Goal: Task Accomplishment & Management: Manage account settings

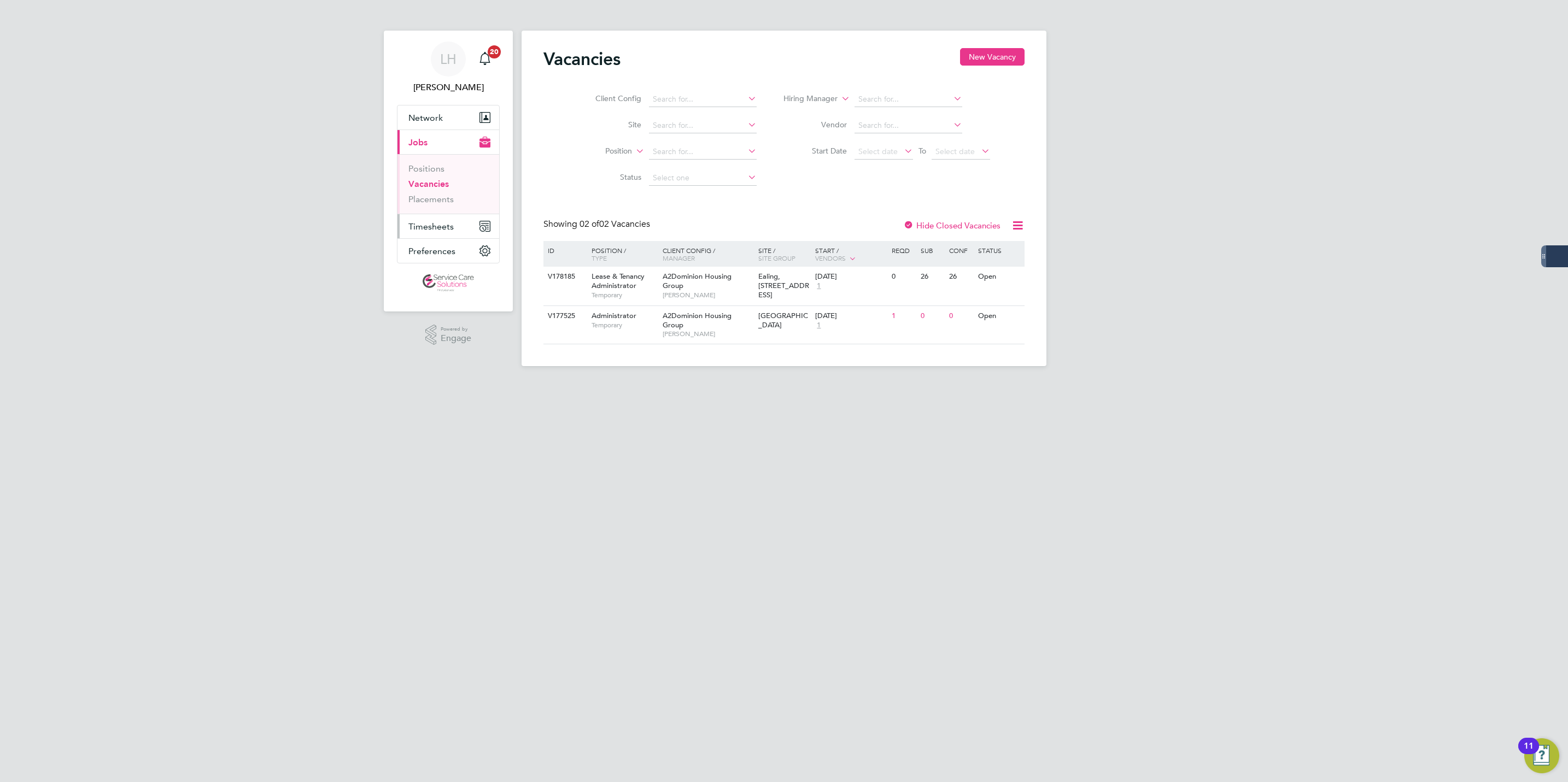
click at [450, 230] on span "Timesheets" at bounding box center [431, 226] width 45 height 11
click at [448, 195] on link "Timesheets" at bounding box center [431, 193] width 45 height 11
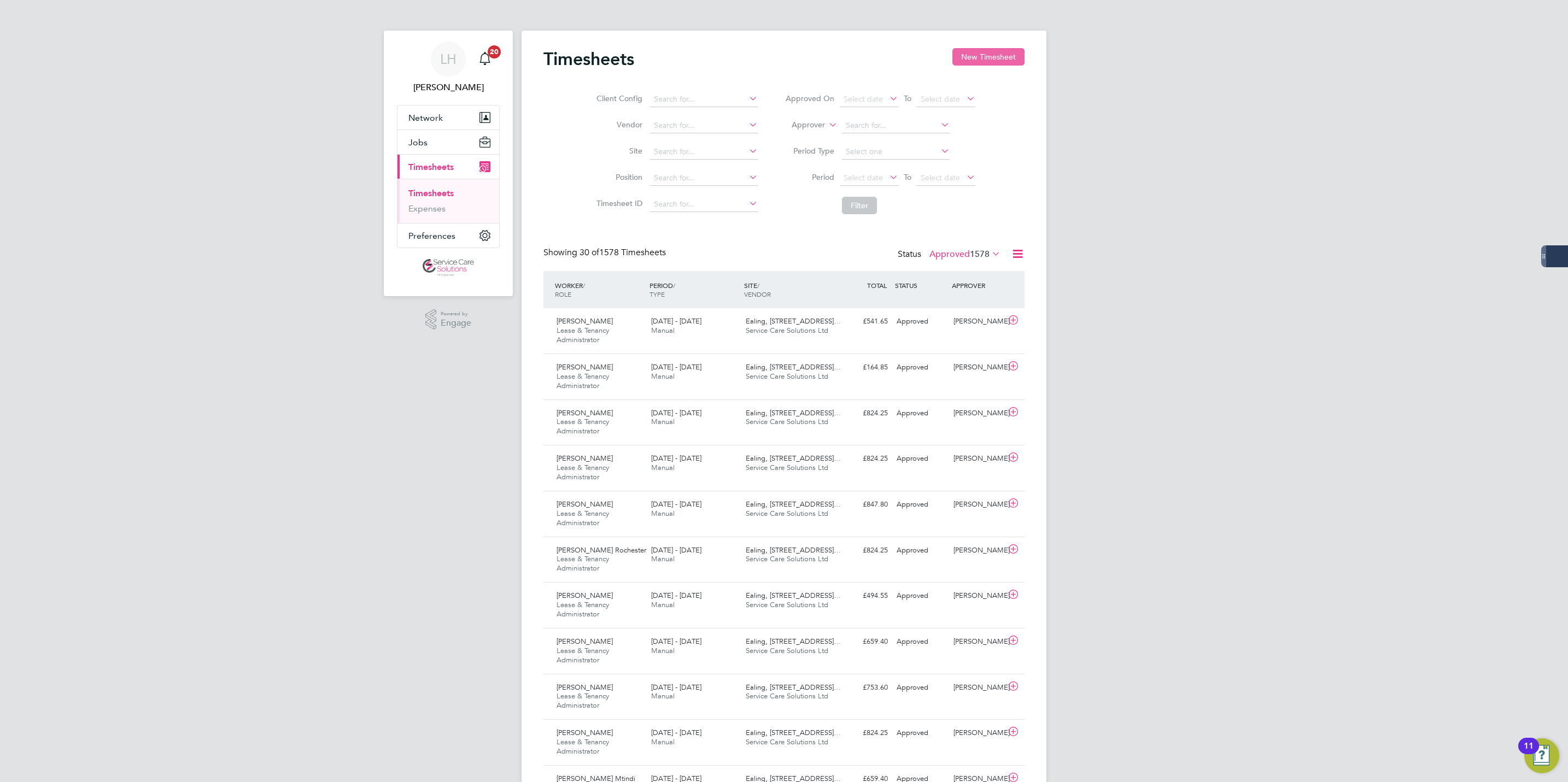
click at [1001, 64] on button "New Timesheet" at bounding box center [988, 57] width 72 height 18
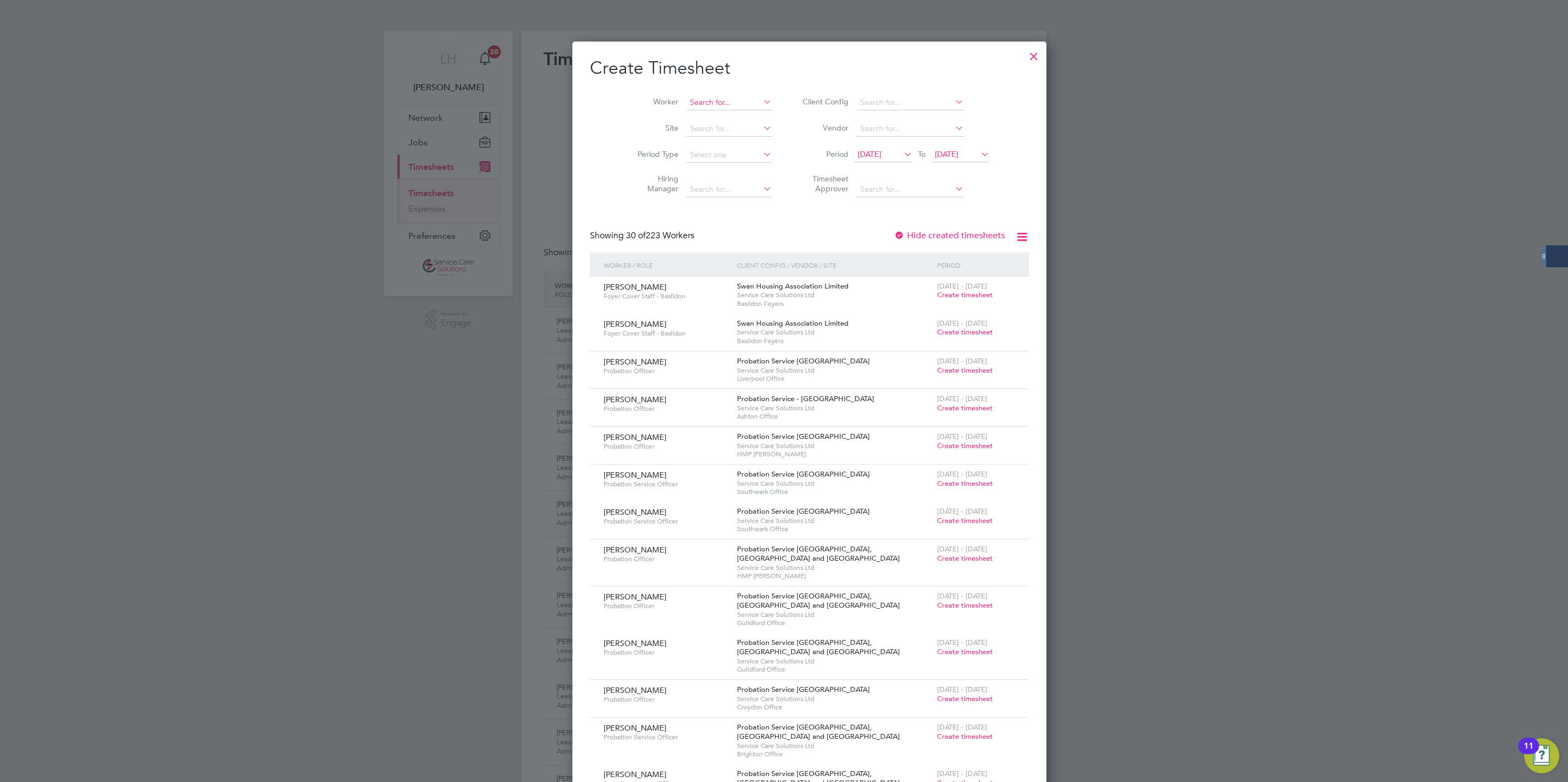
click at [719, 99] on input at bounding box center [729, 102] width 86 height 15
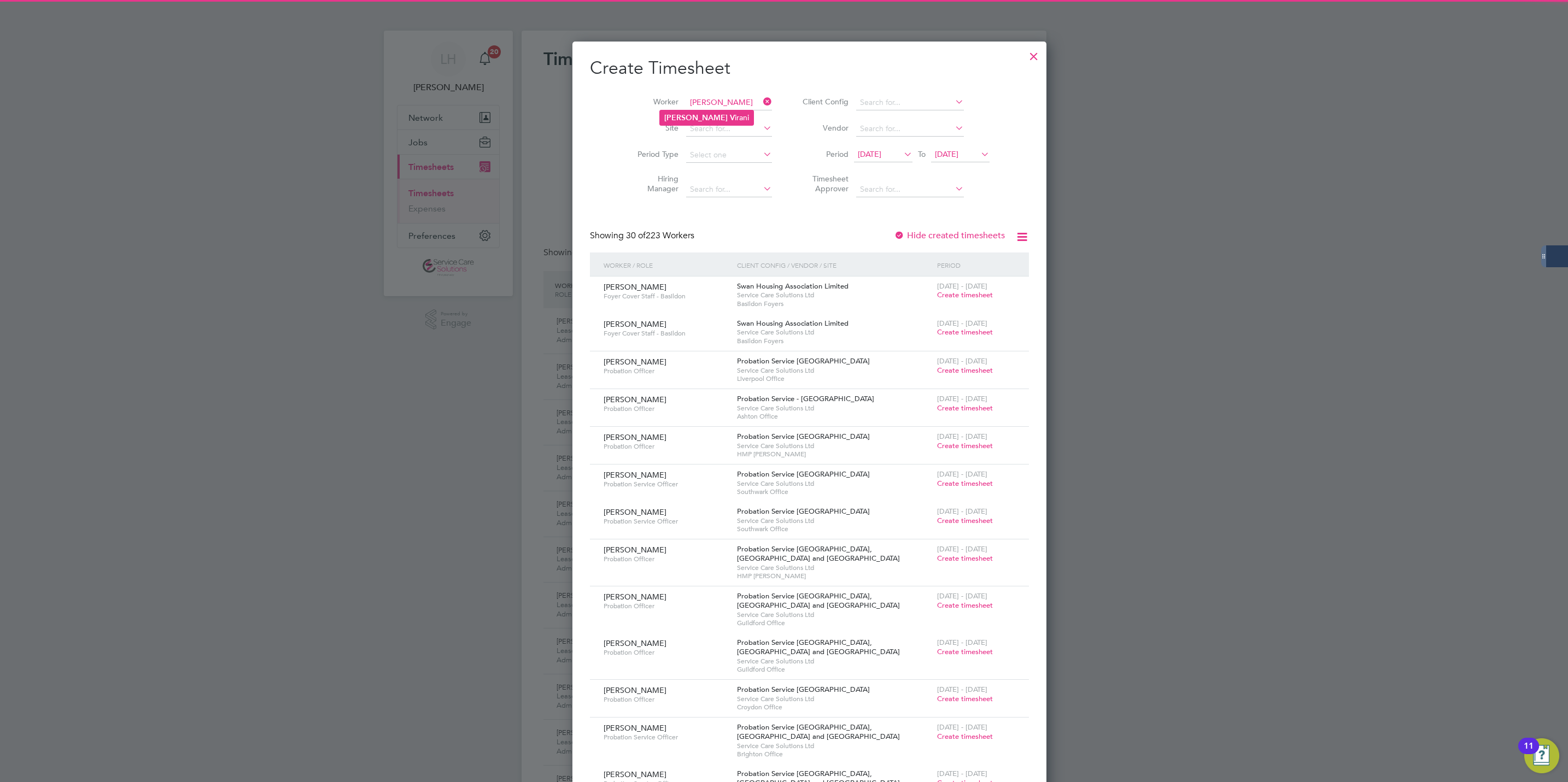
click at [713, 118] on li "Julie V irani" at bounding box center [706, 118] width 93 height 15
type input "[PERSON_NAME]"
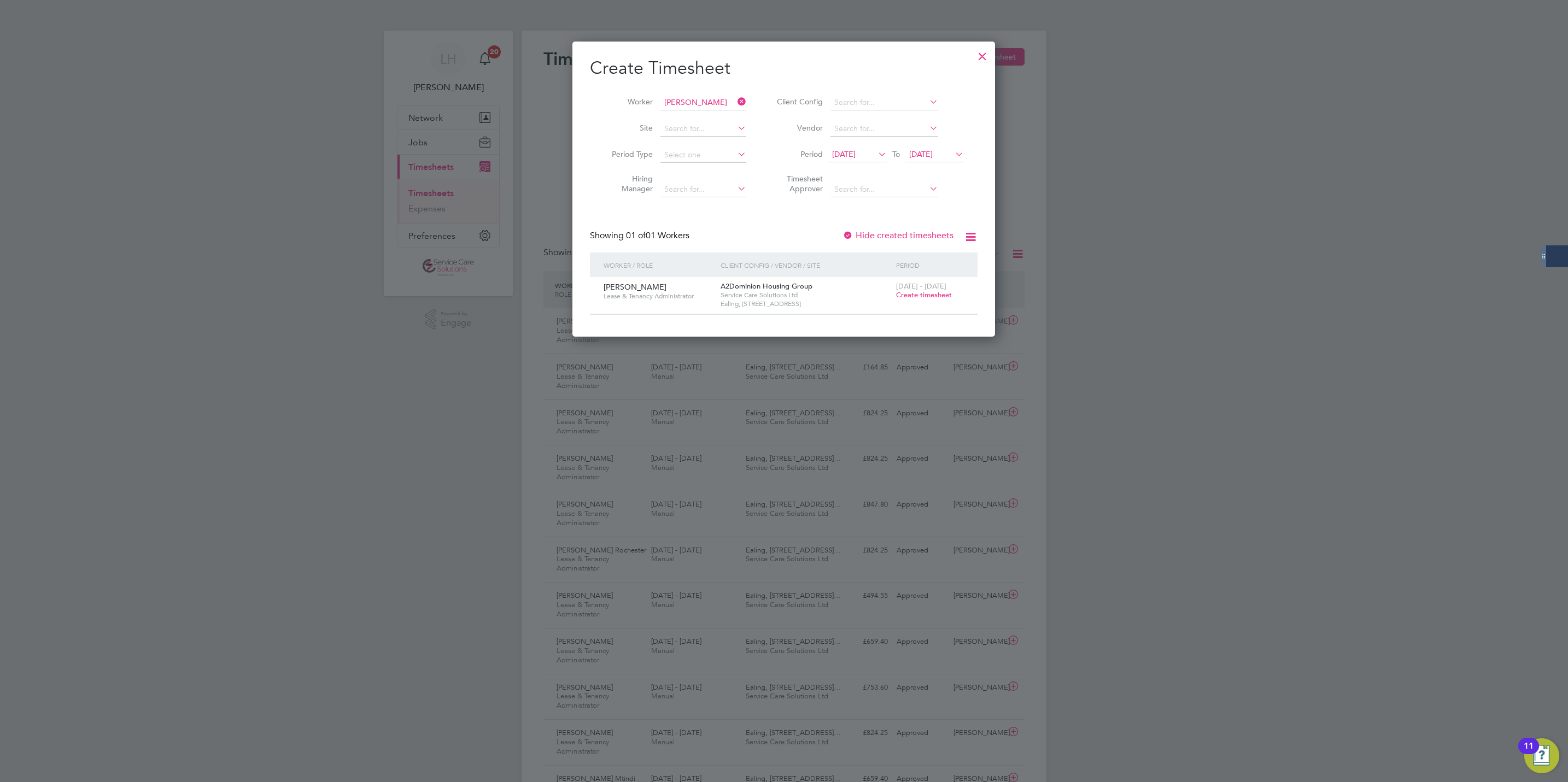
click at [925, 294] on span "Create timesheet" at bounding box center [923, 294] width 56 height 9
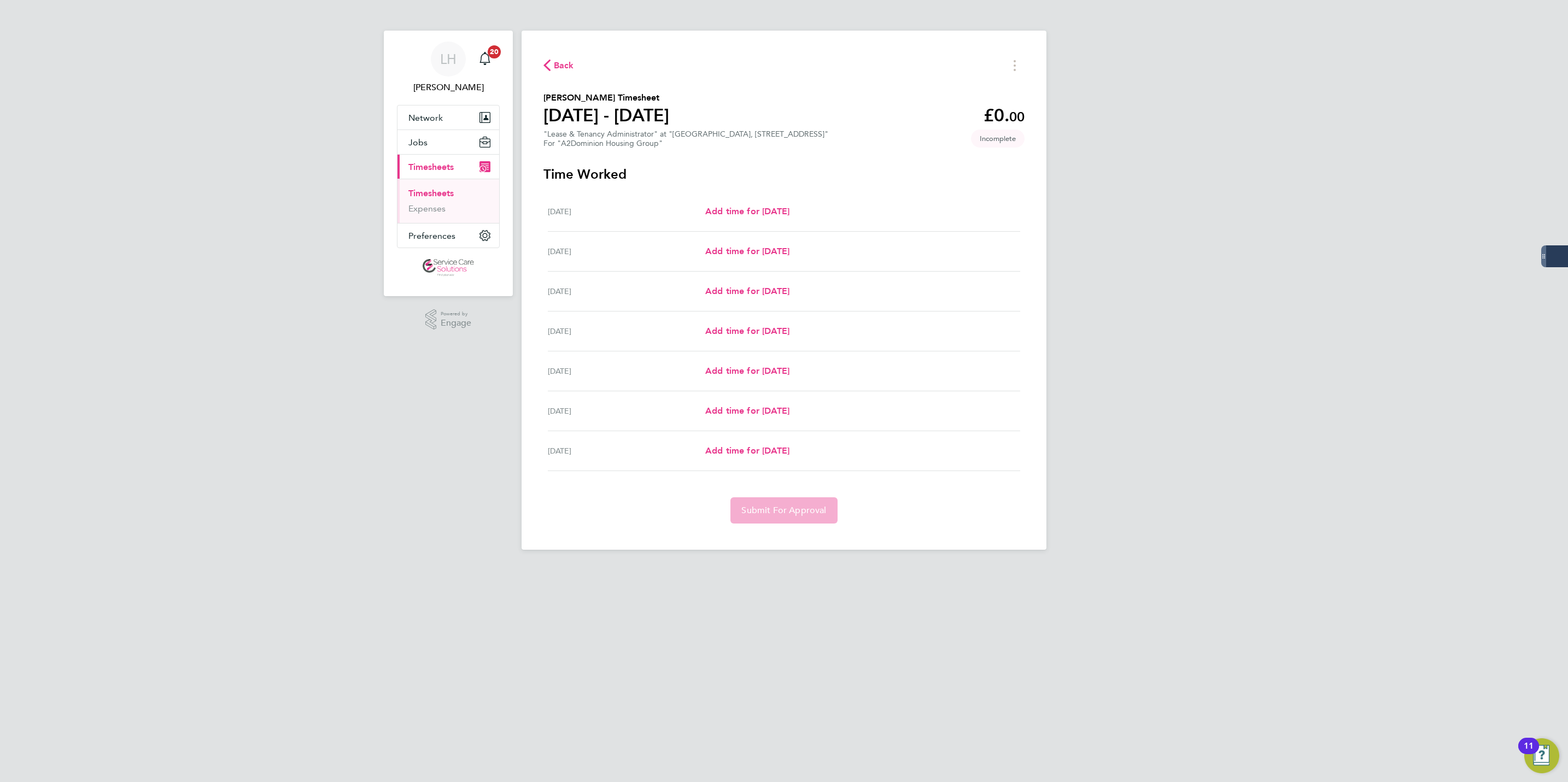
click at [755, 243] on div "Tue 26 Aug Add time for Tue 26 Aug Add time for Tue 26 Aug" at bounding box center [784, 251] width 473 height 40
click at [758, 250] on span "Add time for [DATE]" at bounding box center [748, 250] width 84 height 11
select select "30"
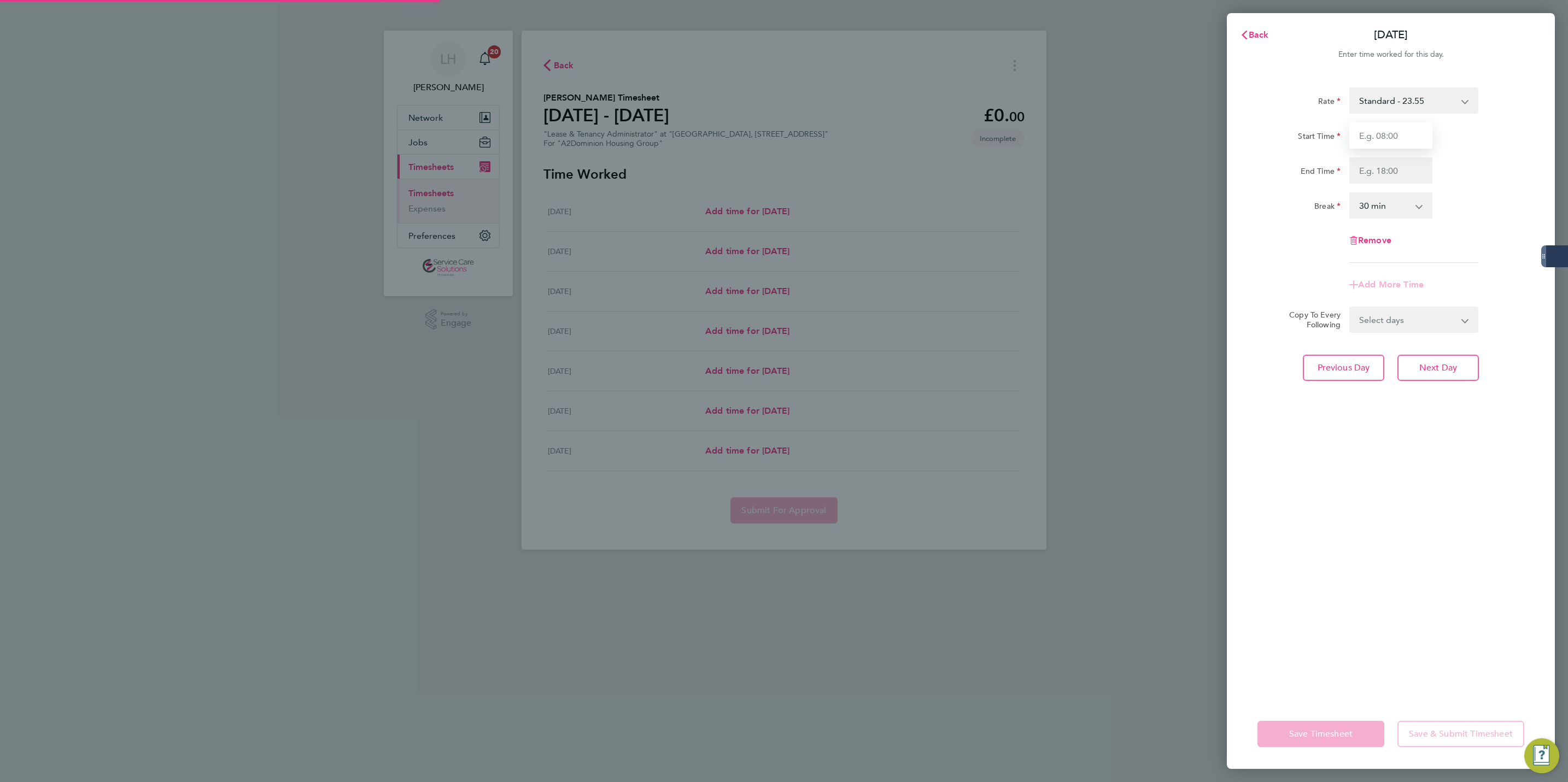
click at [1390, 125] on input "Start Time" at bounding box center [1391, 135] width 84 height 26
type input "10:00"
type input "13:00"
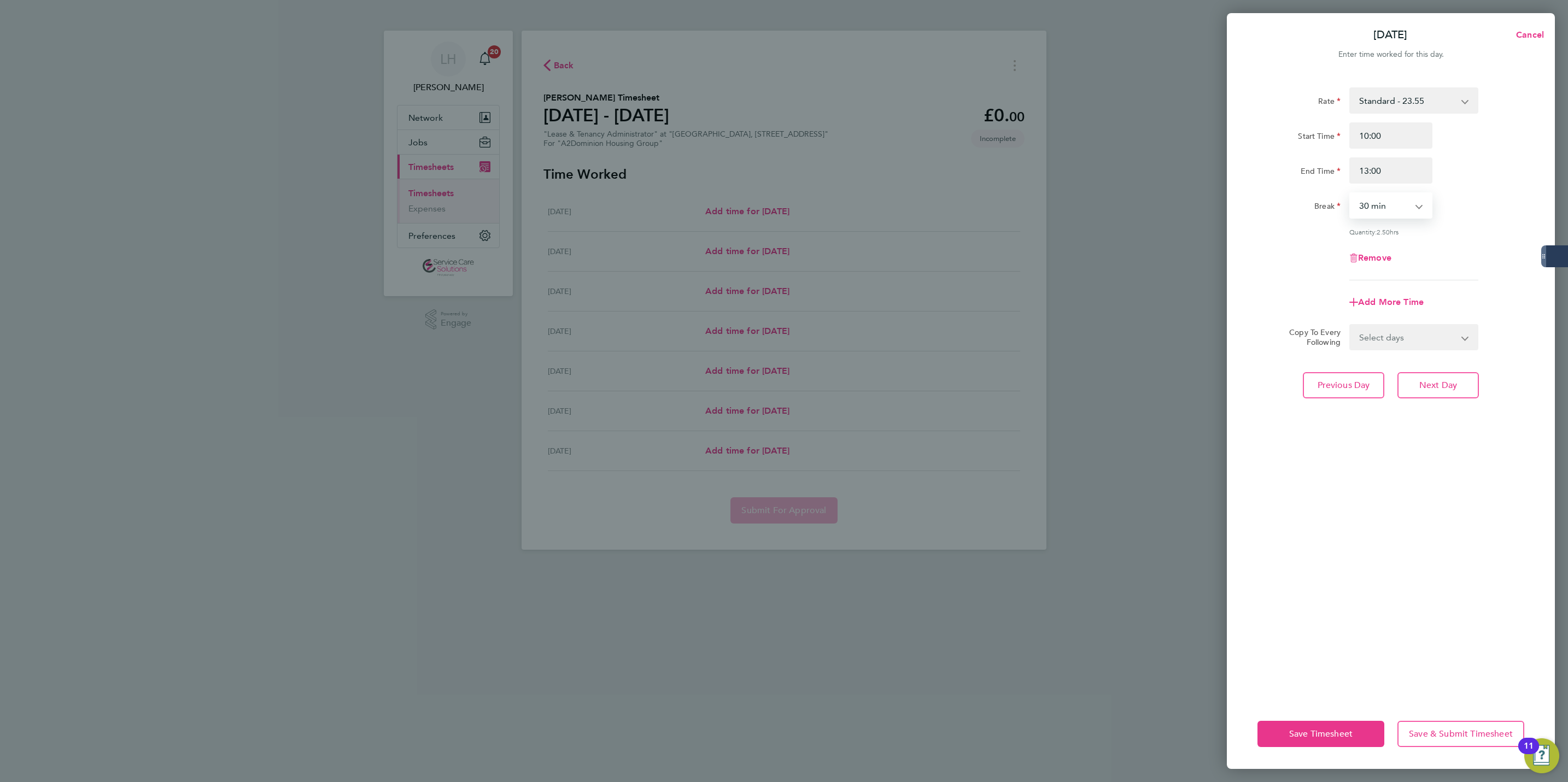
select select "0"
click at [1343, 400] on div "Rate Standard - 23.55 Start Time 10:00 End Time 13:00 Break 0 min 15 min 30 min…" at bounding box center [1390, 387] width 328 height 625
click at [1359, 173] on input "13:00" at bounding box center [1391, 170] width 84 height 26
drag, startPoint x: 1366, startPoint y: 173, endPoint x: 1504, endPoint y: 174, distance: 138.0
click at [1504, 174] on div "End Time 13:00" at bounding box center [1391, 170] width 276 height 26
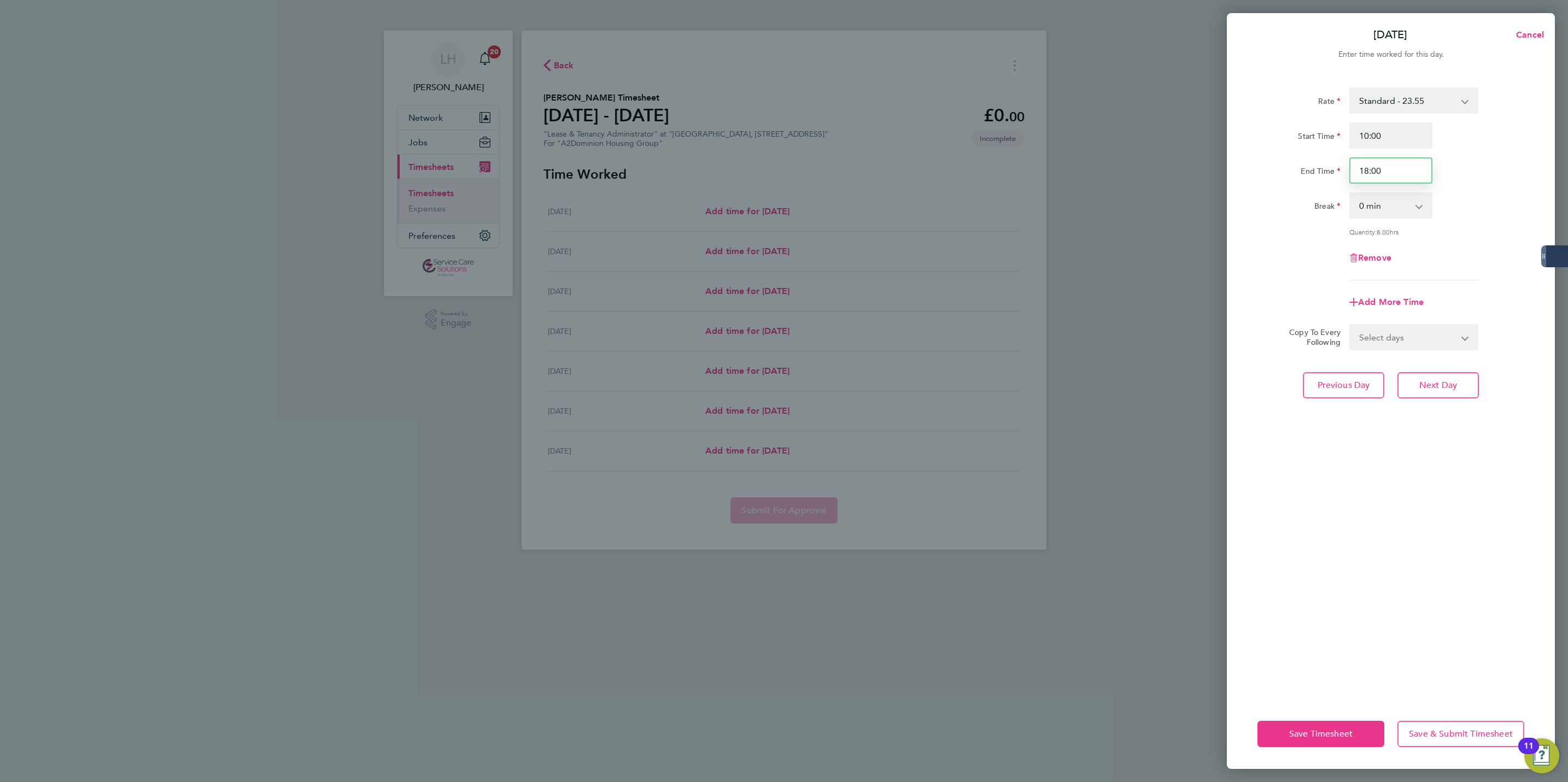
drag, startPoint x: 1362, startPoint y: 174, endPoint x: 1428, endPoint y: 177, distance: 66.1
click at [1428, 177] on input "18:00" at bounding box center [1391, 170] width 84 height 26
type input "17:00"
select select "60"
click at [1433, 382] on span "Next Day" at bounding box center [1438, 385] width 38 height 11
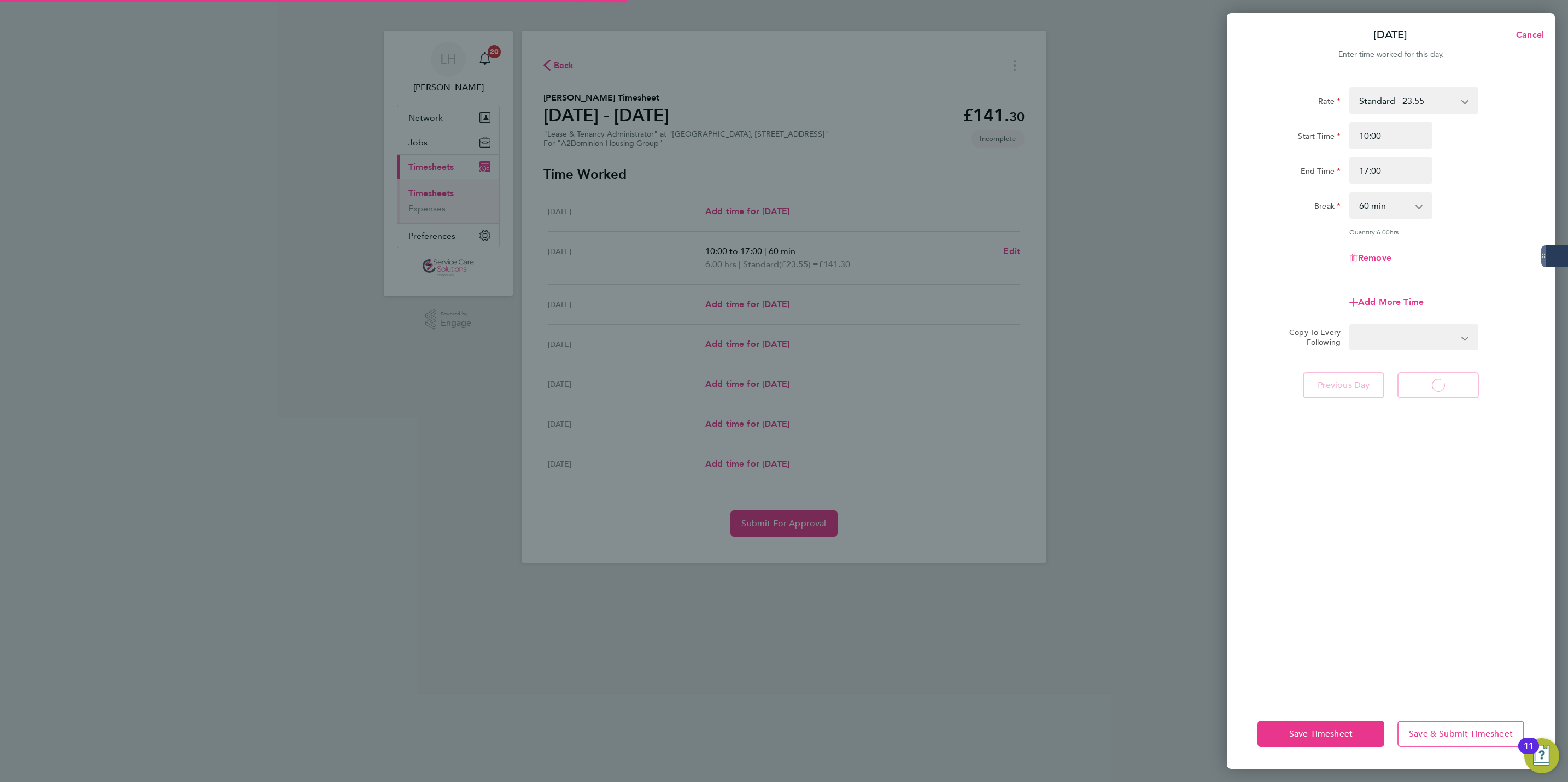
select select "30"
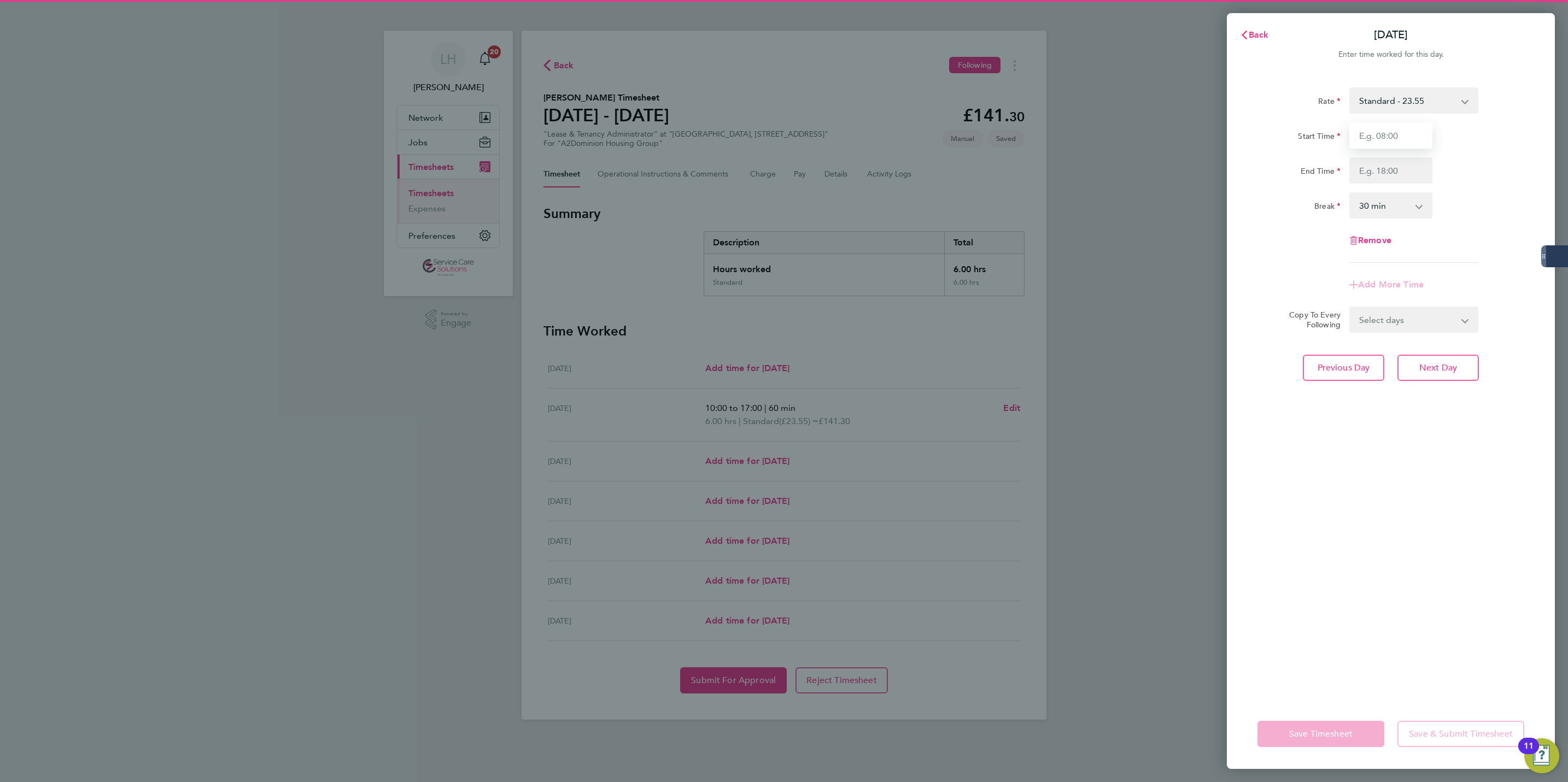
click at [1397, 136] on input "Start Time" at bounding box center [1391, 135] width 84 height 26
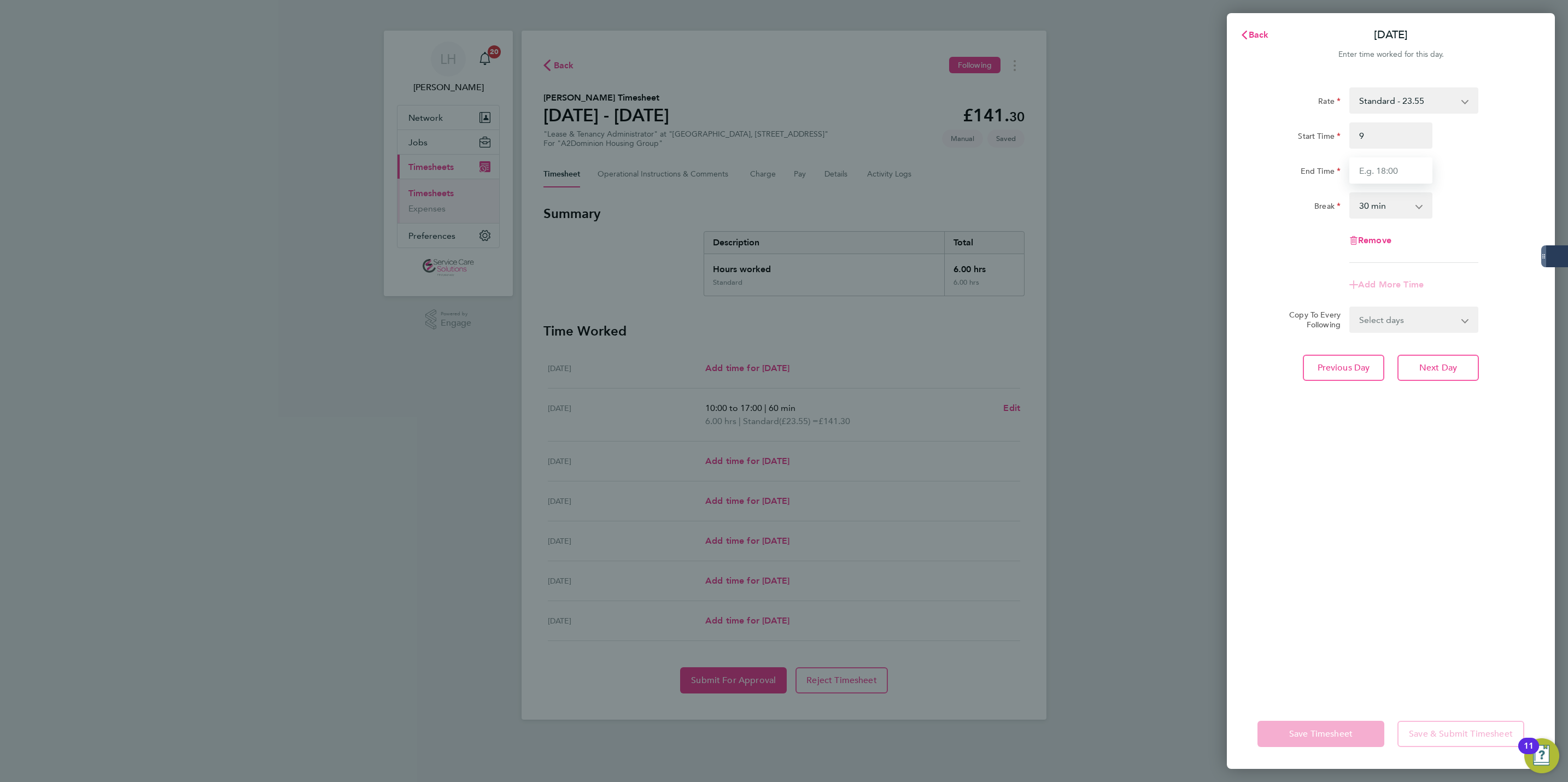
type input "09:00"
type input "17:00"
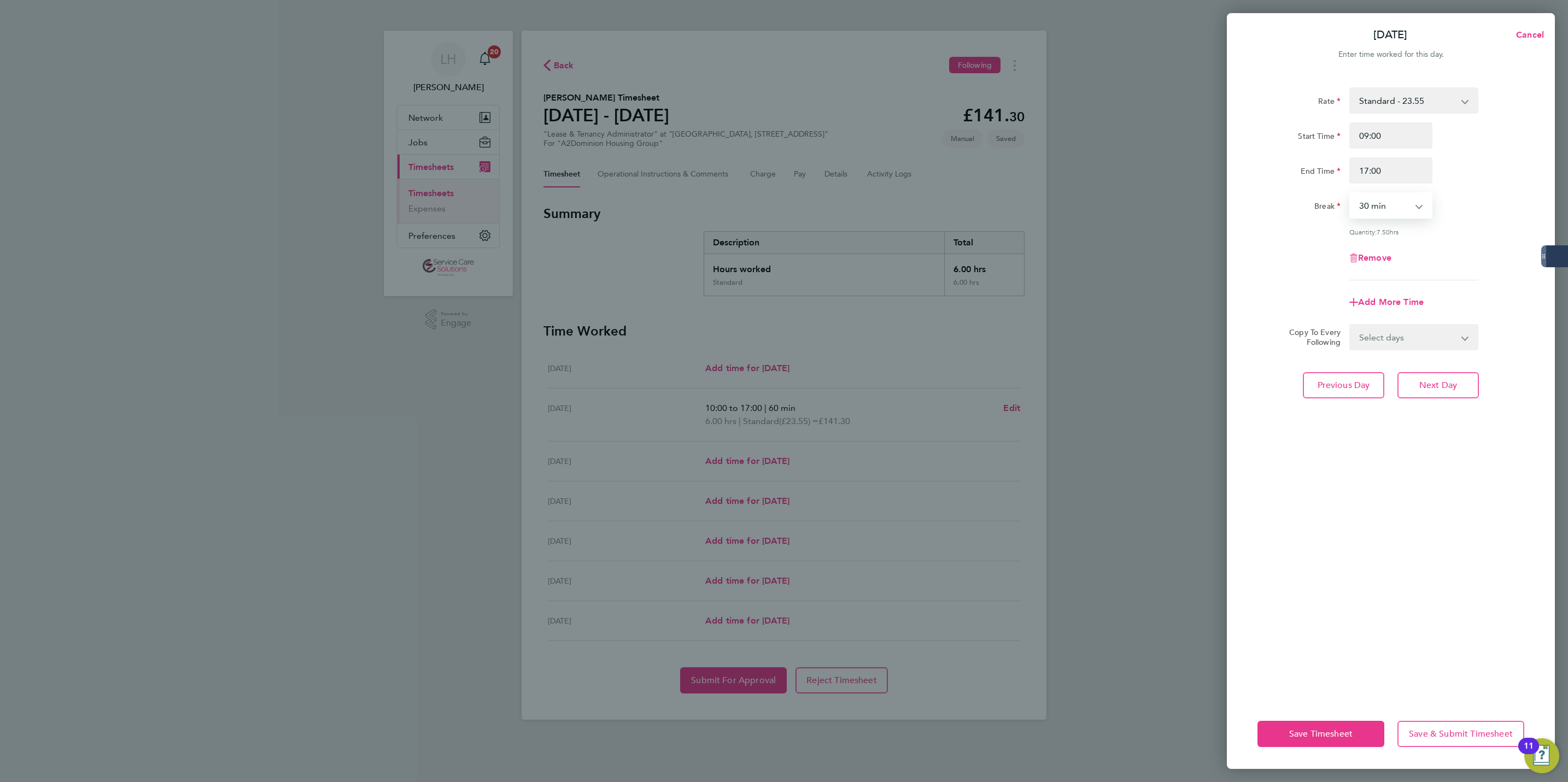
select select "60"
click at [1429, 336] on select "Select days Day Weekday (Mon-Fri) Weekend (Sat-Sun) Thursday Friday Saturday Su…" at bounding box center [1408, 337] width 115 height 24
select select "THU"
click at [1351, 325] on select "Select days Day Weekday (Mon-Fri) Weekend (Sat-Sun) Thursday Friday Saturday Su…" at bounding box center [1408, 337] width 115 height 24
select select "2025-08-31"
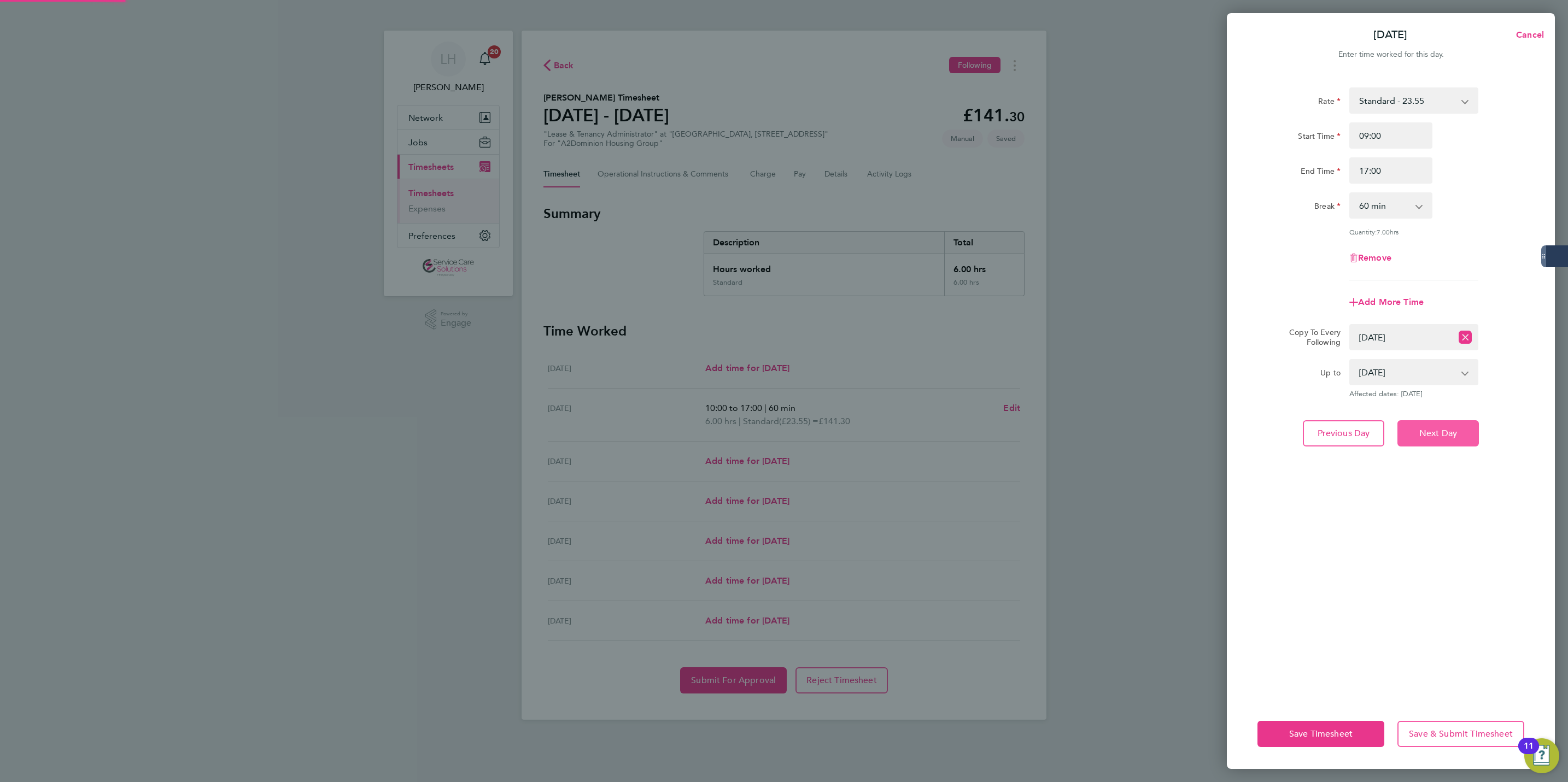
click at [1424, 428] on span "Next Day" at bounding box center [1438, 433] width 38 height 11
select select "0: null"
select select "60"
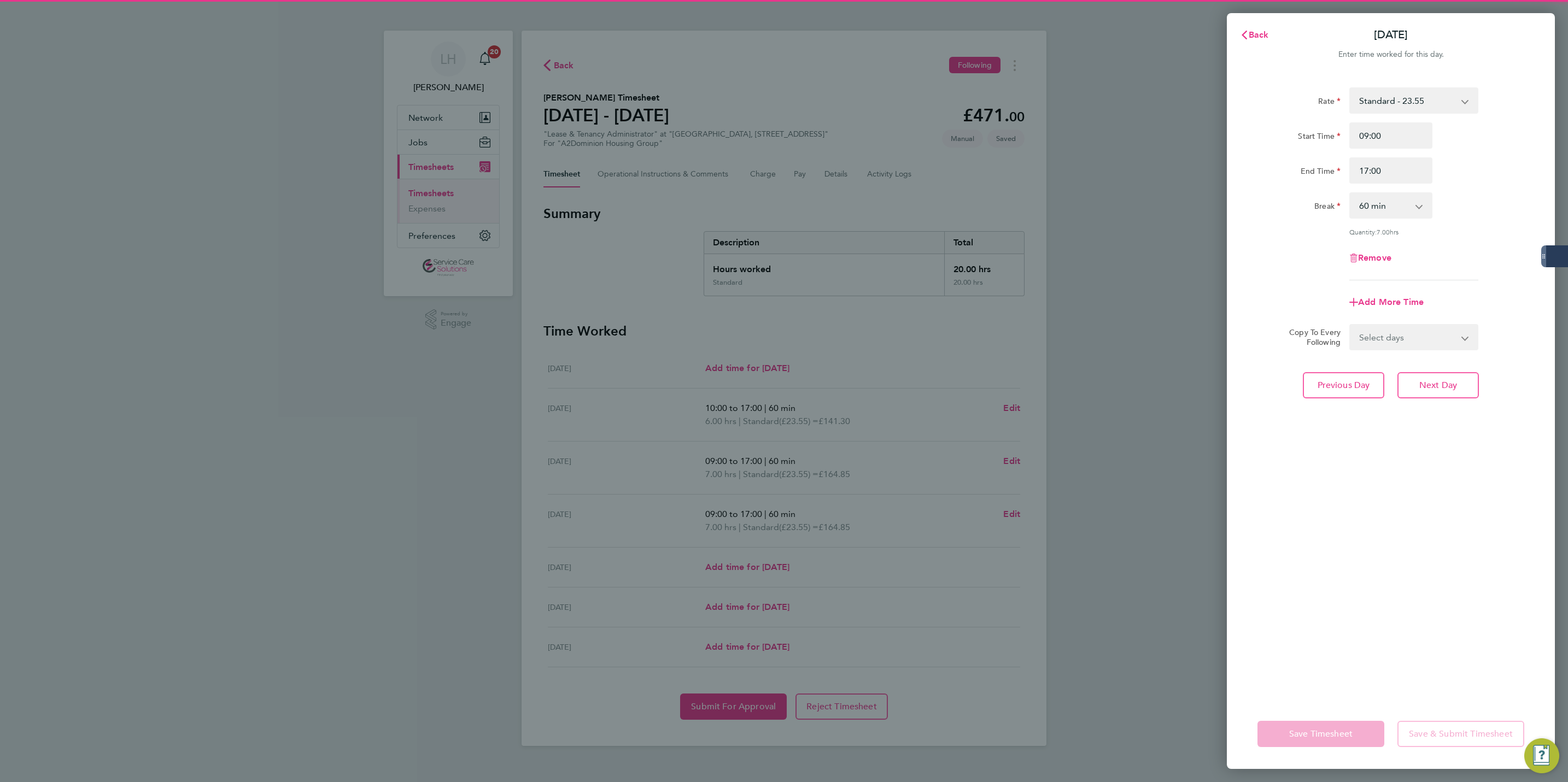
click at [1403, 347] on select "Select days Day Weekend (Sat-Sun) Friday Saturday Sunday" at bounding box center [1408, 337] width 115 height 24
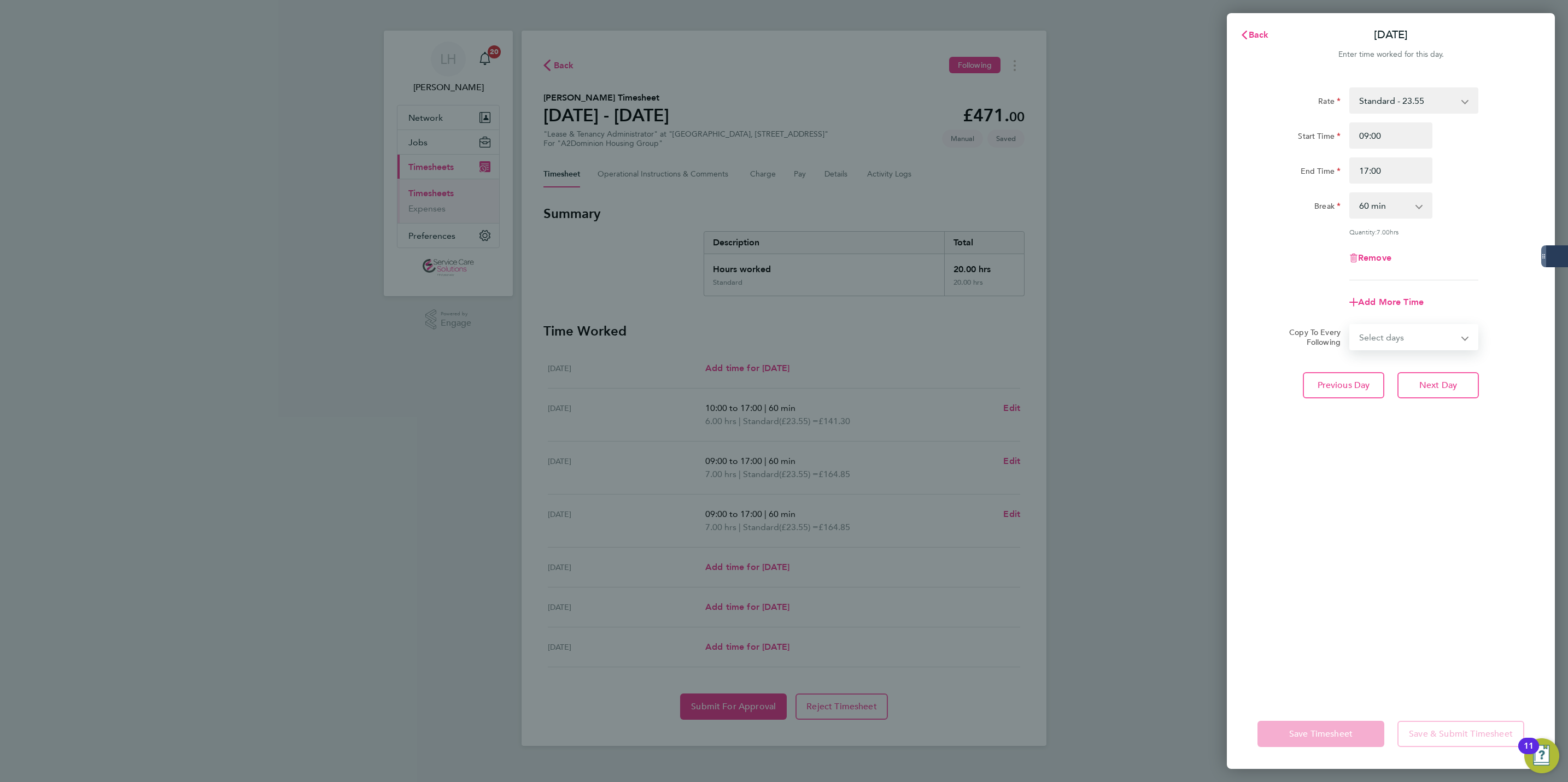
select select "FRI"
click at [1351, 325] on select "Select days Day Weekend (Sat-Sun) Friday Saturday Sunday" at bounding box center [1408, 337] width 115 height 24
select select "2025-08-31"
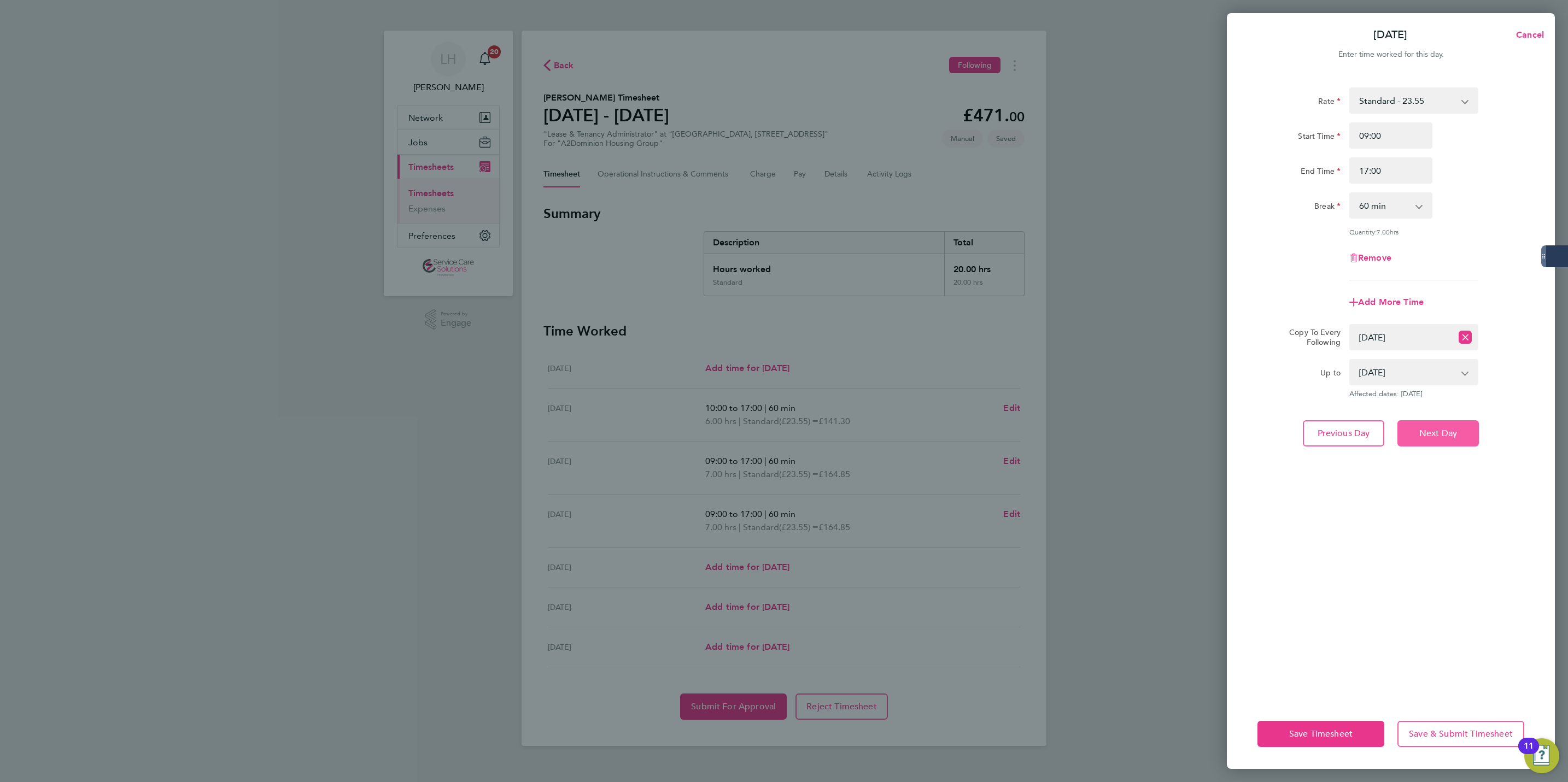
click at [1450, 434] on span "Next Day" at bounding box center [1438, 433] width 38 height 11
select select "0: null"
select select "60"
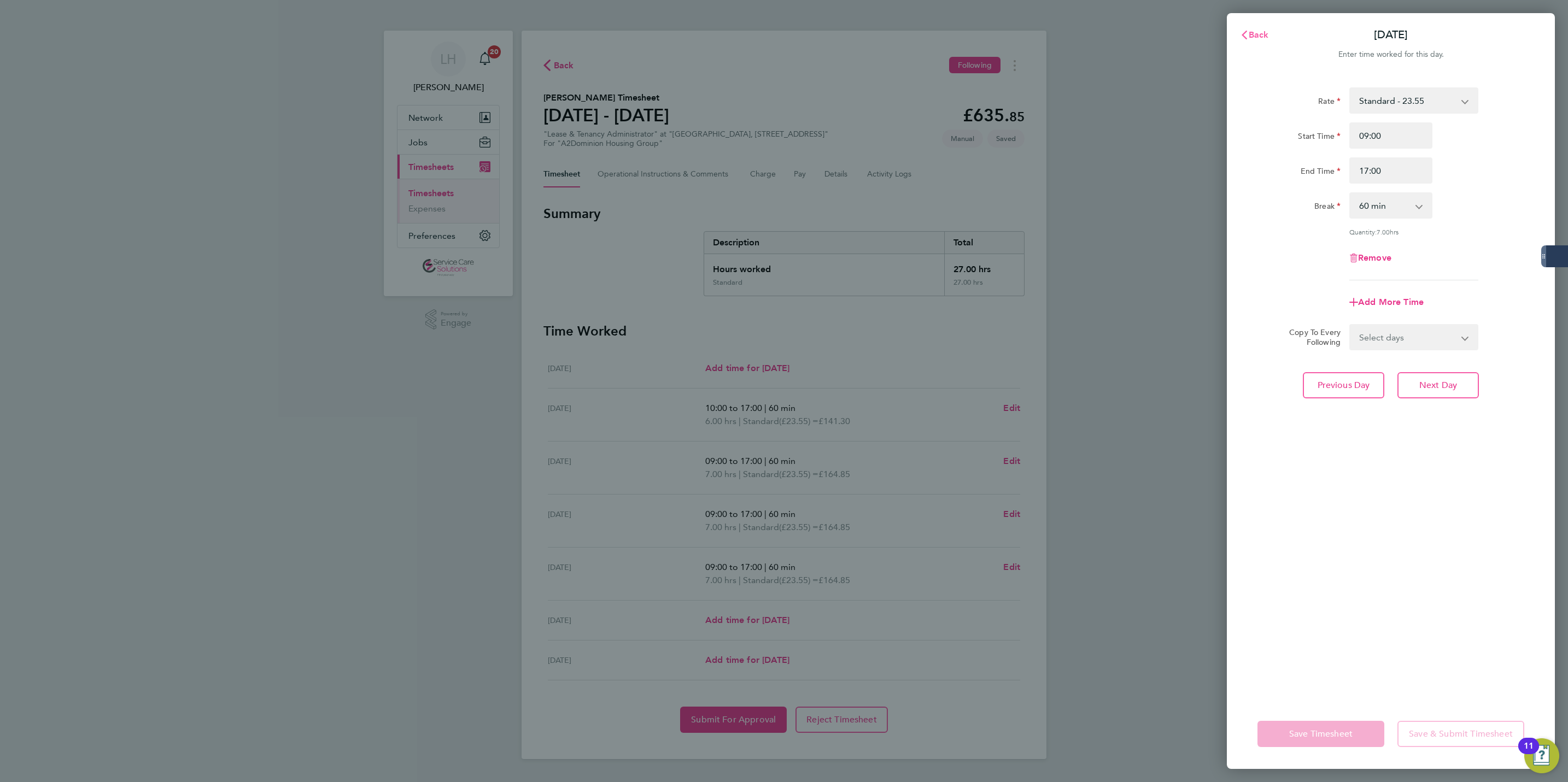
click at [1260, 40] on button "Back" at bounding box center [1254, 35] width 51 height 22
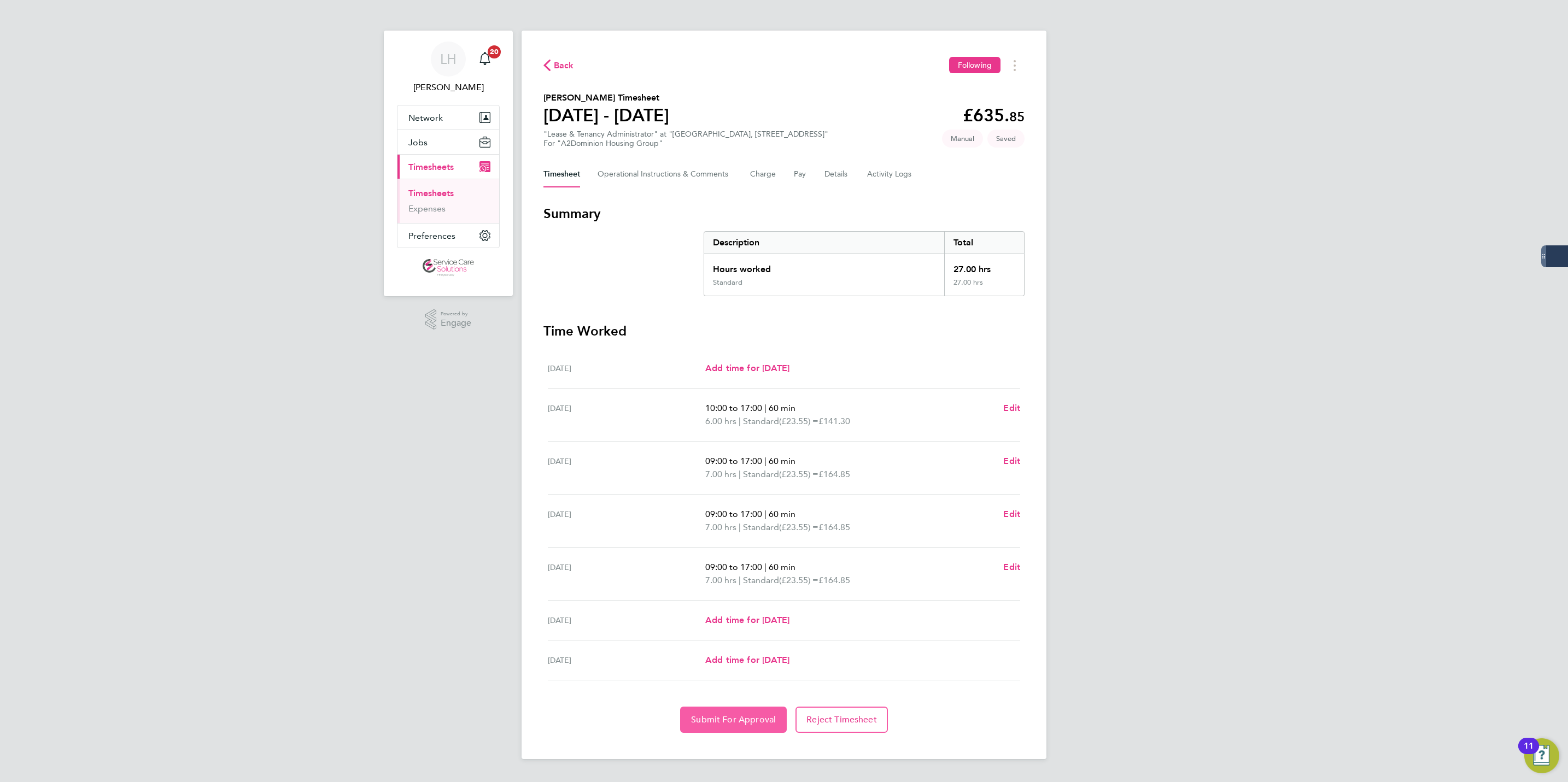
click at [734, 727] on button "Submit For Approval" at bounding box center [734, 720] width 107 height 26
click at [442, 192] on link "Timesheets" at bounding box center [431, 193] width 45 height 11
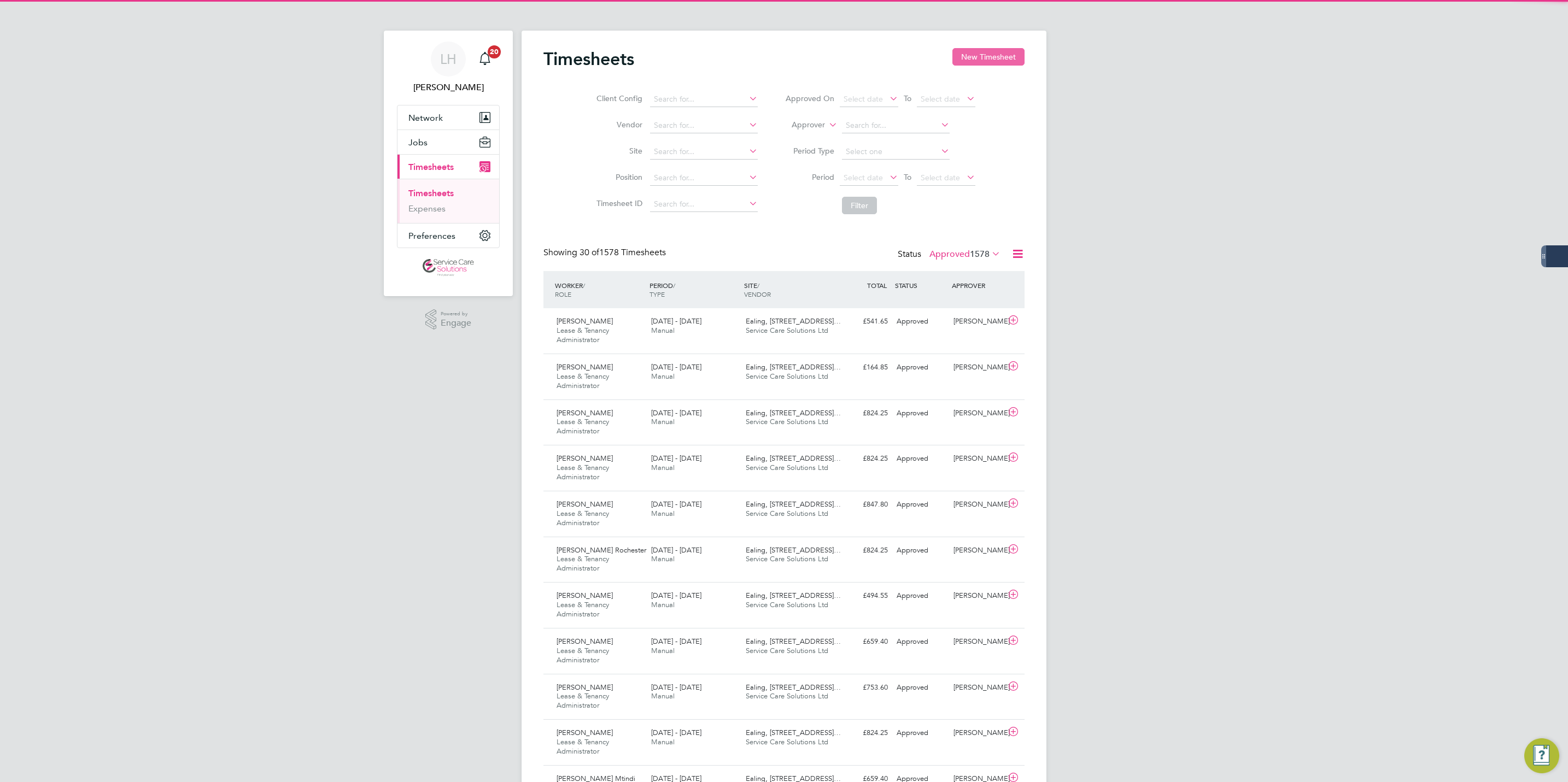
scroll to position [36, 95]
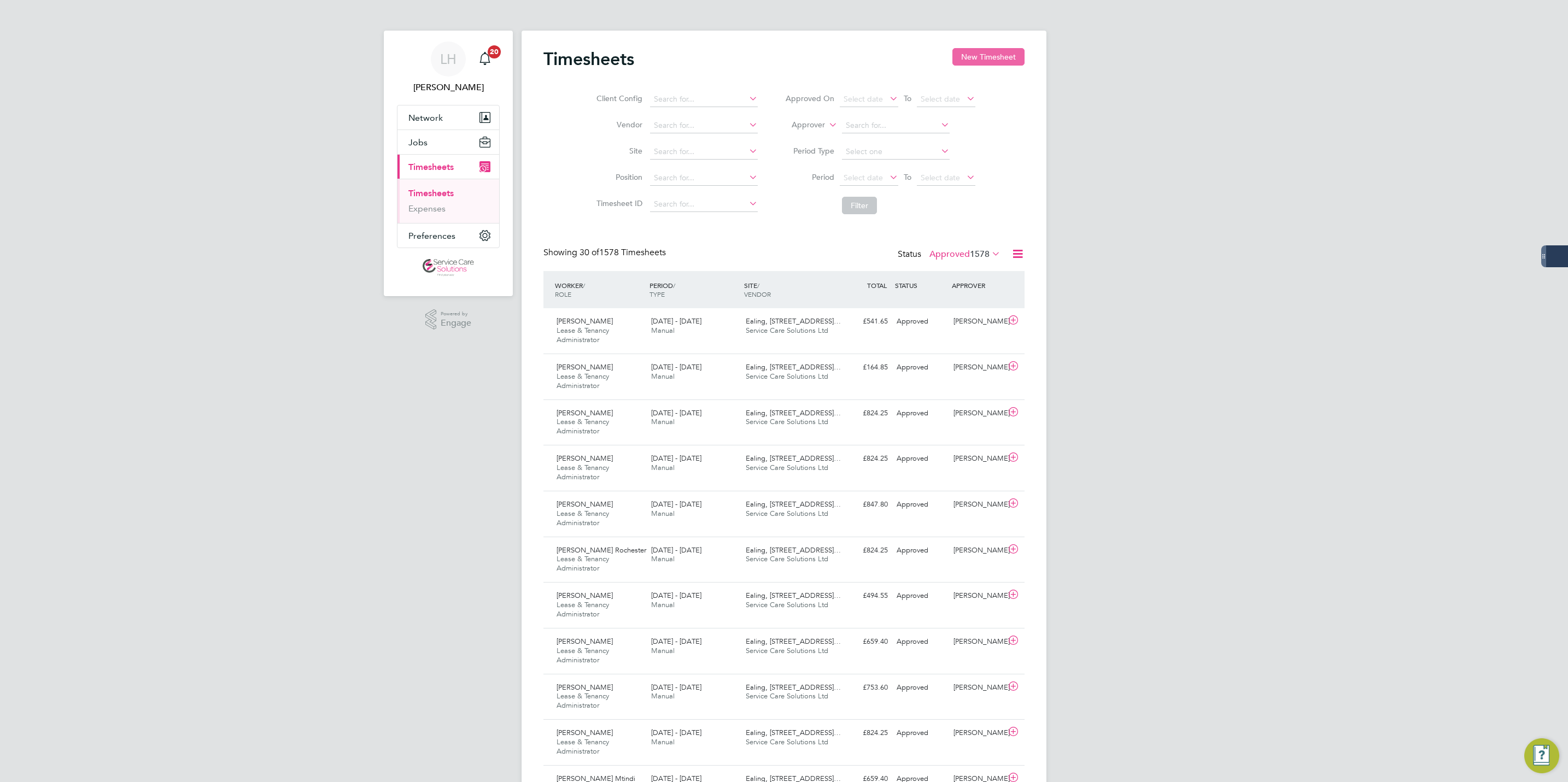
click at [992, 49] on button "New Timesheet" at bounding box center [988, 57] width 72 height 18
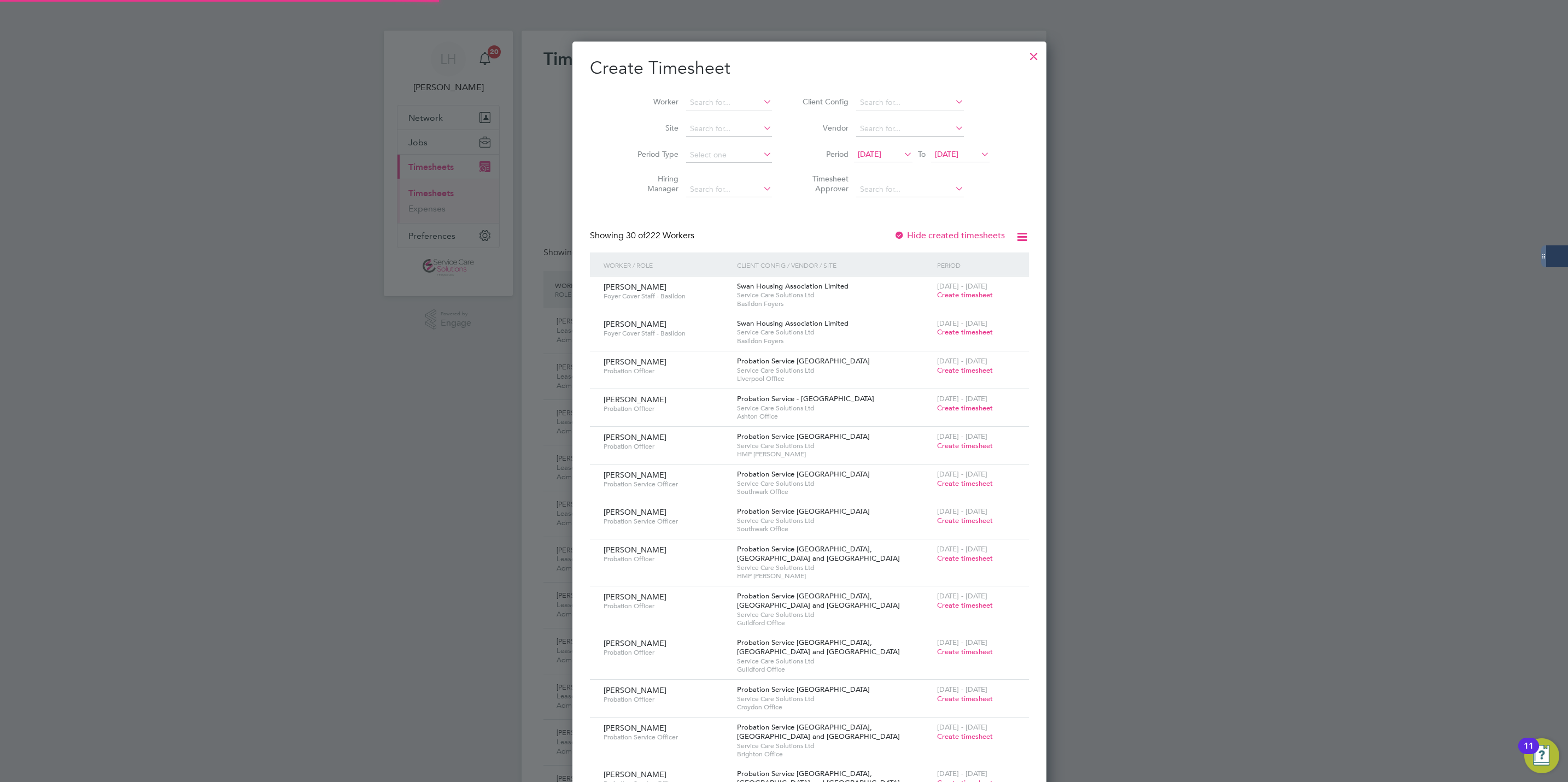
click at [688, 92] on li "Worker" at bounding box center [700, 103] width 170 height 26
click at [698, 93] on li "Worker" at bounding box center [700, 103] width 170 height 26
click at [698, 100] on input at bounding box center [729, 102] width 86 height 15
click at [713, 113] on li "Shu kri Ahmed" at bounding box center [703, 118] width 87 height 15
type input "[PERSON_NAME]"
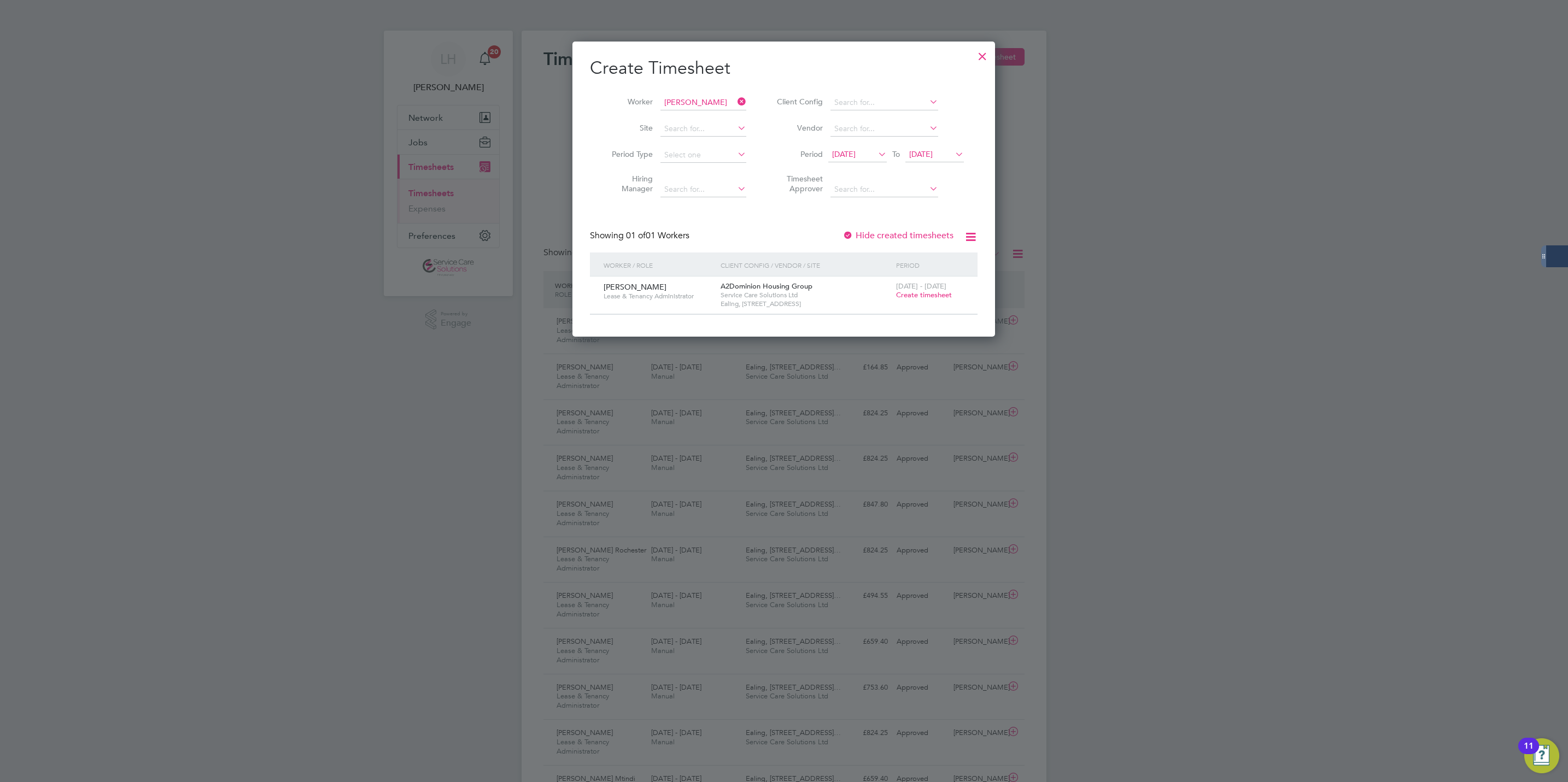
click at [920, 296] on span "Create timesheet" at bounding box center [923, 294] width 56 height 9
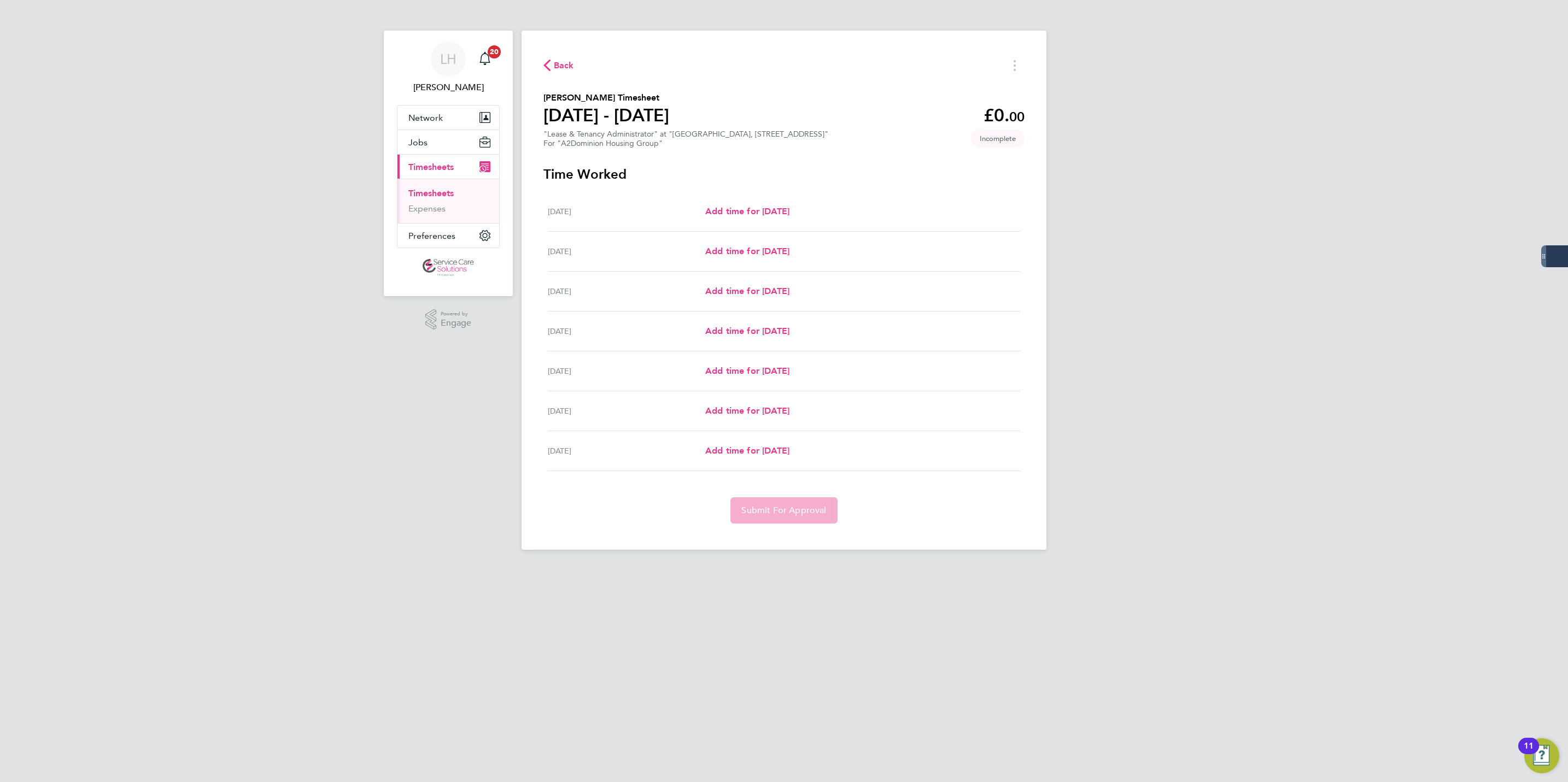
click at [725, 202] on div "Mon 25 Aug Add time for Mon 25 Aug Add time for Mon 25 Aug" at bounding box center [784, 212] width 473 height 40
click at [730, 208] on span "Add time for [DATE]" at bounding box center [748, 211] width 84 height 11
select select "30"
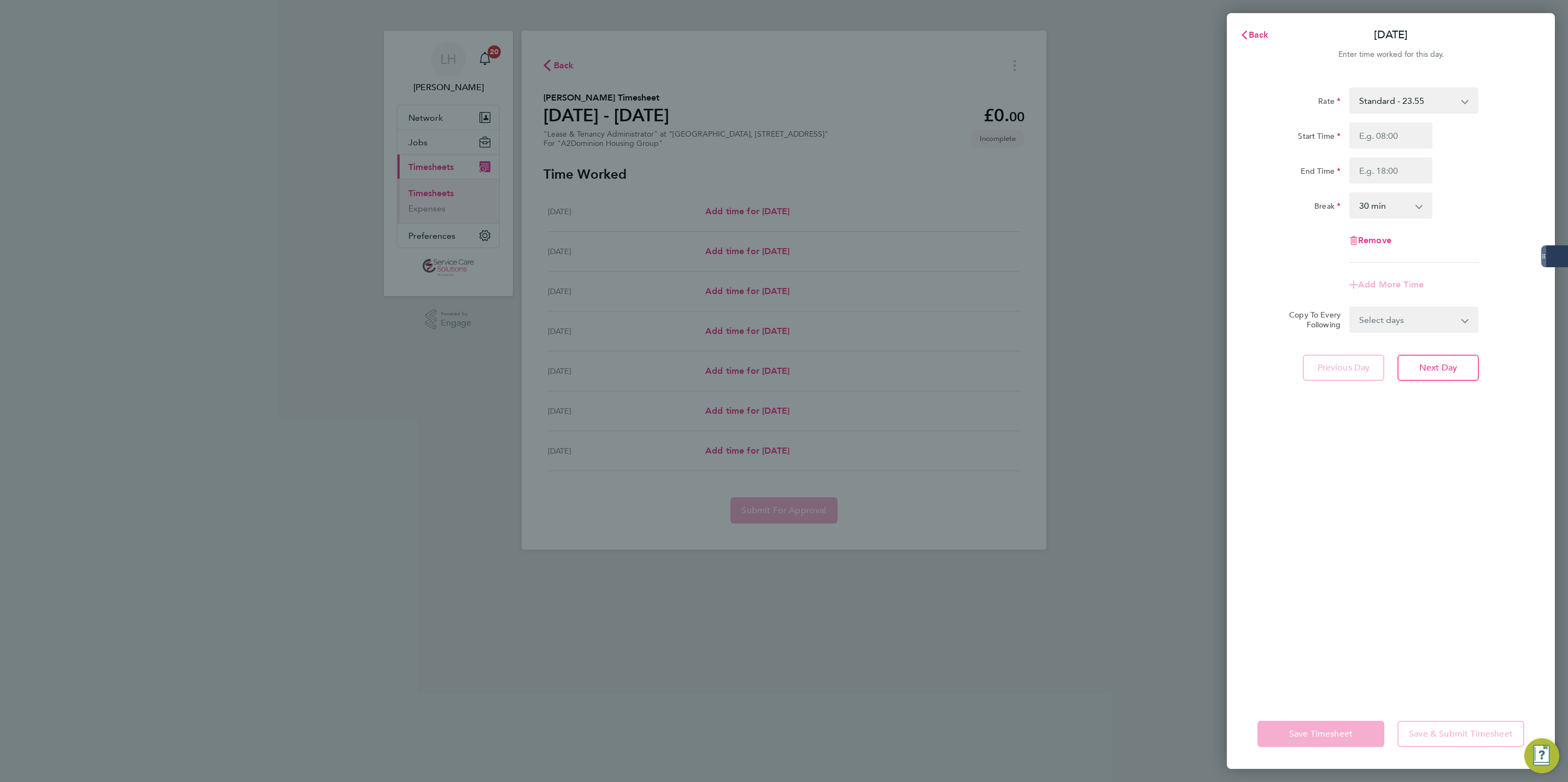
click at [1406, 153] on div "Start Time End Time" at bounding box center [1391, 153] width 276 height 62
click at [1393, 141] on input "Start Time" at bounding box center [1391, 135] width 84 height 26
click at [1449, 556] on div "Rate Standard - 23.55 Start Time End Time Break 0 min 15 min 30 min 45 min 60 m…" at bounding box center [1390, 387] width 328 height 625
click at [1423, 370] on span "Next Day" at bounding box center [1438, 367] width 38 height 11
select select "30"
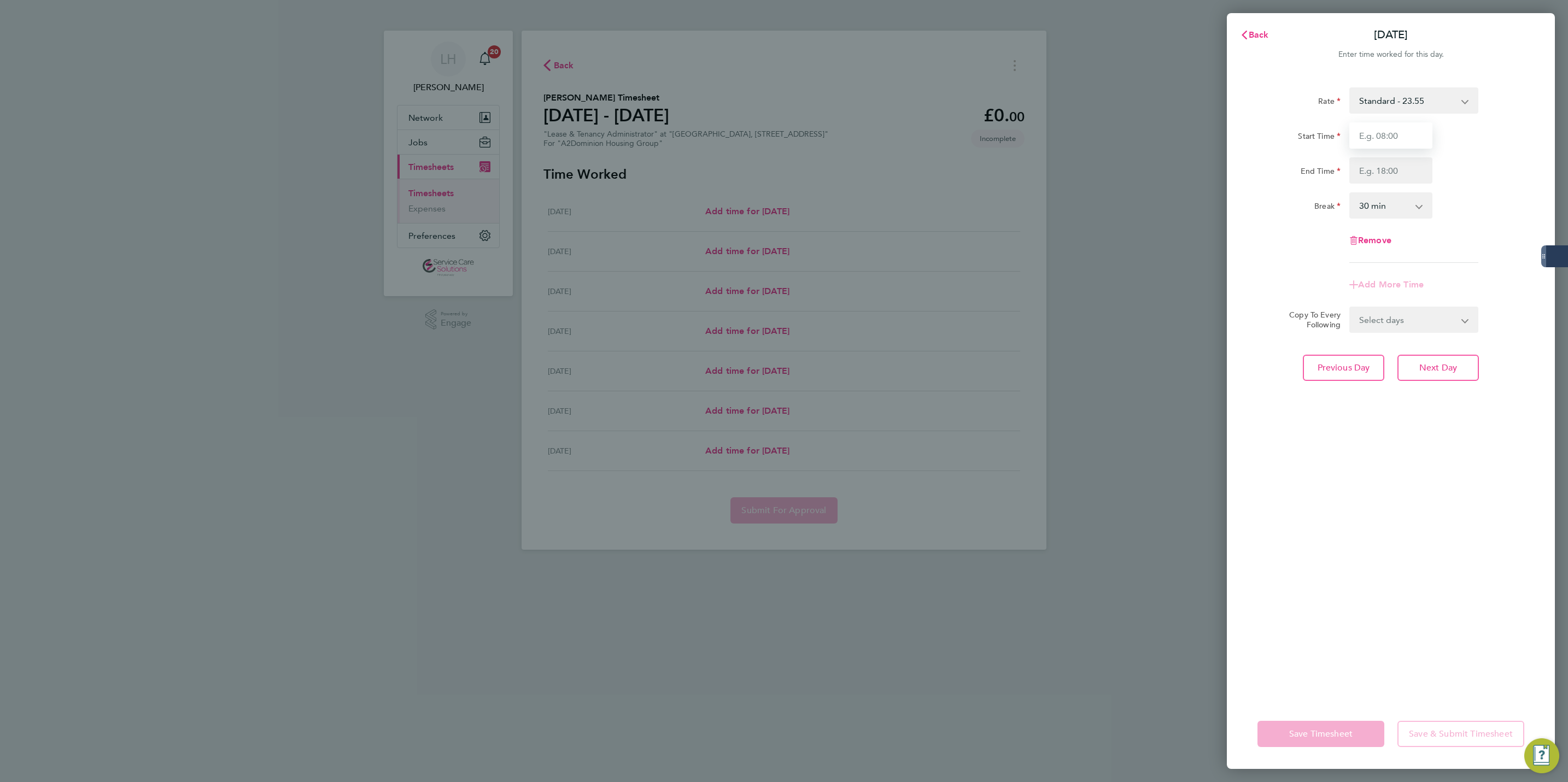
click at [1397, 145] on input "Start Time" at bounding box center [1391, 135] width 84 height 26
type input "10:00"
type input "17:00"
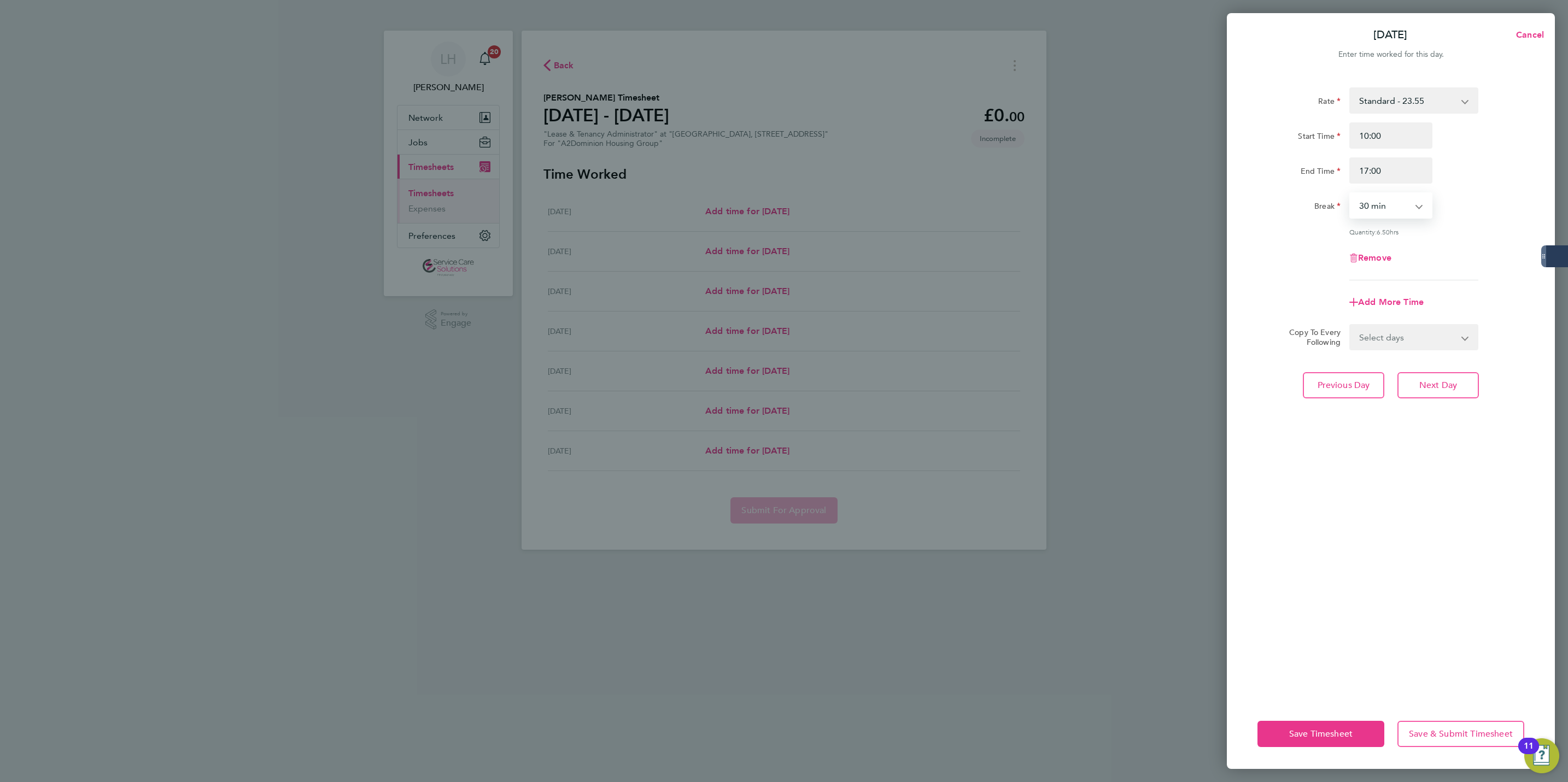
select select "60"
drag, startPoint x: 1365, startPoint y: 173, endPoint x: 1430, endPoint y: 177, distance: 65.1
click at [1430, 177] on input "17:00" at bounding box center [1391, 170] width 84 height 26
type input "13:00"
select select "0"
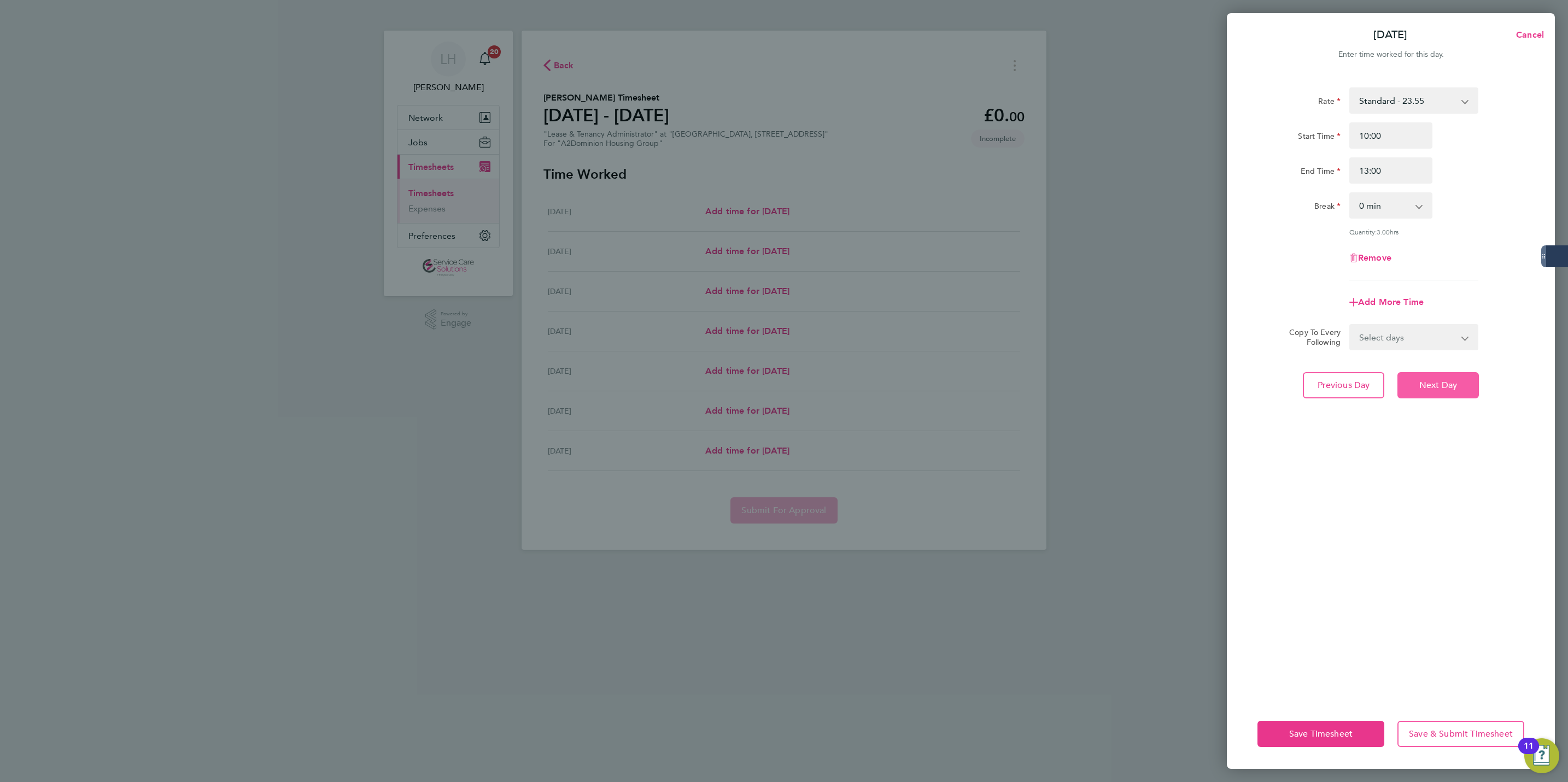
click at [1449, 383] on span "Next Day" at bounding box center [1438, 385] width 38 height 11
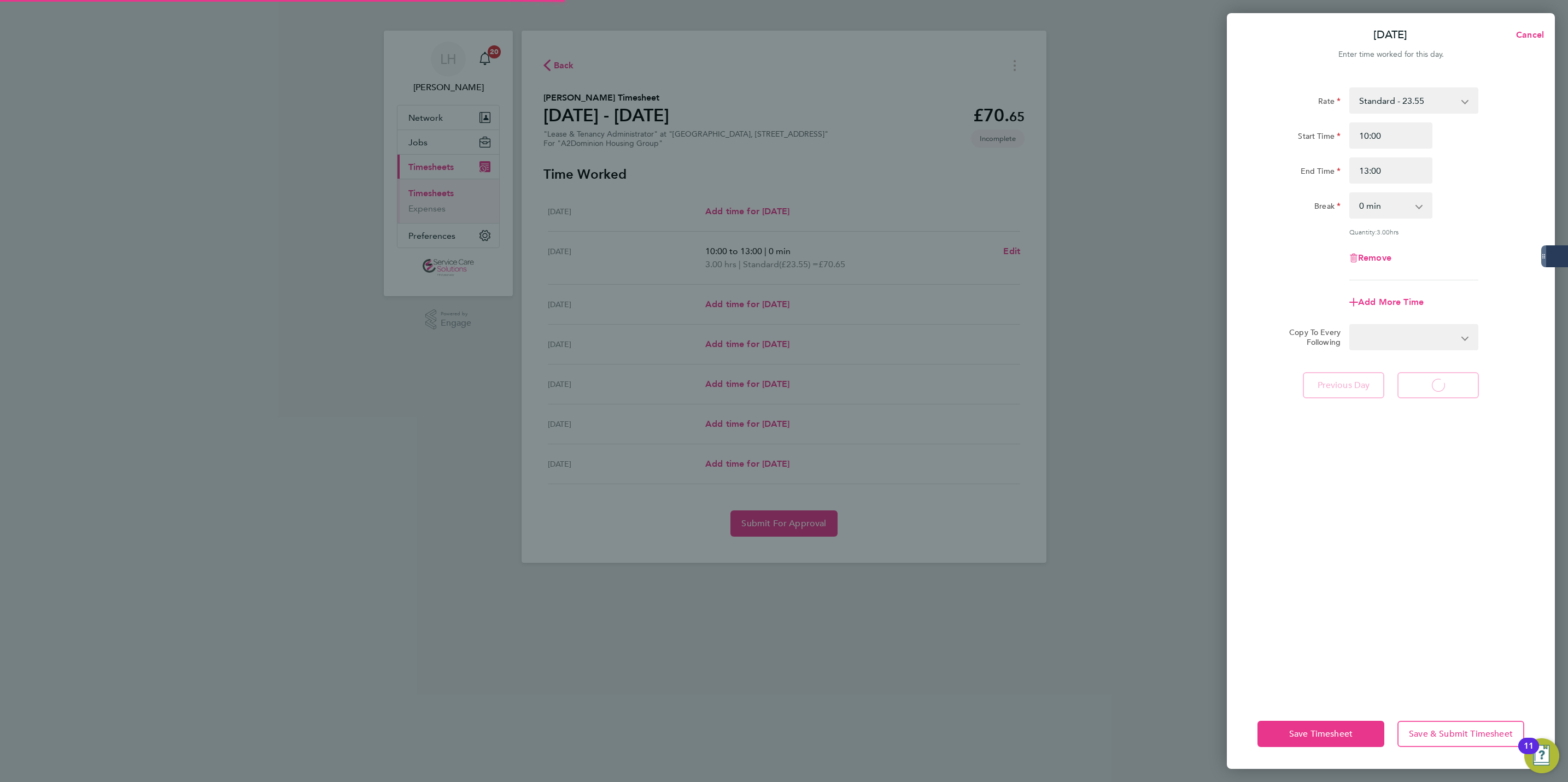
select select "30"
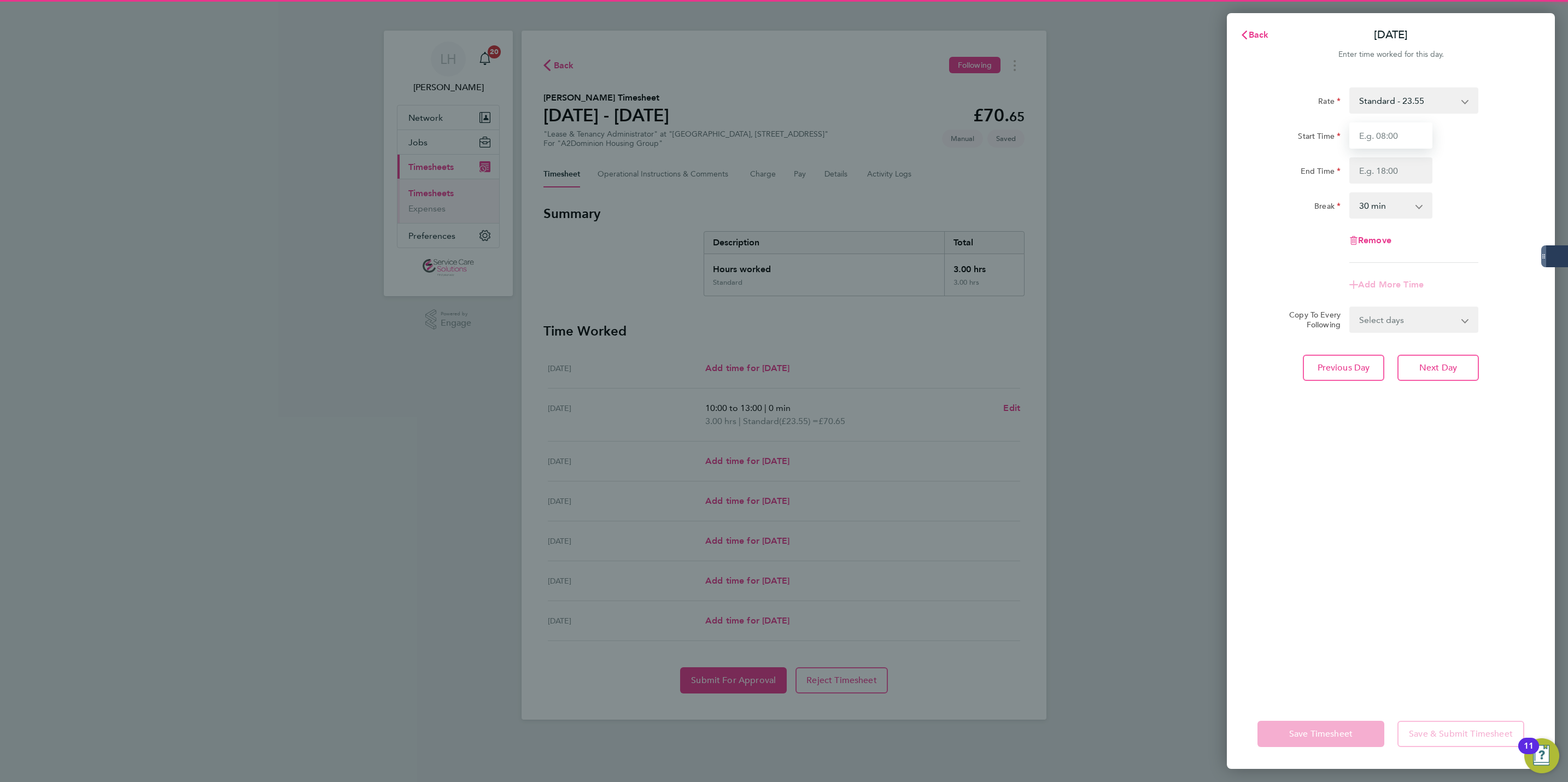
click at [1393, 140] on input "Start Time" at bounding box center [1391, 135] width 84 height 26
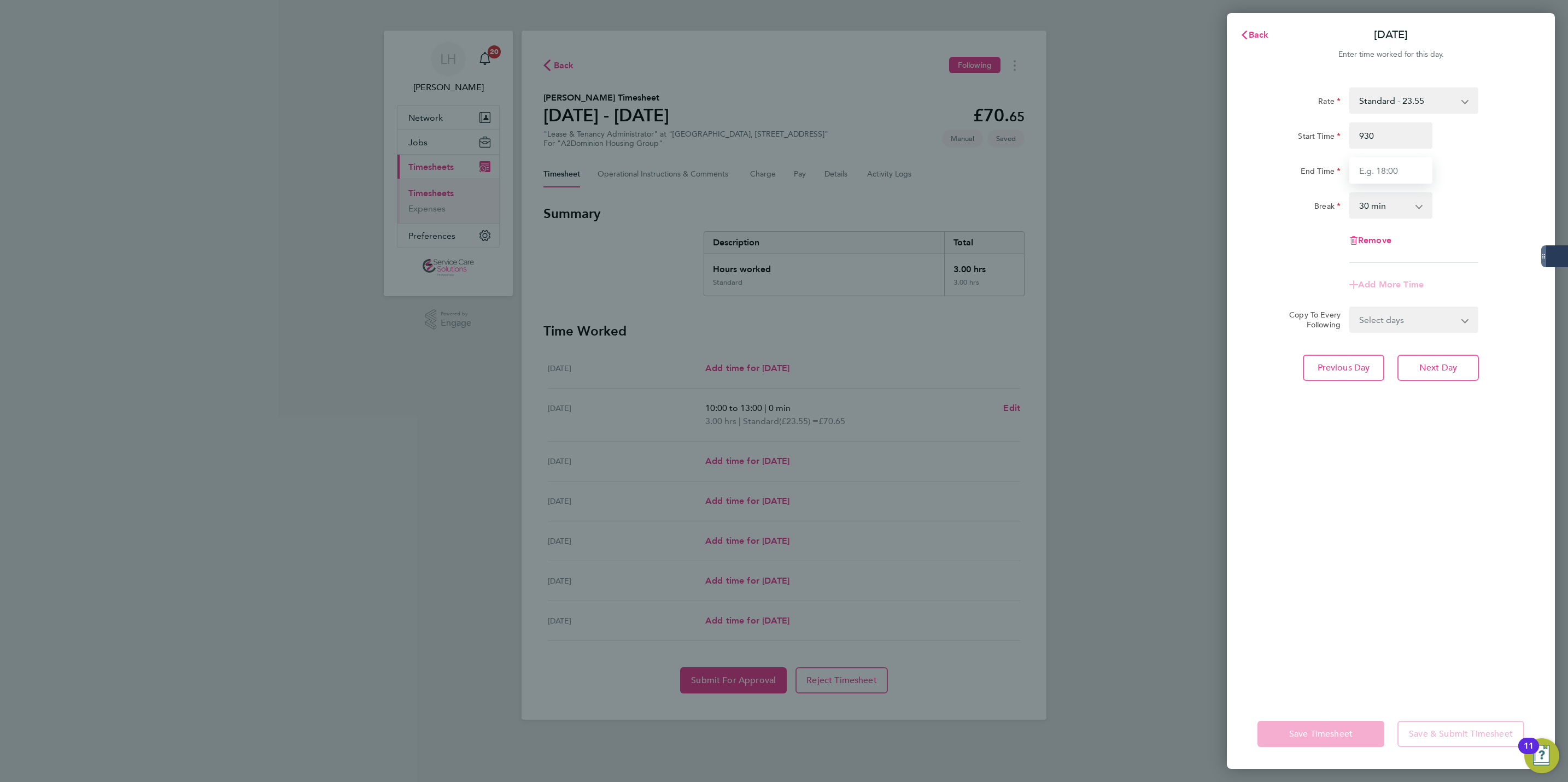
type input "09:30"
type input "13:30"
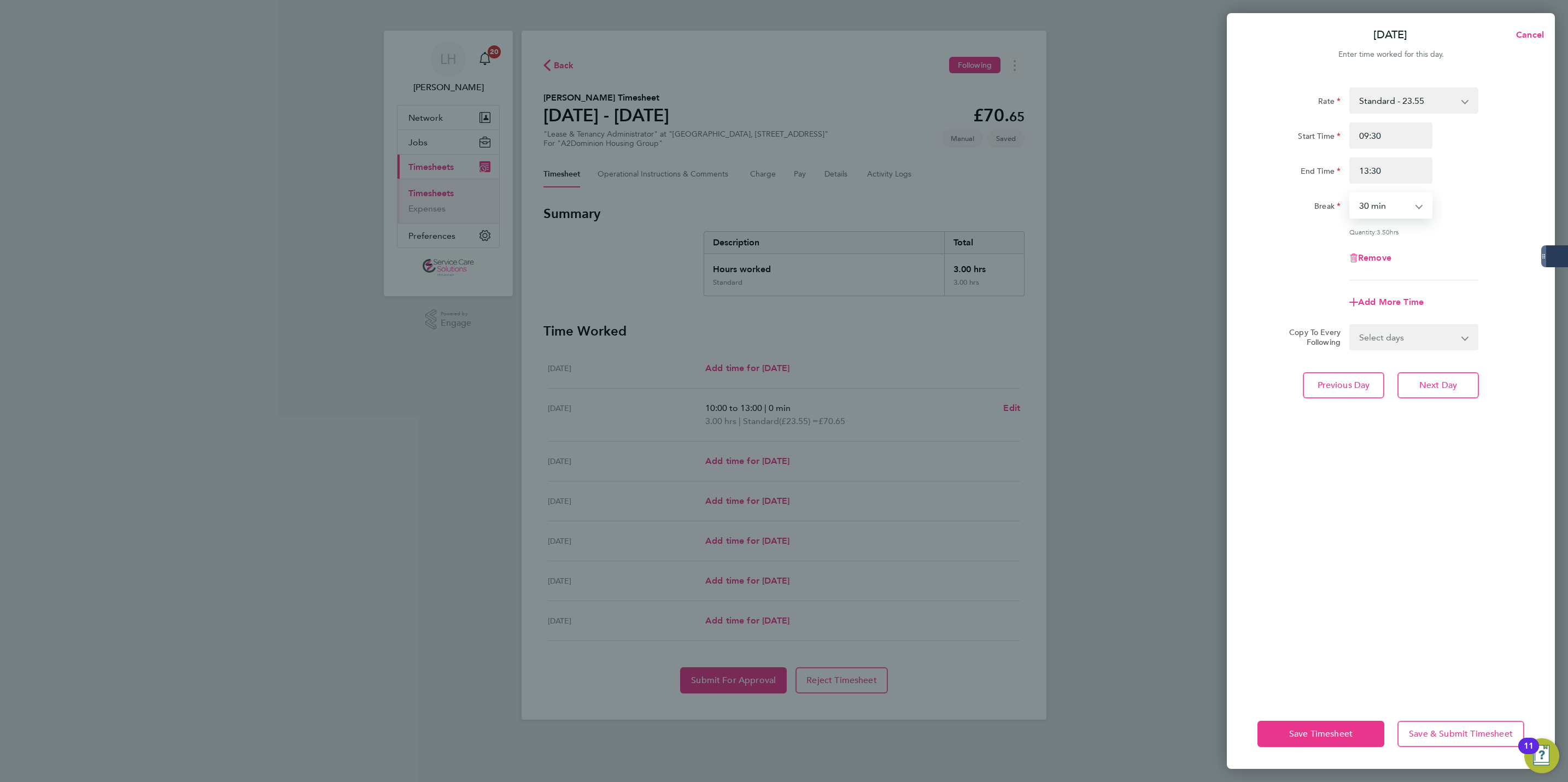
select select "75"
click at [1438, 380] on span "Next Day" at bounding box center [1438, 385] width 38 height 11
select select "30"
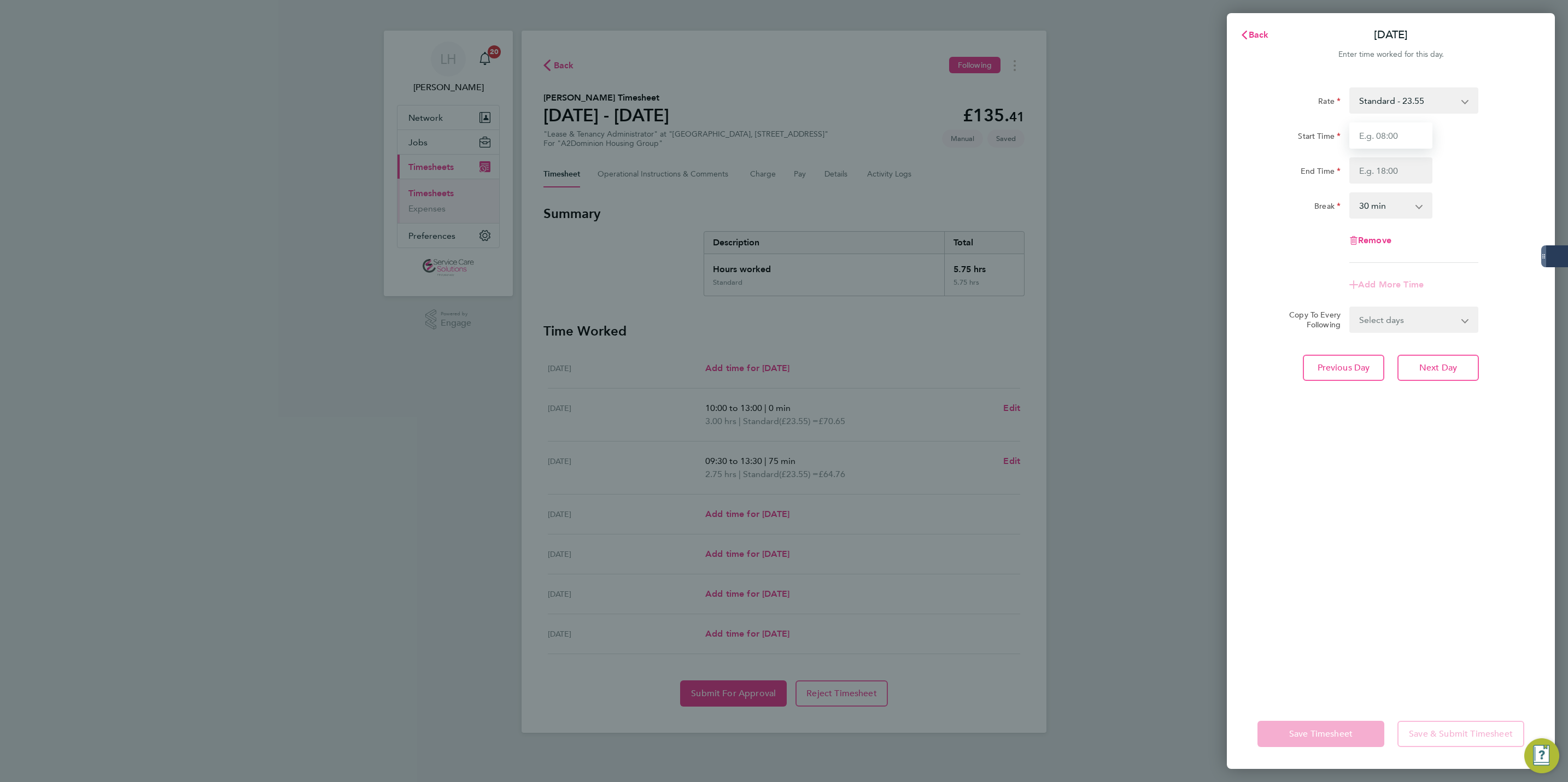
click at [1400, 135] on input "Start Time" at bounding box center [1391, 135] width 84 height 26
type input "07:00"
type input "11:00"
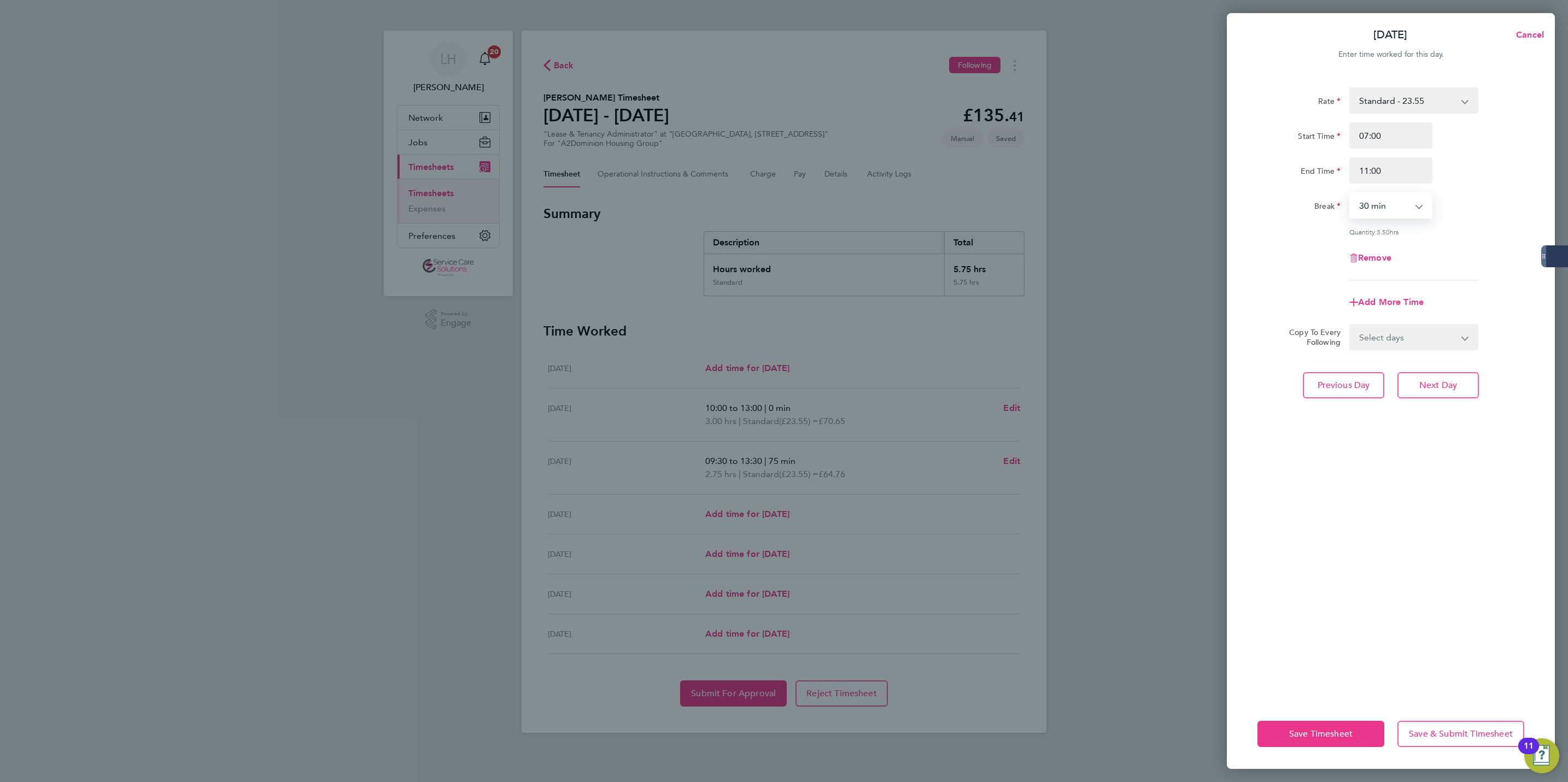
select select "0"
click at [1390, 302] on span "Add More Time" at bounding box center [1390, 301] width 66 height 11
select select "null"
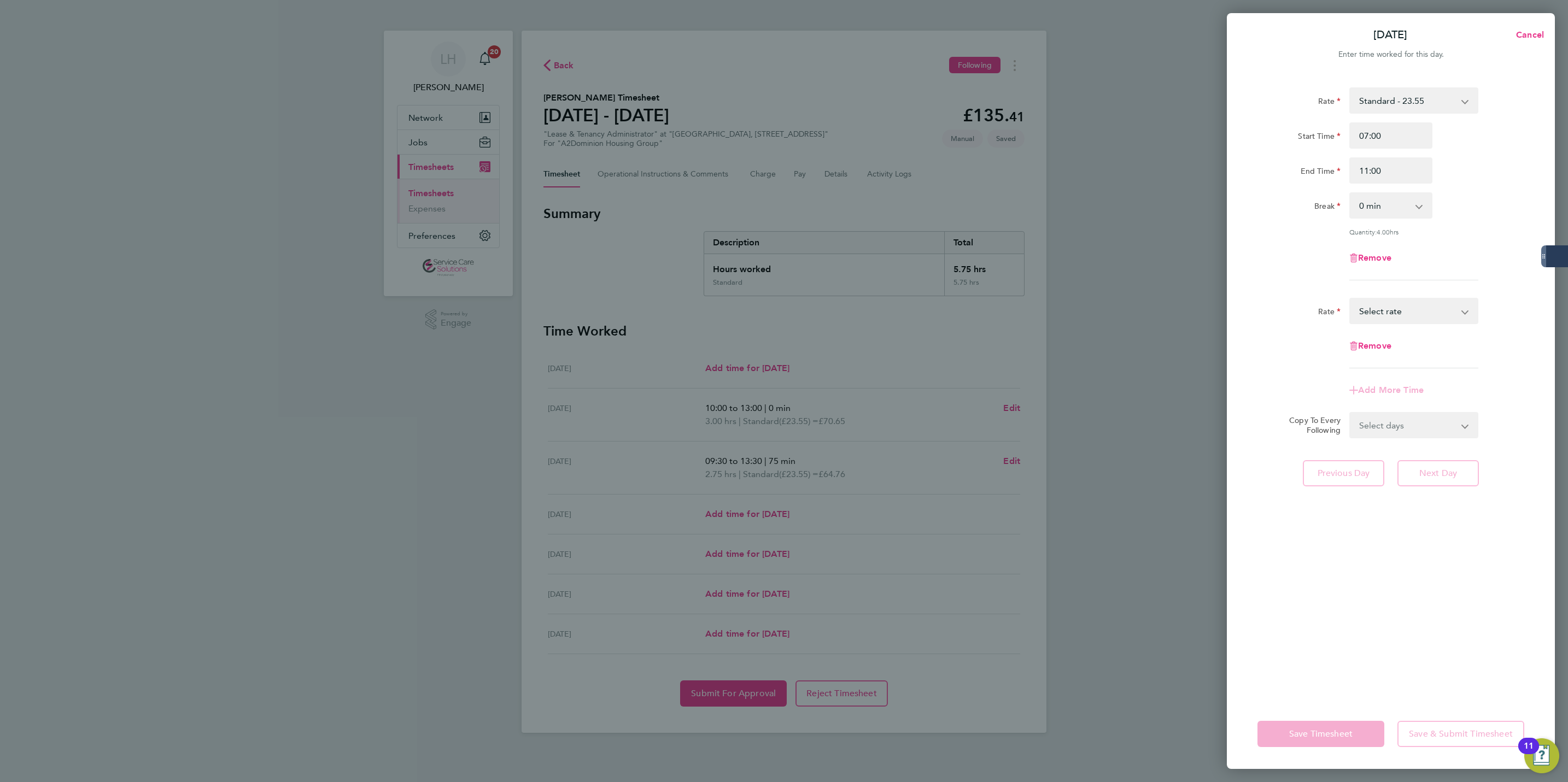
click at [1388, 314] on select "Standard - 23.55 Select rate" at bounding box center [1407, 311] width 114 height 24
select select "30"
click at [1377, 349] on input "Start Time" at bounding box center [1391, 346] width 84 height 26
type input "14:00"
type input "15:00"
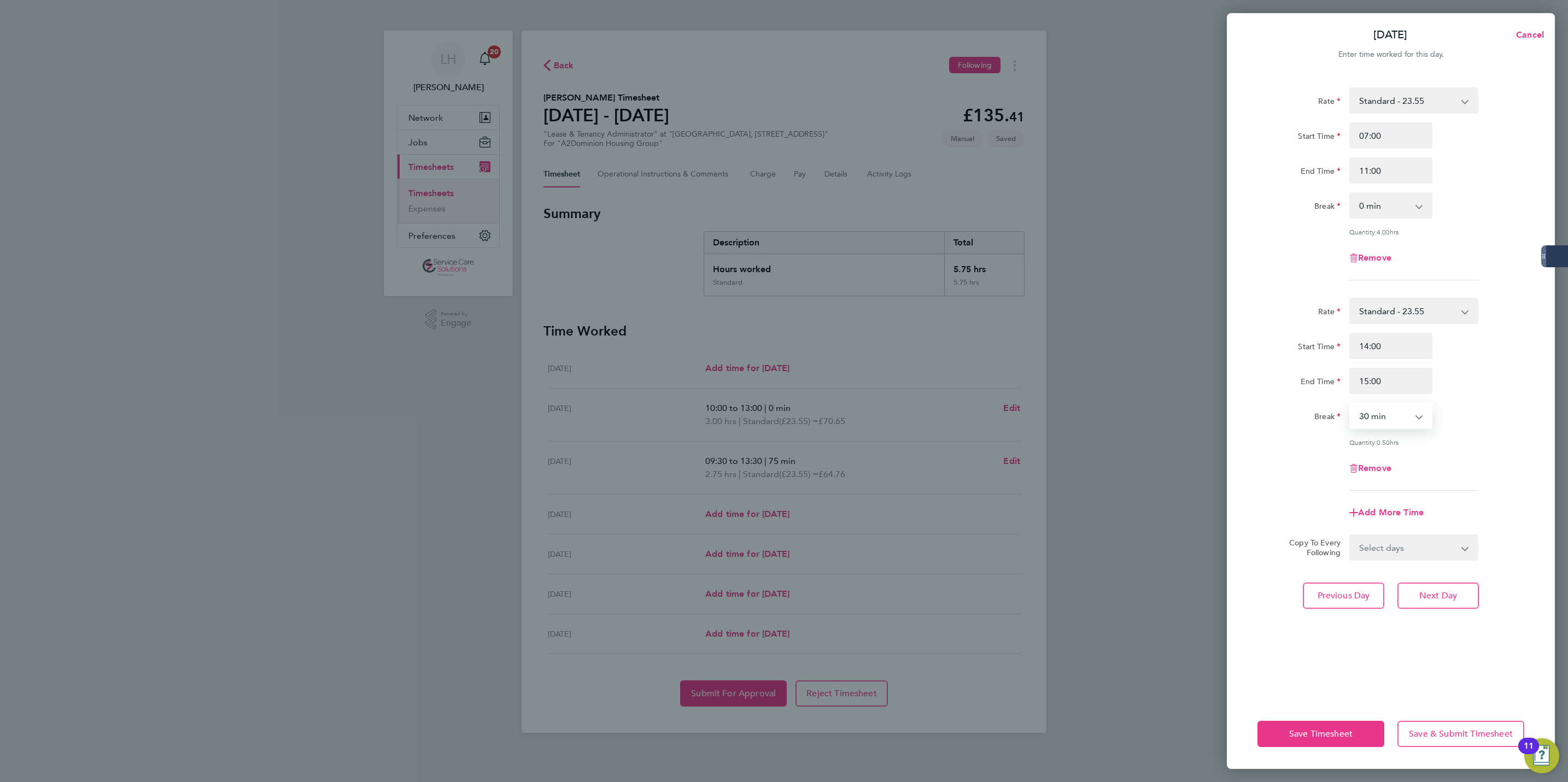
select select "0"
drag, startPoint x: 1437, startPoint y: 609, endPoint x: 1431, endPoint y: 605, distance: 7.2
click at [1435, 609] on div "Rate Standard - 23.55 Start Time 07:00 End Time 11:00 Break 0 min 15 min 30 min…" at bounding box center [1390, 387] width 328 height 625
click at [1437, 591] on span "Next Day" at bounding box center [1438, 595] width 38 height 11
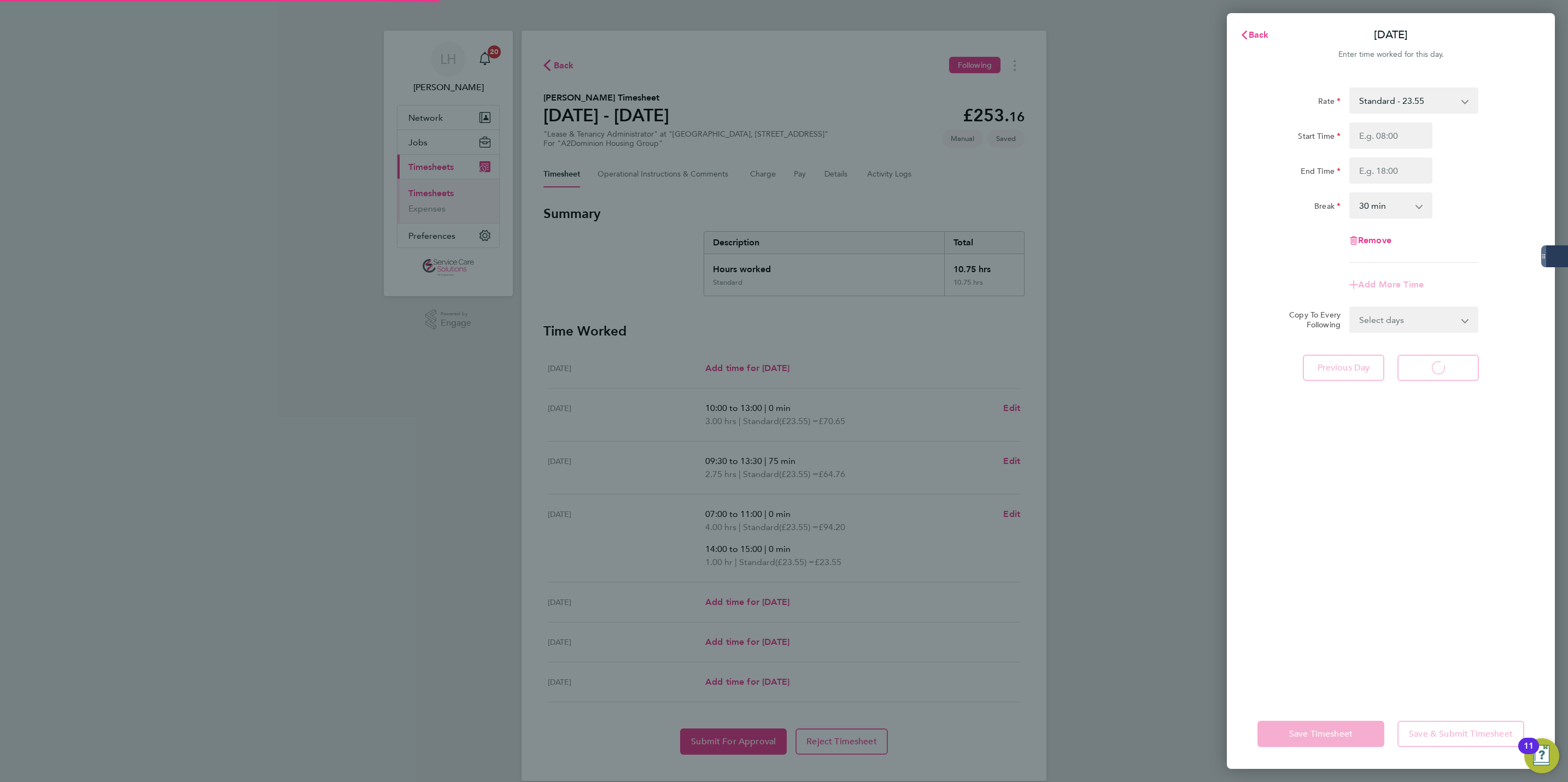
select select "30"
click at [1377, 152] on div "Start Time End Time" at bounding box center [1391, 153] width 276 height 62
click at [1377, 139] on input "Start Time" at bounding box center [1391, 135] width 84 height 26
type input "17:00"
type input "12:00"
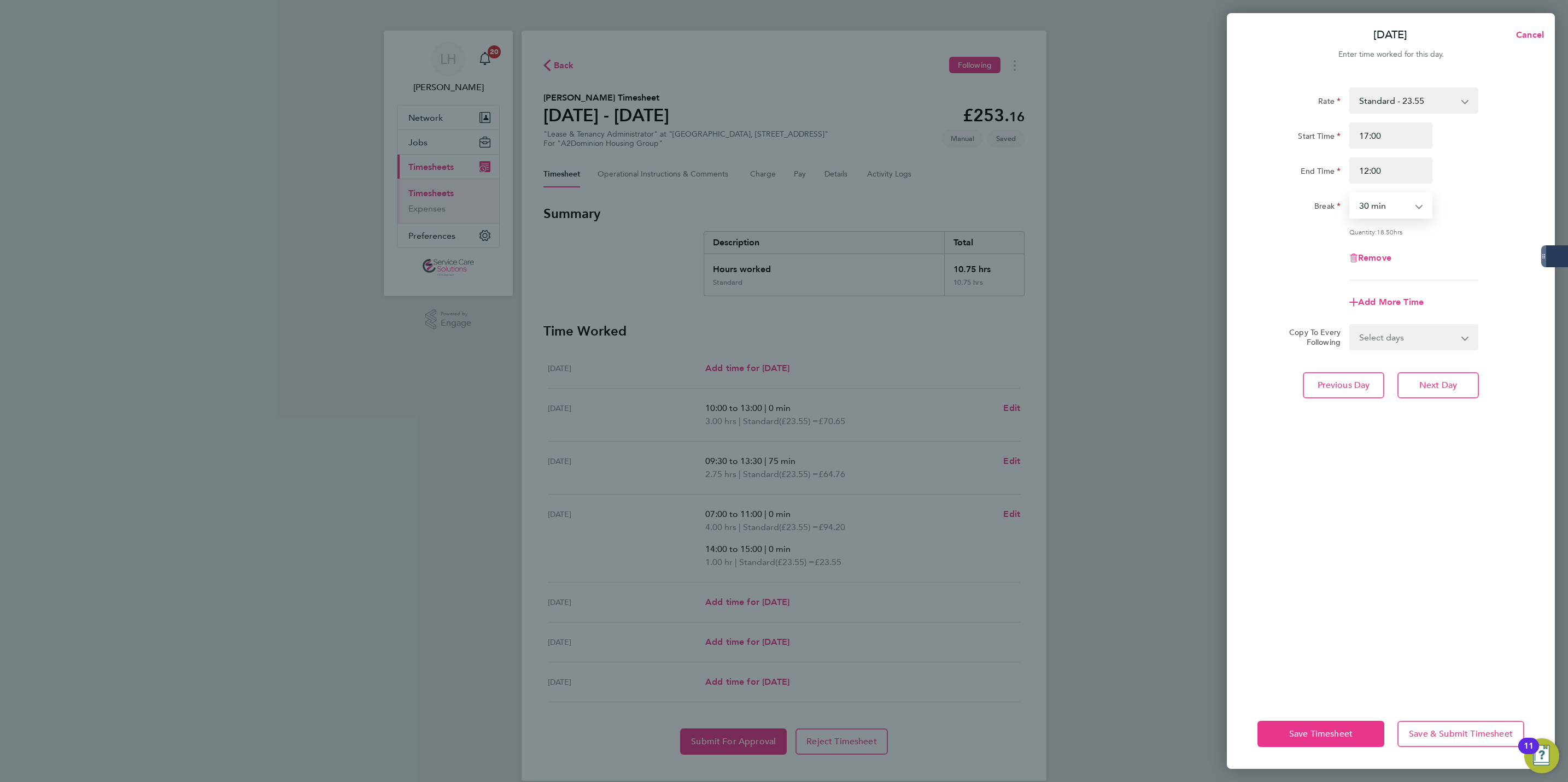
select select "0"
drag, startPoint x: 1358, startPoint y: 139, endPoint x: 1365, endPoint y: 139, distance: 7.0
click at [1365, 139] on input "17:00" at bounding box center [1391, 135] width 84 height 26
type input "07:00"
click at [1447, 375] on button "Next Day" at bounding box center [1438, 385] width 81 height 26
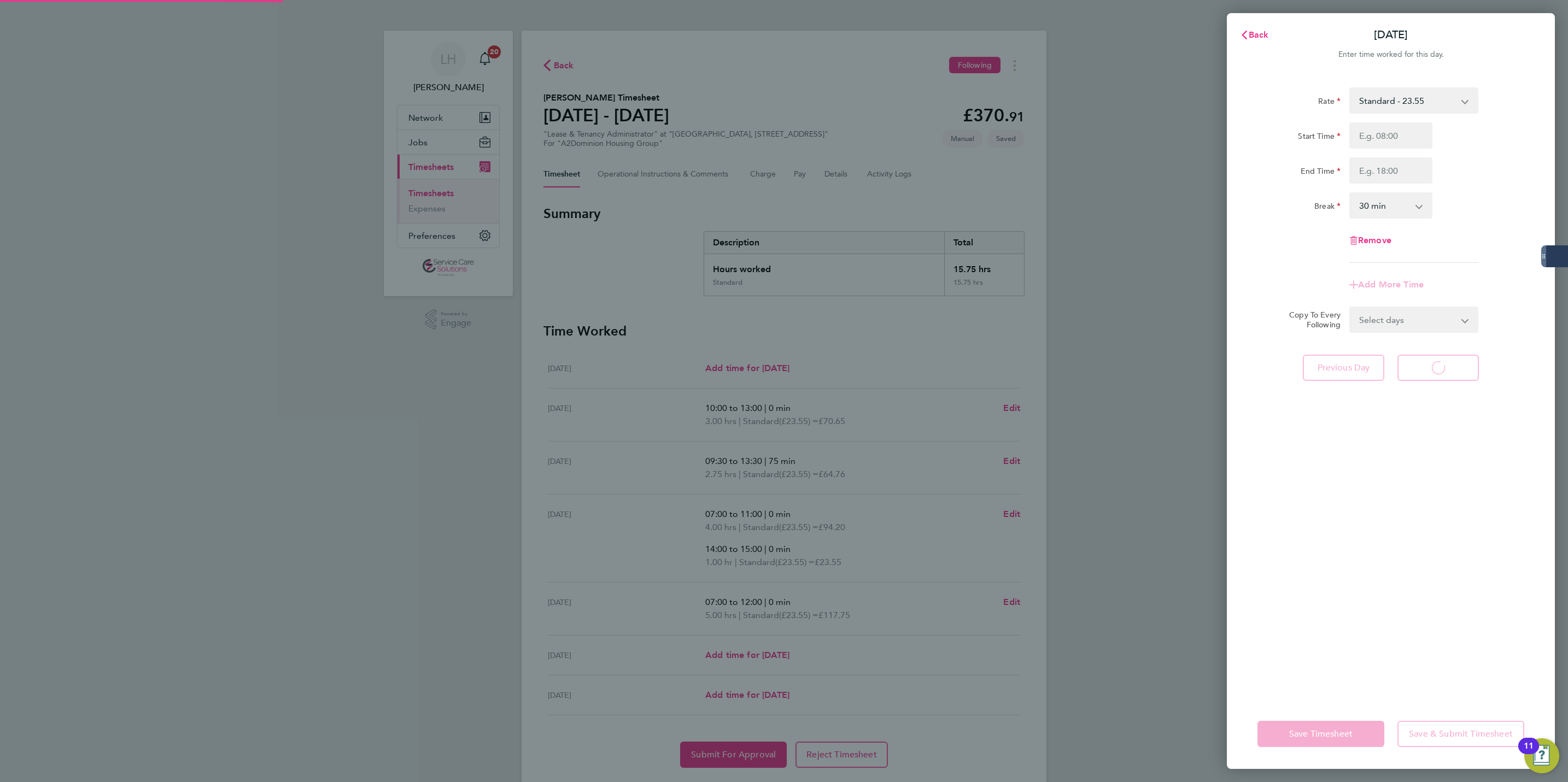
select select "30"
click at [1327, 366] on span "Previous Day" at bounding box center [1343, 367] width 53 height 11
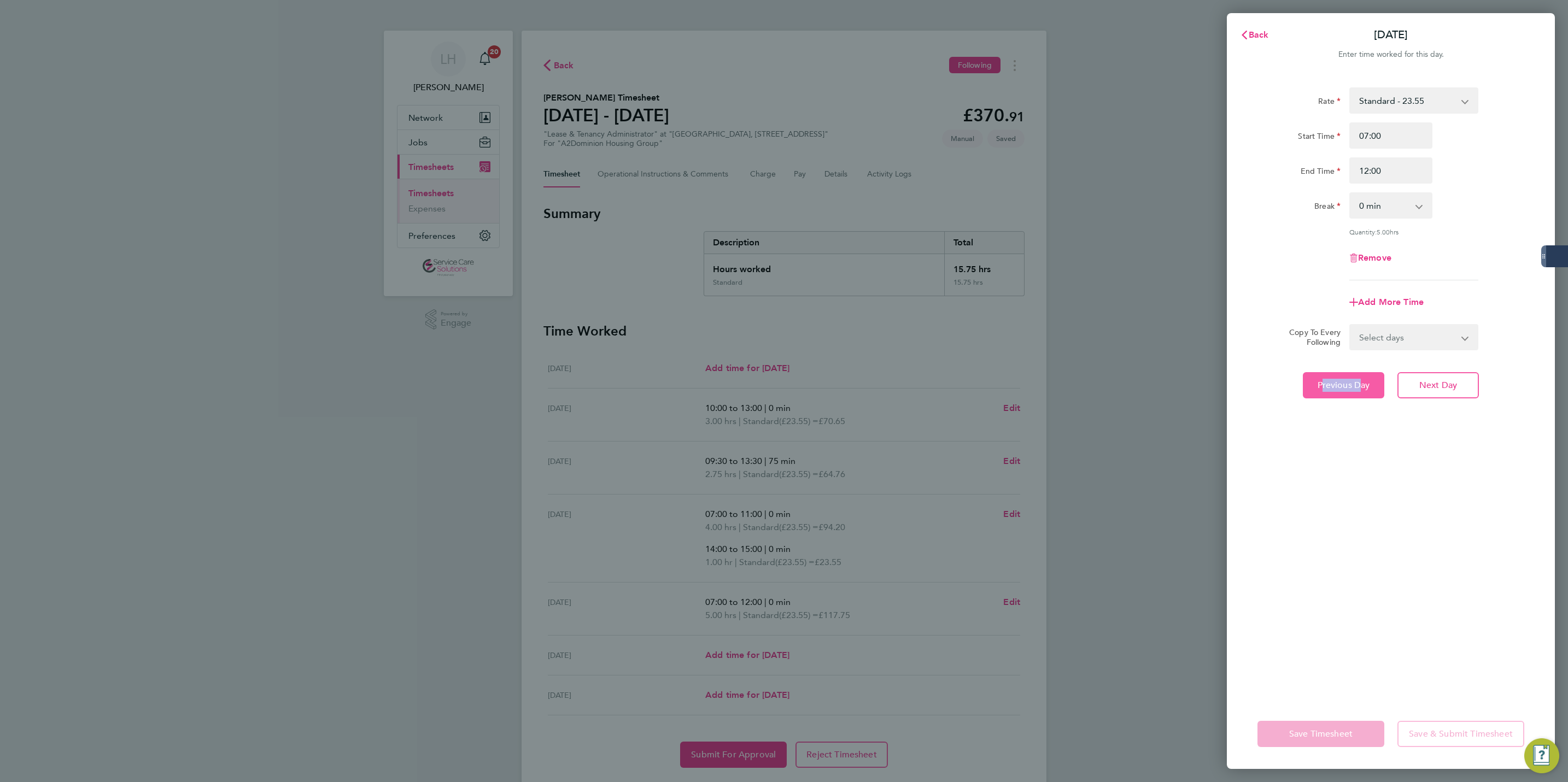
click at [1327, 366] on div "Rate Standard - 23.55 Start Time 07:00 End Time 12:00 Break 0 min 15 min 30 min…" at bounding box center [1390, 387] width 328 height 625
drag, startPoint x: 1327, startPoint y: 366, endPoint x: 1337, endPoint y: 371, distance: 11.2
click at [1337, 372] on button "Previous Day" at bounding box center [1343, 385] width 81 height 26
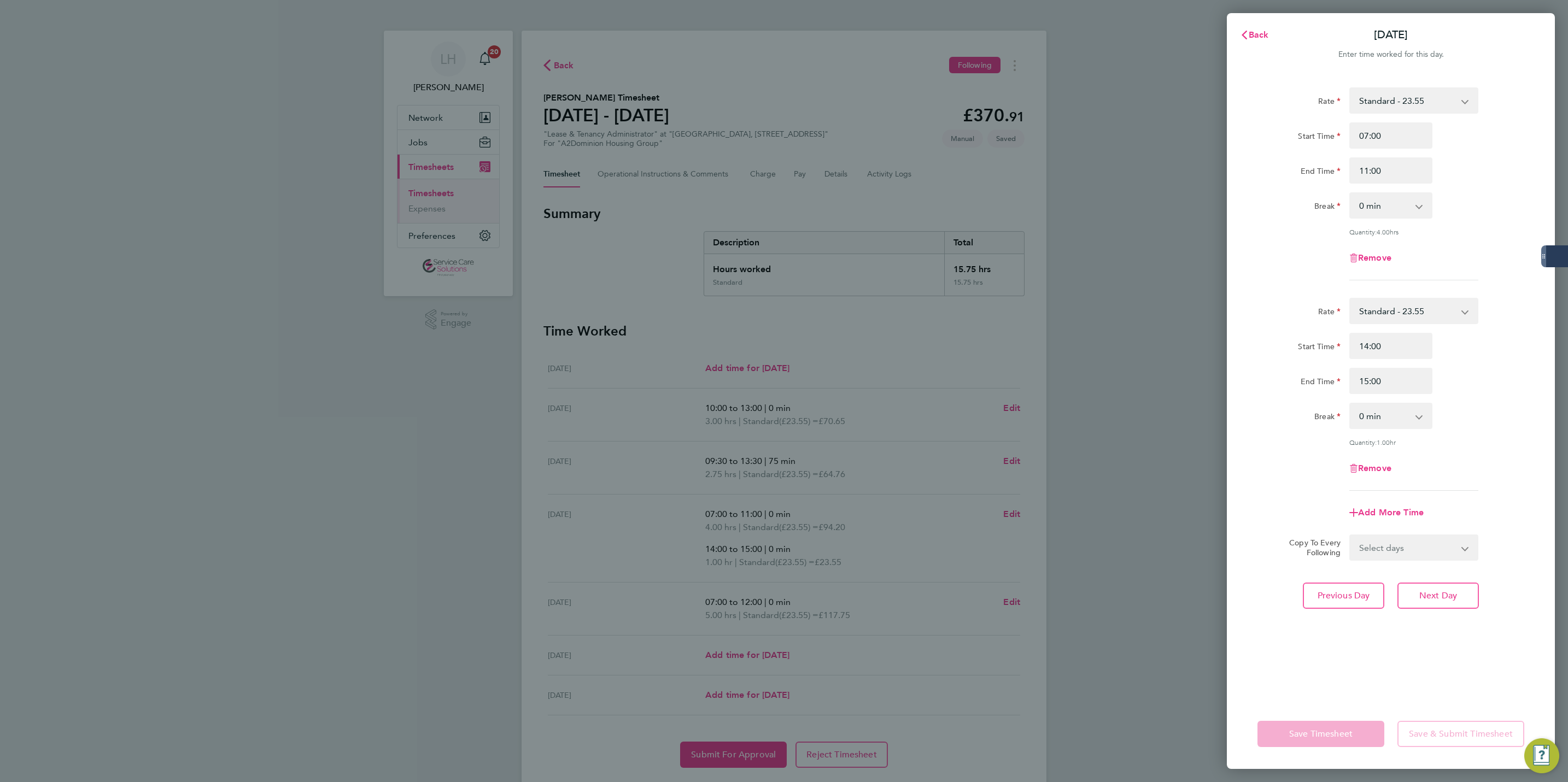
click at [1339, 373] on div "End Time" at bounding box center [1299, 378] width 84 height 22
click at [1339, 599] on button "Previous Day" at bounding box center [1343, 596] width 81 height 26
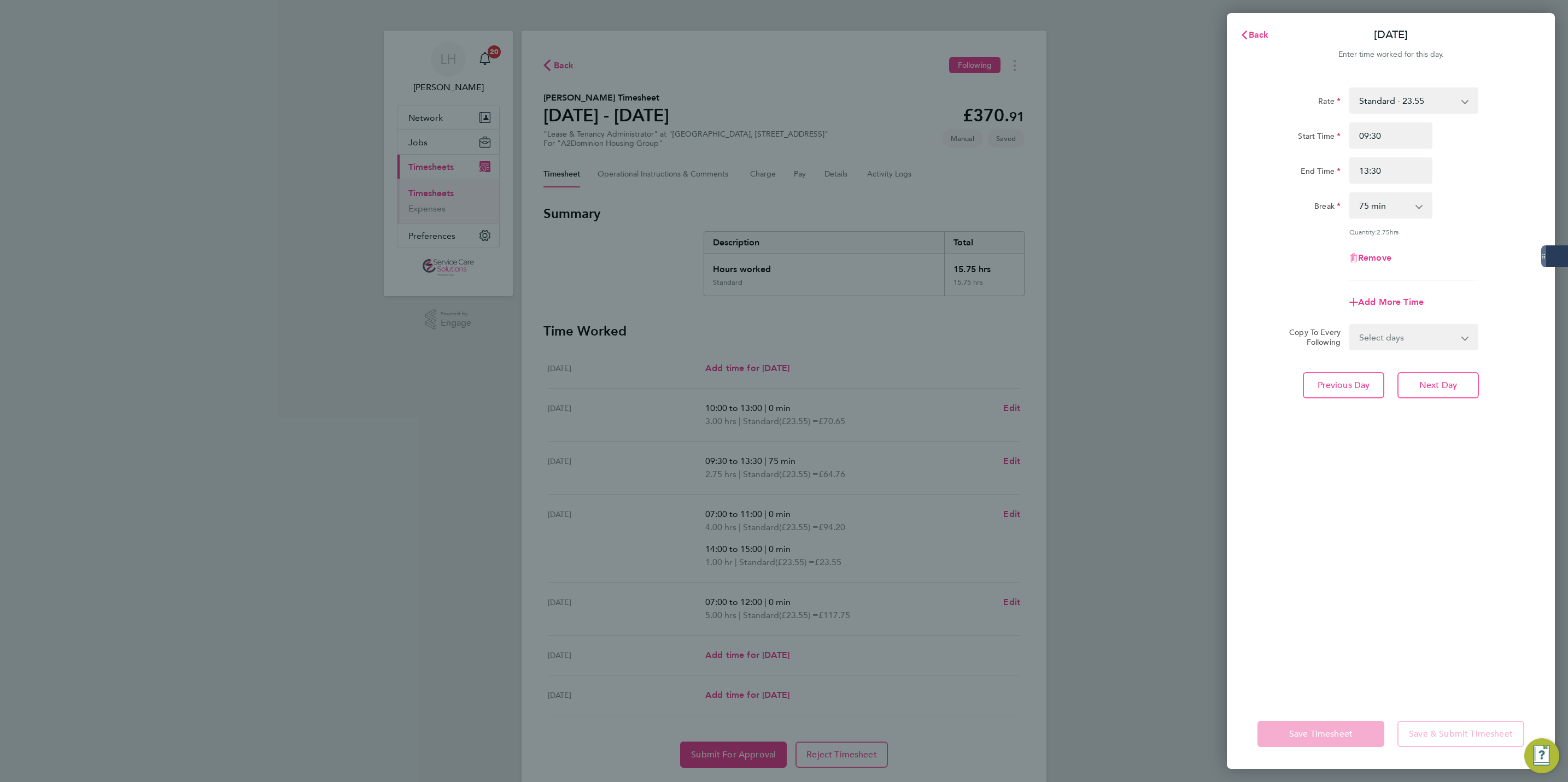
drag, startPoint x: 1402, startPoint y: 207, endPoint x: 1402, endPoint y: 213, distance: 6.0
click at [1402, 207] on select "0 min 15 min 30 min 45 min 60 min 75 min 90 min" at bounding box center [1385, 206] width 68 height 24
select select "0"
click at [1351, 194] on select "0 min 15 min 30 min 45 min 60 min 75 min 90 min" at bounding box center [1385, 206] width 68 height 24
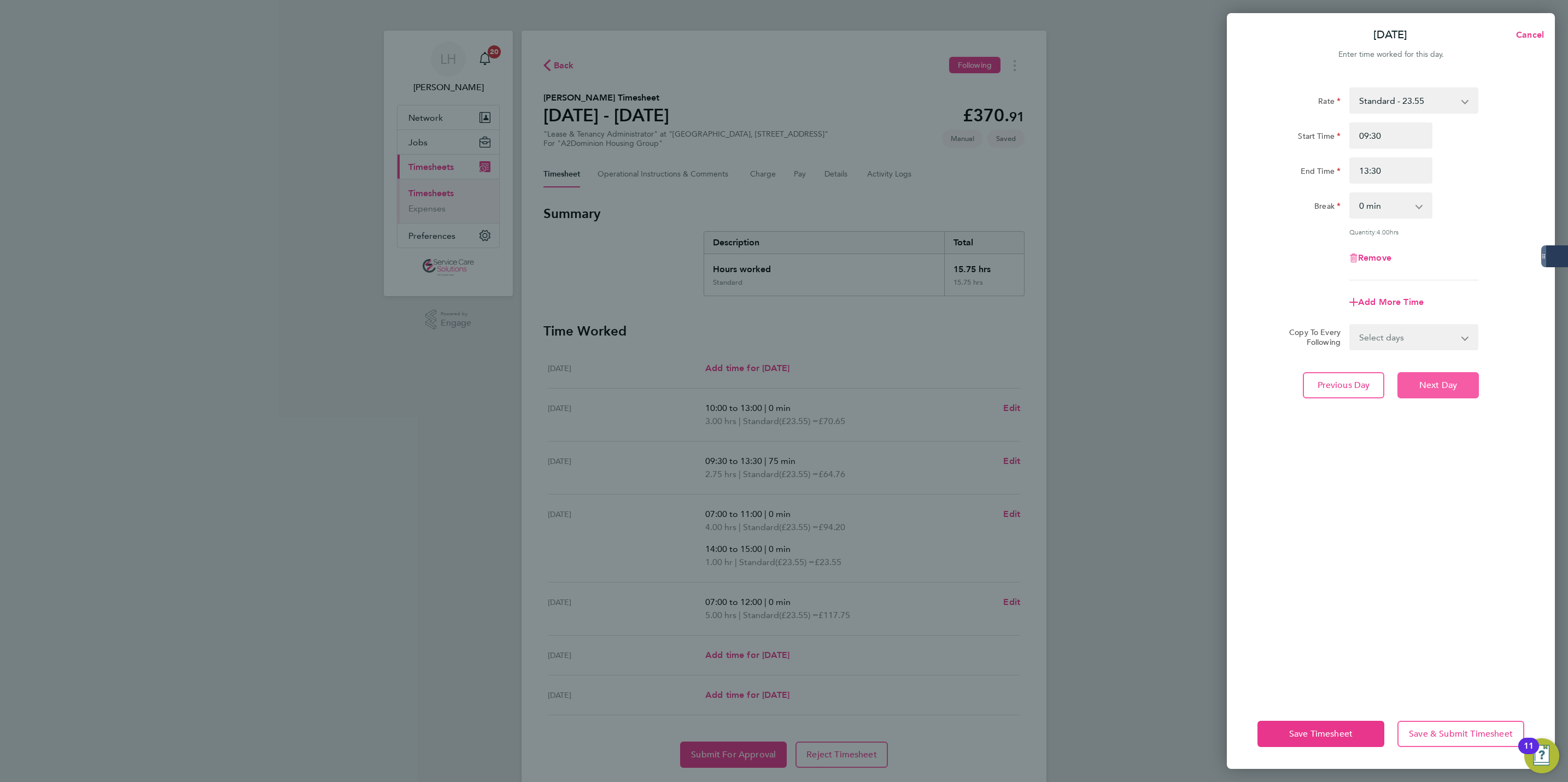
click at [1457, 385] on span "Next Day" at bounding box center [1438, 385] width 38 height 11
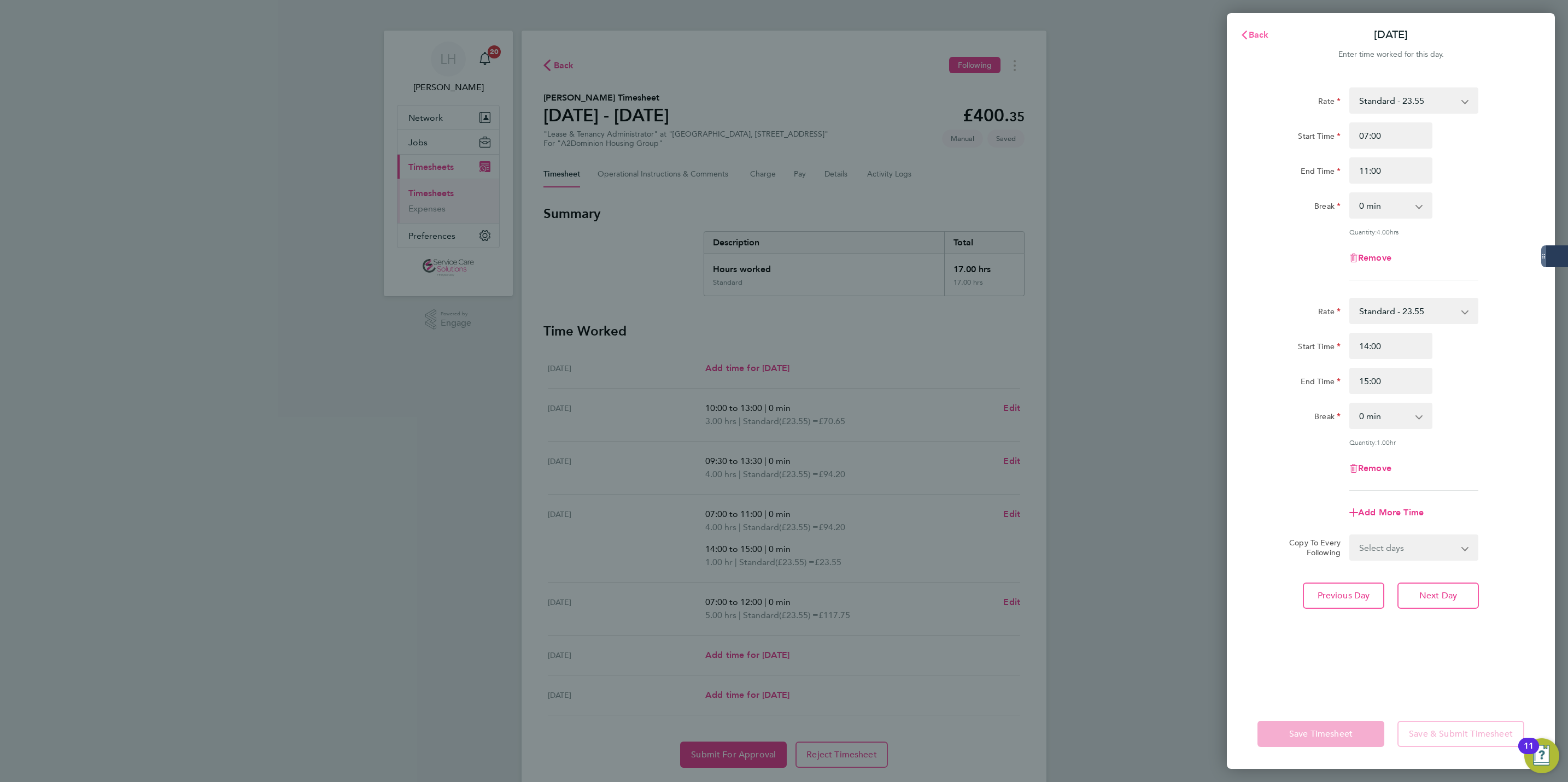
click at [1247, 35] on icon "button" at bounding box center [1245, 35] width 9 height 9
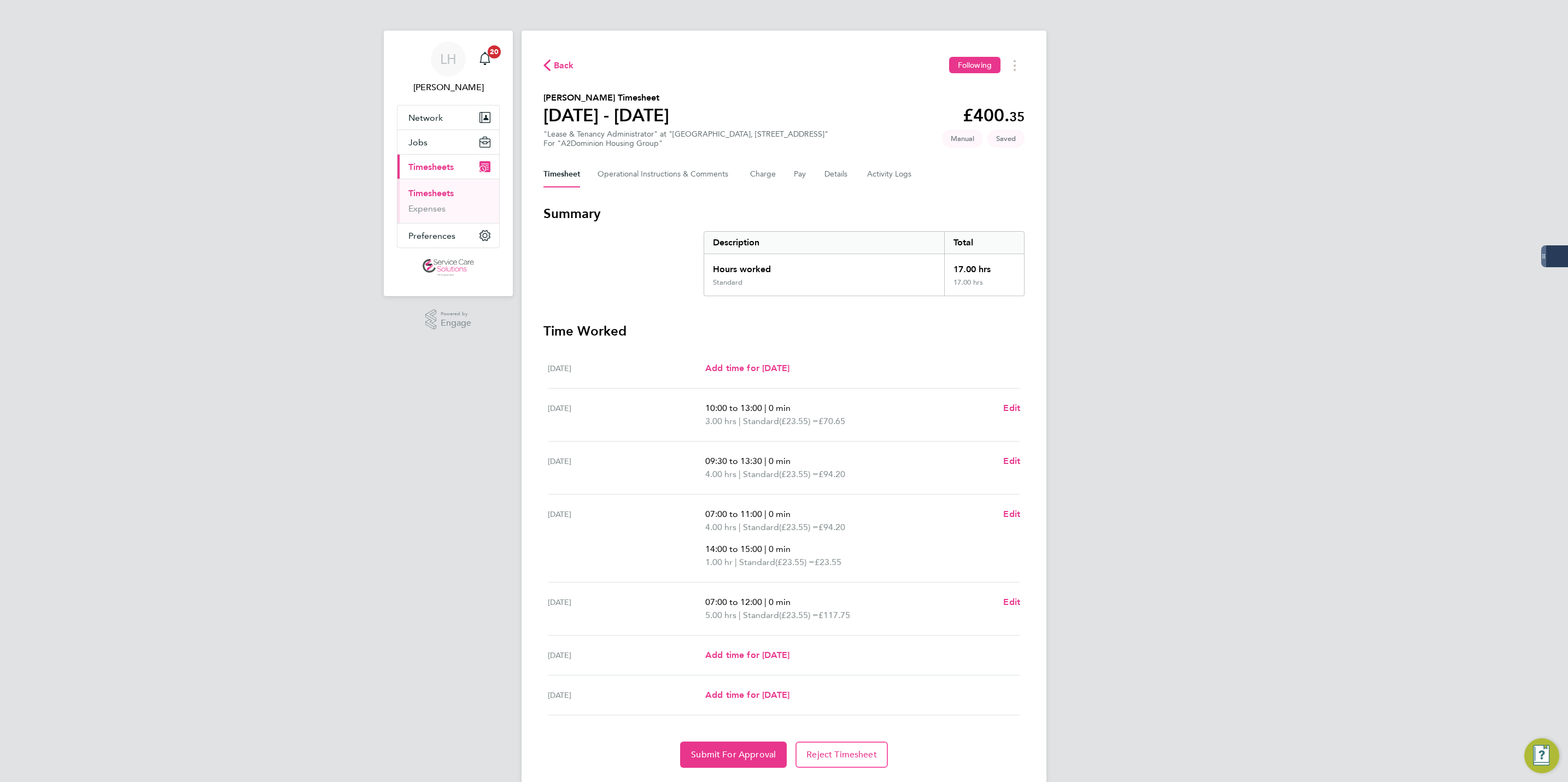
scroll to position [31, 0]
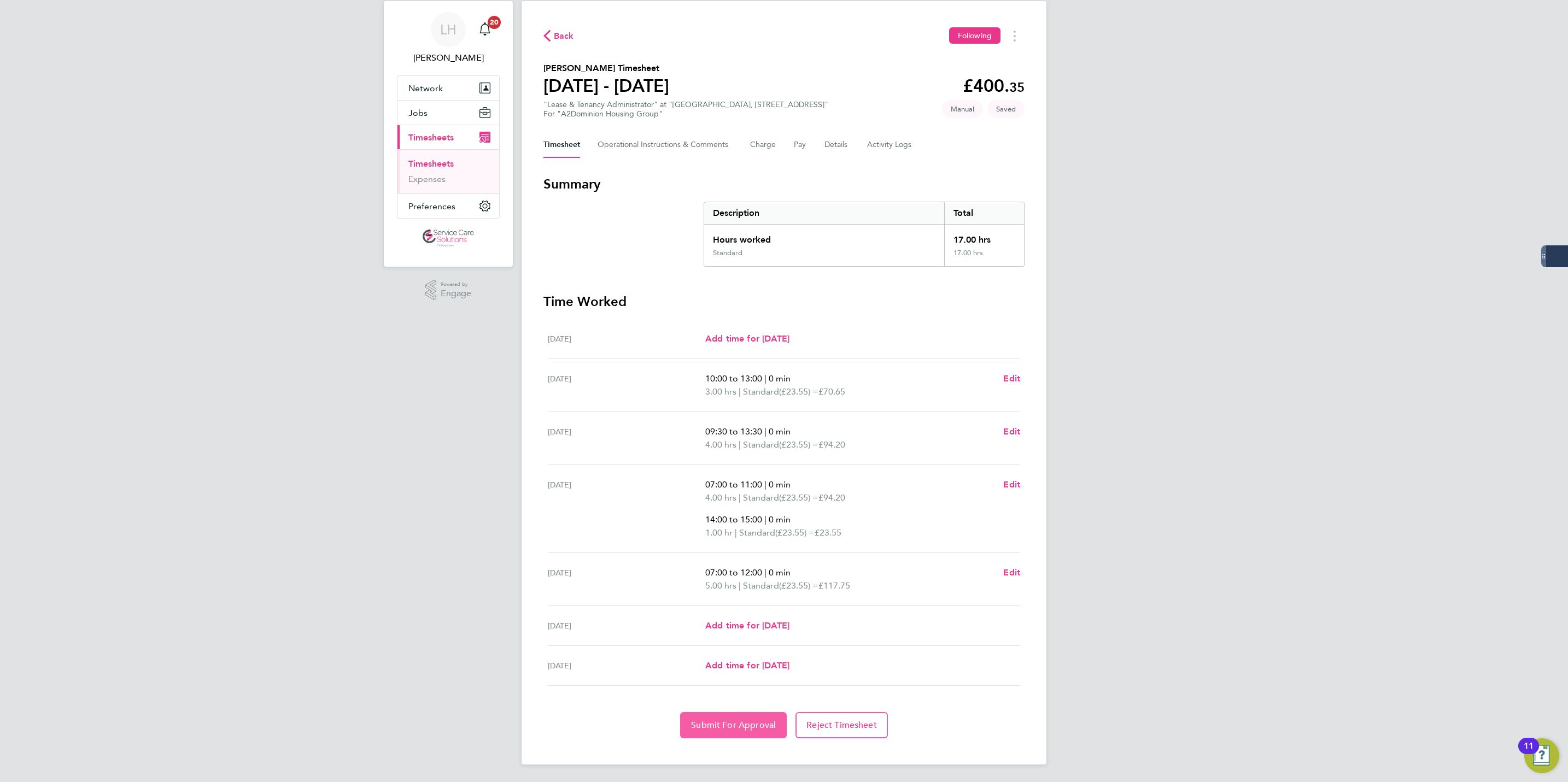
click at [718, 716] on button "Submit For Approval" at bounding box center [734, 725] width 107 height 26
click at [431, 156] on ul "Timesheets Expenses" at bounding box center [448, 171] width 101 height 45
click at [435, 160] on link "Timesheets" at bounding box center [431, 164] width 45 height 11
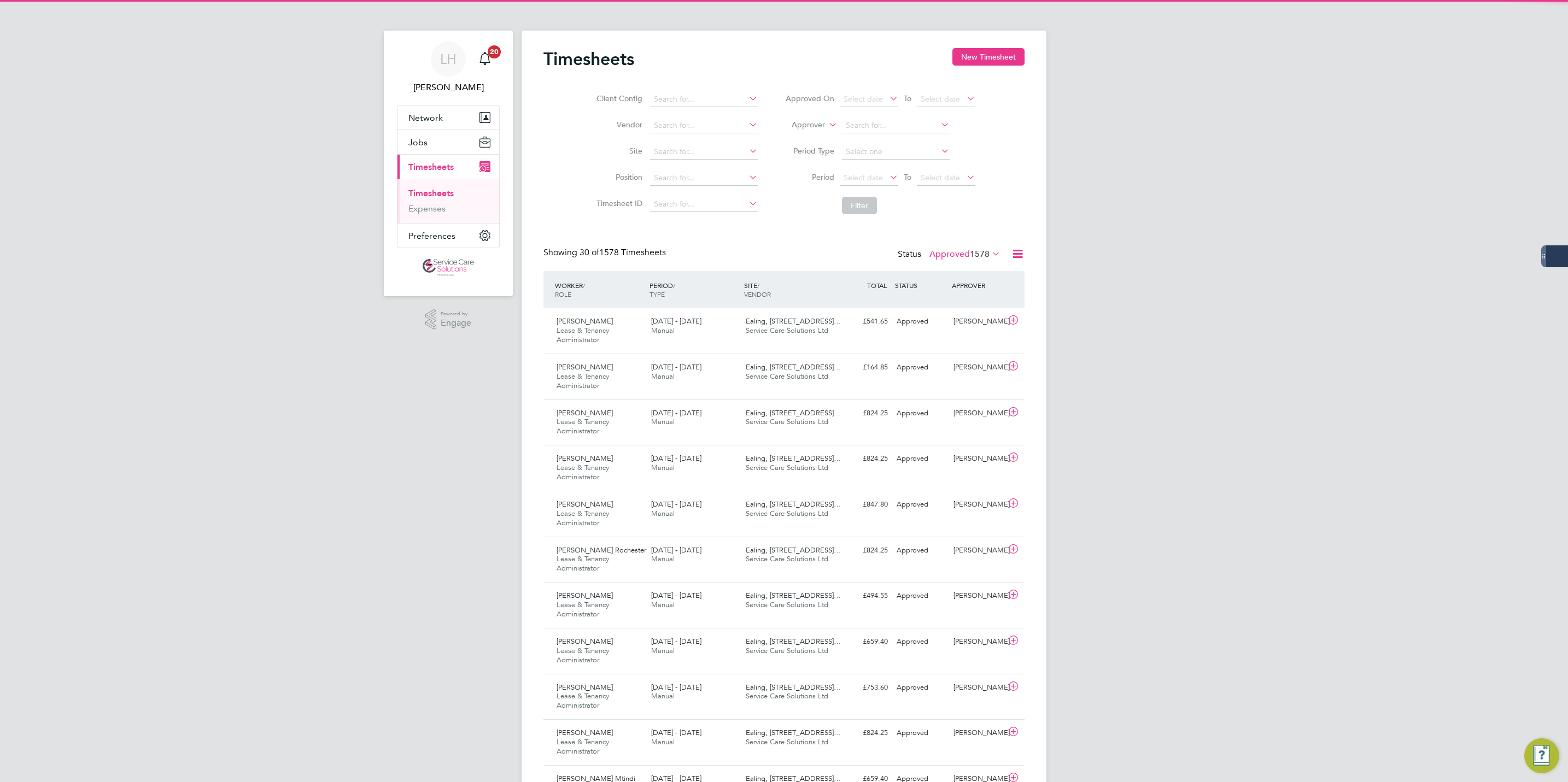
scroll to position [6, 6]
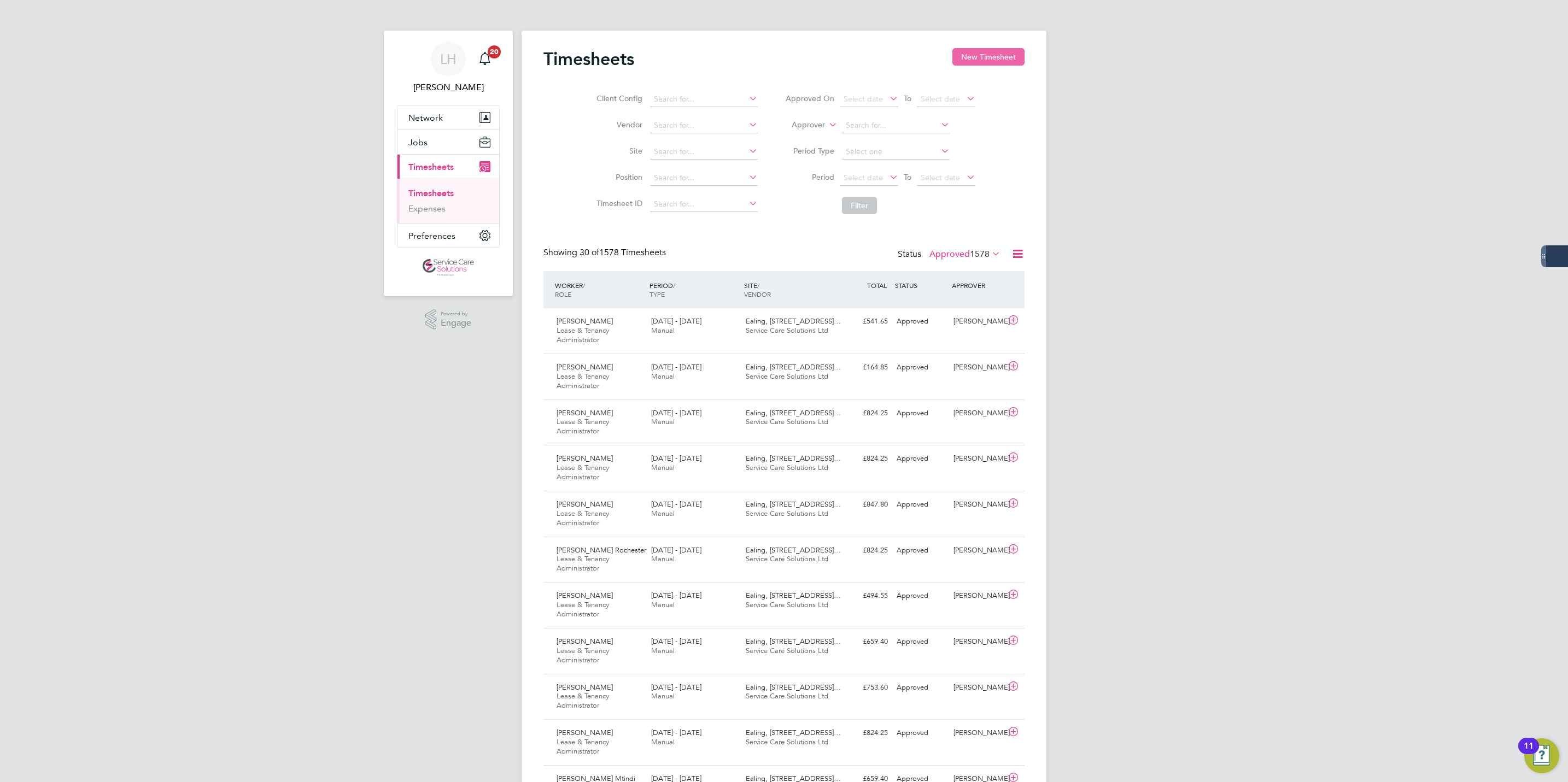
click at [980, 58] on button "New Timesheet" at bounding box center [988, 57] width 72 height 18
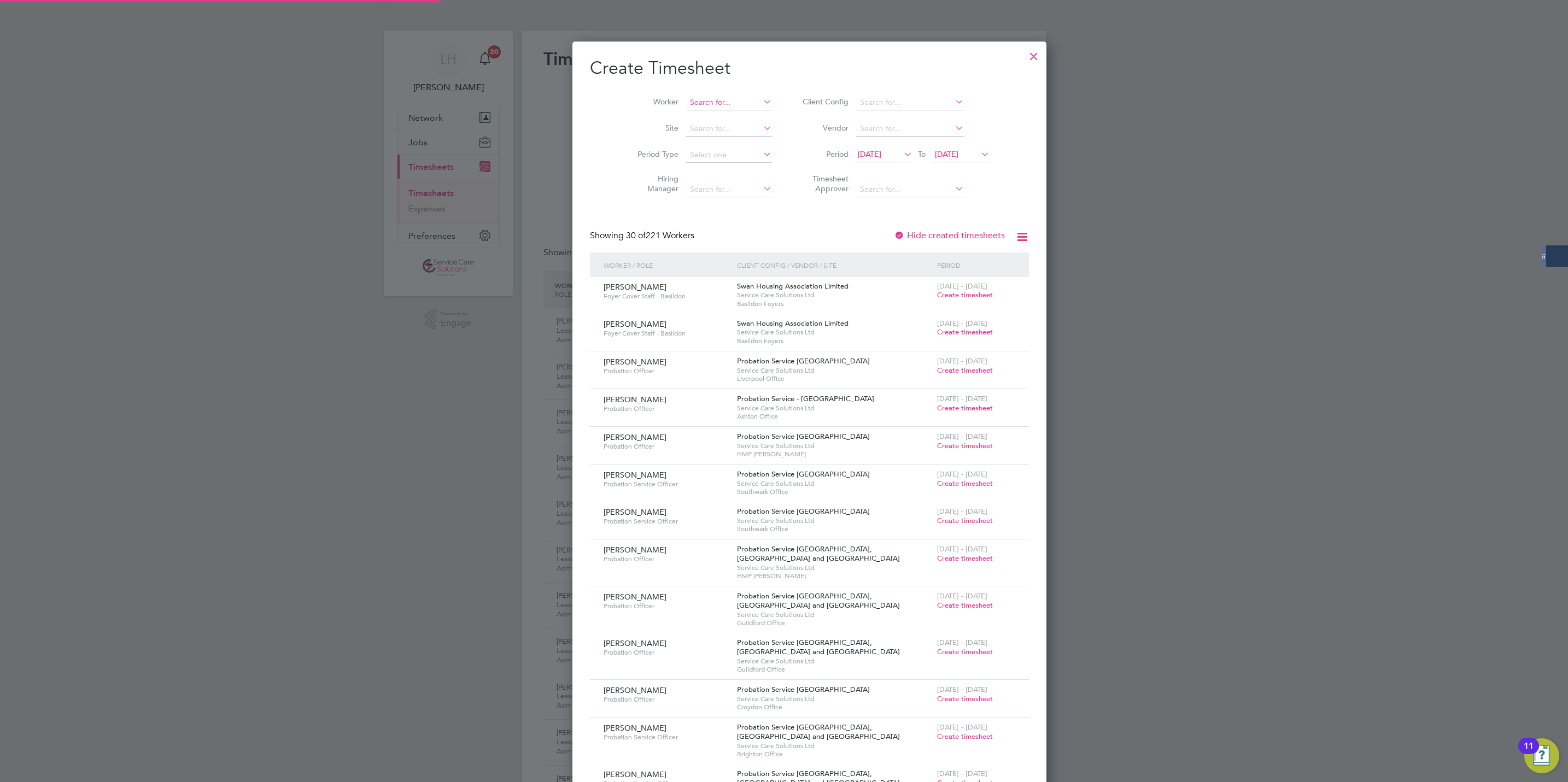
click at [705, 100] on input at bounding box center [729, 102] width 86 height 15
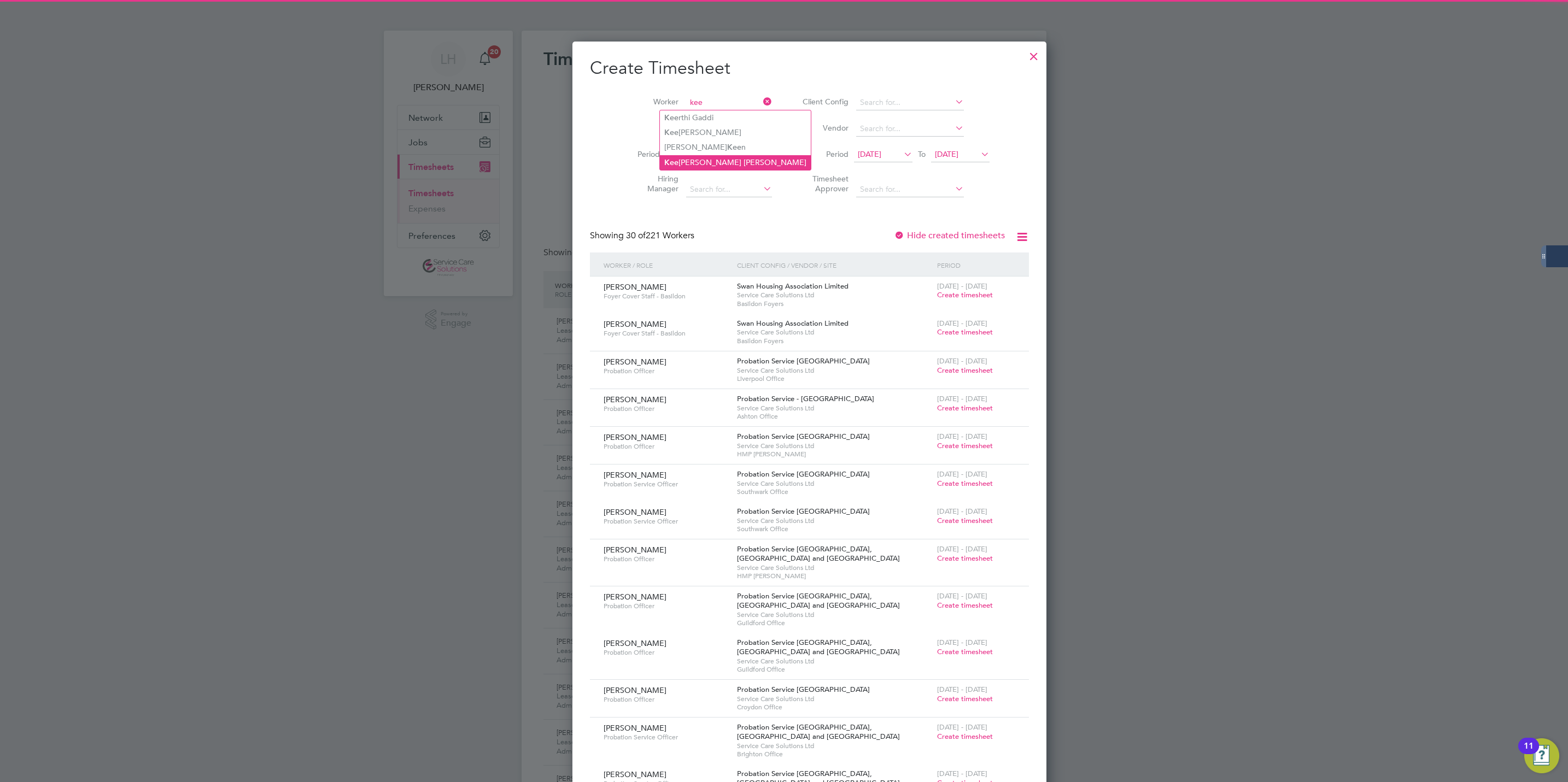
click at [707, 160] on li "Kee ley Turner" at bounding box center [735, 163] width 151 height 15
type input "[PERSON_NAME]"
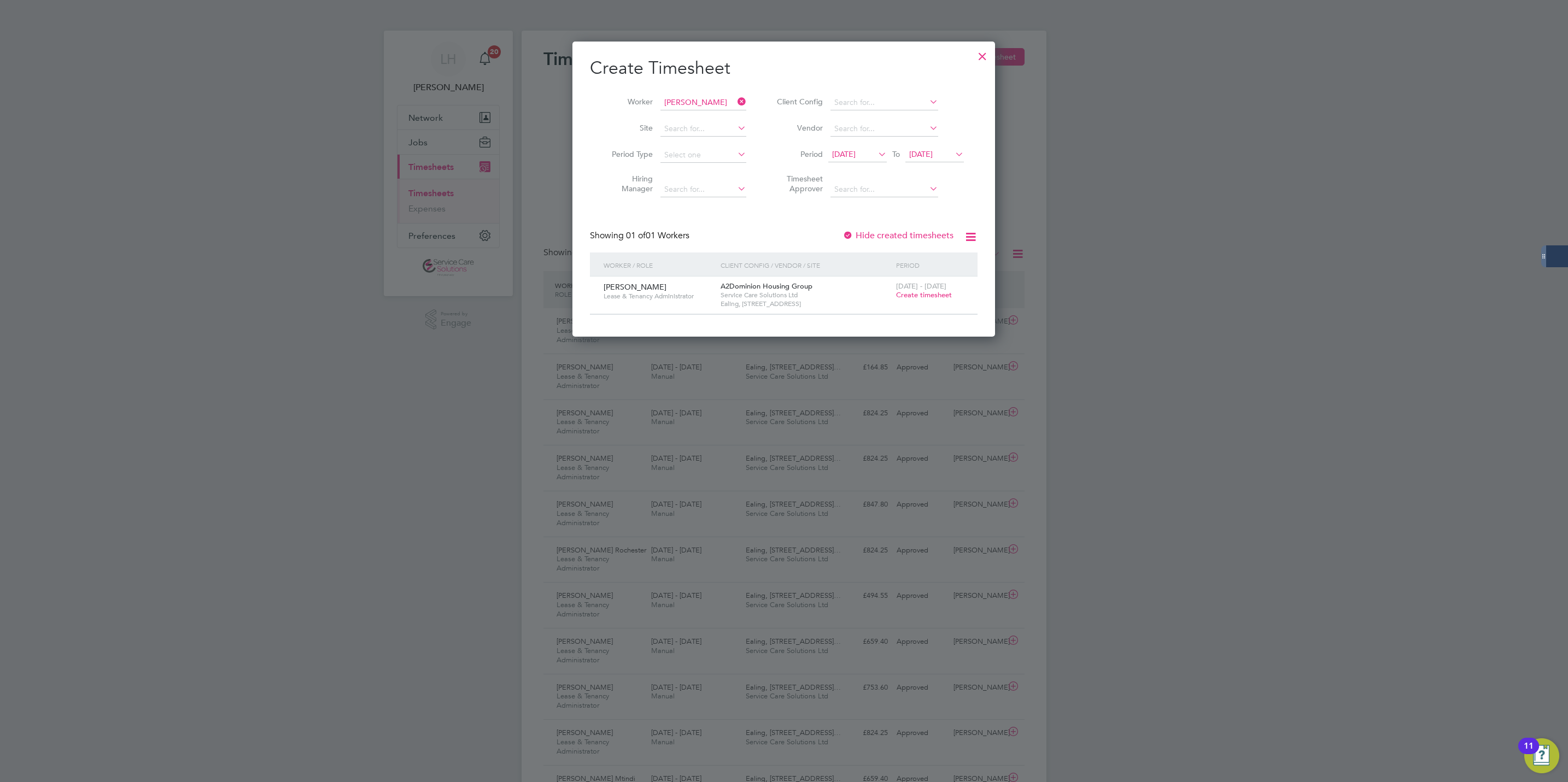
click at [921, 297] on span "Create timesheet" at bounding box center [923, 294] width 56 height 9
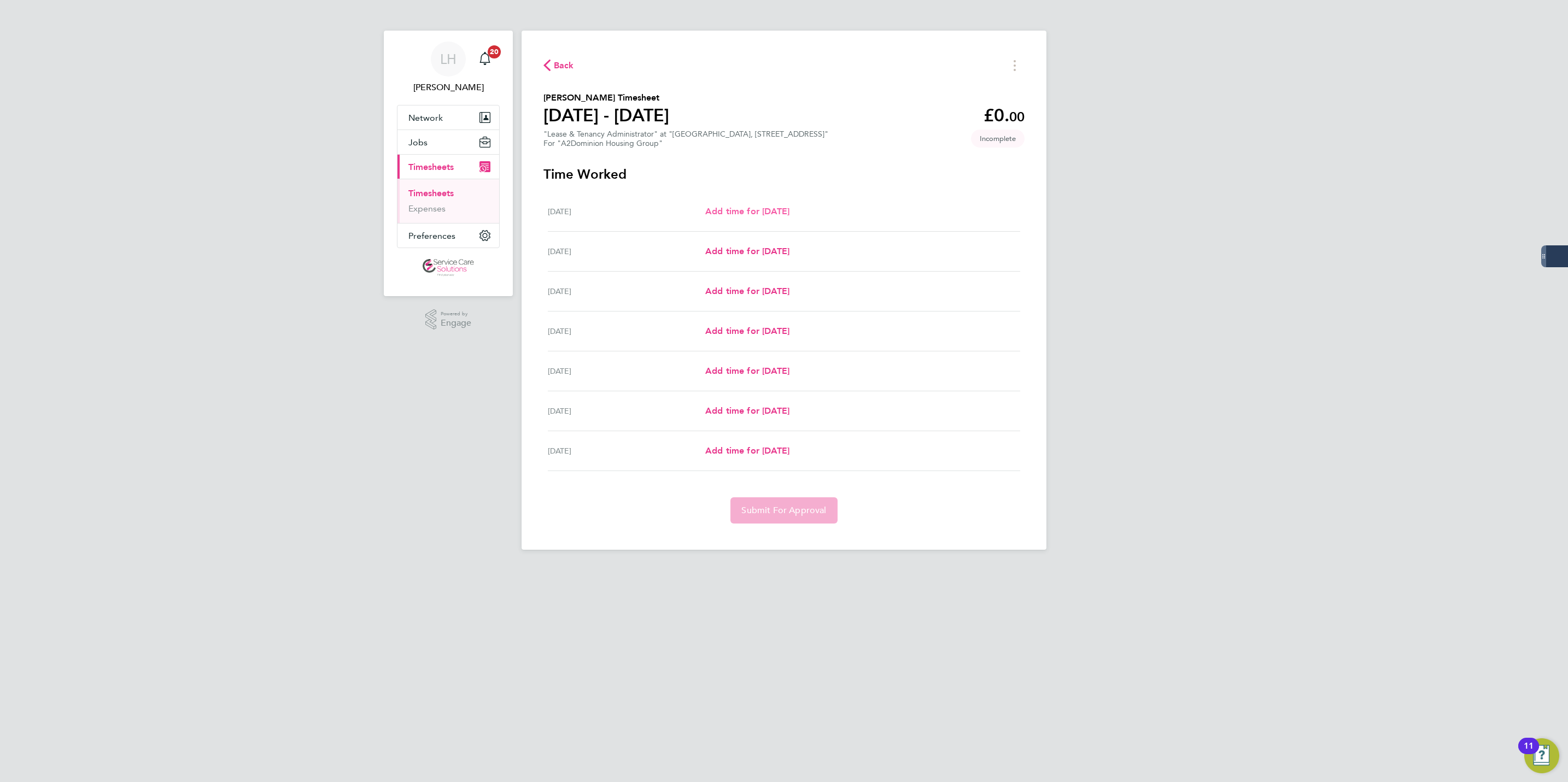
click at [764, 212] on span "Add time for [DATE]" at bounding box center [748, 211] width 84 height 11
select select "30"
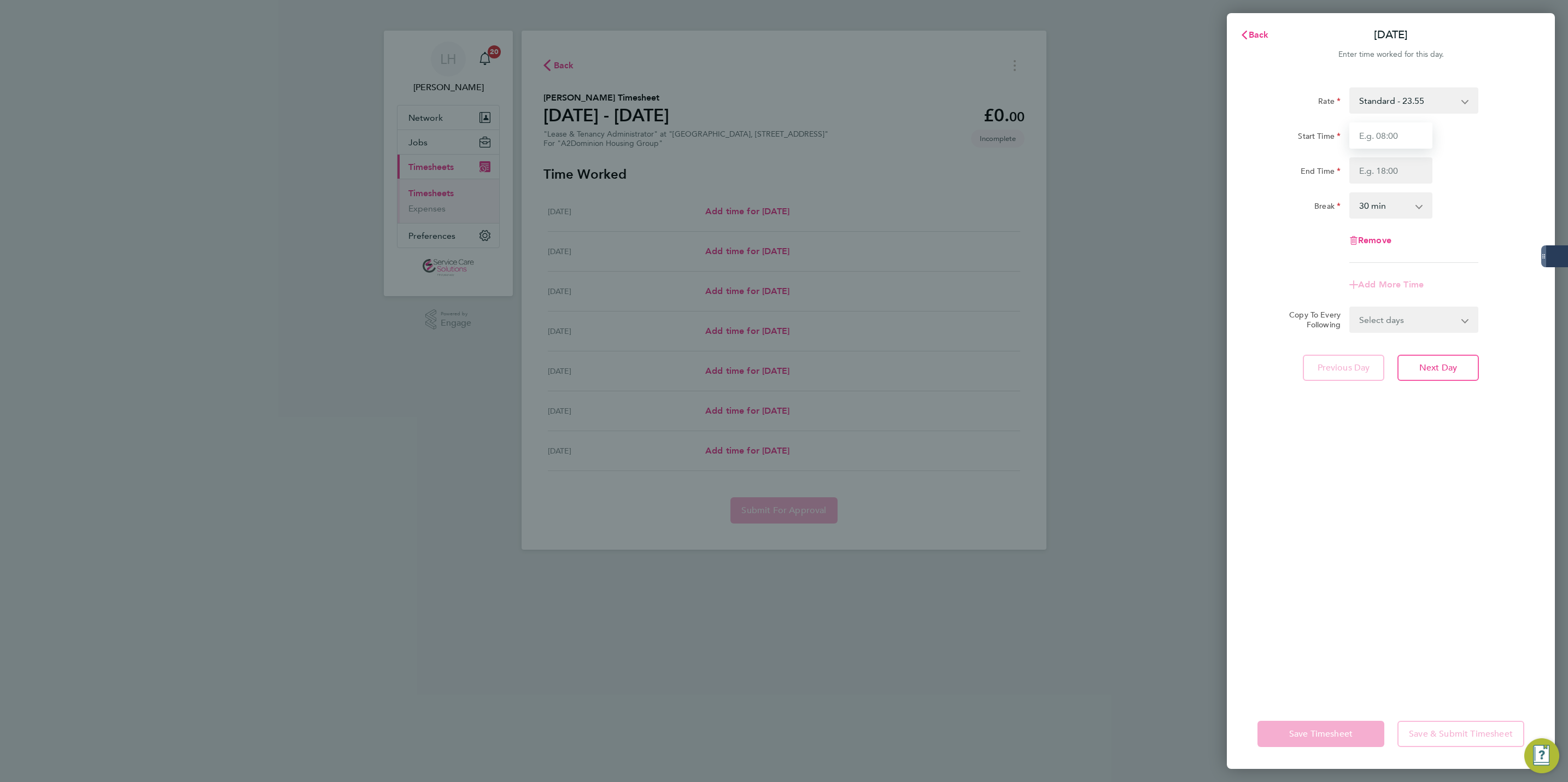
click at [1388, 143] on input "Start Time" at bounding box center [1391, 135] width 84 height 26
type input "08:00"
type input "10:00"
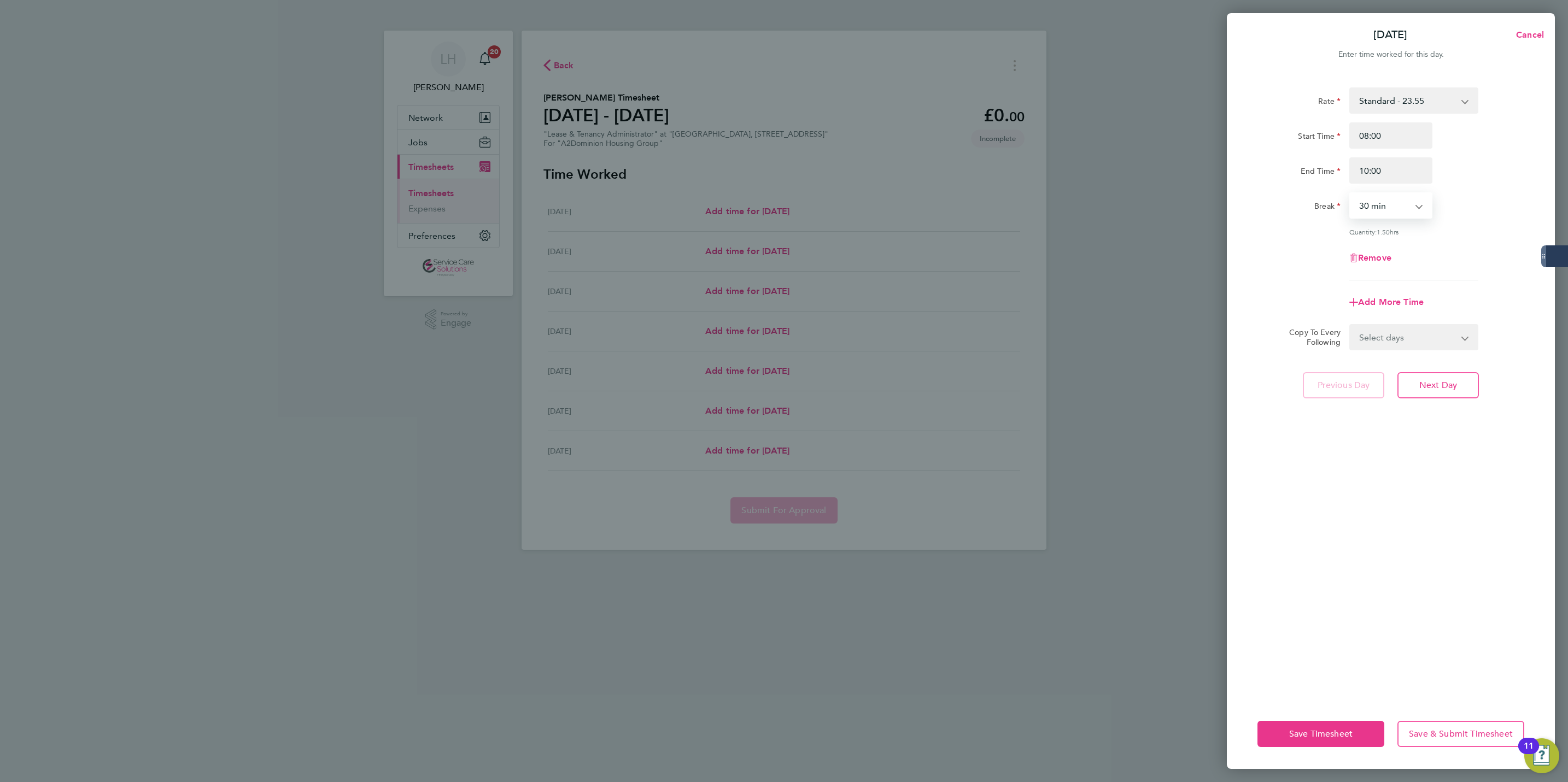
select select "0"
click at [1446, 372] on button "Next Day" at bounding box center [1438, 385] width 81 height 26
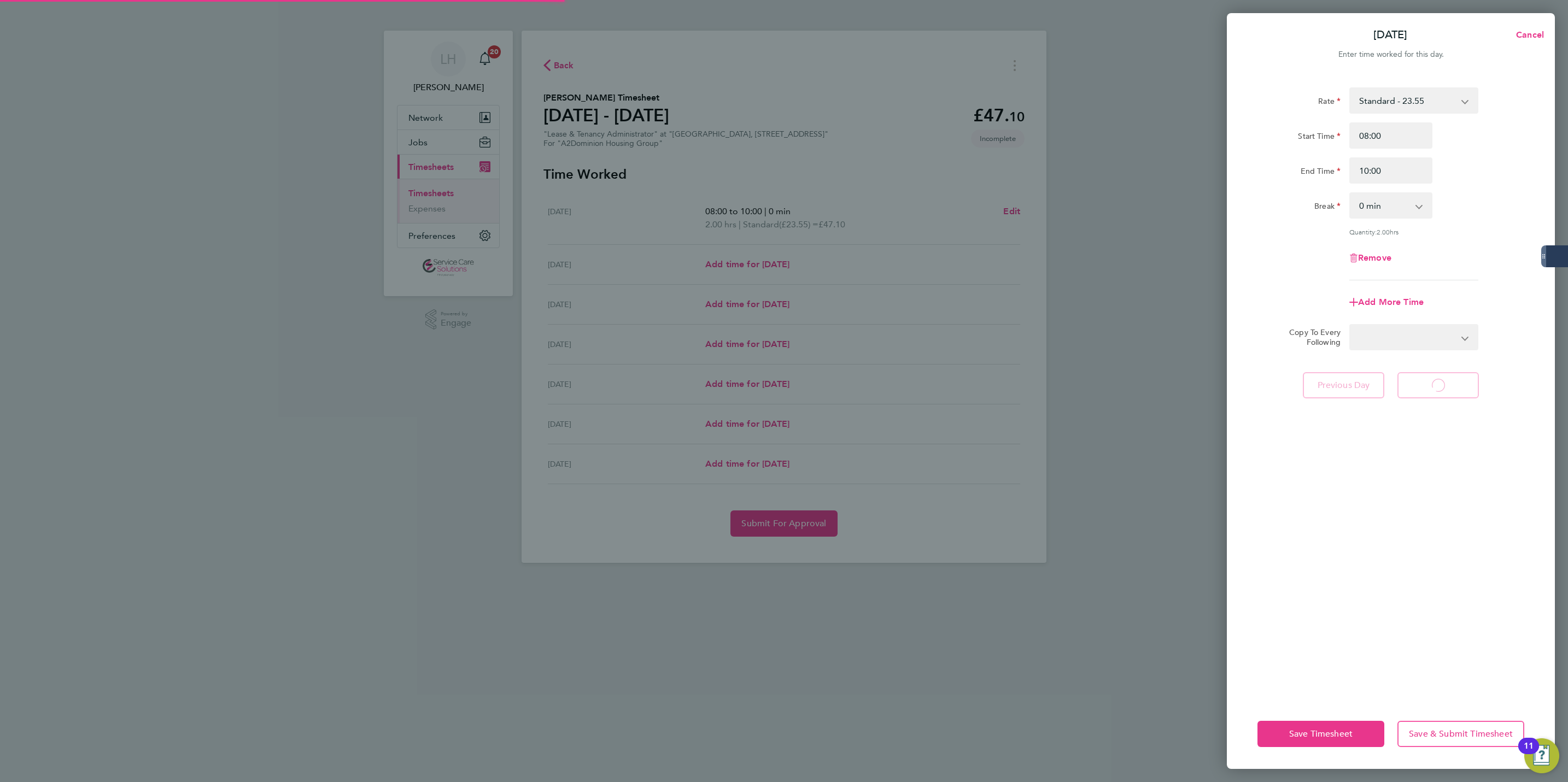
select select "30"
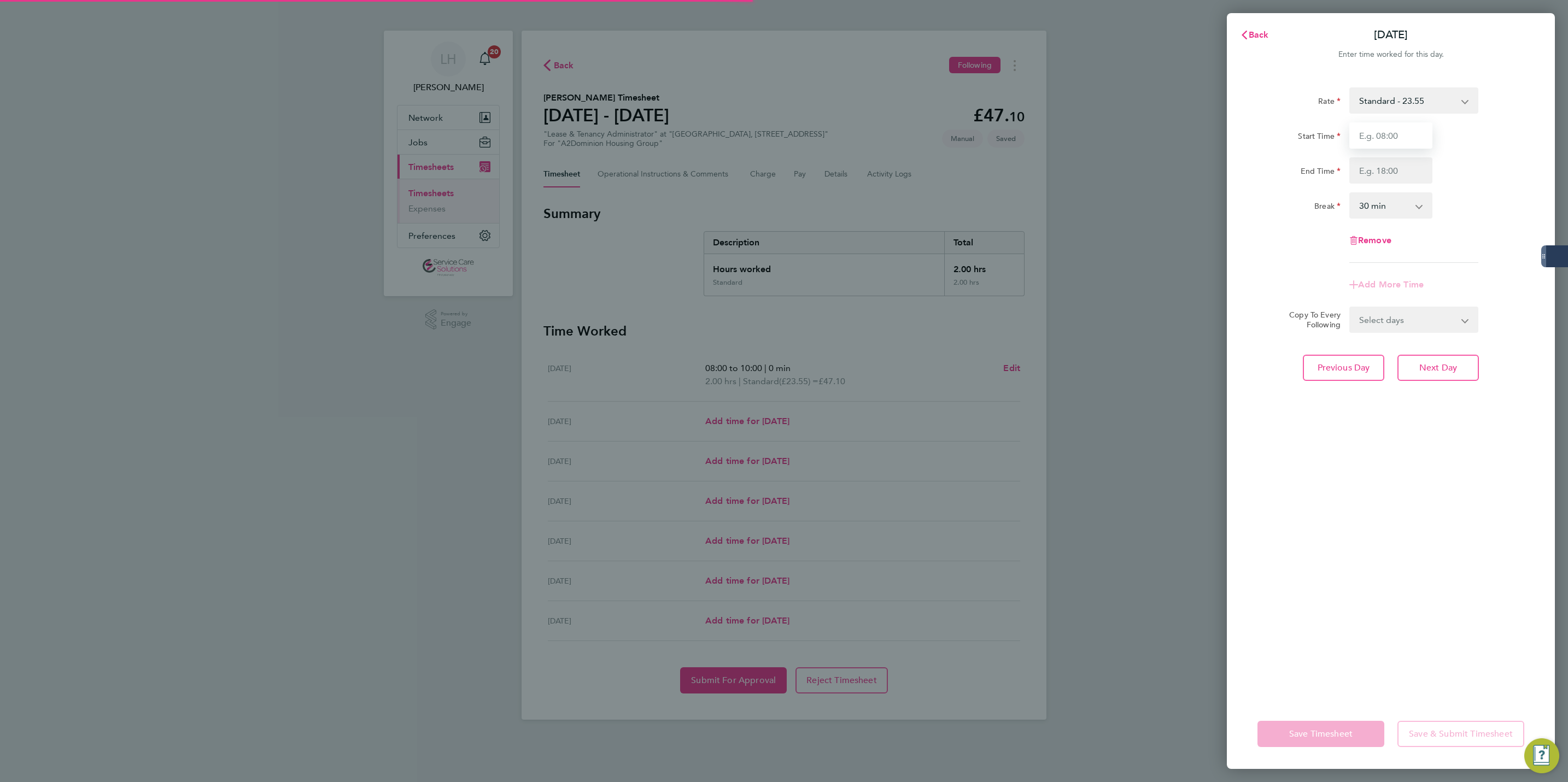
click at [1375, 139] on input "Start Time" at bounding box center [1391, 135] width 84 height 26
type input "07:00"
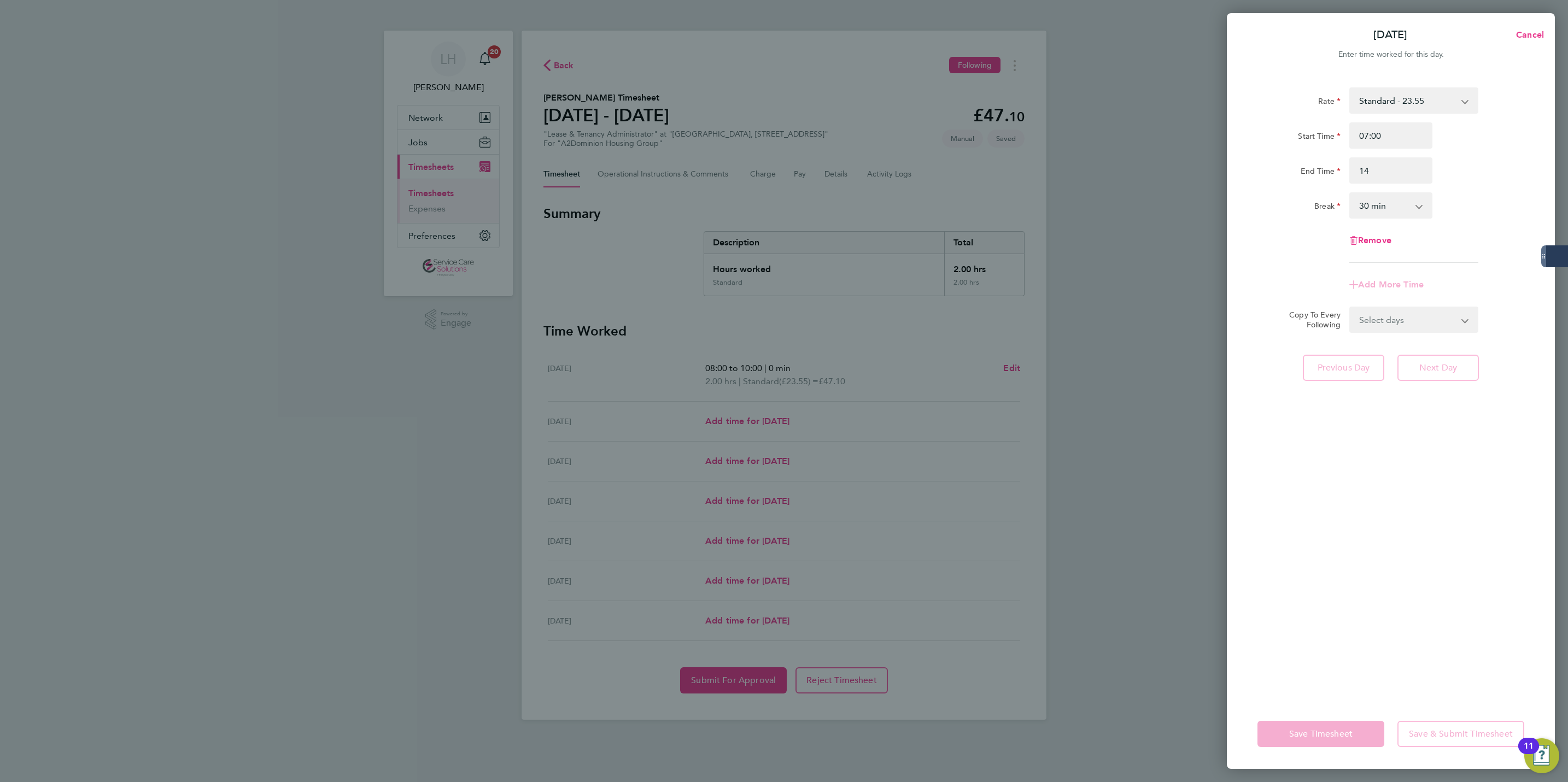
type input "14:00"
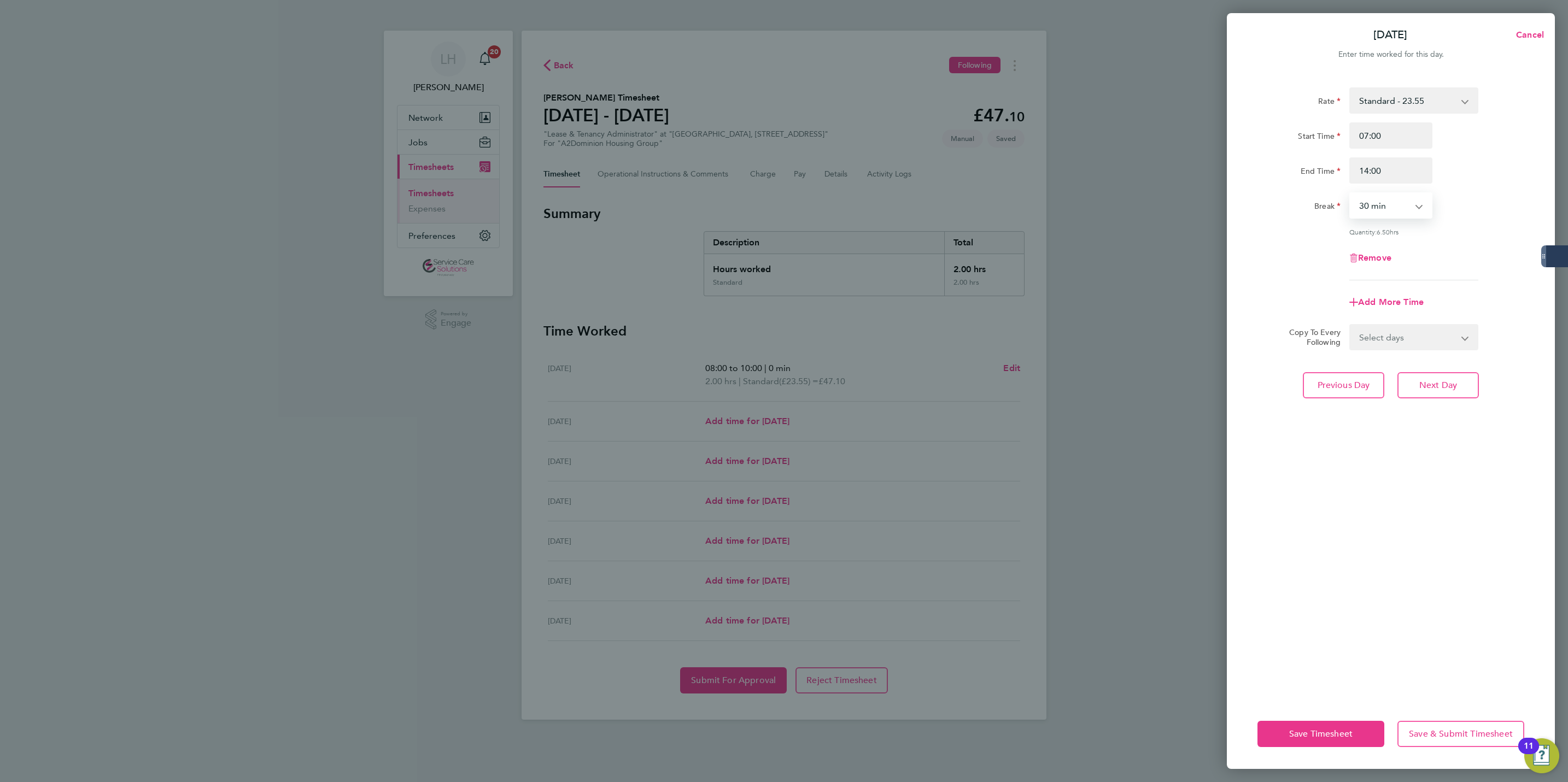
select select "0"
click at [1377, 331] on select "Select days Day Weekday (Mon-Fri) Weekend (Sat-Sun) Wednesday Thursday Friday S…" at bounding box center [1408, 337] width 115 height 24
select select "WED"
click at [1351, 325] on select "Select days Day Weekday (Mon-Fri) Weekend (Sat-Sun) Wednesday Thursday Friday S…" at bounding box center [1408, 337] width 115 height 24
select select "2025-08-31"
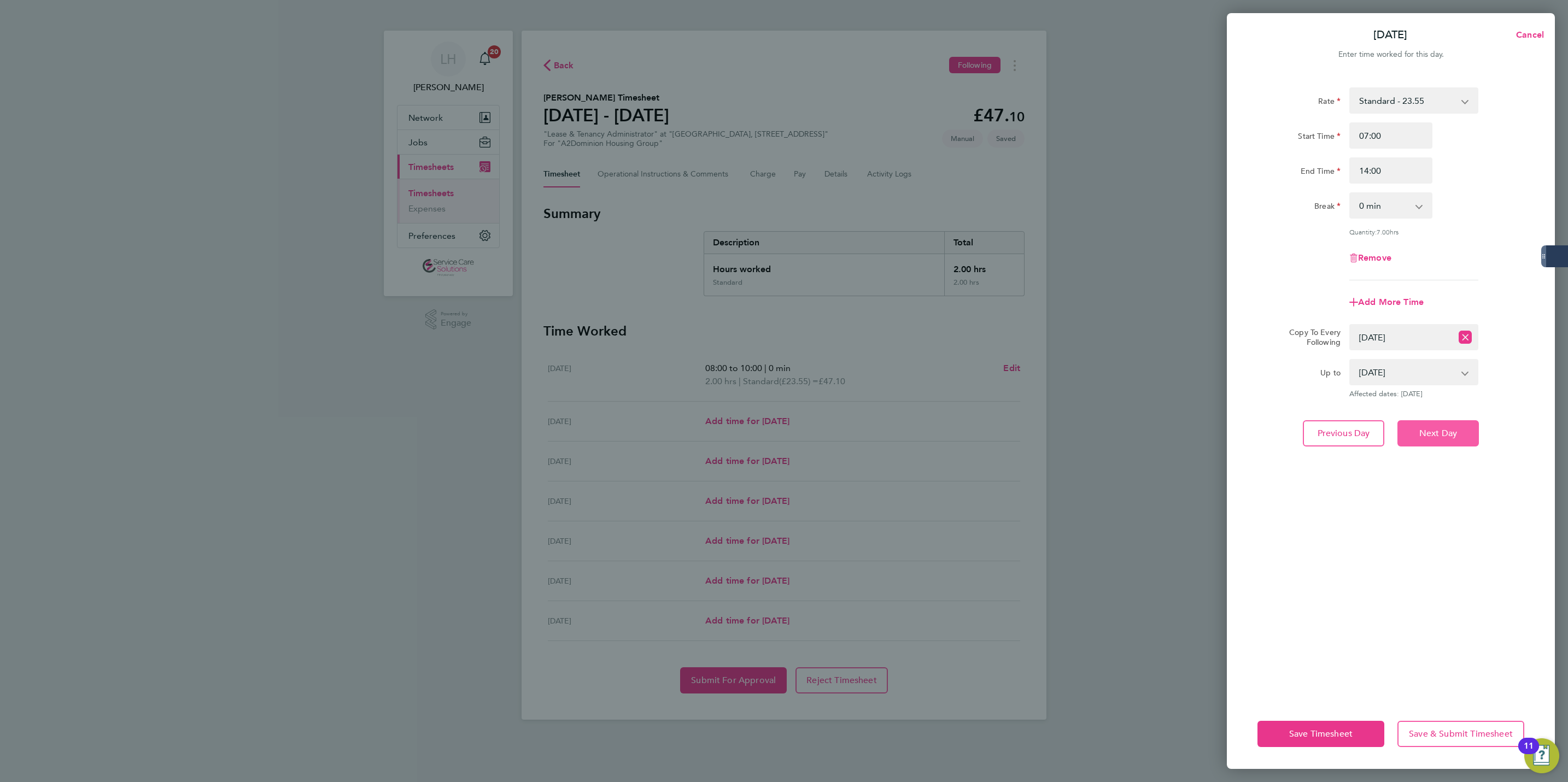
click at [1452, 429] on span "Next Day" at bounding box center [1438, 433] width 38 height 11
select select "0: null"
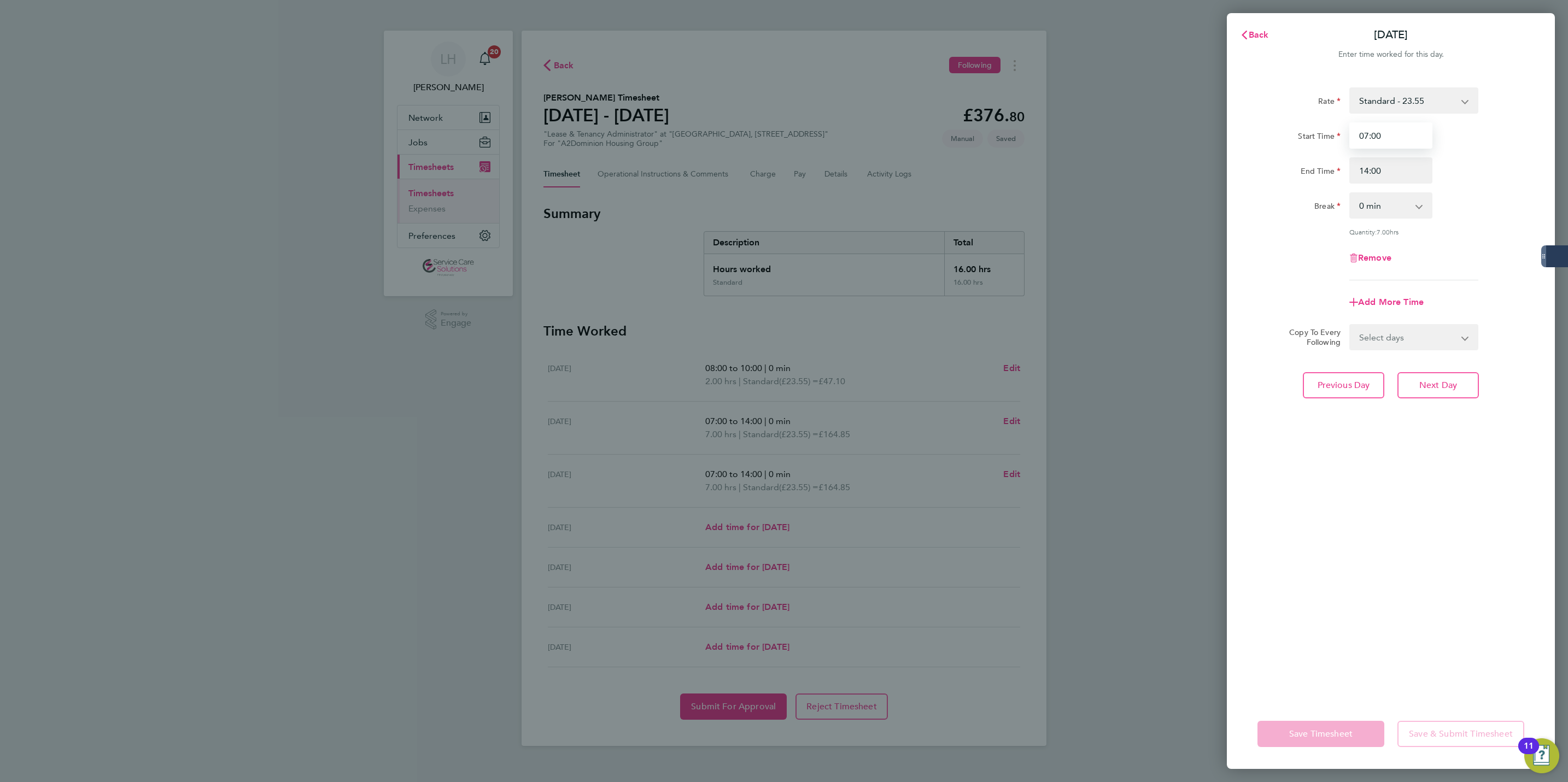
click at [1393, 131] on input "07:00" at bounding box center [1391, 135] width 84 height 26
drag, startPoint x: 1465, startPoint y: 399, endPoint x: 1454, endPoint y: 391, distance: 13.6
click at [1457, 394] on div "Rate Standard - 23.55 Start Time 07:00 End Time 14:00 Break 0 min 15 min 30 min…" at bounding box center [1390, 387] width 328 height 625
click at [1444, 384] on span "Next Day" at bounding box center [1438, 385] width 38 height 11
select select "30"
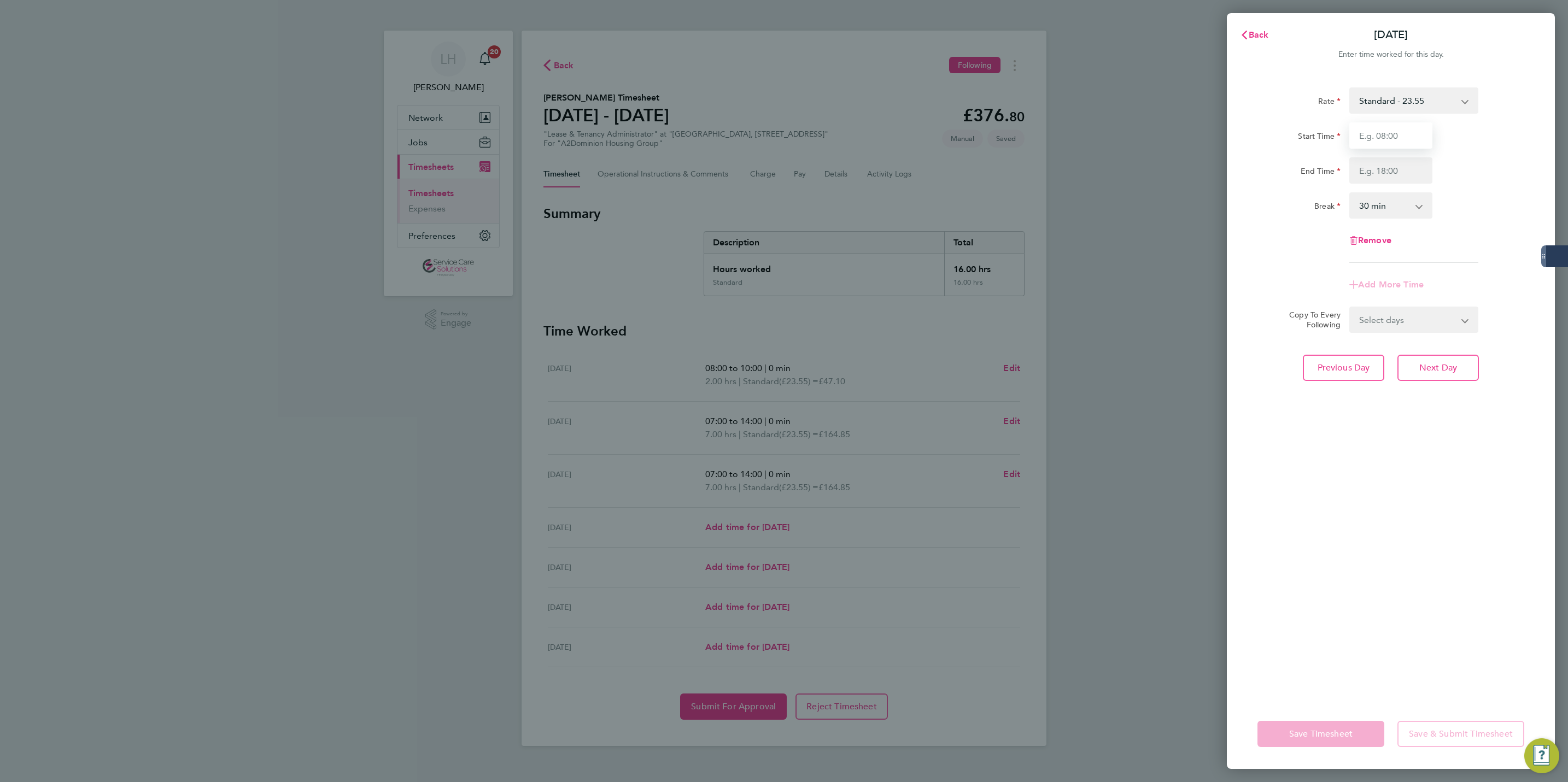
click at [1378, 136] on input "Start Time" at bounding box center [1391, 135] width 84 height 26
type input "08:00"
type input "16:00"
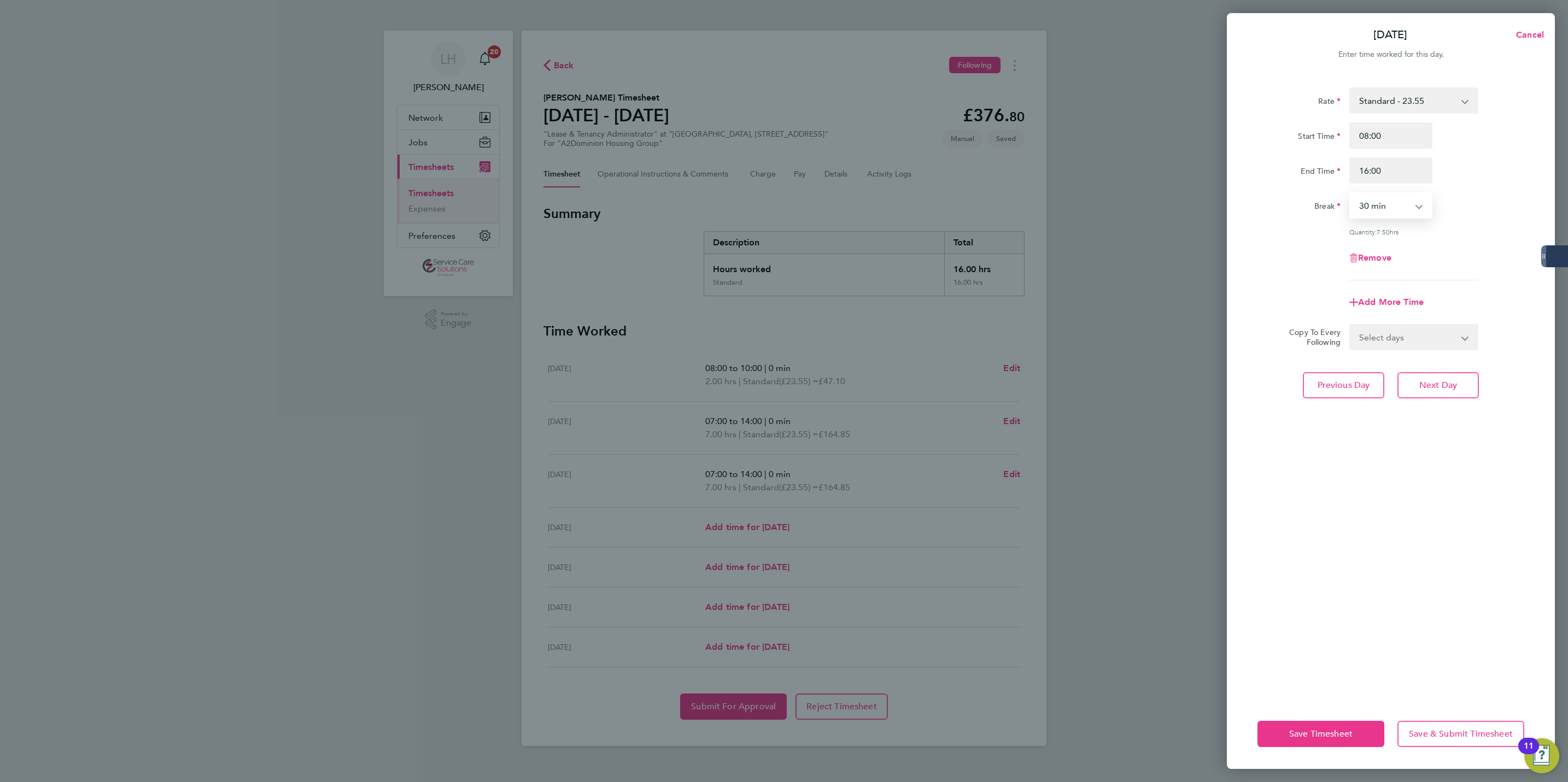
select select "60"
click at [1444, 372] on button "Next Day" at bounding box center [1438, 385] width 81 height 26
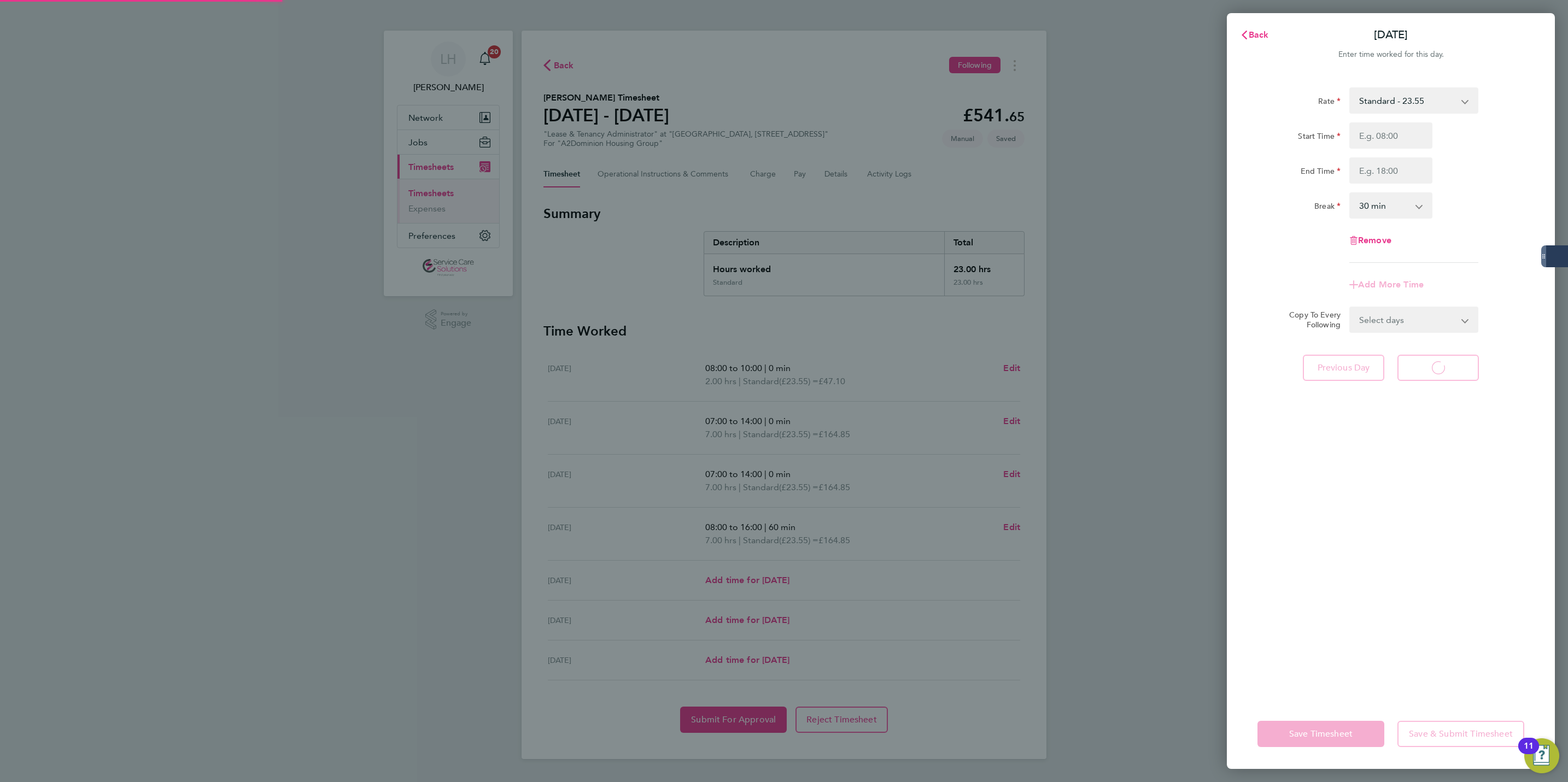
select select "30"
click at [1372, 136] on input "Start Time" at bounding box center [1391, 135] width 84 height 26
type input "08:00"
type input "13:00"
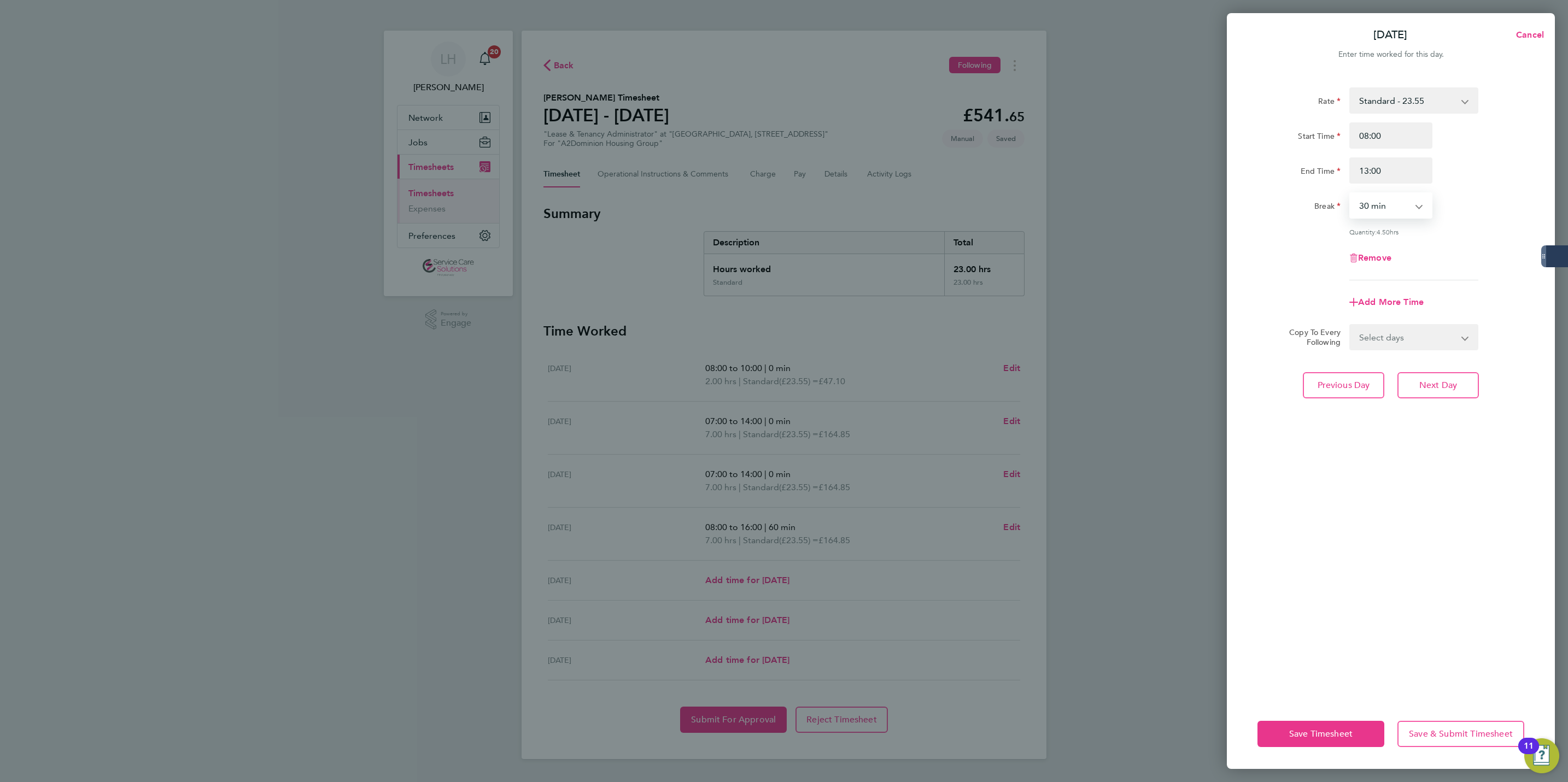
select select "0"
click at [1437, 394] on button "Next Day" at bounding box center [1438, 385] width 81 height 26
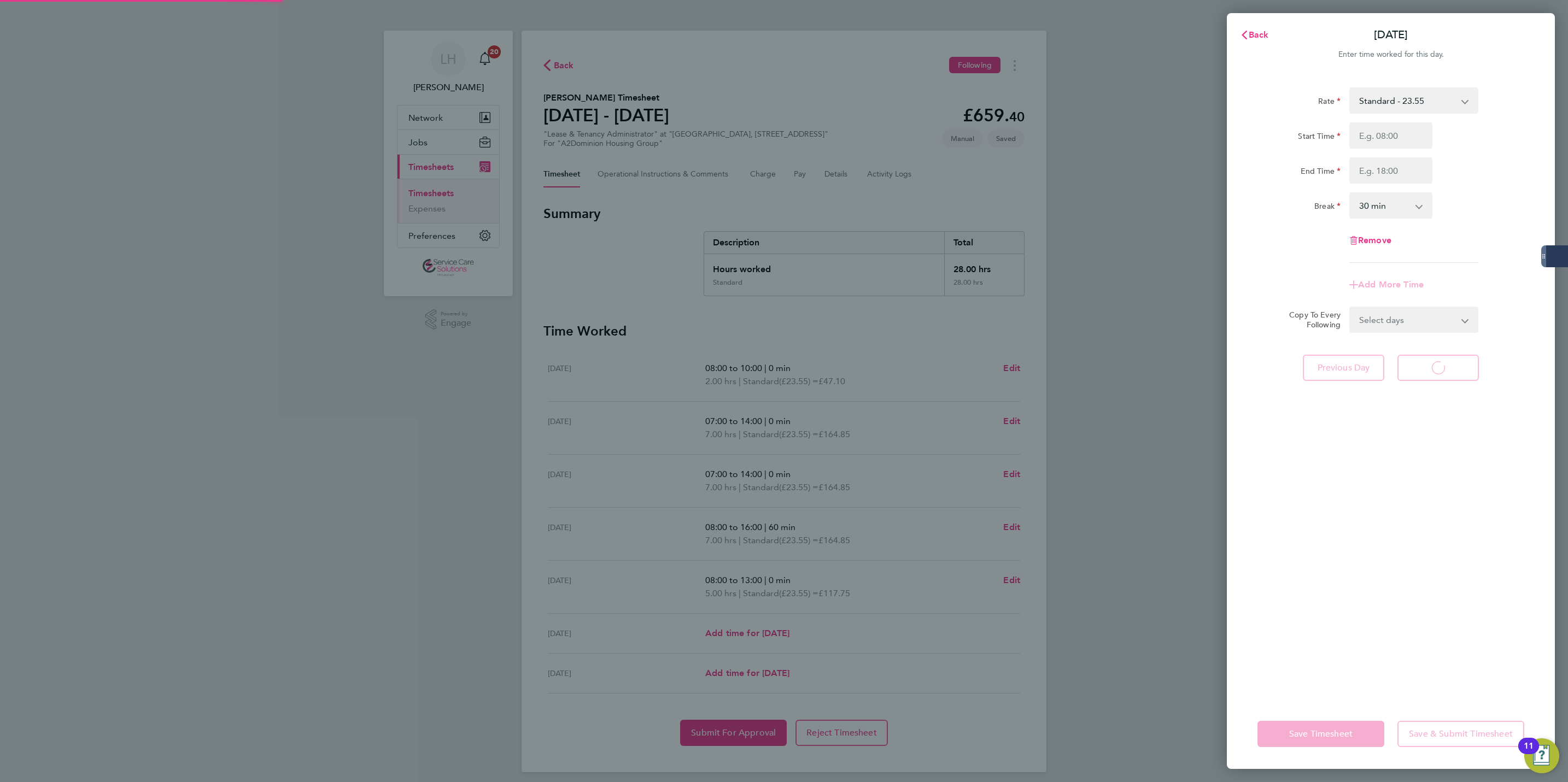
select select "30"
click at [1244, 36] on icon "button" at bounding box center [1245, 35] width 6 height 9
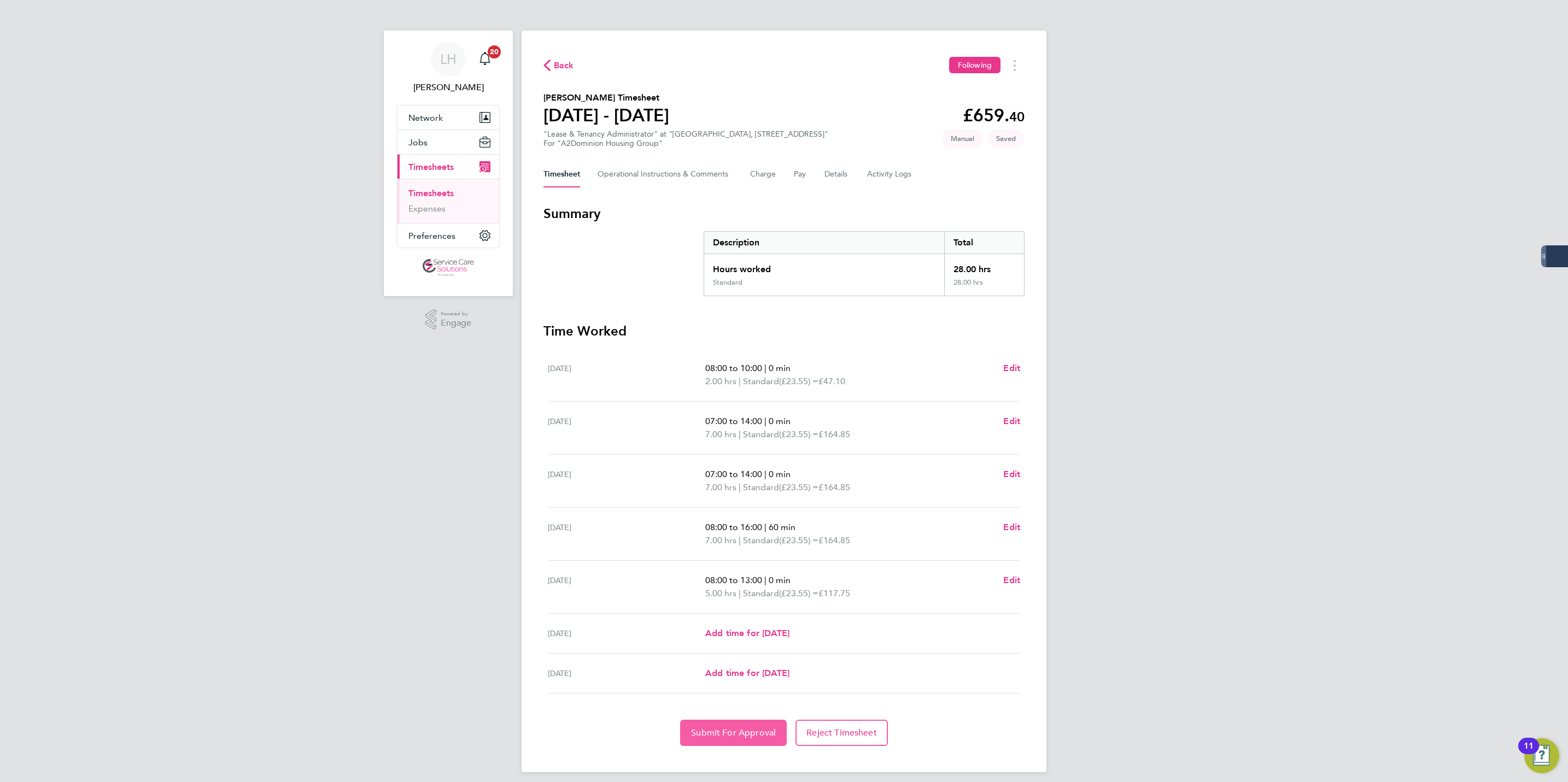
click at [694, 746] on button "Submit For Approval" at bounding box center [734, 733] width 107 height 26
click at [731, 176] on Comments-tab "Operational Instructions & Comments" at bounding box center [665, 174] width 135 height 26
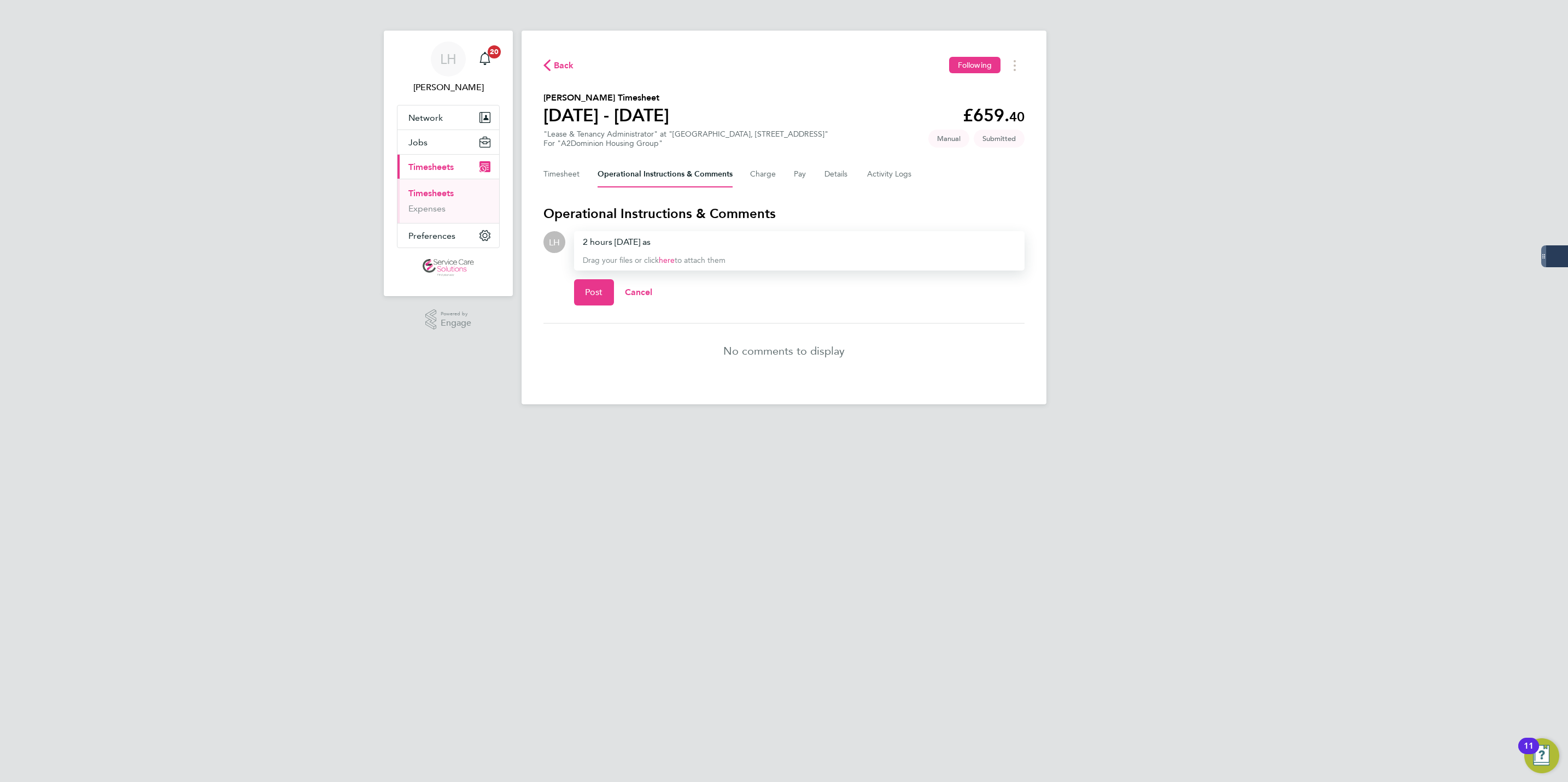
click at [638, 246] on div "2 hours on monday as" at bounding box center [799, 242] width 433 height 13
click at [688, 246] on div "2 hours on Monday as" at bounding box center [799, 242] width 433 height 13
click at [755, 243] on div "2 hours on Monday as a 7am start was recored as 9 last week" at bounding box center [799, 242] width 433 height 13
click at [843, 241] on div "2 hours on Monday as a 7am start was recorded as 9 last week" at bounding box center [799, 242] width 433 height 13
click at [589, 297] on button "Post" at bounding box center [593, 293] width 40 height 26
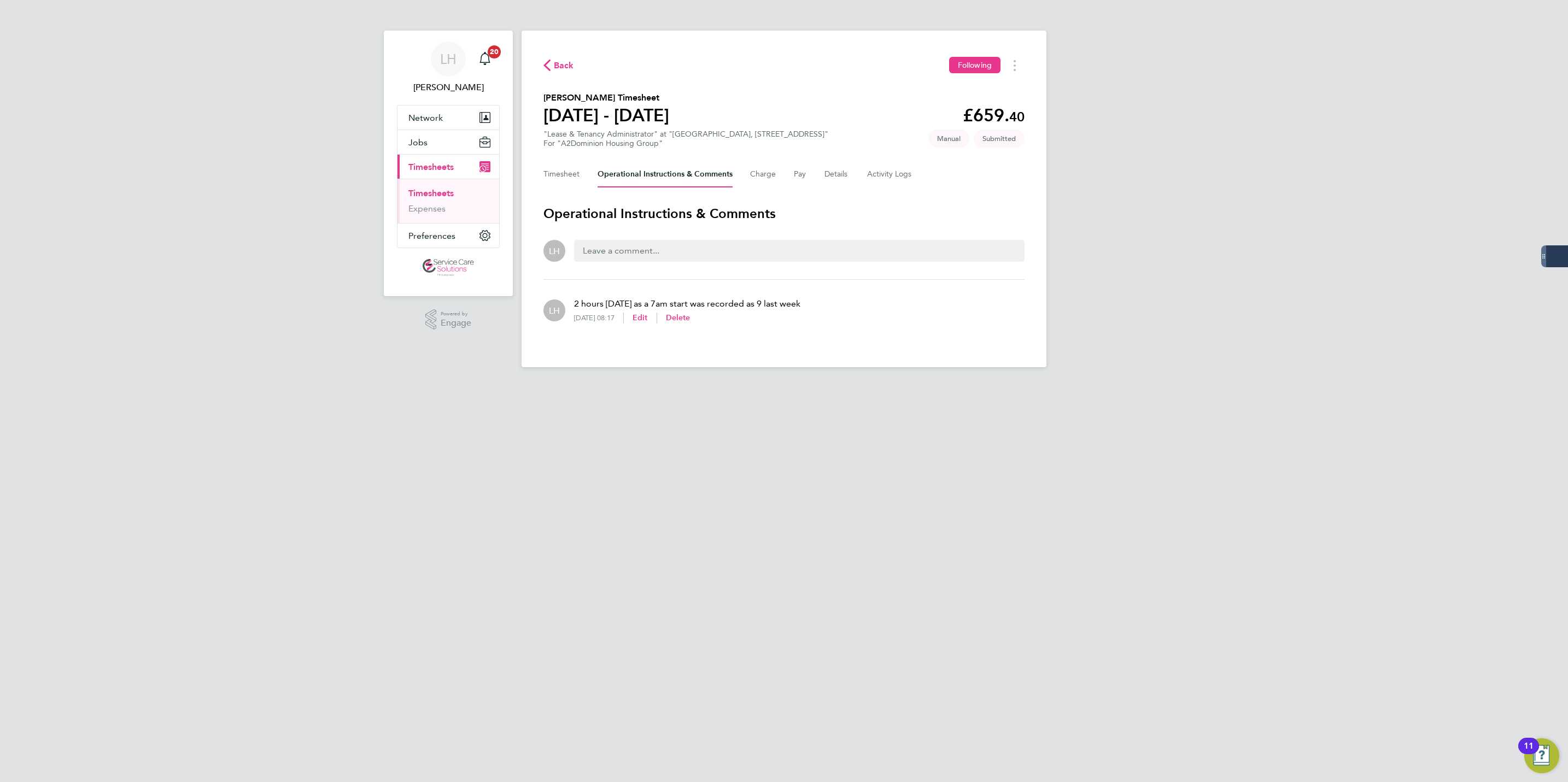
drag, startPoint x: 412, startPoint y: 192, endPoint x: 465, endPoint y: 192, distance: 53.0
click at [412, 192] on link "Timesheets" at bounding box center [431, 193] width 45 height 11
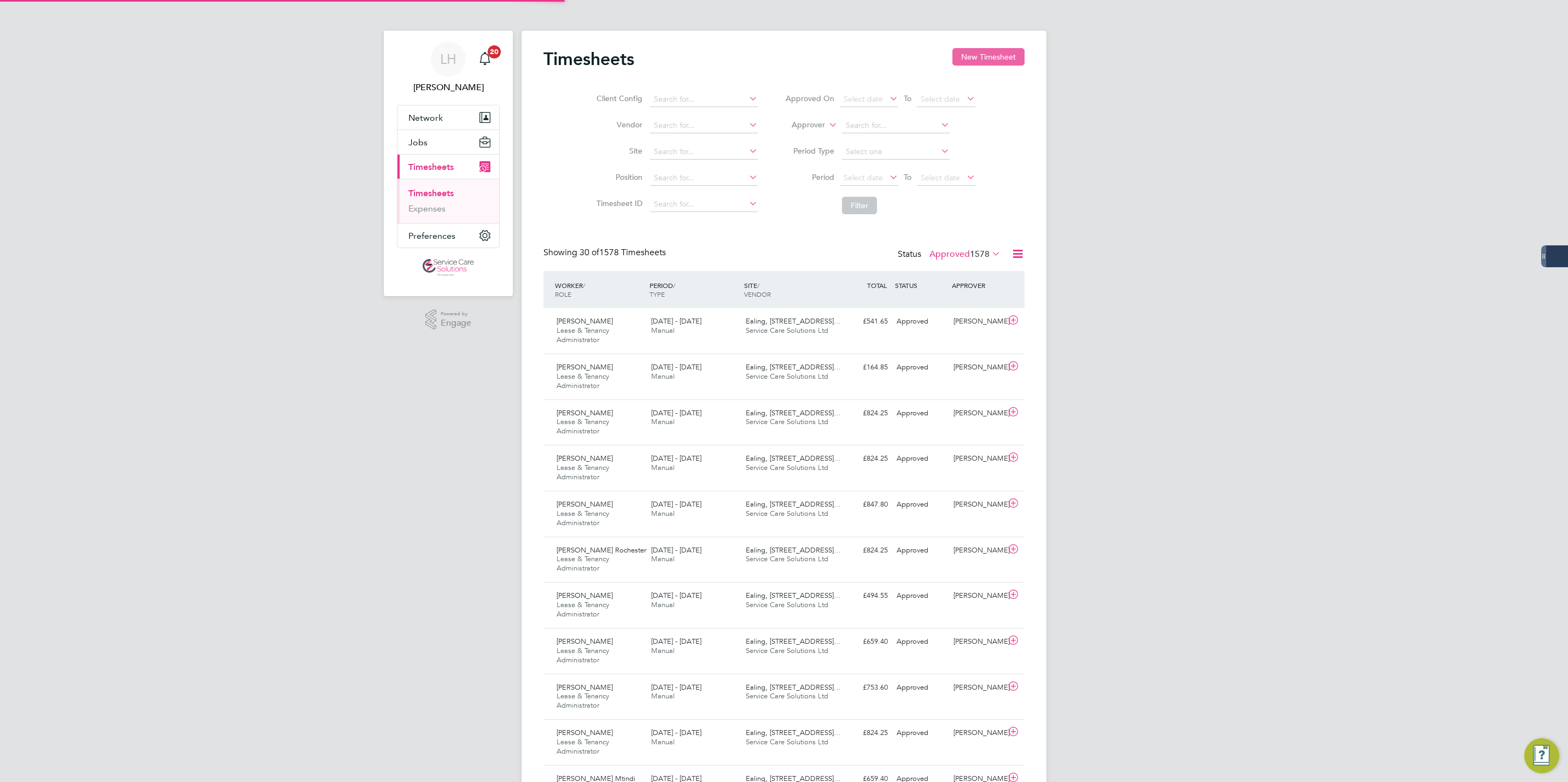
click at [980, 54] on button "New Timesheet" at bounding box center [988, 57] width 72 height 18
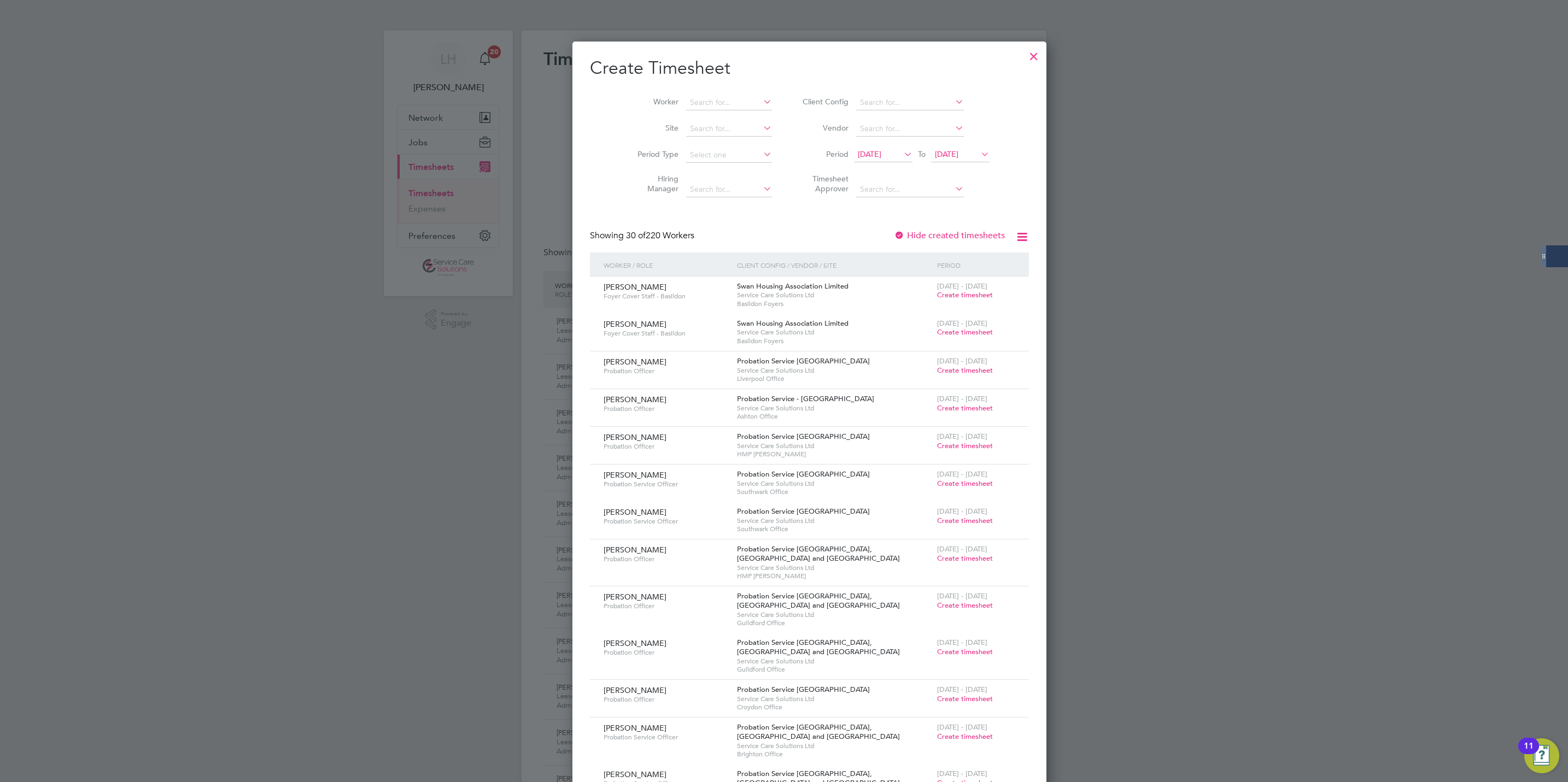
click at [671, 112] on li "Worker" at bounding box center [700, 103] width 170 height 26
click at [686, 107] on input at bounding box center [729, 102] width 86 height 15
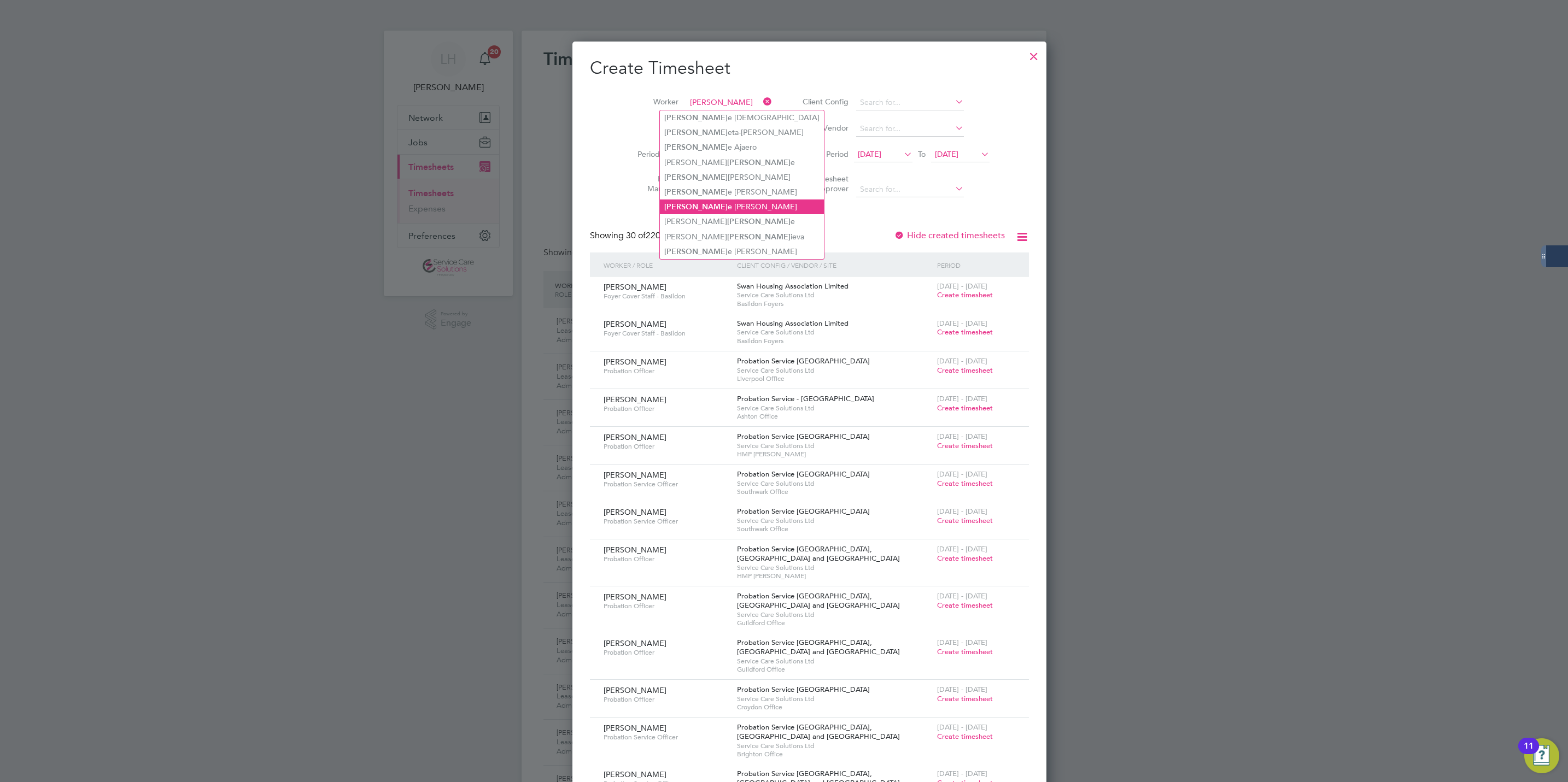
click at [723, 199] on li "Georg e Parker" at bounding box center [742, 207] width 164 height 15
type input "[PERSON_NAME]"
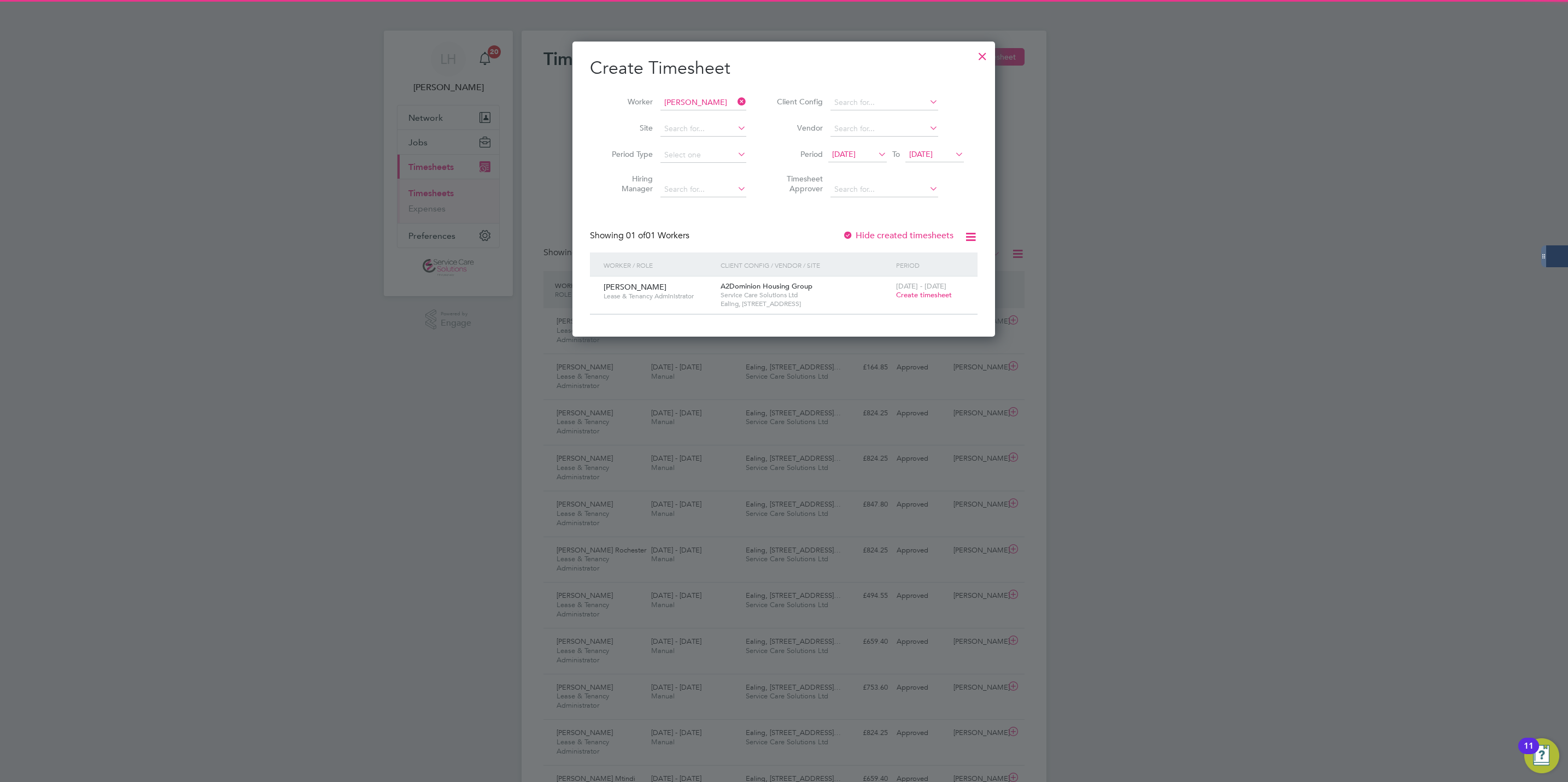
click at [919, 297] on span "Create timesheet" at bounding box center [923, 294] width 56 height 9
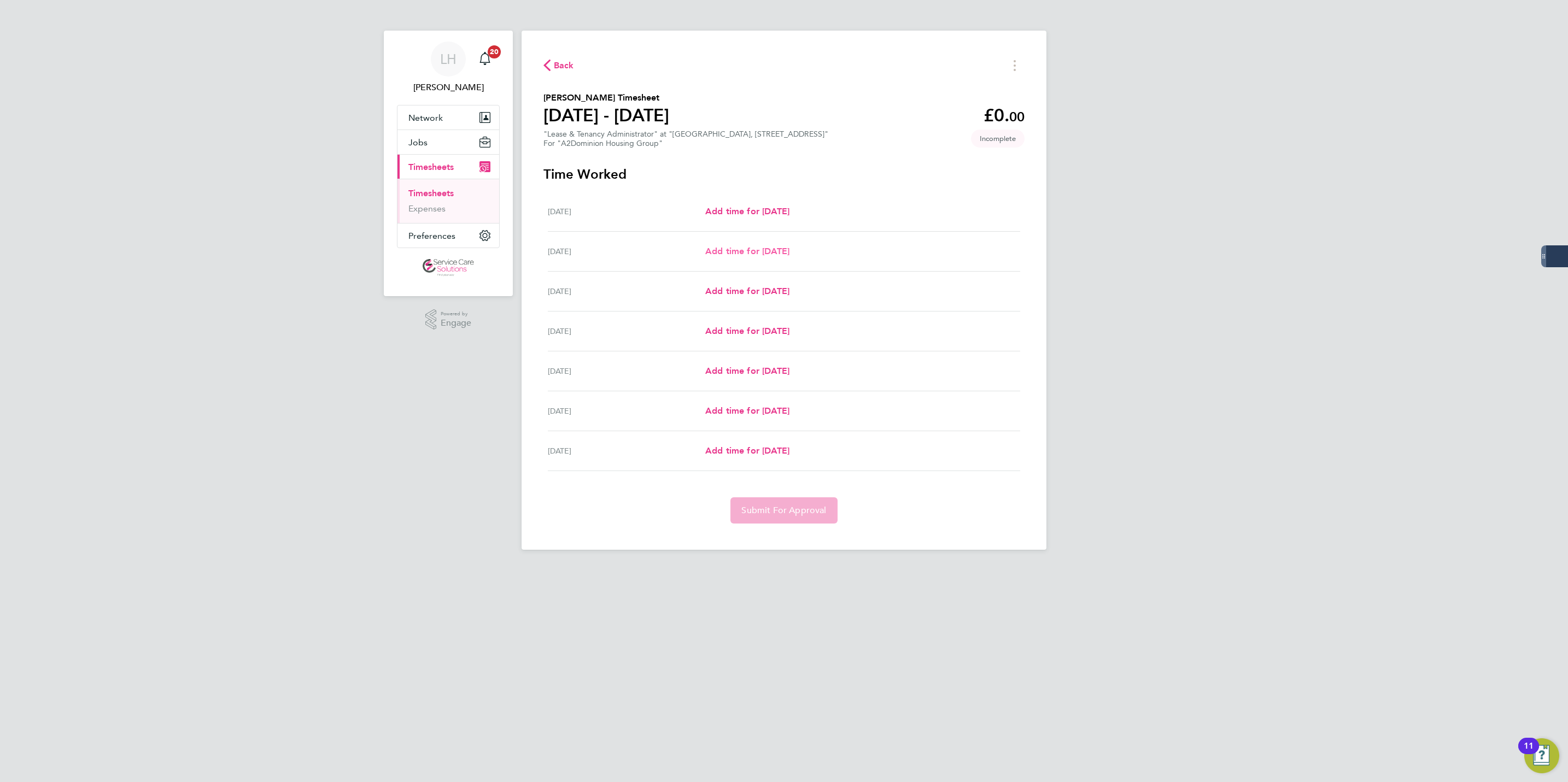
click at [750, 253] on span "Add time for [DATE]" at bounding box center [748, 250] width 84 height 11
select select "30"
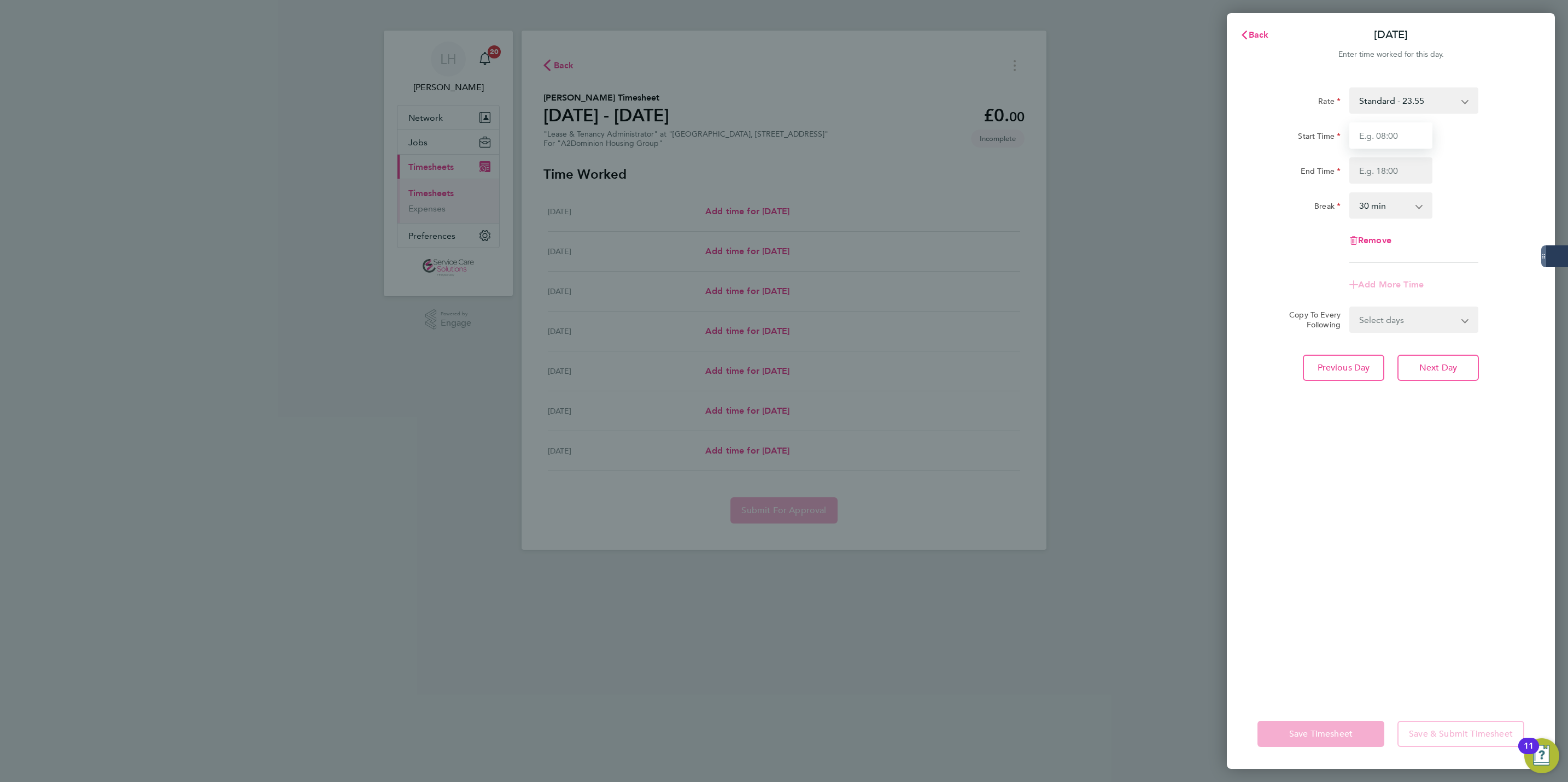
click at [1377, 130] on input "Start Time" at bounding box center [1391, 135] width 84 height 26
type input "08:00"
type input "15:30"
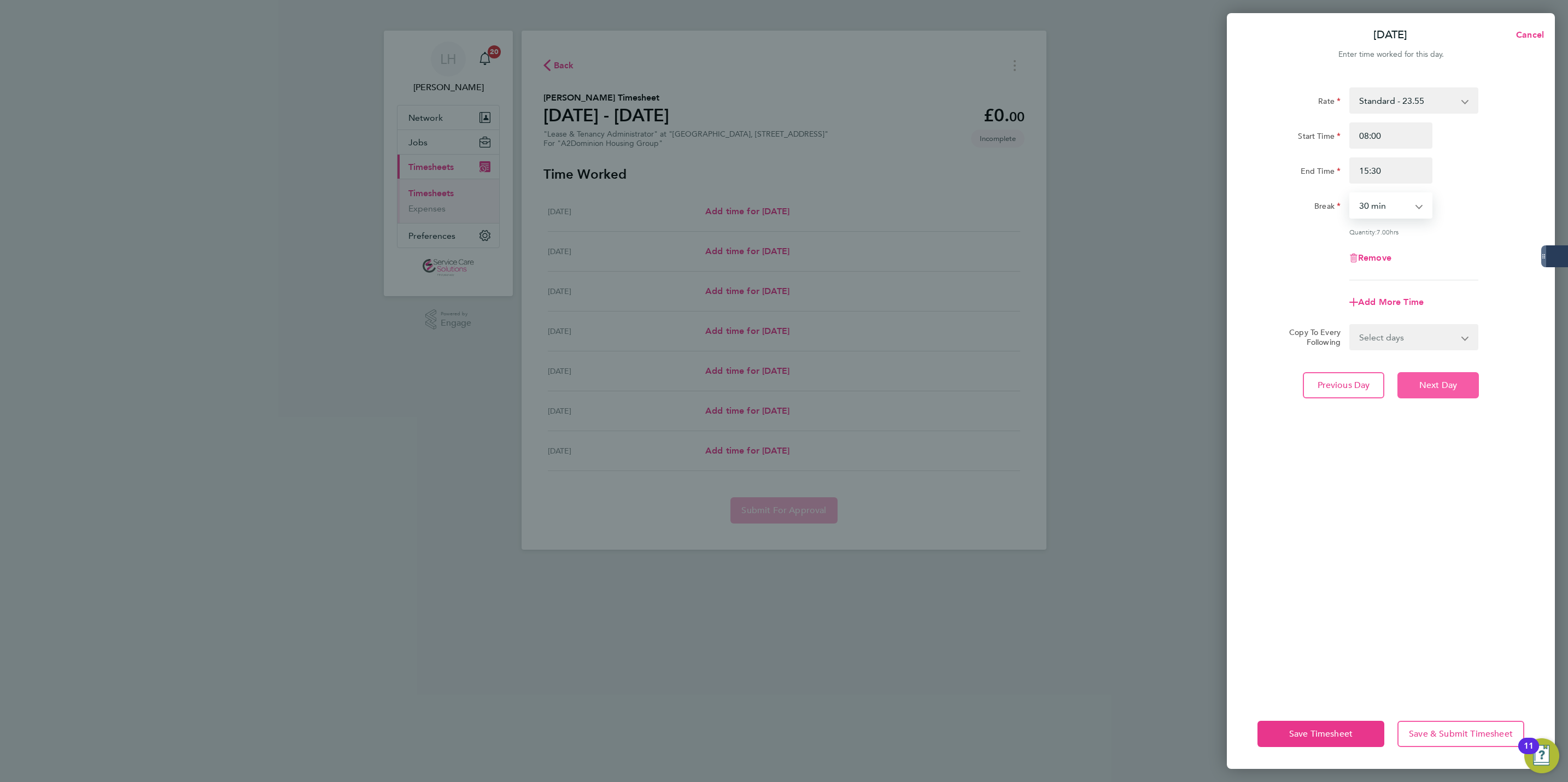
click at [1427, 391] on button "Next Day" at bounding box center [1438, 385] width 81 height 26
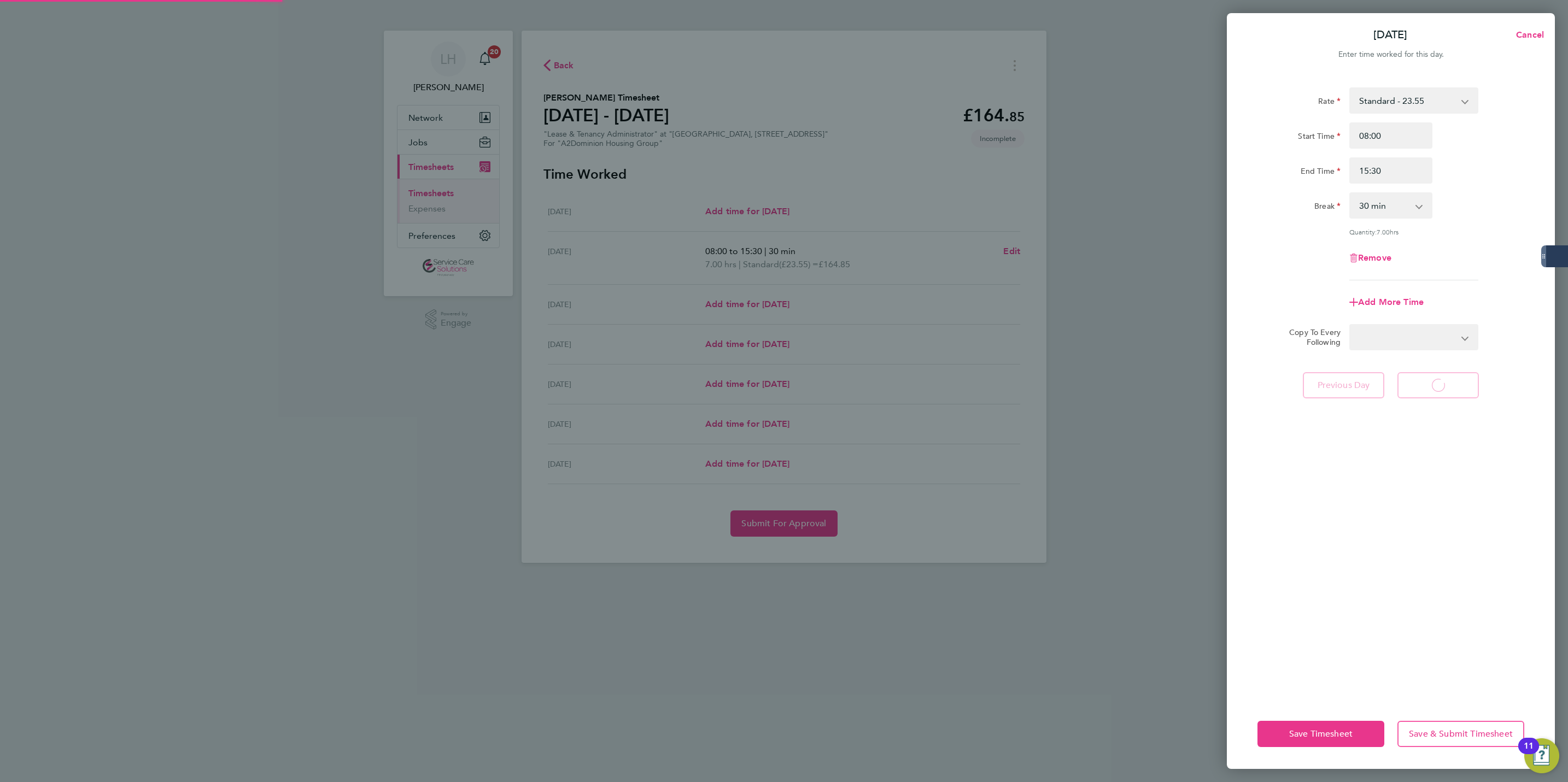
select select "30"
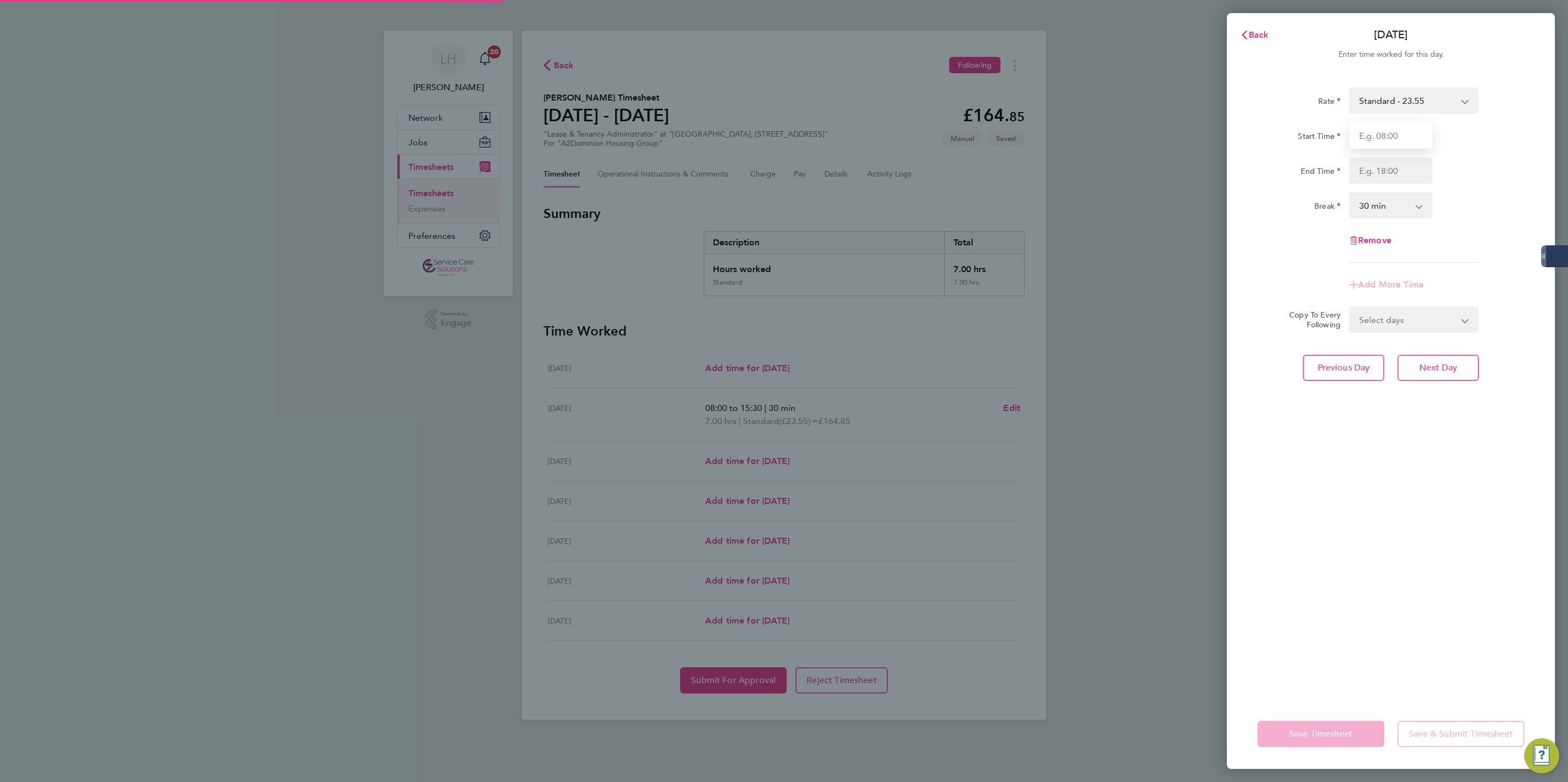
click at [1382, 137] on input "Start Time" at bounding box center [1391, 135] width 84 height 26
type input "08:30"
type input "16:00"
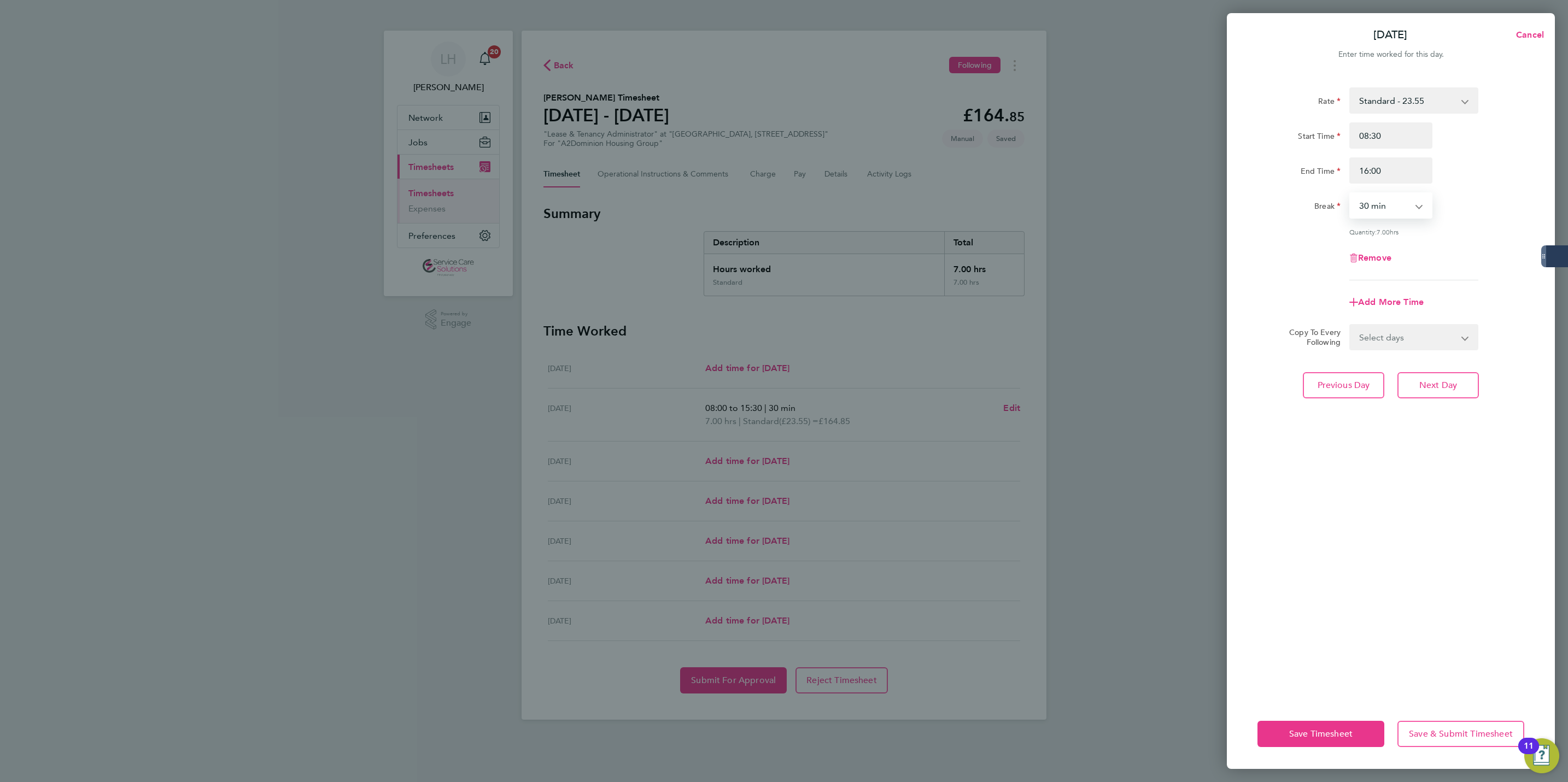
click at [1435, 340] on select "Select days Day Weekday (Mon-Fri) Weekend (Sat-Sun) Thursday Friday Saturday Su…" at bounding box center [1408, 337] width 115 height 24
select select "THU"
click at [1351, 325] on select "Select days Day Weekday (Mon-Fri) Weekend (Sat-Sun) Thursday Friday Saturday Su…" at bounding box center [1408, 337] width 115 height 24
select select "2025-08-31"
click at [1444, 435] on span "Next Day" at bounding box center [1438, 433] width 38 height 11
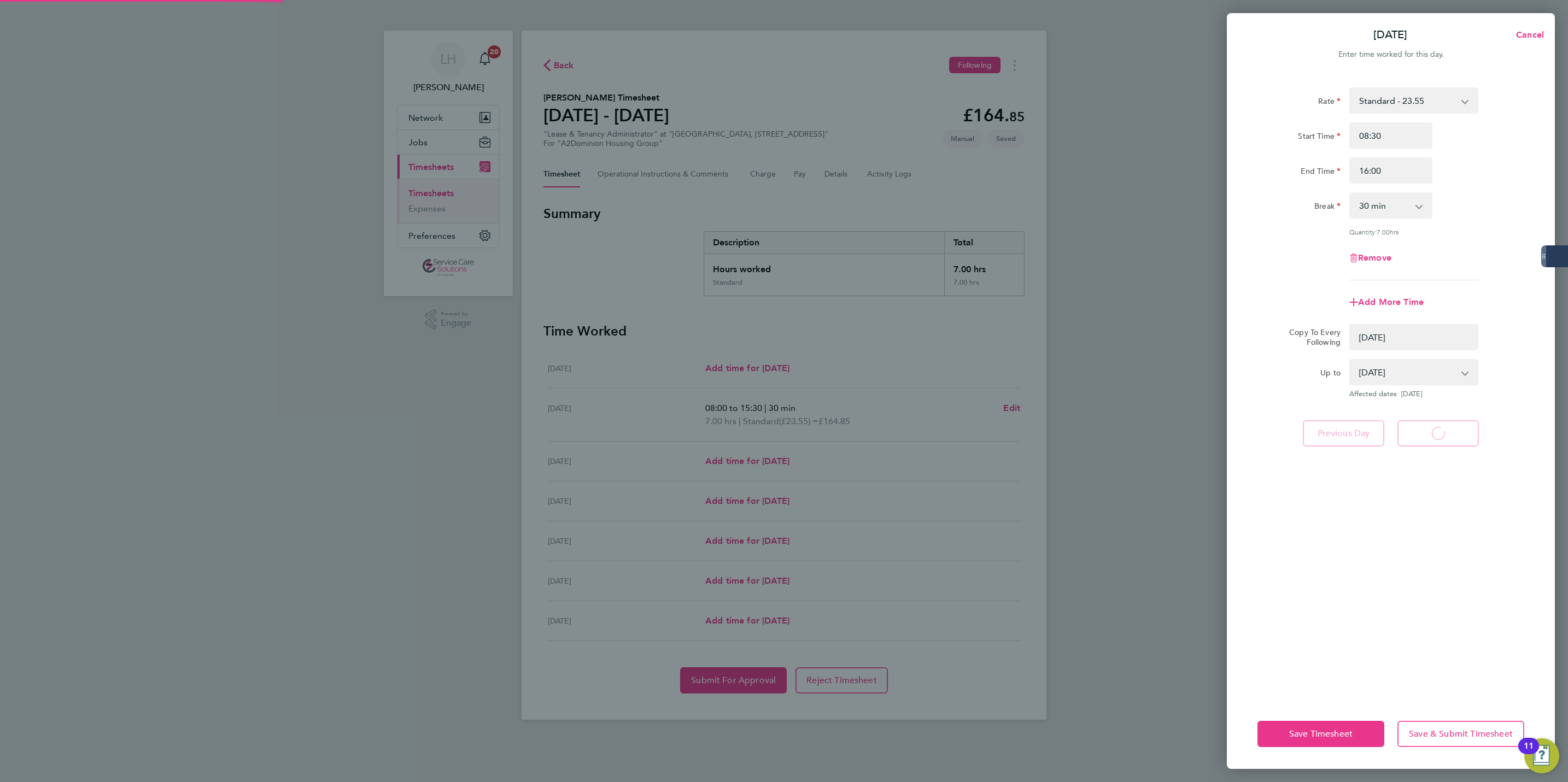
select select "0: null"
select select "30"
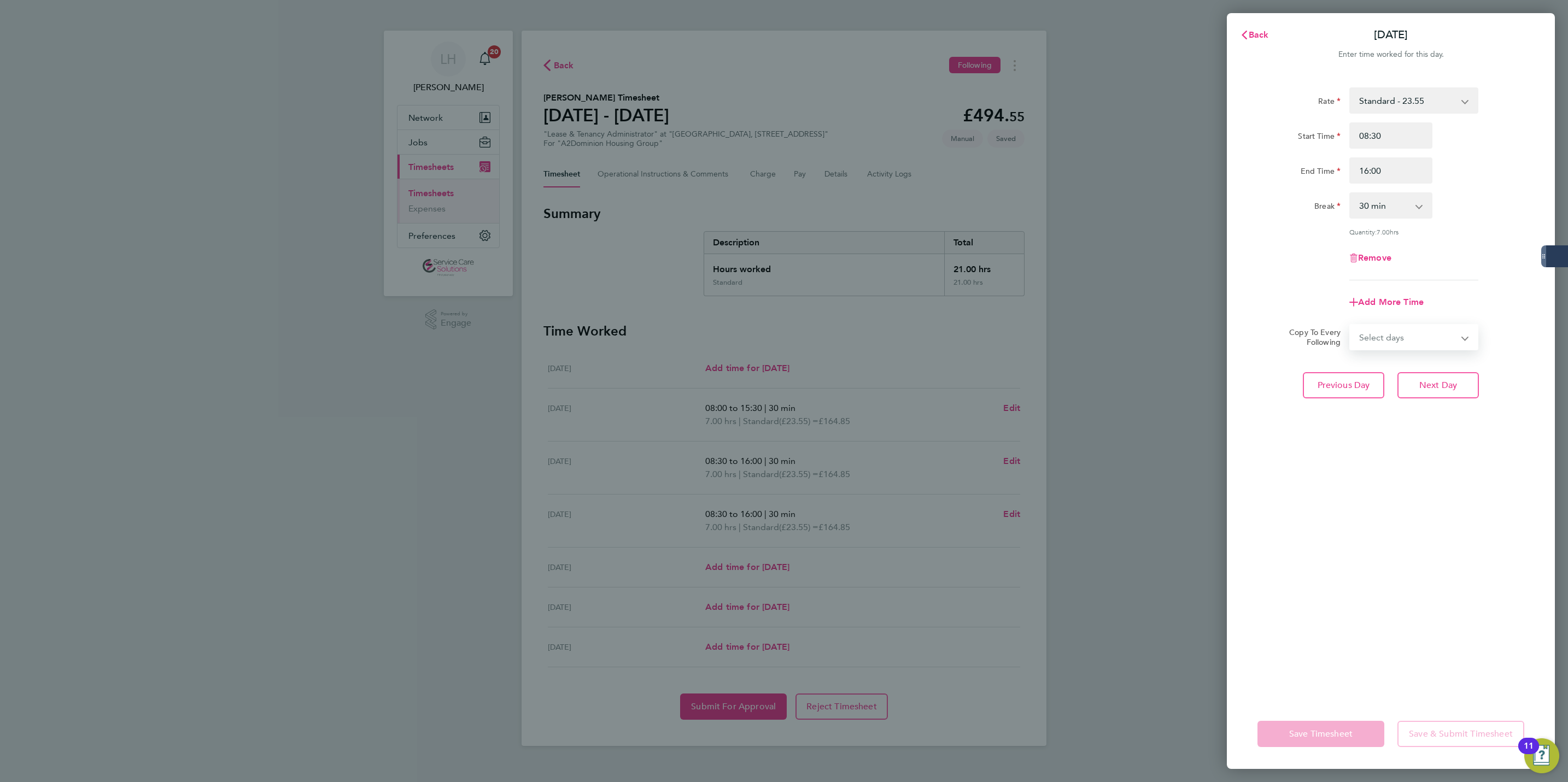
click at [1397, 344] on select "Select days Day Weekend (Sat-Sun) Friday Saturday Sunday" at bounding box center [1408, 337] width 115 height 24
select select "FRI"
click at [1351, 325] on select "Select days Day Weekend (Sat-Sun) Friday Saturday Sunday" at bounding box center [1408, 337] width 115 height 24
select select "2025-08-31"
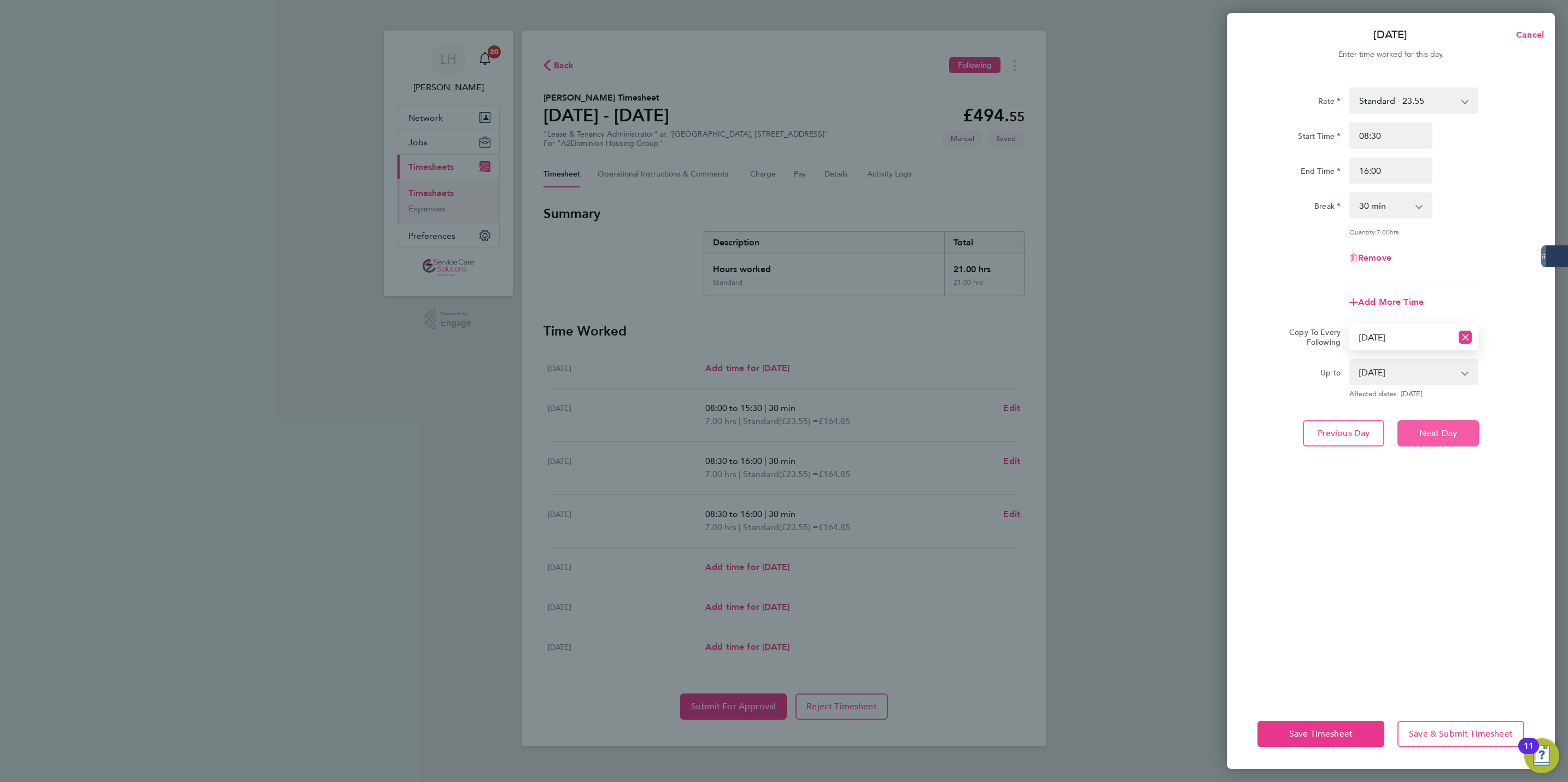
click at [1424, 429] on span "Next Day" at bounding box center [1438, 433] width 38 height 11
select select "0: null"
select select "30"
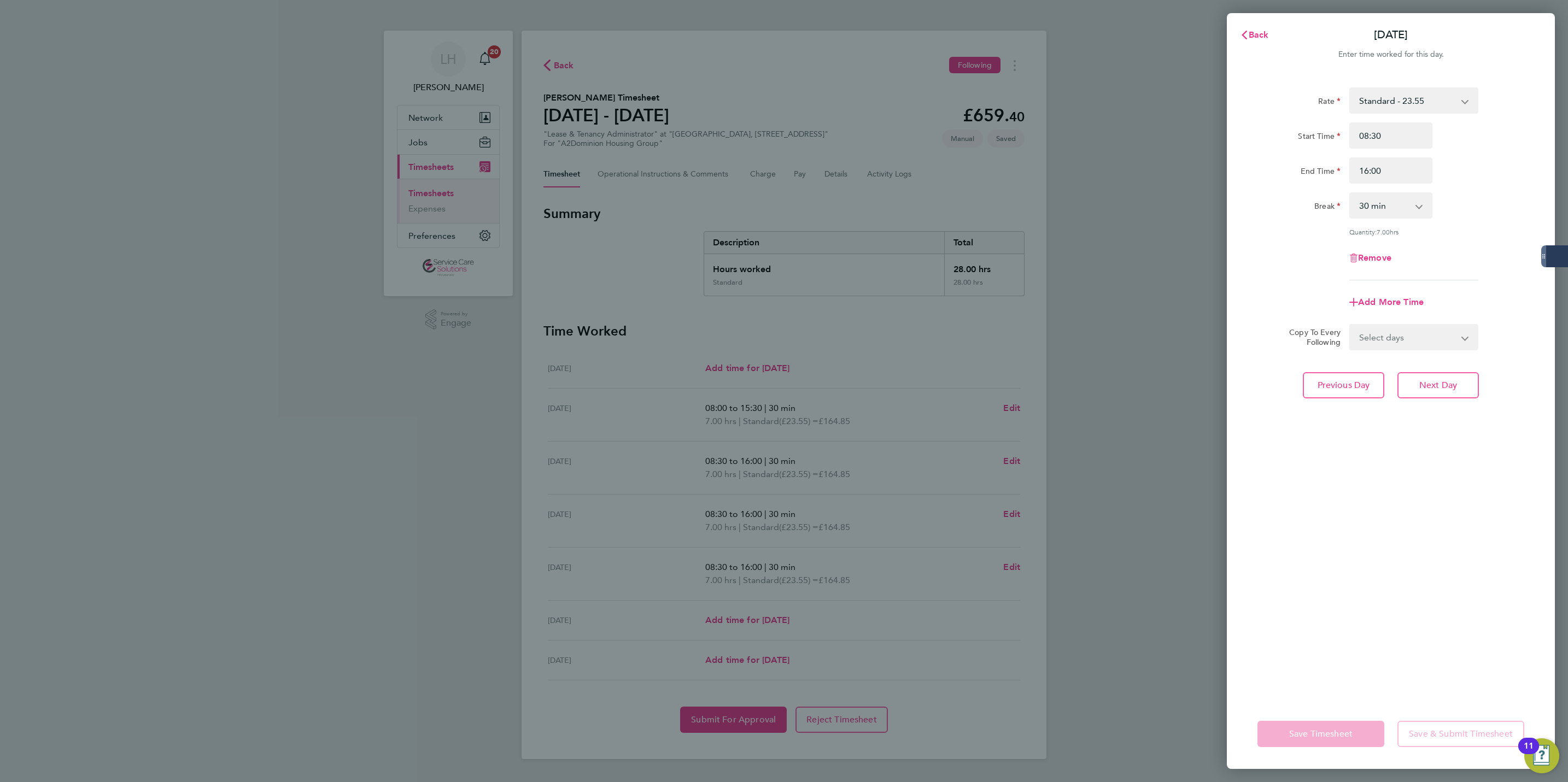
click at [1432, 397] on div "Rate Standard - 23.55 Start Time 08:30 End Time 16:00 Break 0 min 15 min 30 min…" at bounding box center [1390, 387] width 328 height 625
click at [1441, 380] on span "Next Day" at bounding box center [1438, 385] width 38 height 11
select select "30"
click at [1397, 137] on input "Start Time" at bounding box center [1391, 135] width 84 height 26
type input "08:00"
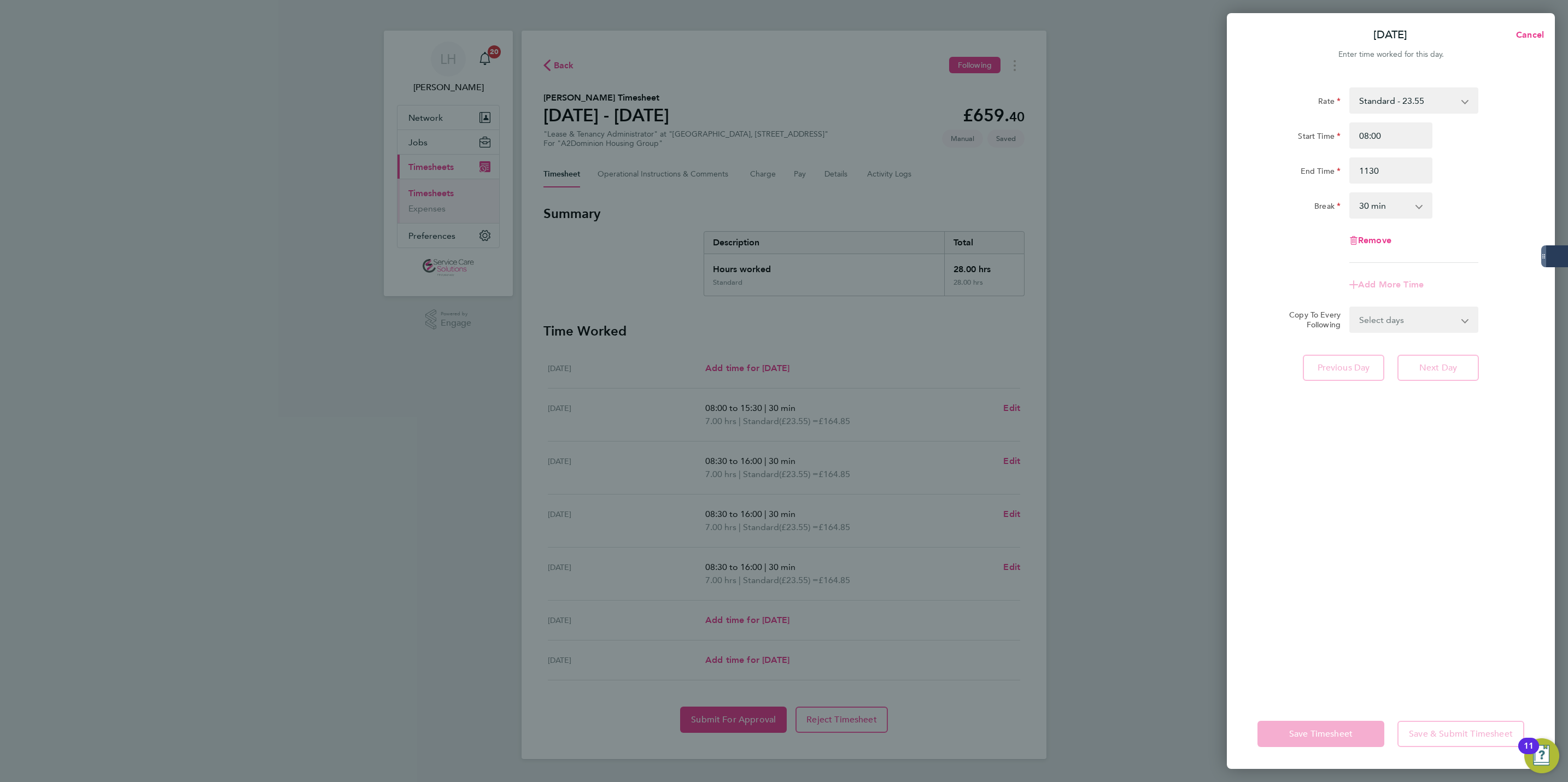
type input "11:30"
select select "0"
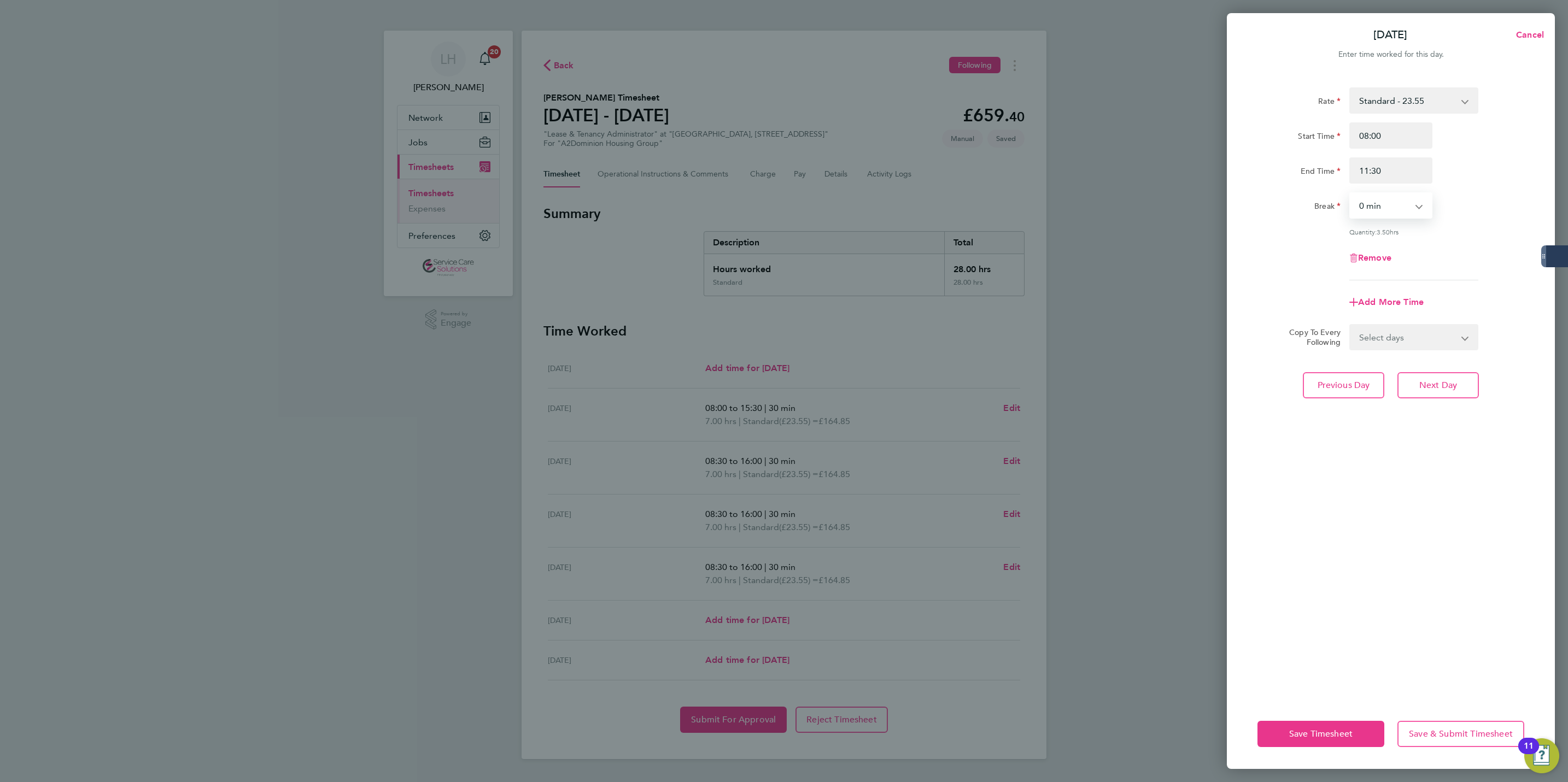
click at [1444, 344] on select "Select days Sunday" at bounding box center [1408, 337] width 115 height 24
select select "SUN"
click at [1351, 325] on select "Select days Sunday" at bounding box center [1408, 337] width 115 height 24
click at [1442, 428] on span "Next Day" at bounding box center [1438, 433] width 38 height 11
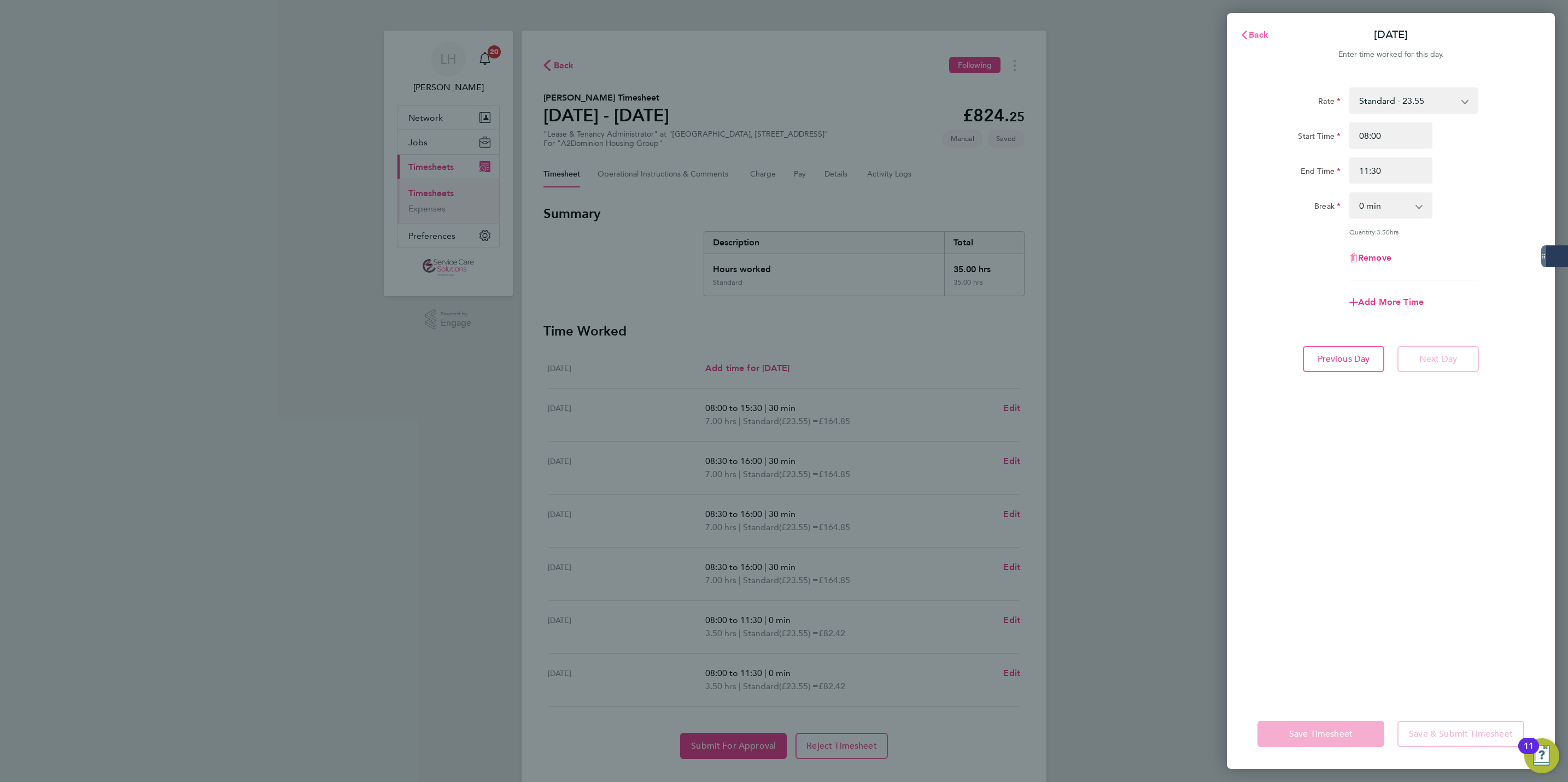
click at [1257, 26] on button "Back" at bounding box center [1254, 35] width 51 height 22
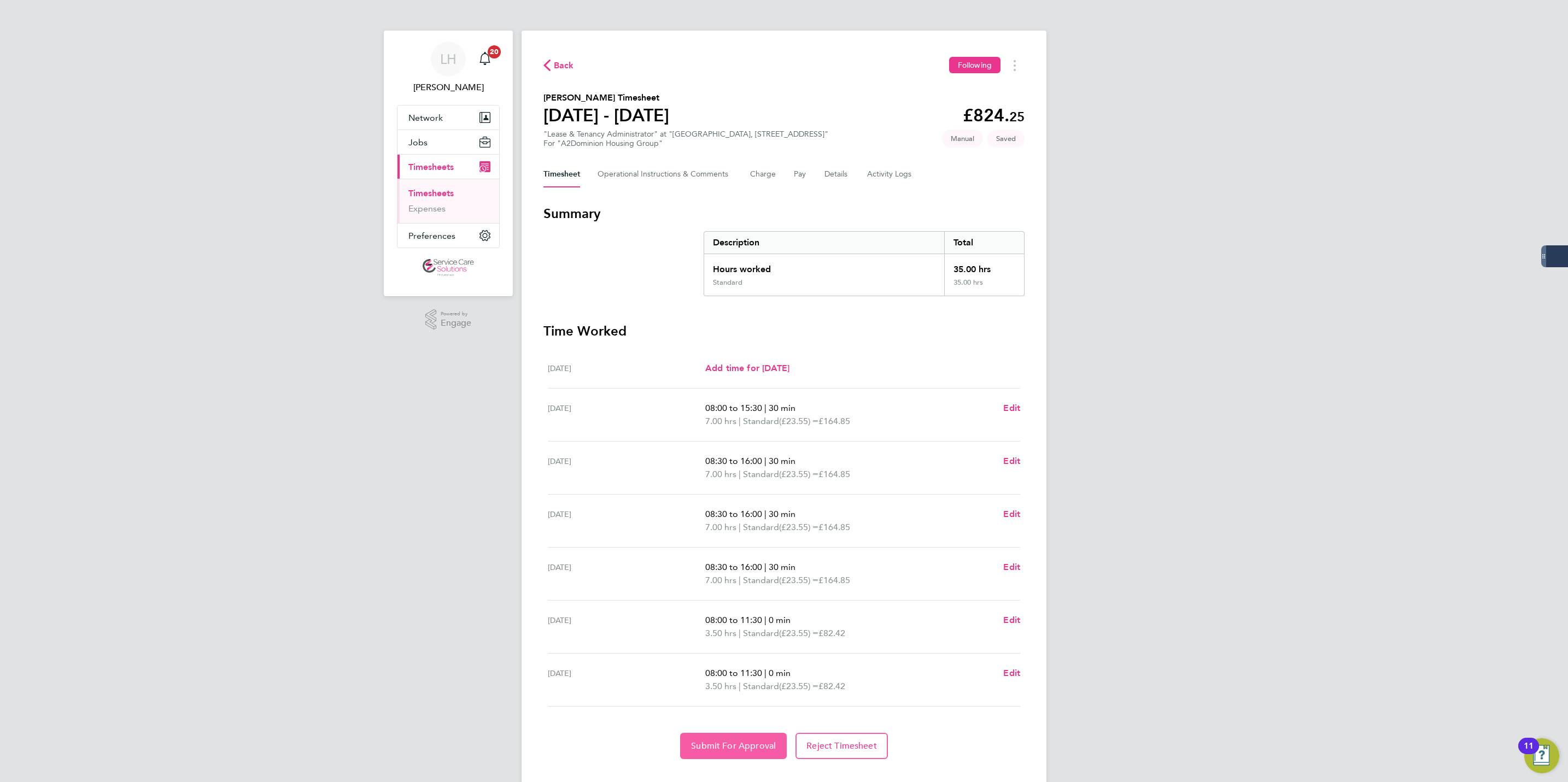
click at [730, 754] on button "Submit For Approval" at bounding box center [734, 746] width 107 height 26
click at [431, 199] on link "Timesheets" at bounding box center [431, 193] width 45 height 11
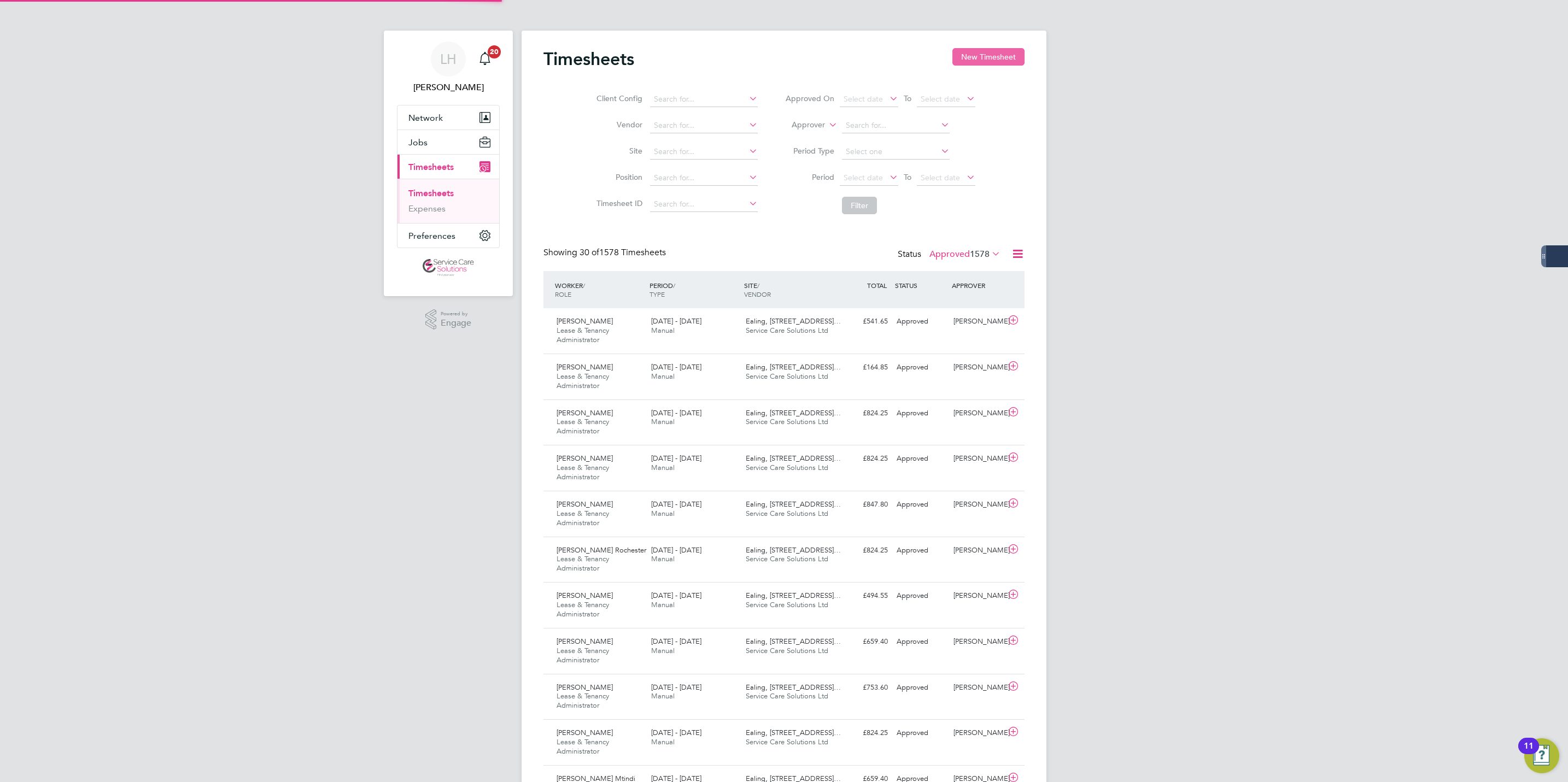
click at [991, 63] on button "New Timesheet" at bounding box center [988, 57] width 72 height 18
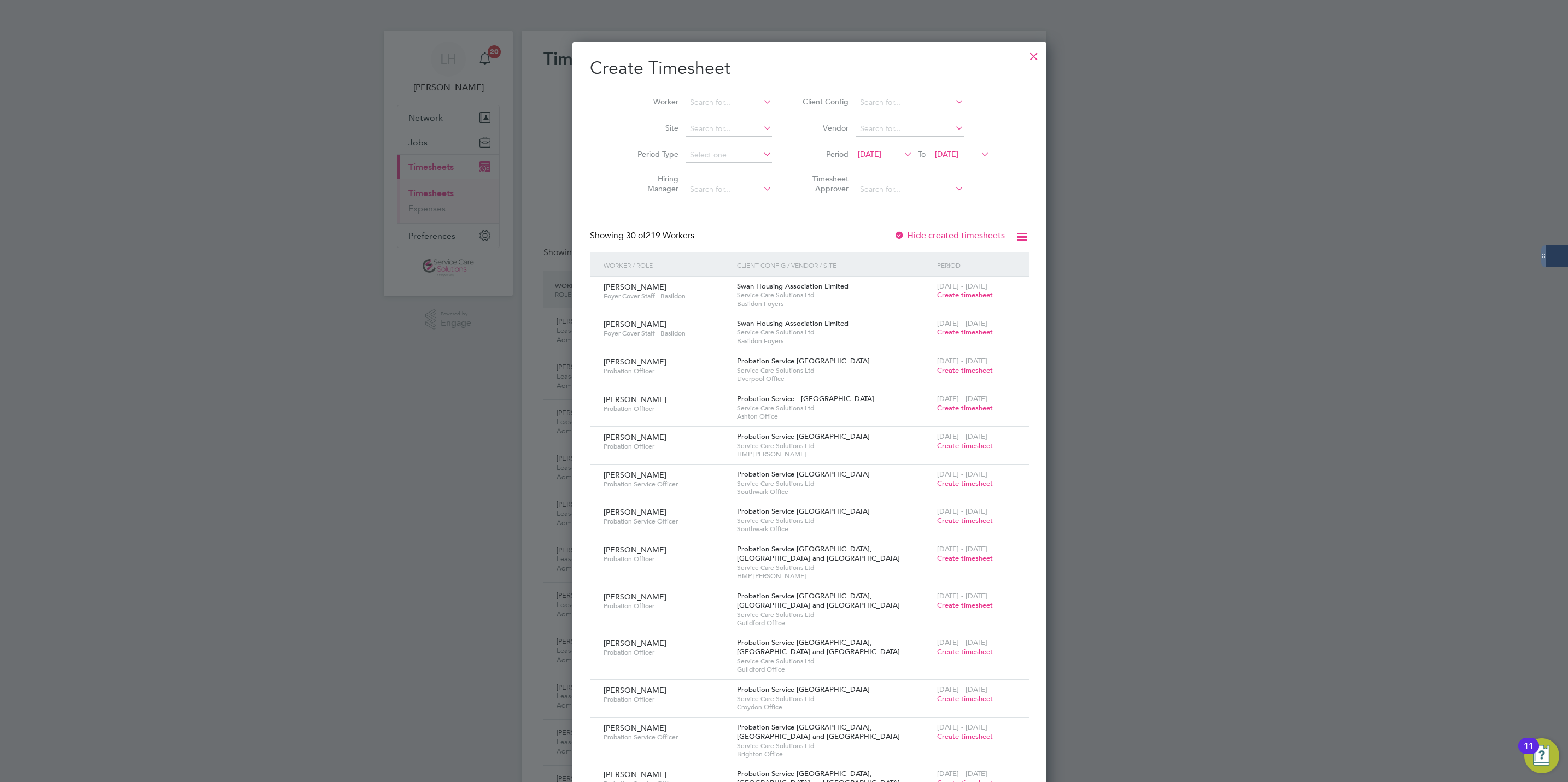
click at [678, 90] on li "Worker" at bounding box center [700, 103] width 170 height 26
click at [697, 100] on input at bounding box center [729, 102] width 86 height 15
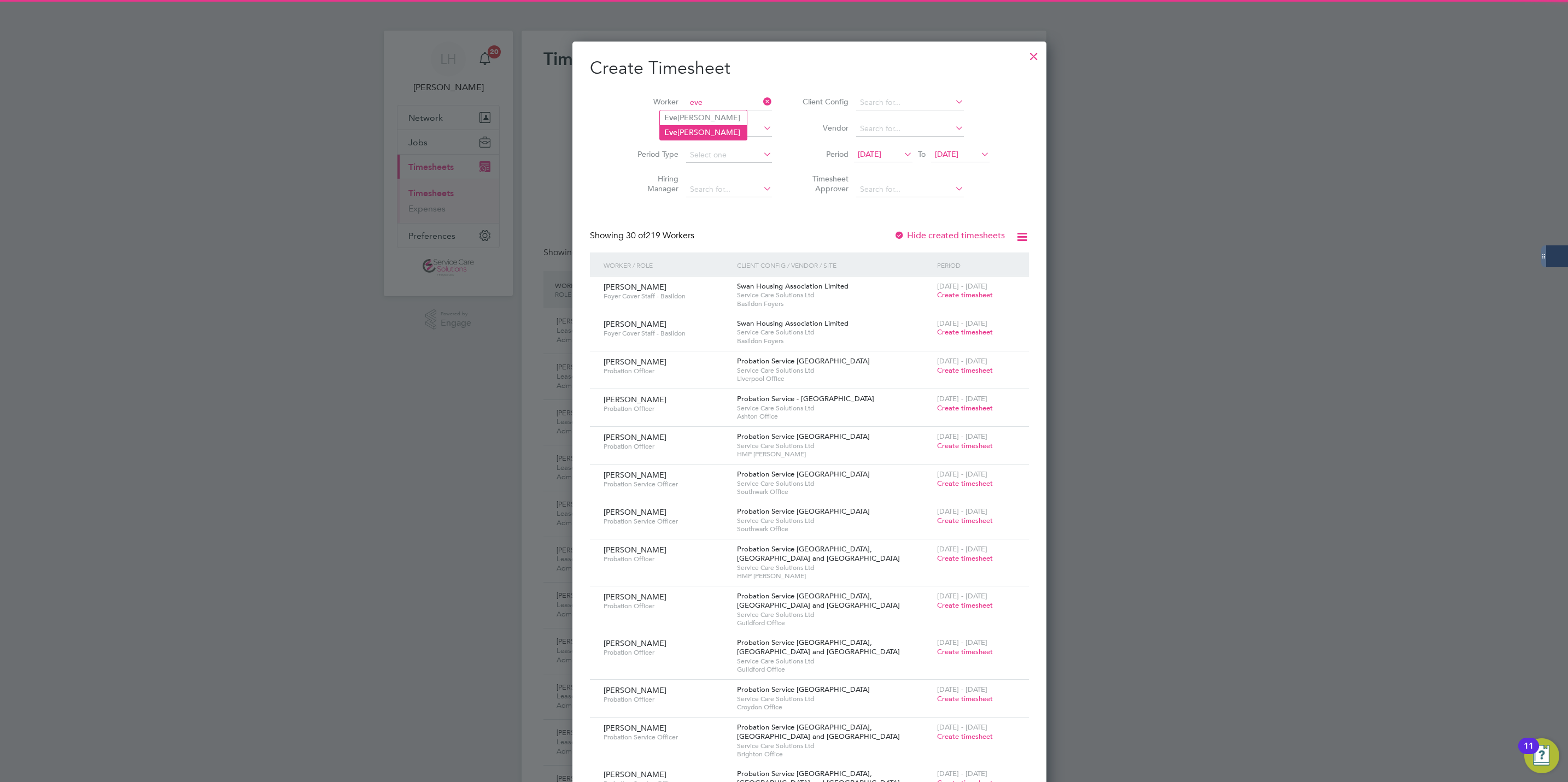
click at [721, 125] on li "Eve lyn Hunston" at bounding box center [703, 132] width 87 height 15
type input "[PERSON_NAME]"
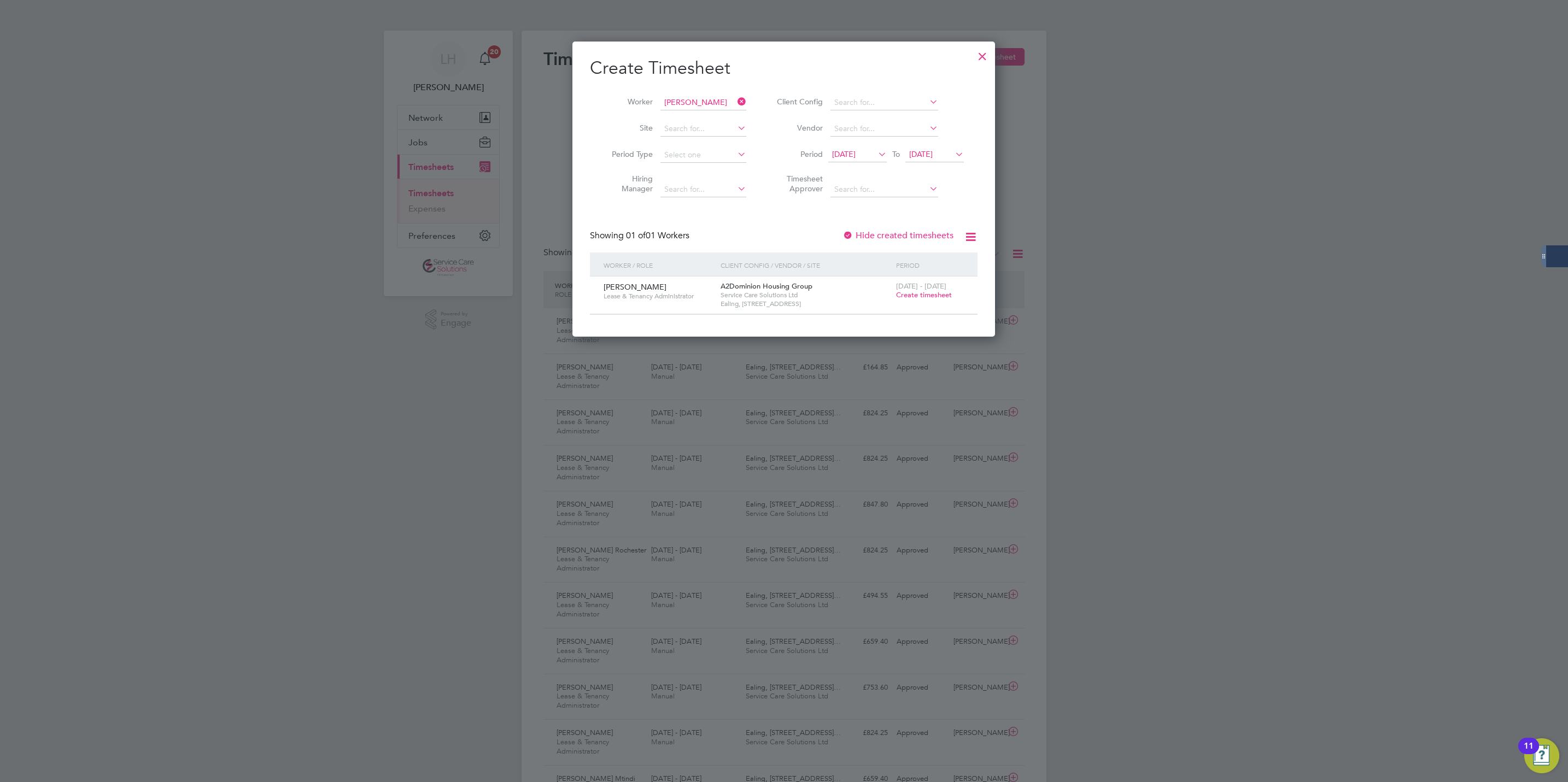
click at [924, 297] on span "Create timesheet" at bounding box center [923, 294] width 56 height 9
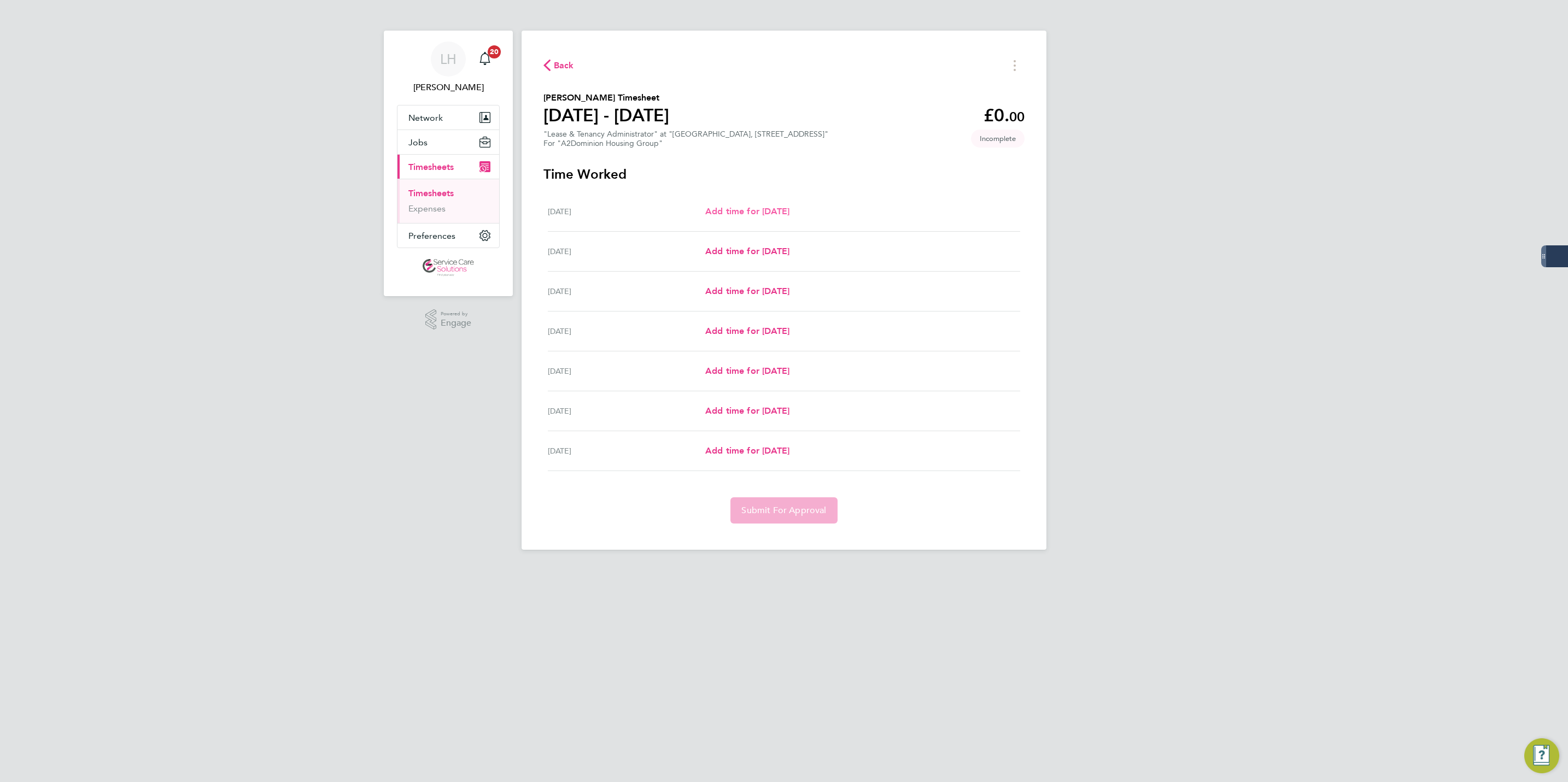
click at [760, 212] on span "Add time for [DATE]" at bounding box center [748, 211] width 84 height 11
select select "30"
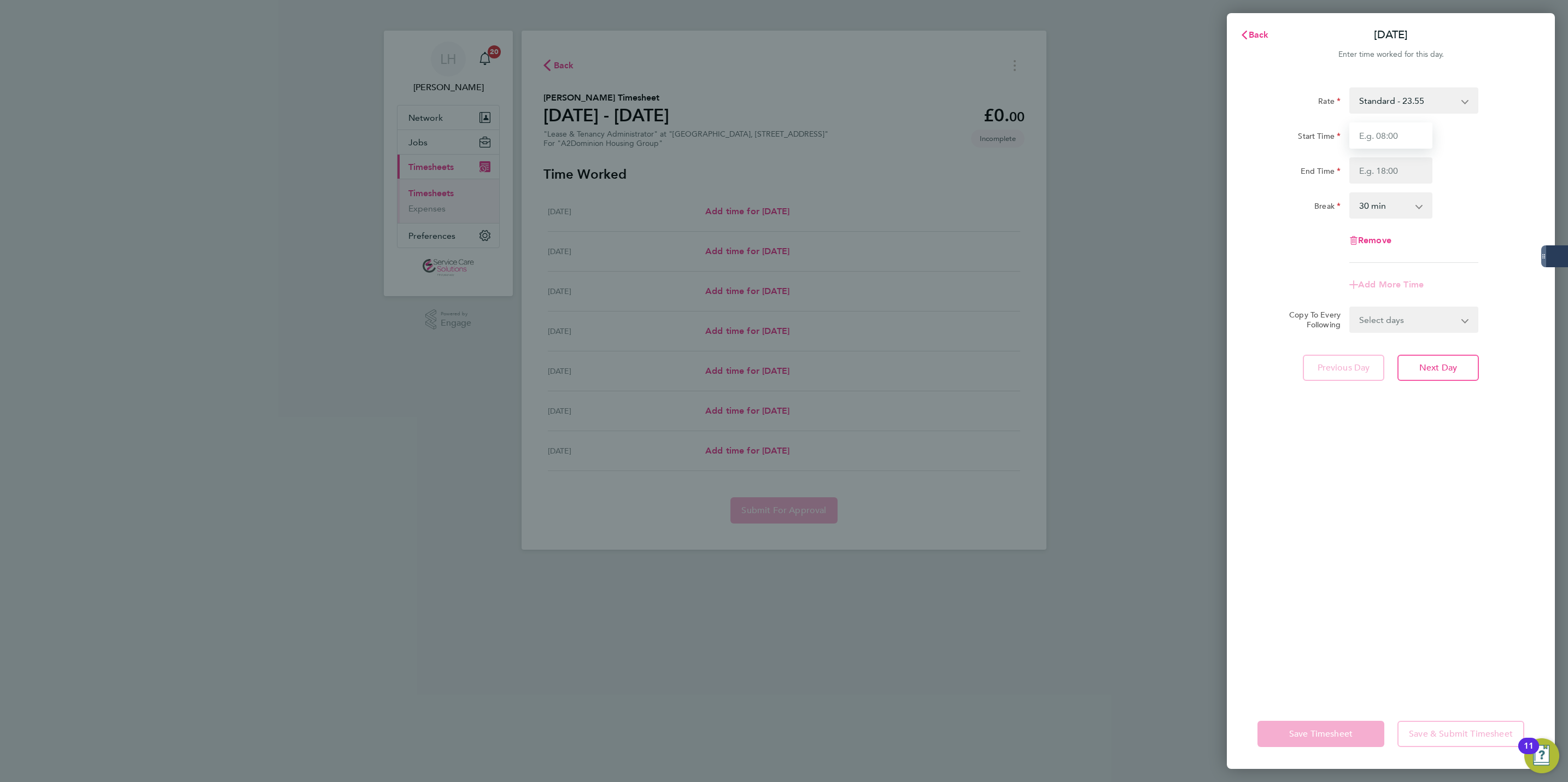
click at [1383, 139] on input "Start Time" at bounding box center [1391, 135] width 84 height 26
type input "08:00"
type input "15:30"
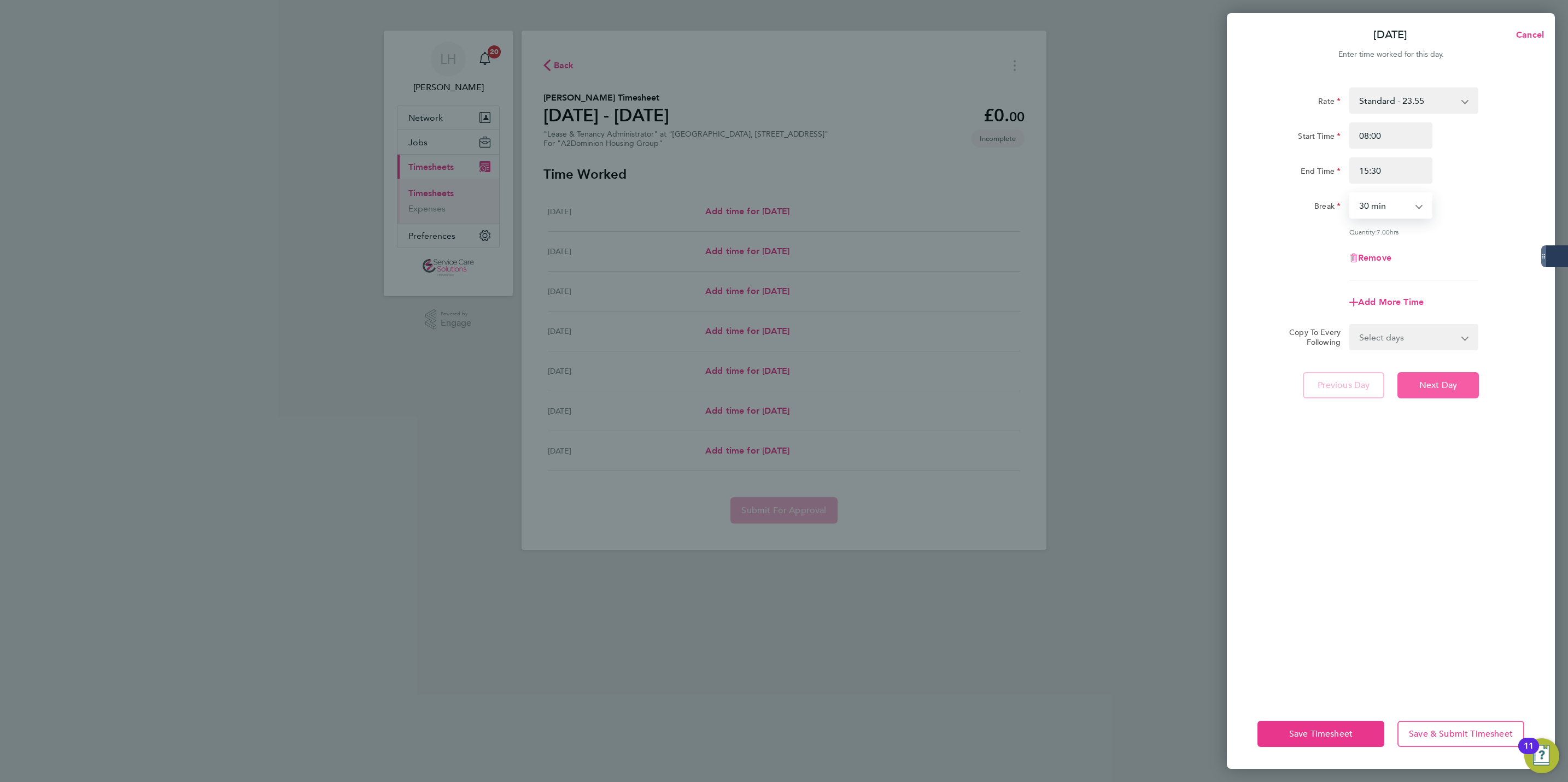
click at [1441, 380] on span "Next Day" at bounding box center [1438, 385] width 38 height 11
select select "30"
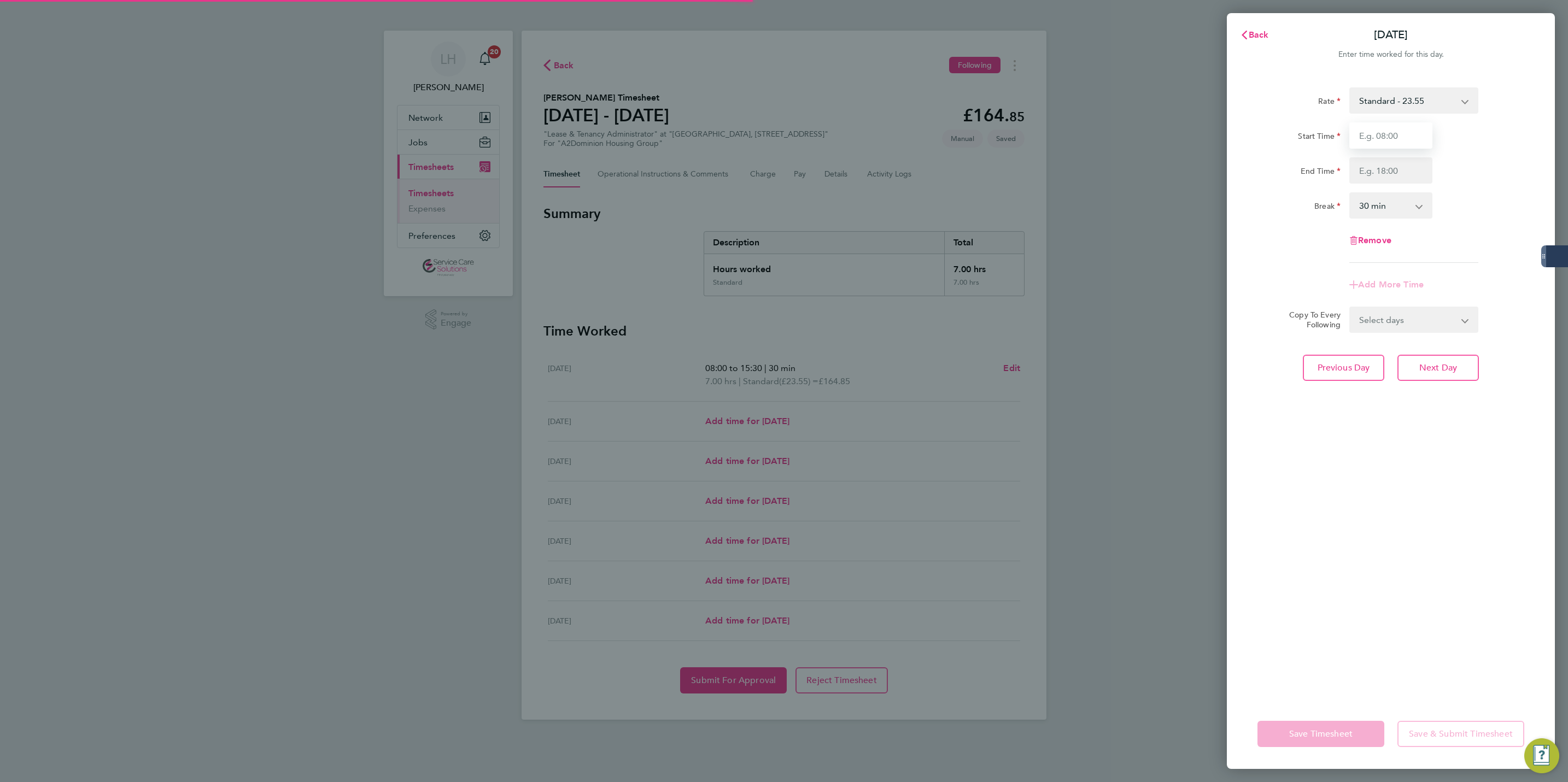
drag, startPoint x: 1418, startPoint y: 161, endPoint x: 1396, endPoint y: 142, distance: 29.1
click at [1396, 142] on input "Start Time" at bounding box center [1391, 135] width 84 height 26
type input "09:00"
type input "16:30"
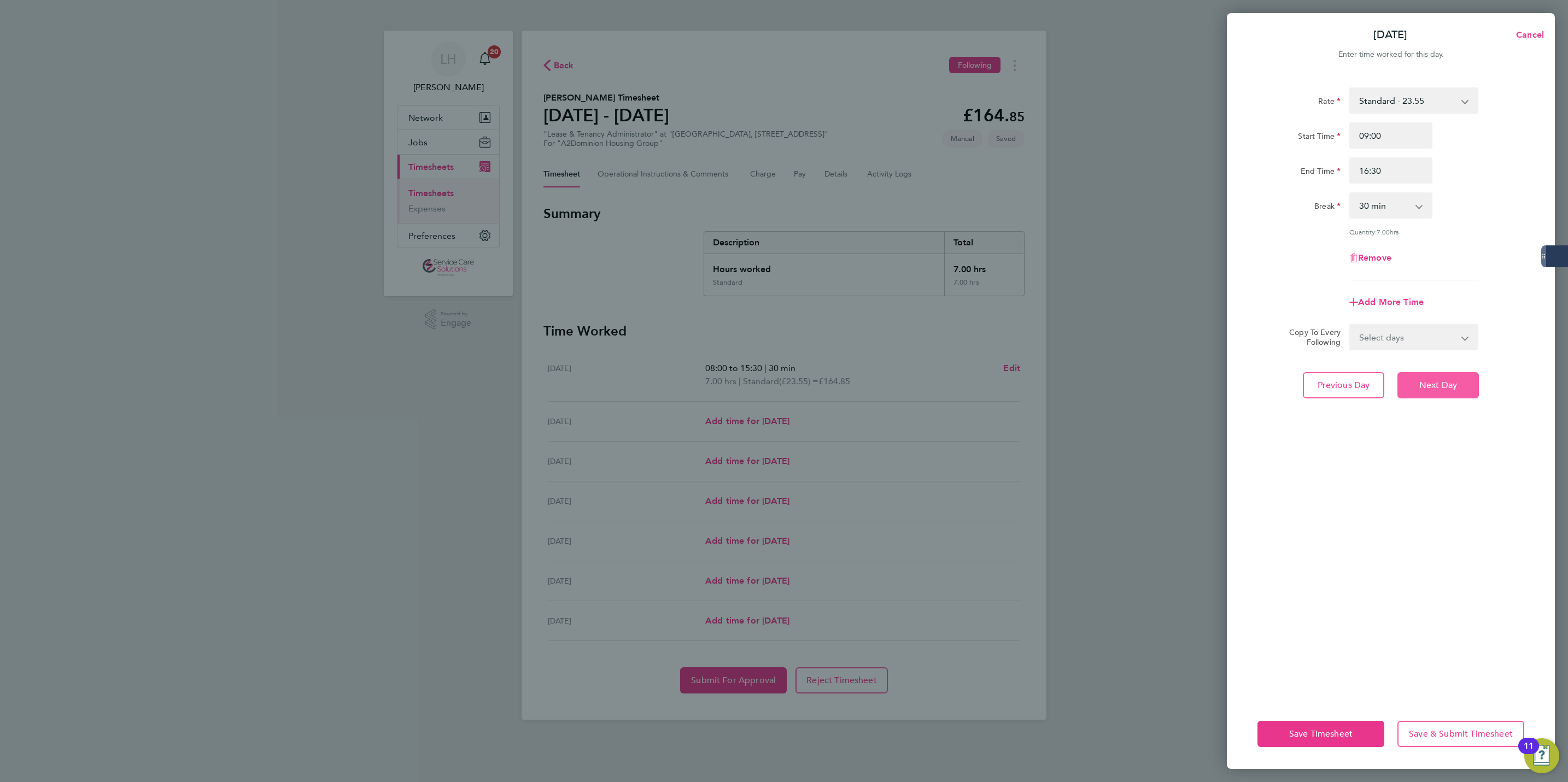
click at [1449, 391] on button "Next Day" at bounding box center [1438, 385] width 81 height 26
select select "30"
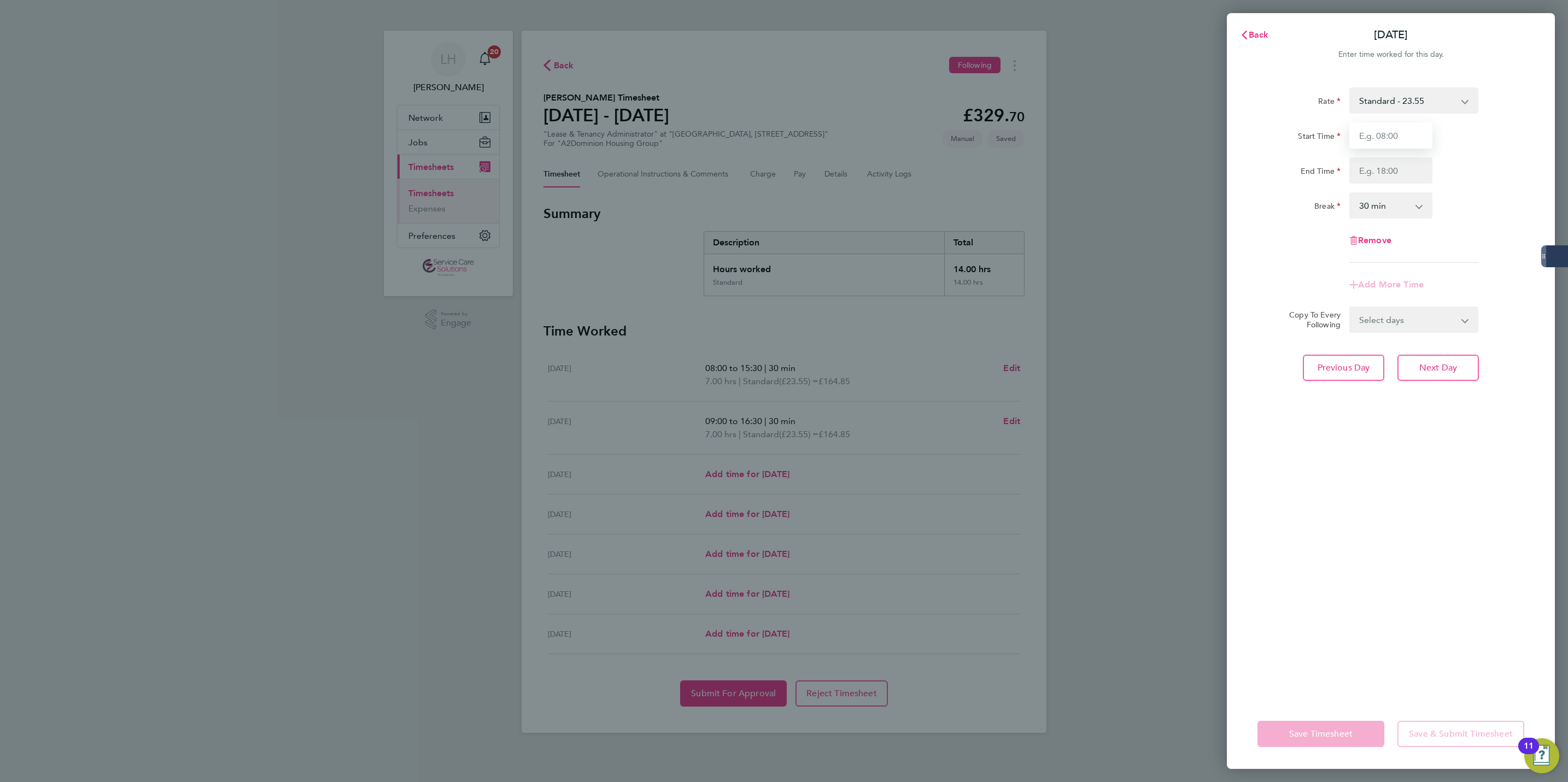
click at [1378, 147] on input "Start Time" at bounding box center [1391, 135] width 84 height 26
click at [1380, 136] on input "Start Time" at bounding box center [1391, 135] width 84 height 26
type input "08:00"
type input "16:00"
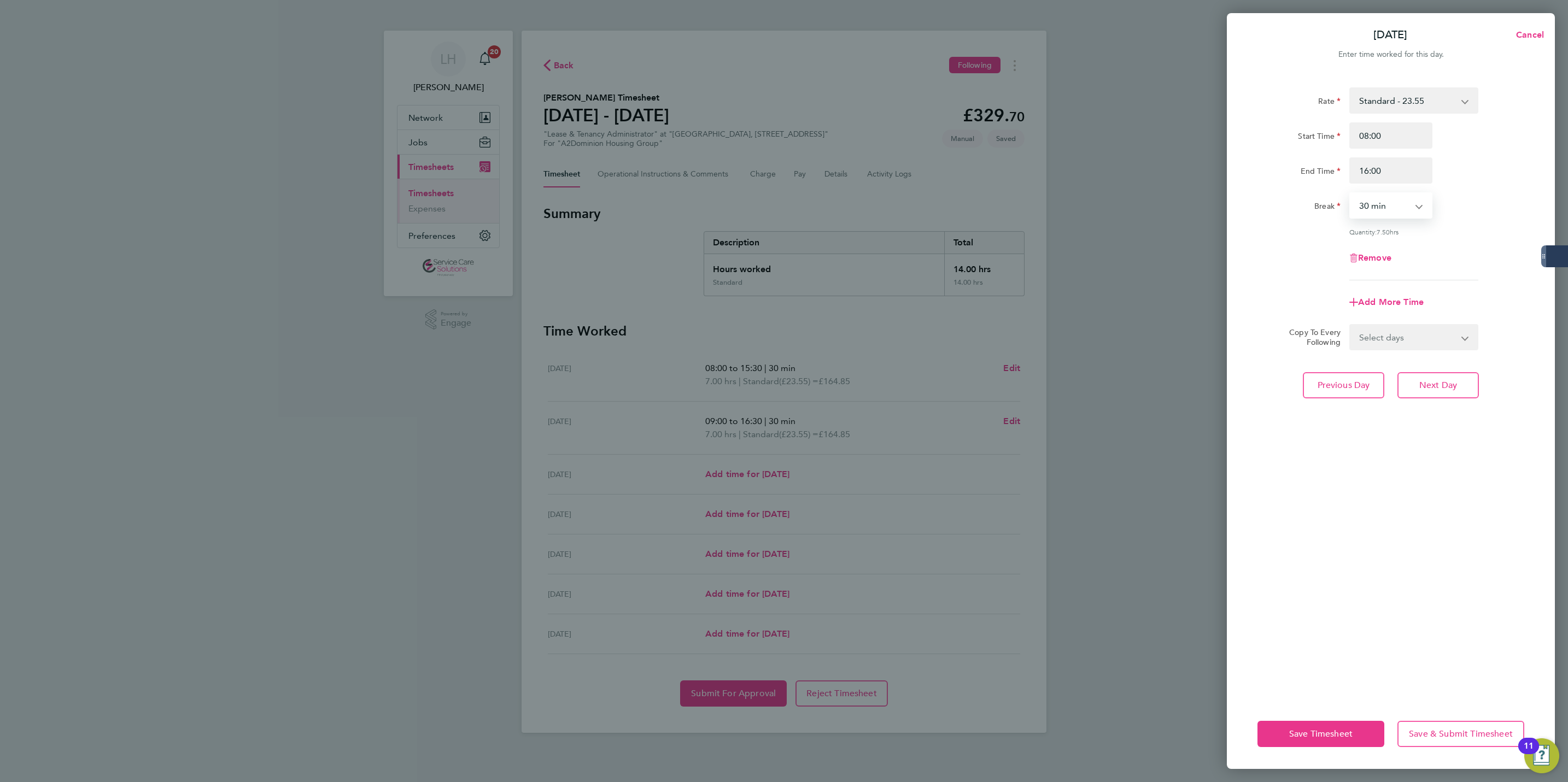
click at [1447, 344] on select "Select days Day Weekday (Mon-Fri) Weekend (Sat-Sun) Thursday Friday Saturday Su…" at bounding box center [1408, 337] width 115 height 24
select select "THU"
click at [1351, 325] on select "Select days Day Weekday (Mon-Fri) Weekend (Sat-Sun) Thursday Friday Saturday Su…" at bounding box center [1408, 337] width 115 height 24
select select "2025-08-31"
click at [1438, 431] on span "Next Day" at bounding box center [1438, 433] width 38 height 11
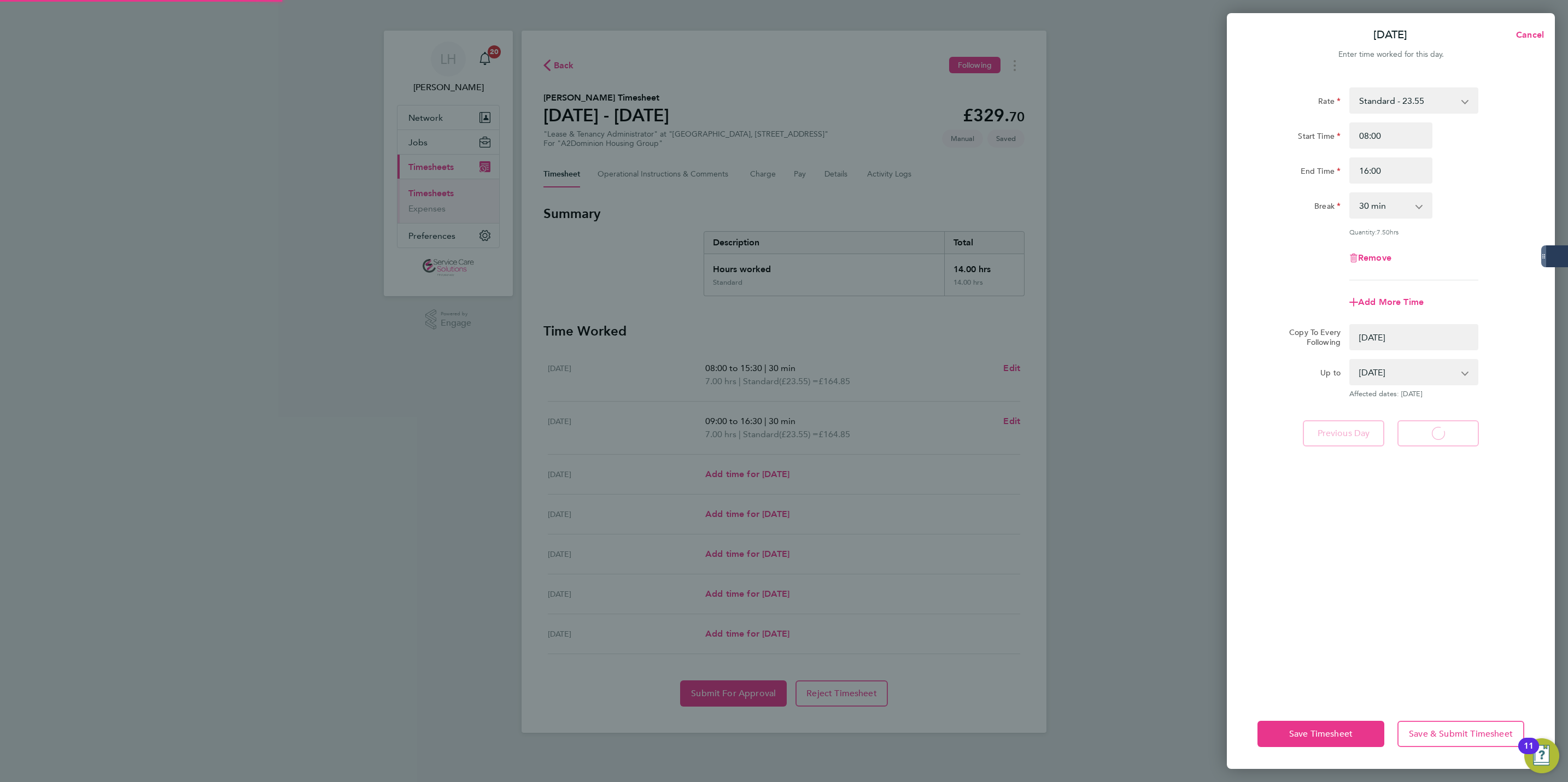
select select "0: null"
select select "30"
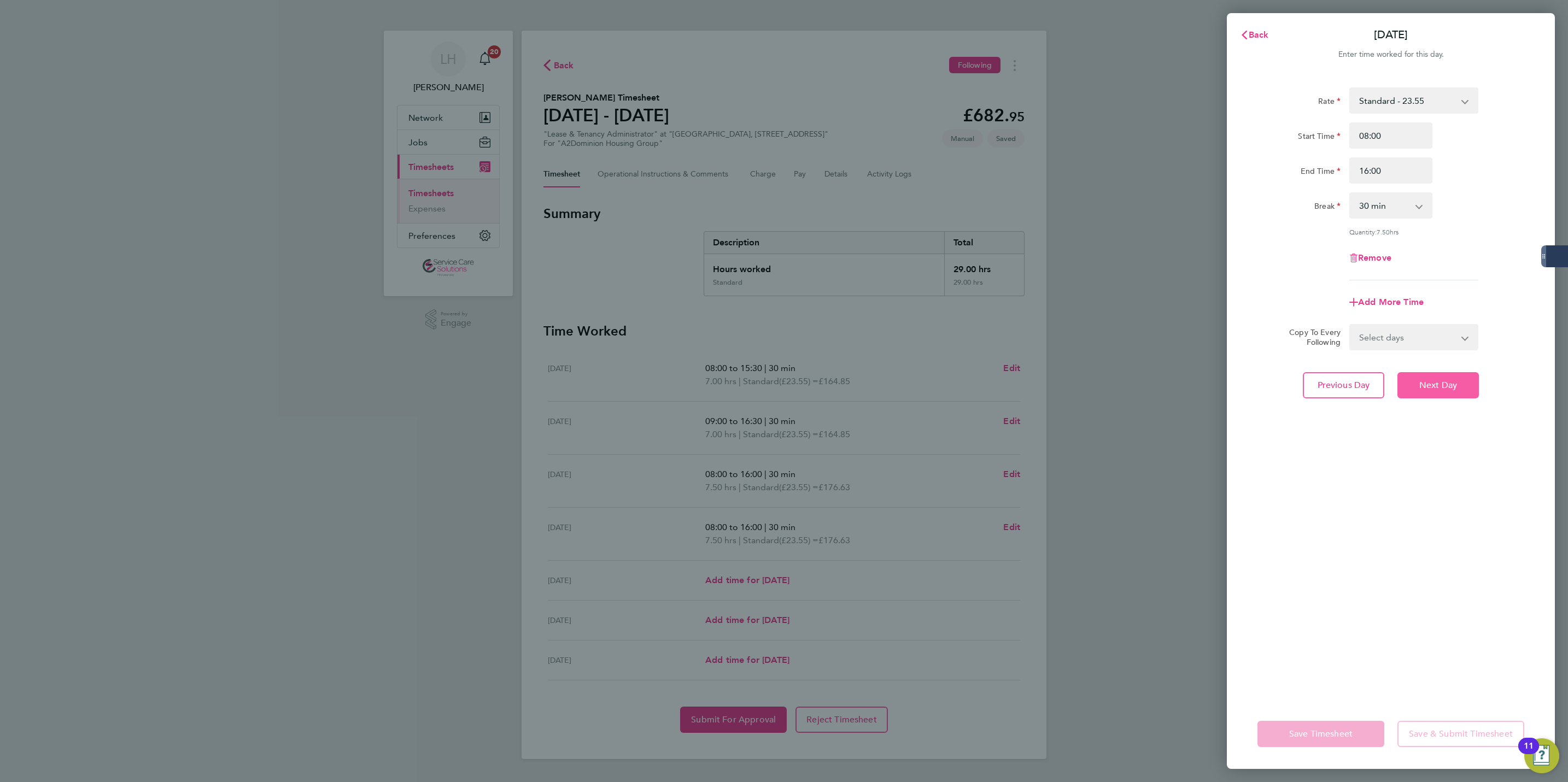
click at [1425, 389] on button "Next Day" at bounding box center [1438, 385] width 81 height 26
select select "30"
click at [1393, 131] on input "Start Time" at bounding box center [1391, 135] width 84 height 26
type input "08:30"
type input "16:30"
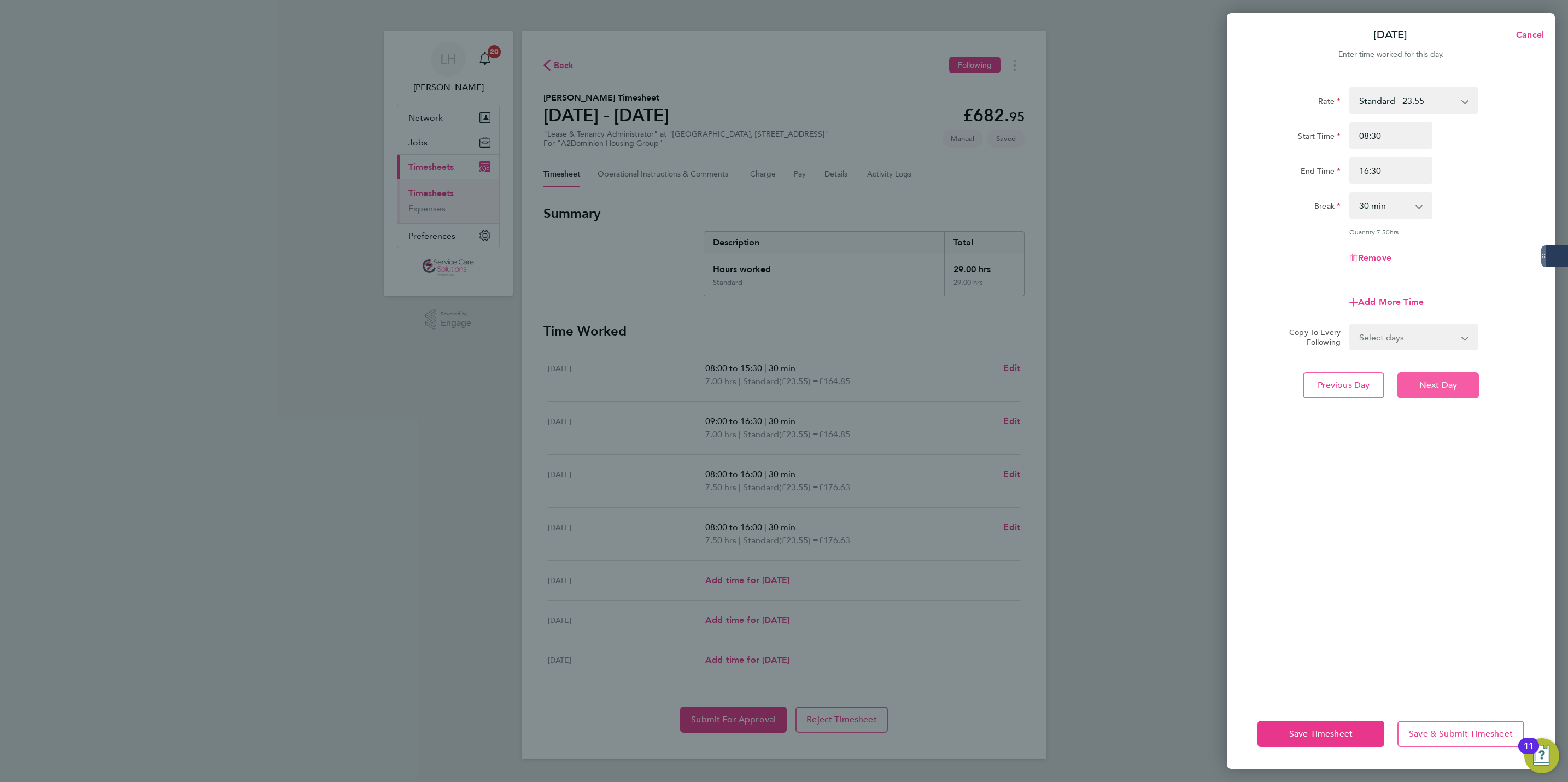
click at [1457, 377] on button "Next Day" at bounding box center [1438, 385] width 81 height 26
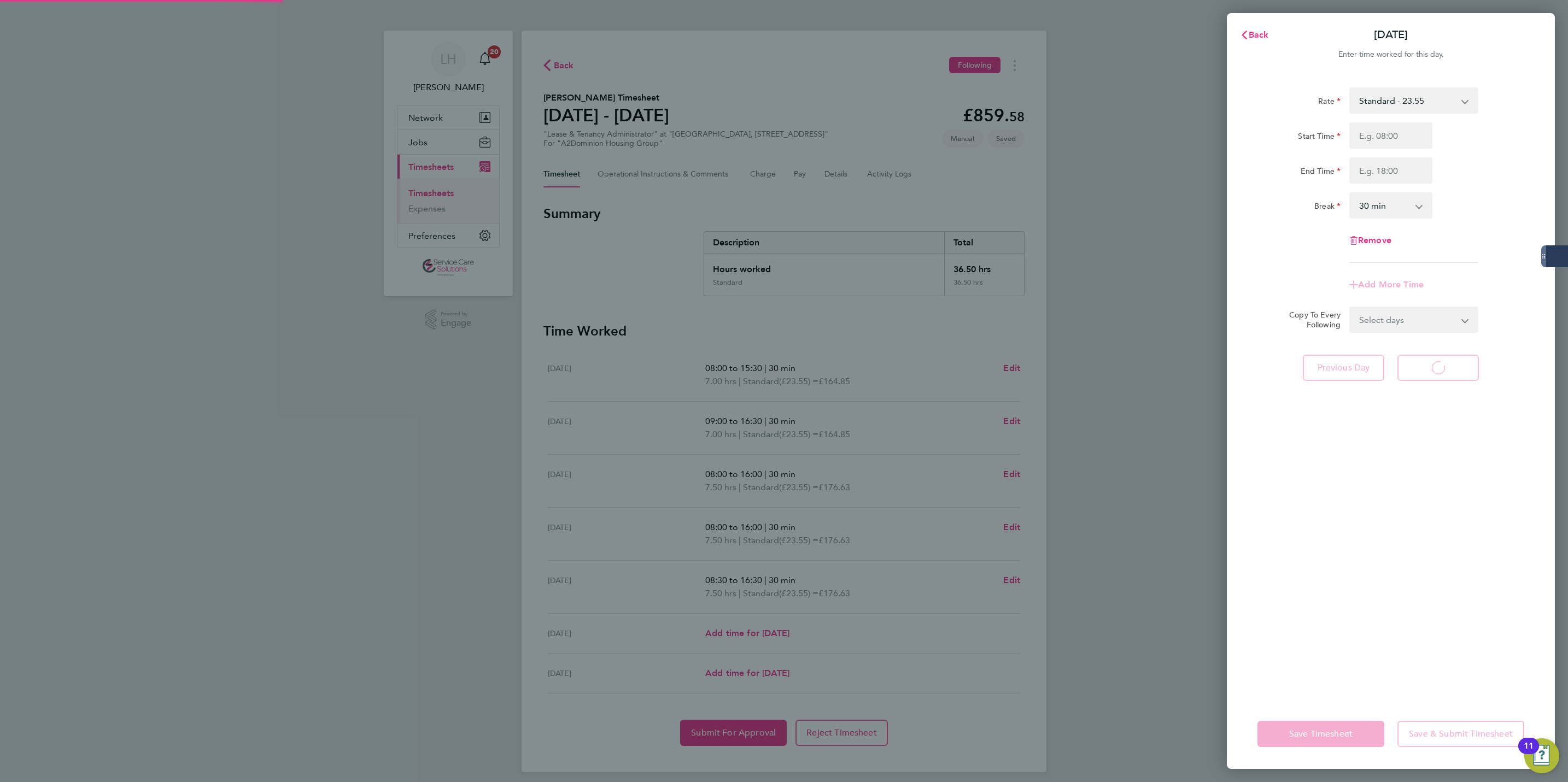
select select "30"
click at [1398, 126] on input "Start Time" at bounding box center [1391, 135] width 84 height 26
type input "08:30"
type input "12:00"
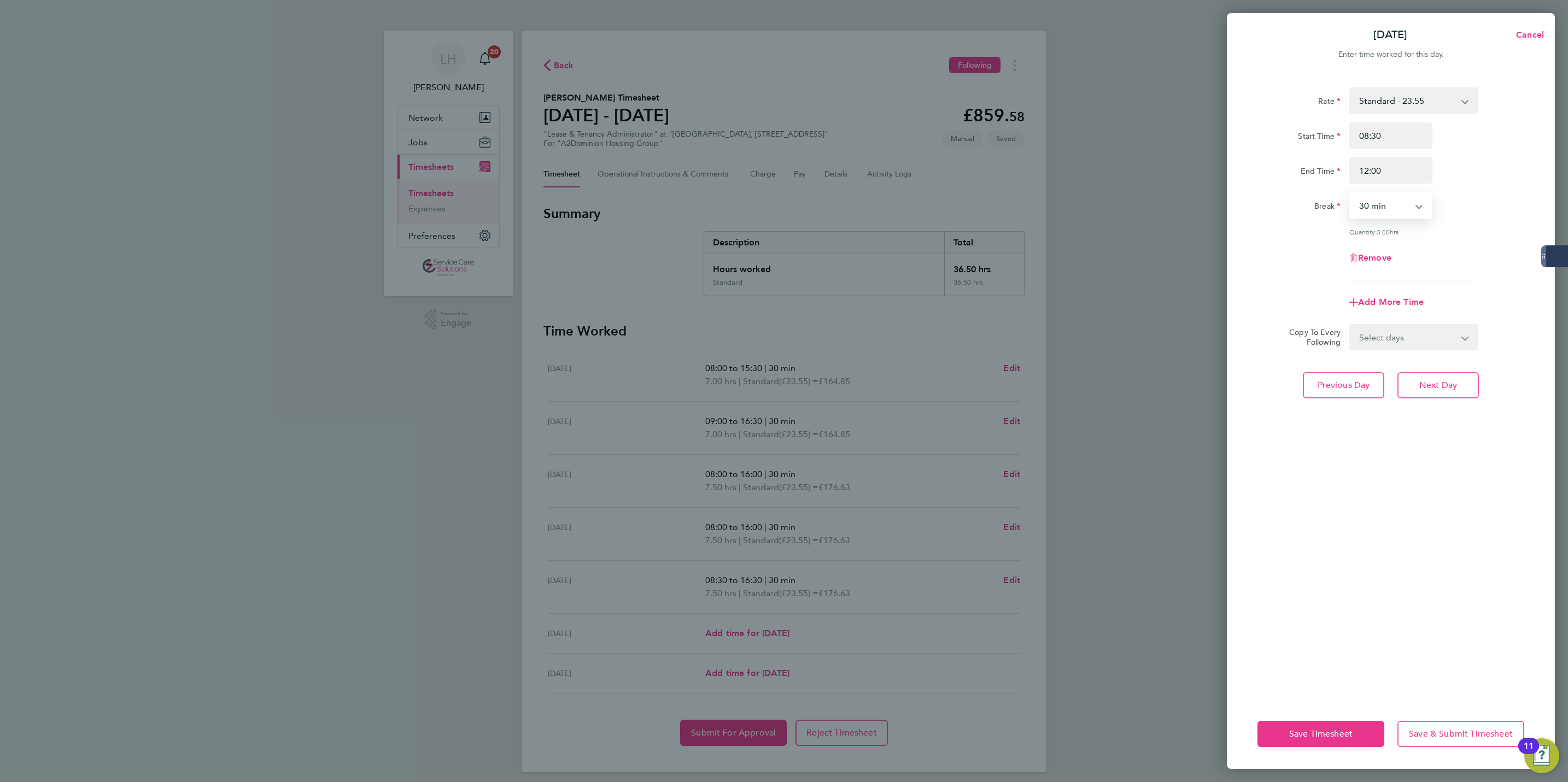
select select "0"
click at [1459, 382] on button "Next Day" at bounding box center [1438, 385] width 81 height 26
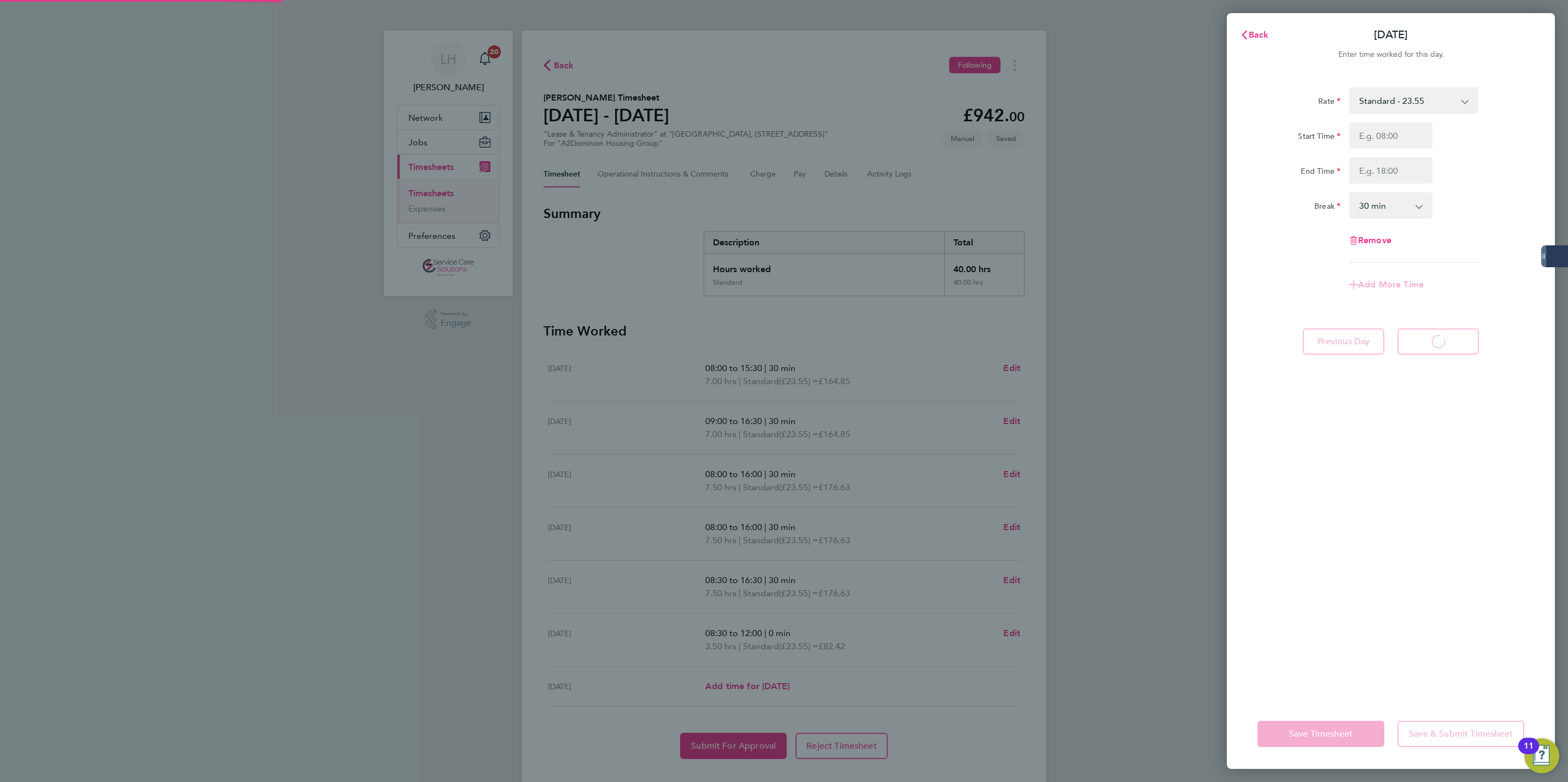
select select "30"
click at [1404, 145] on input "Start Time" at bounding box center [1391, 135] width 84 height 26
type input "08:00"
type input "10:00"
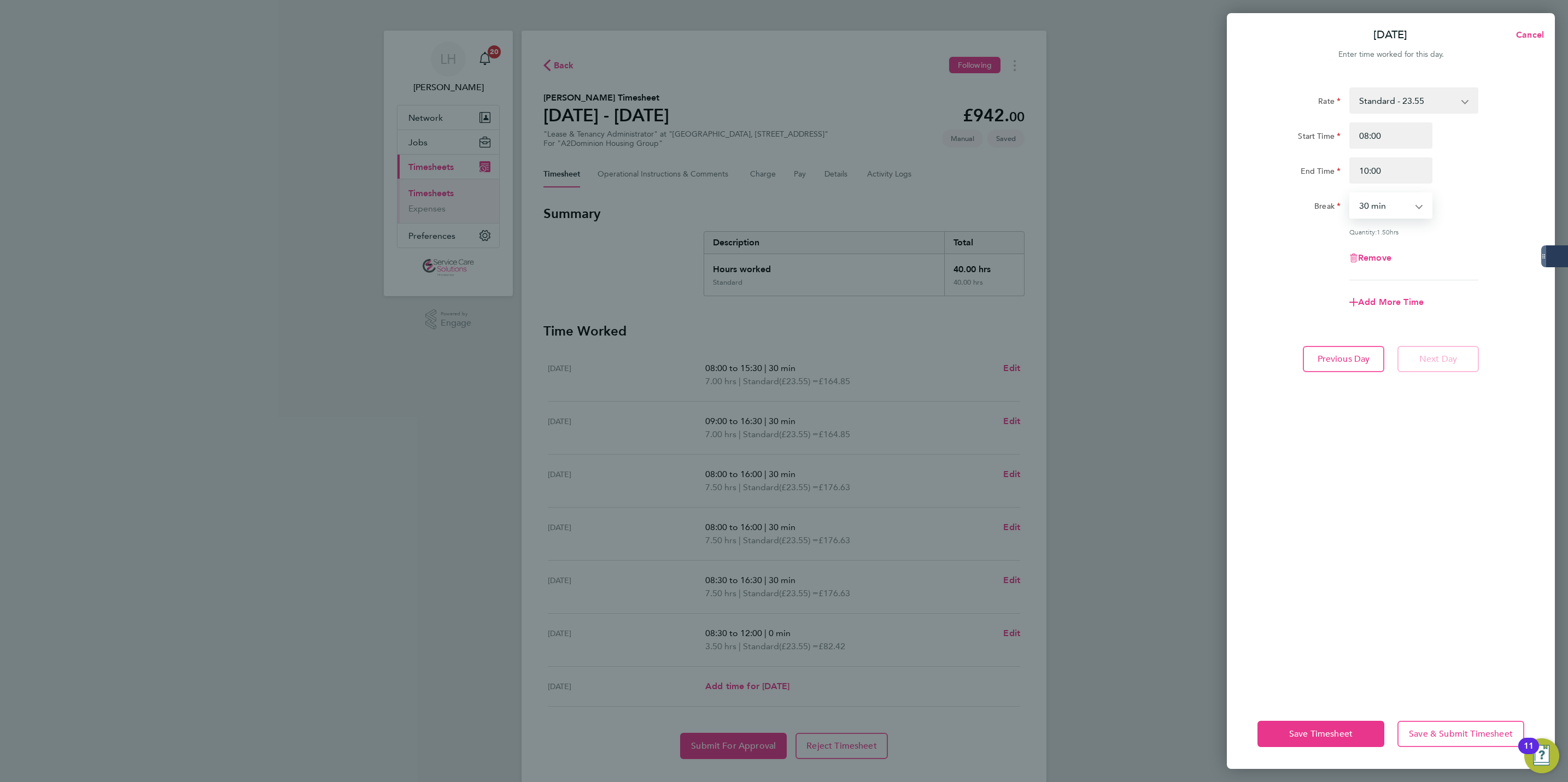
select select "0"
click at [1357, 364] on button "Previous Day" at bounding box center [1343, 359] width 81 height 26
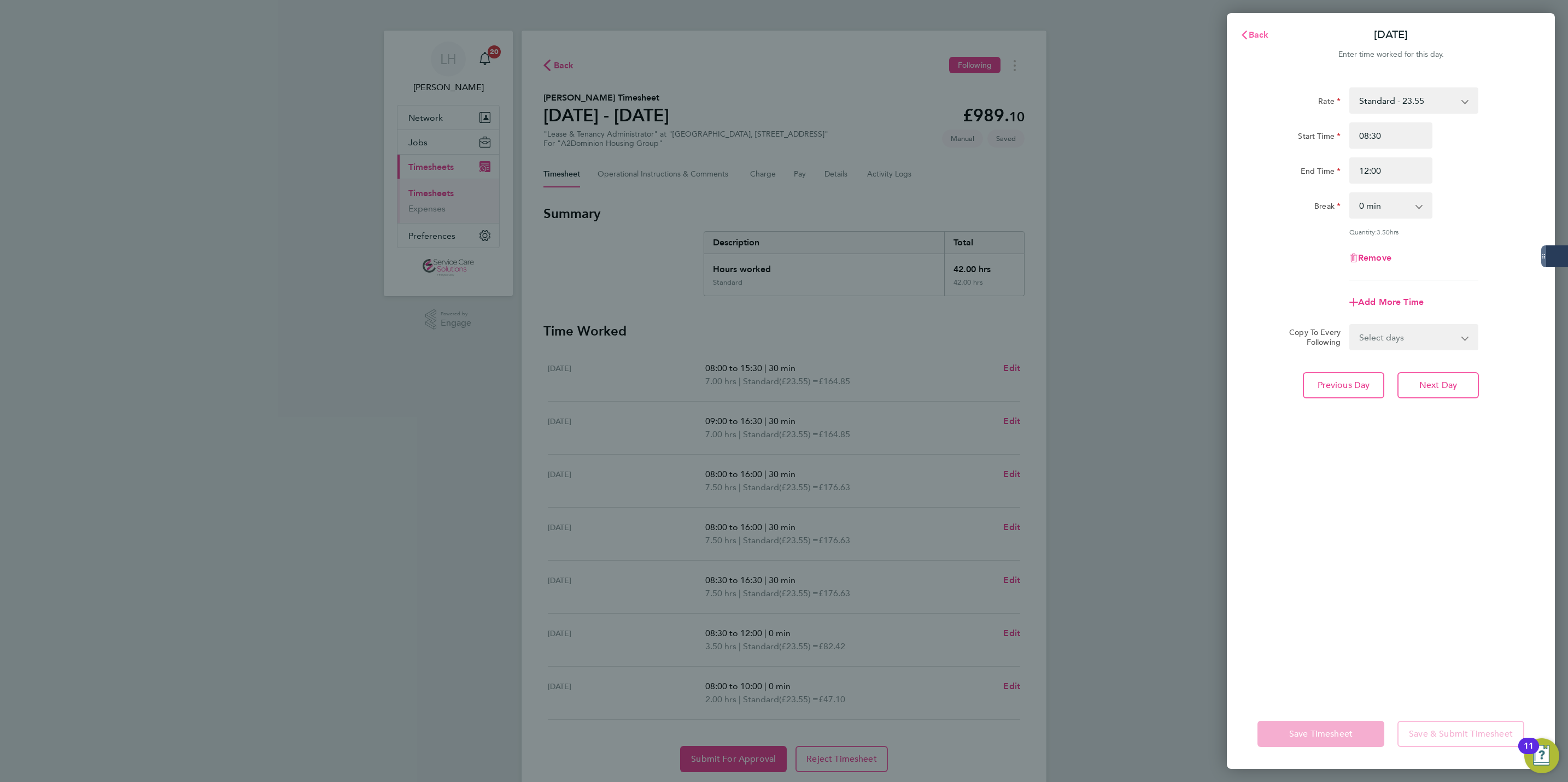
click at [1262, 29] on span "Back" at bounding box center [1258, 34] width 20 height 11
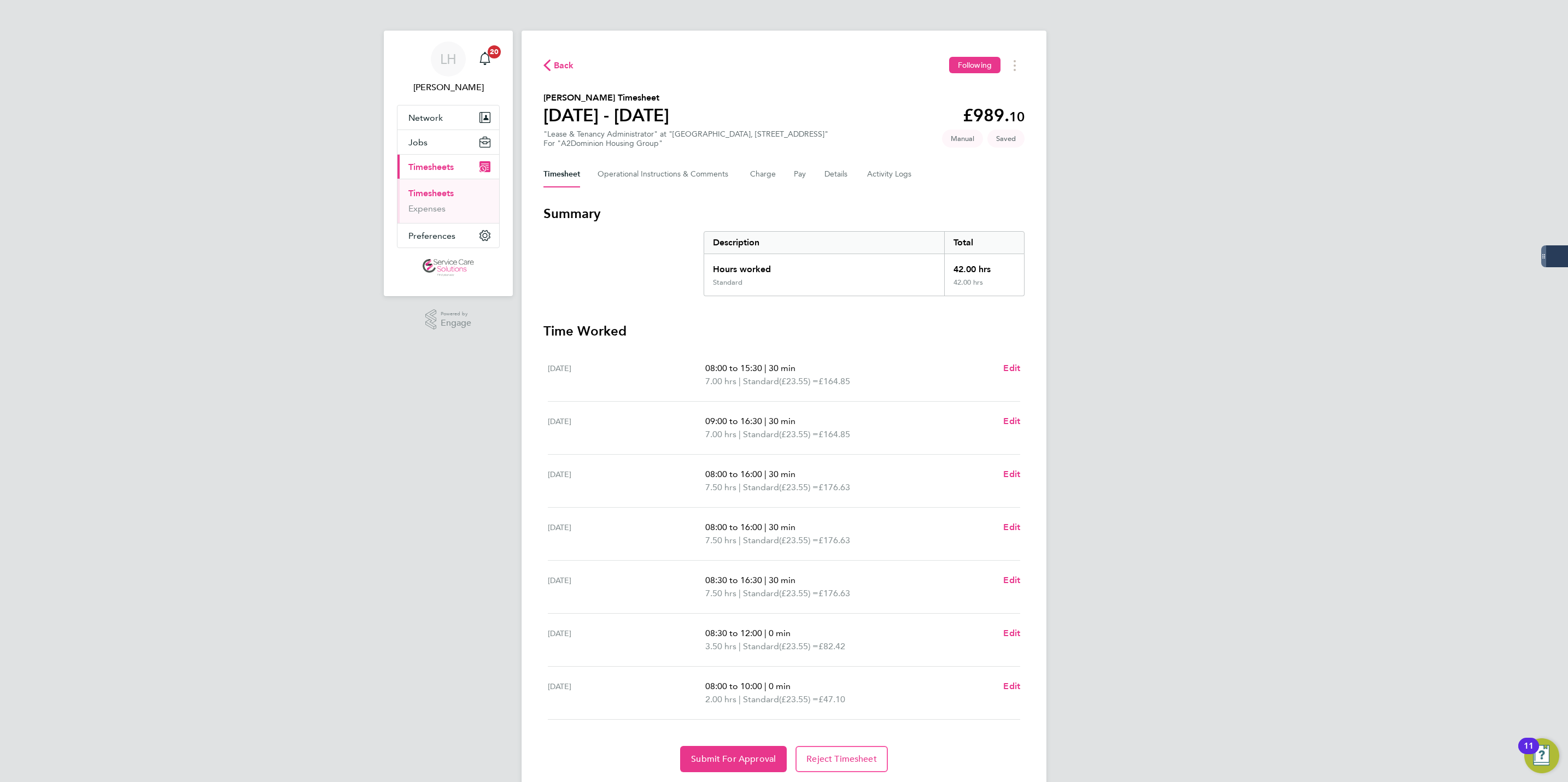
scroll to position [36, 0]
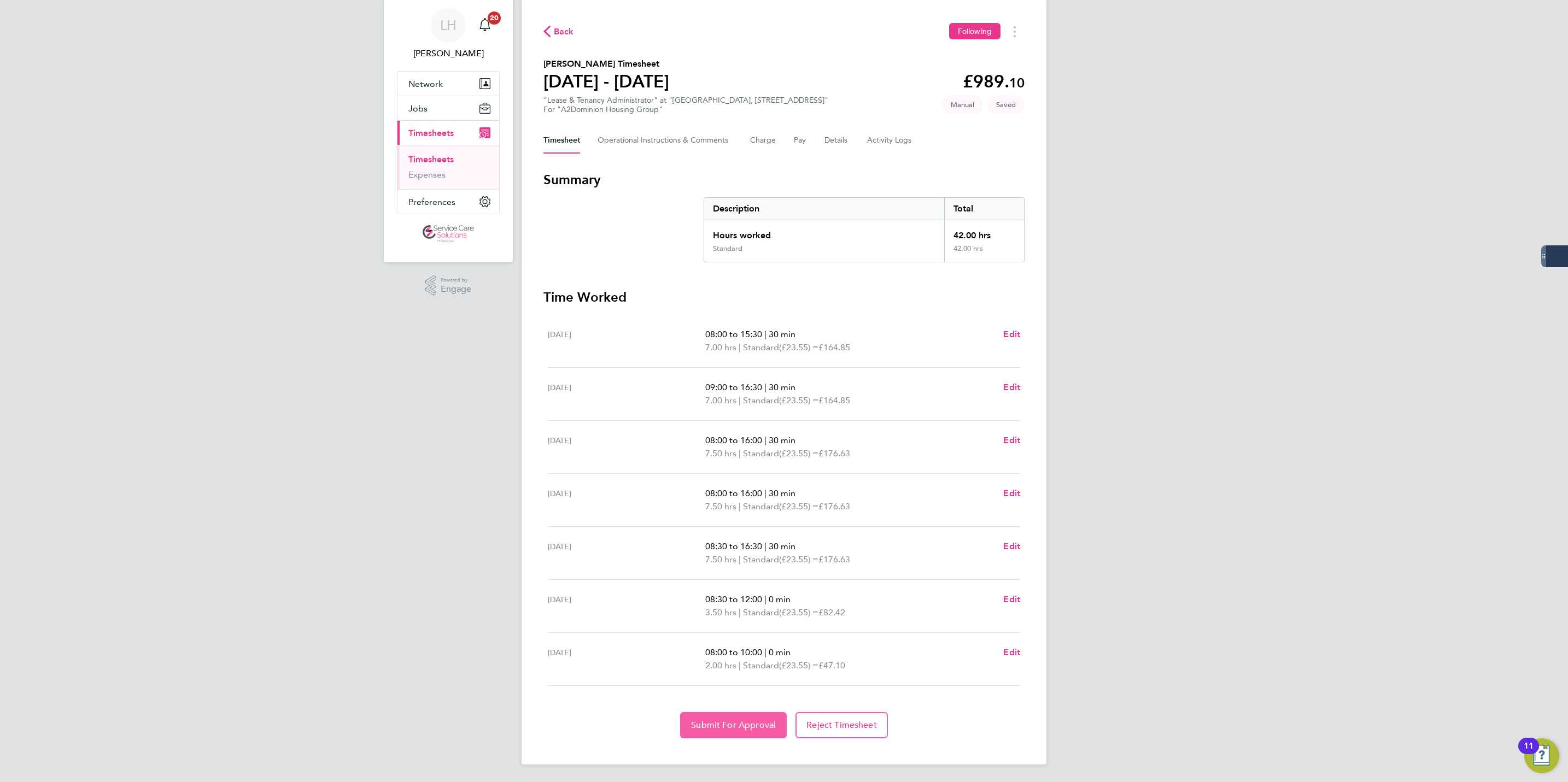
click at [740, 734] on button "Submit For Approval" at bounding box center [734, 725] width 107 height 26
click at [428, 160] on link "Timesheets" at bounding box center [431, 159] width 45 height 11
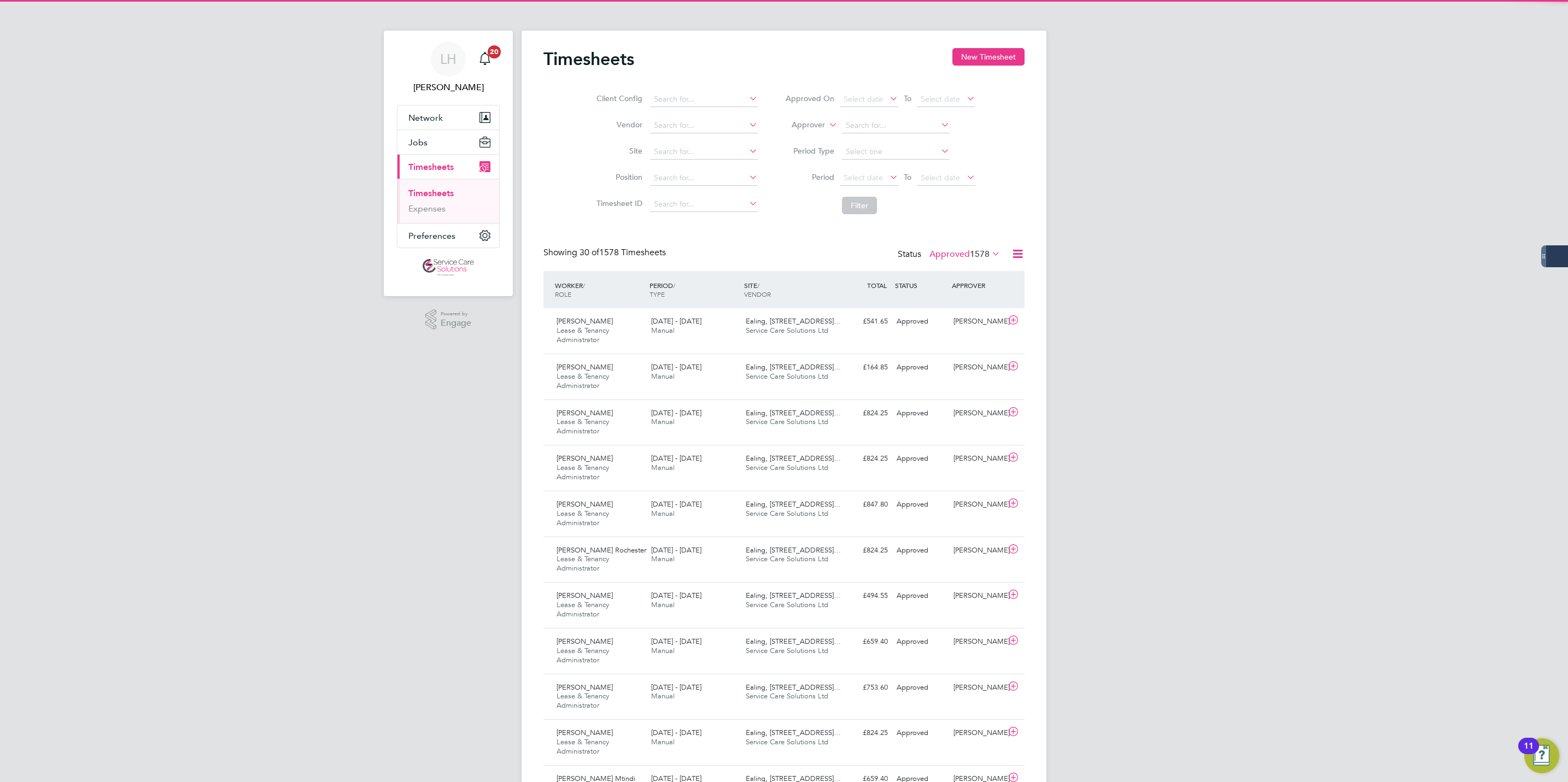
scroll to position [6, 6]
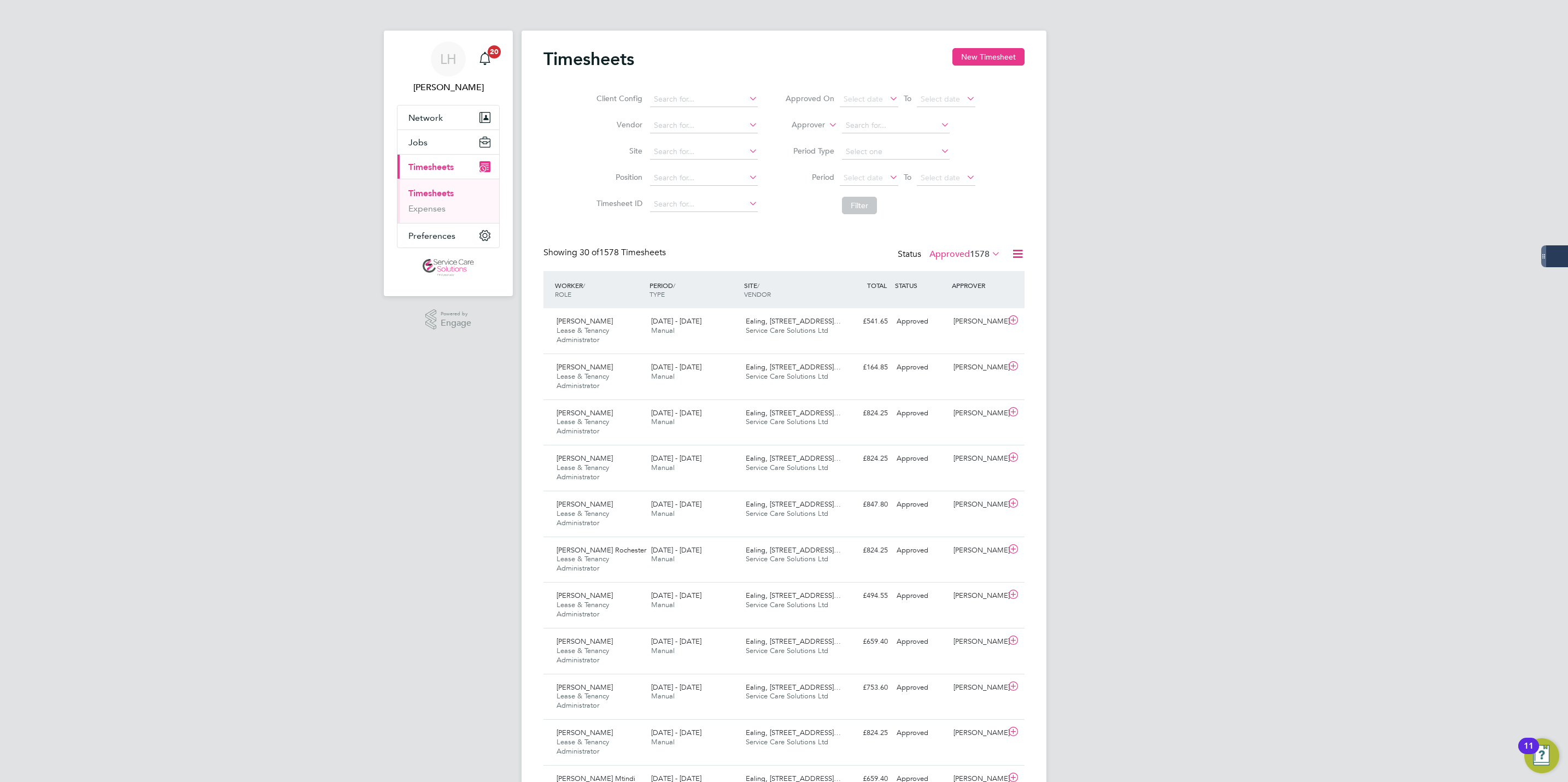
click at [424, 197] on link "Timesheets" at bounding box center [431, 193] width 45 height 11
click at [975, 62] on button "New Timesheet" at bounding box center [988, 57] width 72 height 18
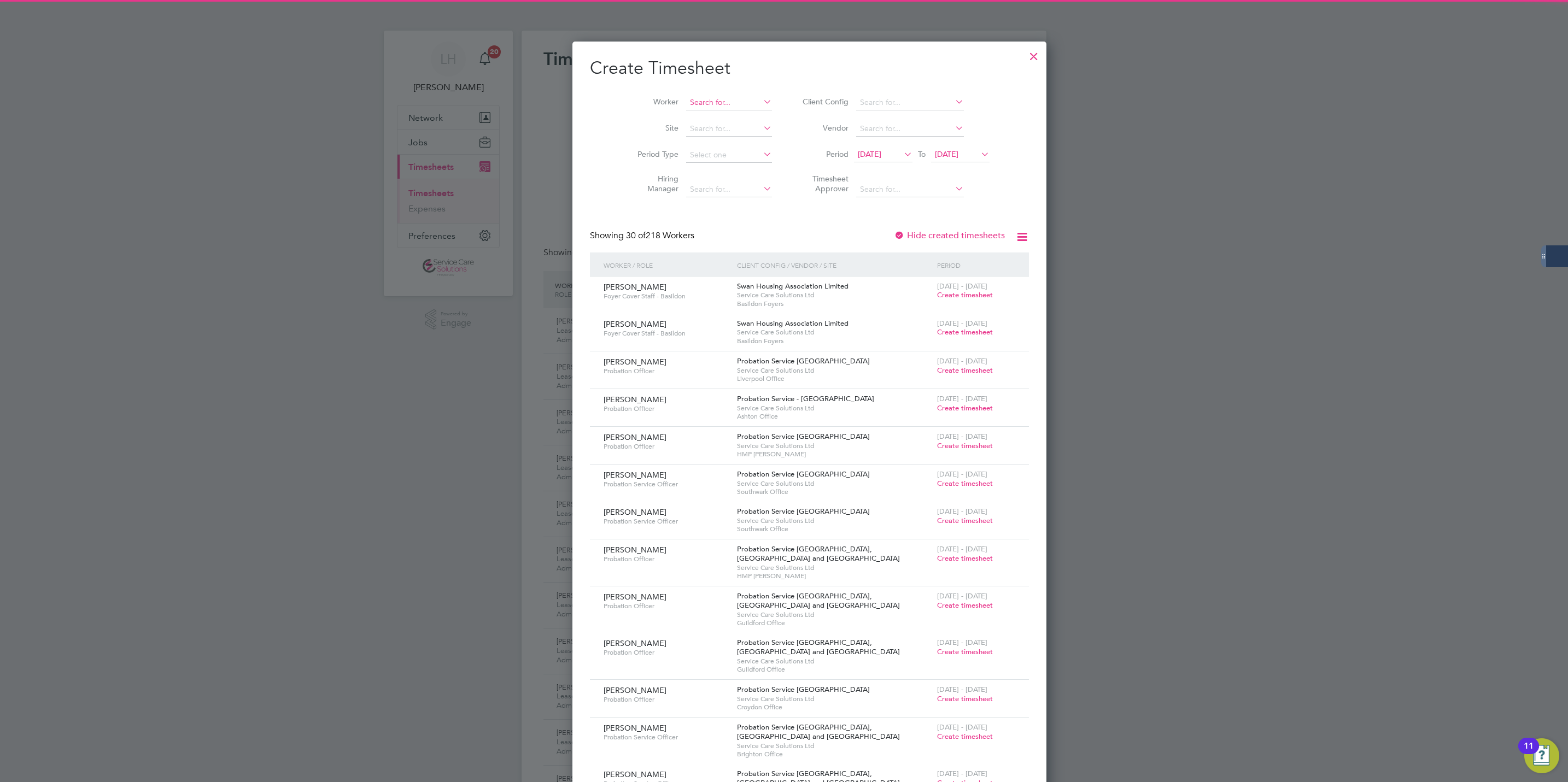
scroll to position [1820, 423]
click at [711, 100] on input at bounding box center [729, 102] width 86 height 15
click at [718, 149] on li "Adetok e Adefioye" at bounding box center [709, 147] width 98 height 15
type input "Adetoke Adefioye"
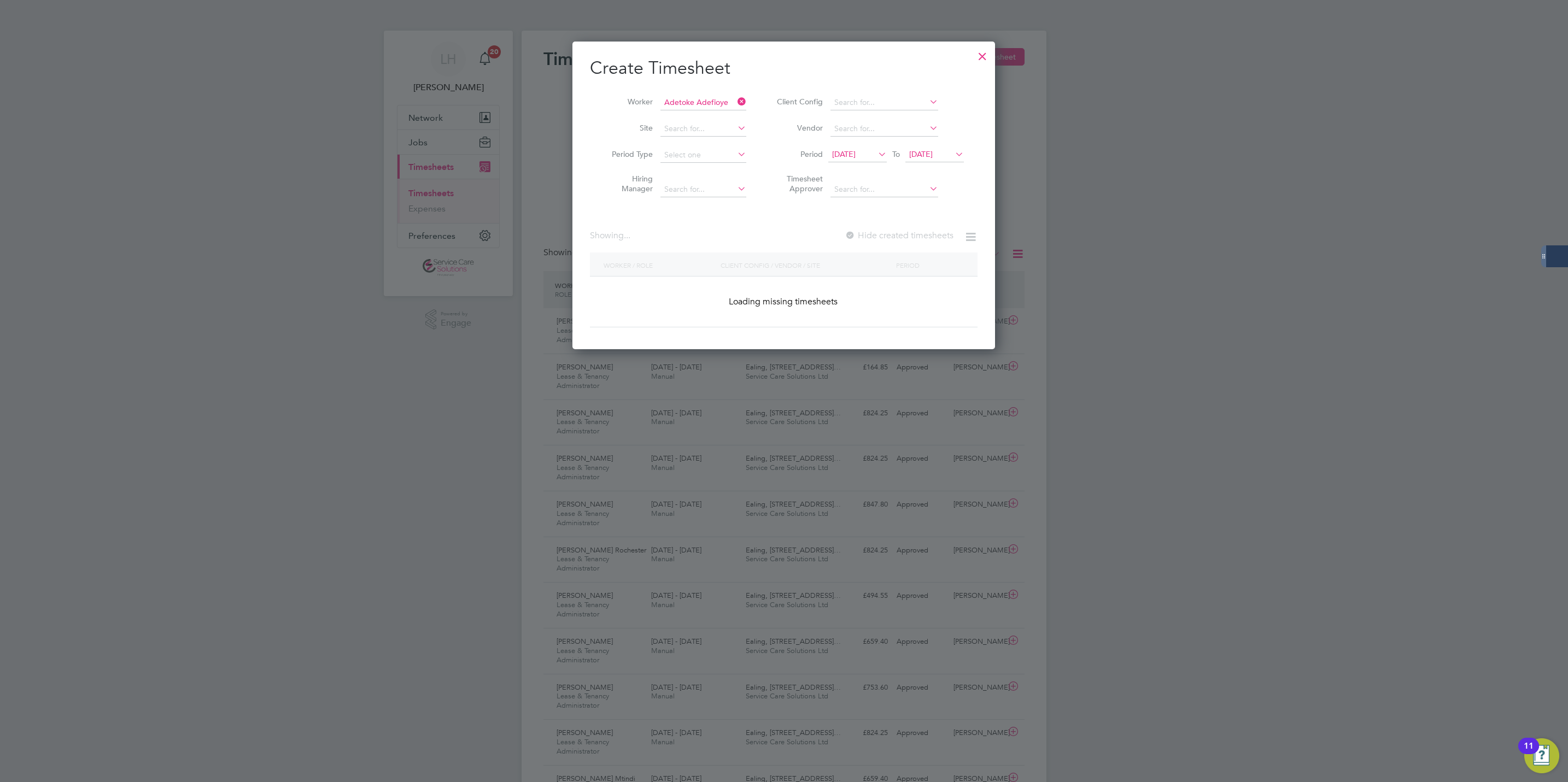
scroll to position [310, 423]
click at [870, 237] on label "Hide created timesheets" at bounding box center [898, 235] width 111 height 11
click at [735, 98] on icon at bounding box center [735, 101] width 0 height 15
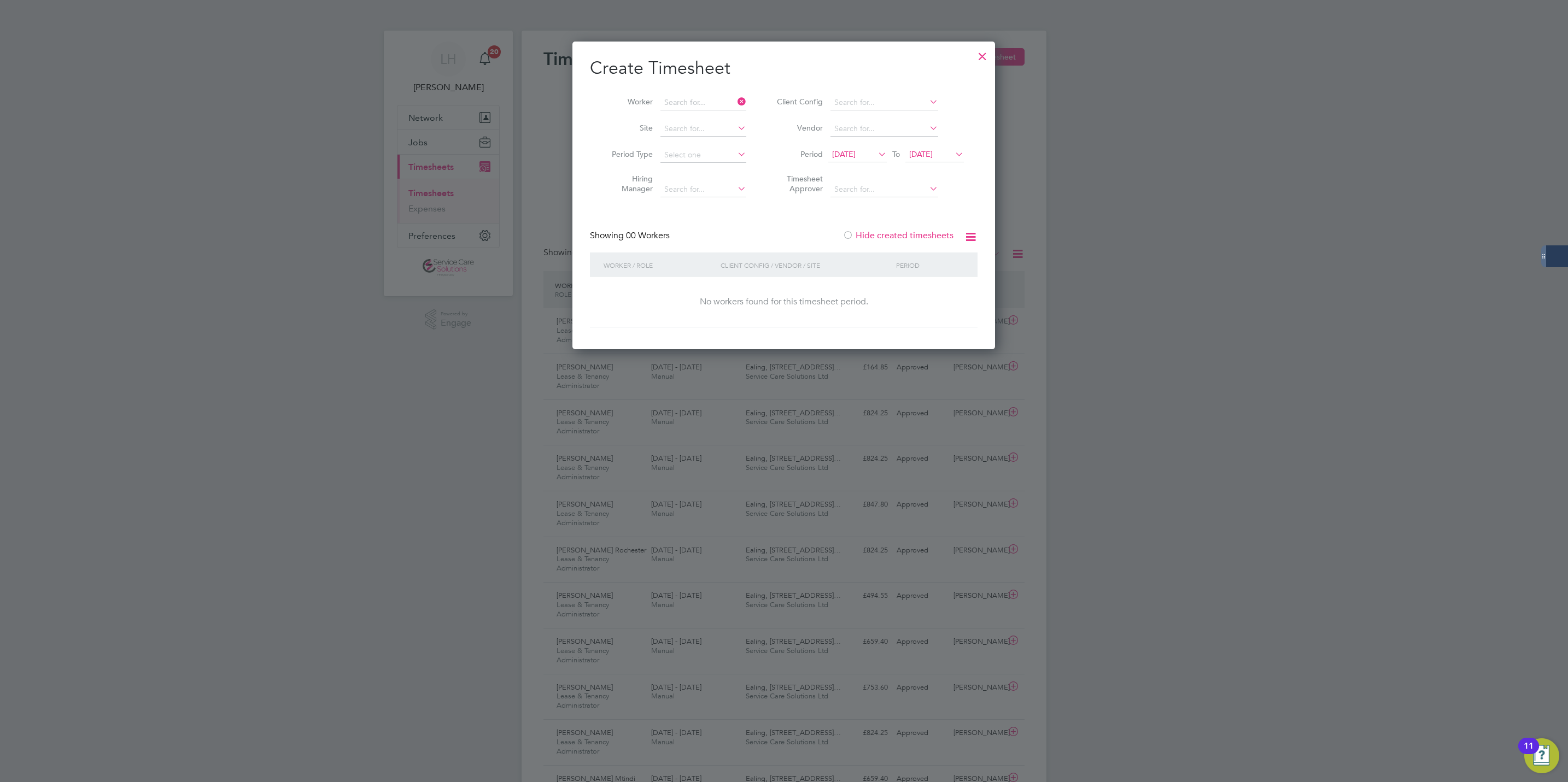
click at [735, 98] on icon at bounding box center [735, 101] width 0 height 15
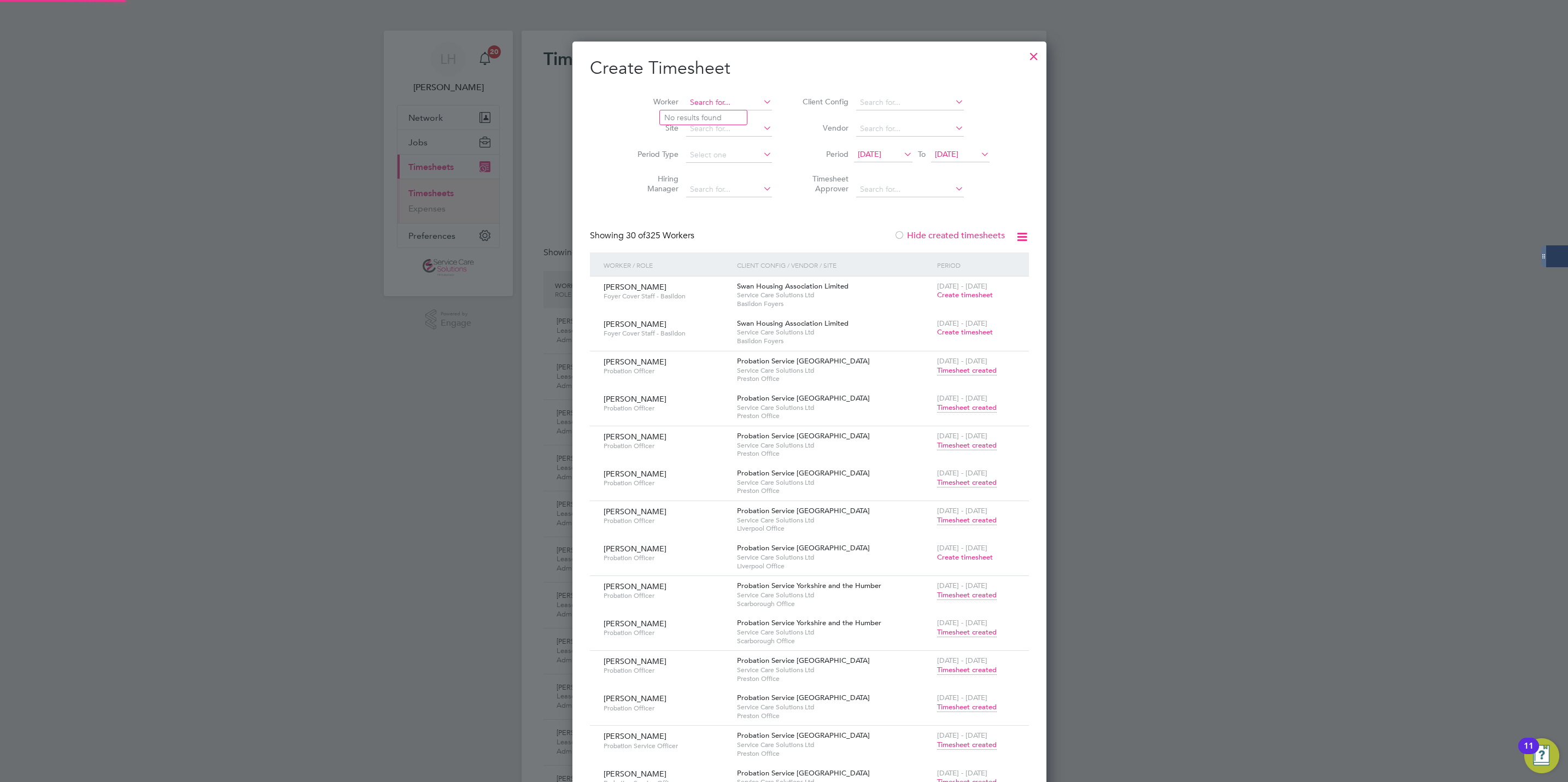
scroll to position [2547, 423]
click at [689, 113] on li "Toke Adefioye" at bounding box center [703, 118] width 87 height 15
type input "Toke Adefioye"
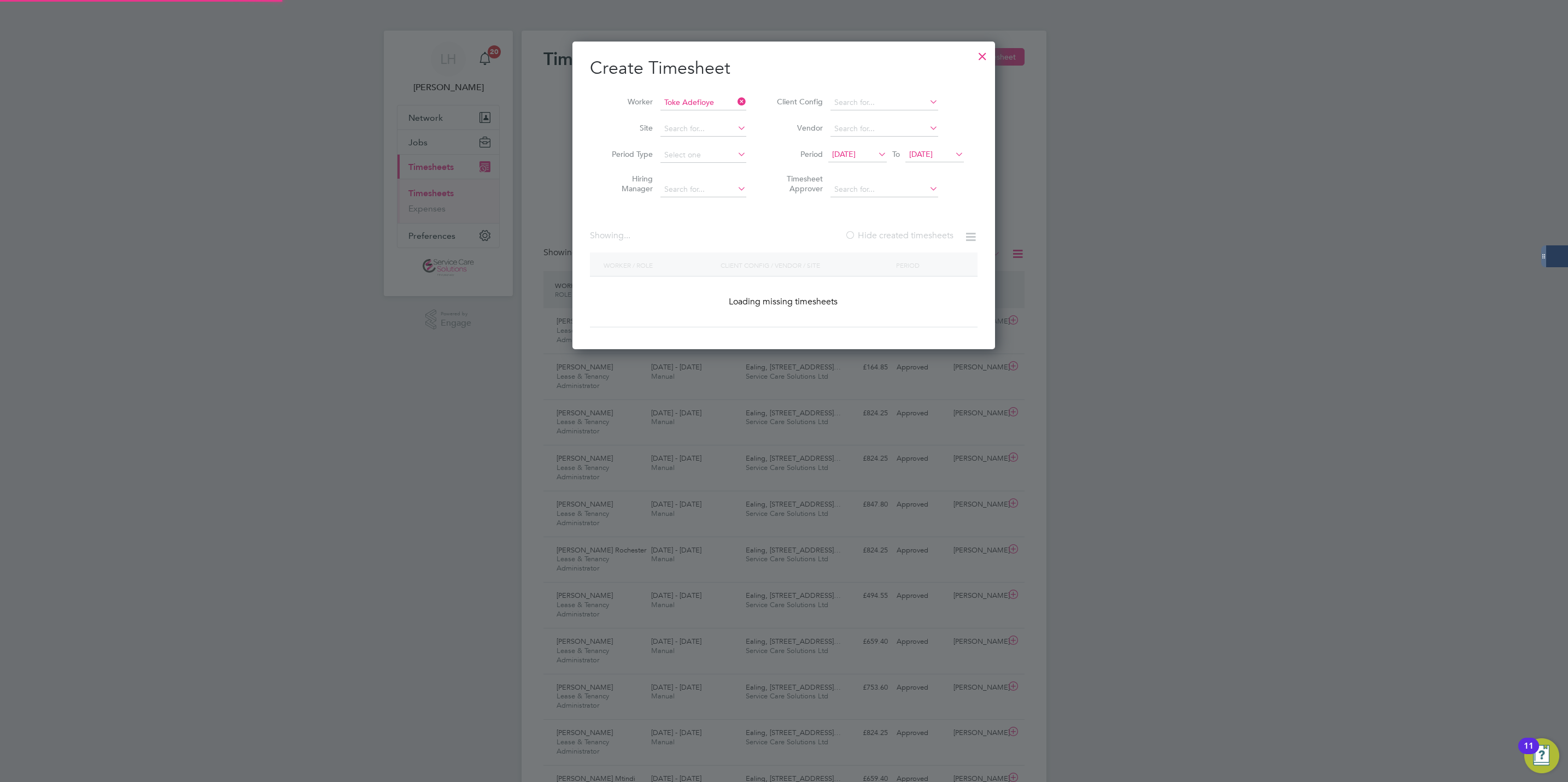
scroll to position [335, 423]
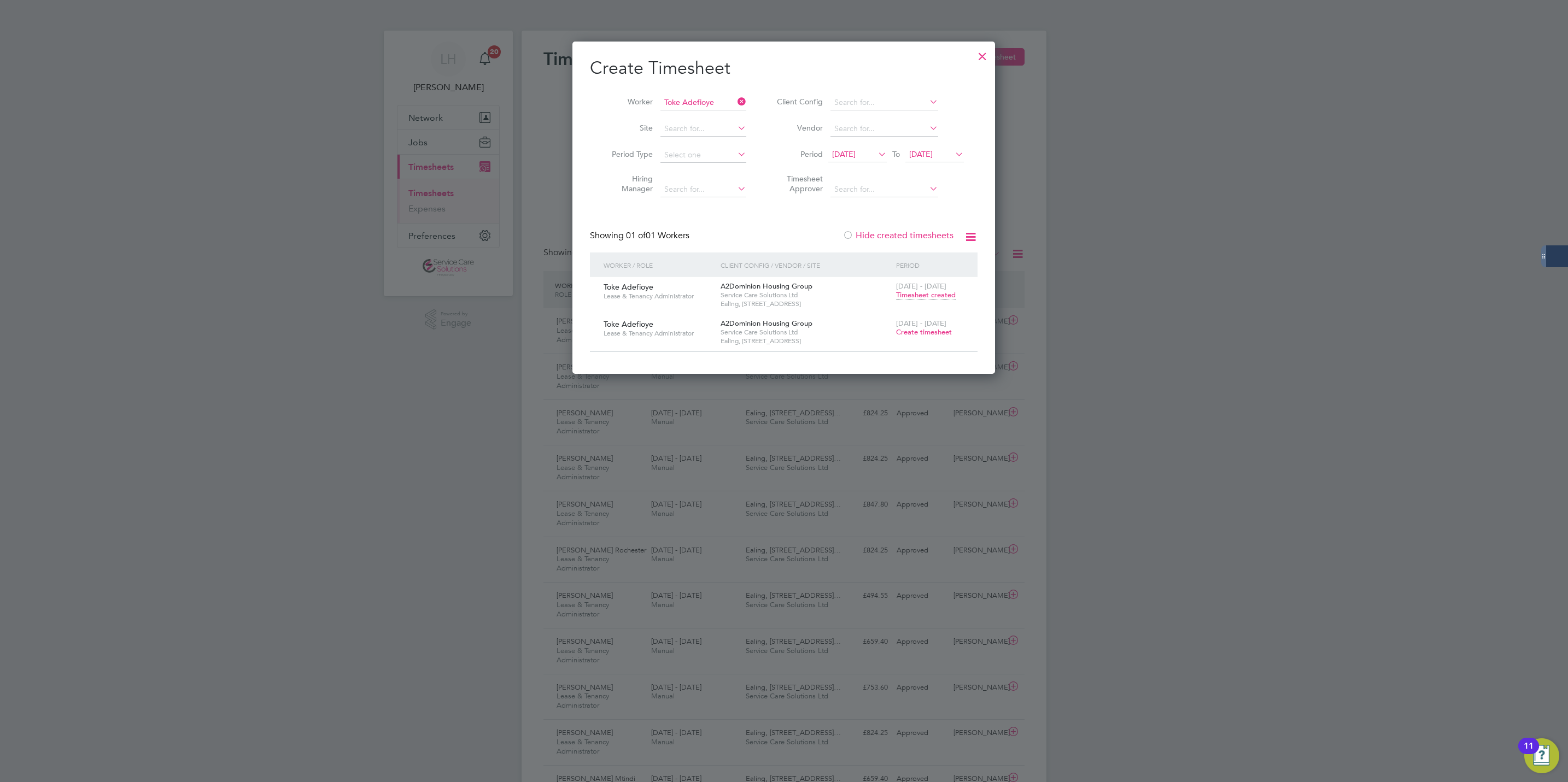
click at [920, 333] on span "Create timesheet" at bounding box center [923, 331] width 56 height 9
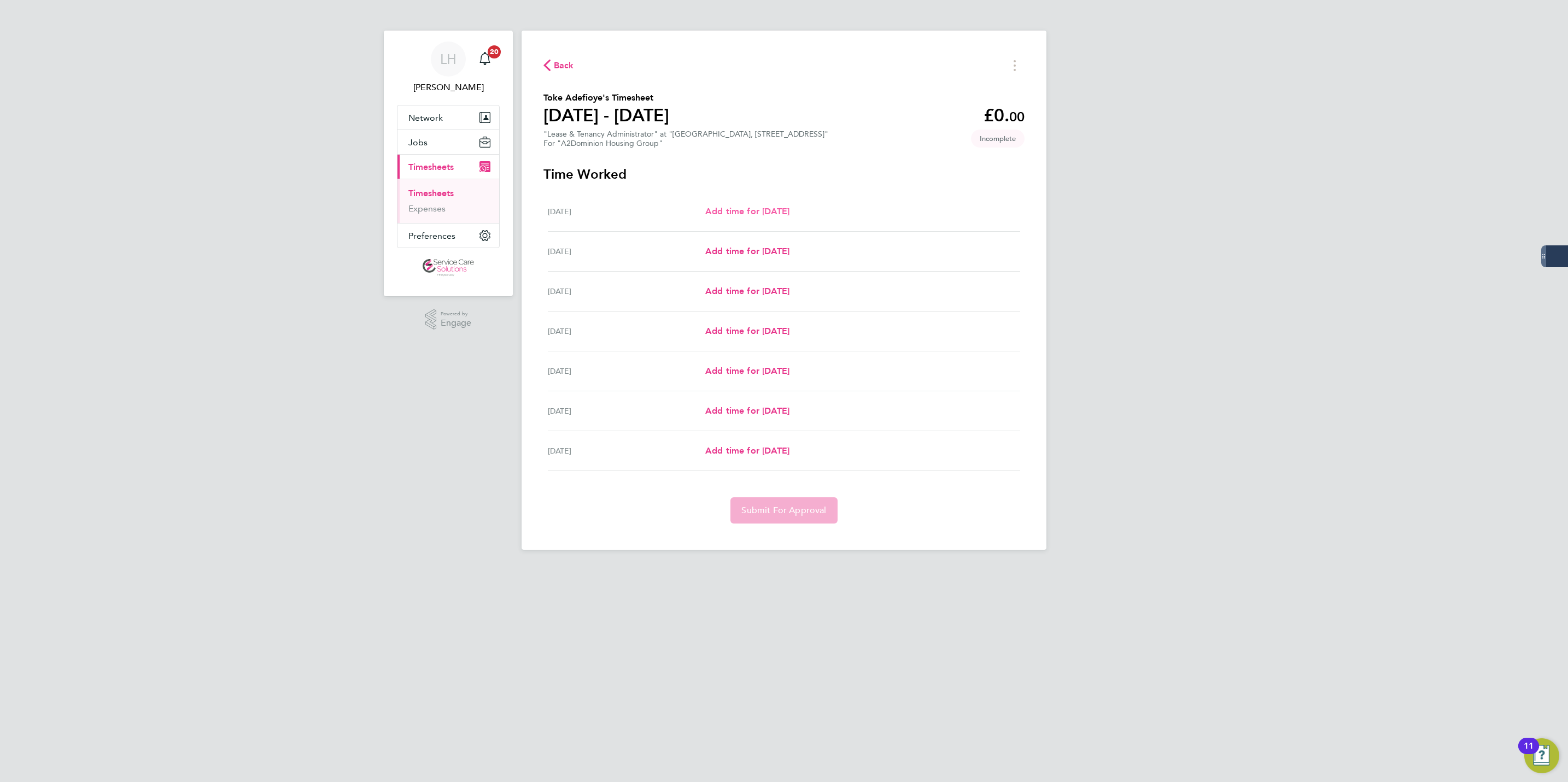
click at [708, 213] on span "Add time for [DATE]" at bounding box center [748, 211] width 84 height 11
select select "30"
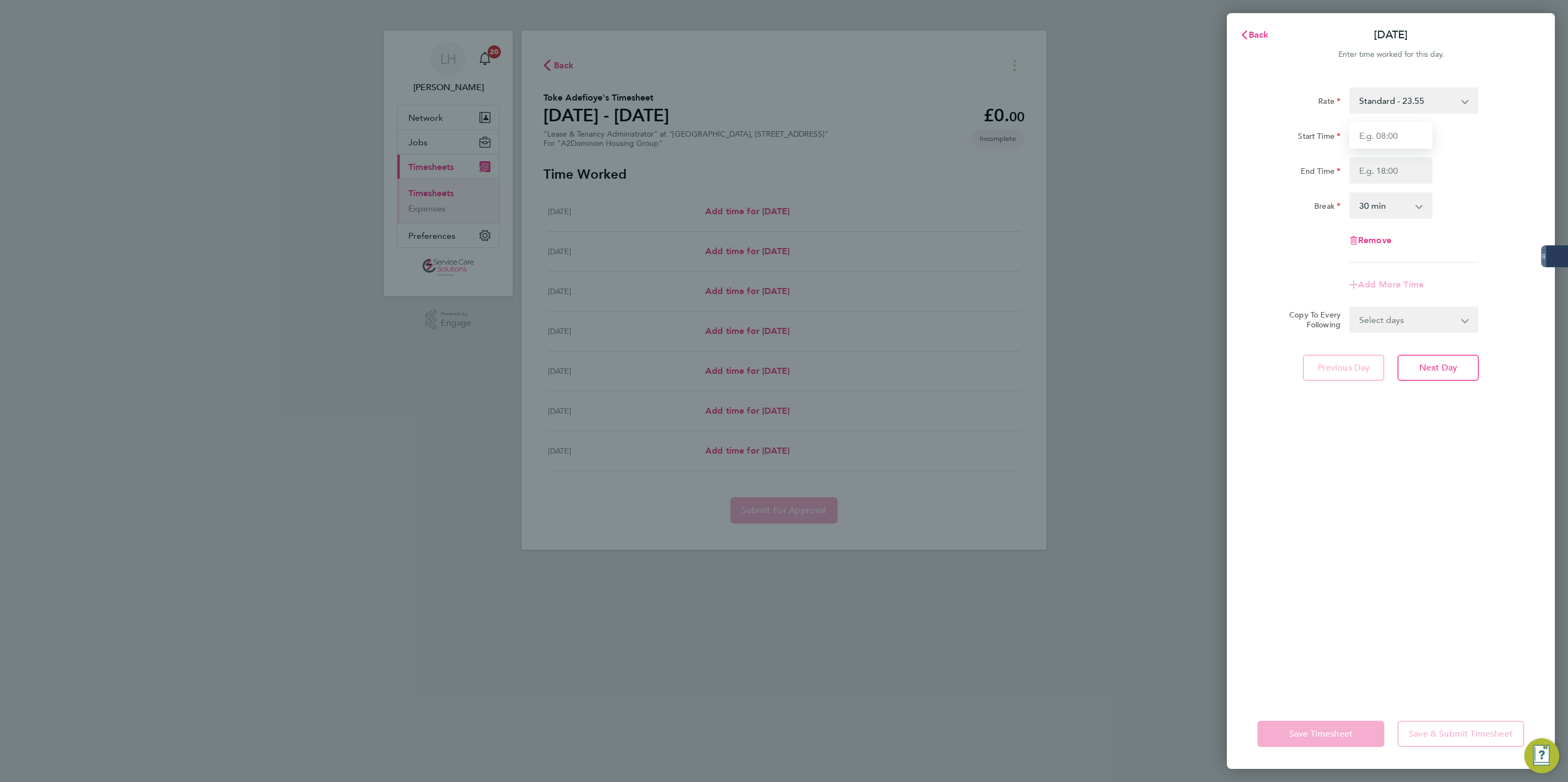
click at [1400, 143] on input "Start Time" at bounding box center [1391, 135] width 84 height 26
type input "08:00"
type input "16:30"
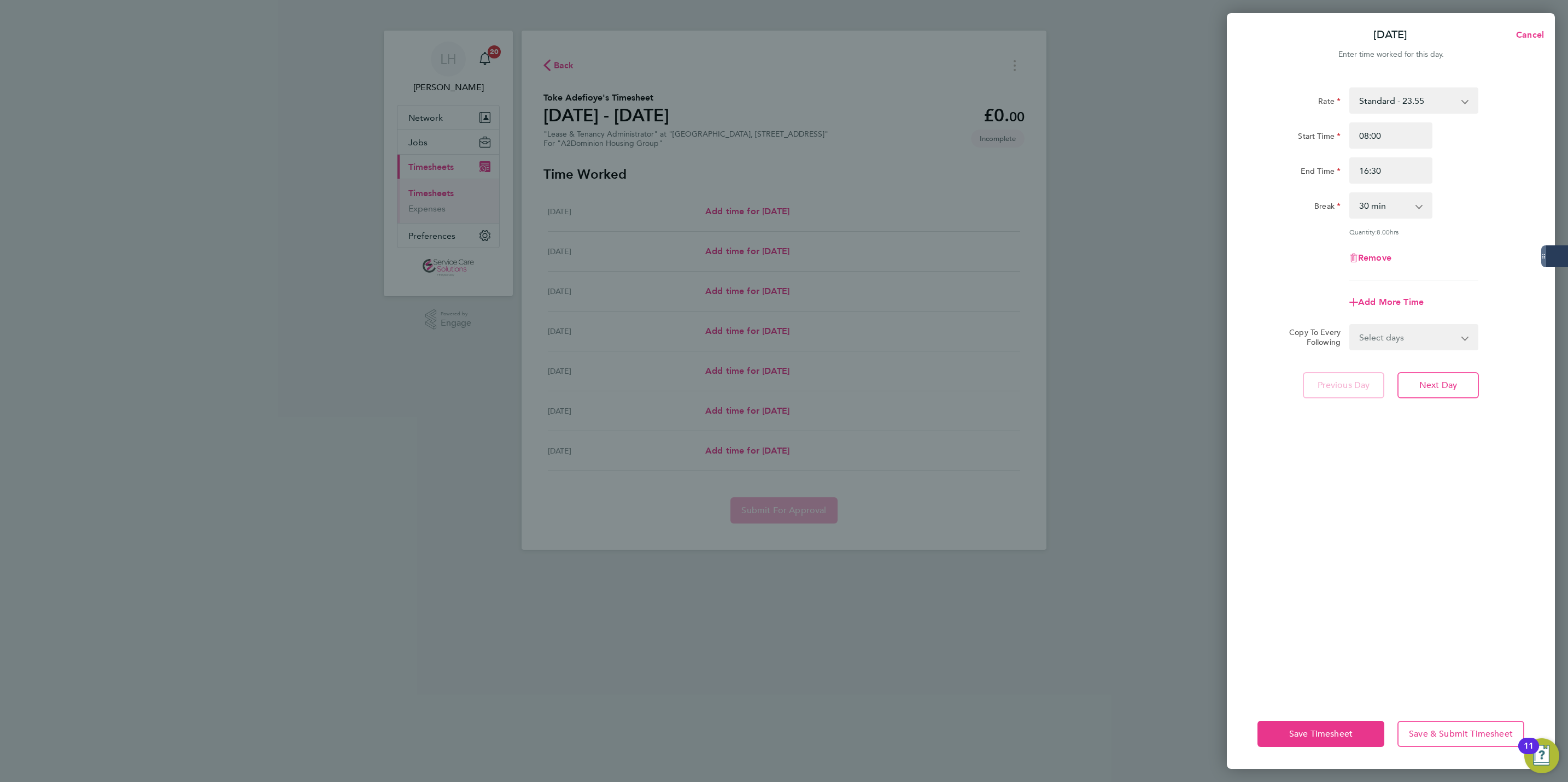
click at [1492, 229] on div "Quantity: 8.00 hrs" at bounding box center [1391, 232] width 276 height 9
click at [1385, 338] on select "Select days Day Weekday (Mon-Fri) Weekend (Sat-Sun) Tuesday Wednesday Thursday …" at bounding box center [1408, 337] width 115 height 24
select select "TUE"
click at [1351, 325] on select "Select days Day Weekday (Mon-Fri) Weekend (Sat-Sun) Tuesday Wednesday Thursday …" at bounding box center [1408, 337] width 115 height 24
select select "2025-08-31"
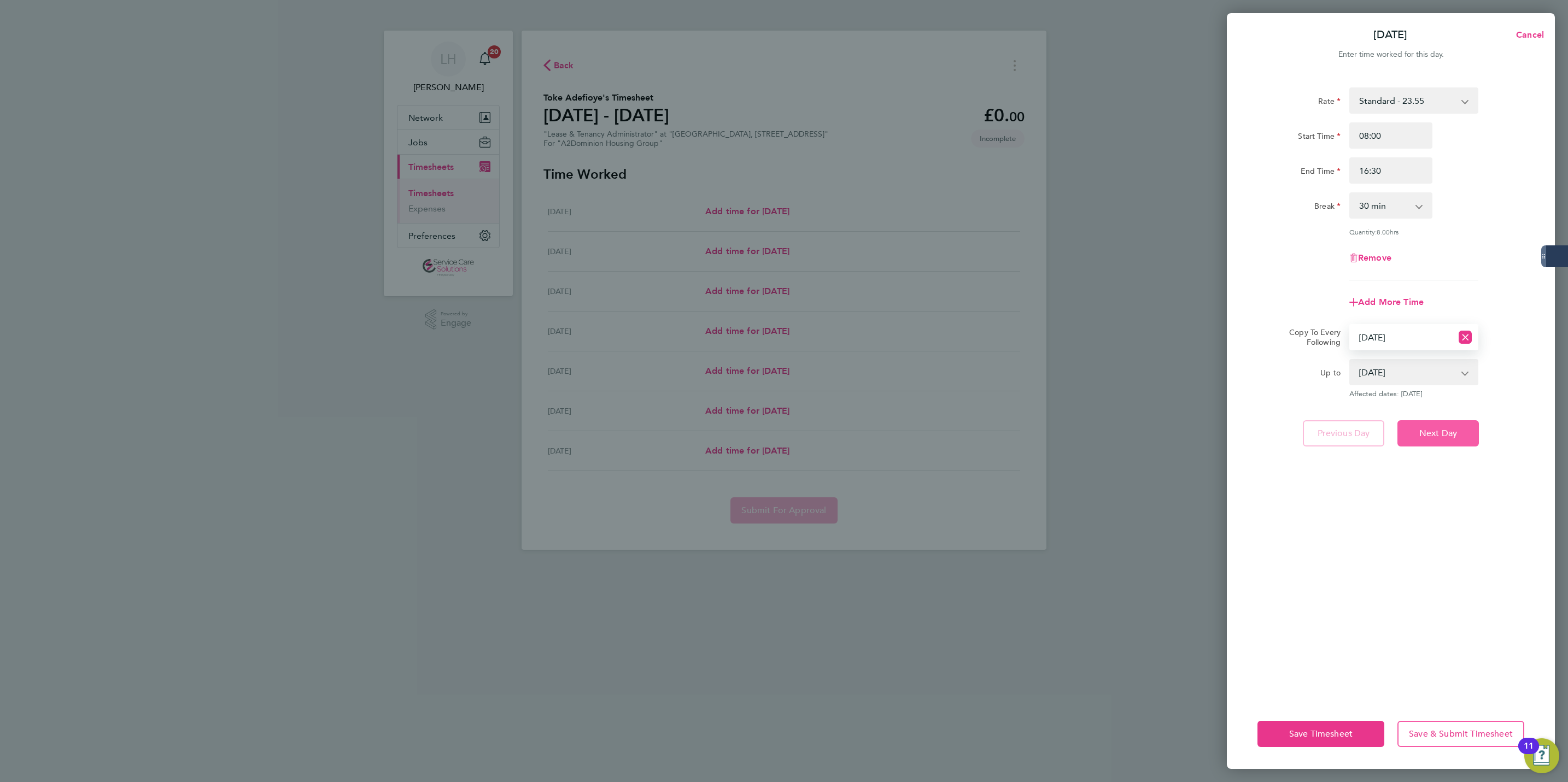
click at [1440, 441] on button "Next Day" at bounding box center [1438, 434] width 81 height 26
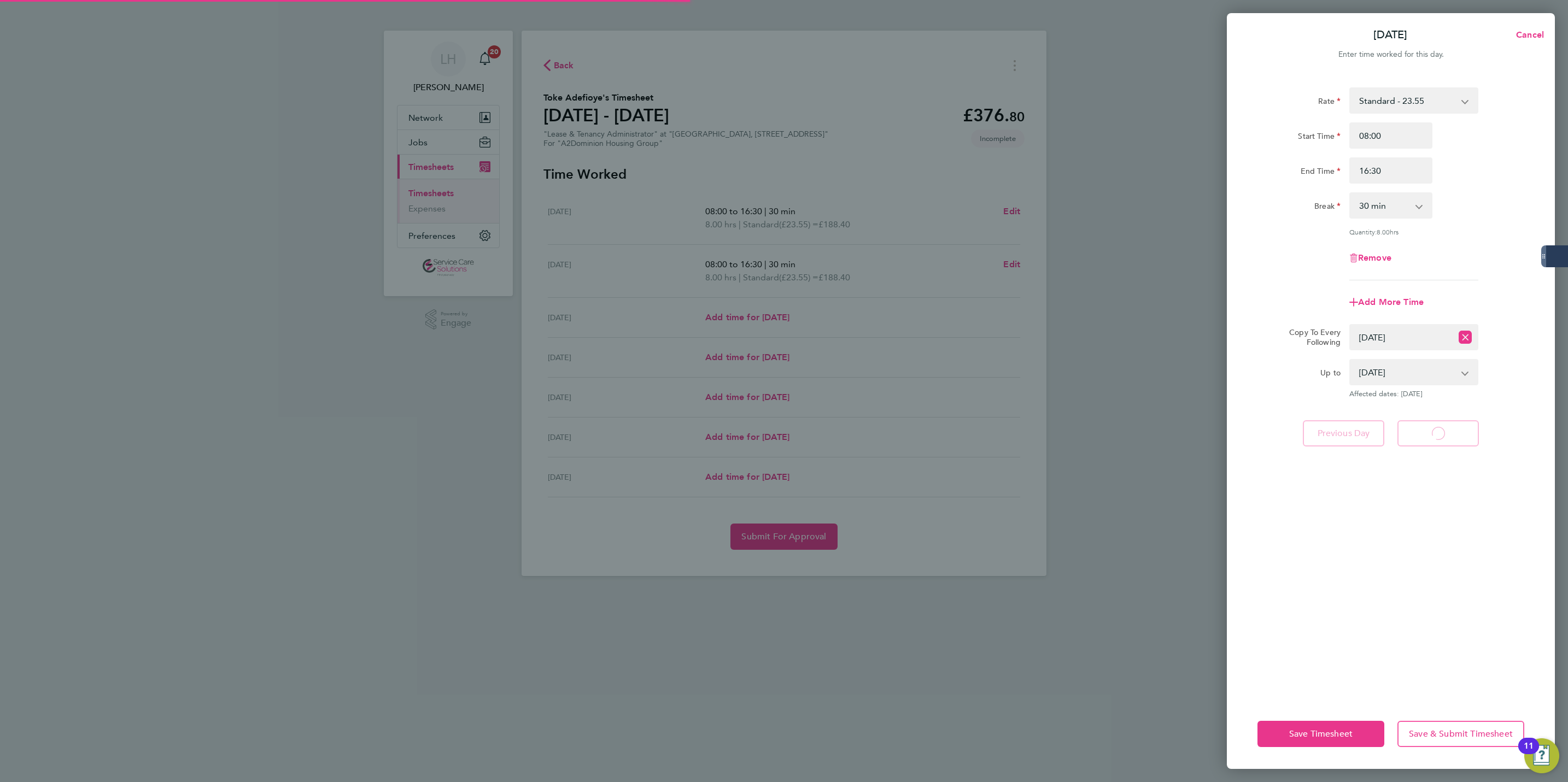
select select "30"
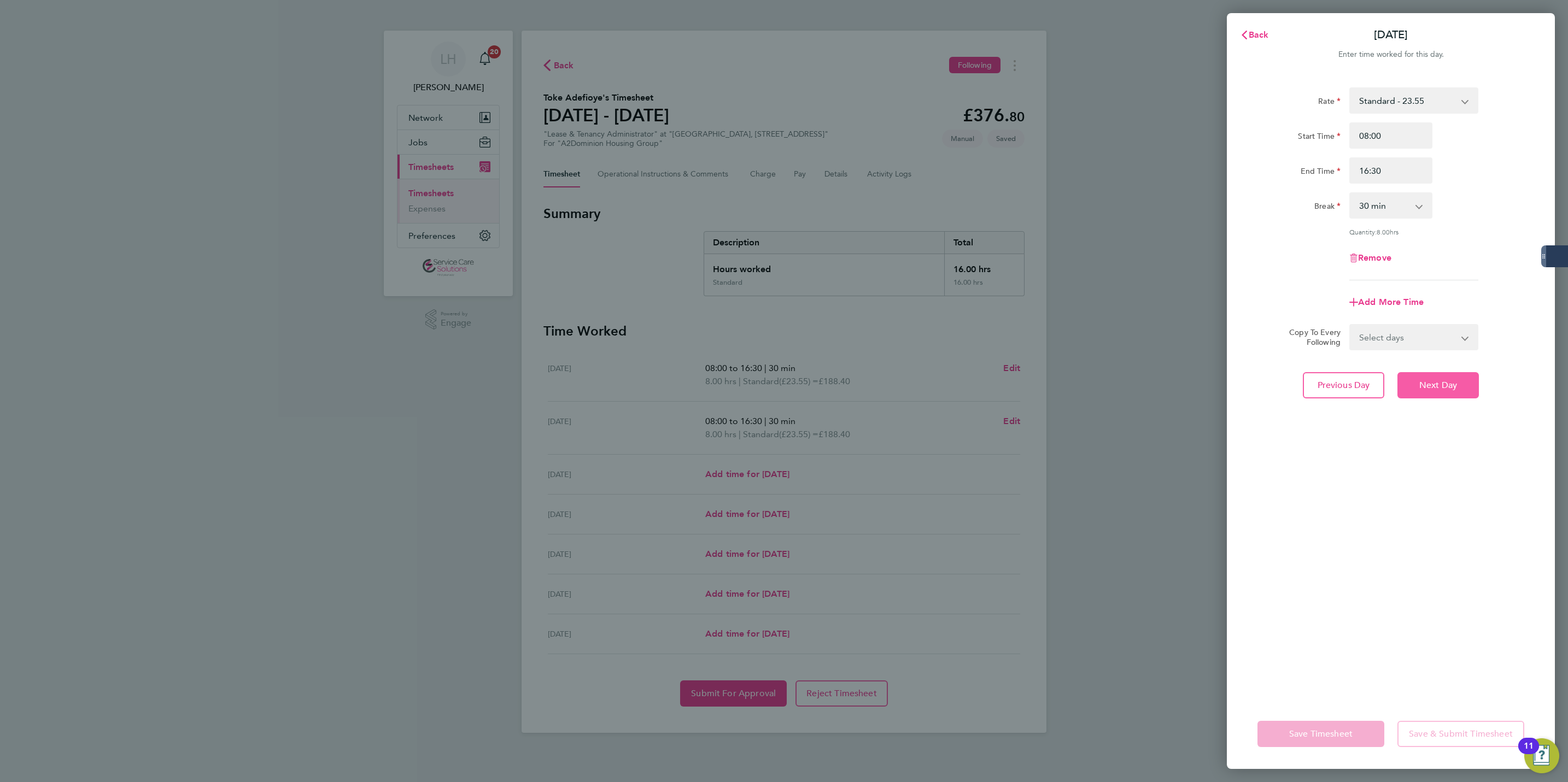
click at [1431, 382] on span "Next Day" at bounding box center [1438, 385] width 38 height 11
select select "30"
click at [1356, 134] on input "Start Time" at bounding box center [1391, 135] width 84 height 26
type input "08:00"
type input "15:30"
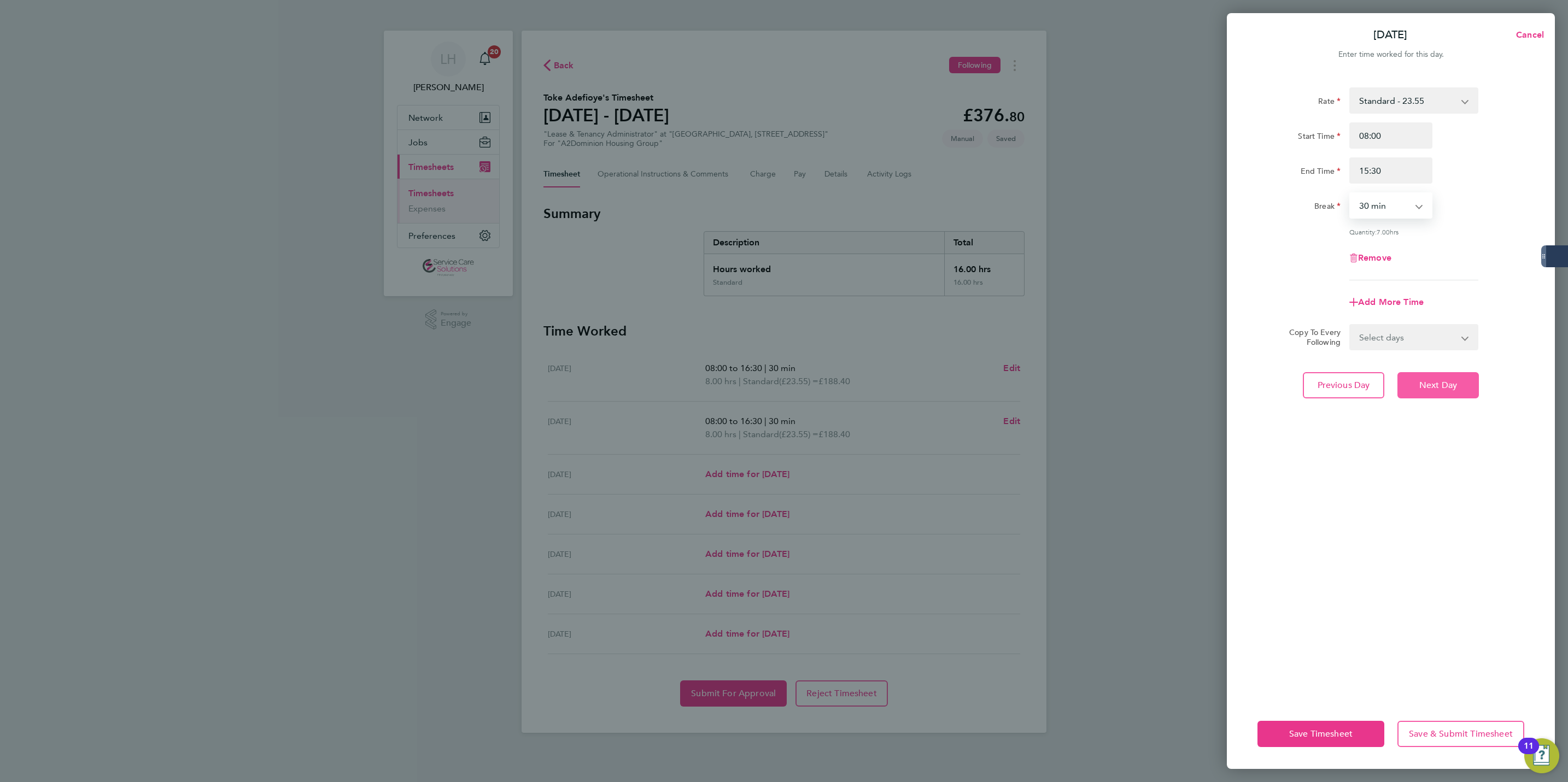
click at [1457, 389] on button "Next Day" at bounding box center [1438, 385] width 81 height 26
select select "30"
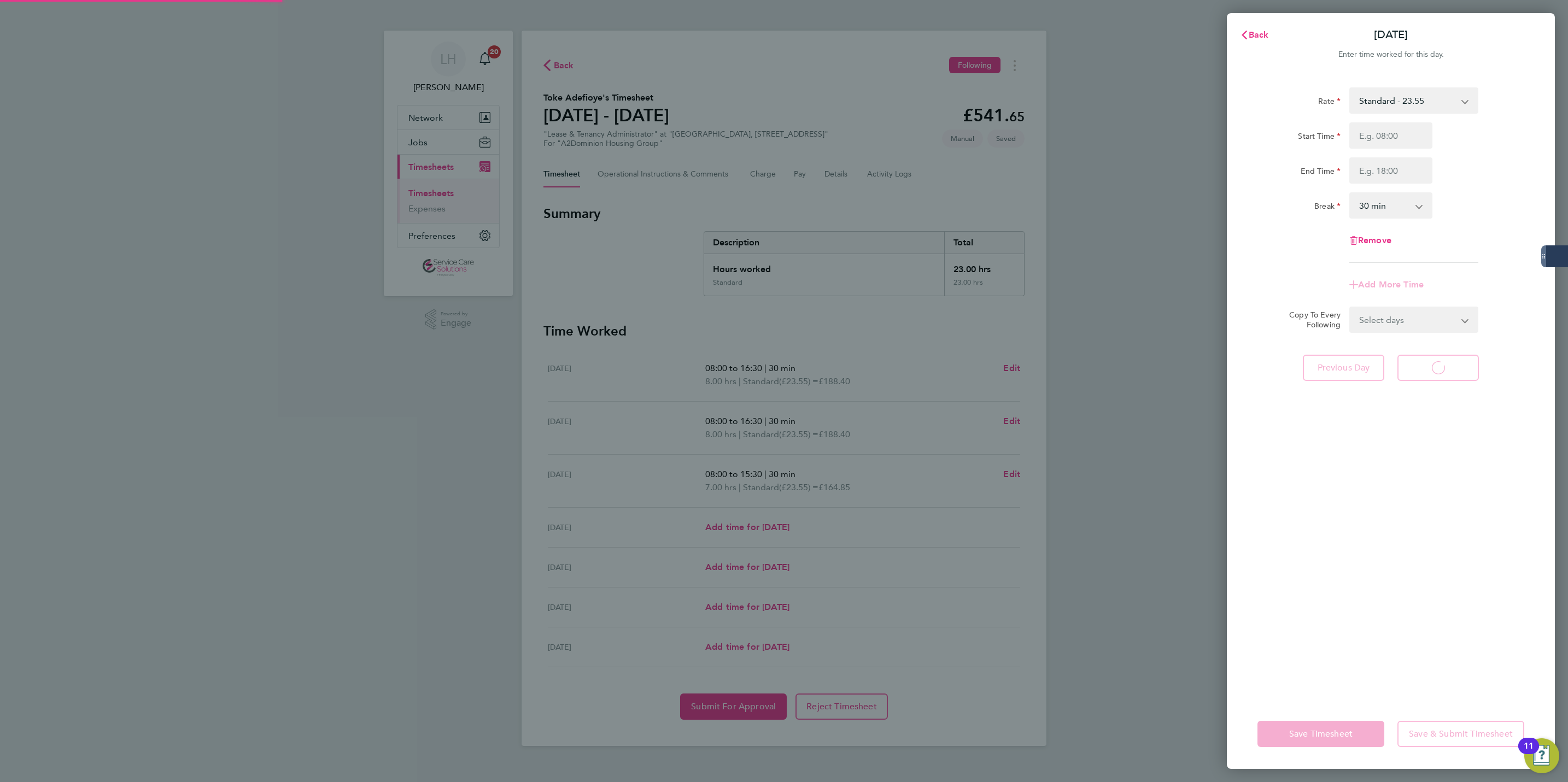
select select "30"
click at [1349, 369] on span "Previous Day" at bounding box center [1343, 367] width 53 height 11
select select "30"
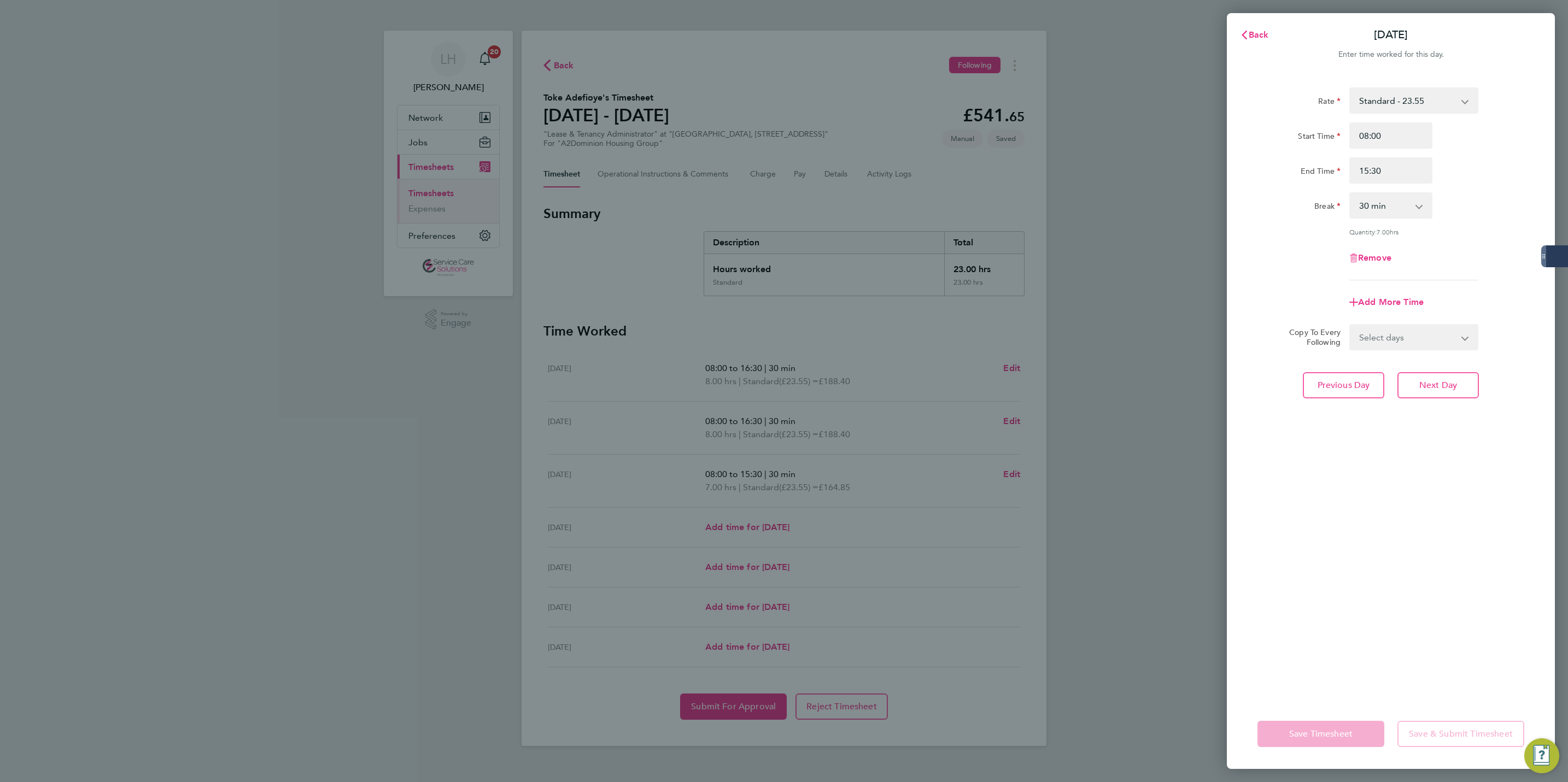
click at [1399, 330] on select "Select days Day Weekday (Mon-Fri) Weekend (Sat-Sun) Thursday Friday Saturday Su…" at bounding box center [1408, 337] width 115 height 24
select select "THU"
click at [1351, 325] on select "Select days Day Weekday (Mon-Fri) Weekend (Sat-Sun) Thursday Friday Saturday Su…" at bounding box center [1408, 337] width 115 height 24
select select "2025-08-31"
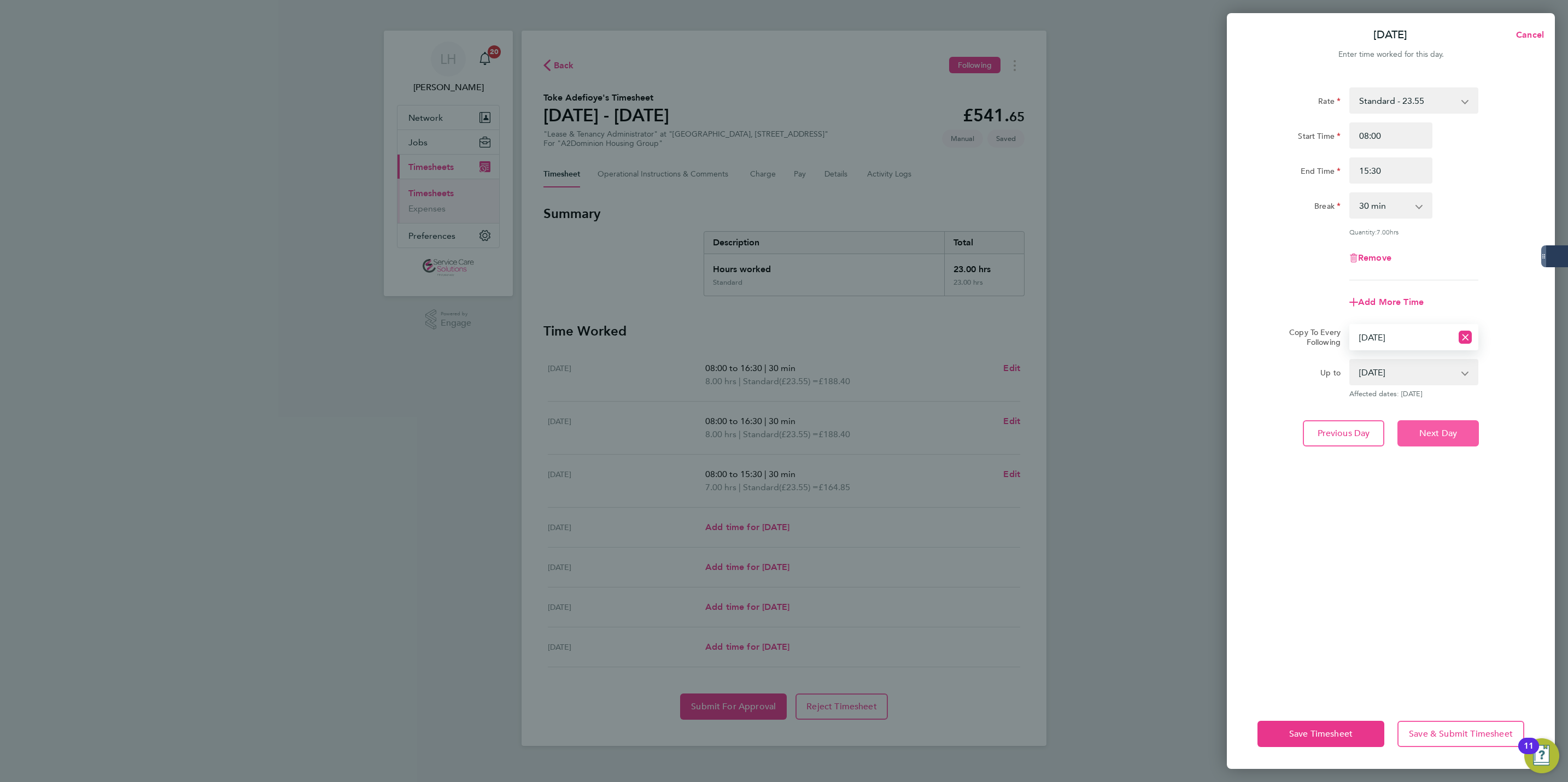
click at [1441, 429] on span "Next Day" at bounding box center [1438, 433] width 38 height 11
select select "0: null"
select select "30"
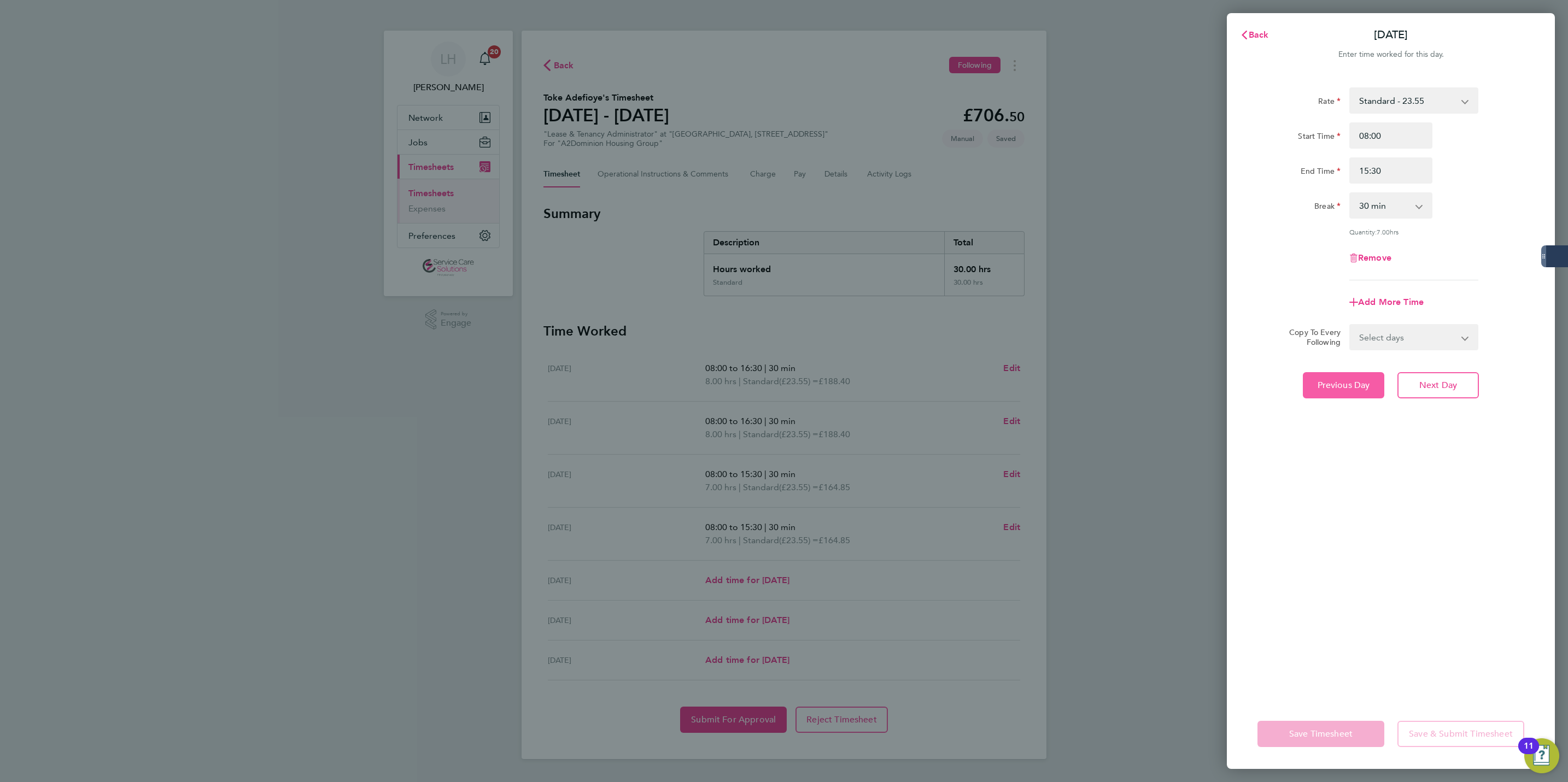
click at [1352, 376] on button "Previous Day" at bounding box center [1343, 385] width 81 height 26
select select "30"
click at [1373, 335] on select "Select days Day Weekday (Mon-Fri) Weekend (Sat-Sun) Wednesday Thursday Friday S…" at bounding box center [1408, 337] width 115 height 24
select select "WED"
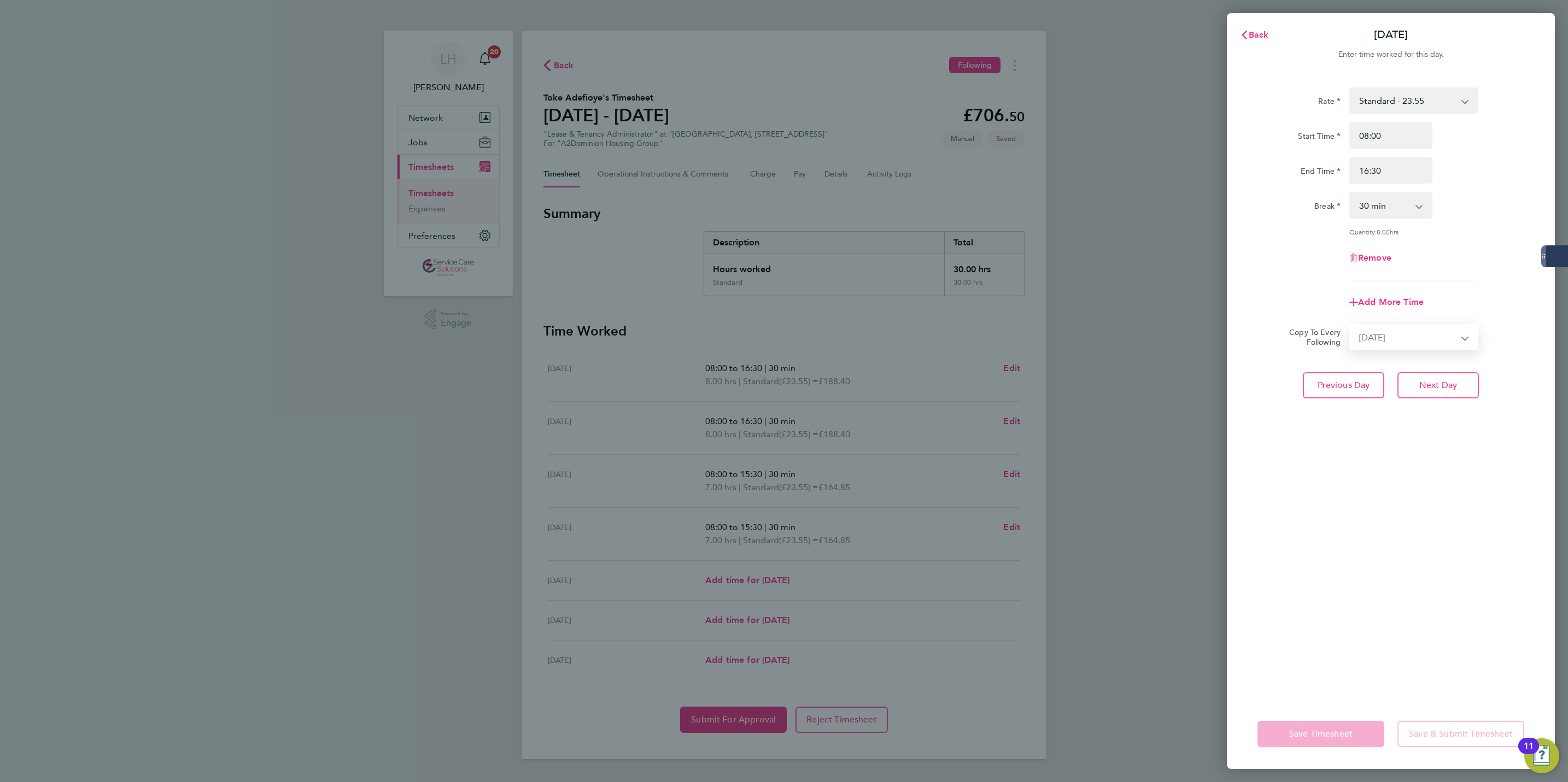
click at [1351, 325] on select "Select days Day Weekday (Mon-Fri) Weekend (Sat-Sun) Wednesday Thursday Friday S…" at bounding box center [1408, 337] width 115 height 24
select select "2025-08-31"
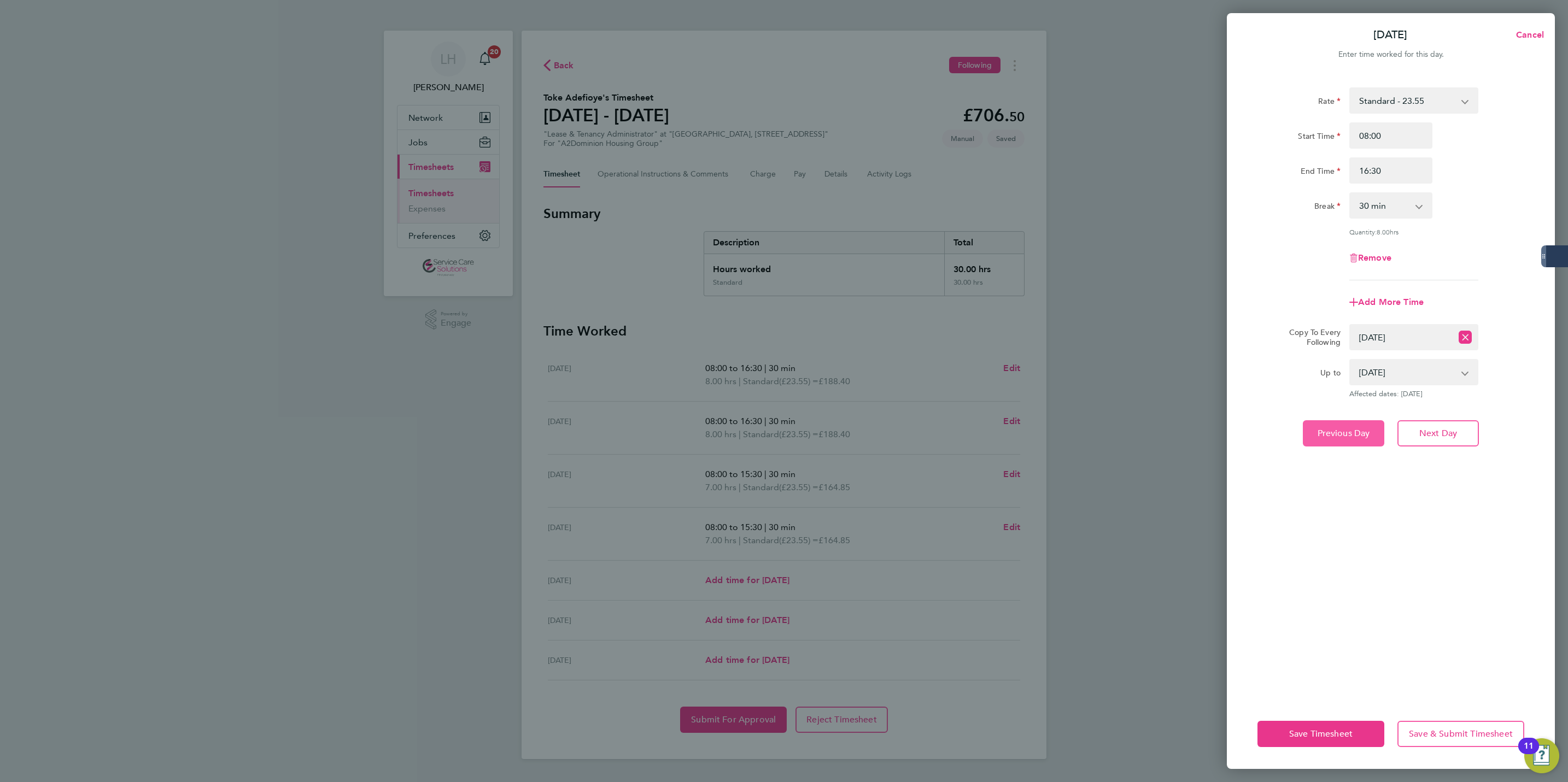
click at [1330, 428] on span "Previous Day" at bounding box center [1343, 433] width 53 height 11
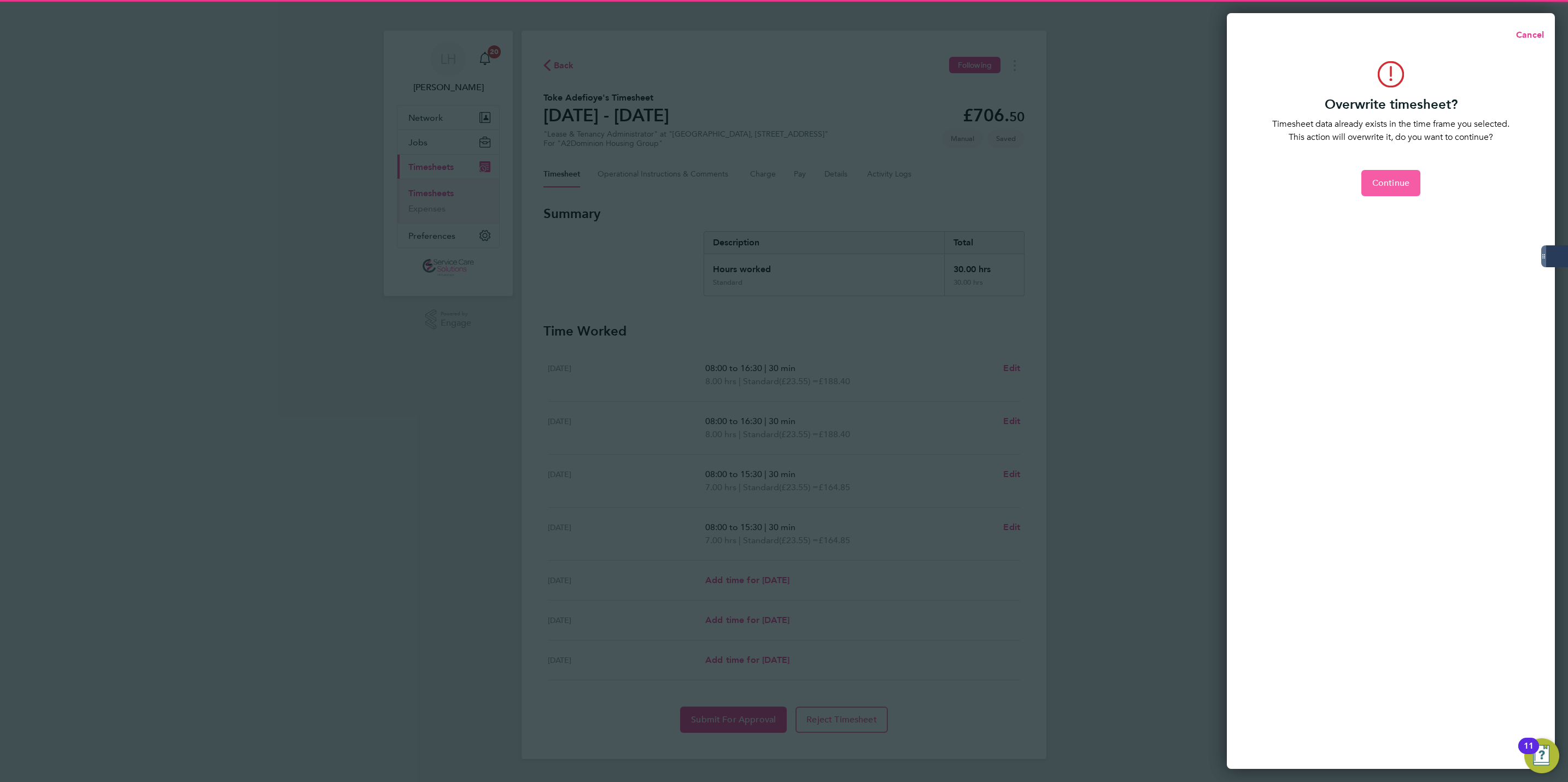
click at [1383, 190] on button "Continue" at bounding box center [1390, 183] width 59 height 26
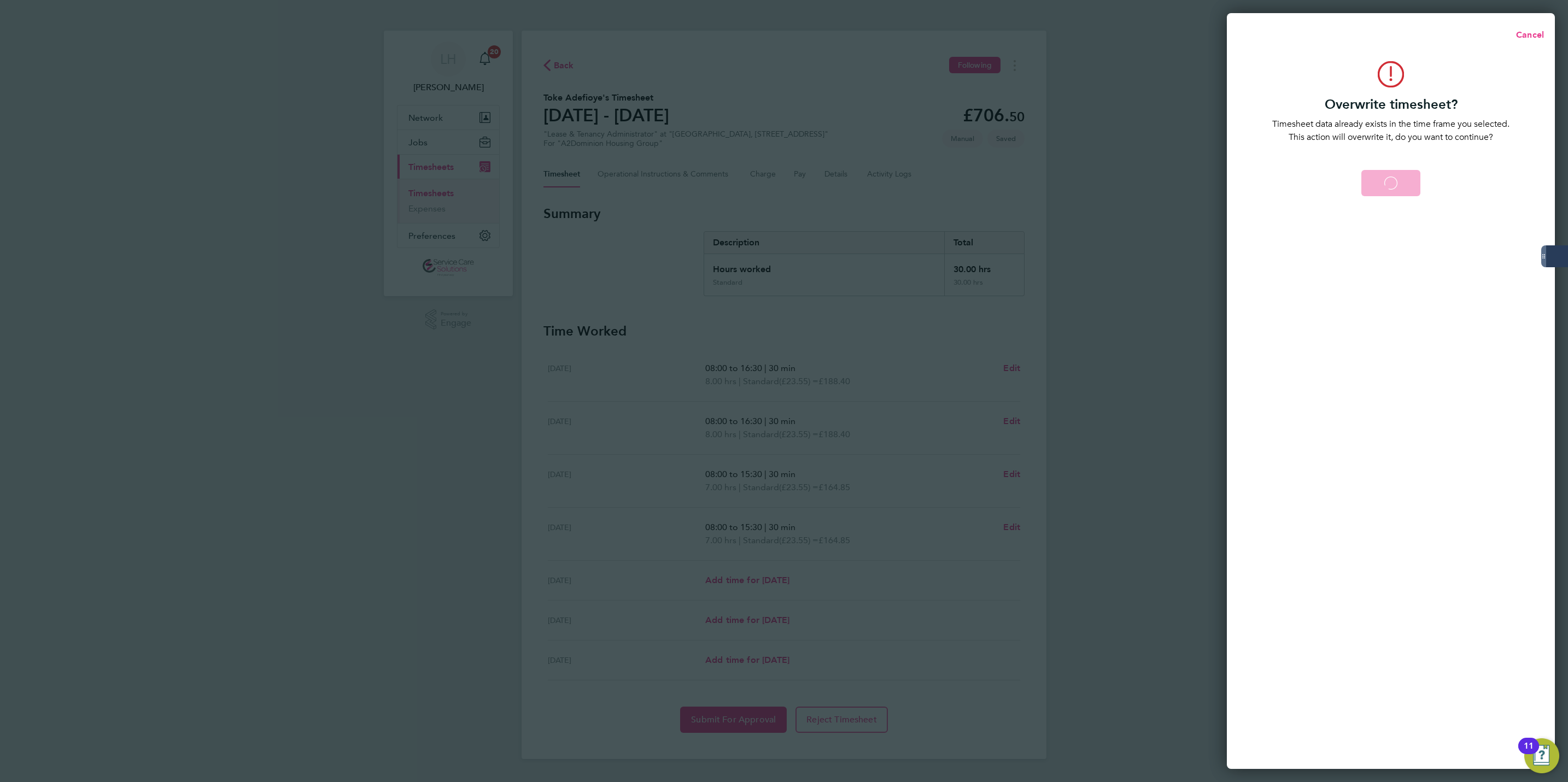
select select "0: null"
select select "30"
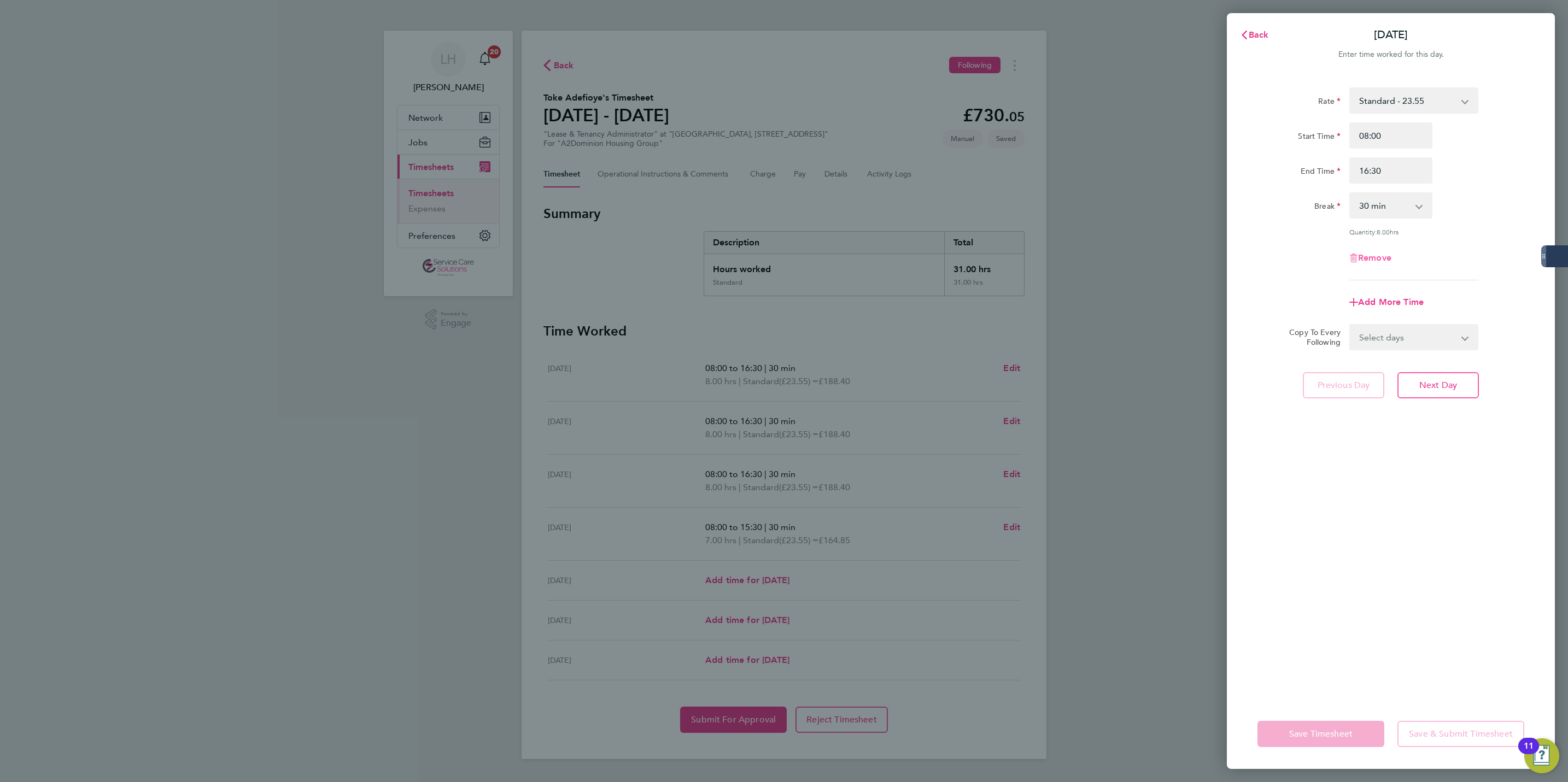
click at [1377, 259] on span "Remove" at bounding box center [1374, 258] width 33 height 11
select select "null"
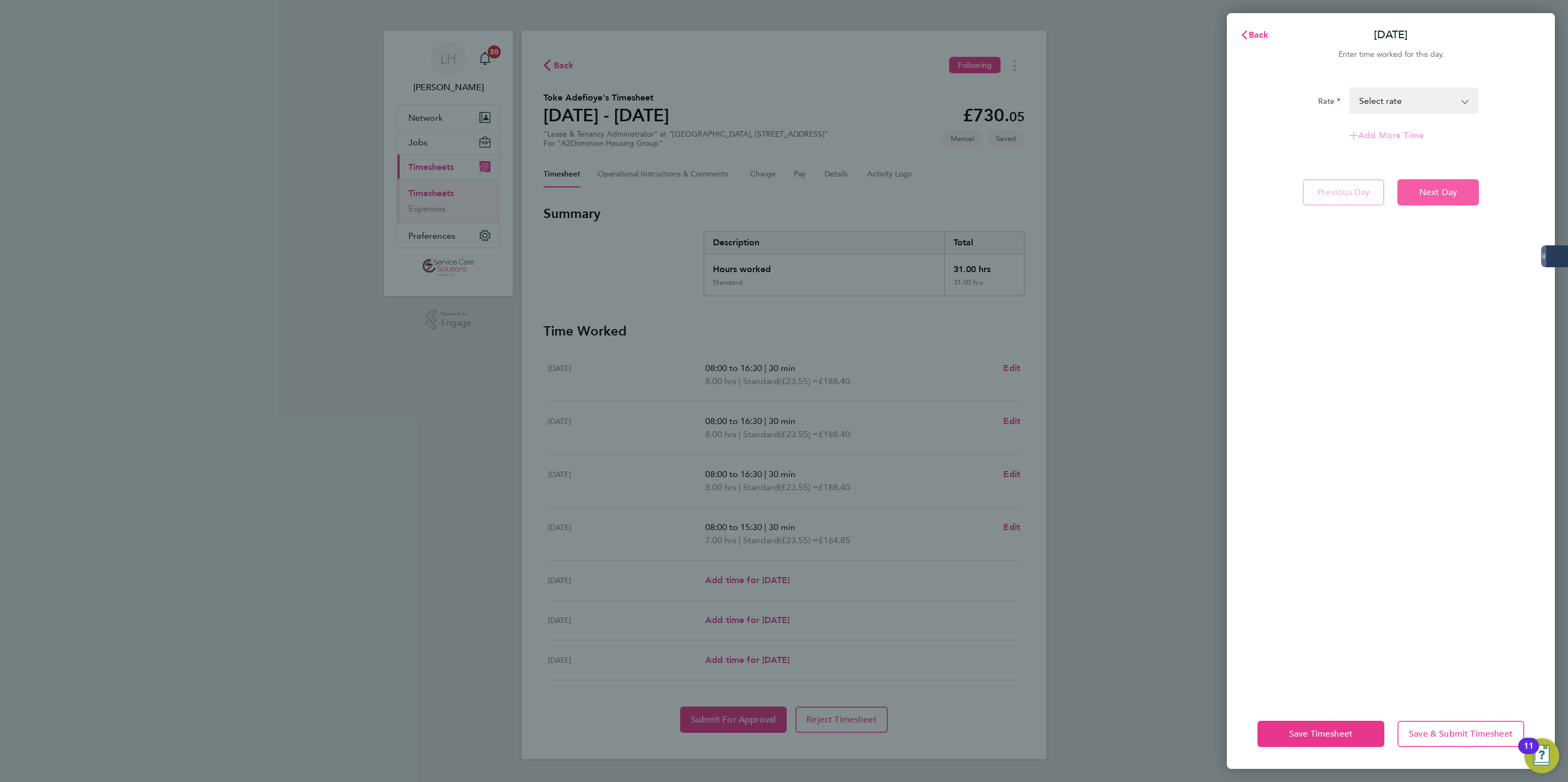
click at [1433, 195] on span "Next Day" at bounding box center [1438, 192] width 38 height 11
select select "30"
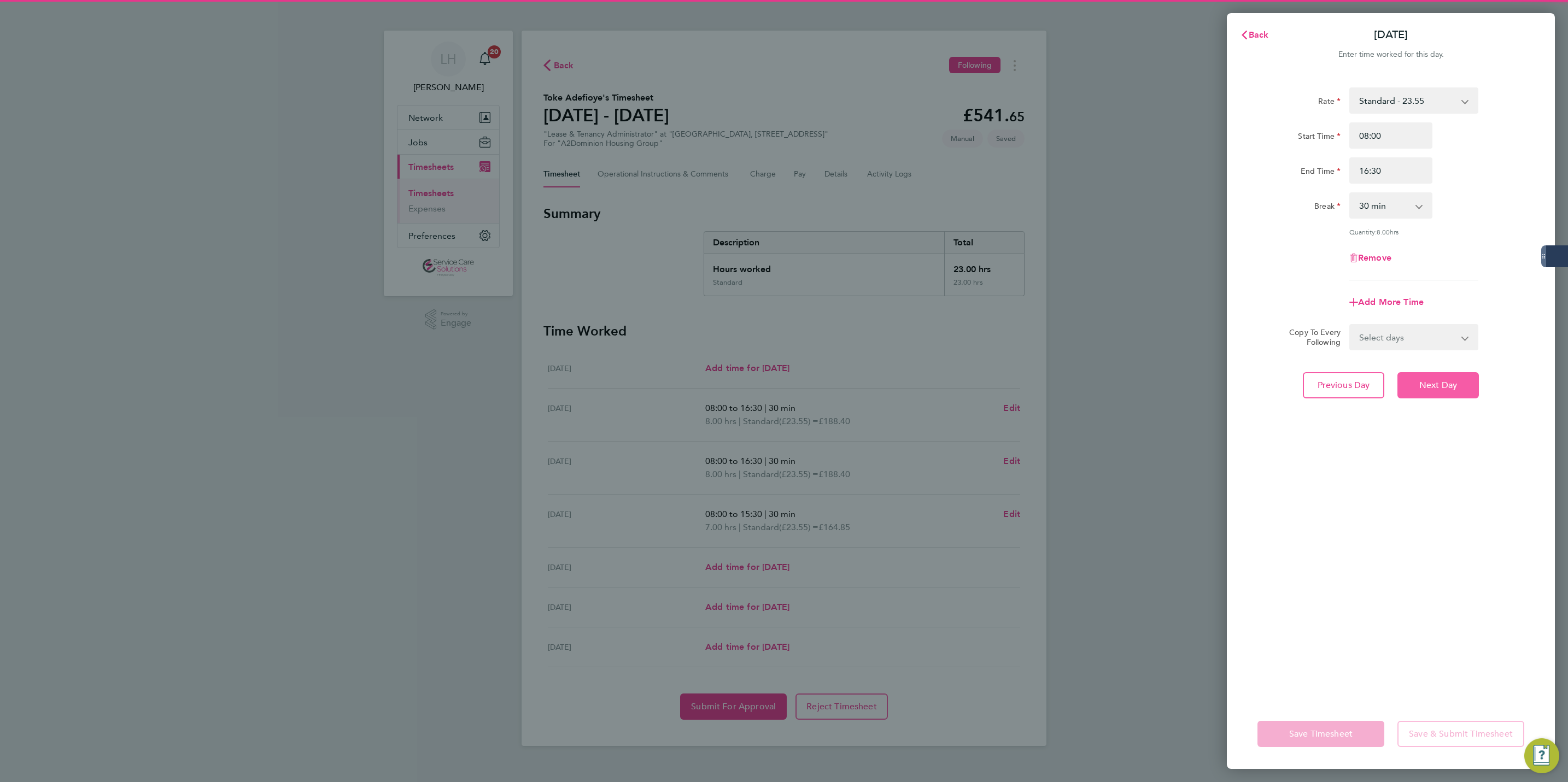
click at [1423, 380] on span "Next Day" at bounding box center [1438, 385] width 38 height 11
click at [1424, 380] on span "Next Day" at bounding box center [1438, 385] width 38 height 11
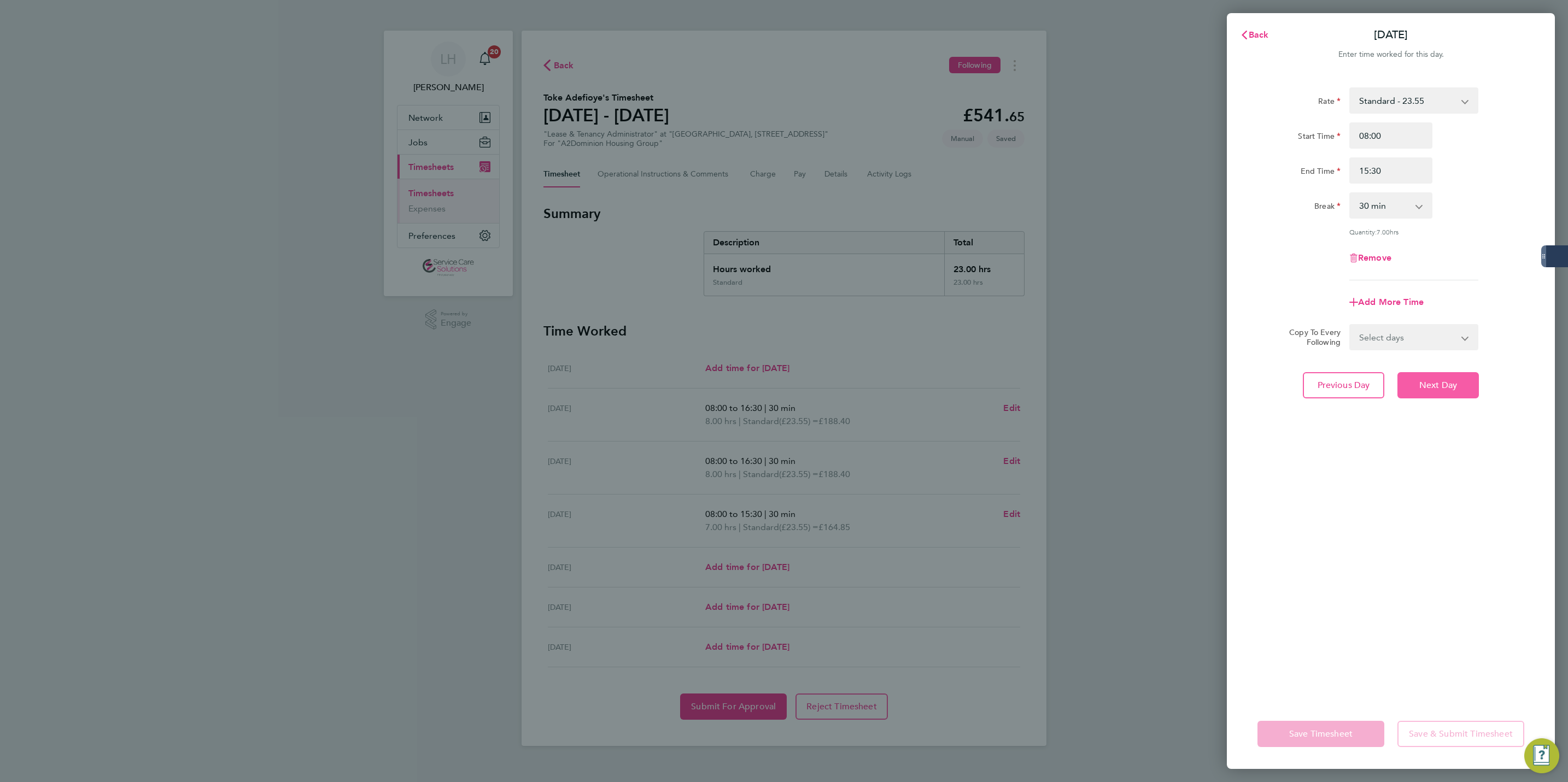
click at [1424, 380] on span "Next Day" at bounding box center [1438, 385] width 38 height 11
select select "30"
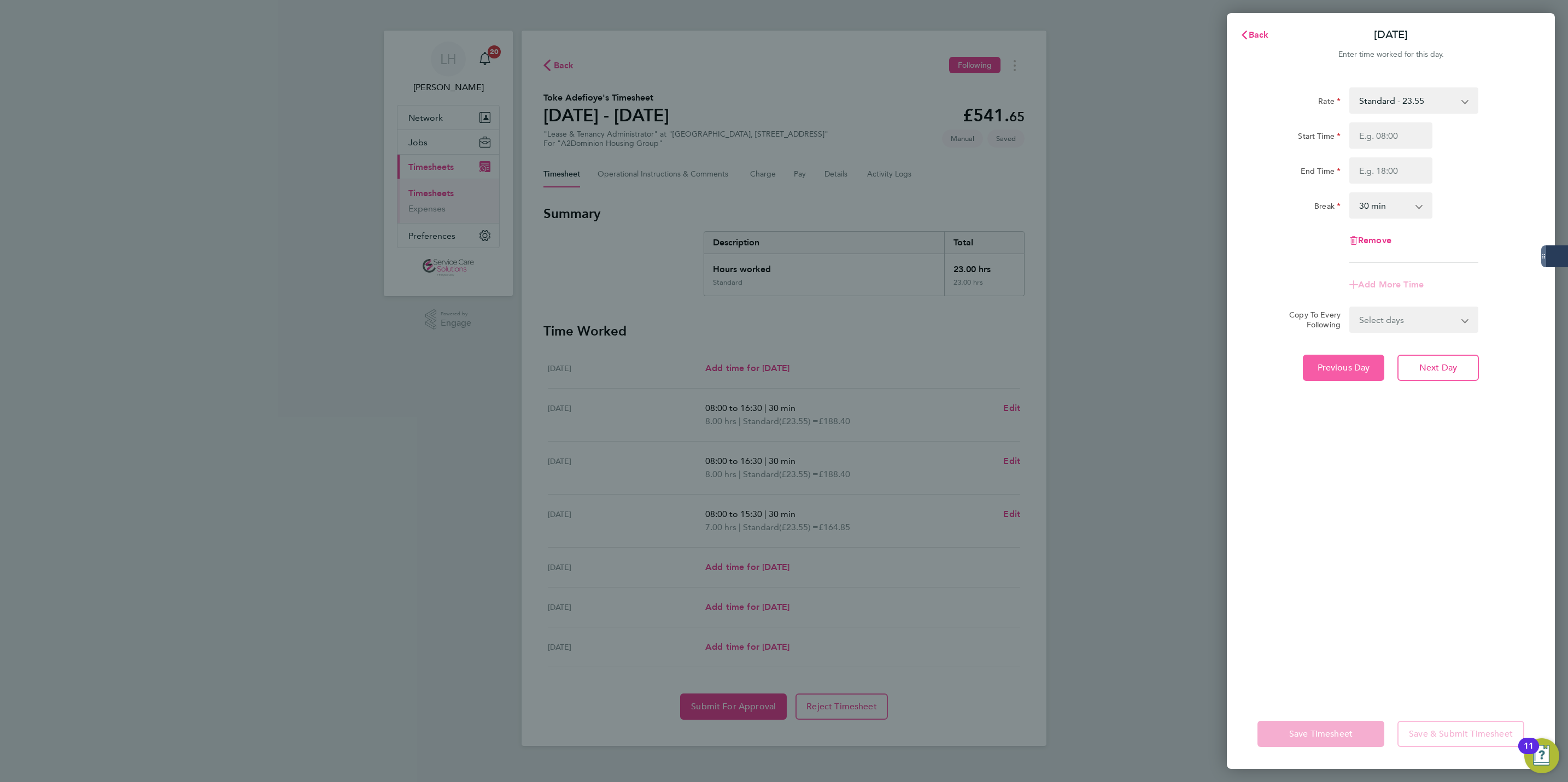
click at [1339, 366] on span "Previous Day" at bounding box center [1343, 367] width 53 height 11
select select "30"
click at [1396, 348] on div "Select days Day Weekend (Sat-Sun) Friday Saturday Sunday" at bounding box center [1414, 337] width 129 height 26
click at [1391, 336] on select "Select days Day Weekend (Sat-Sun) Friday Saturday Sunday" at bounding box center [1408, 337] width 115 height 24
select select "FRI"
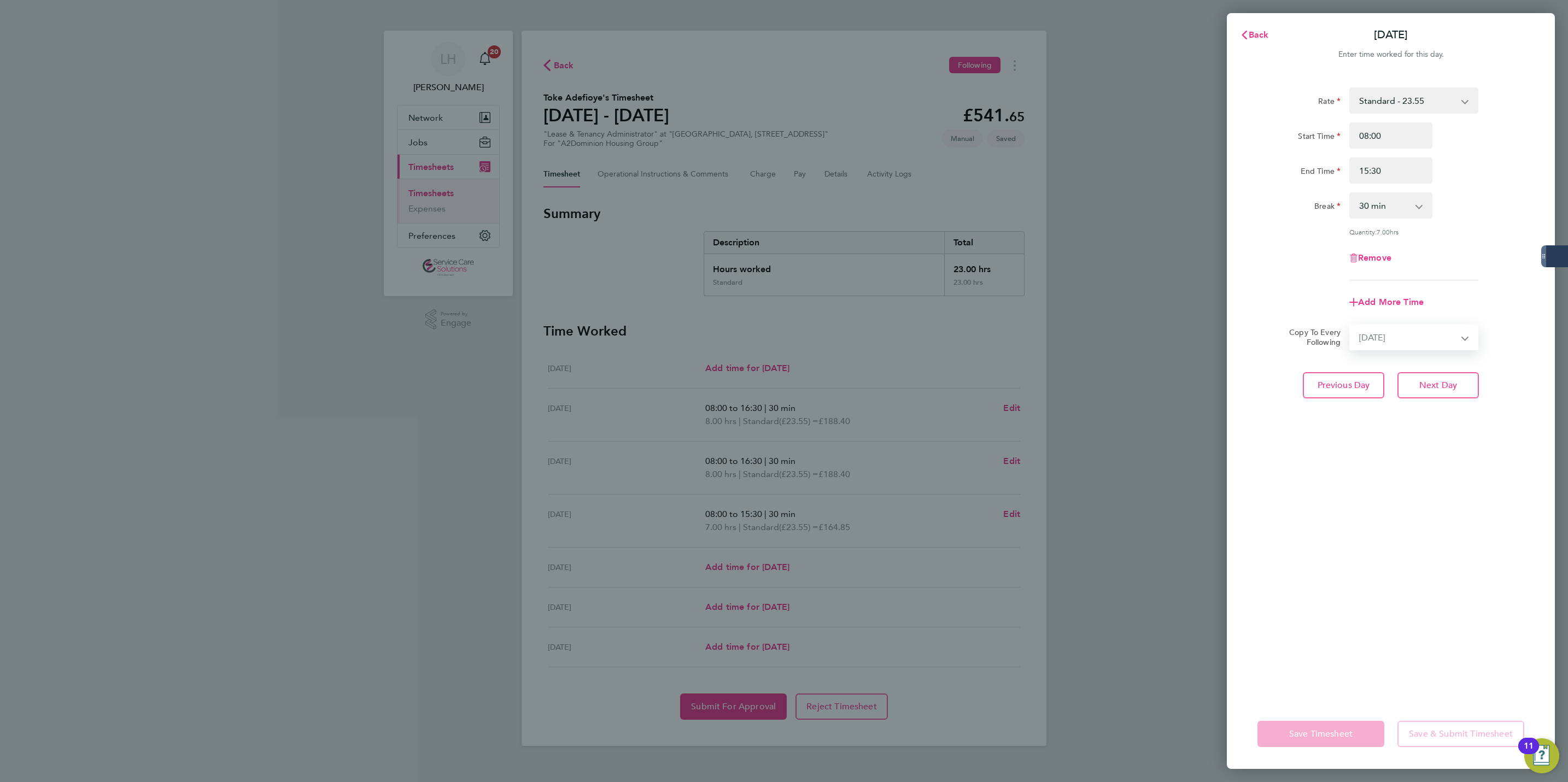
click at [1351, 325] on select "Select days Day Weekend (Sat-Sun) Friday Saturday Sunday" at bounding box center [1408, 337] width 115 height 24
select select "2025-08-31"
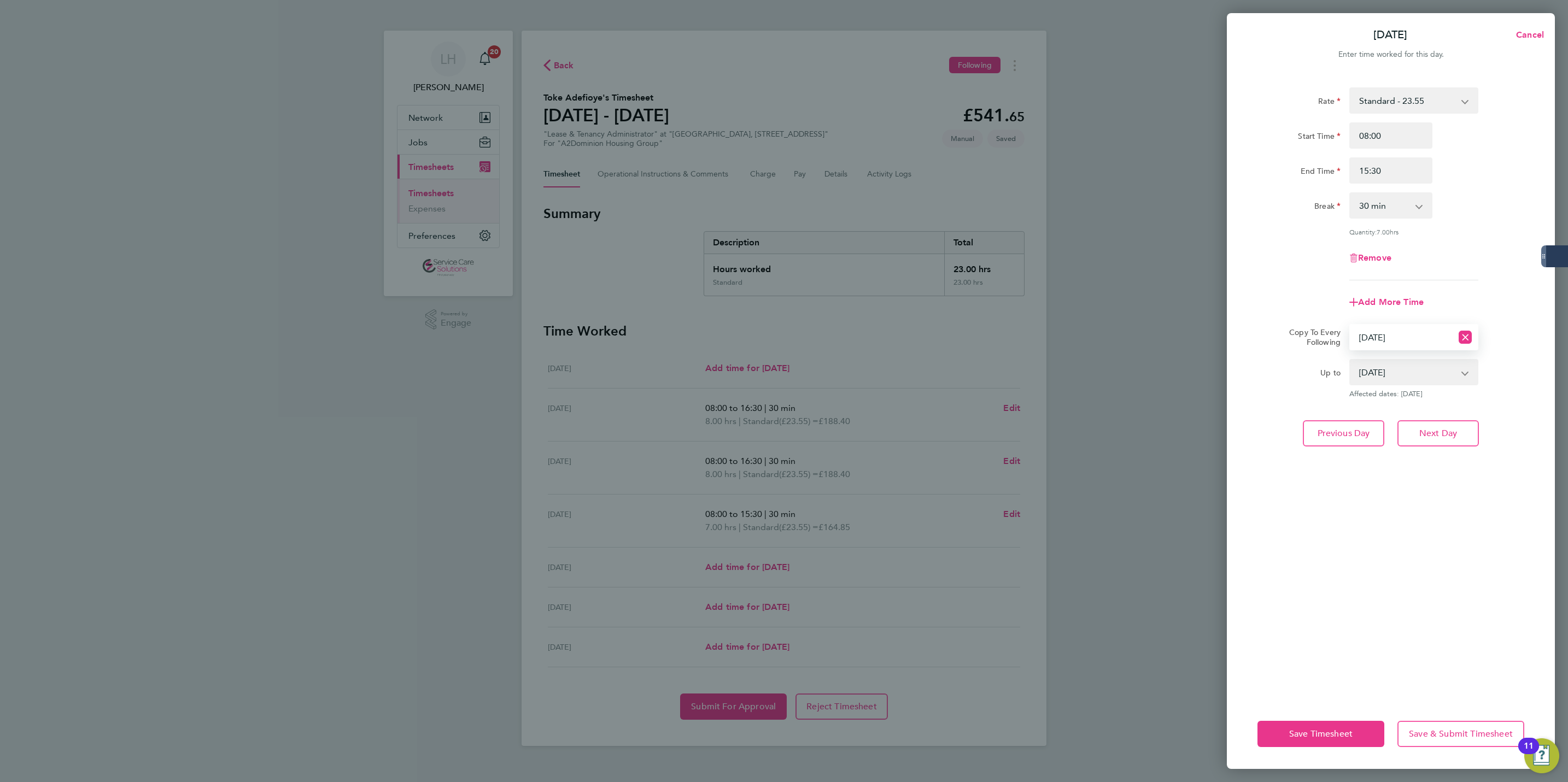
click at [1455, 418] on div "Rate Standard - 23.55 Start Time 08:00 End Time 15:30 Break 0 min 15 min 30 min…" at bounding box center [1390, 387] width 328 height 625
click at [1457, 427] on button "Next Day" at bounding box center [1438, 434] width 81 height 26
select select "0: null"
select select "30"
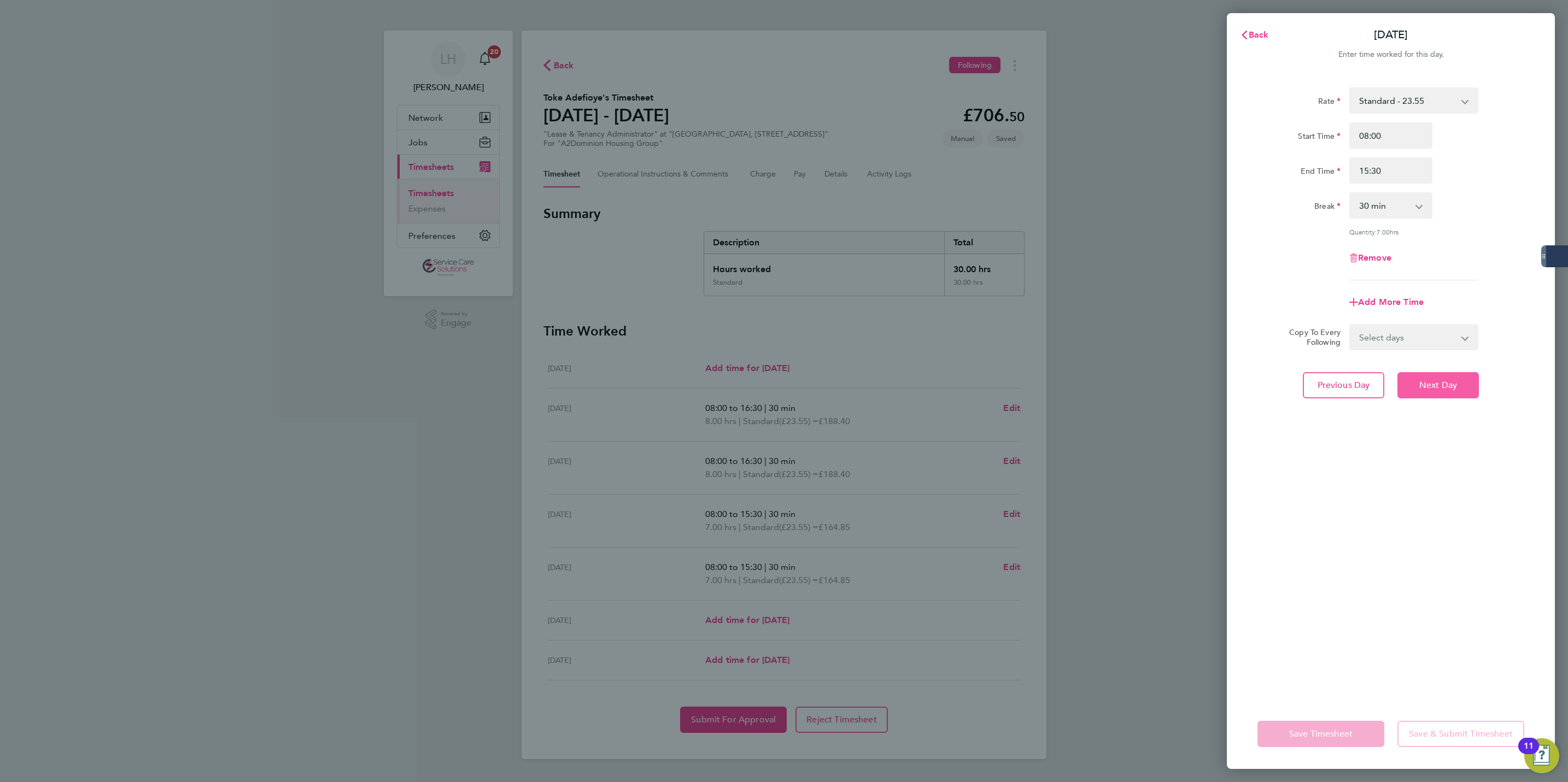
click at [1439, 387] on span "Next Day" at bounding box center [1438, 385] width 38 height 11
select select "30"
click at [1399, 123] on input "Start Time" at bounding box center [1391, 135] width 84 height 26
type input "07:30"
type input "17:00"
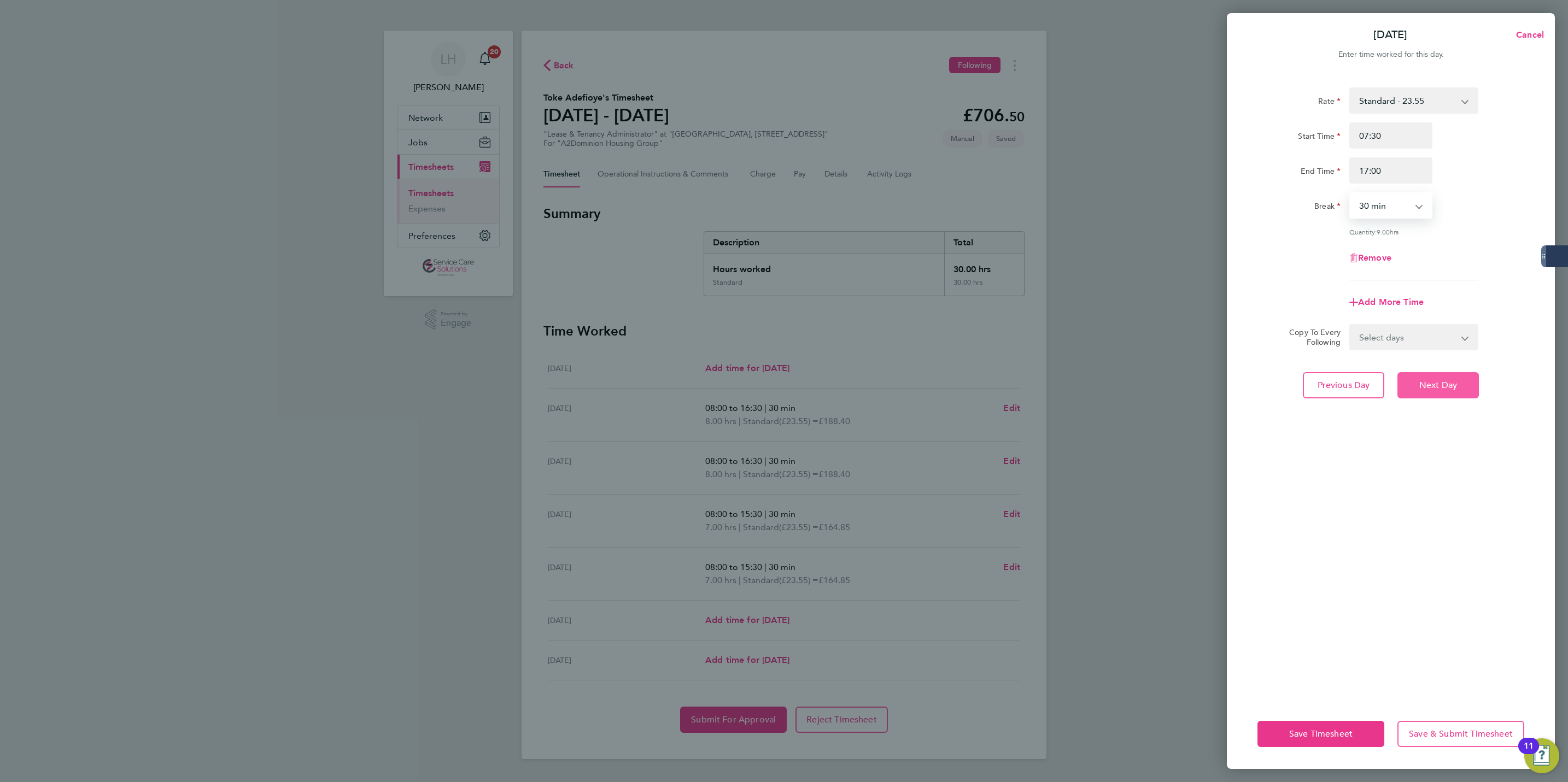
click at [1434, 387] on span "Next Day" at bounding box center [1438, 385] width 38 height 11
select select "30"
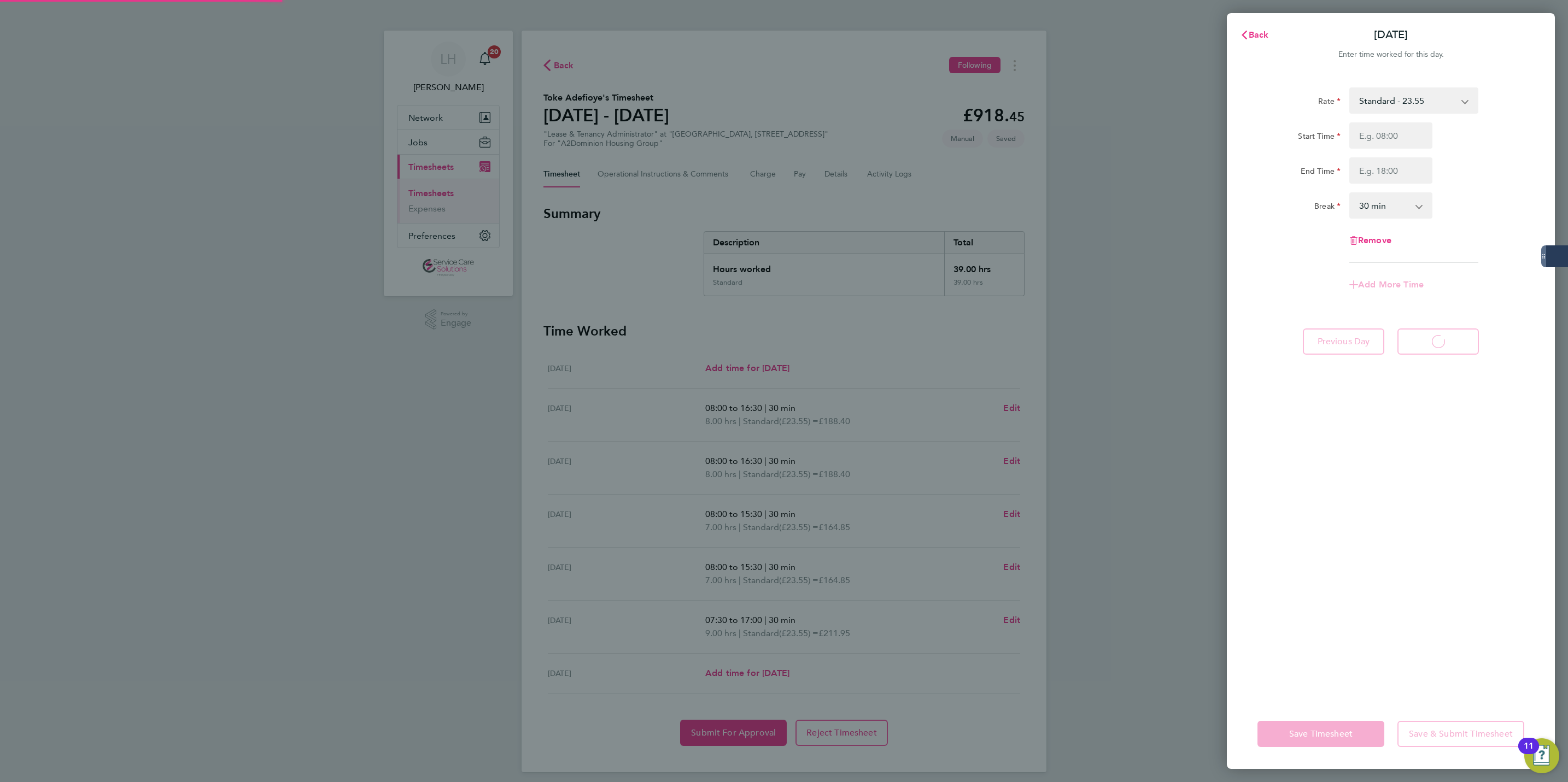
select select "30"
click at [1421, 122] on div "Rate Standard - 23.55 Start Time End Time Break 0 min 15 min 30 min 45 min 60 m…" at bounding box center [1390, 175] width 267 height 175
click at [1375, 123] on input "Start Time" at bounding box center [1391, 135] width 84 height 26
type input "07:30"
type input "15:00"
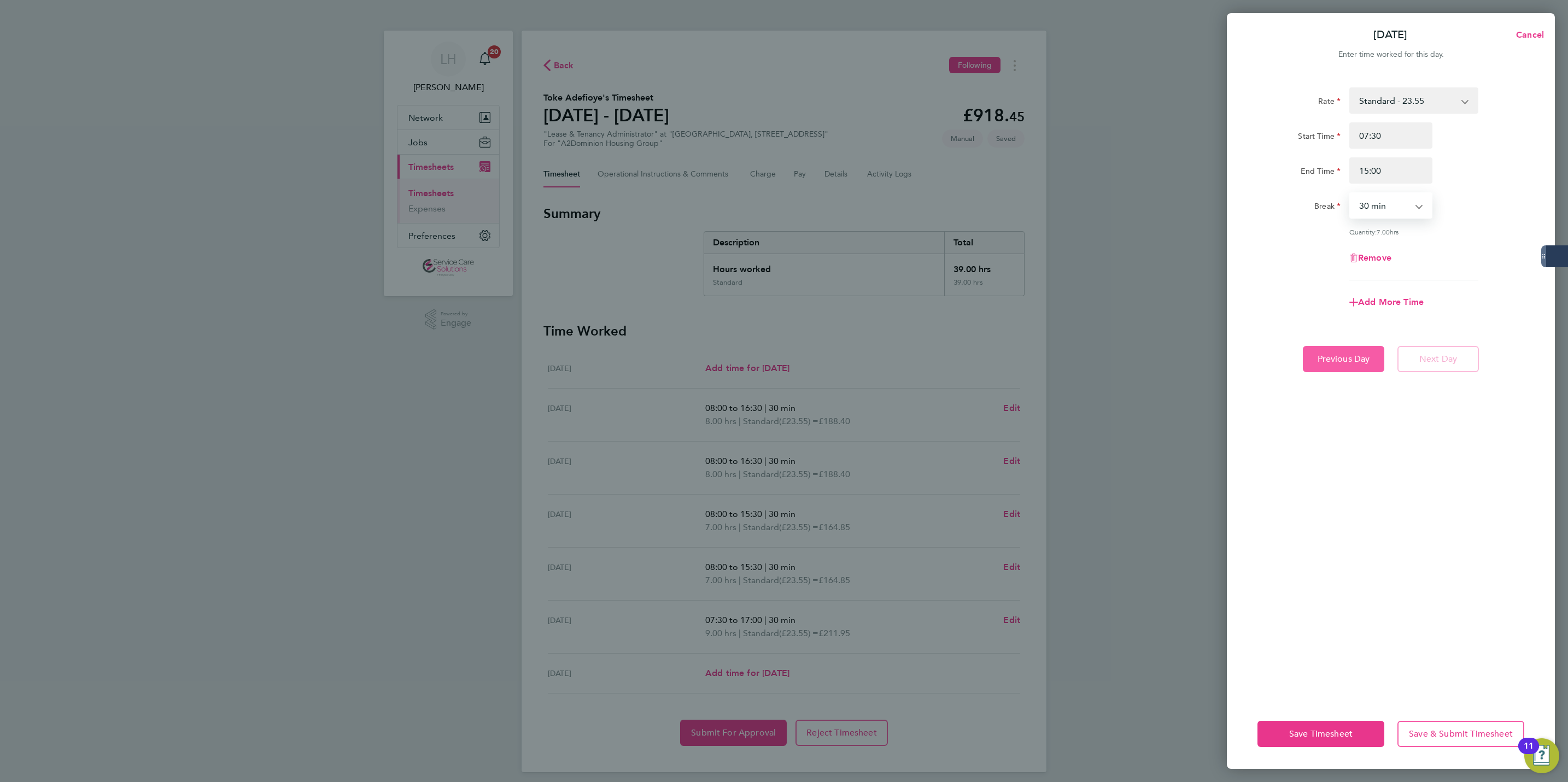
click at [1366, 356] on span "Previous Day" at bounding box center [1343, 358] width 53 height 11
select select "30"
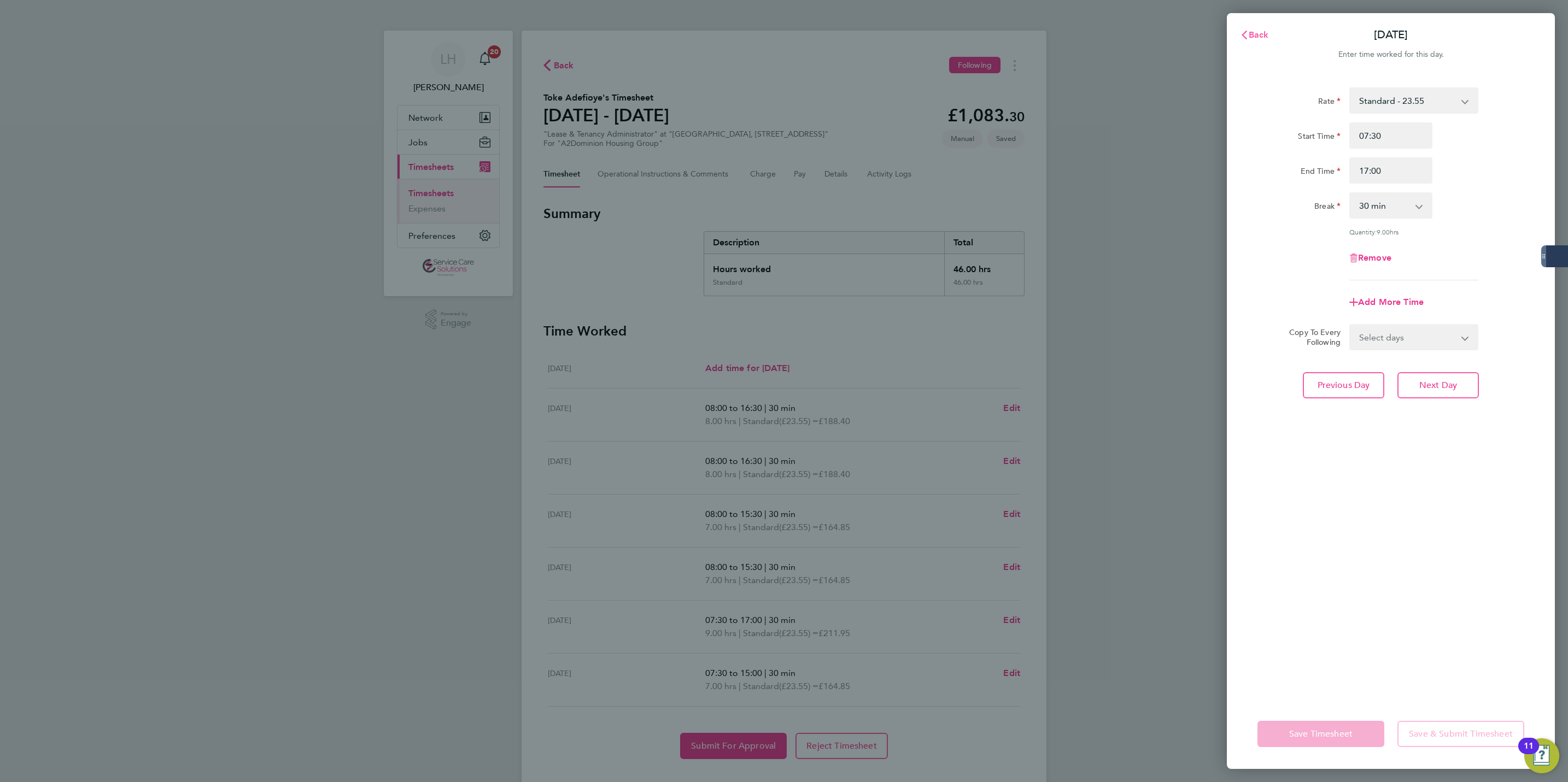
click at [1270, 41] on button "Back" at bounding box center [1254, 35] width 51 height 22
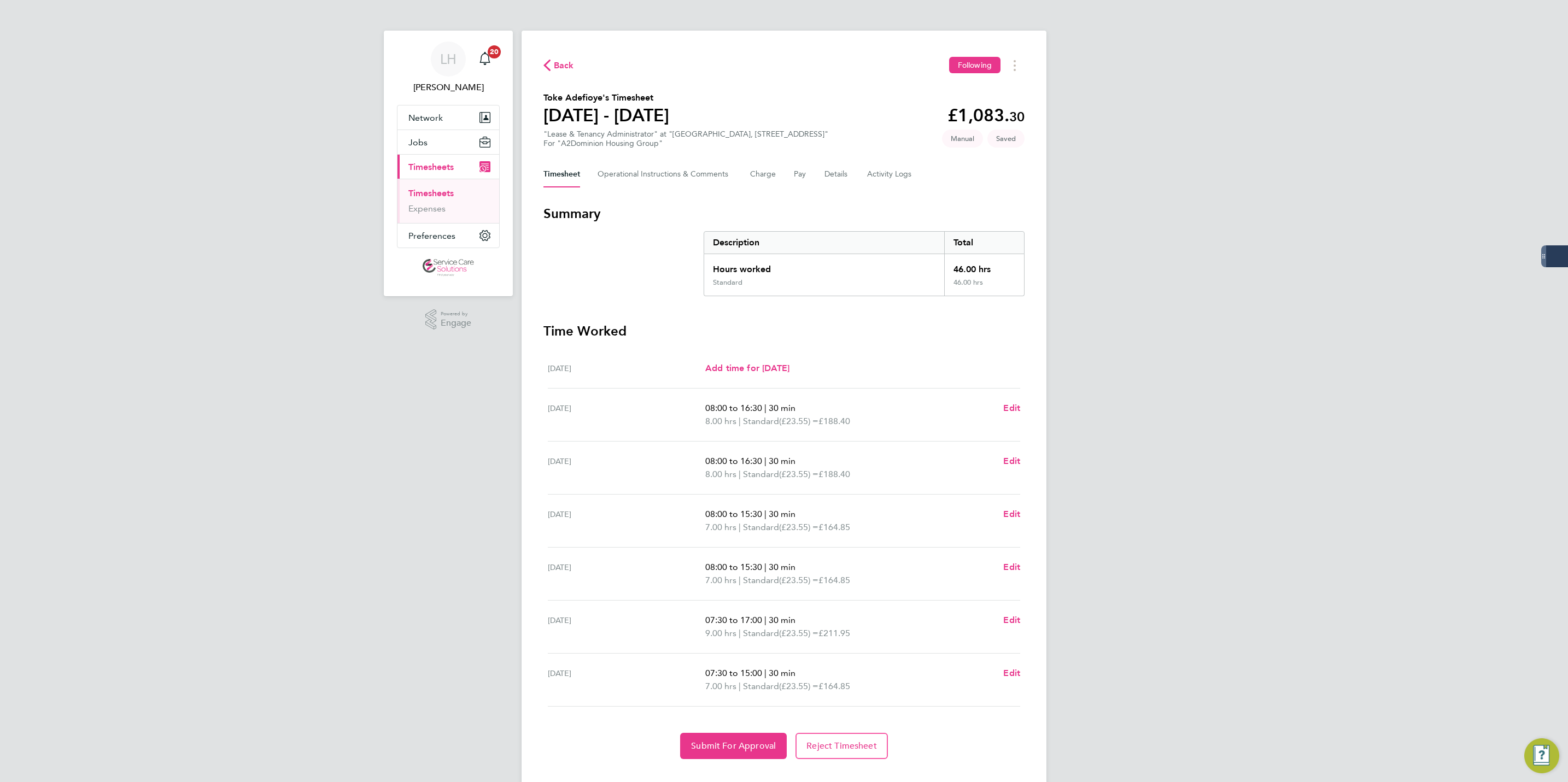
scroll to position [23, 0]
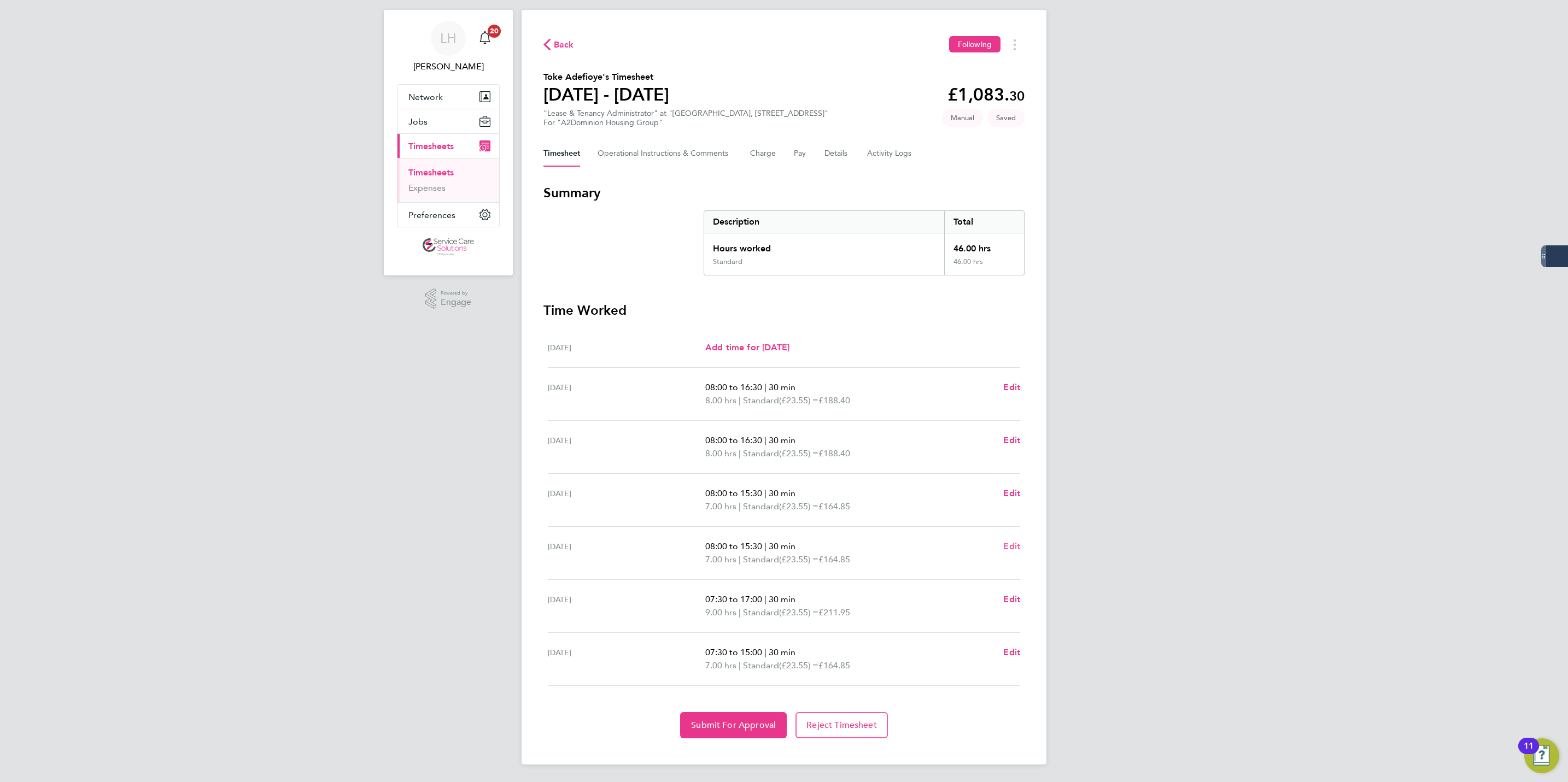
click at [1013, 546] on span "Edit" at bounding box center [1012, 546] width 17 height 11
select select "30"
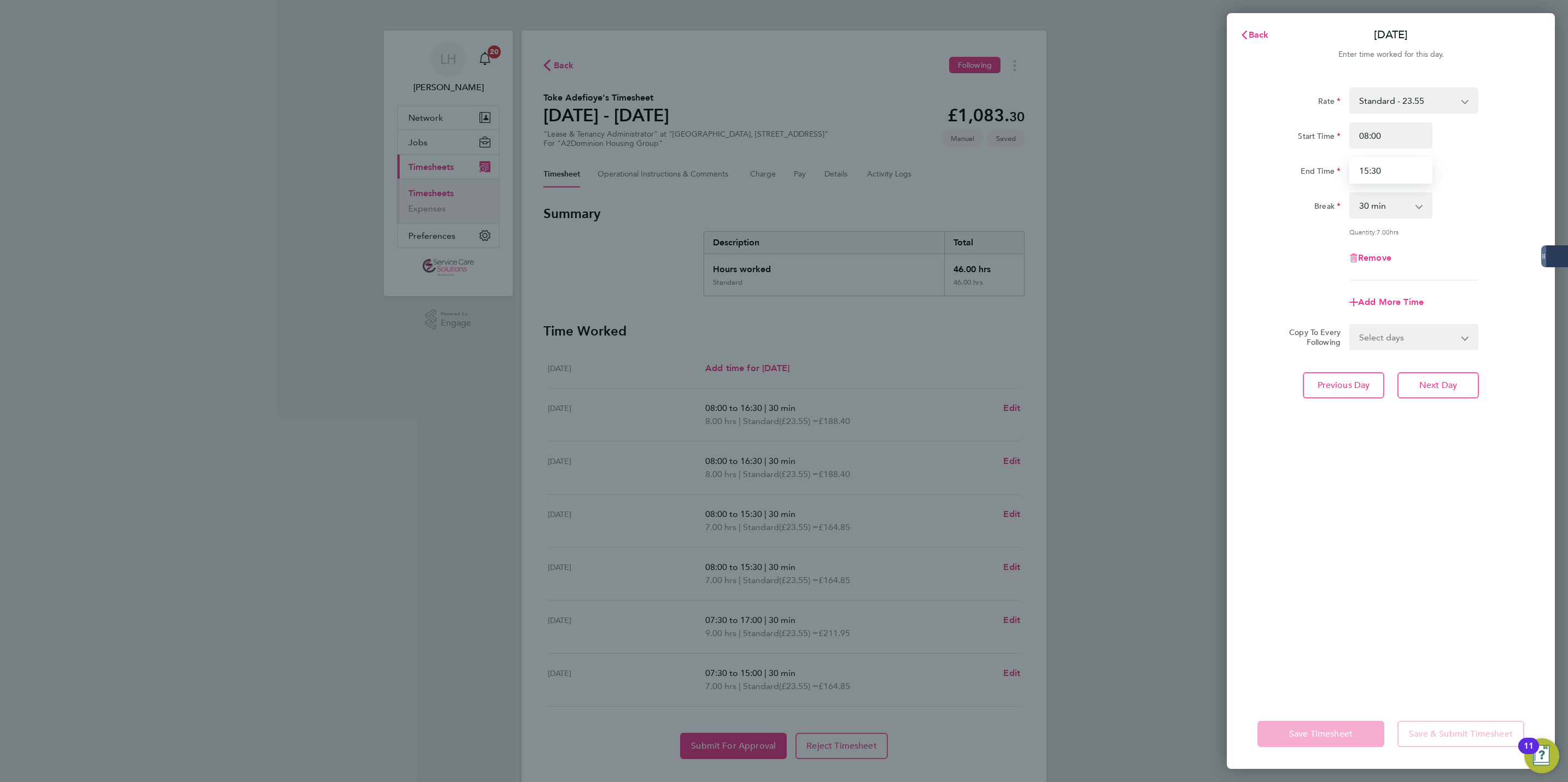
drag, startPoint x: 1365, startPoint y: 169, endPoint x: 1407, endPoint y: 172, distance: 42.1
click at [1407, 172] on input "15:30" at bounding box center [1391, 170] width 84 height 26
type input "18:30"
click at [1430, 373] on button "Next Day" at bounding box center [1438, 385] width 81 height 26
select select "30"
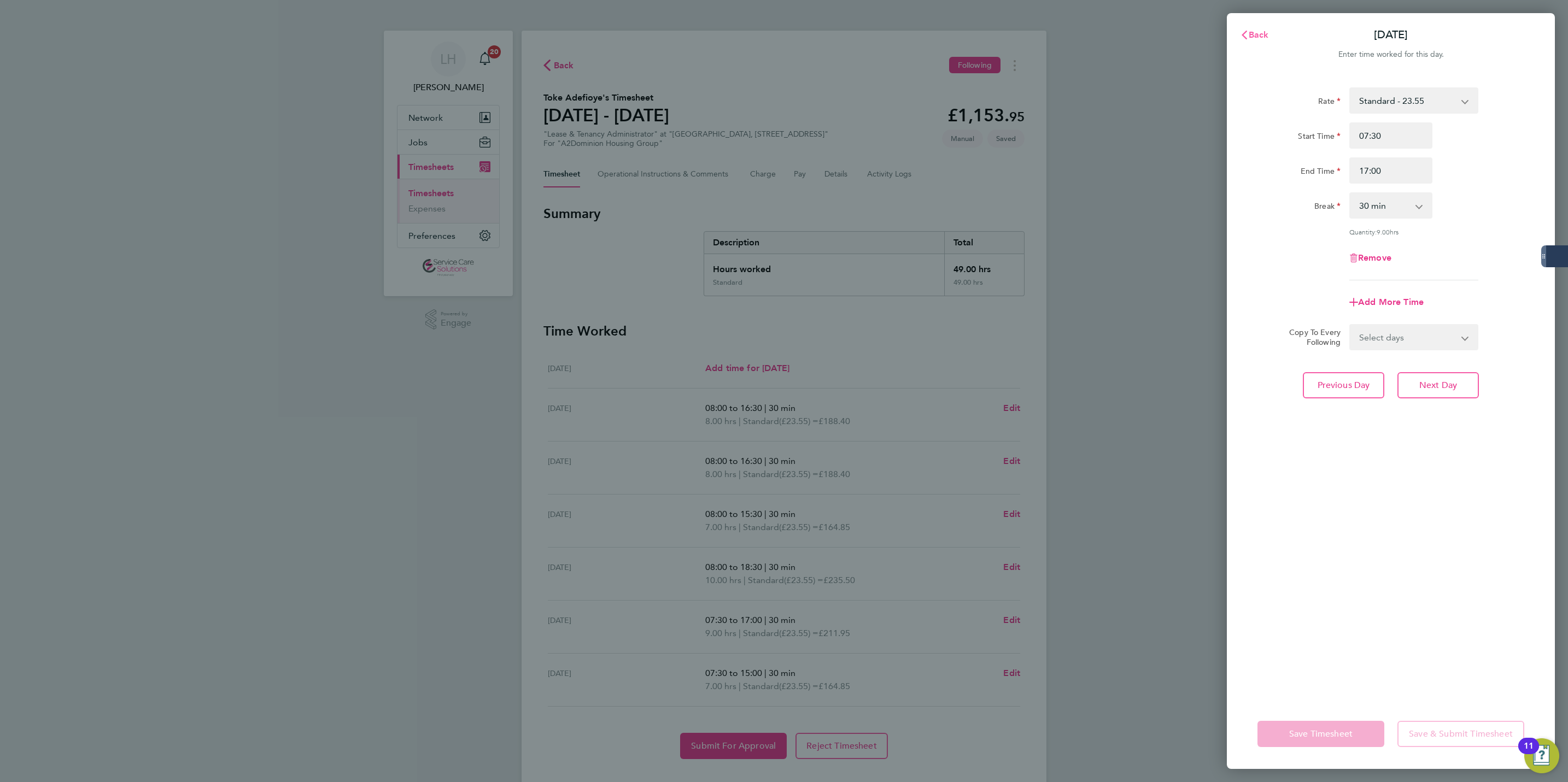
click at [1270, 36] on button "Back" at bounding box center [1254, 35] width 51 height 22
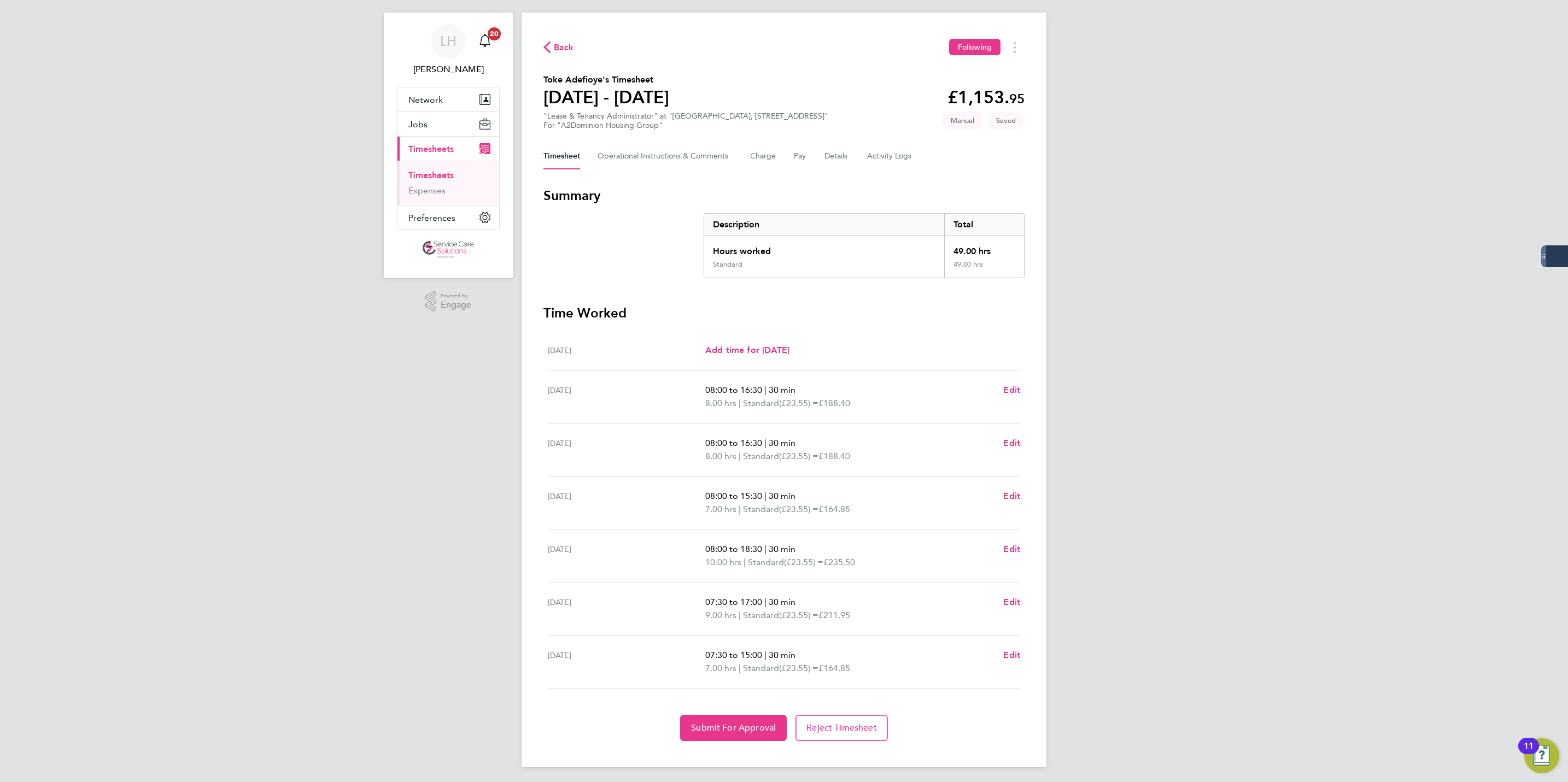
scroll to position [23, 0]
click at [718, 724] on span "Submit For Approval" at bounding box center [733, 724] width 85 height 11
drag, startPoint x: 555, startPoint y: 48, endPoint x: 879, endPoint y: 778, distance: 798.7
click at [555, 48] on span "Back" at bounding box center [563, 45] width 20 height 13
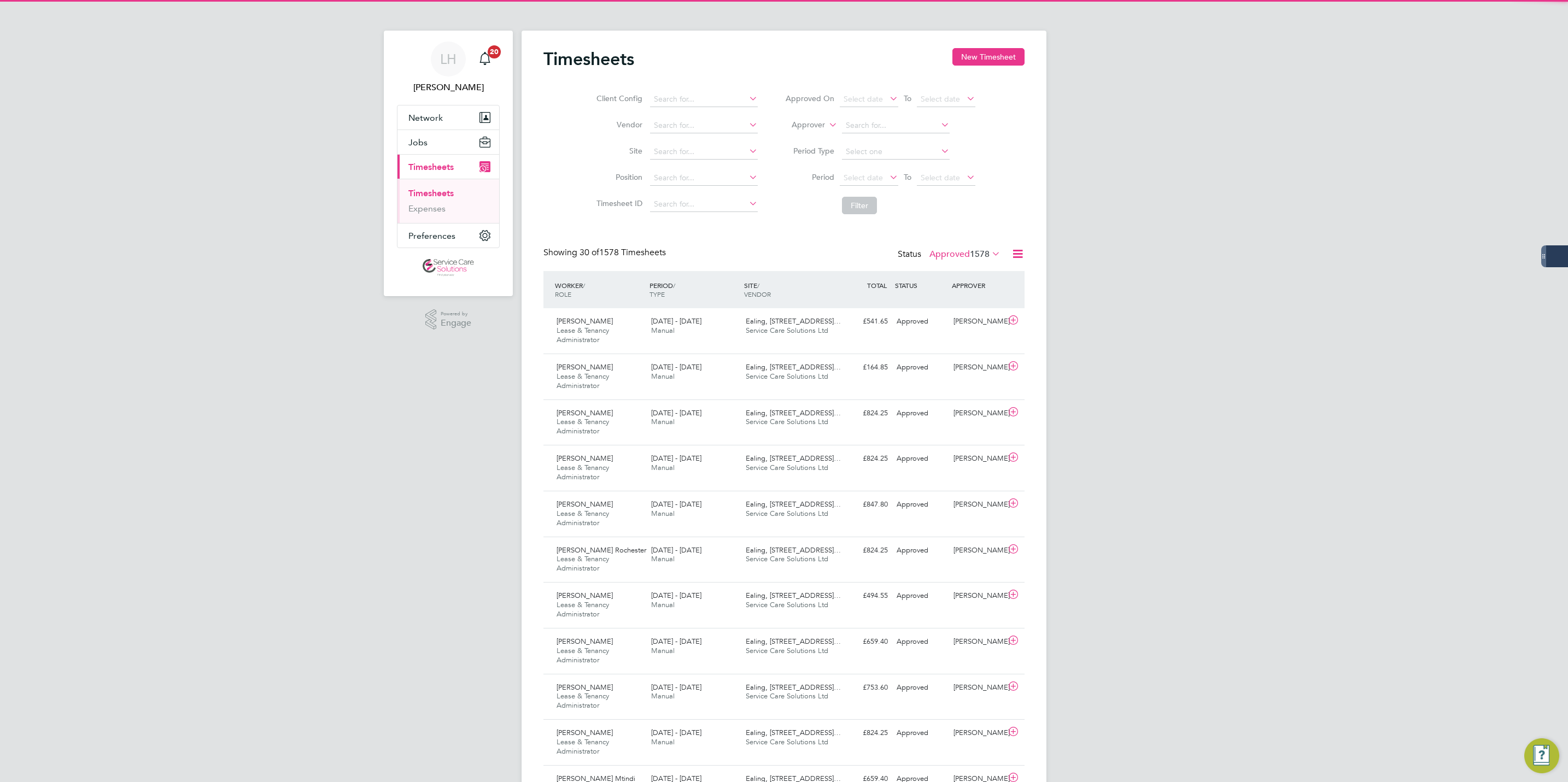
scroll to position [6, 6]
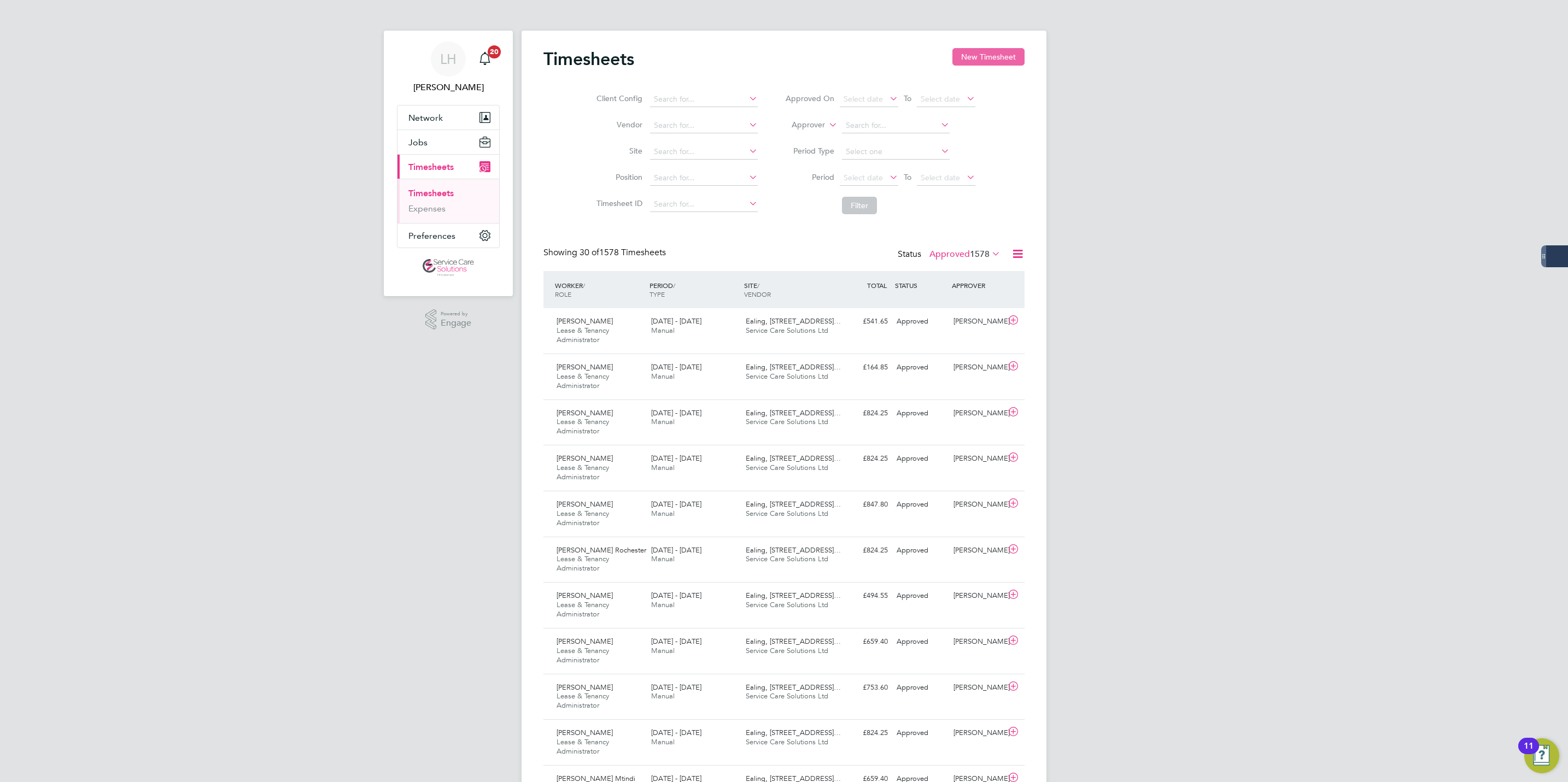
click at [988, 58] on button "New Timesheet" at bounding box center [988, 57] width 72 height 18
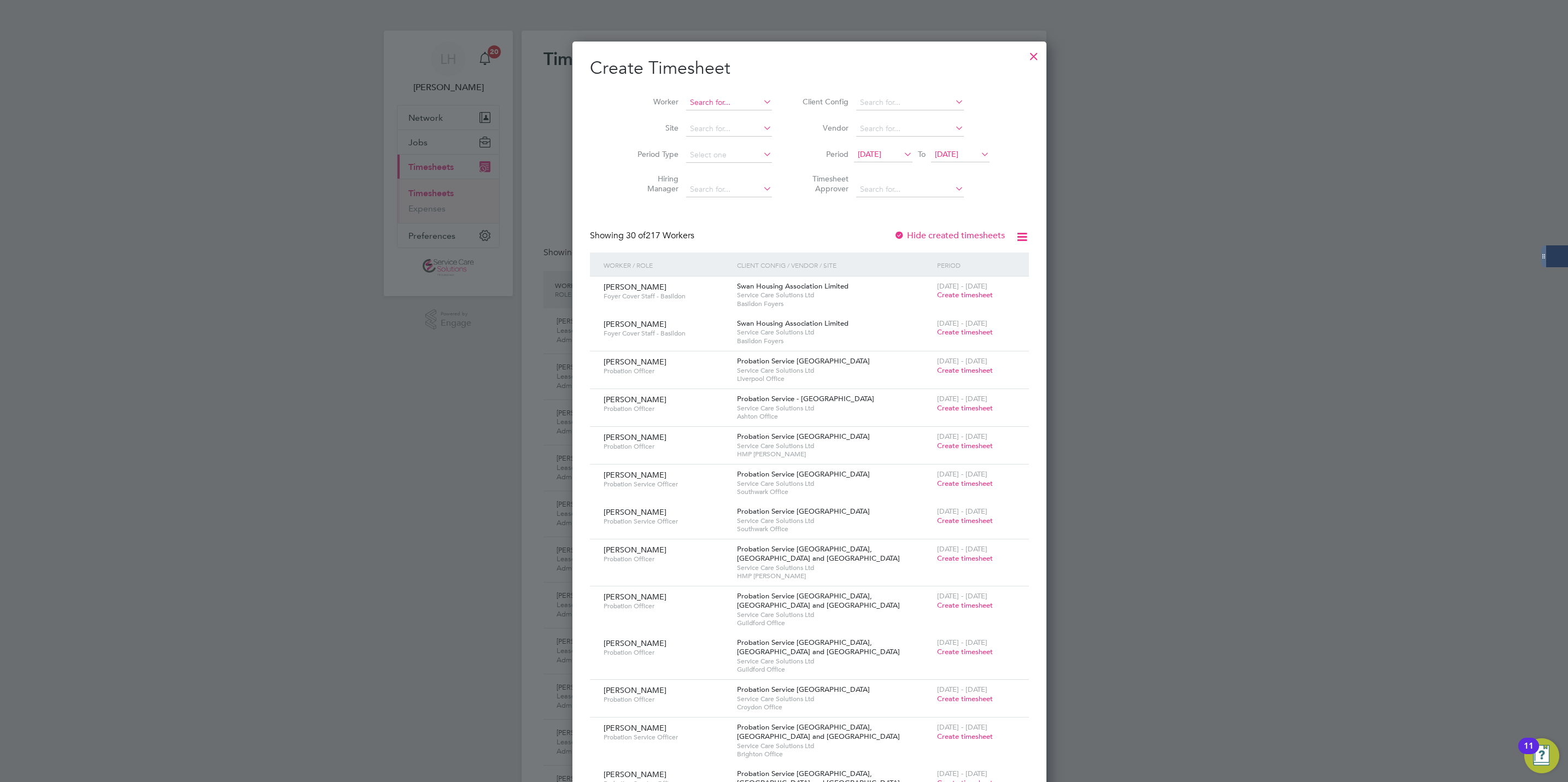
click at [732, 97] on input at bounding box center [729, 102] width 86 height 15
click at [718, 130] on li "Andrew Duffy" at bounding box center [727, 132] width 135 height 15
type input "[PERSON_NAME]"
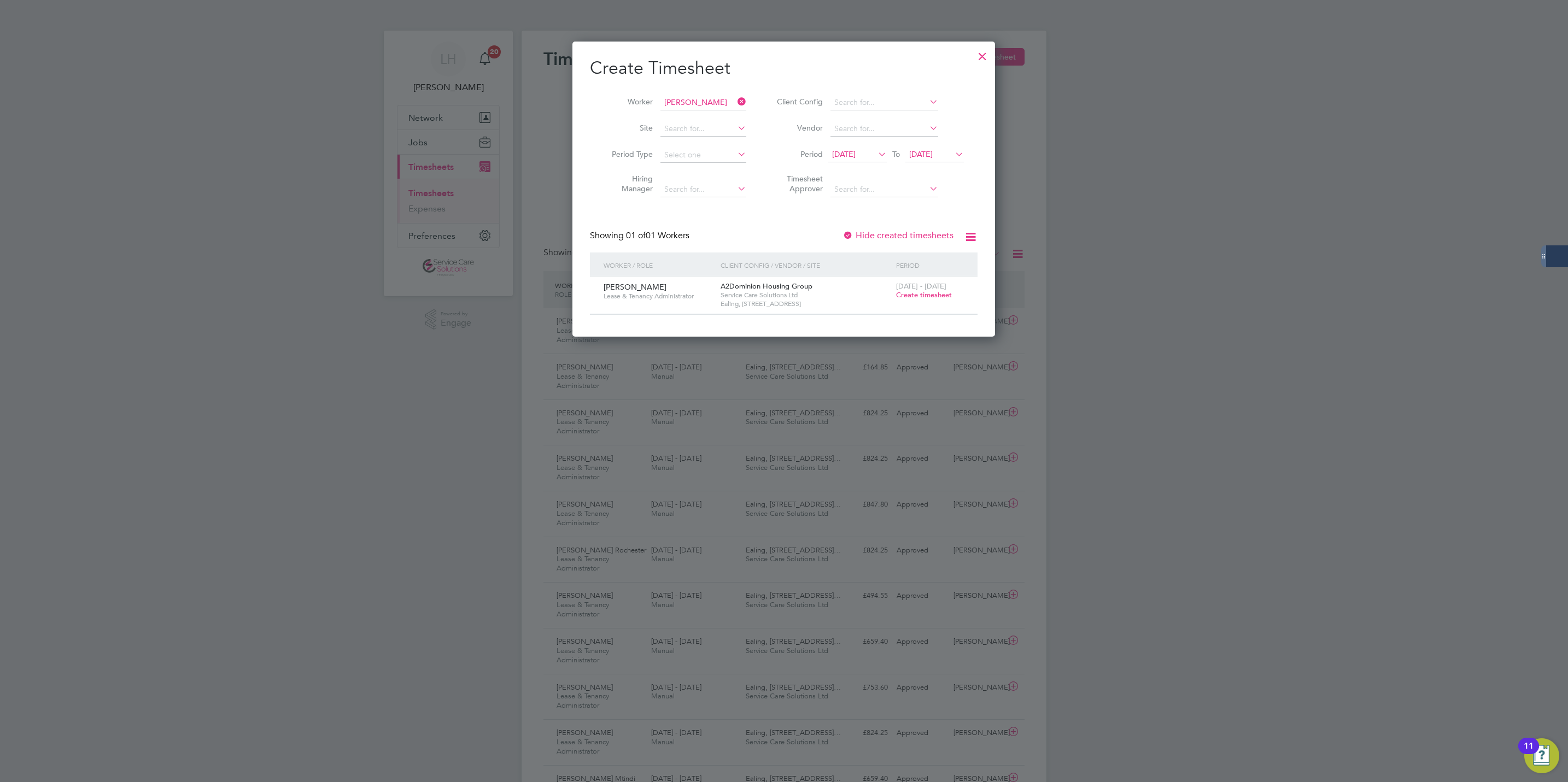
click at [906, 295] on span "Create timesheet" at bounding box center [923, 294] width 56 height 9
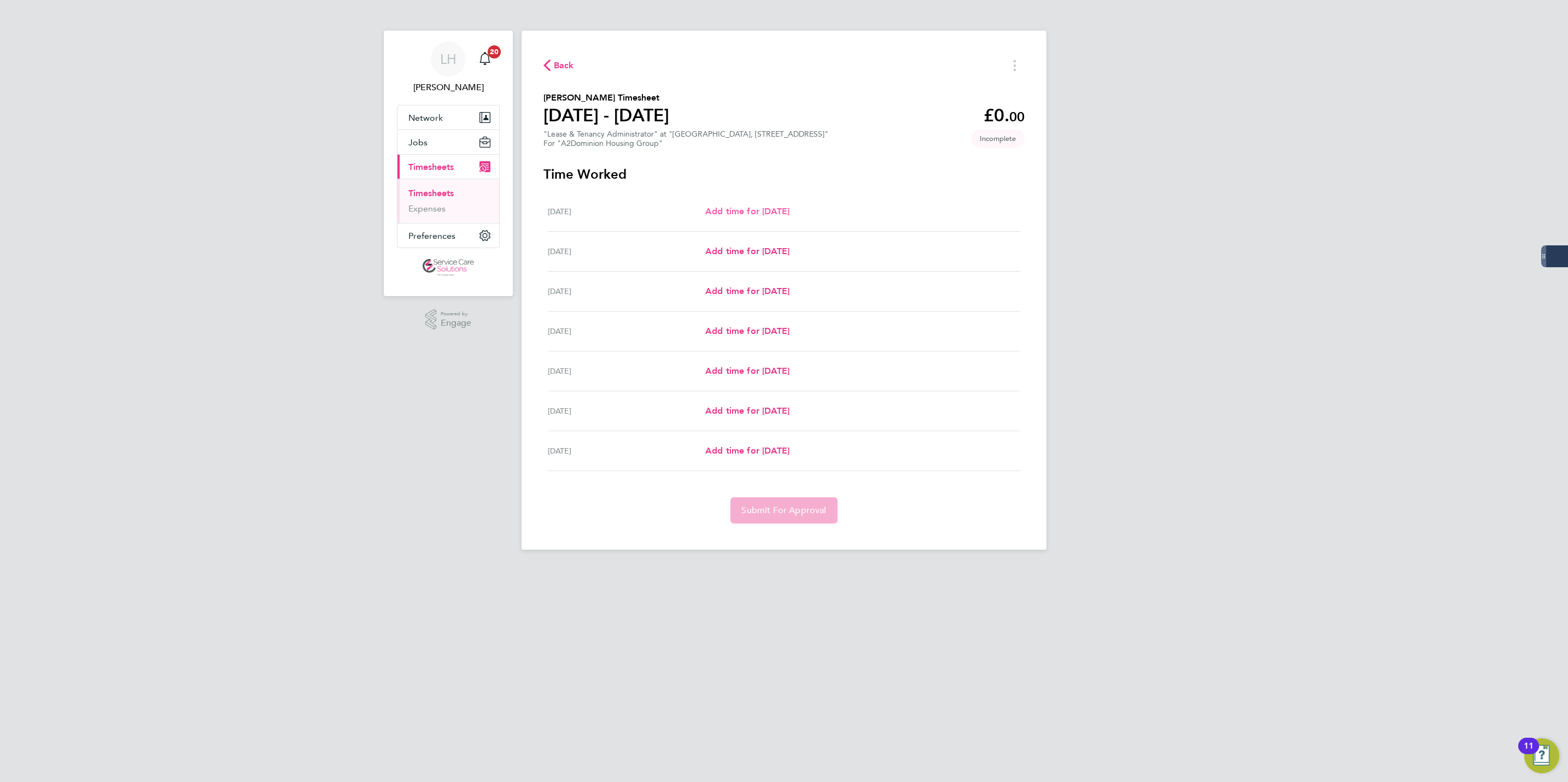
click at [771, 207] on span "Add time for [DATE]" at bounding box center [748, 211] width 84 height 11
select select "30"
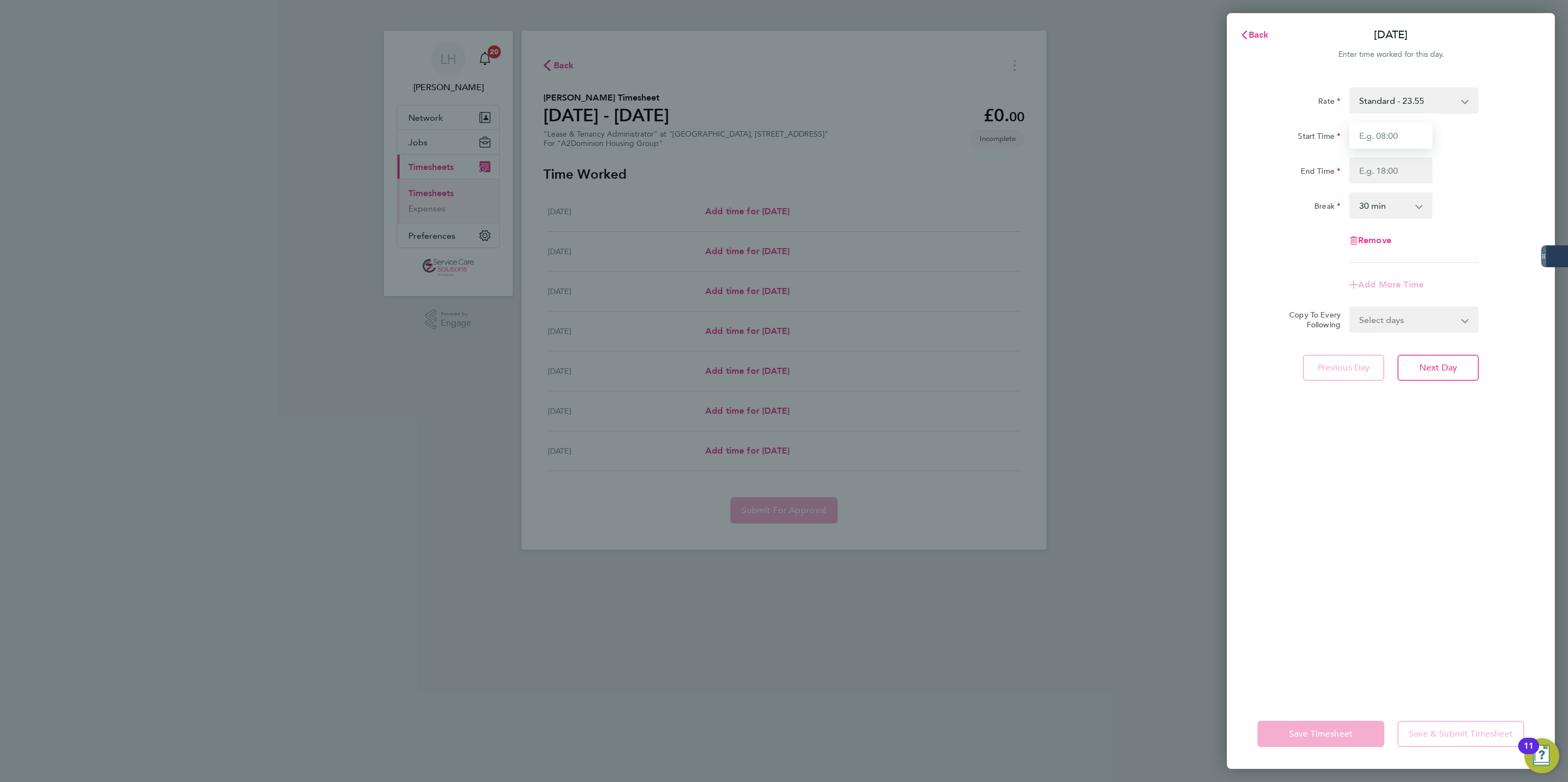
click at [1356, 122] on input "Start Time" at bounding box center [1391, 135] width 84 height 26
type input "10:00"
type input "14:00"
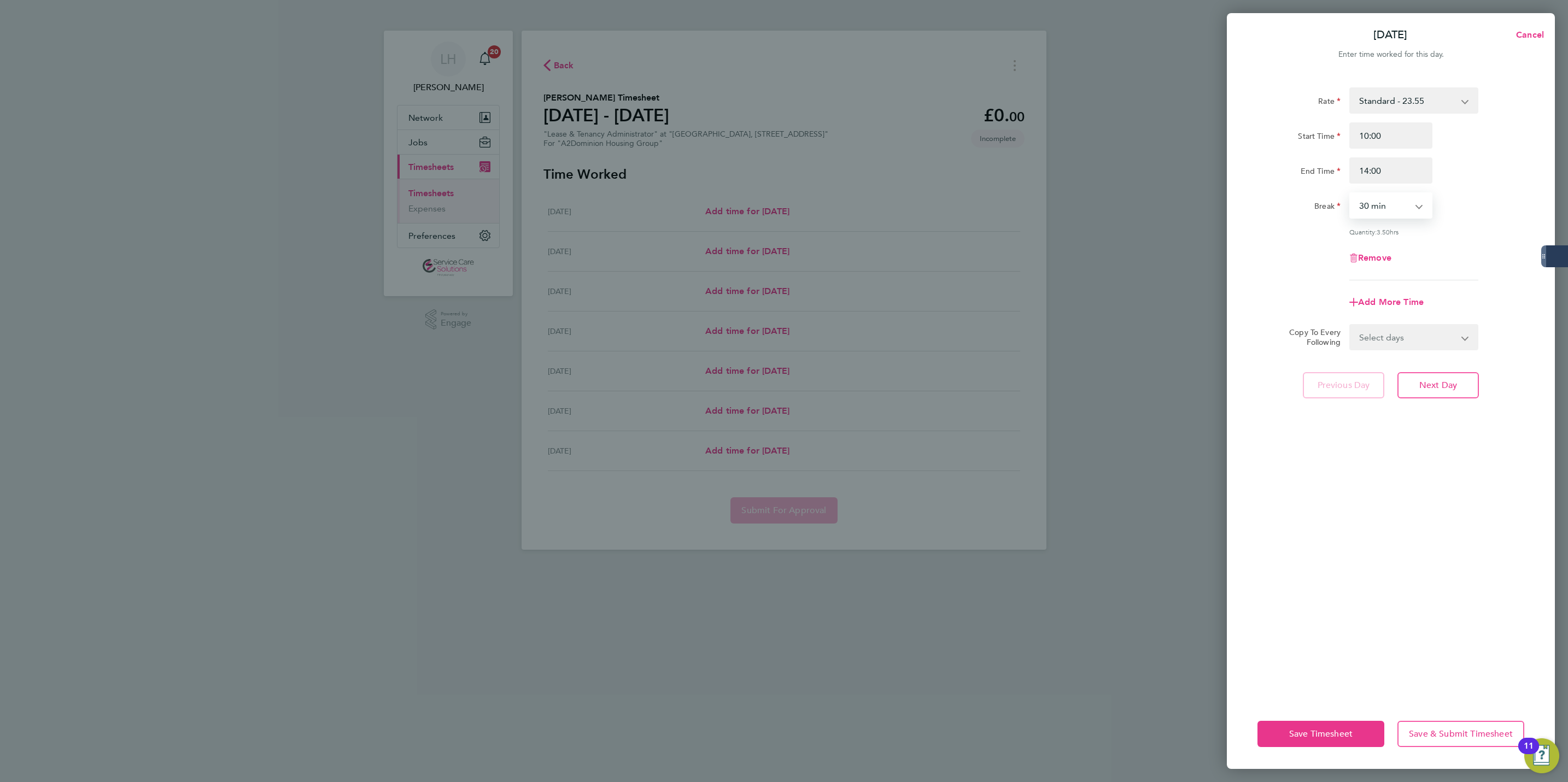
select select "0"
click at [1452, 387] on span "Next Day" at bounding box center [1438, 385] width 38 height 11
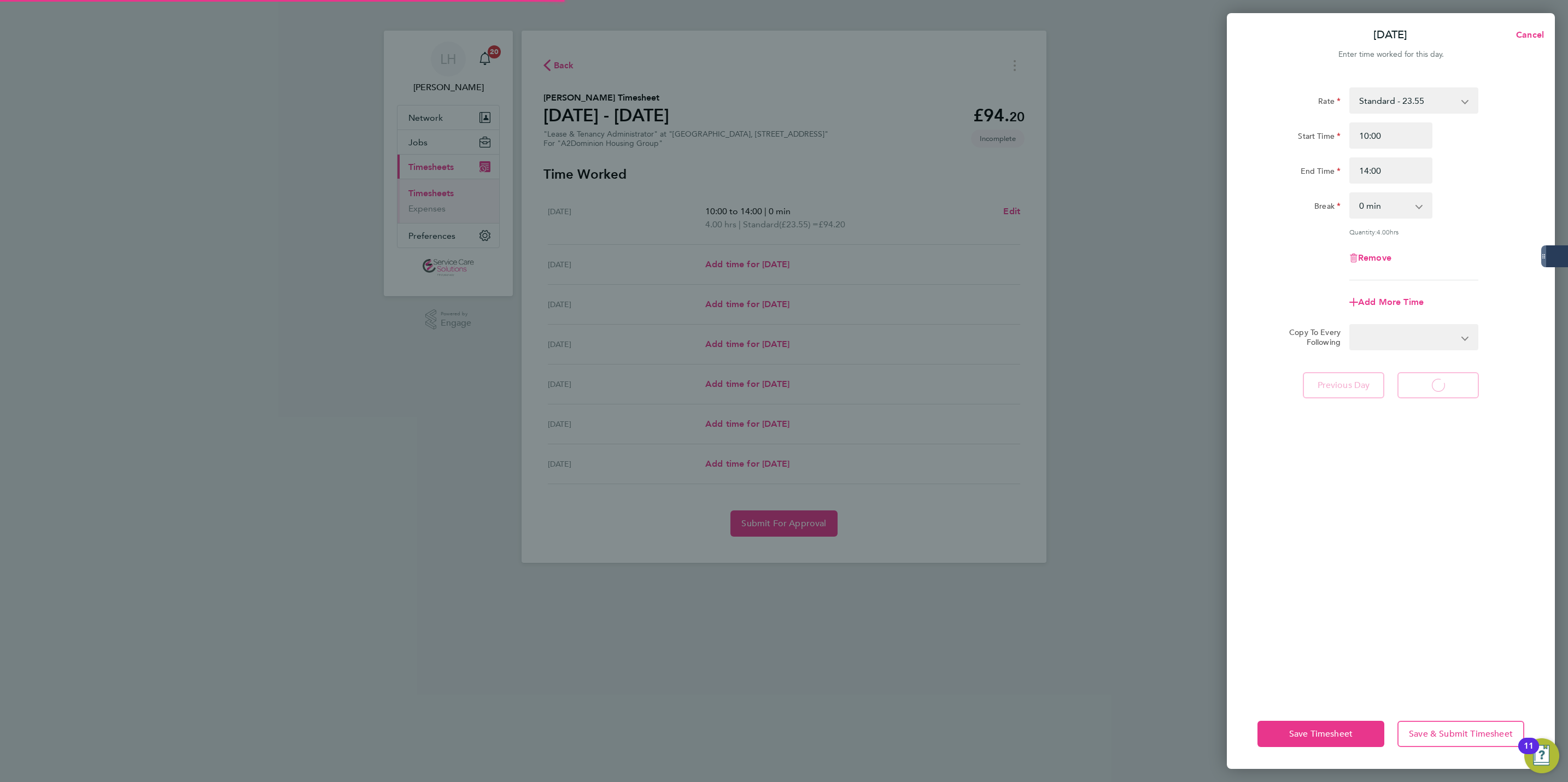
select select "30"
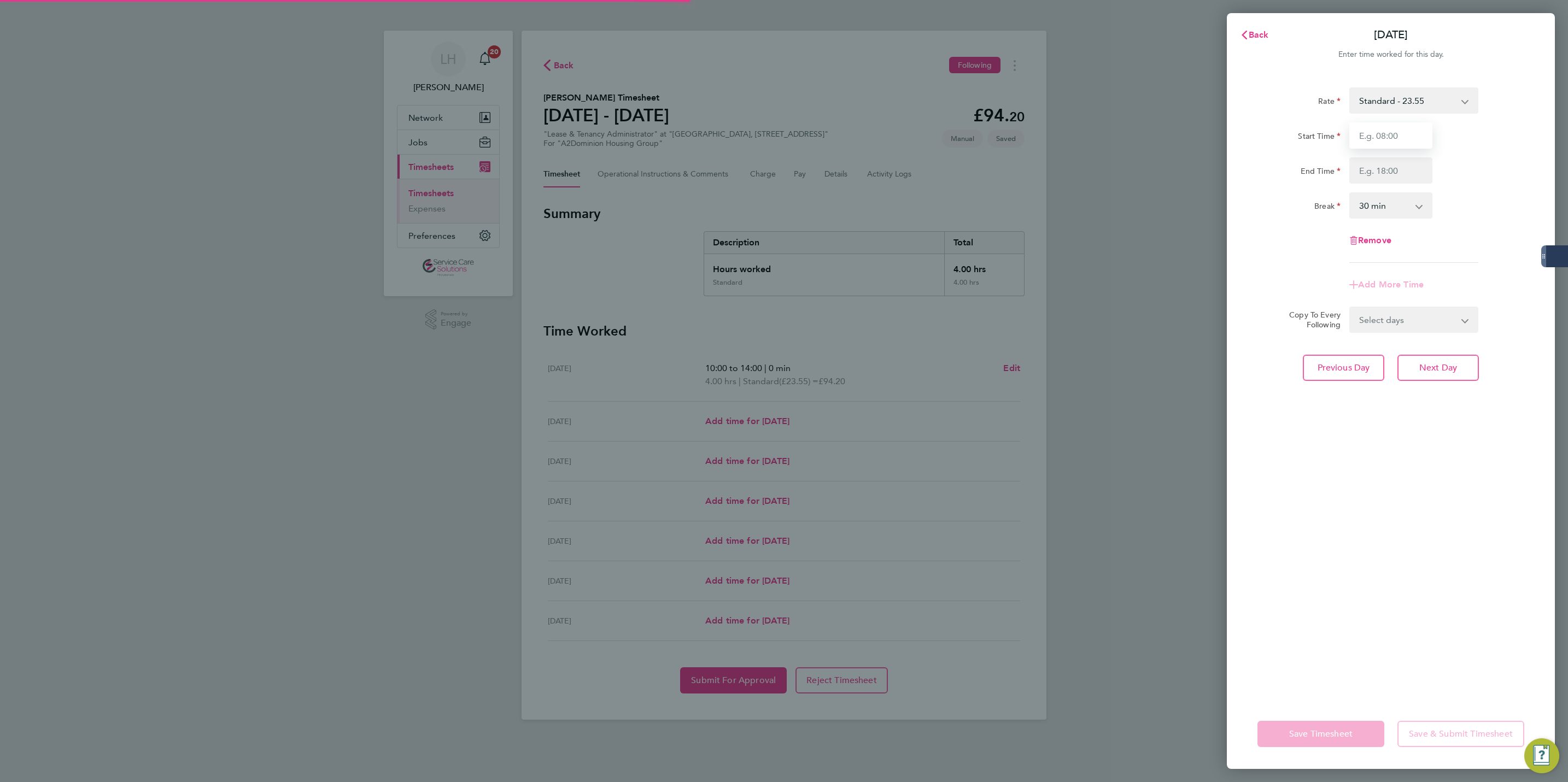
drag, startPoint x: 1396, startPoint y: 164, endPoint x: 1388, endPoint y: 132, distance: 33.0
click at [1388, 132] on input "Start Time" at bounding box center [1391, 135] width 84 height 26
type input "08:00"
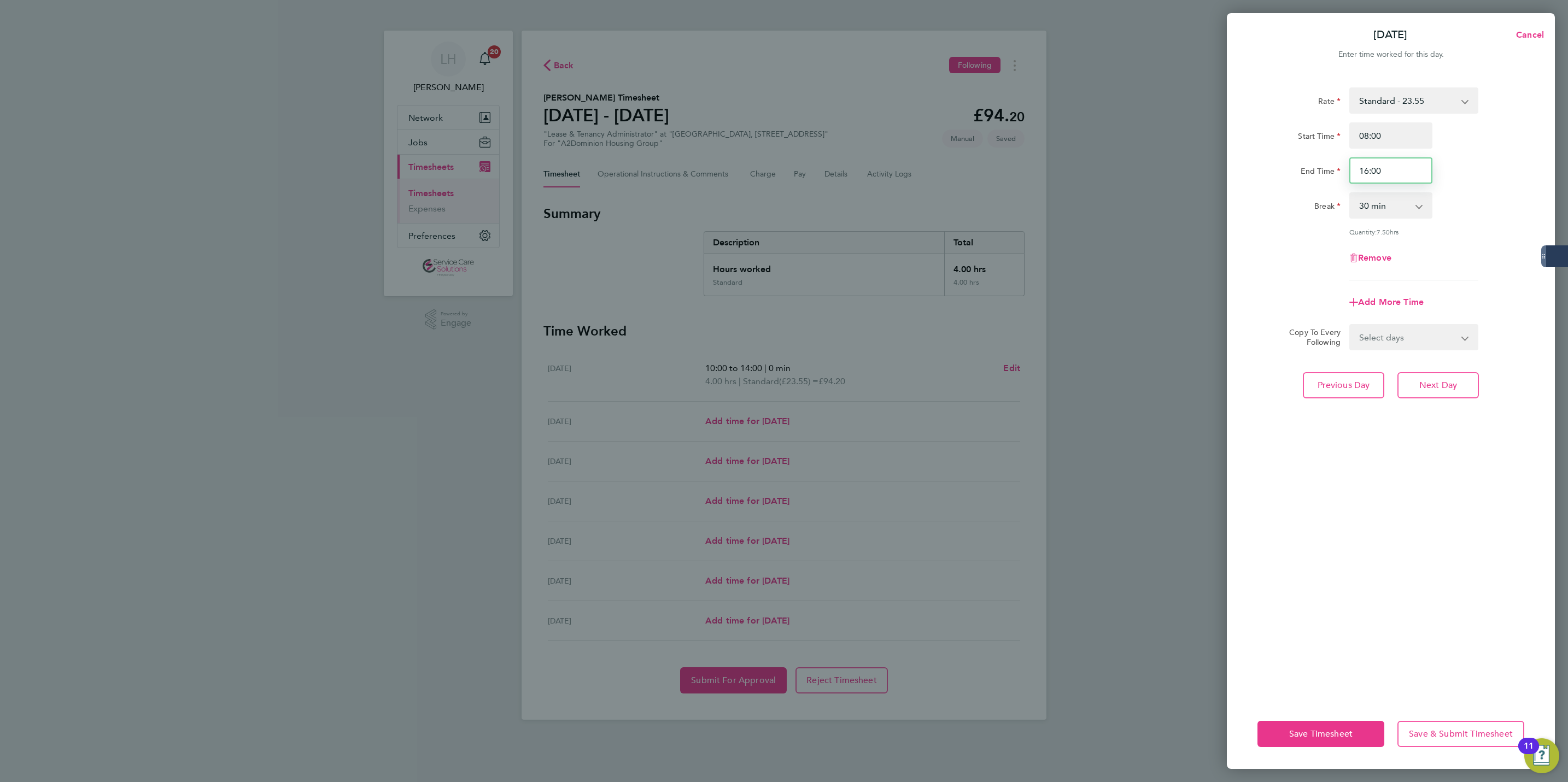
drag, startPoint x: 1366, startPoint y: 170, endPoint x: 1433, endPoint y: 169, distance: 67.0
click at [1433, 169] on div "16:00" at bounding box center [1390, 170] width 92 height 26
drag, startPoint x: 1365, startPoint y: 172, endPoint x: 1402, endPoint y: 173, distance: 37.0
click at [1402, 173] on input "16:00" at bounding box center [1391, 170] width 84 height 26
drag, startPoint x: 1369, startPoint y: 169, endPoint x: 1424, endPoint y: 169, distance: 55.0
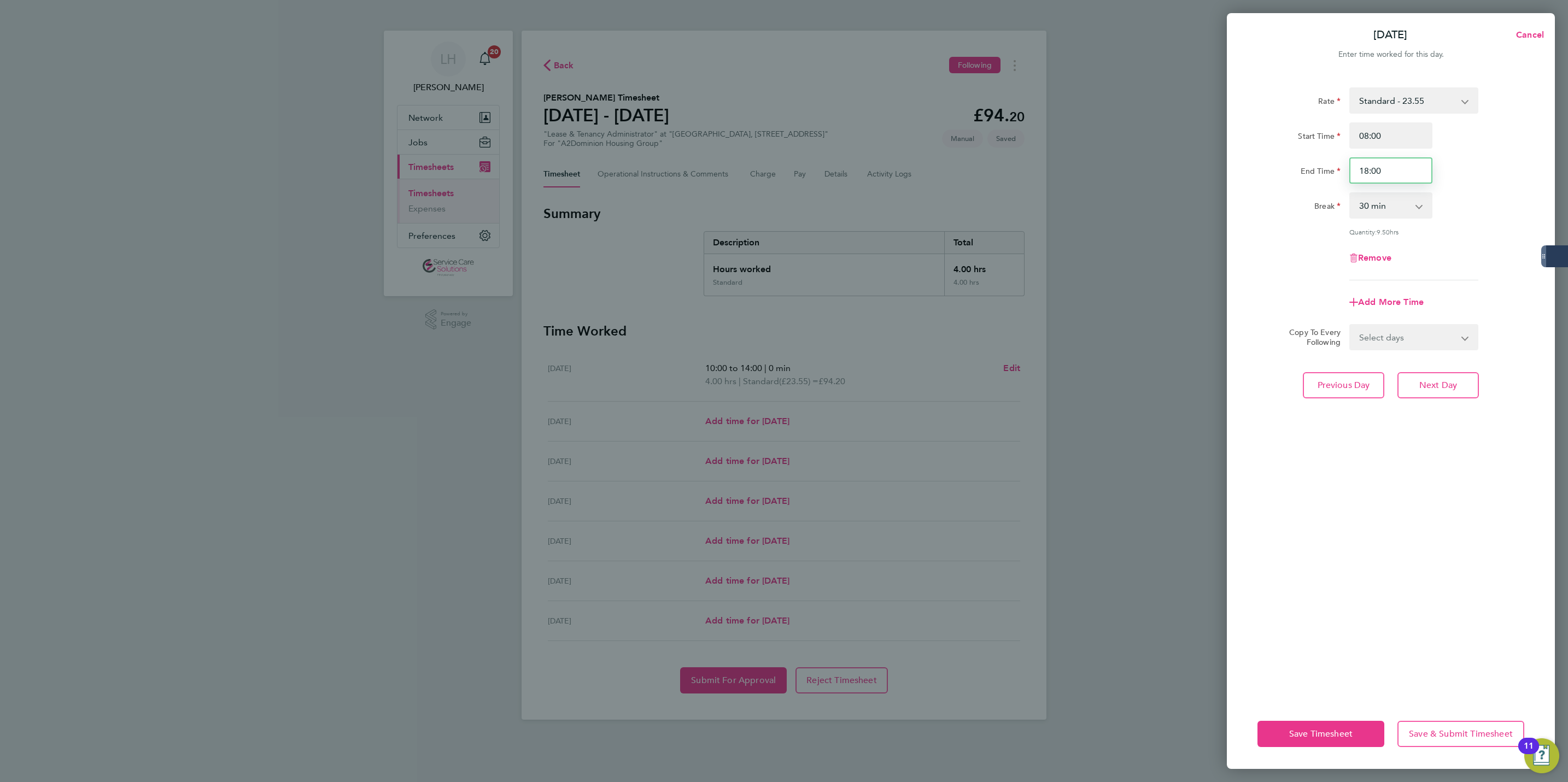
click at [1424, 169] on input "18:00" at bounding box center [1391, 170] width 84 height 26
click at [1416, 203] on select "0 min 15 min 30 min 45 min 60 min 75 min 90 min" at bounding box center [1385, 206] width 68 height 24
drag, startPoint x: 1383, startPoint y: 177, endPoint x: 1377, endPoint y: 175, distance: 6.3
click at [1382, 177] on input "18:00" at bounding box center [1391, 170] width 84 height 26
click at [1401, 175] on input "18:00" at bounding box center [1391, 170] width 84 height 26
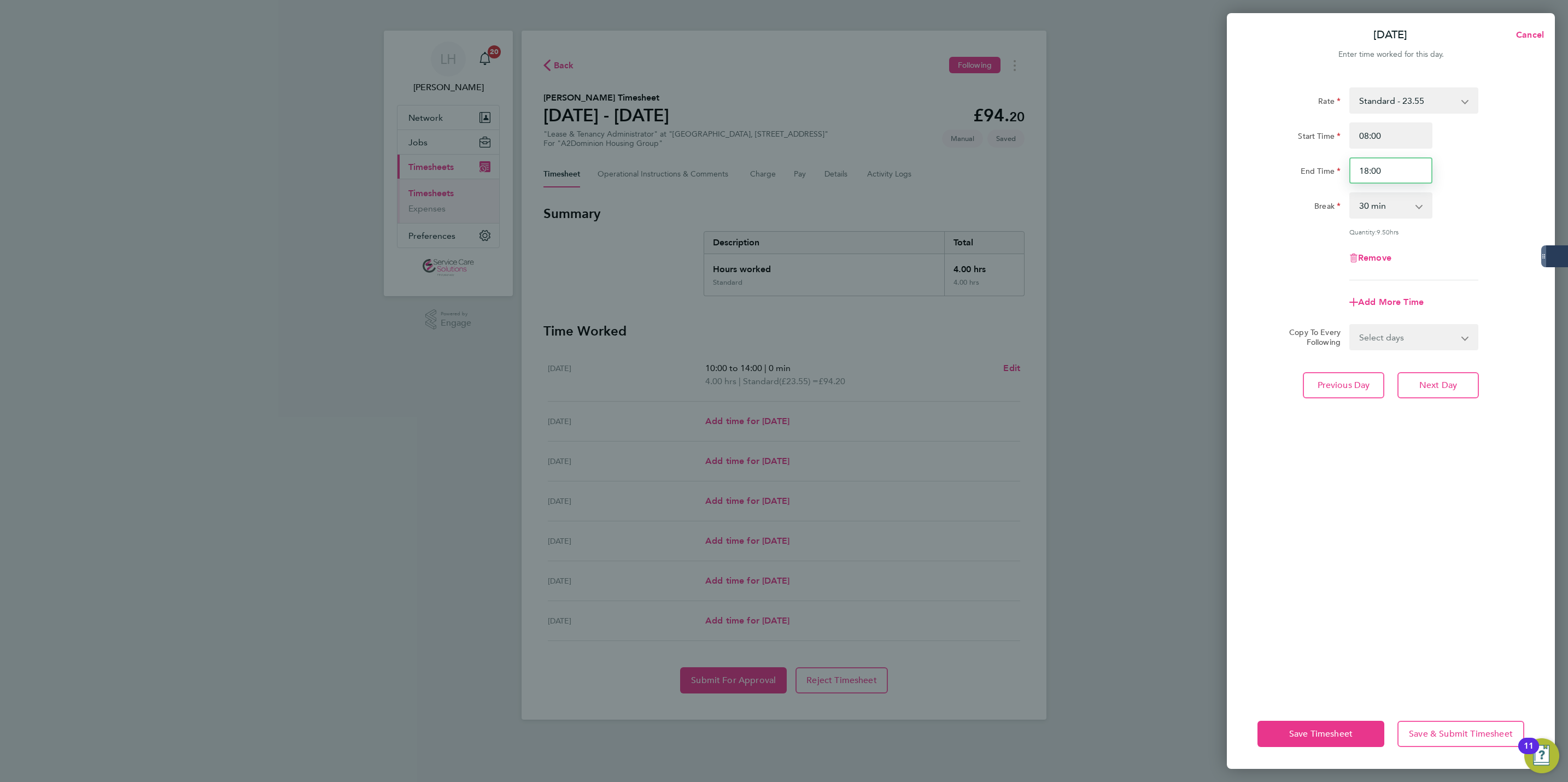
drag, startPoint x: 1372, startPoint y: 170, endPoint x: 1394, endPoint y: 170, distance: 22.0
click at [1394, 170] on input "18:00" at bounding box center [1391, 170] width 84 height 26
type input "18:30"
click at [1431, 385] on span "Next Day" at bounding box center [1438, 385] width 38 height 11
select select "30"
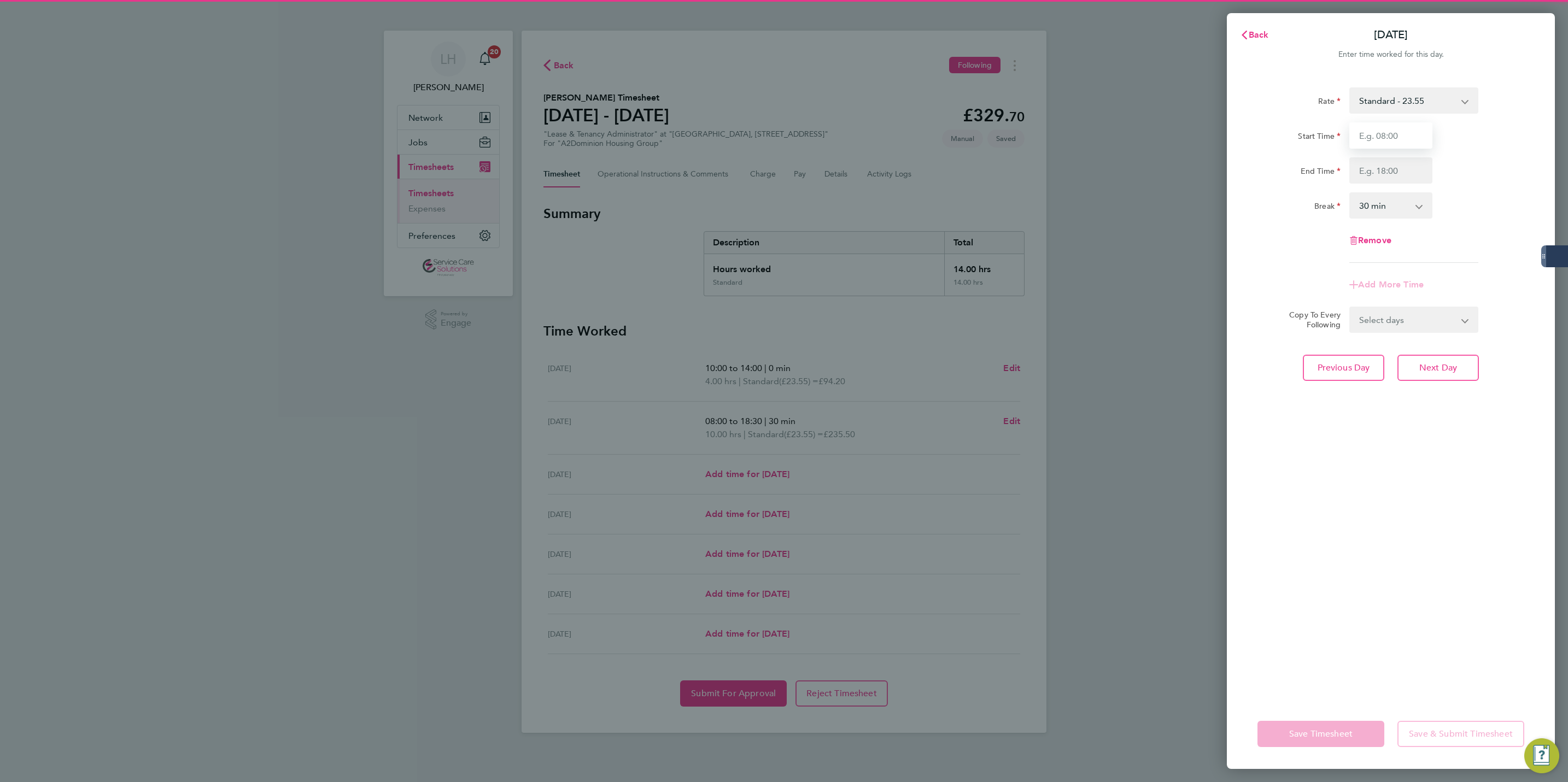
click at [1369, 131] on input "Start Time" at bounding box center [1391, 135] width 84 height 26
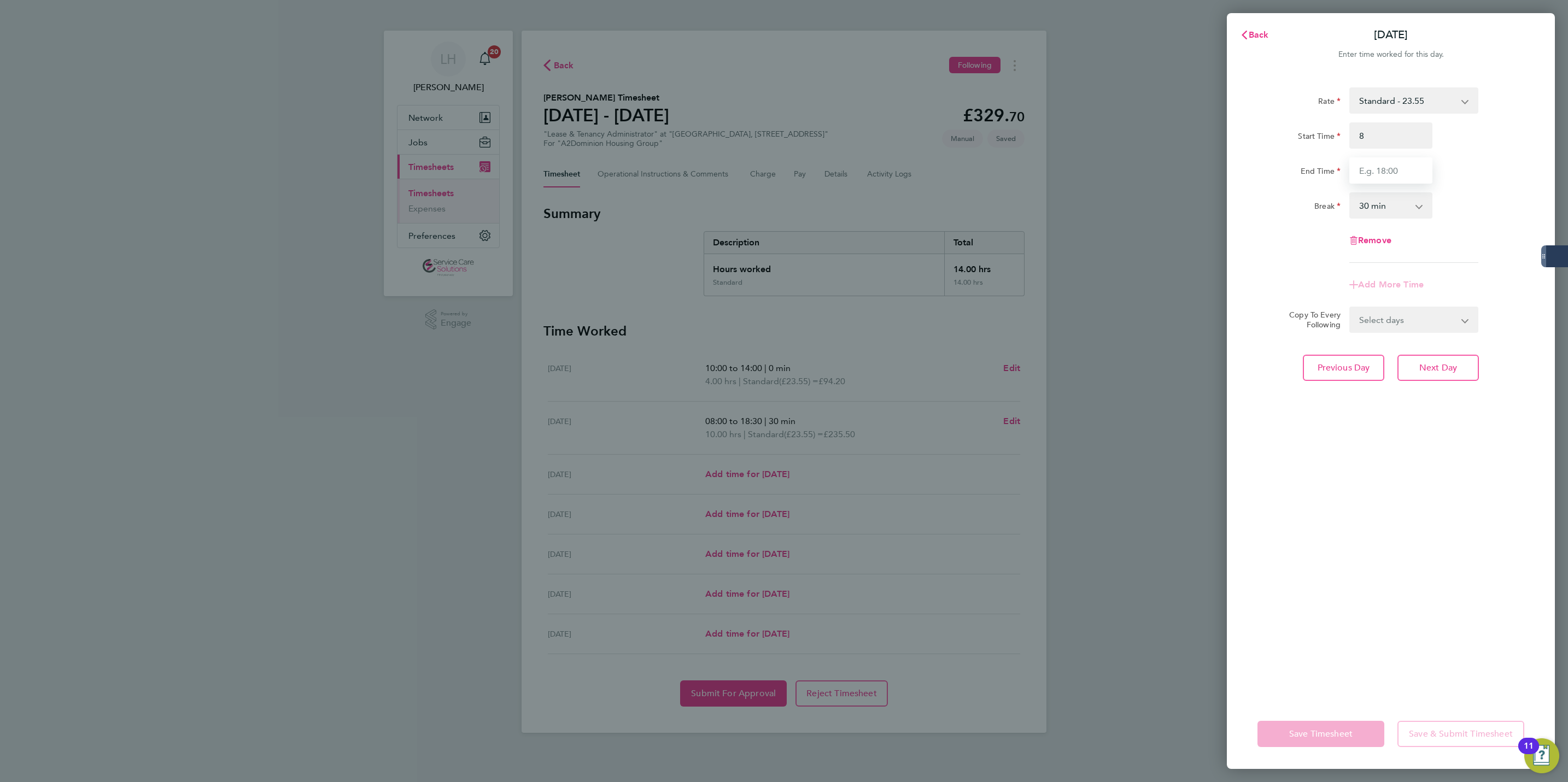
type input "08:00"
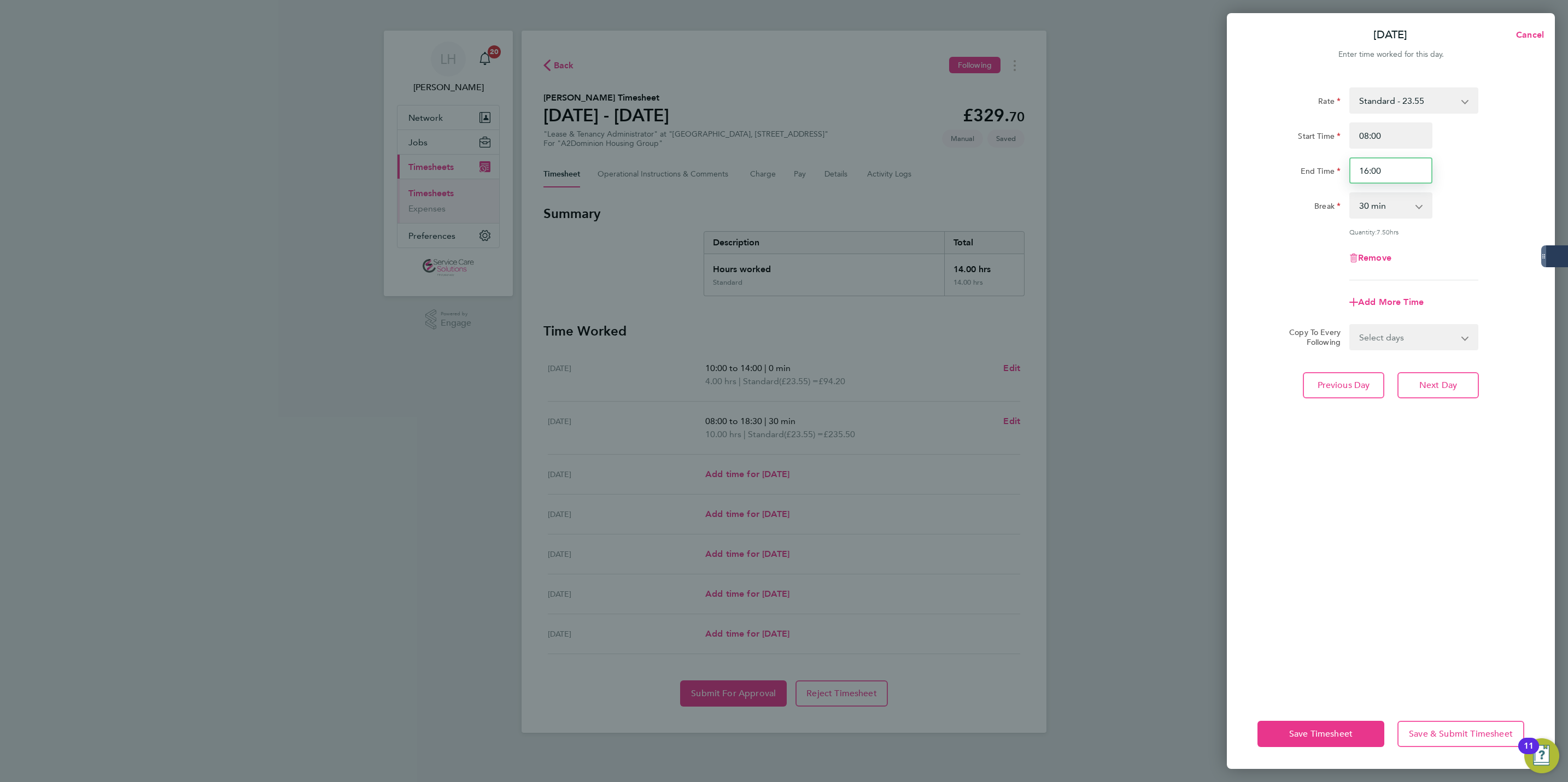
click at [1371, 173] on input "16:00" at bounding box center [1391, 170] width 84 height 26
click at [1372, 173] on input "16:00" at bounding box center [1391, 170] width 84 height 26
click at [1370, 173] on input "16:00" at bounding box center [1391, 170] width 84 height 26
type input "16:30"
click at [1429, 394] on button "Next Day" at bounding box center [1438, 385] width 81 height 26
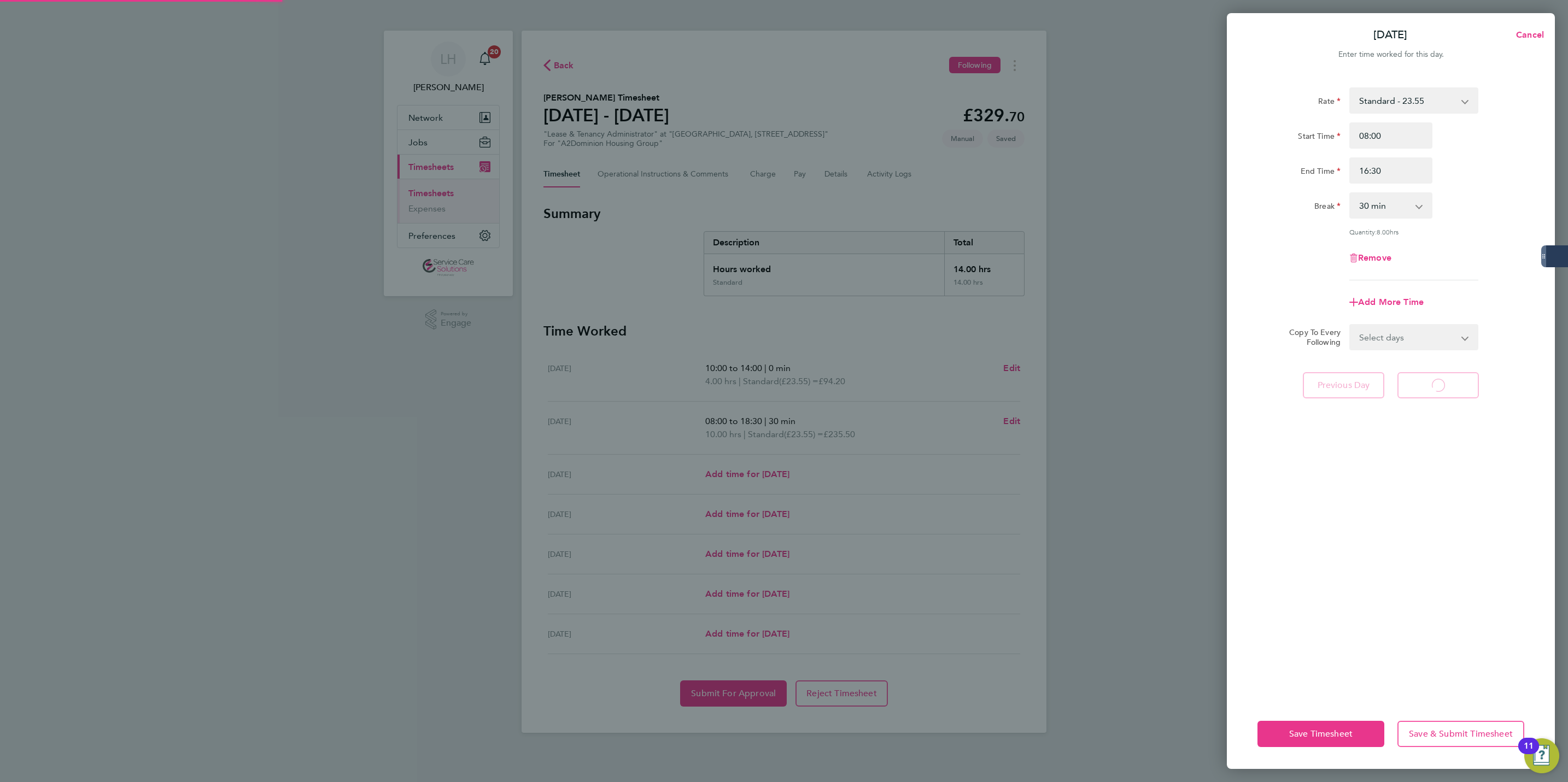
select select "30"
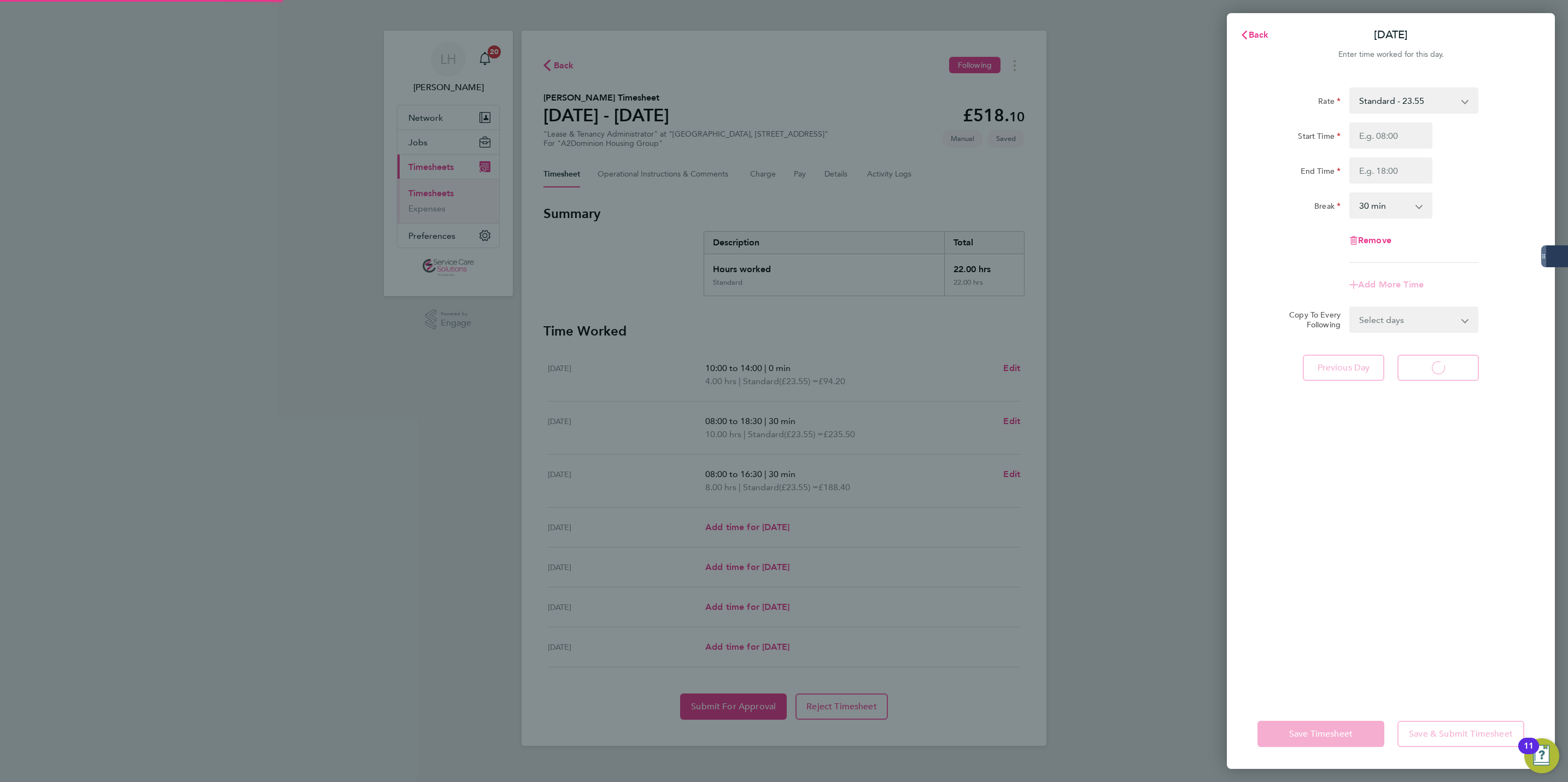
select select "30"
click at [1401, 143] on input "Start Time" at bounding box center [1391, 135] width 84 height 26
type input "08:00"
click at [1339, 363] on app-form-button "Previous Day" at bounding box center [1347, 368] width 88 height 26
click at [1382, 241] on span "Remove" at bounding box center [1374, 240] width 33 height 11
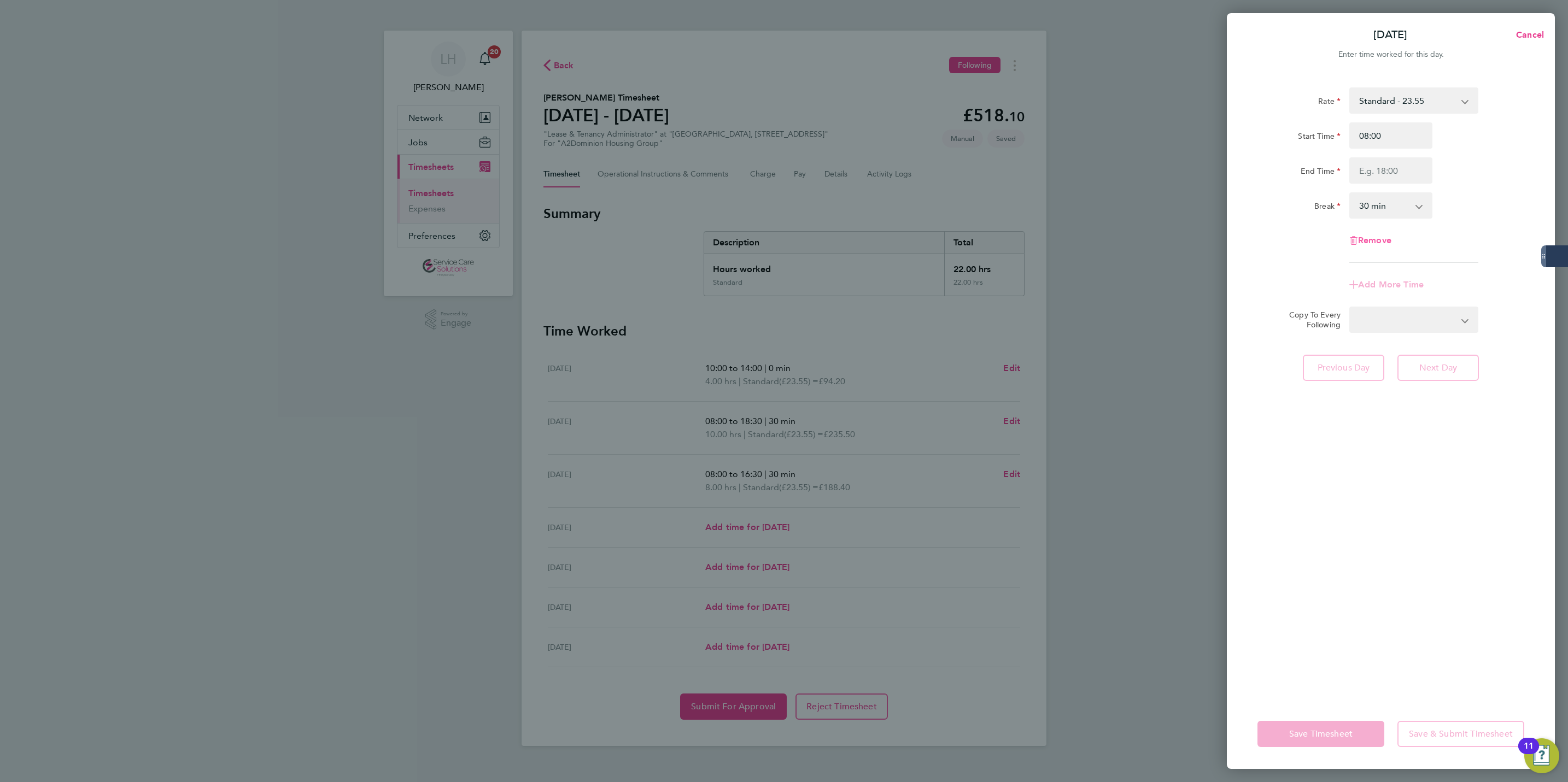
select select "null"
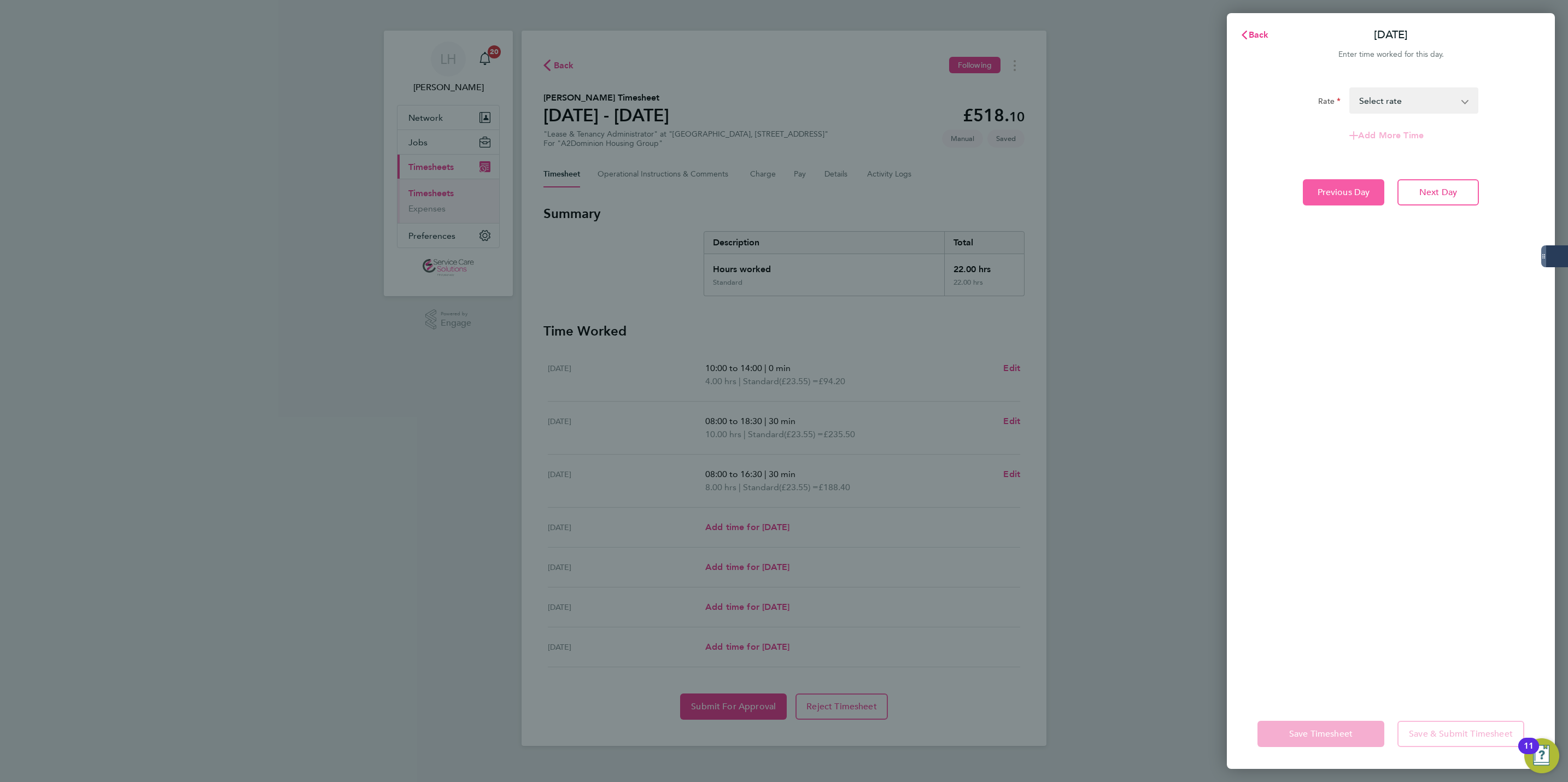
click at [1337, 182] on button "Previous Day" at bounding box center [1343, 192] width 81 height 26
select select "30"
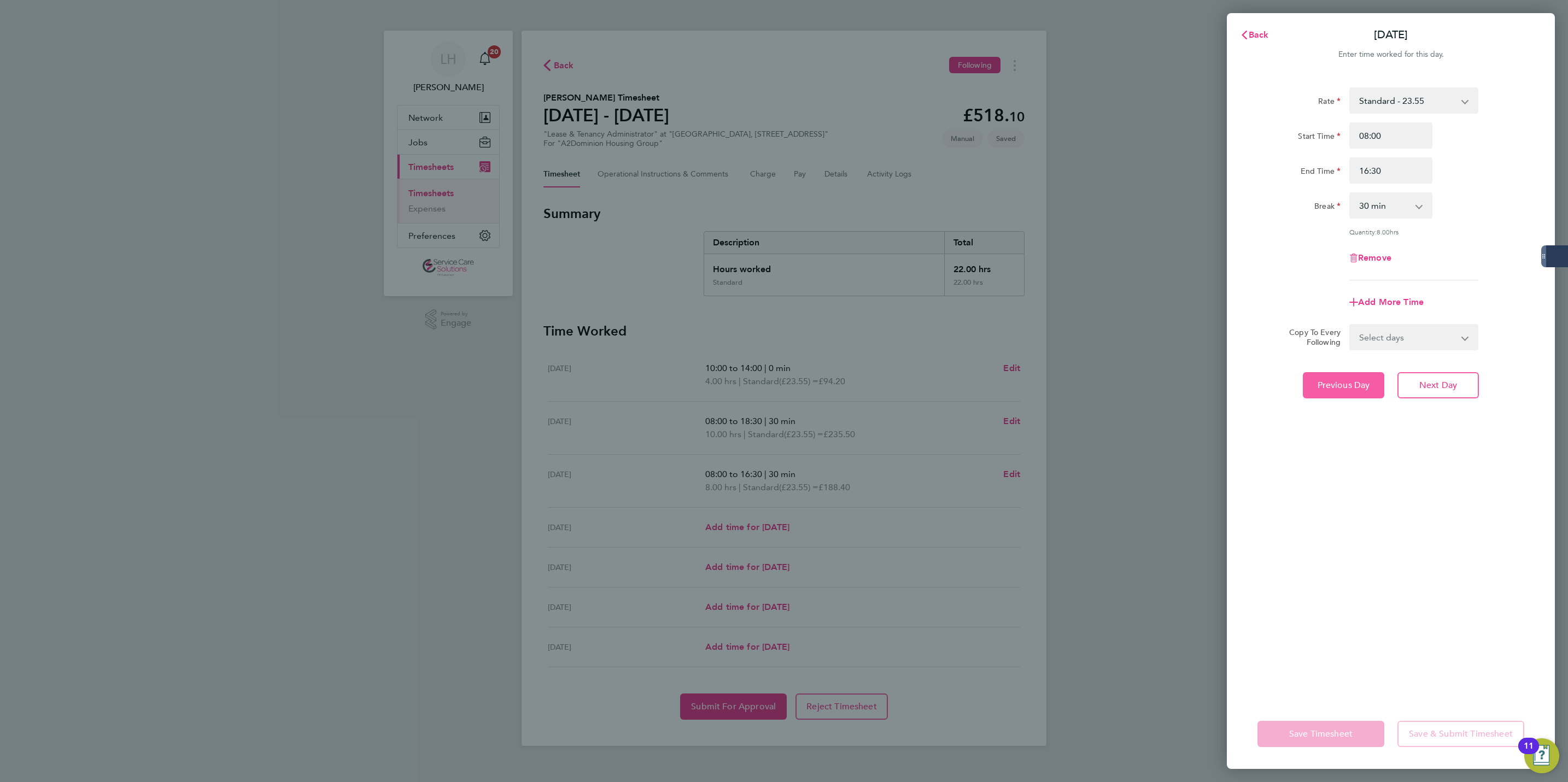
click at [1337, 394] on button "Previous Day" at bounding box center [1343, 385] width 81 height 26
select select "30"
click at [1403, 335] on select "Select days Day Weekday (Mon-Fri) Weekend (Sat-Sun) Wednesday Thursday Friday S…" at bounding box center [1408, 337] width 115 height 24
select select "FRI"
click at [1351, 325] on select "Select days Day Weekday (Mon-Fri) Weekend (Sat-Sun) Wednesday Thursday Friday S…" at bounding box center [1408, 337] width 115 height 24
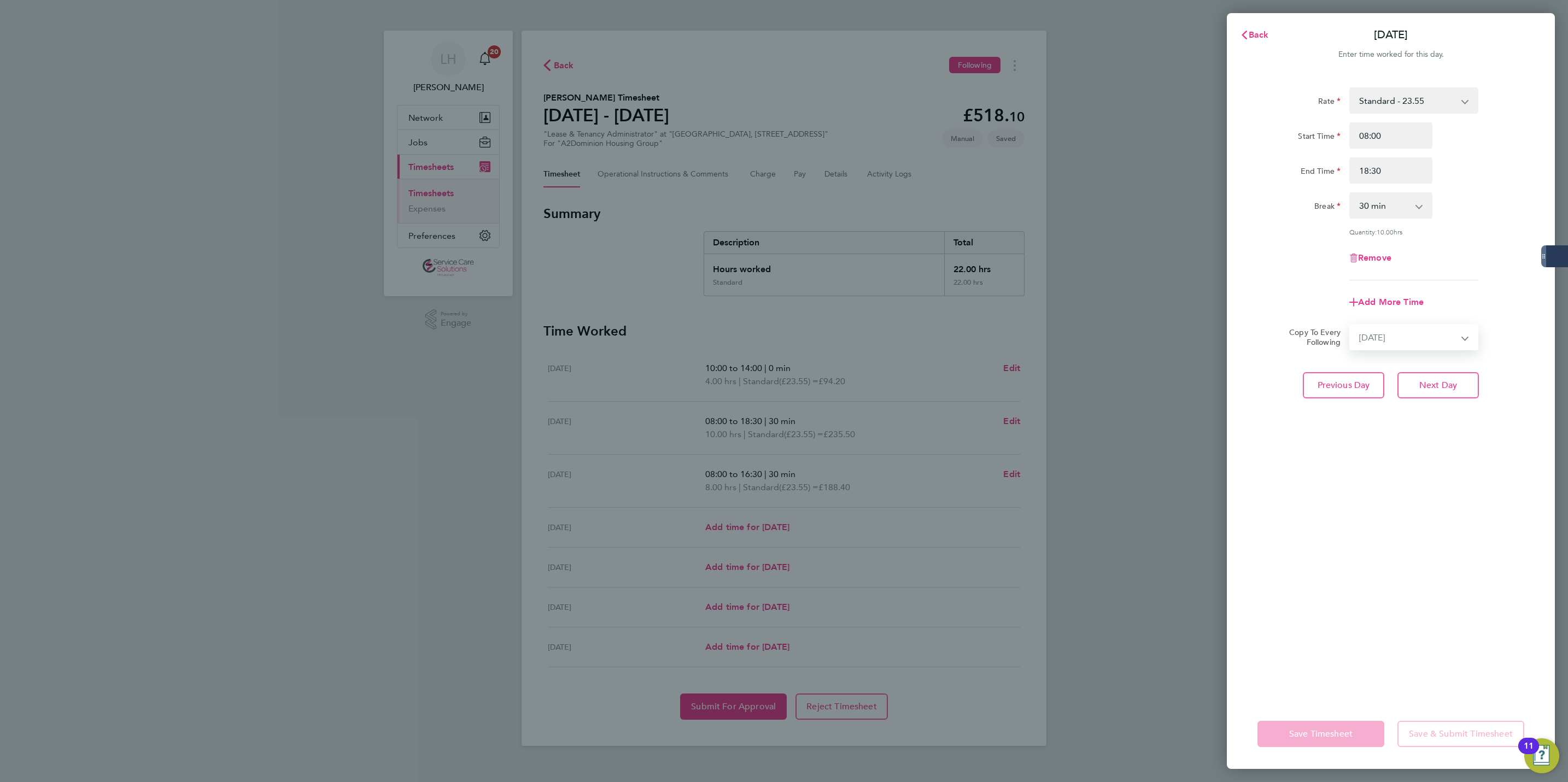
select select "2025-08-31"
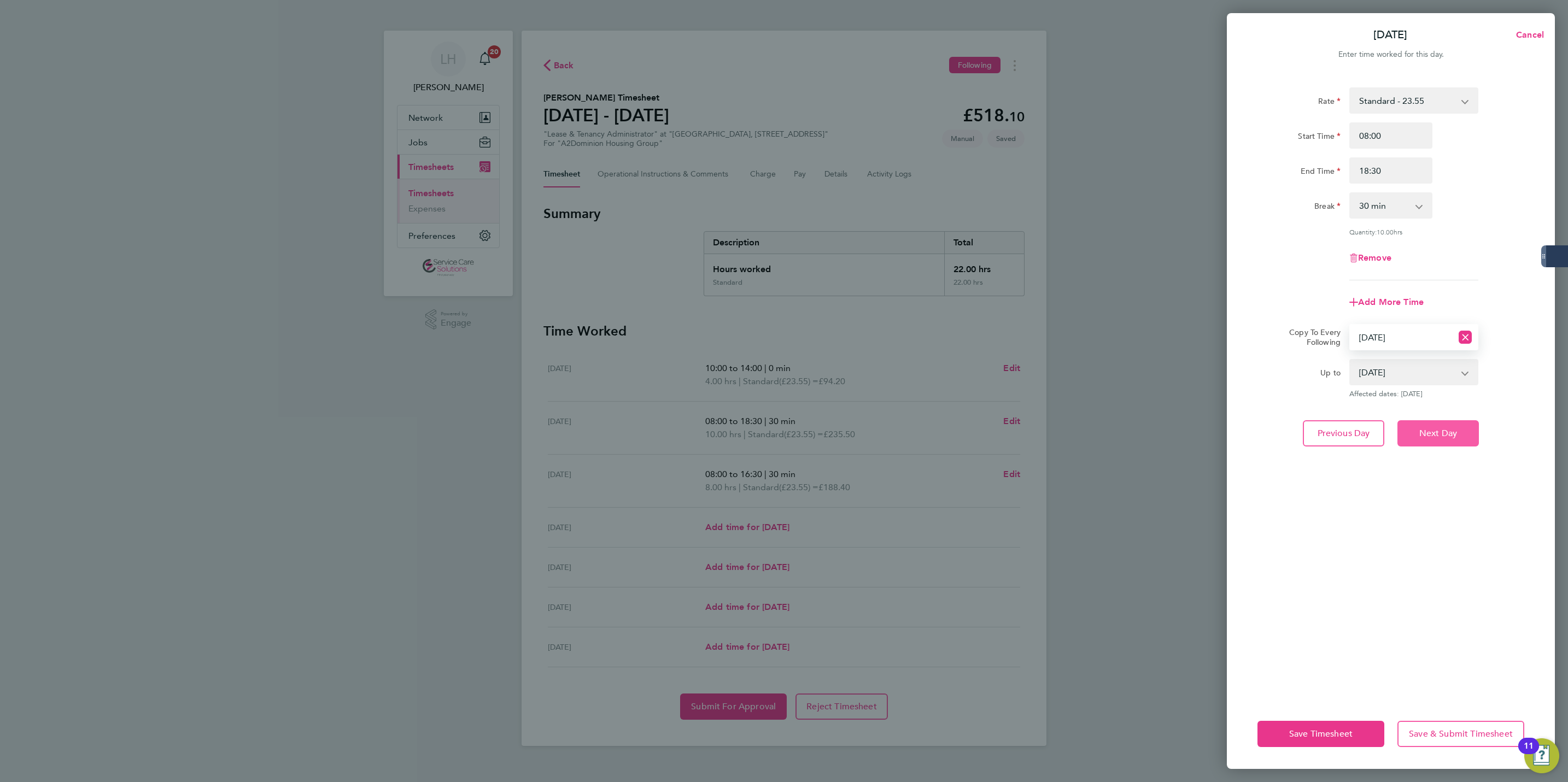
click at [1459, 424] on button "Next Day" at bounding box center [1438, 434] width 81 height 26
select select "0: null"
select select "30"
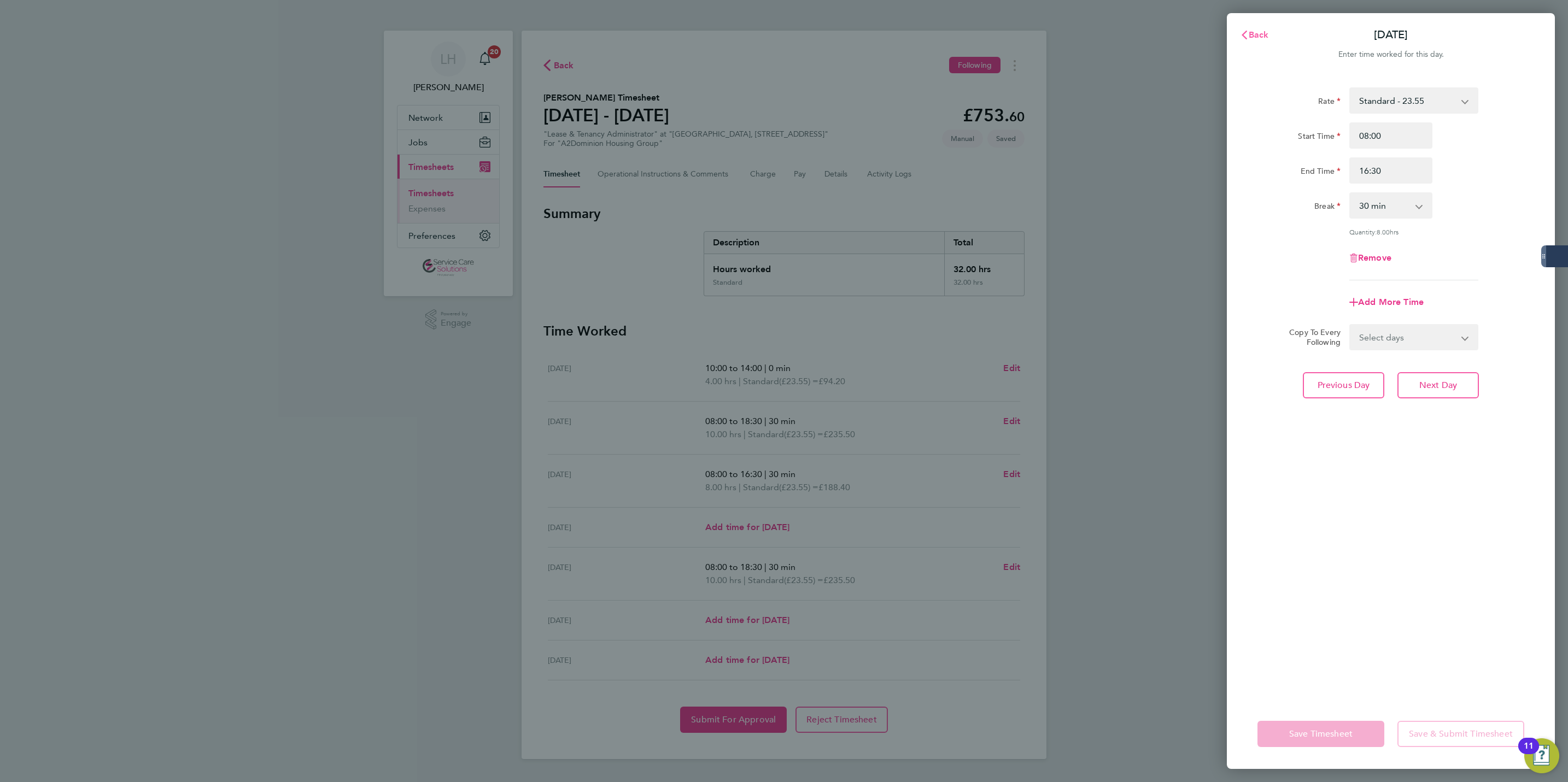
drag, startPoint x: 1259, startPoint y: 41, endPoint x: 1223, endPoint y: 107, distance: 75.2
click at [1258, 41] on button "Back" at bounding box center [1254, 35] width 51 height 22
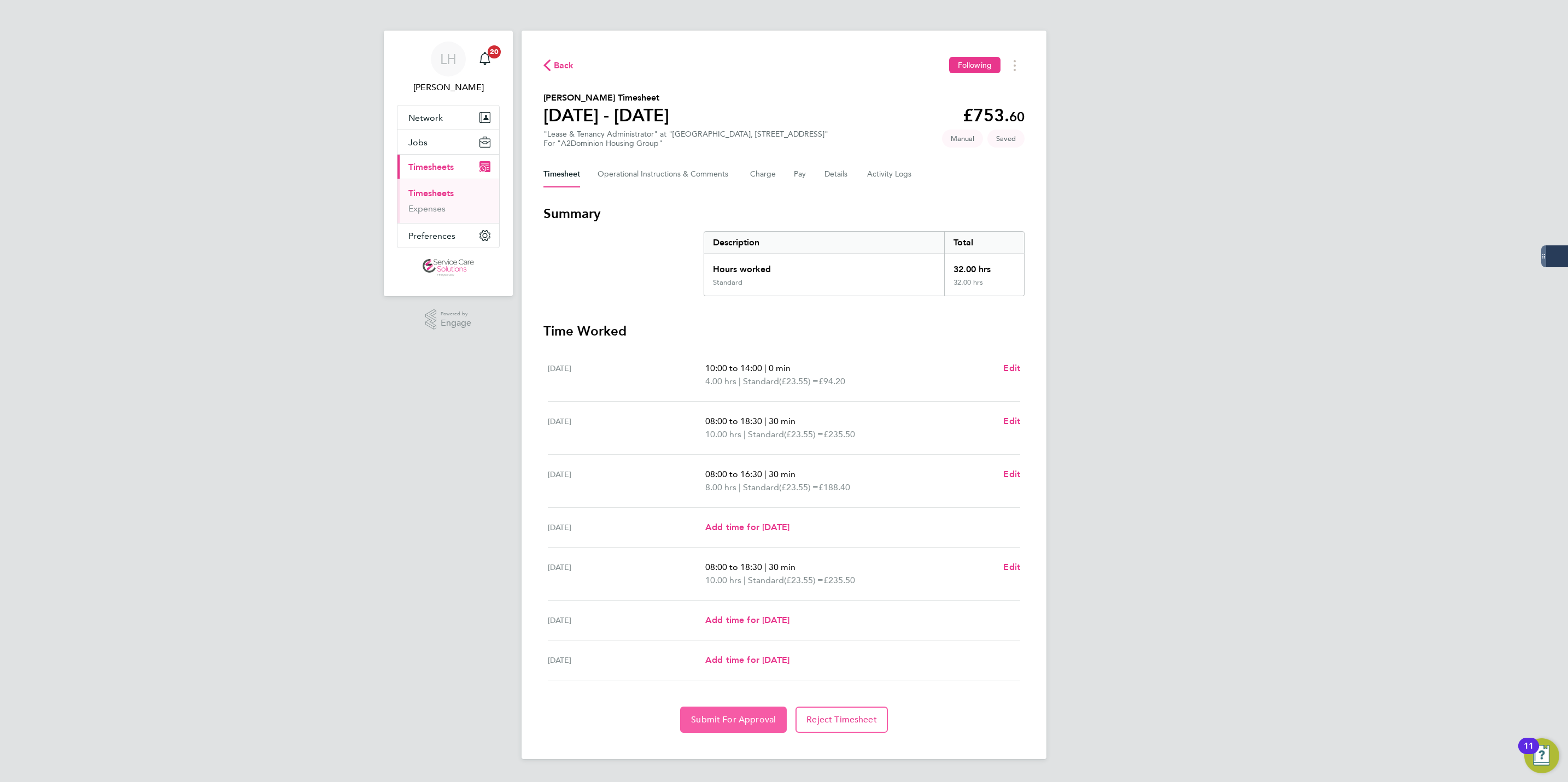
click at [740, 728] on button "Submit For Approval" at bounding box center [734, 720] width 107 height 26
click at [433, 195] on link "Timesheets" at bounding box center [431, 193] width 45 height 11
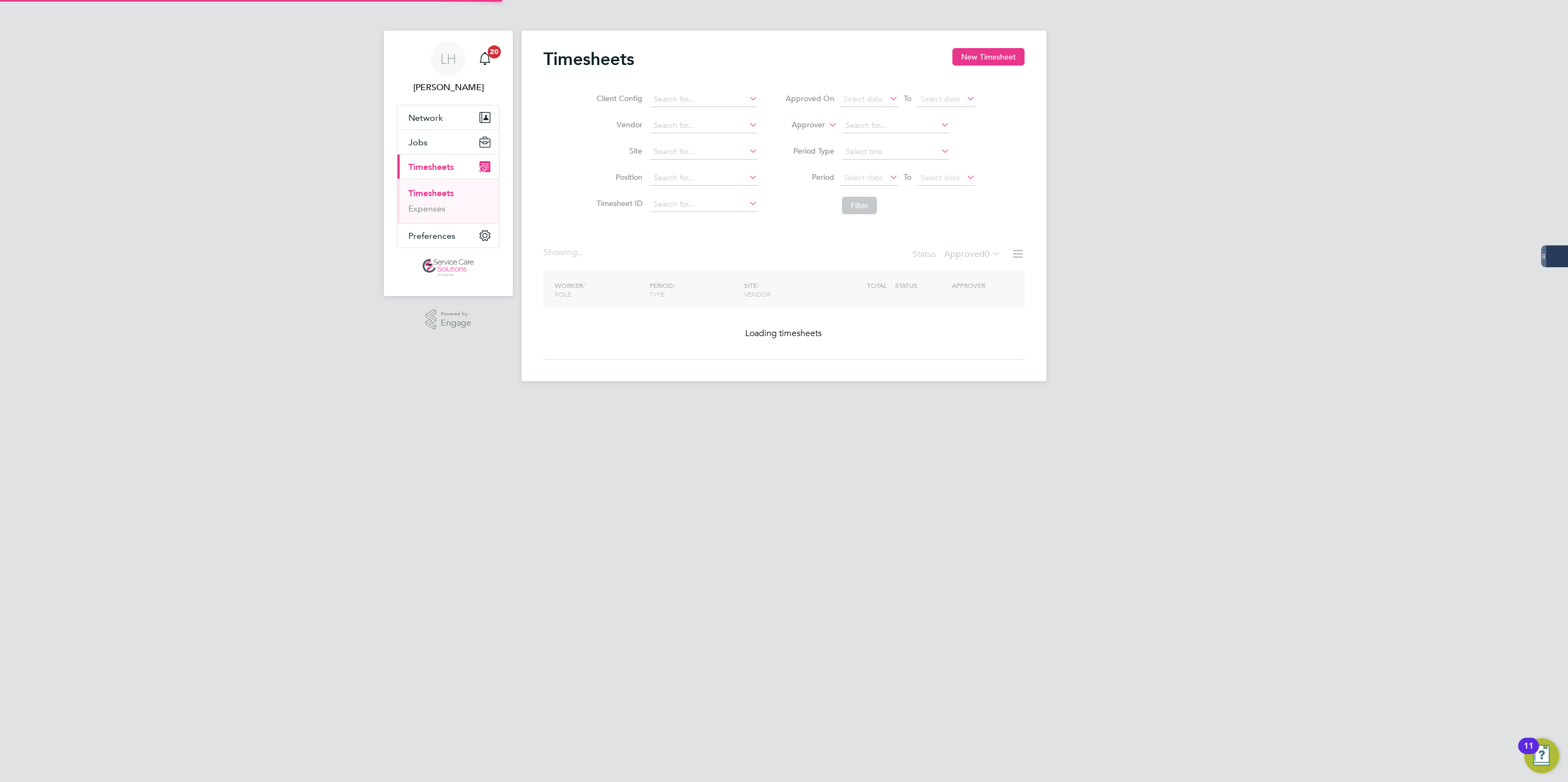
drag, startPoint x: 973, startPoint y: 60, endPoint x: 841, endPoint y: 68, distance: 132.2
click at [973, 60] on button "New Timesheet" at bounding box center [988, 57] width 72 height 18
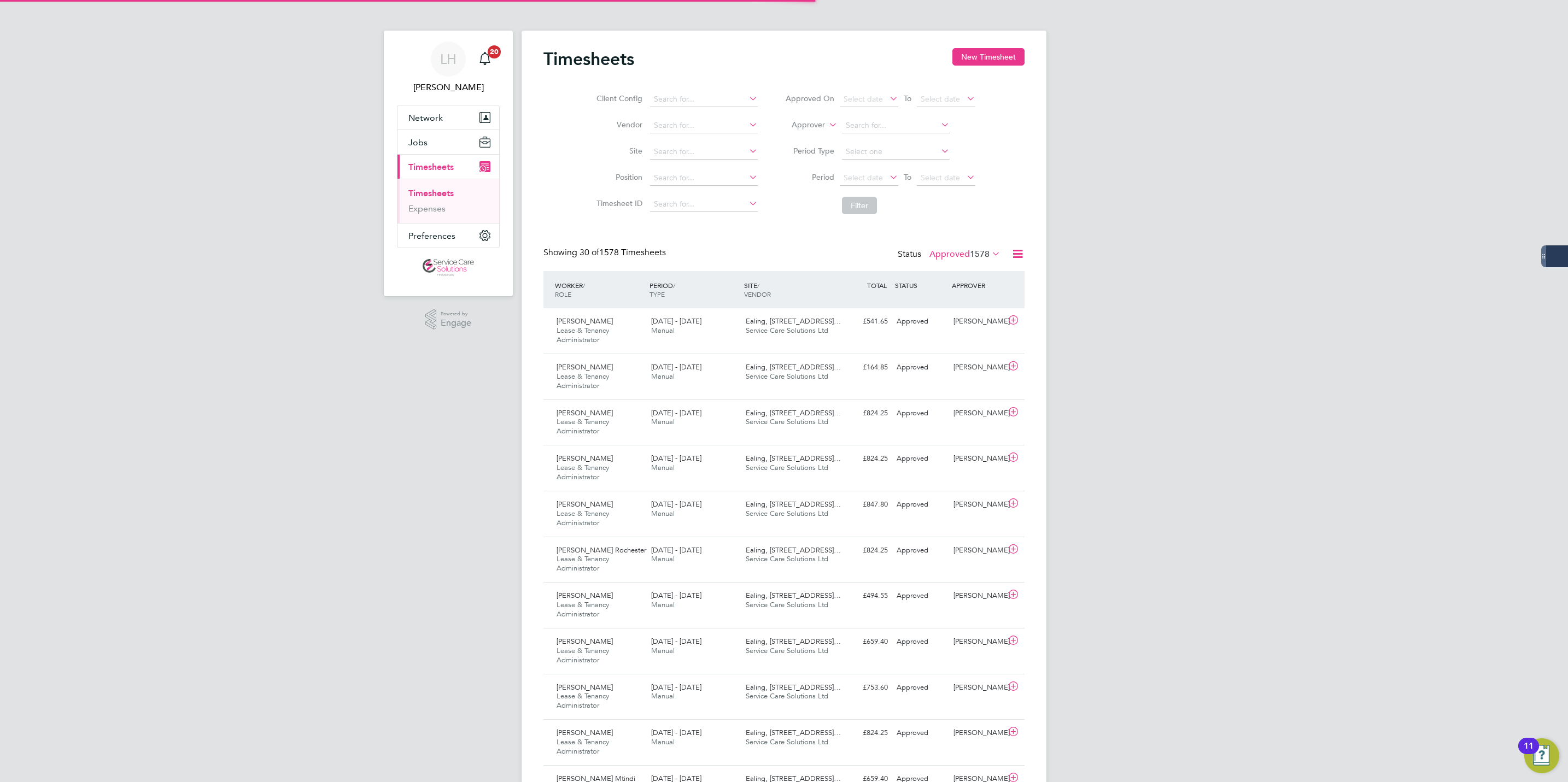
scroll to position [36, 95]
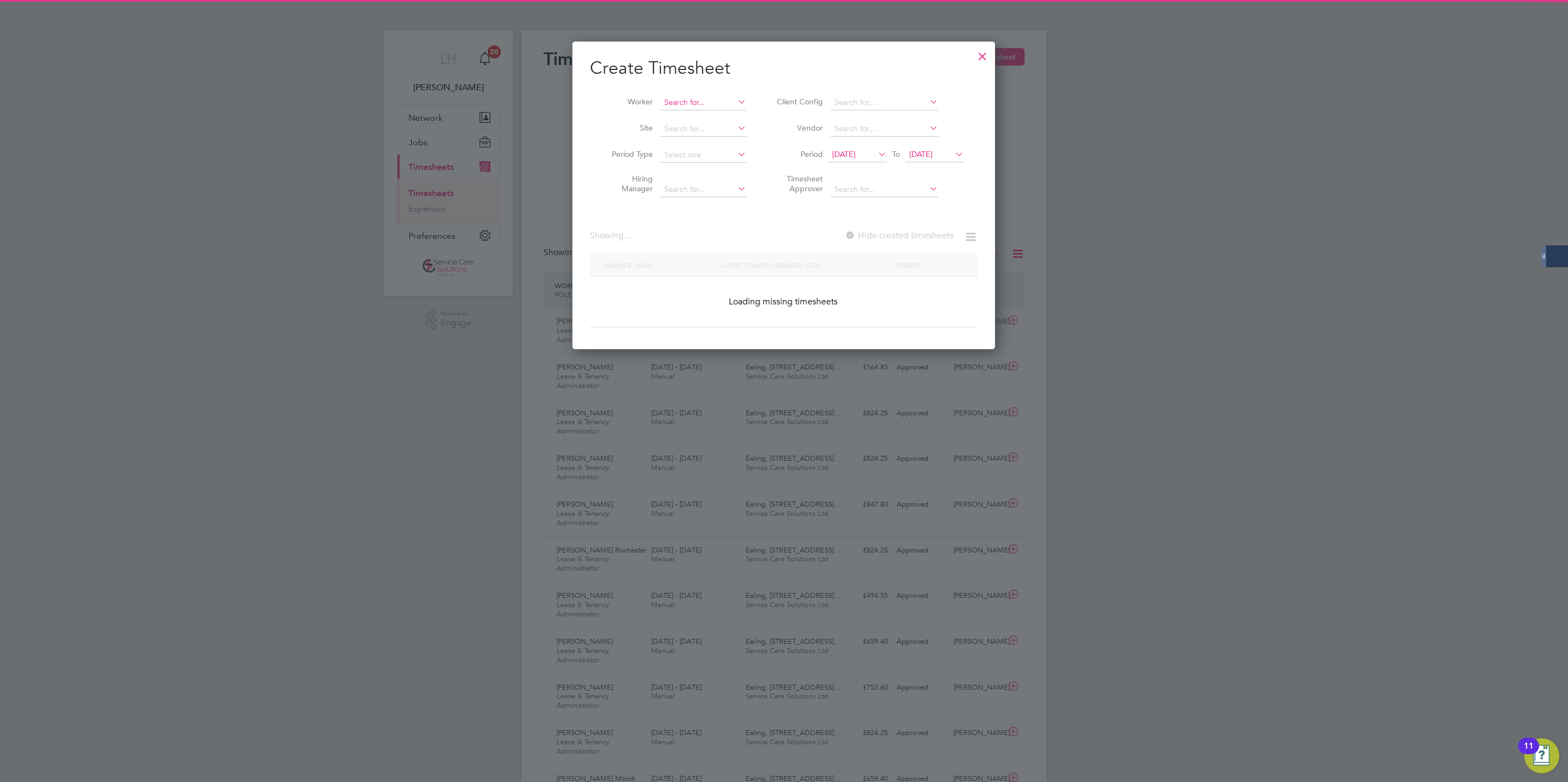
click at [713, 100] on input at bounding box center [704, 102] width 86 height 15
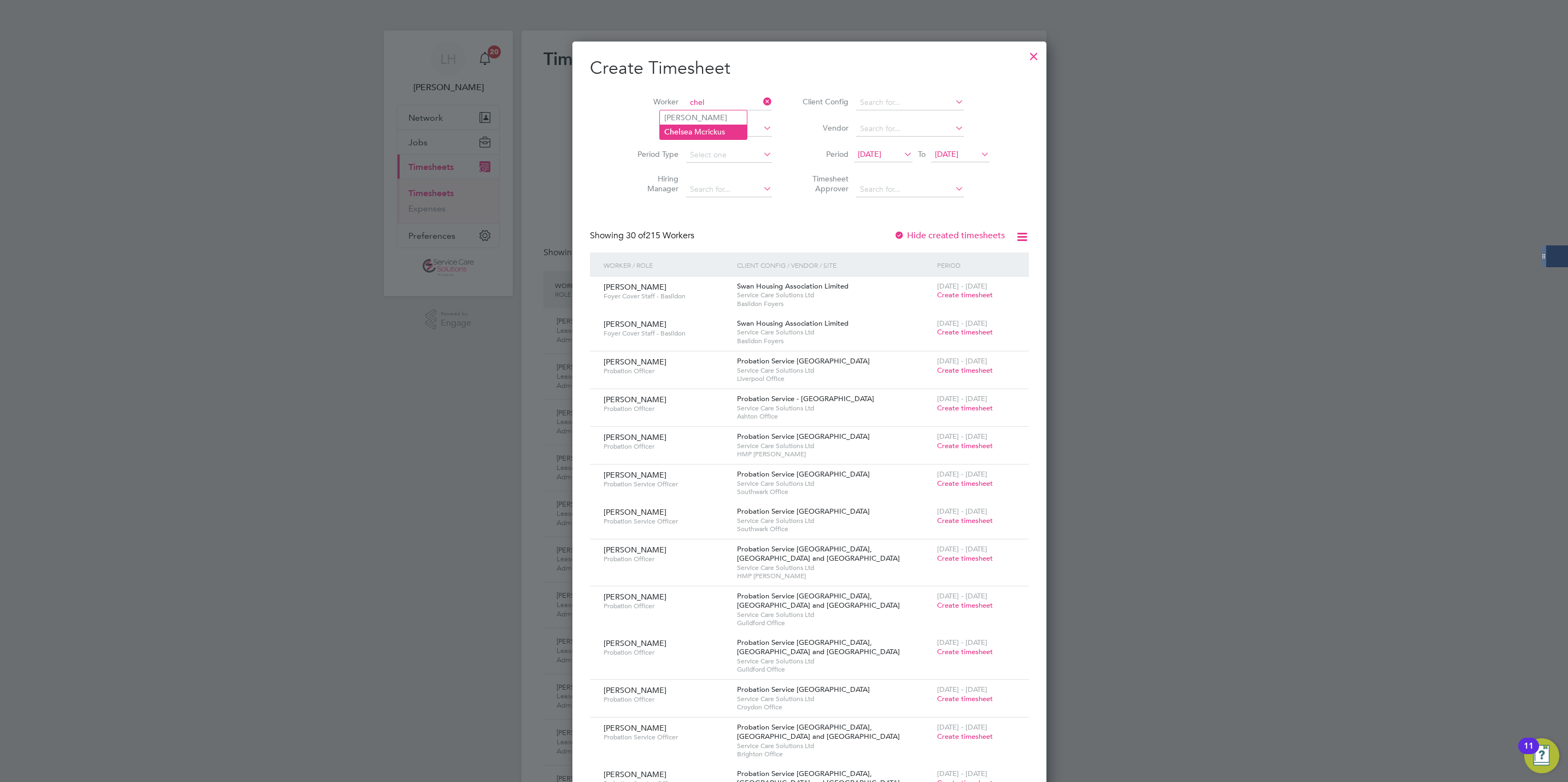
click at [679, 137] on li "Chel sea Mcrickus" at bounding box center [703, 132] width 87 height 15
type input "[PERSON_NAME]"
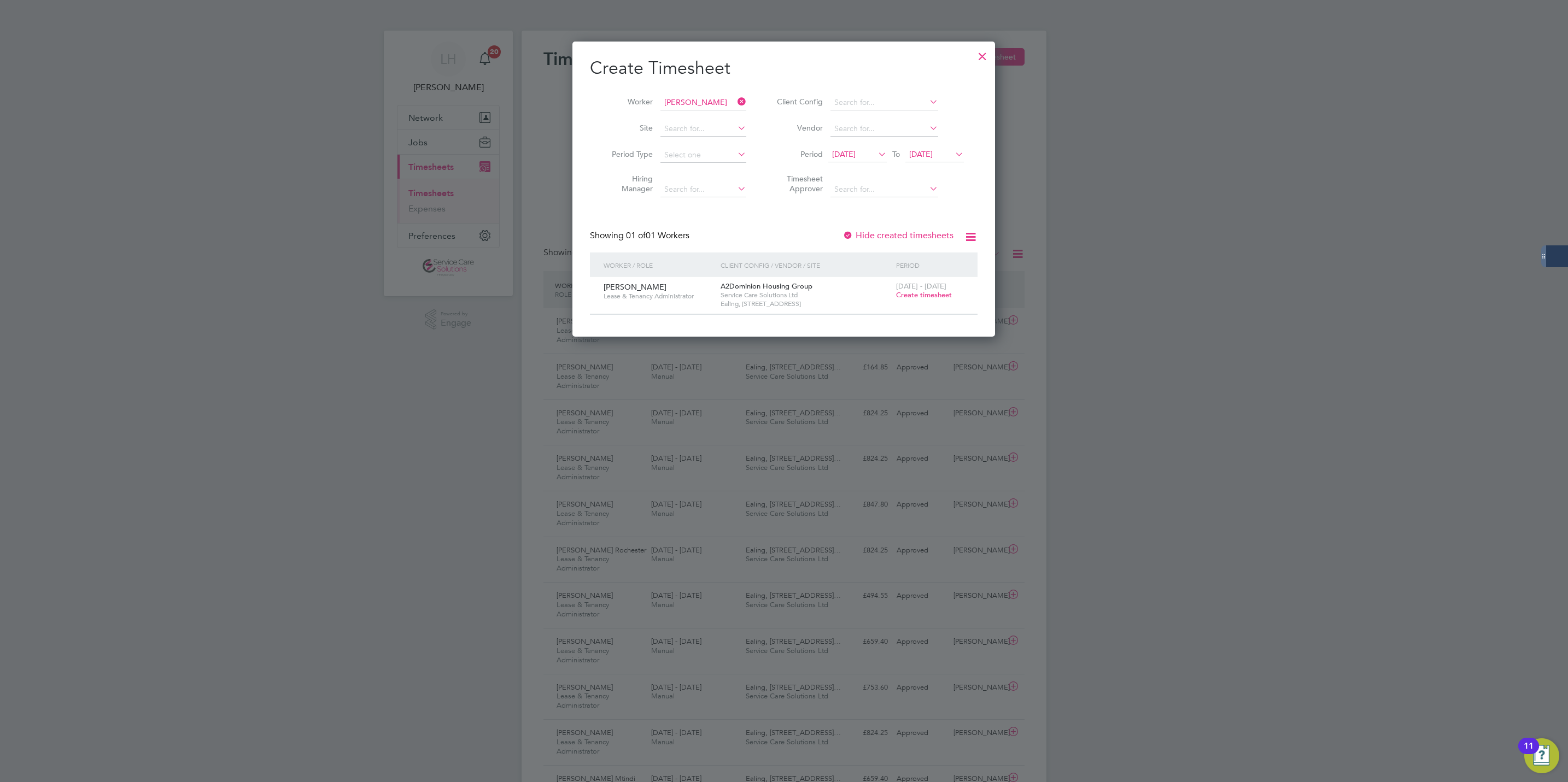
click at [922, 298] on span "Create timesheet" at bounding box center [923, 294] width 56 height 9
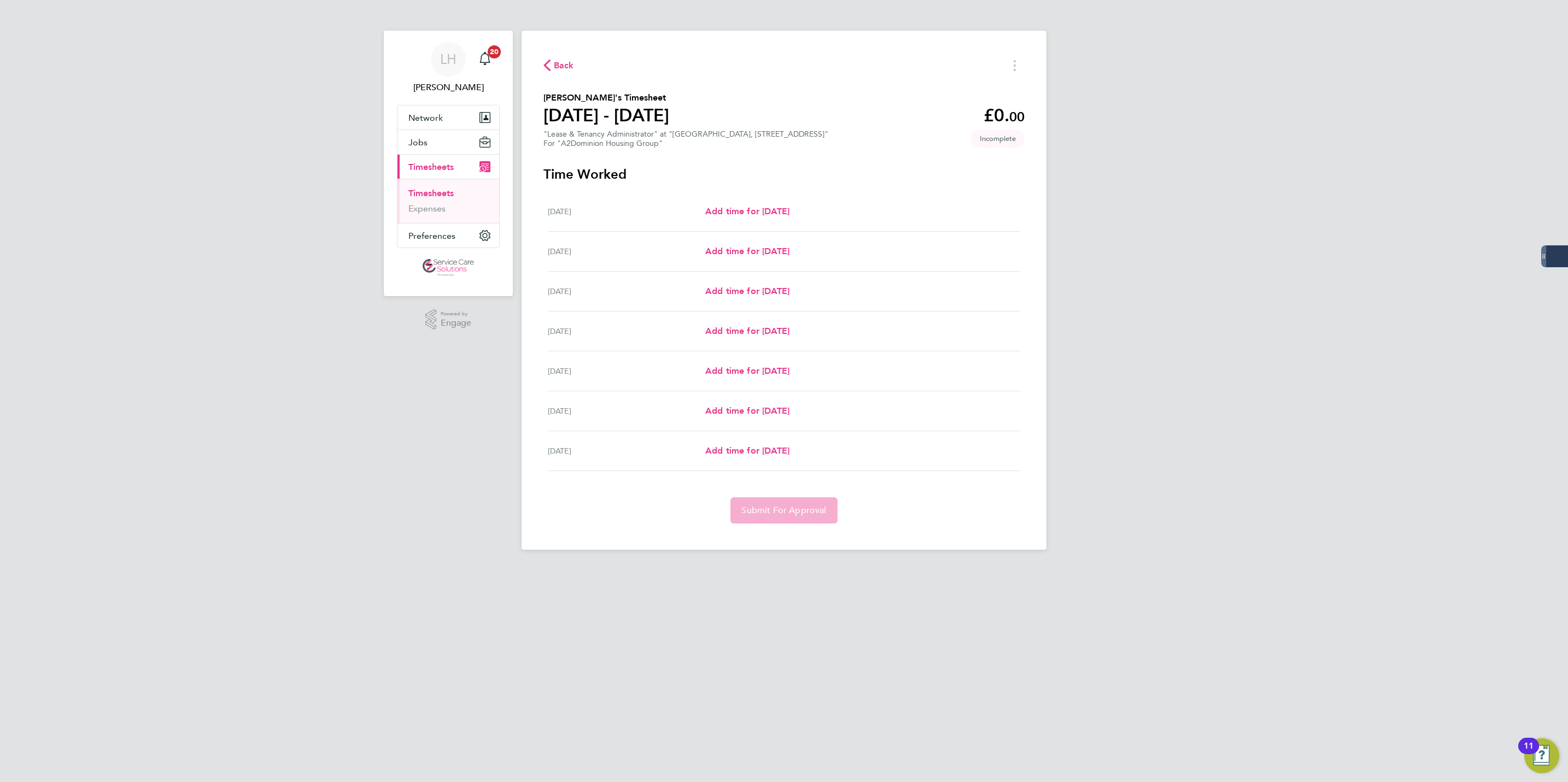
click at [742, 340] on div "Thu 28 Aug Add time for Thu 28 Aug Add time for Thu 28 Aug" at bounding box center [784, 331] width 473 height 40
click at [742, 331] on span "Add time for [DATE]" at bounding box center [748, 331] width 84 height 11
select select "30"
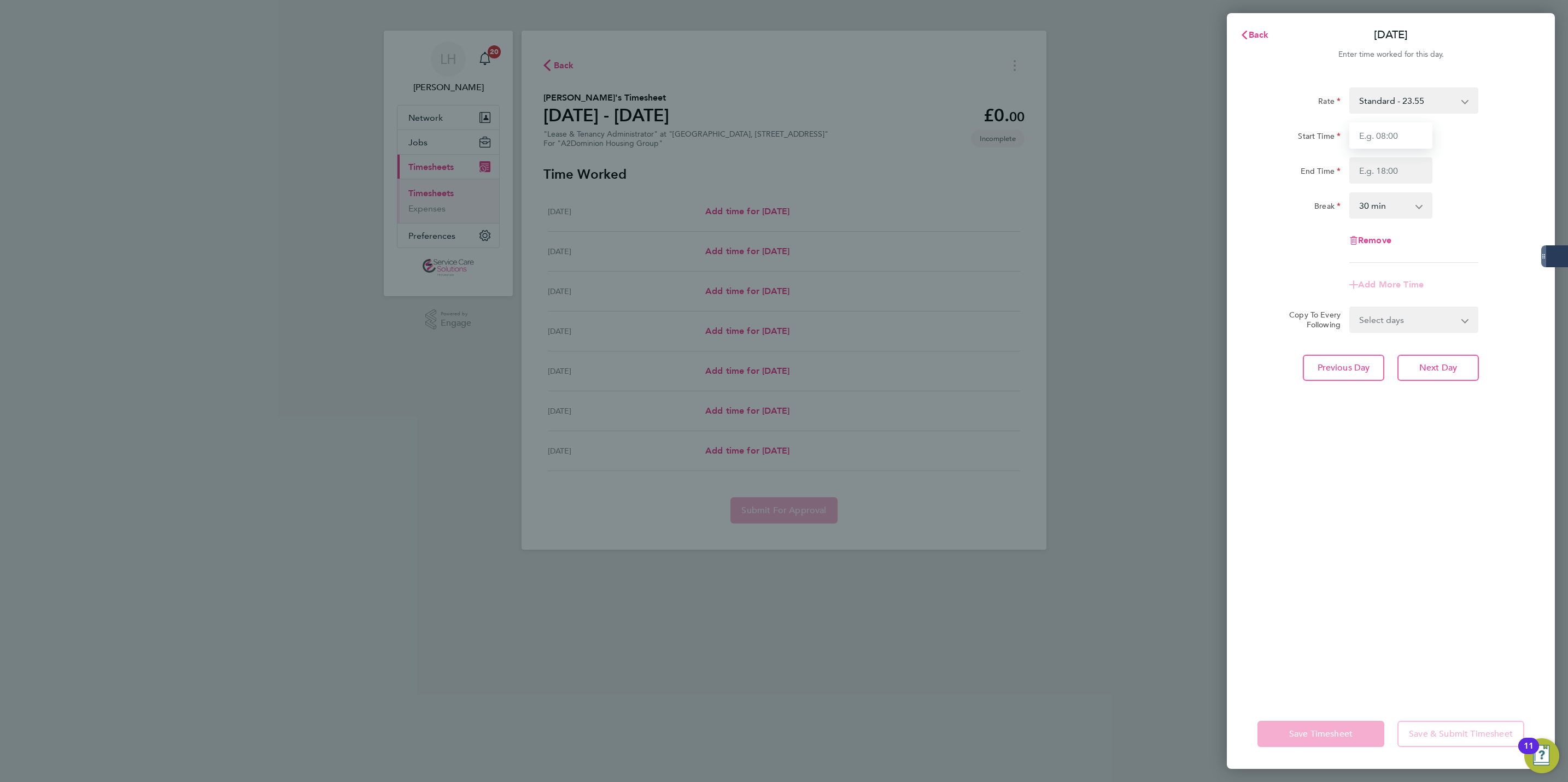
click at [1420, 128] on input "Start Time" at bounding box center [1391, 135] width 84 height 26
type input "10:00"
type input "16:00"
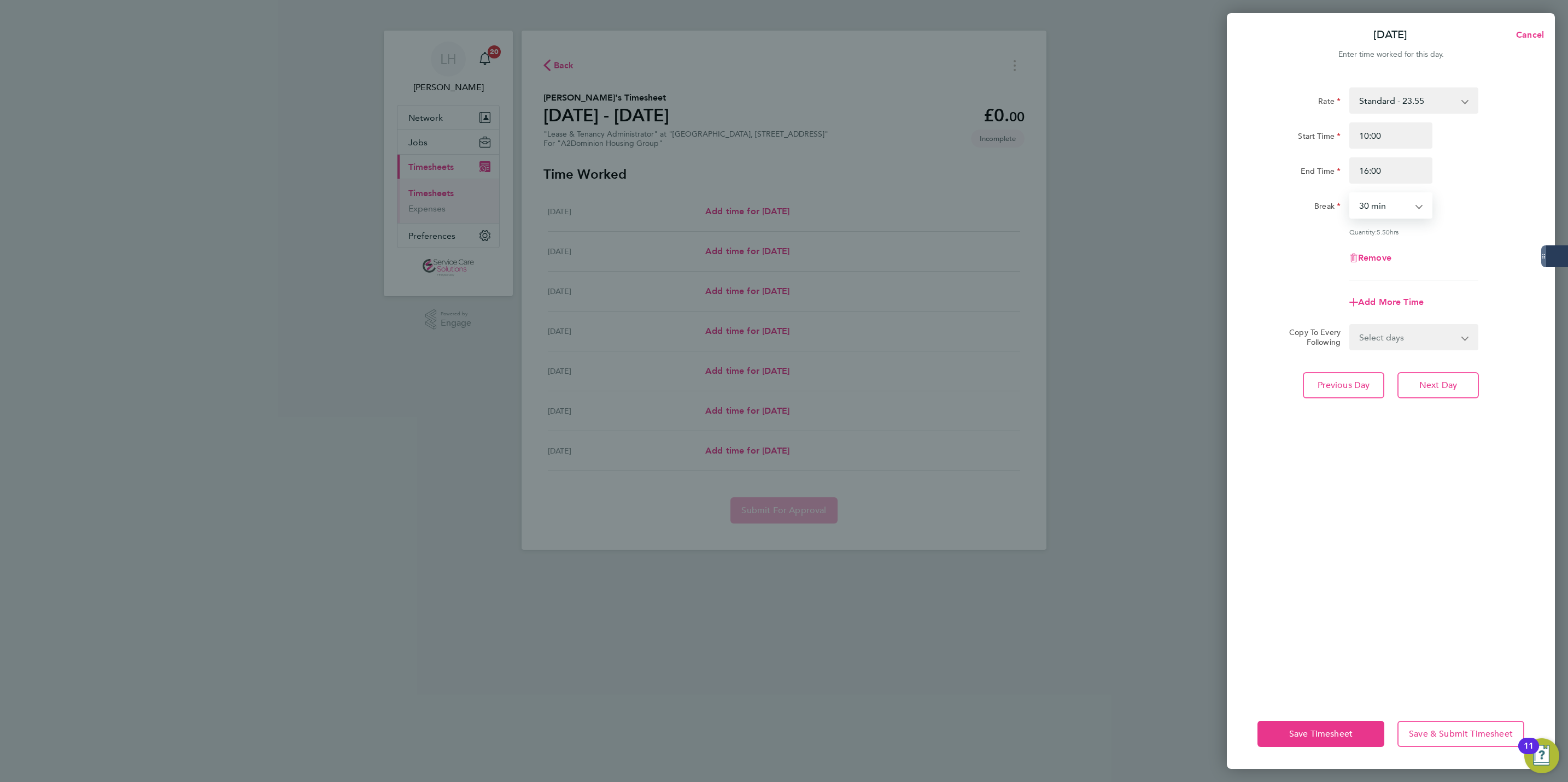
select select "0"
click at [1442, 384] on span "Next Day" at bounding box center [1438, 385] width 38 height 11
select select "30"
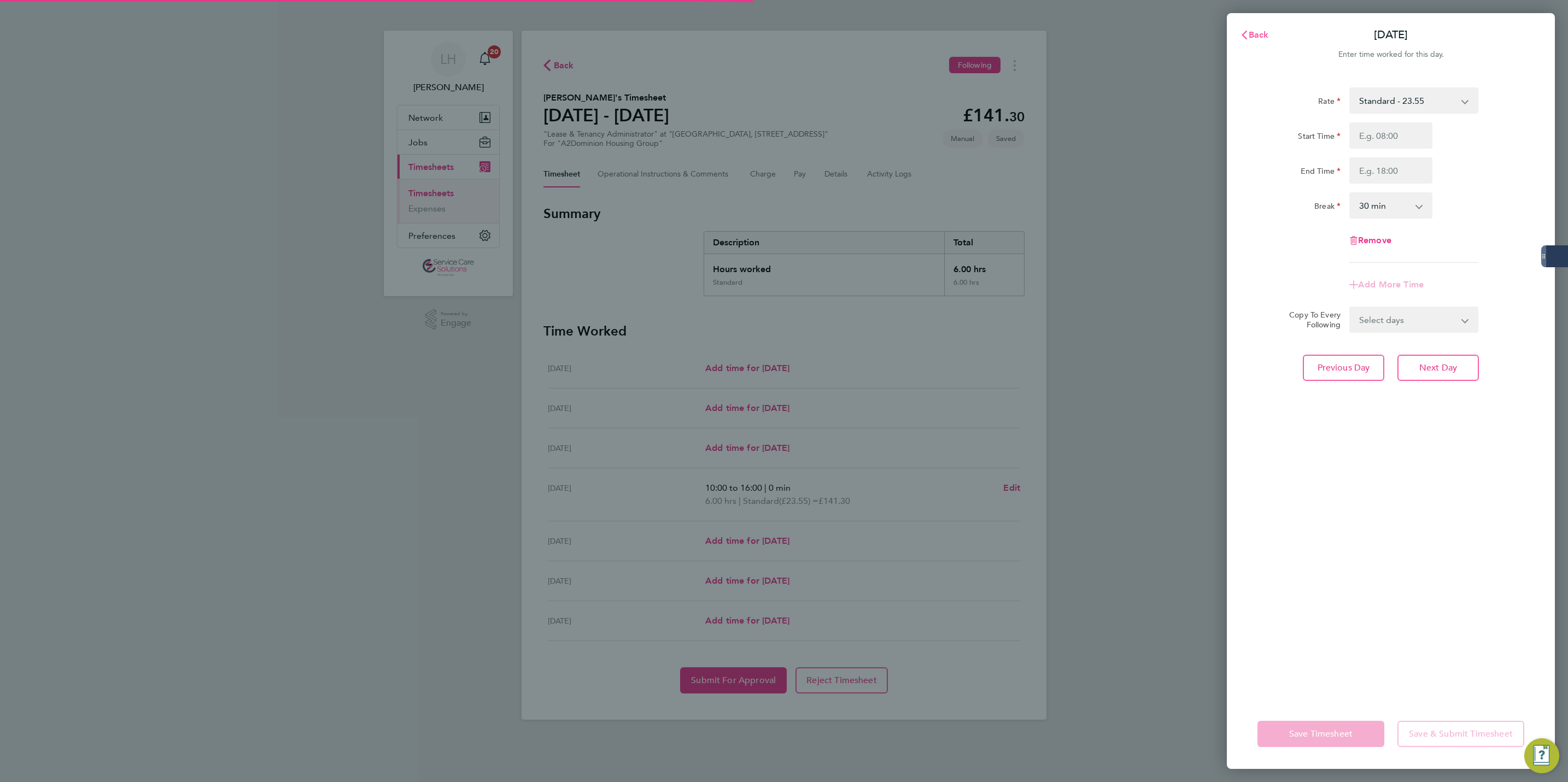
click at [1249, 25] on button "Back" at bounding box center [1254, 35] width 51 height 22
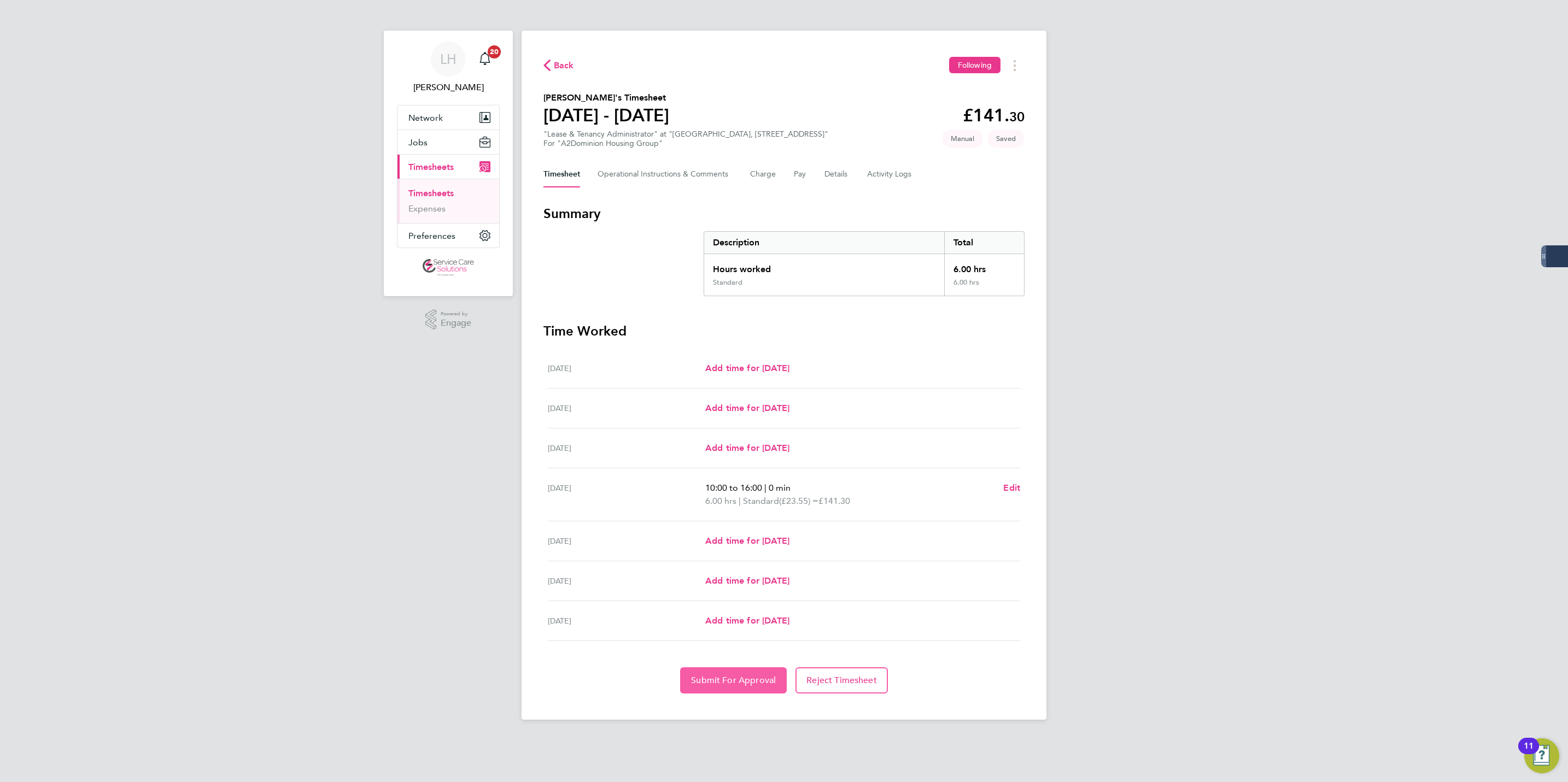
click at [736, 679] on span "Submit For Approval" at bounding box center [733, 680] width 85 height 11
click at [429, 189] on link "Timesheets" at bounding box center [431, 193] width 45 height 11
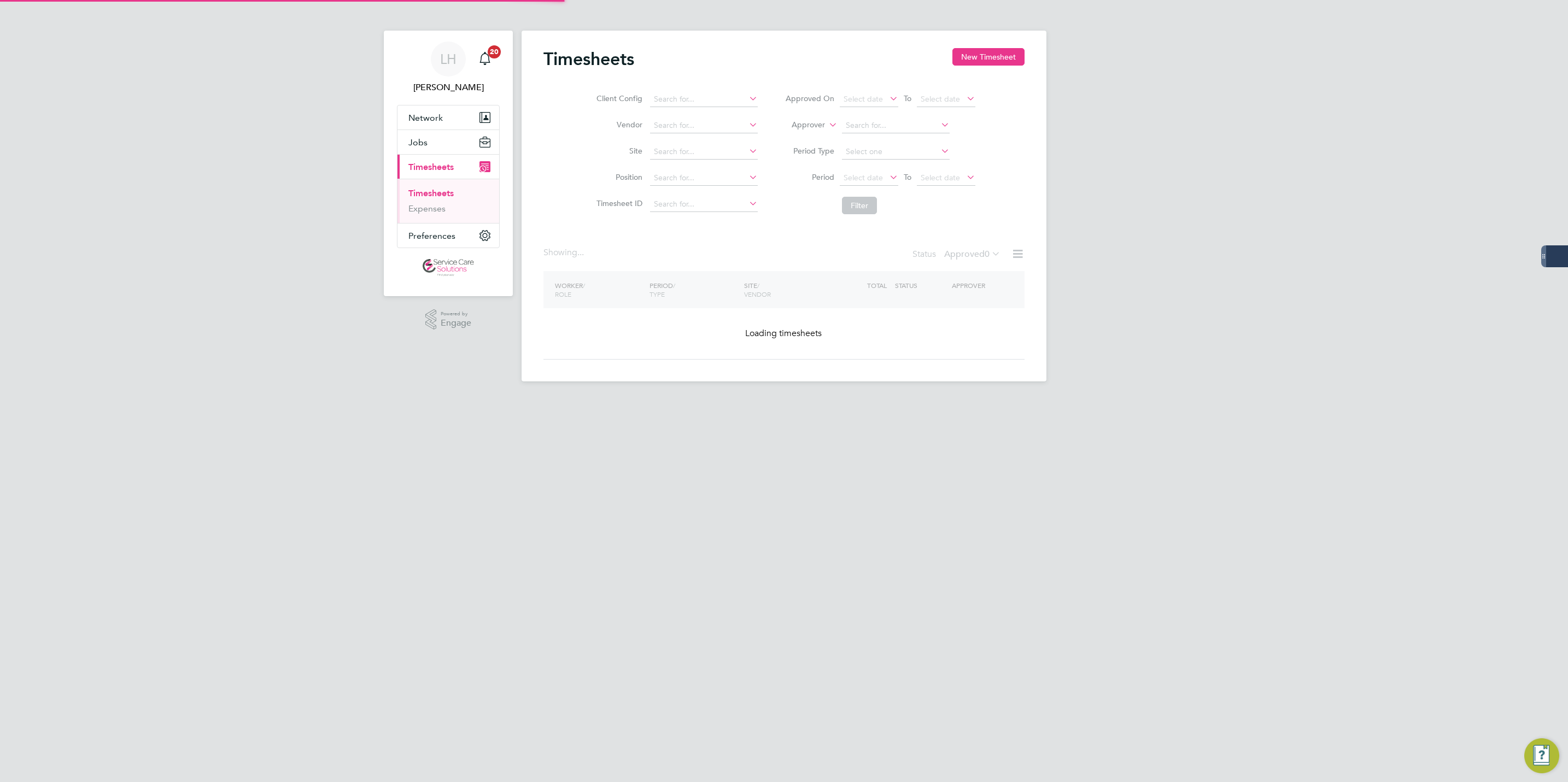
drag, startPoint x: 992, startPoint y: 60, endPoint x: 885, endPoint y: 117, distance: 121.2
click at [992, 60] on button "New Timesheet" at bounding box center [988, 57] width 72 height 18
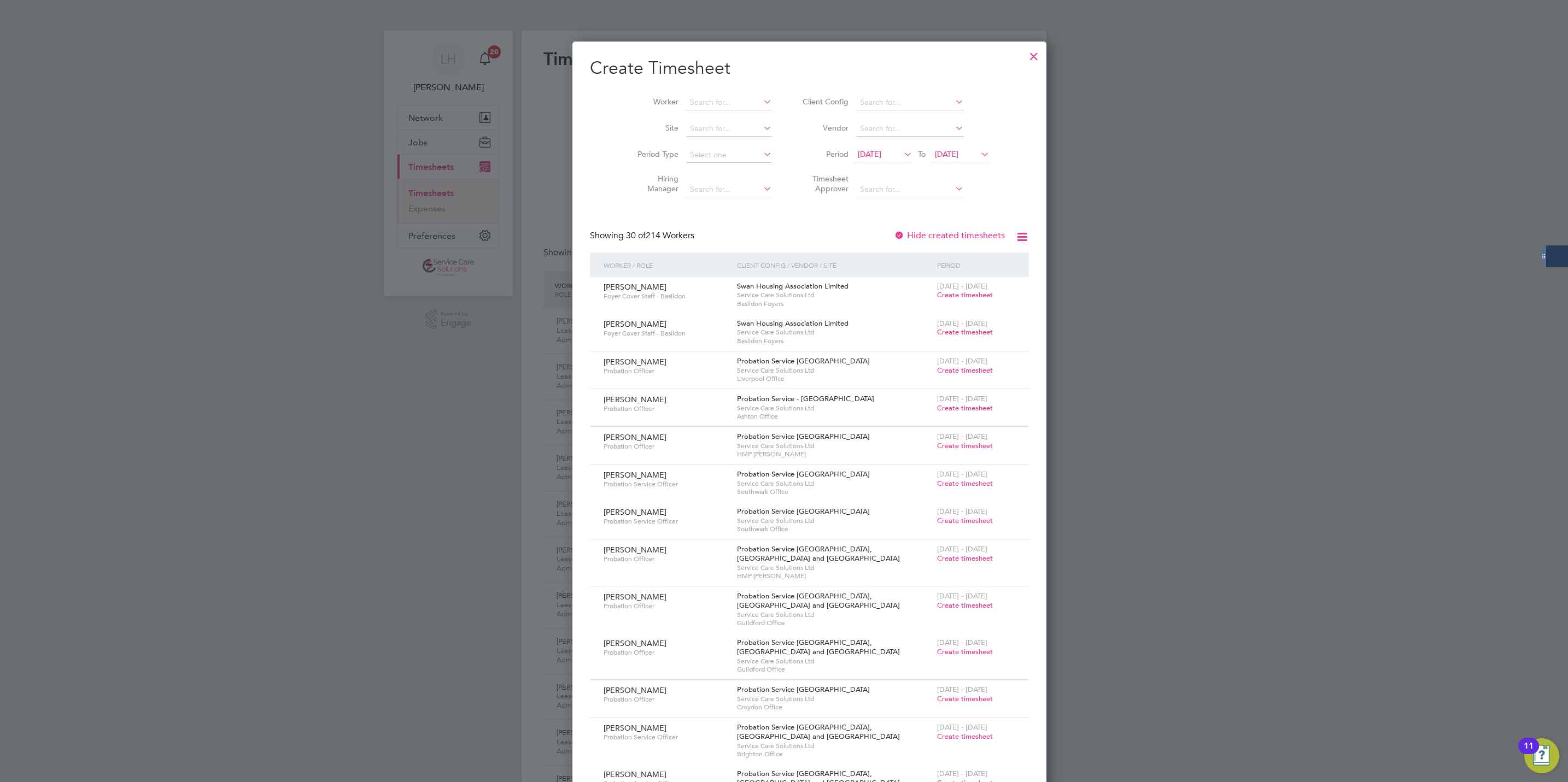
scroll to position [36, 95]
click at [712, 101] on input at bounding box center [729, 102] width 86 height 15
click at [694, 151] on li "Simi Malik" at bounding box center [711, 147] width 102 height 15
type input "[PERSON_NAME]"
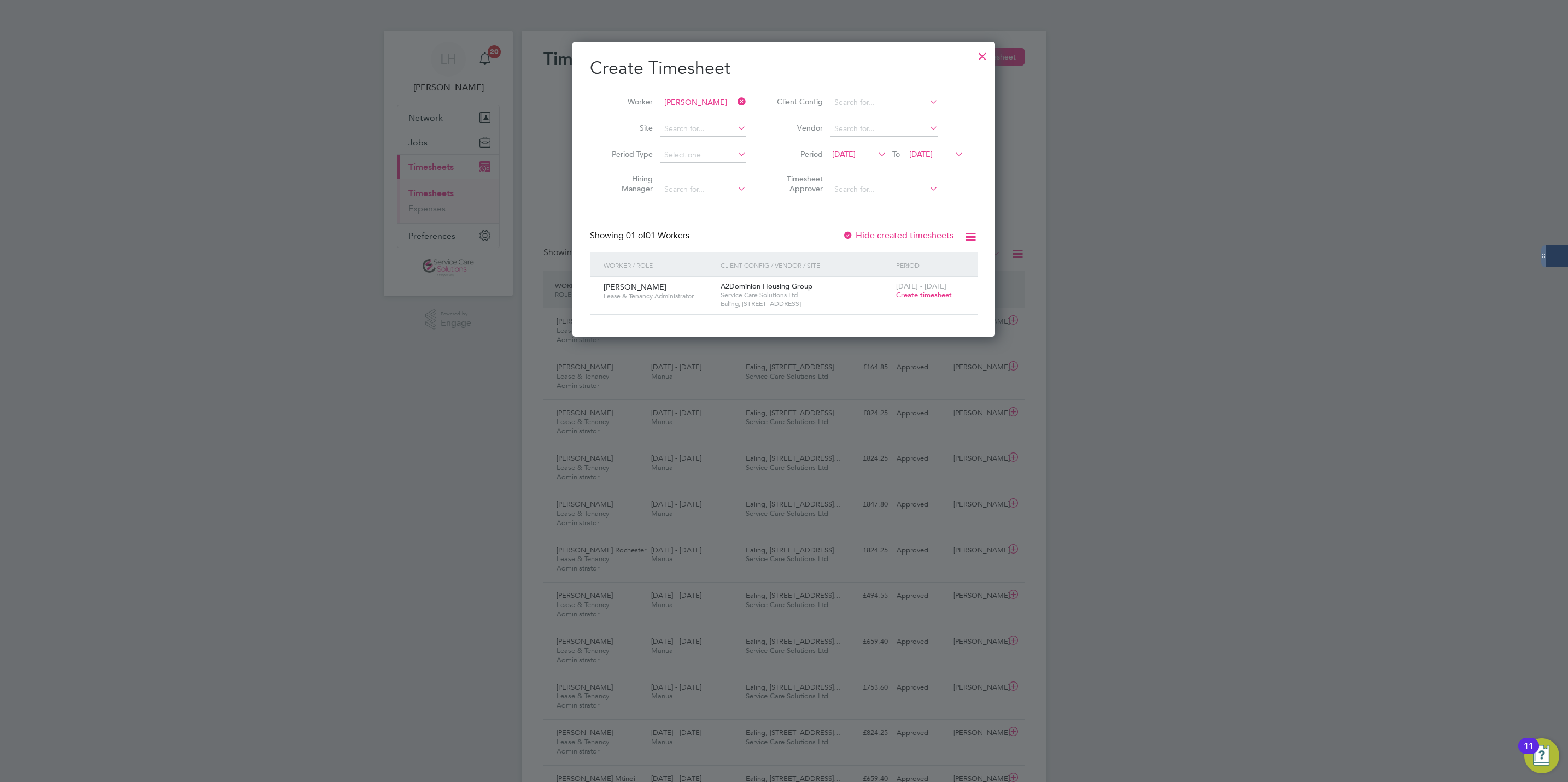
click at [938, 296] on span "Create timesheet" at bounding box center [923, 294] width 56 height 9
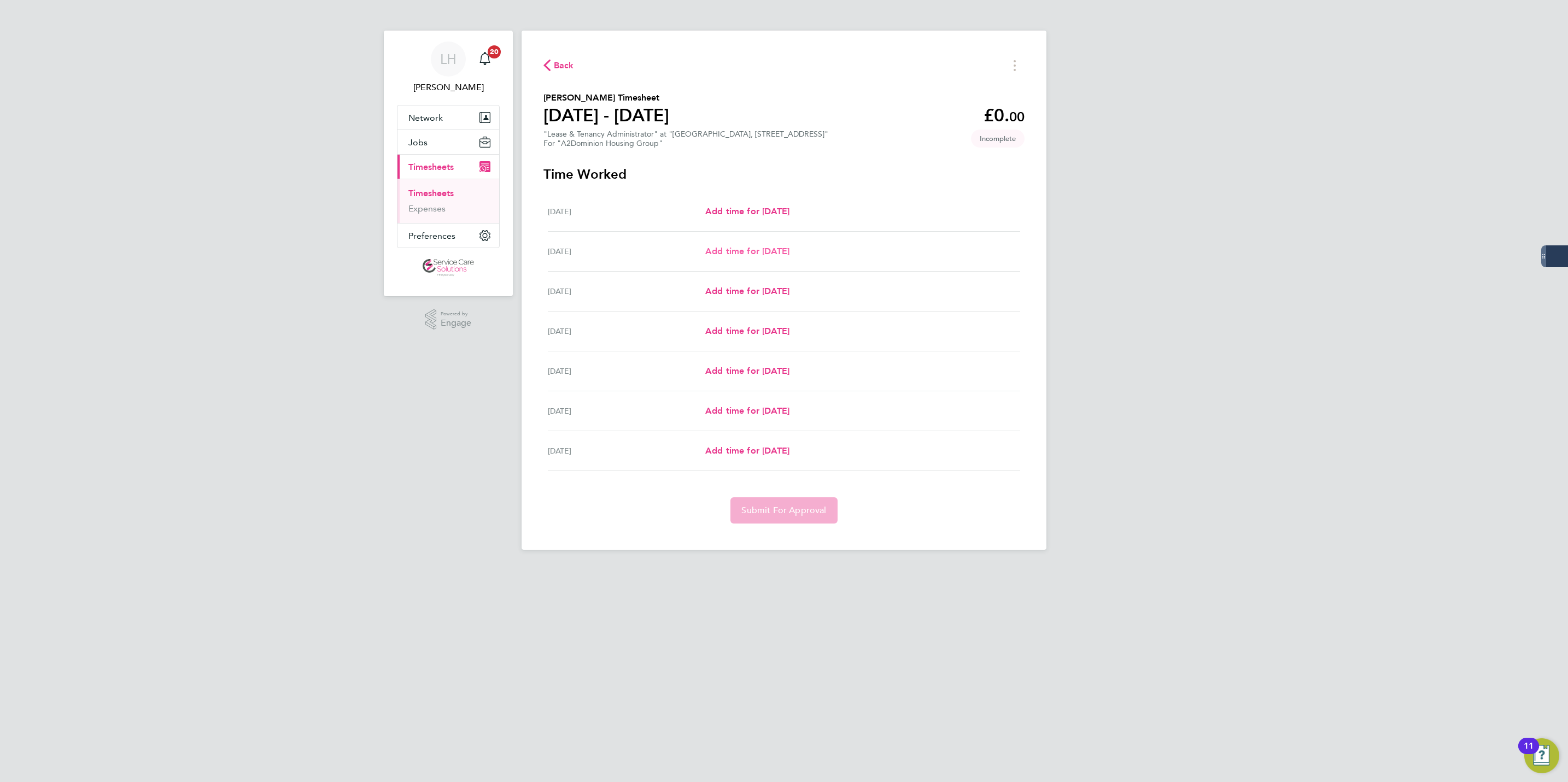
click at [770, 248] on span "Add time for [DATE]" at bounding box center [748, 250] width 84 height 11
select select "30"
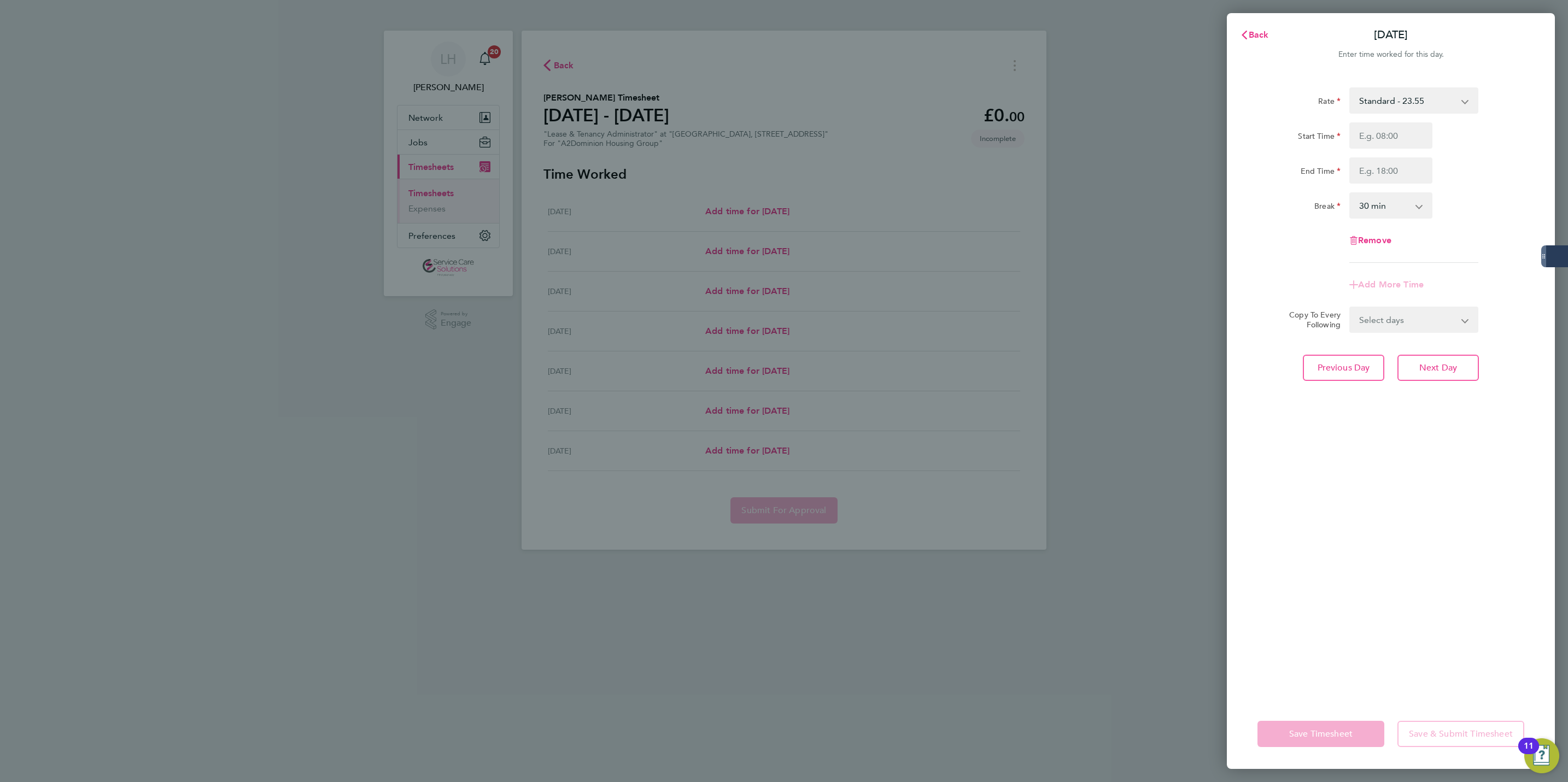
click at [1364, 137] on div "Start Time" at bounding box center [1391, 135] width 276 height 26
click at [1380, 141] on input "Start Time" at bounding box center [1391, 135] width 84 height 26
type input "09:00"
type input "18:00"
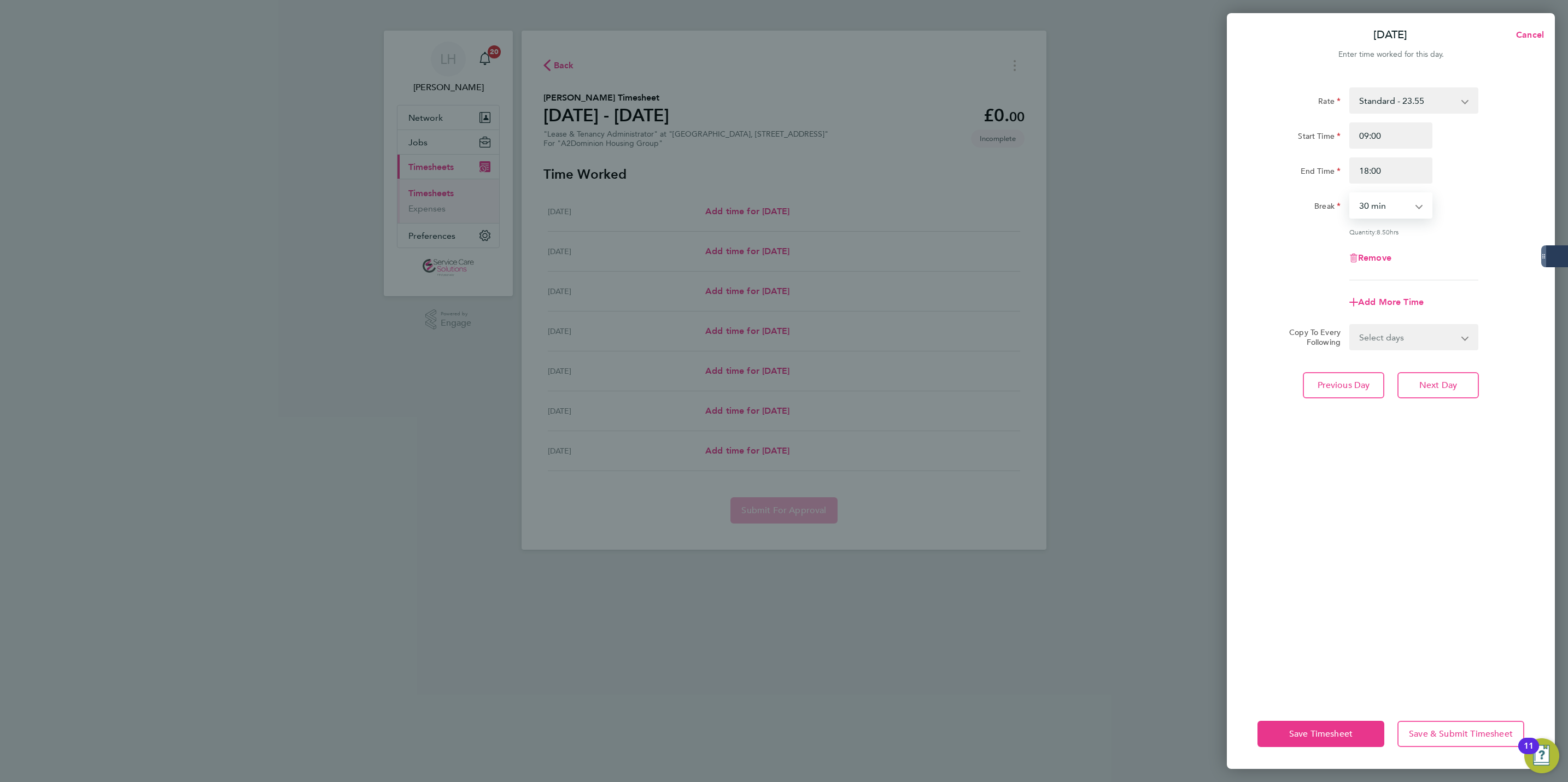
select select "60"
click at [1455, 382] on span "Next Day" at bounding box center [1438, 385] width 38 height 11
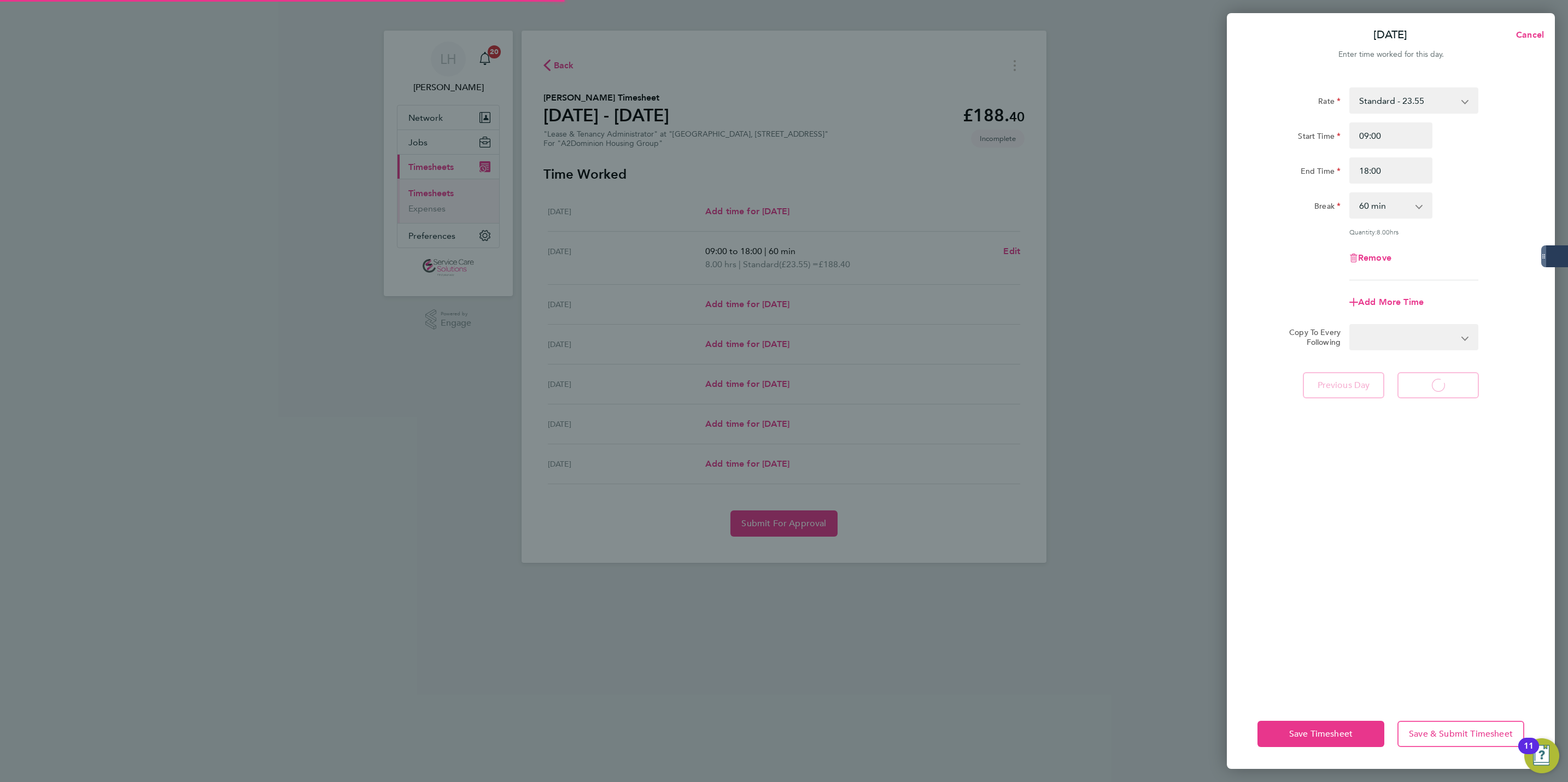
select select "30"
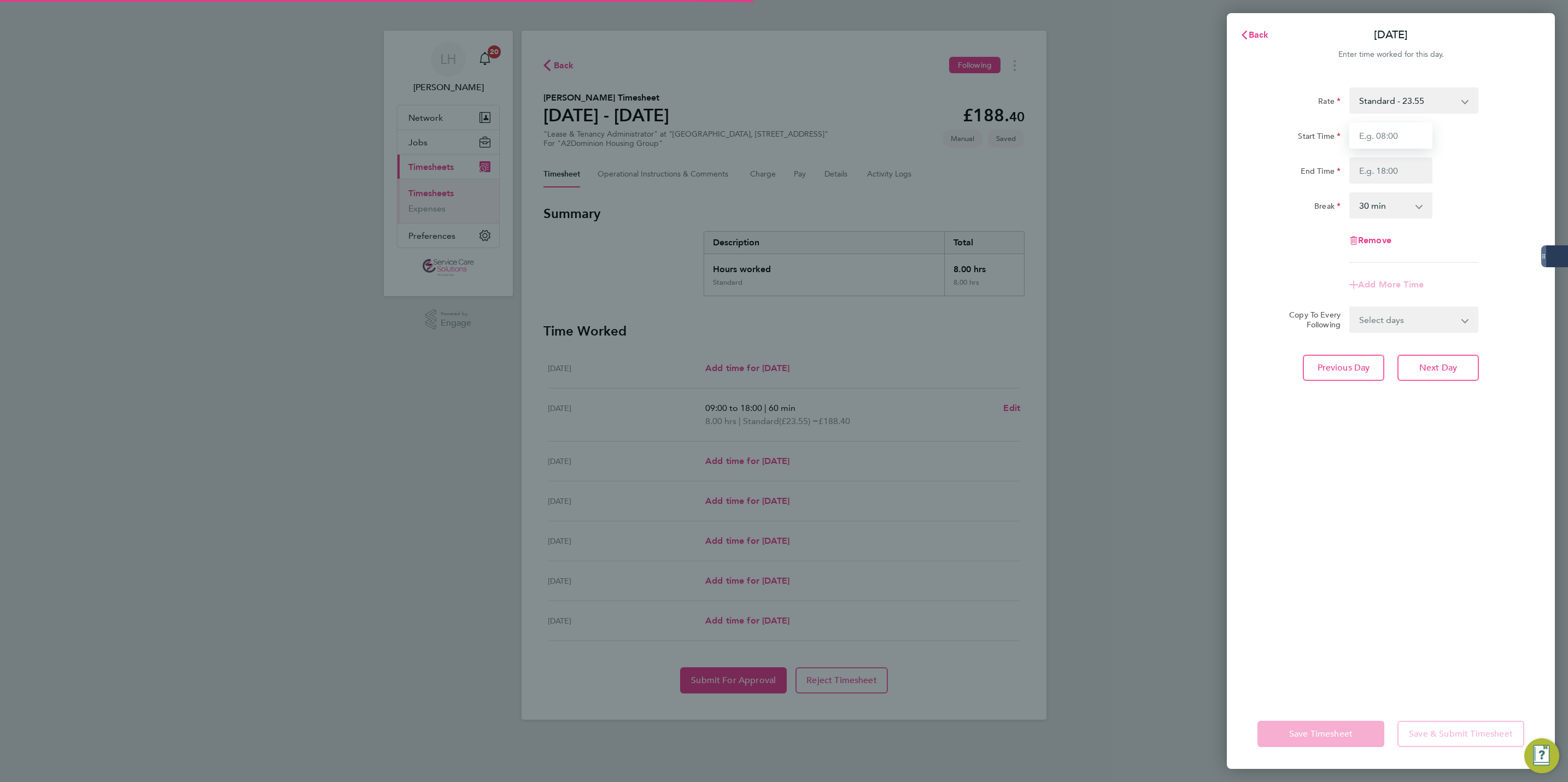
click at [1397, 145] on input "Start Time" at bounding box center [1391, 135] width 84 height 26
type input "09:00"
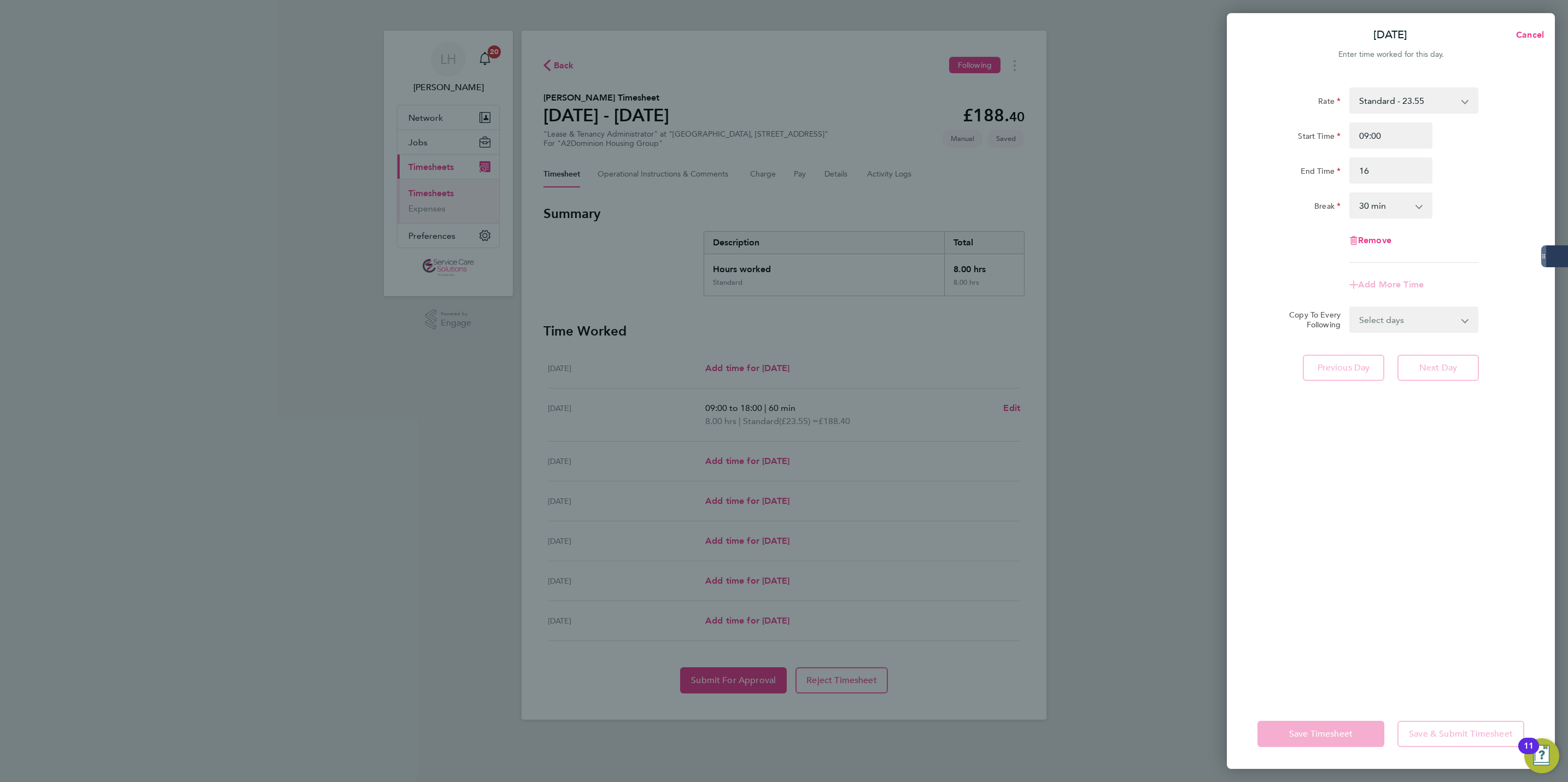
type input "16:00"
select select "60"
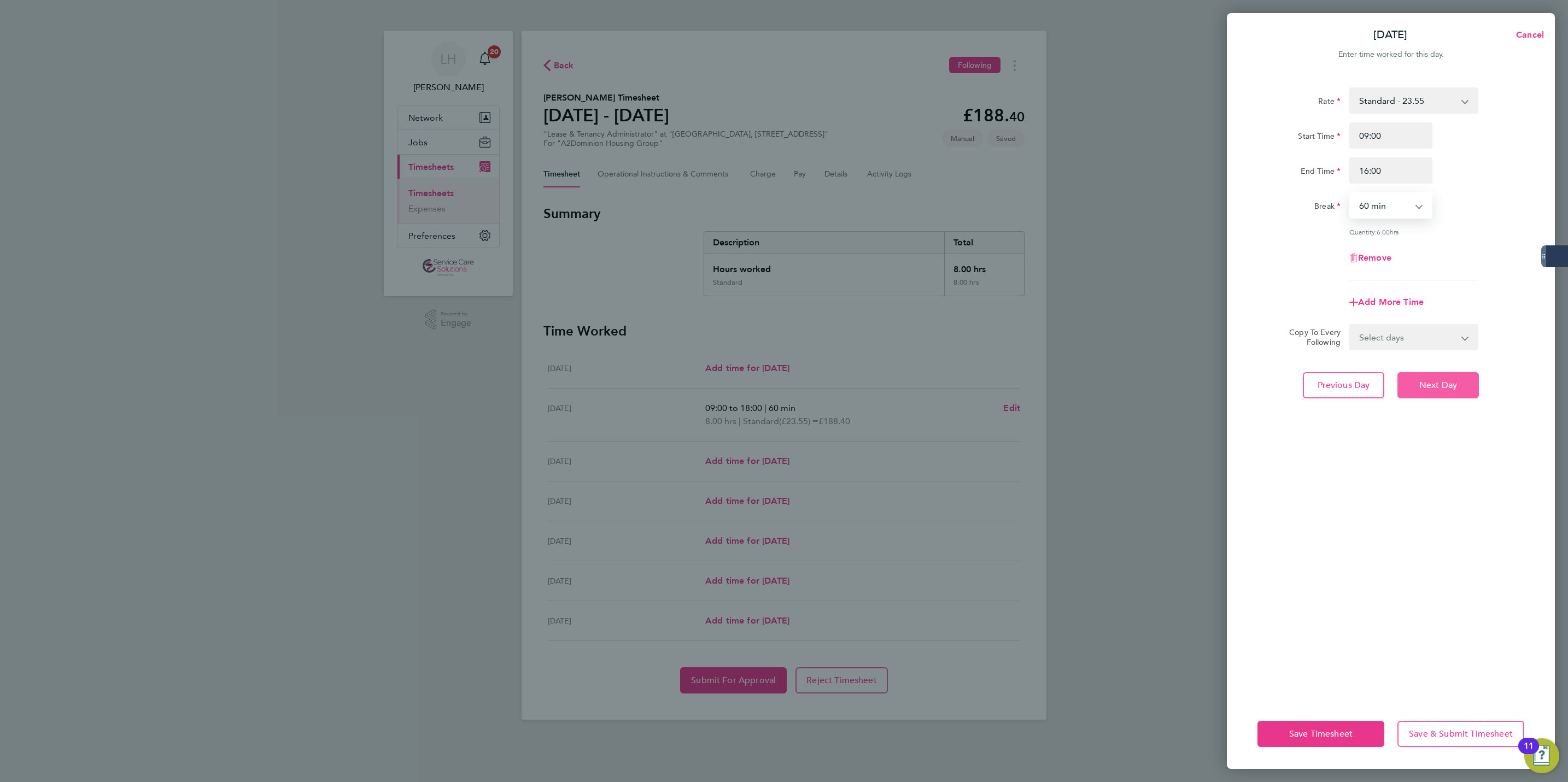
click at [1442, 383] on span "Next Day" at bounding box center [1438, 385] width 38 height 11
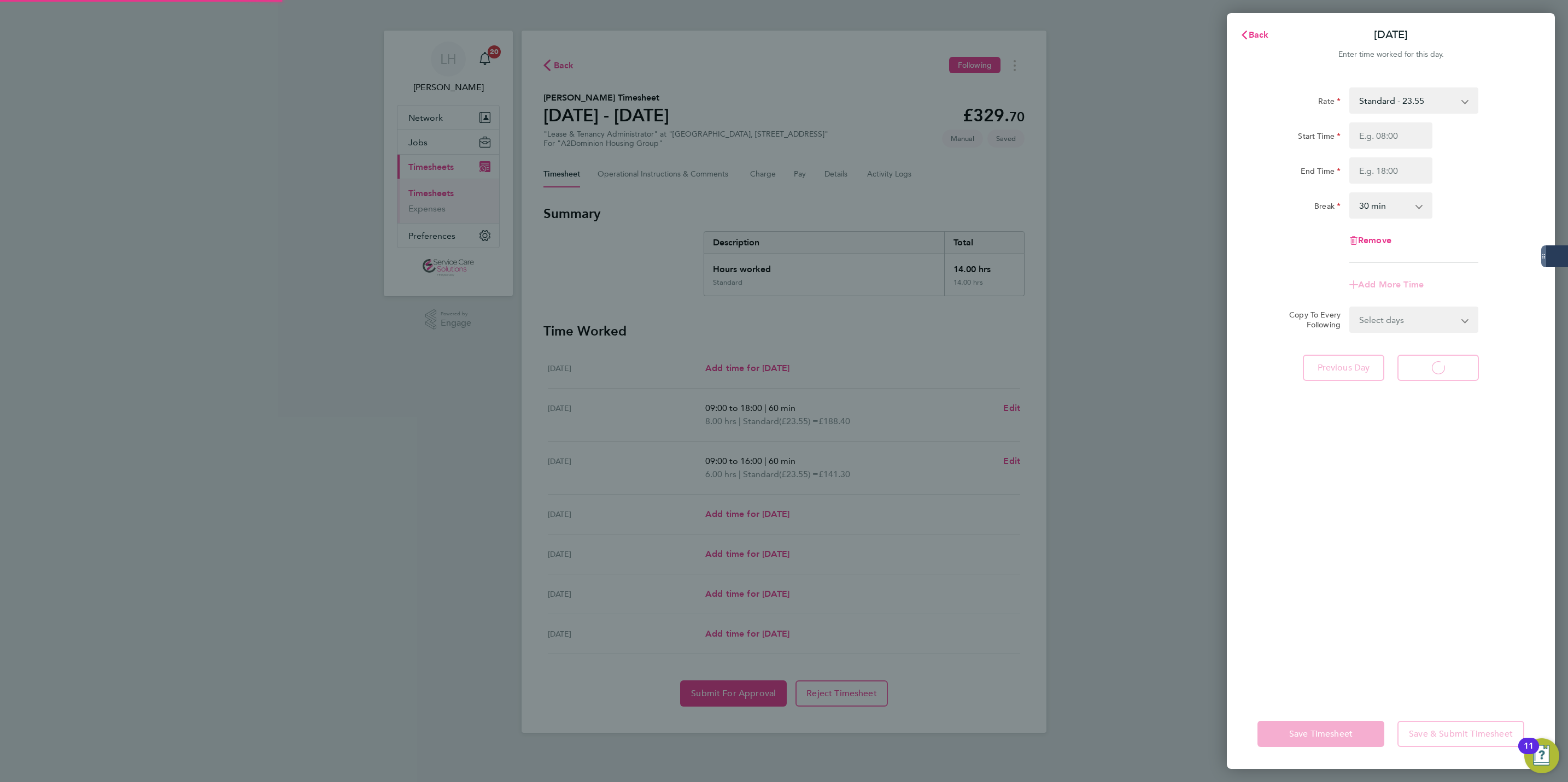
select select "30"
click at [1420, 138] on input "Start Time" at bounding box center [1391, 135] width 84 height 26
type input "09:00"
type input "17:00"
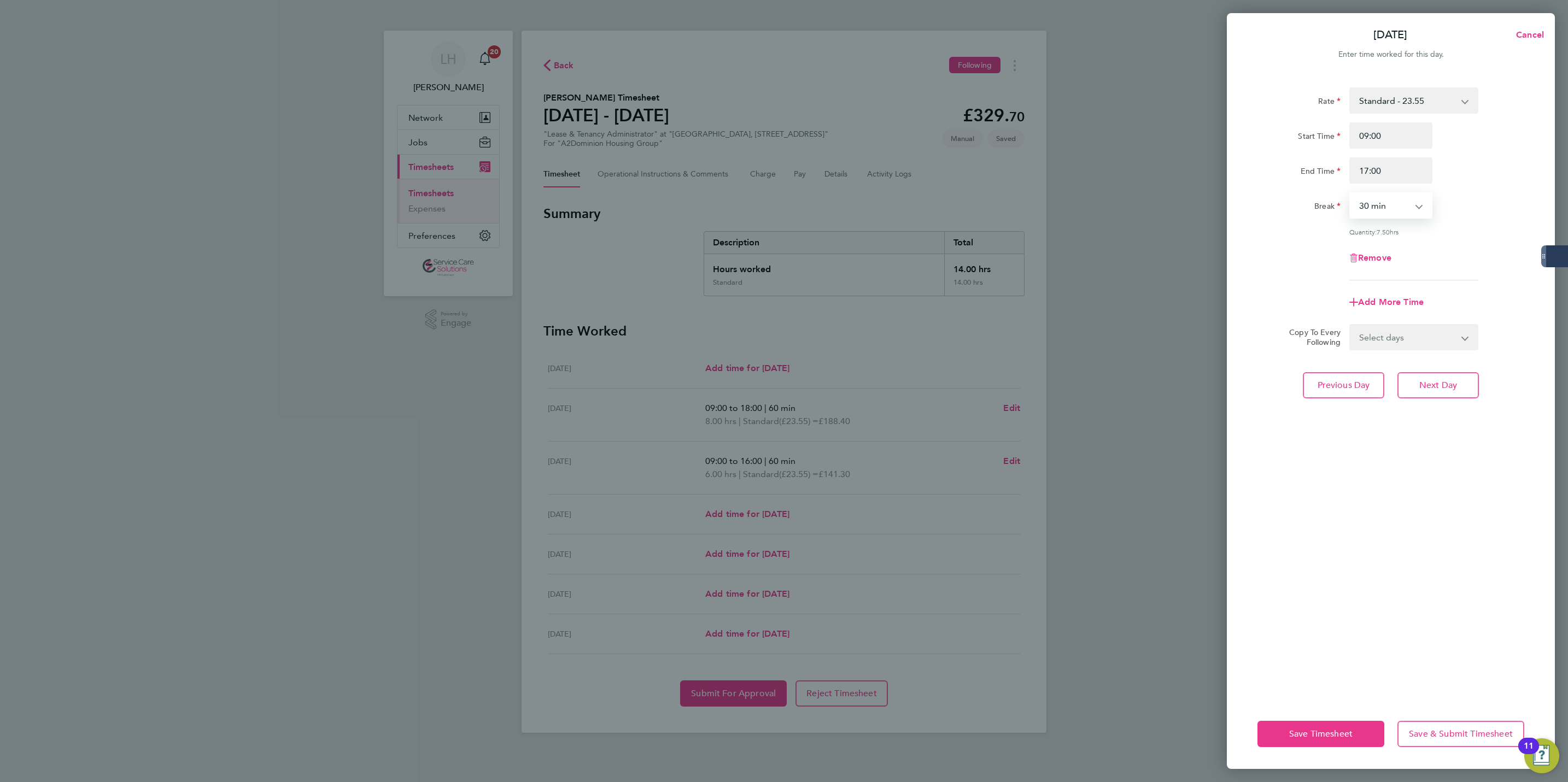
select select "60"
click at [1454, 382] on span "Next Day" at bounding box center [1438, 385] width 38 height 11
select select "30"
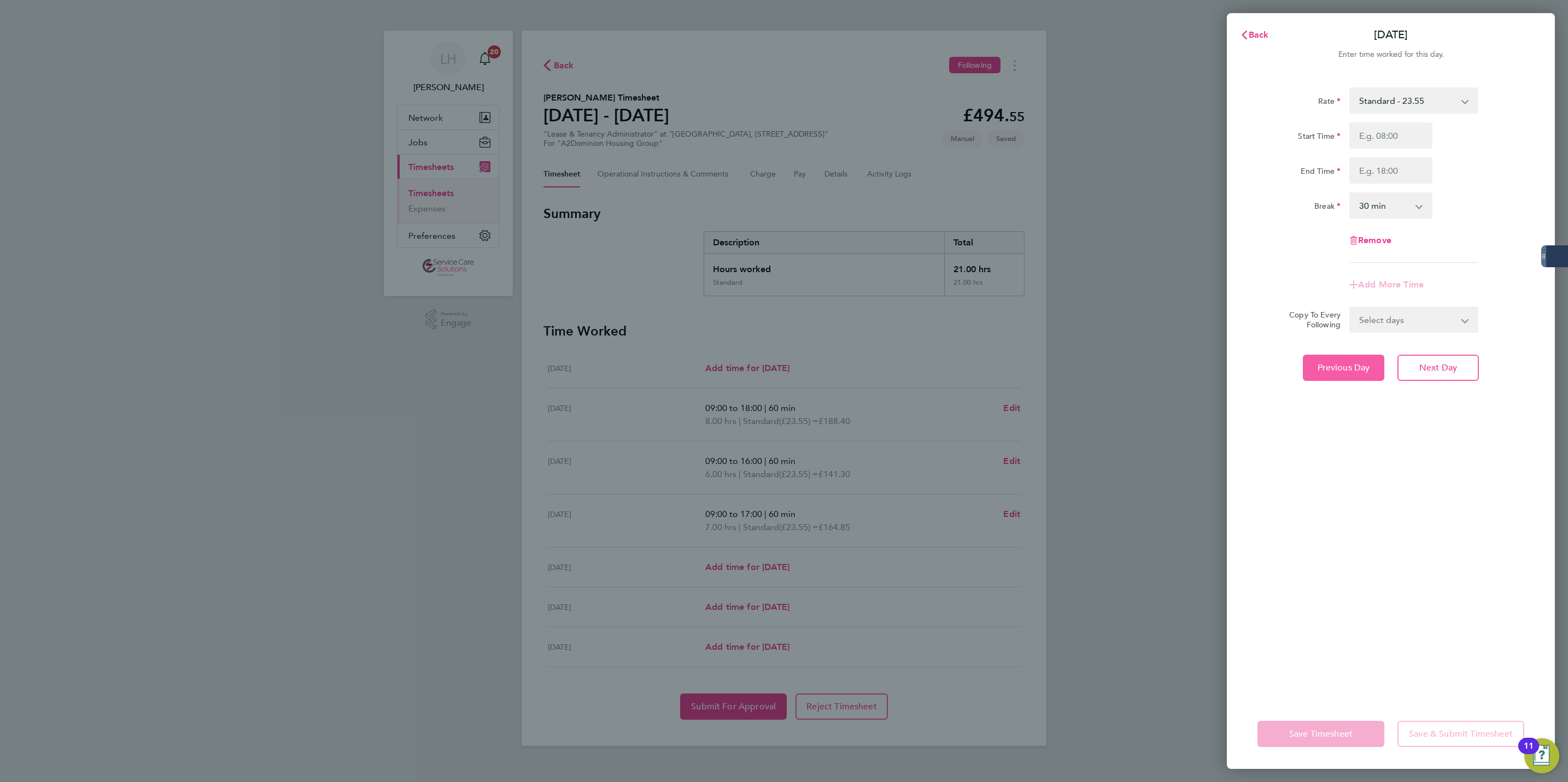
click at [1355, 362] on span "Previous Day" at bounding box center [1343, 367] width 53 height 11
click at [1427, 338] on select "Select days Day Weekend (Sat-Sun) Friday Saturday Sunday" at bounding box center [1408, 337] width 115 height 24
click at [1351, 325] on select "Select days Day Weekend (Sat-Sun) Friday Saturday Sunday" at bounding box center [1408, 337] width 115 height 24
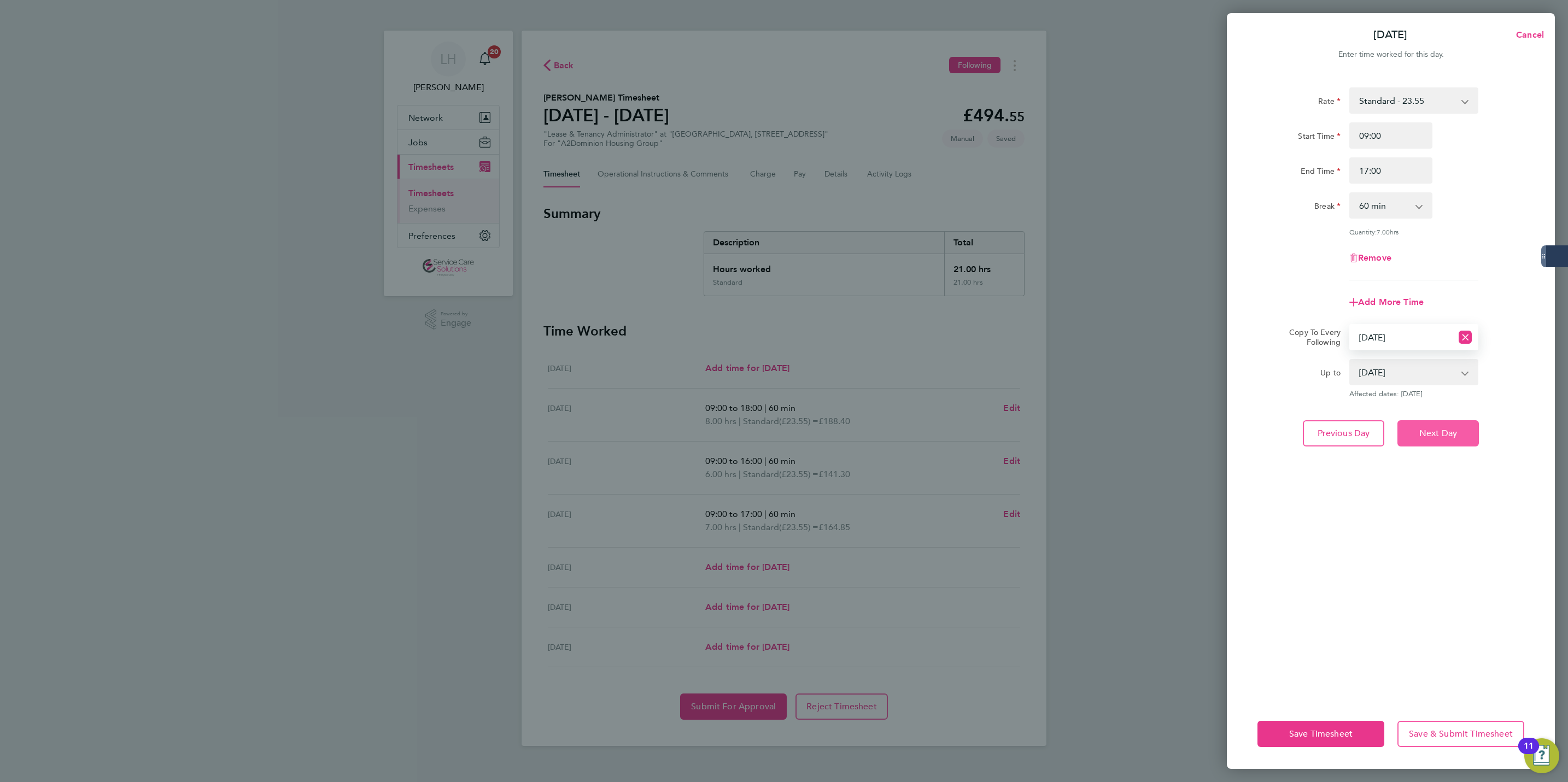
click at [1452, 440] on button "Next Day" at bounding box center [1438, 434] width 81 height 26
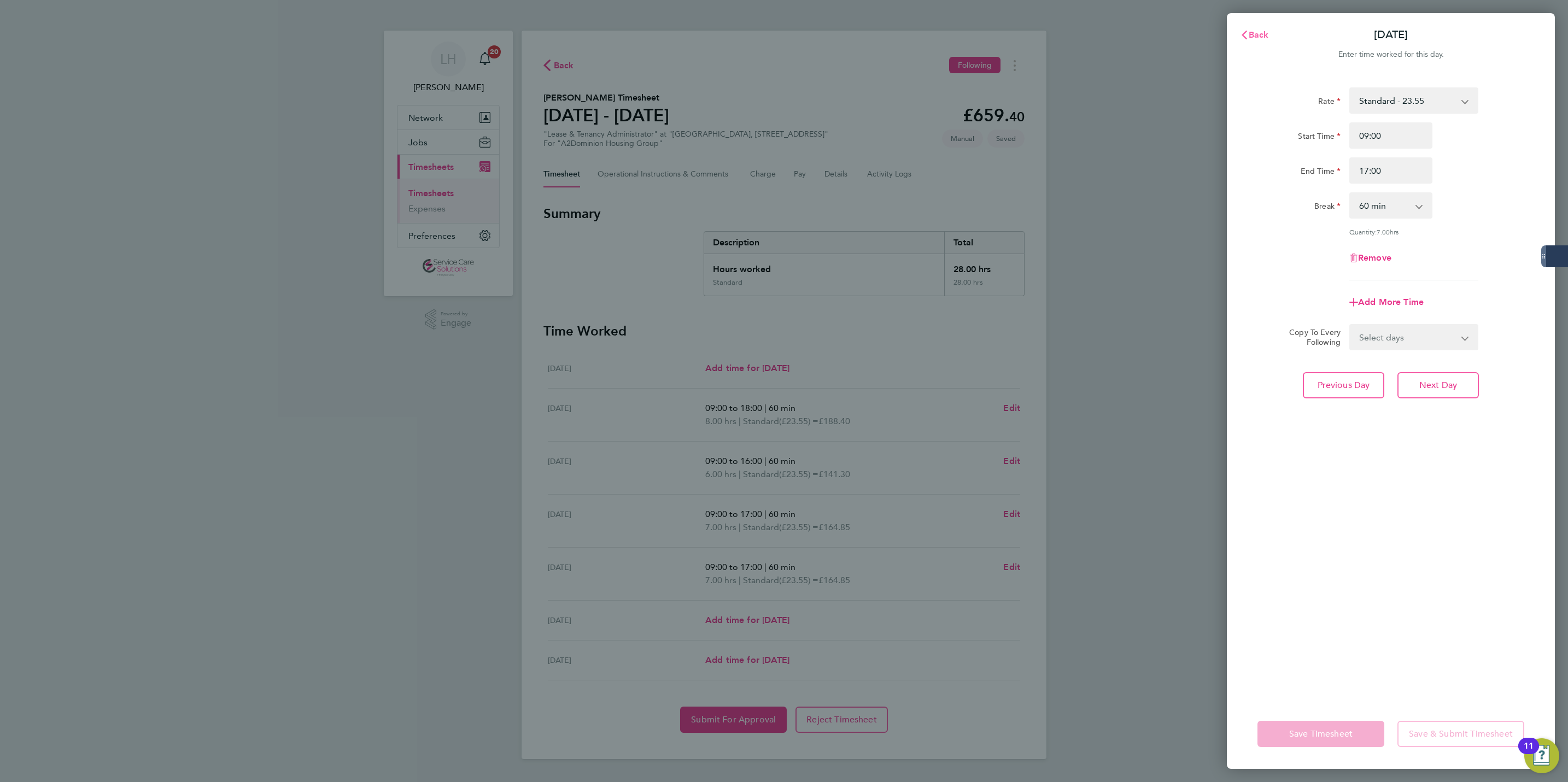
click at [1255, 32] on span "Back" at bounding box center [1258, 34] width 20 height 11
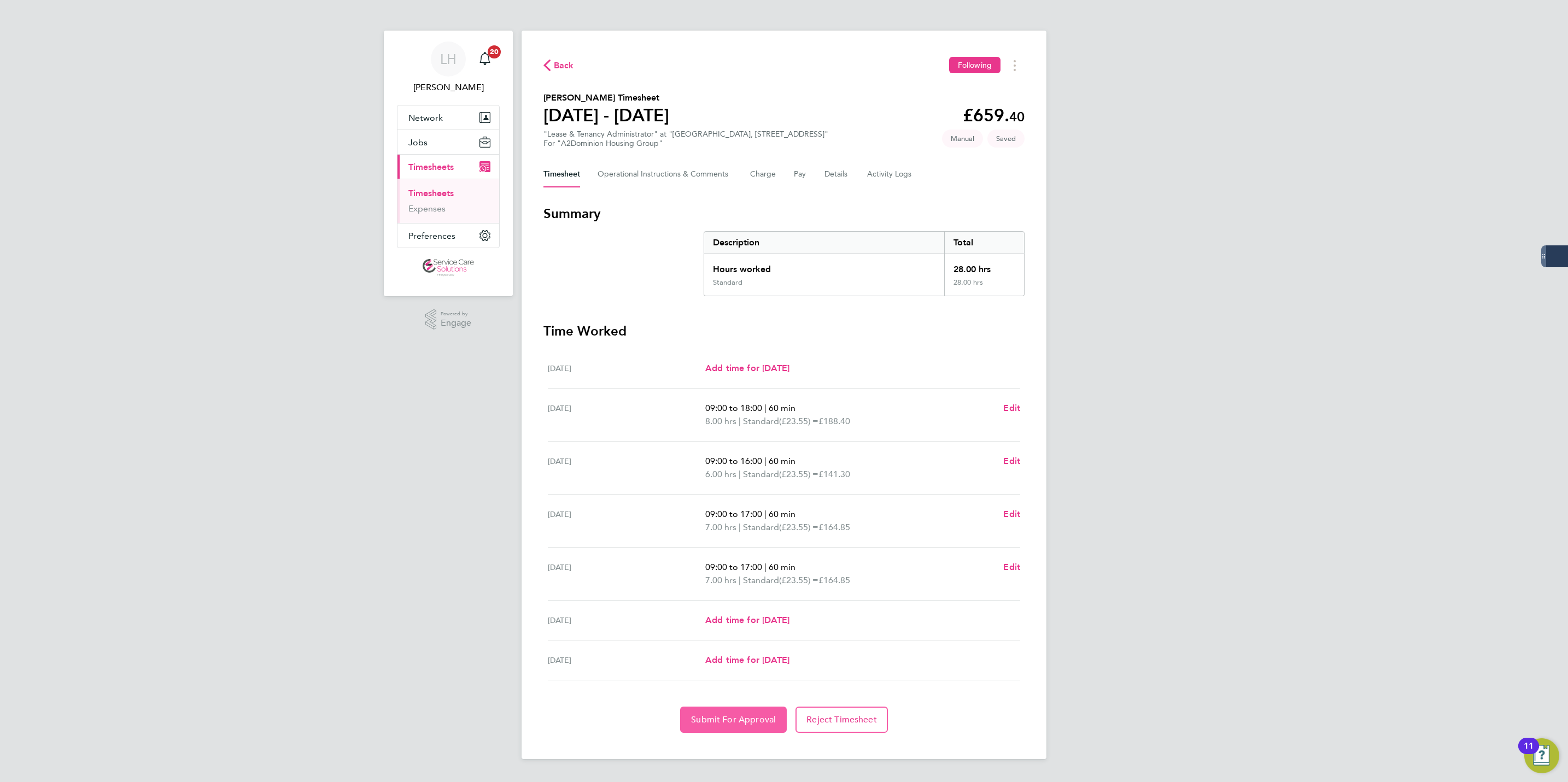
click at [722, 714] on button "Submit For Approval" at bounding box center [734, 720] width 107 height 26
click at [376, 322] on div "LH Lewis Hodson Notifications 20 Applications: Network Businesses Sites Workers…" at bounding box center [784, 388] width 1568 height 776
click at [559, 65] on span "Back" at bounding box center [563, 66] width 20 height 13
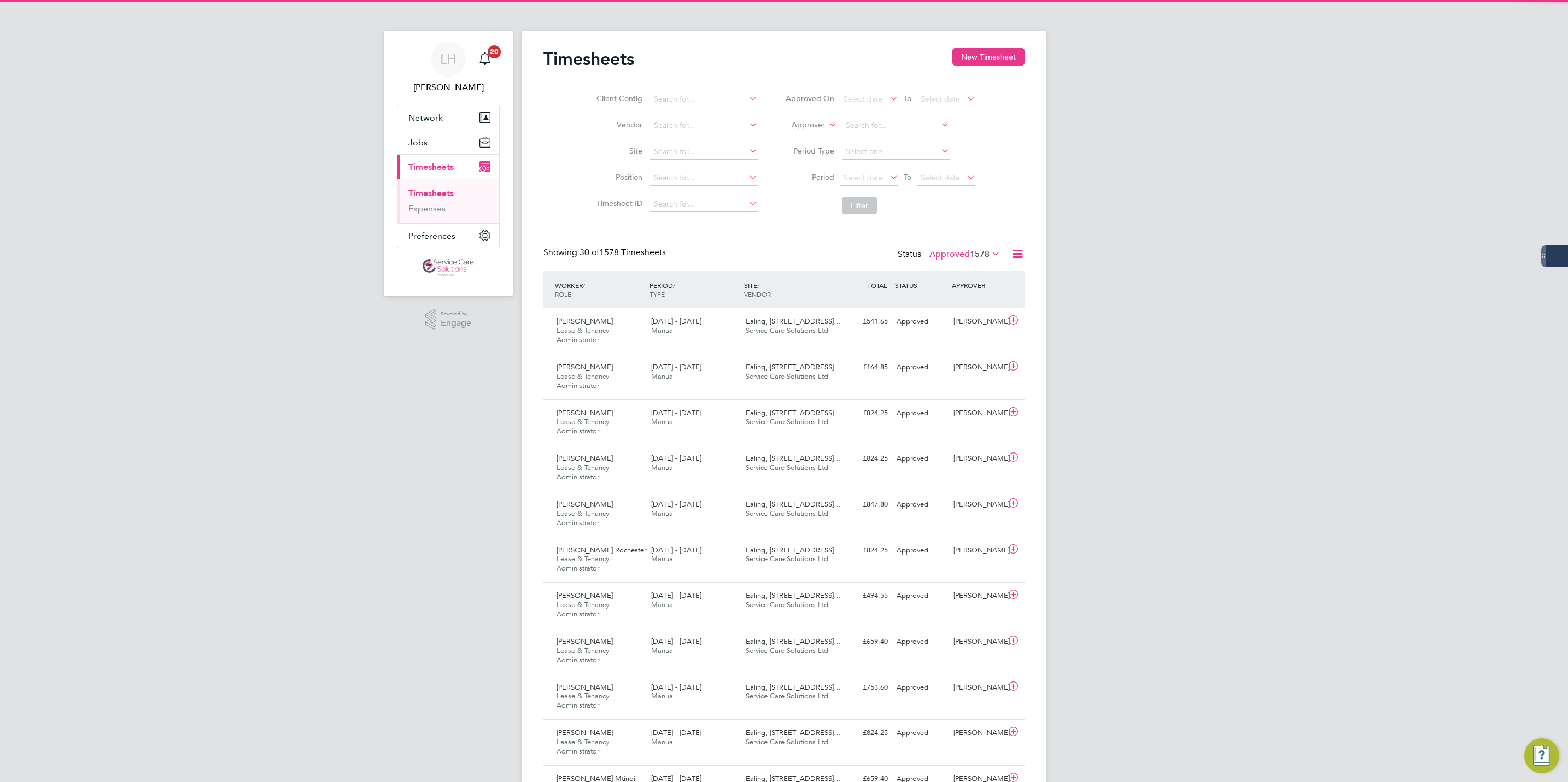
scroll to position [36, 95]
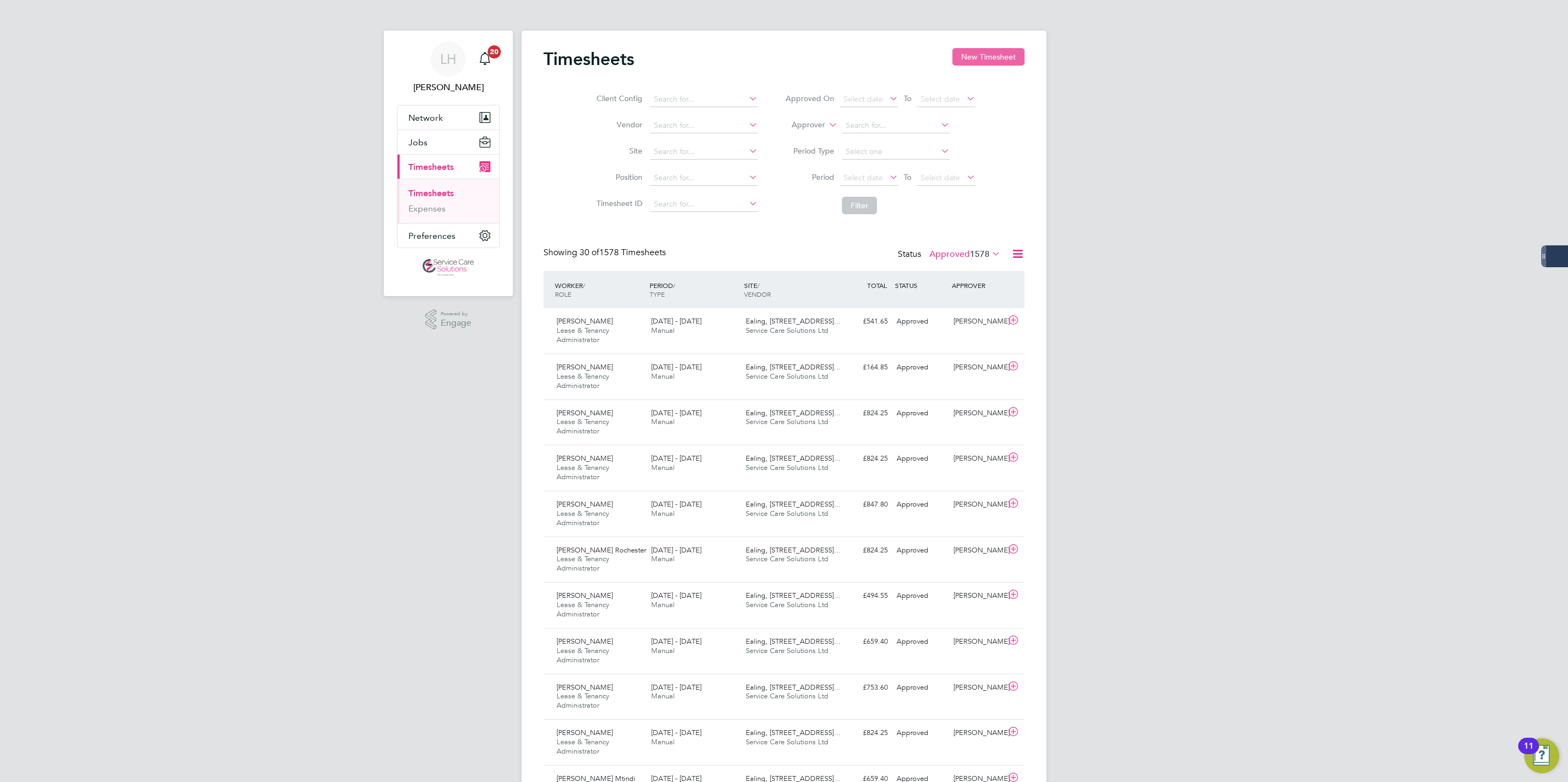
click at [992, 56] on button "New Timesheet" at bounding box center [988, 57] width 72 height 18
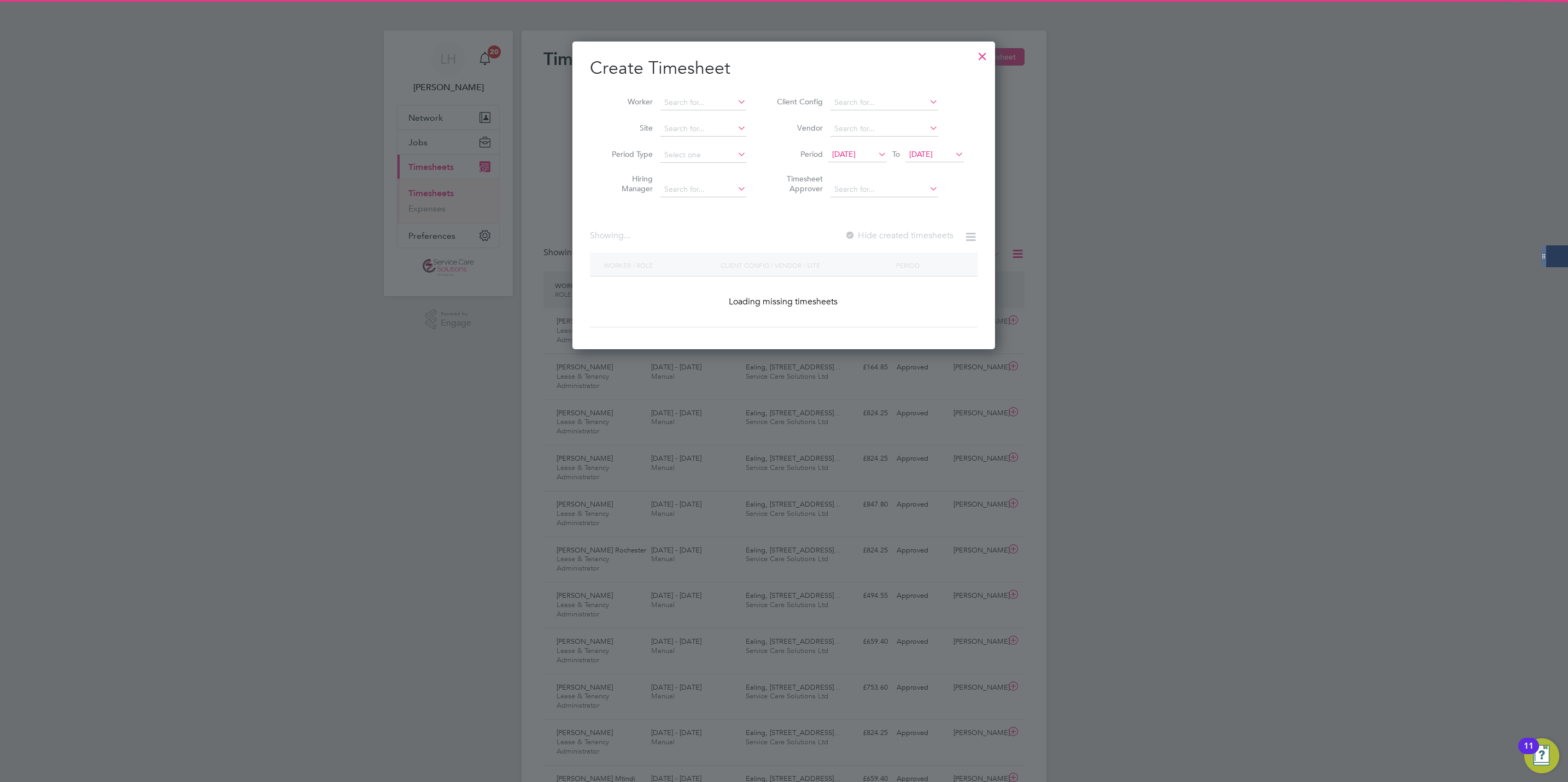
scroll to position [1820, 423]
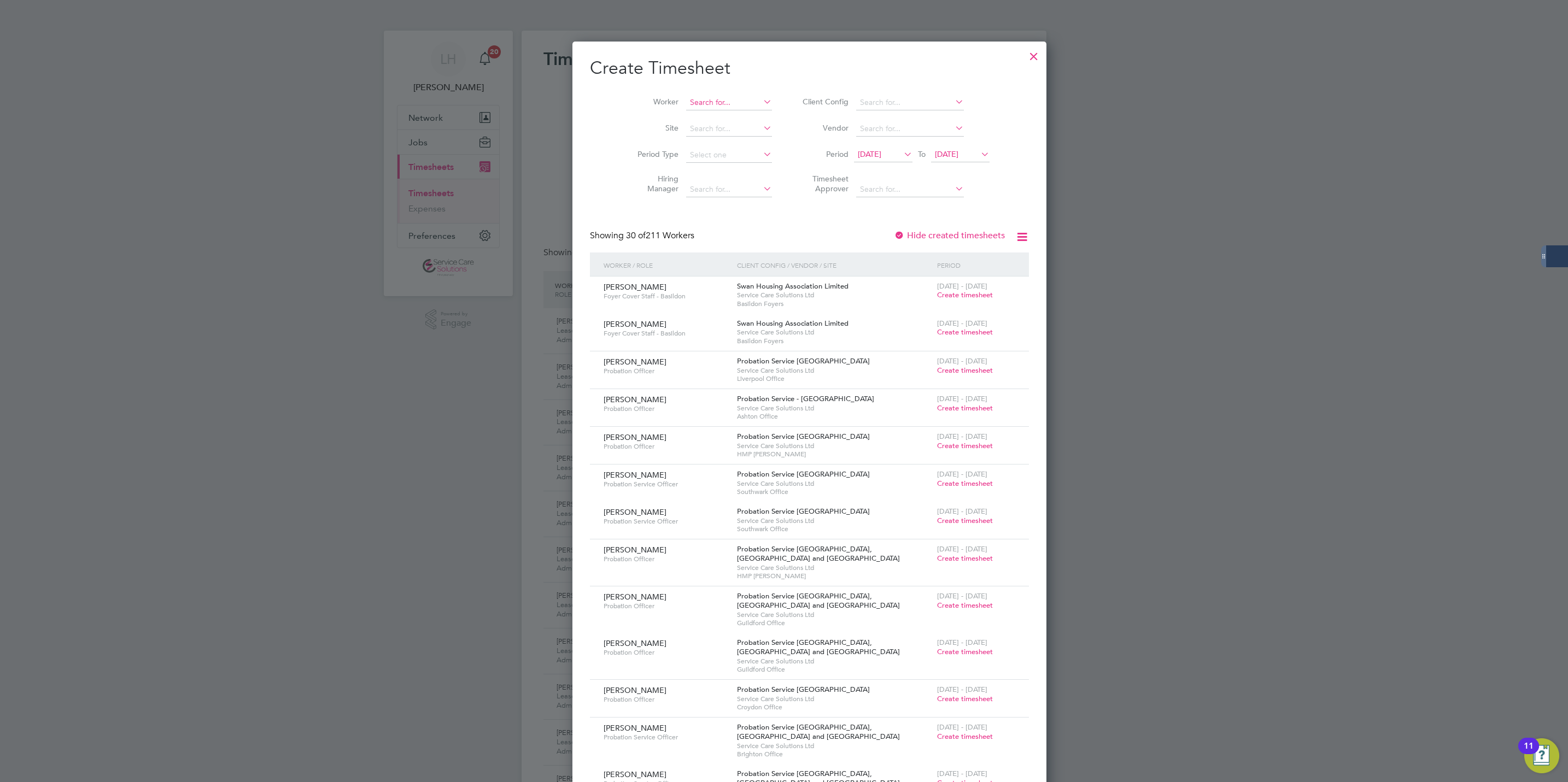
click at [707, 97] on input at bounding box center [729, 102] width 86 height 15
click at [688, 118] on li "Tayl or Offoh" at bounding box center [708, 118] width 96 height 15
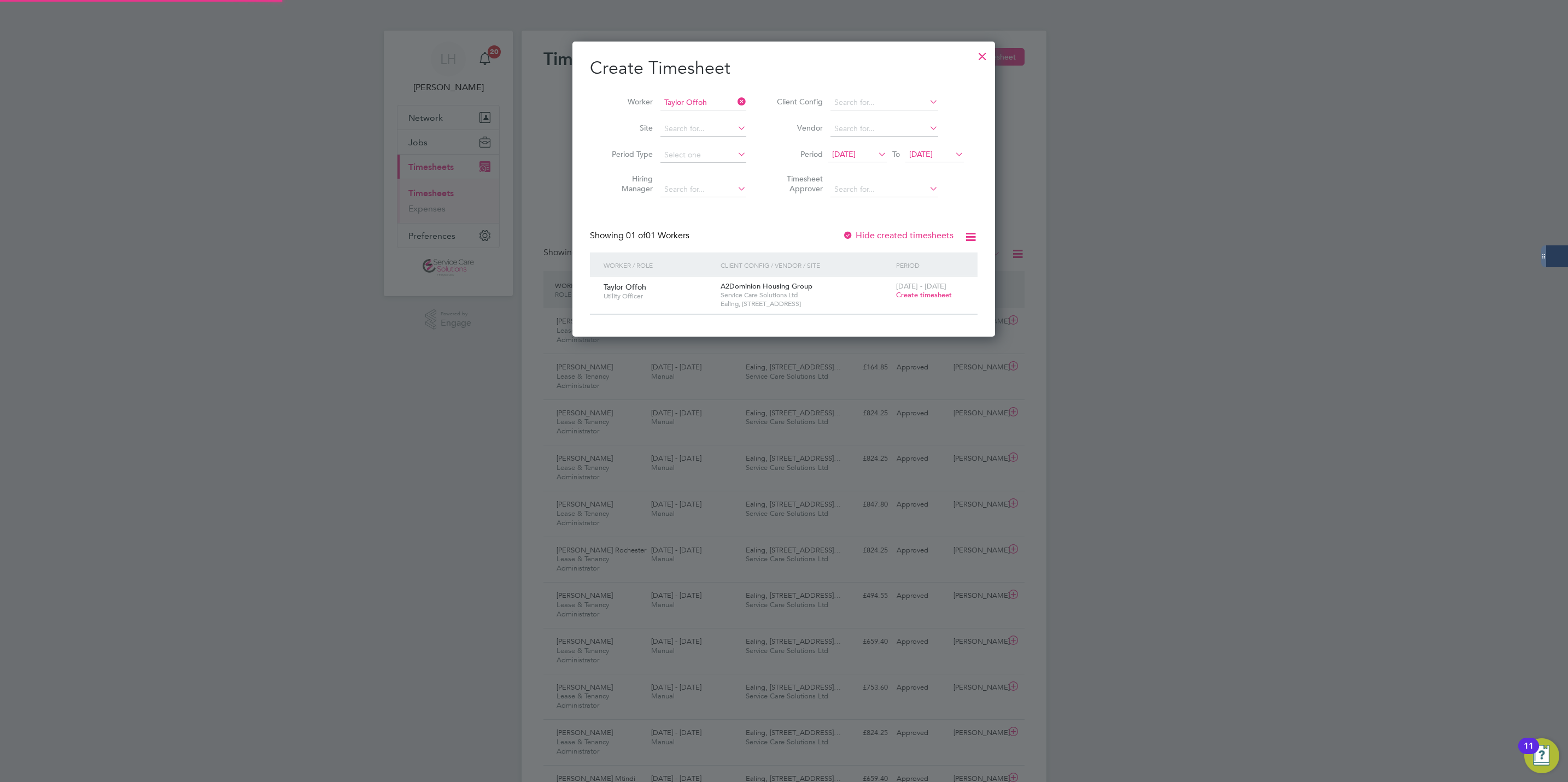
scroll to position [297, 423]
click at [942, 296] on span "Create timesheet" at bounding box center [923, 294] width 56 height 9
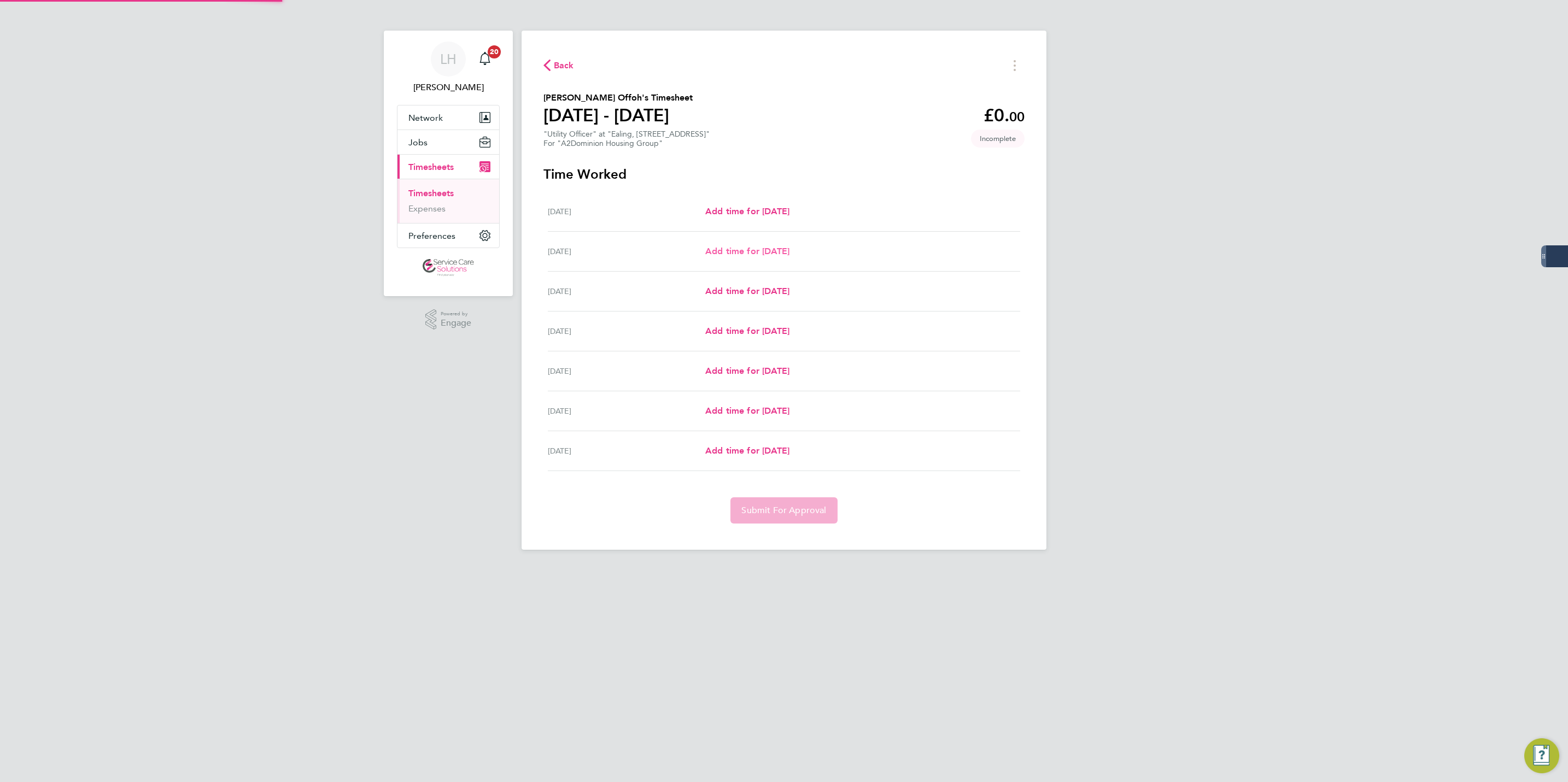
click at [747, 254] on span "Add time for [DATE]" at bounding box center [748, 250] width 84 height 11
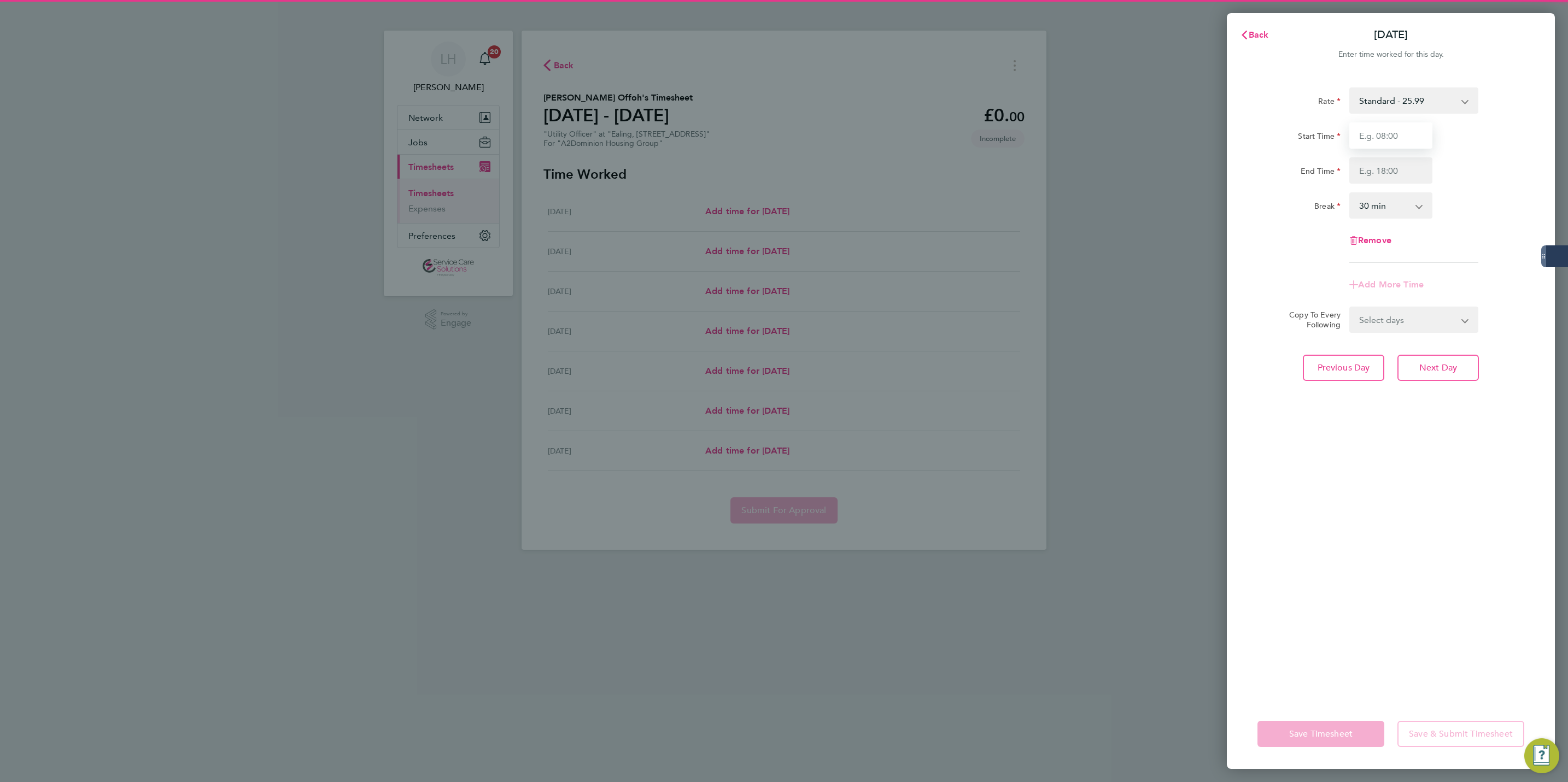
click at [1411, 133] on input "Start Time" at bounding box center [1391, 135] width 84 height 26
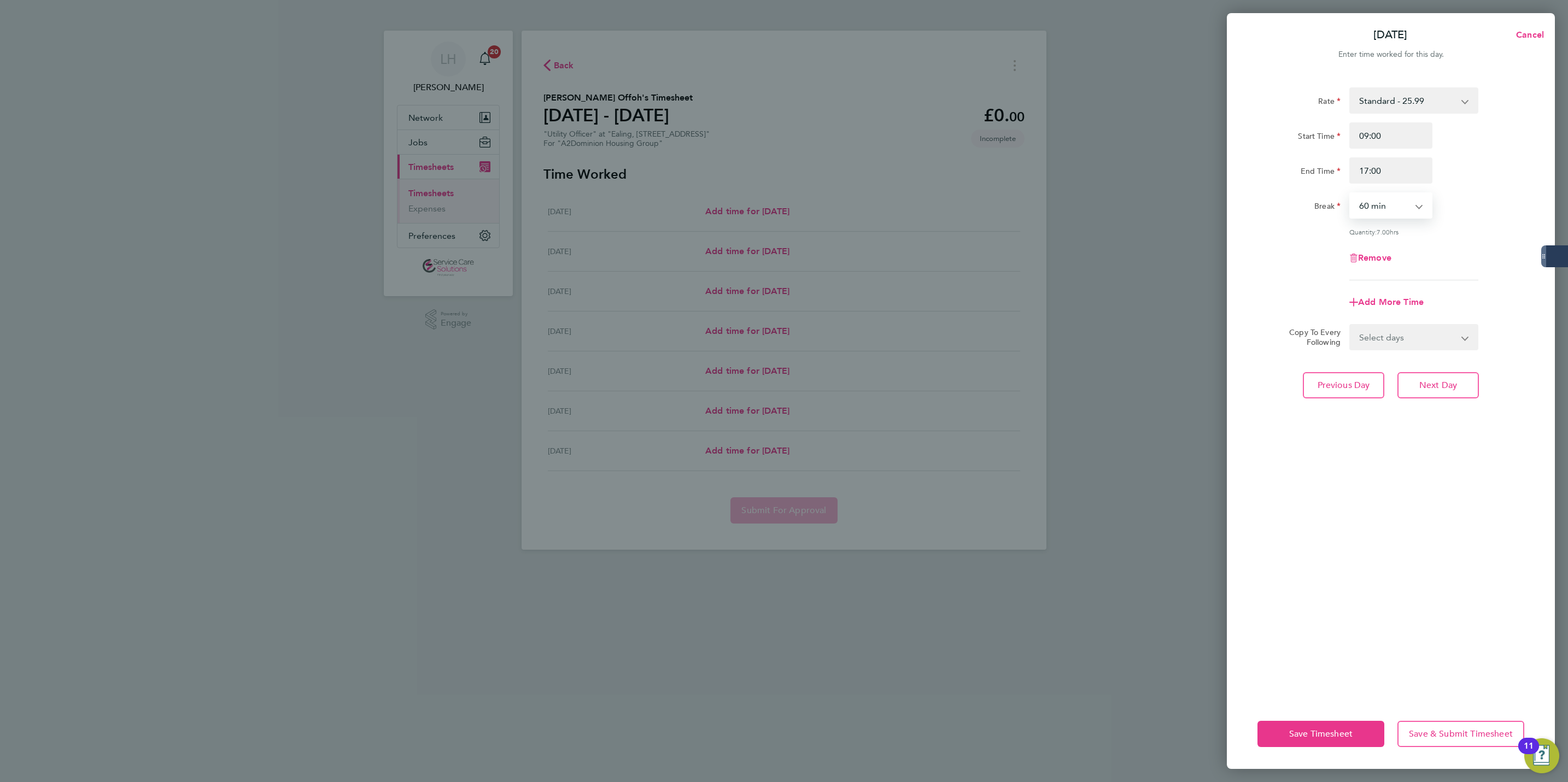
click at [1409, 347] on select "Select days Day Weekday (Mon-Fri) Weekend (Sat-Sun) Wednesday Thursday Friday S…" at bounding box center [1408, 337] width 115 height 24
click at [1351, 325] on select "Select days Day Weekday (Mon-Fri) Weekend (Sat-Sun) Wednesday Thursday Friday S…" at bounding box center [1408, 337] width 115 height 24
click at [1439, 434] on span "Next Day" at bounding box center [1438, 433] width 38 height 11
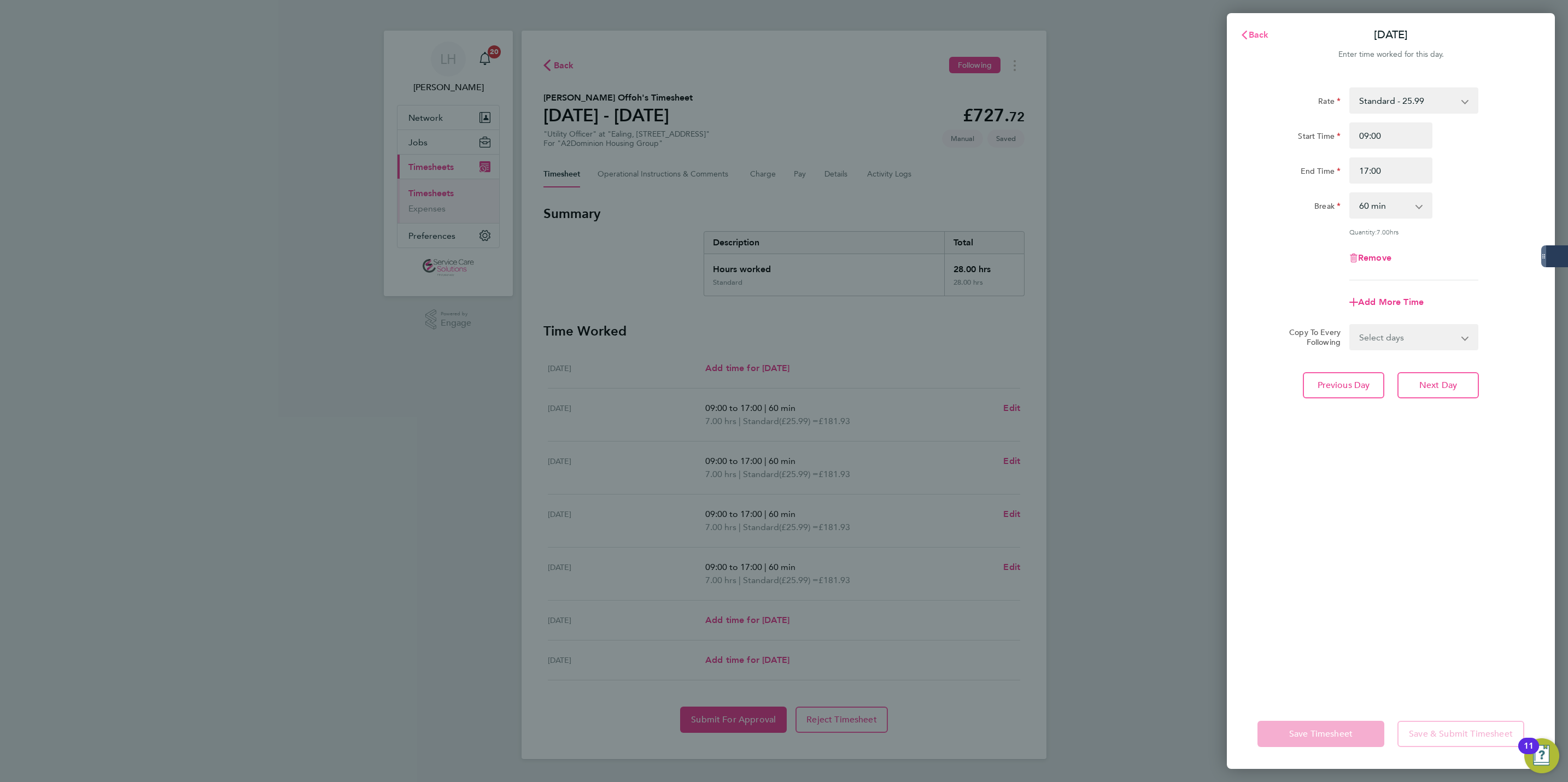
click at [1257, 35] on span "Back" at bounding box center [1258, 34] width 20 height 11
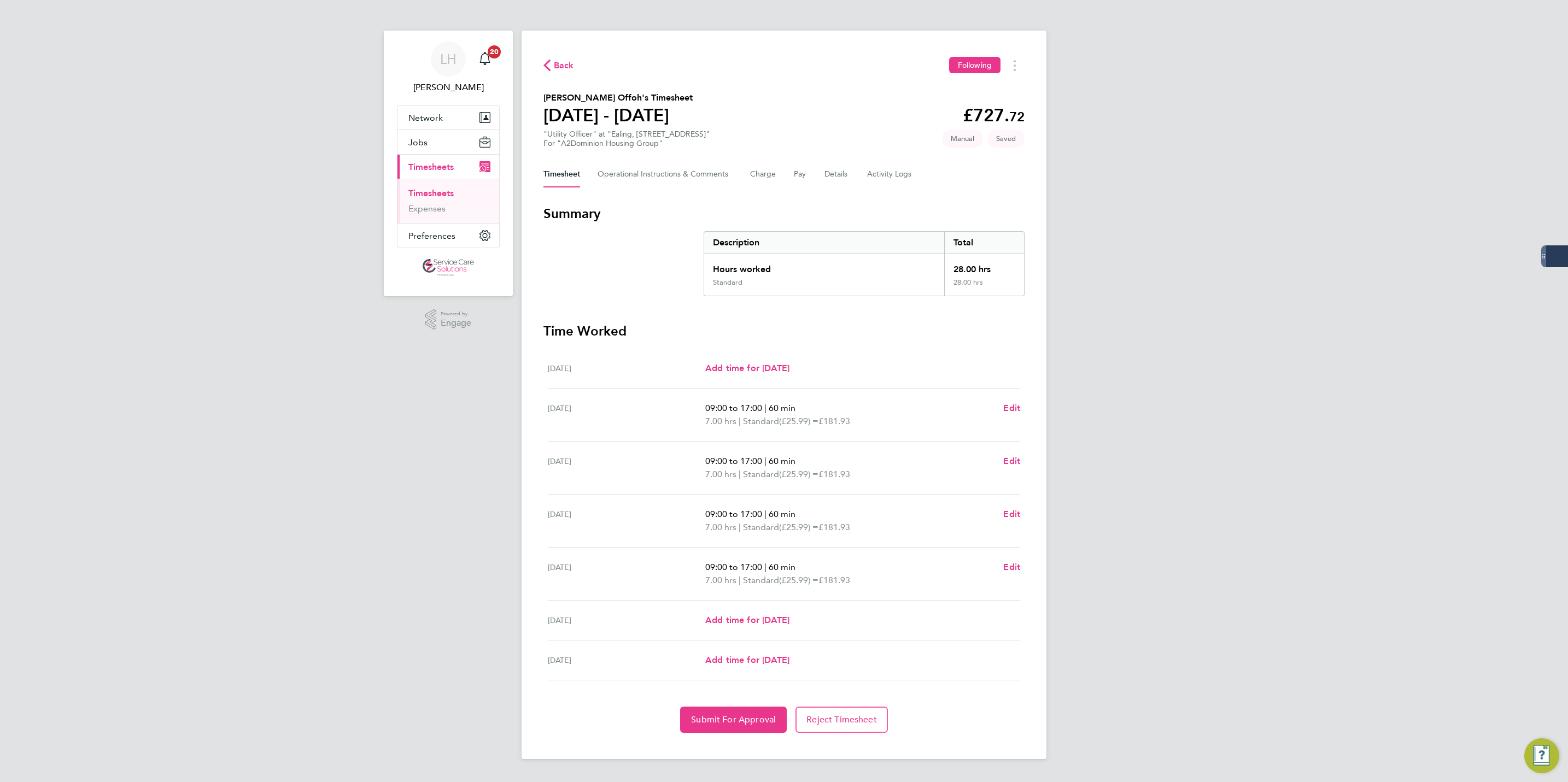
click at [728, 702] on section "Time Worked Mon 25 Aug Add time for Mon 25 Aug Add time for Mon 25 Aug Tue 26 A…" at bounding box center [784, 528] width 482 height 411
click at [737, 730] on button "Submit For Approval" at bounding box center [734, 720] width 107 height 26
click at [443, 194] on link "Timesheets" at bounding box center [431, 193] width 45 height 11
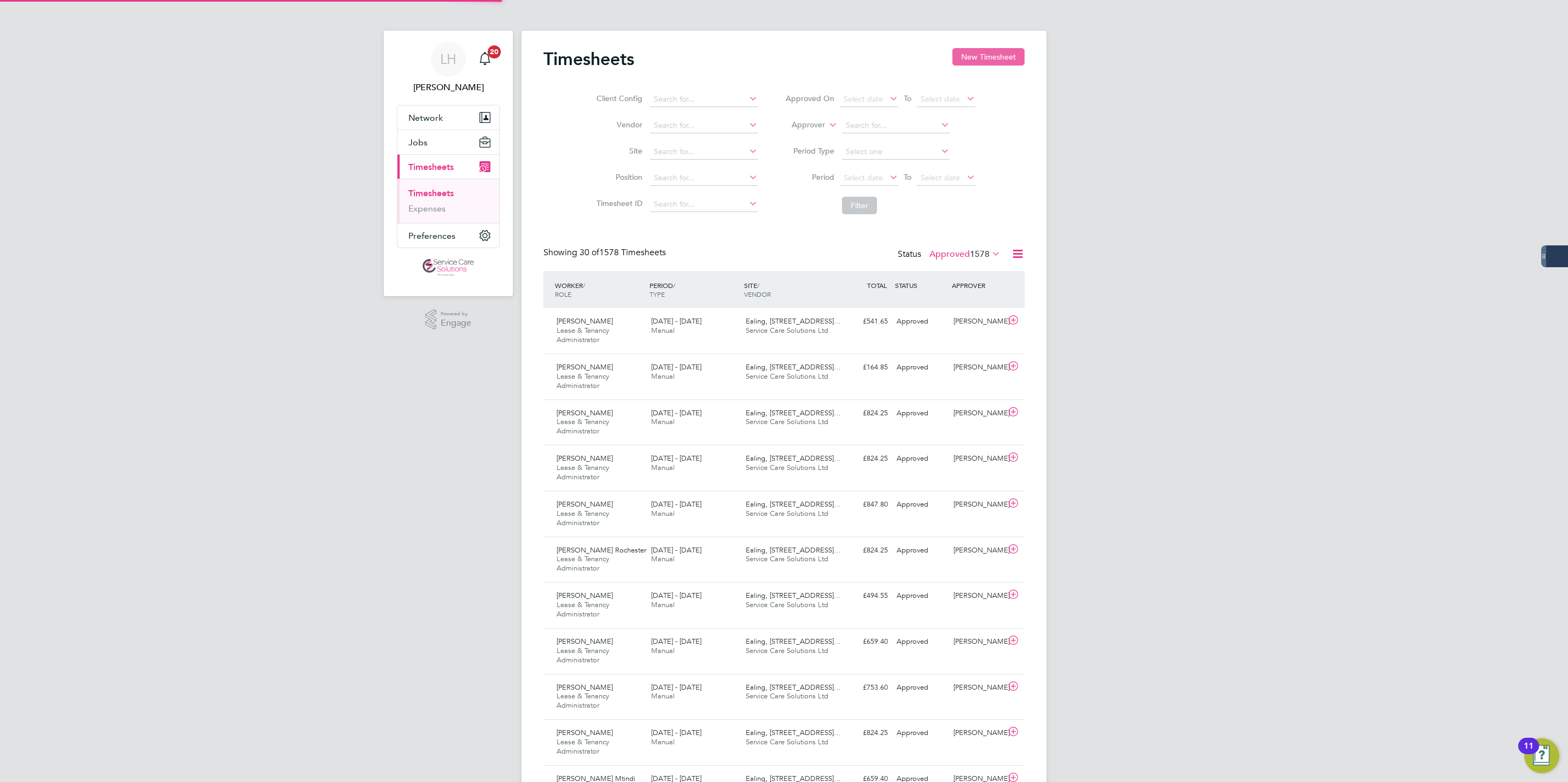
click at [989, 54] on button "New Timesheet" at bounding box center [988, 57] width 72 height 18
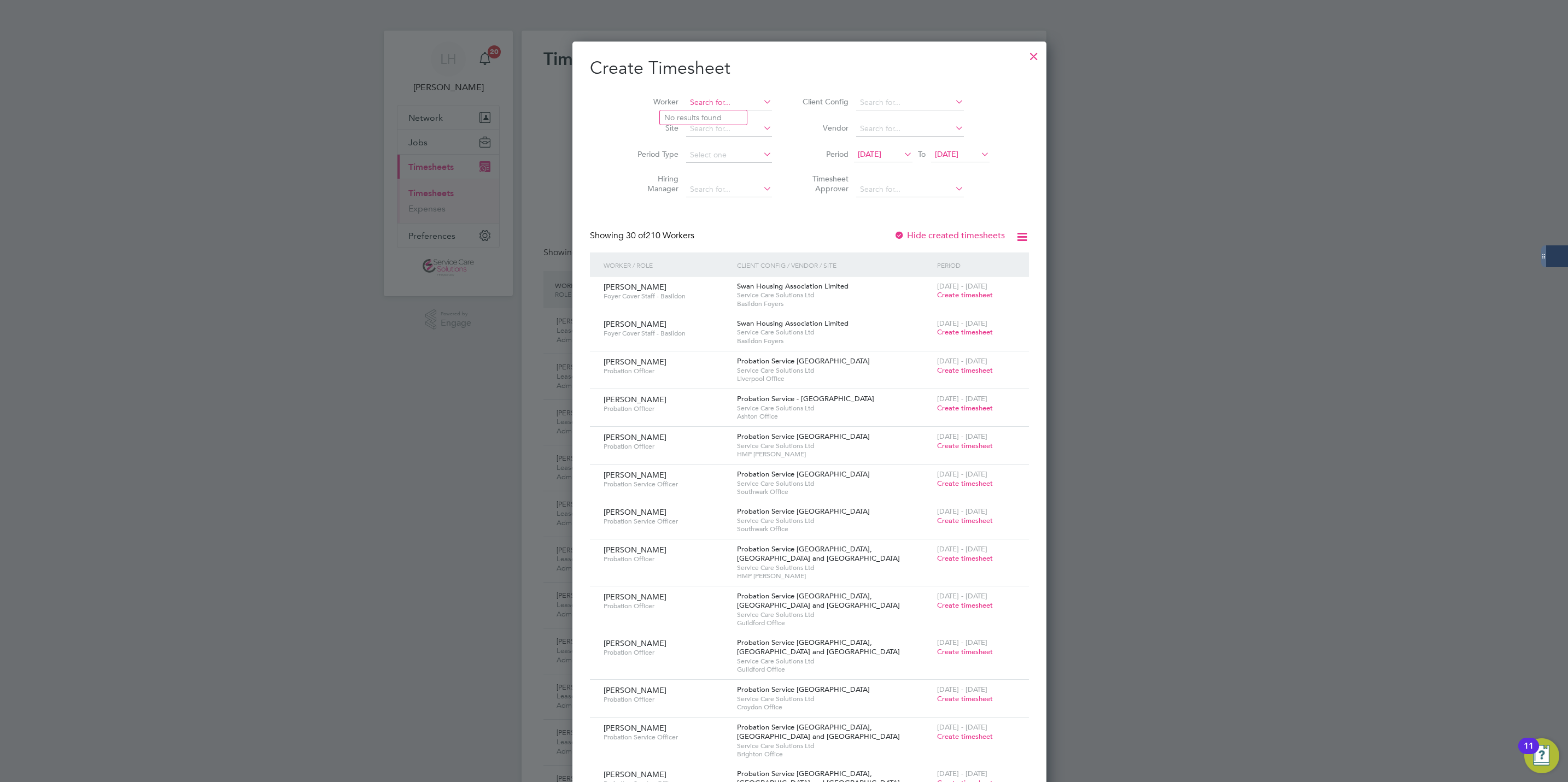
click at [697, 107] on input at bounding box center [729, 102] width 86 height 15
click at [716, 244] on li "Nata lie Peerless" at bounding box center [705, 251] width 89 height 15
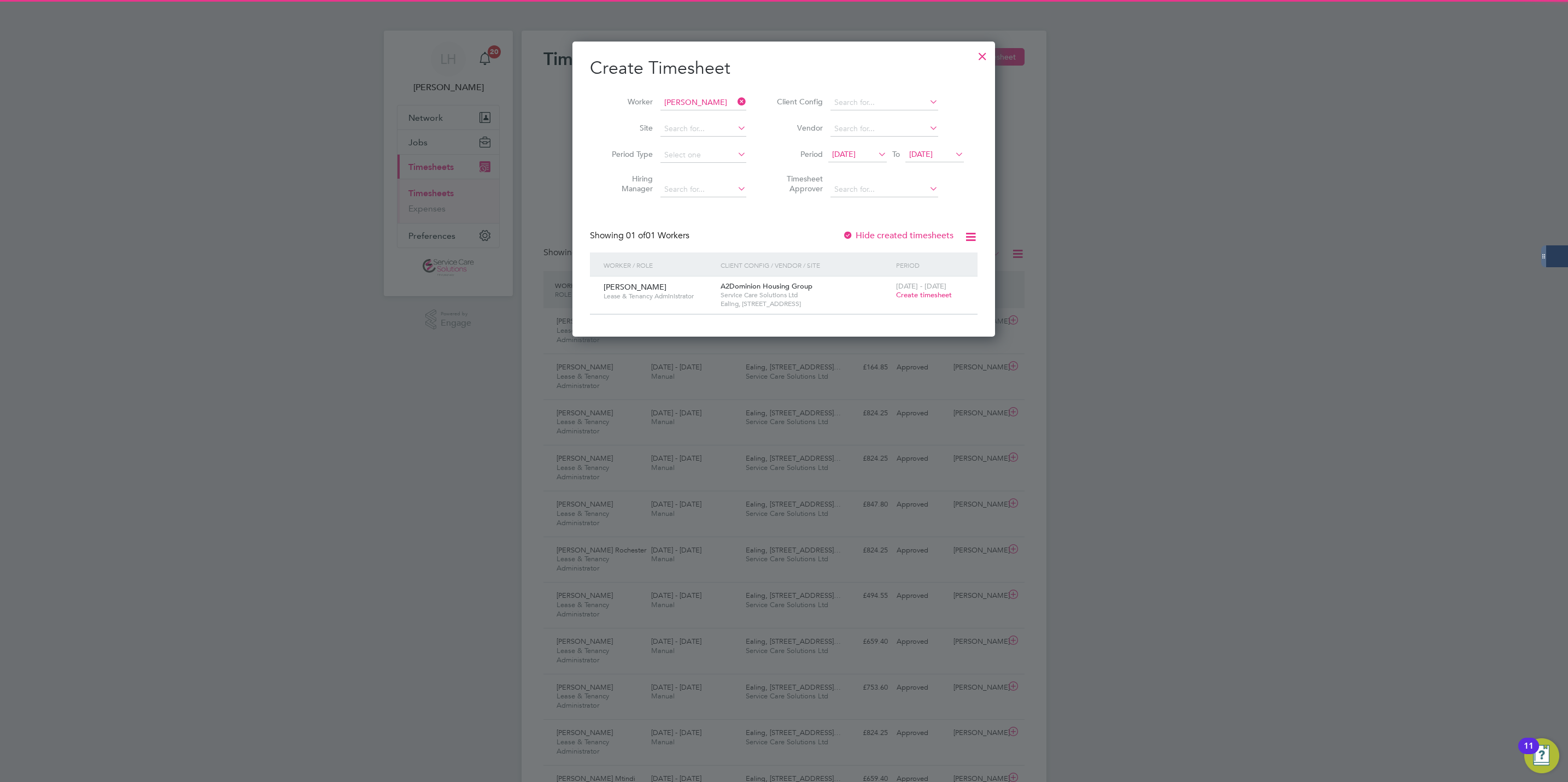
click at [932, 301] on div "25 - 31 Aug 2025 Create timesheet" at bounding box center [930, 291] width 73 height 29
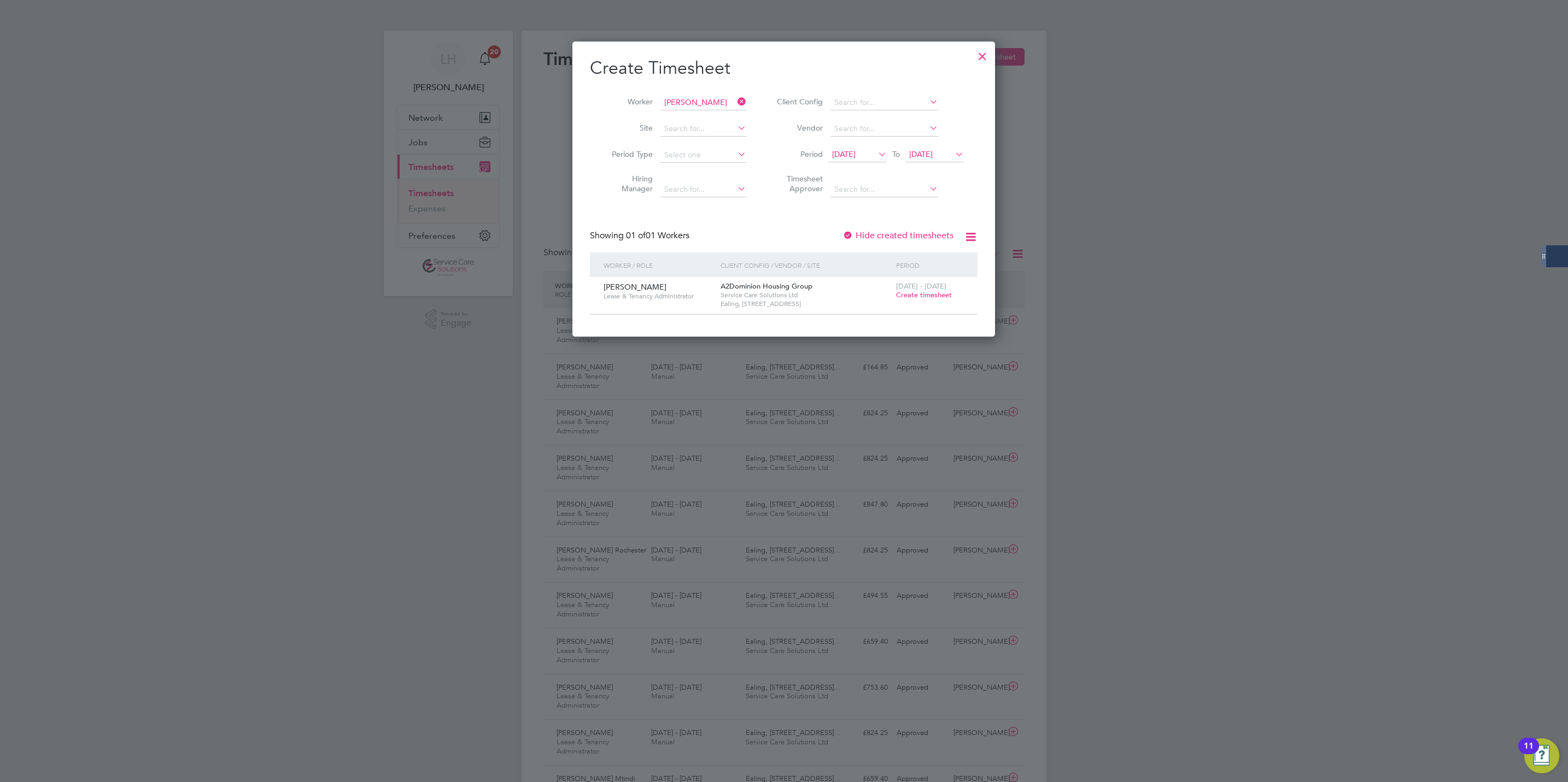
click at [930, 294] on span "Create timesheet" at bounding box center [923, 294] width 56 height 9
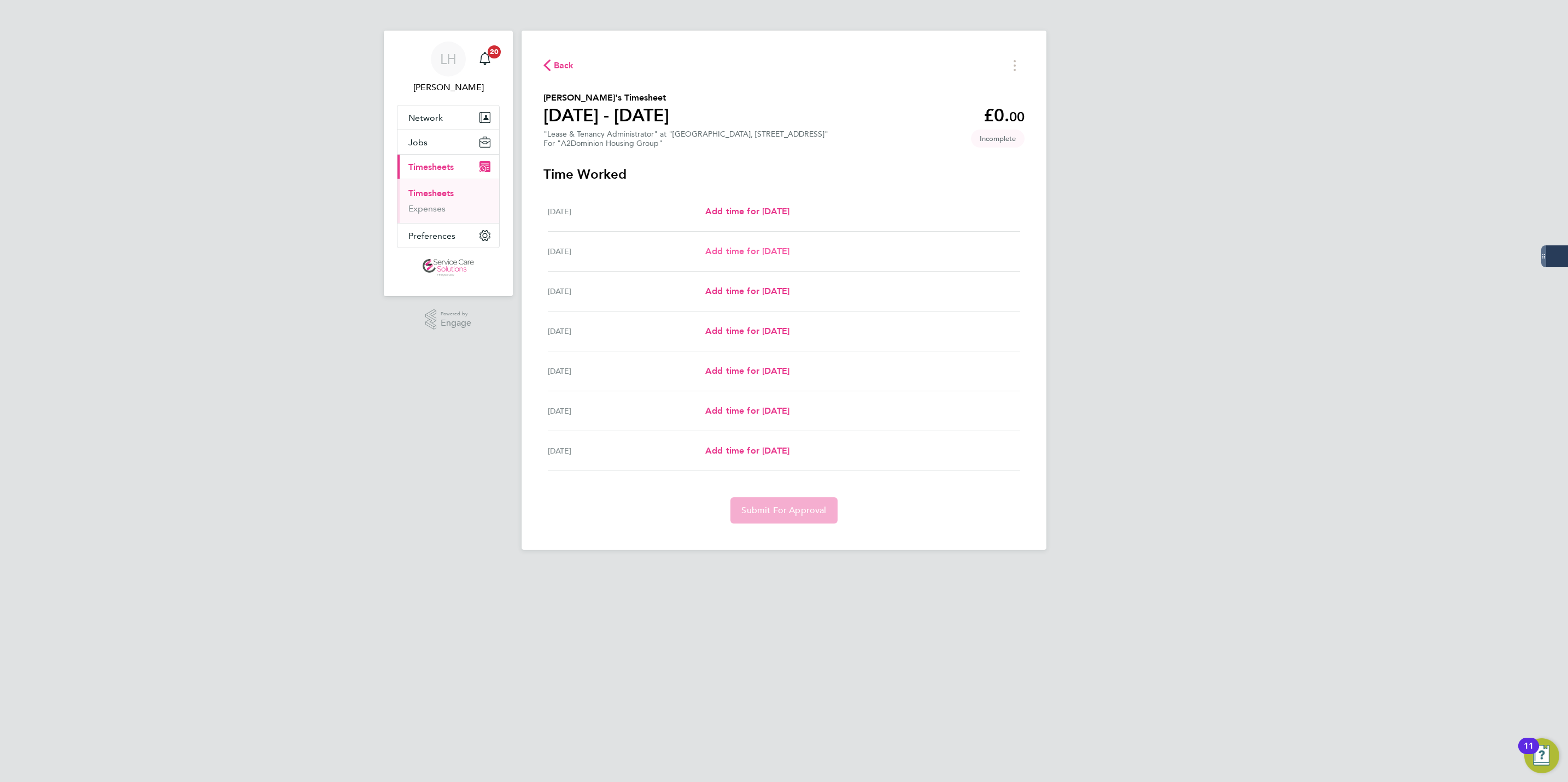
click at [764, 258] on link "Add time for [DATE]" at bounding box center [748, 251] width 84 height 13
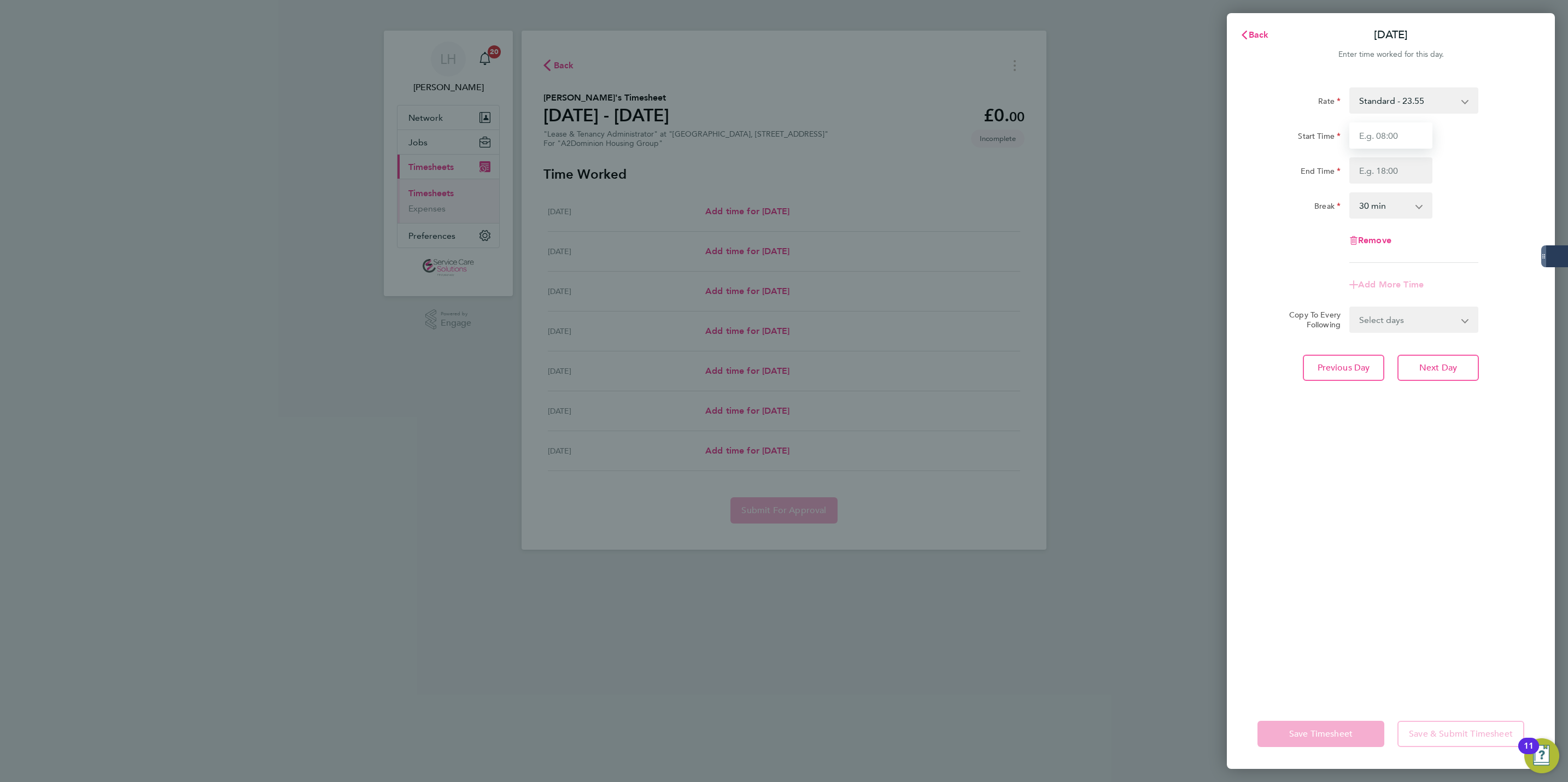
click at [1380, 138] on input "Start Time" at bounding box center [1391, 135] width 84 height 26
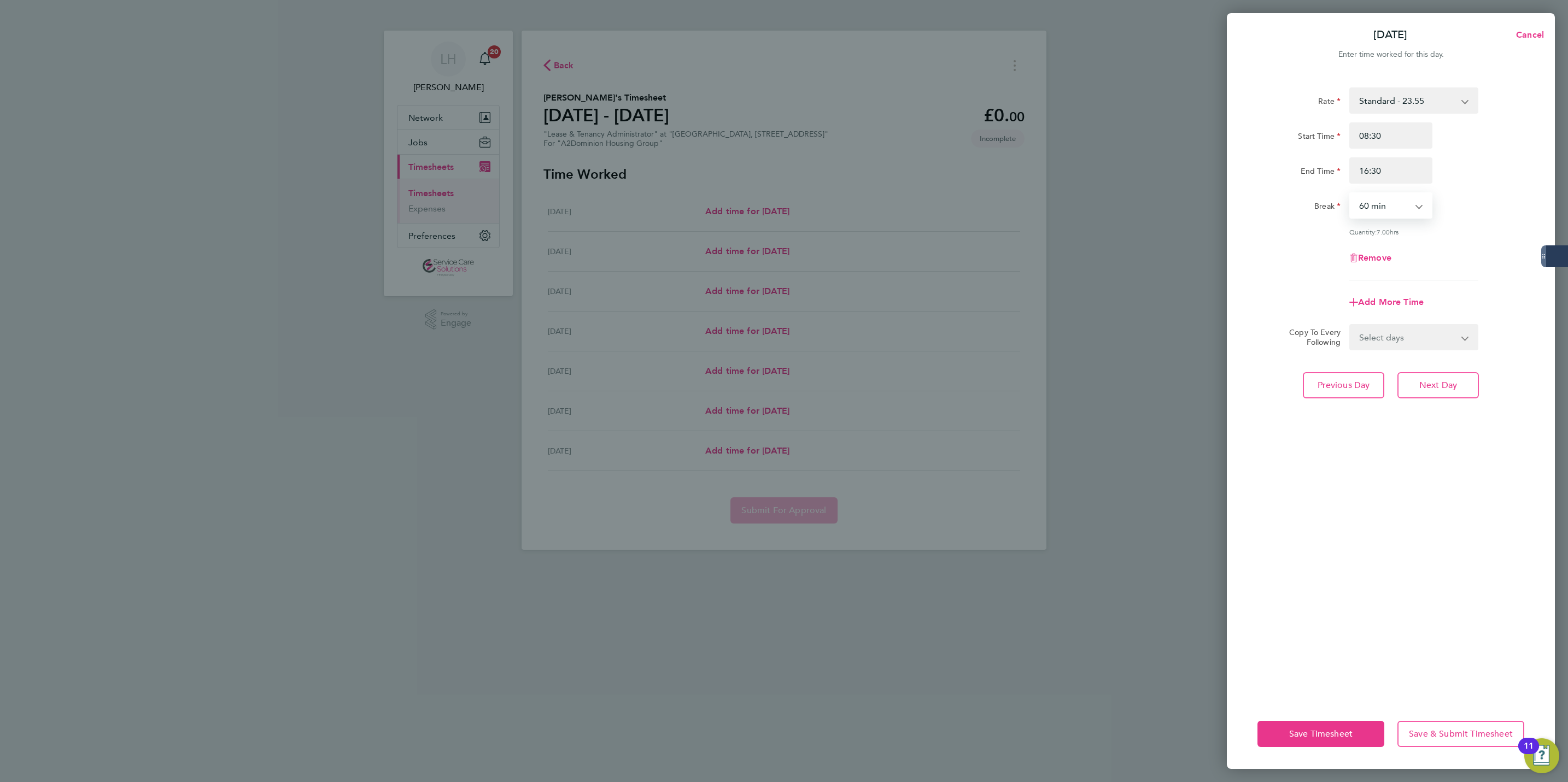
click at [1401, 327] on select "Select days Day Weekday (Mon-Fri) Weekend (Sat-Sun) Wednesday Thursday Friday S…" at bounding box center [1408, 337] width 115 height 24
click at [1351, 325] on select "Select days Day Weekday (Mon-Fri) Weekend (Sat-Sun) Wednesday Thursday Friday S…" at bounding box center [1408, 337] width 115 height 24
click at [1446, 428] on span "Next Day" at bounding box center [1438, 433] width 38 height 11
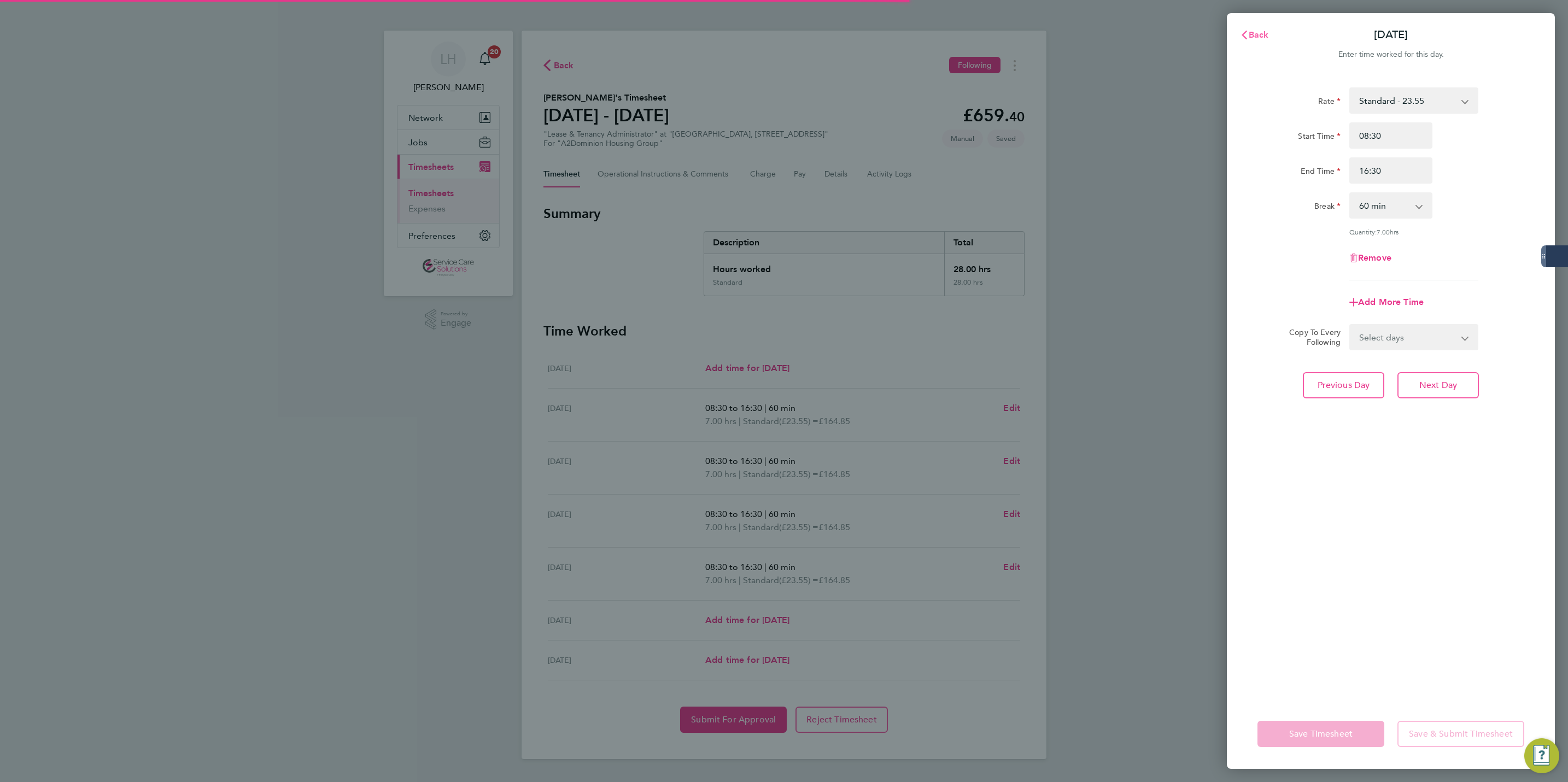
click at [1249, 32] on span "Back" at bounding box center [1258, 34] width 20 height 11
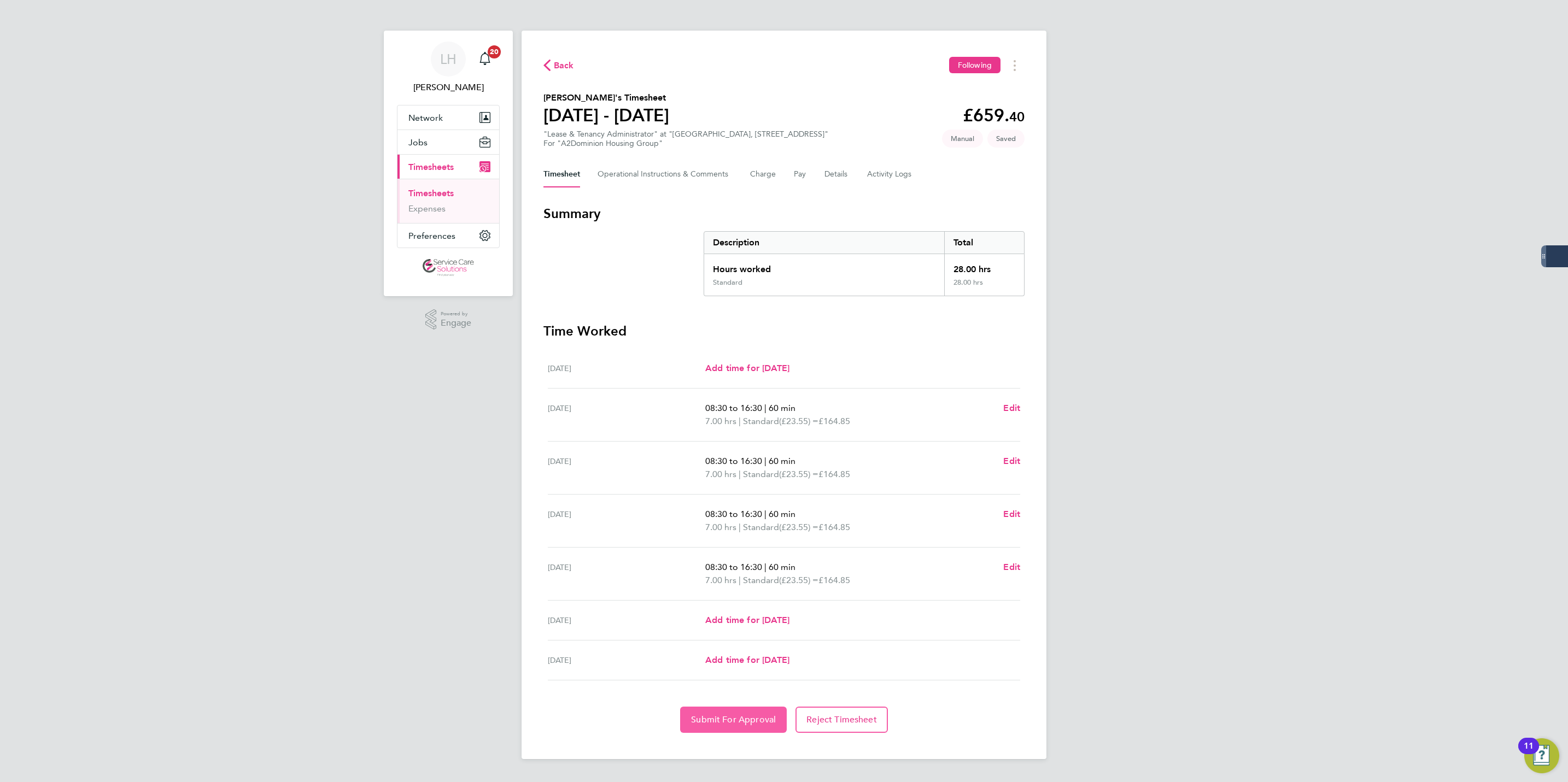
click at [761, 719] on span "Submit For Approval" at bounding box center [733, 719] width 85 height 11
click at [425, 192] on link "Timesheets" at bounding box center [431, 193] width 45 height 11
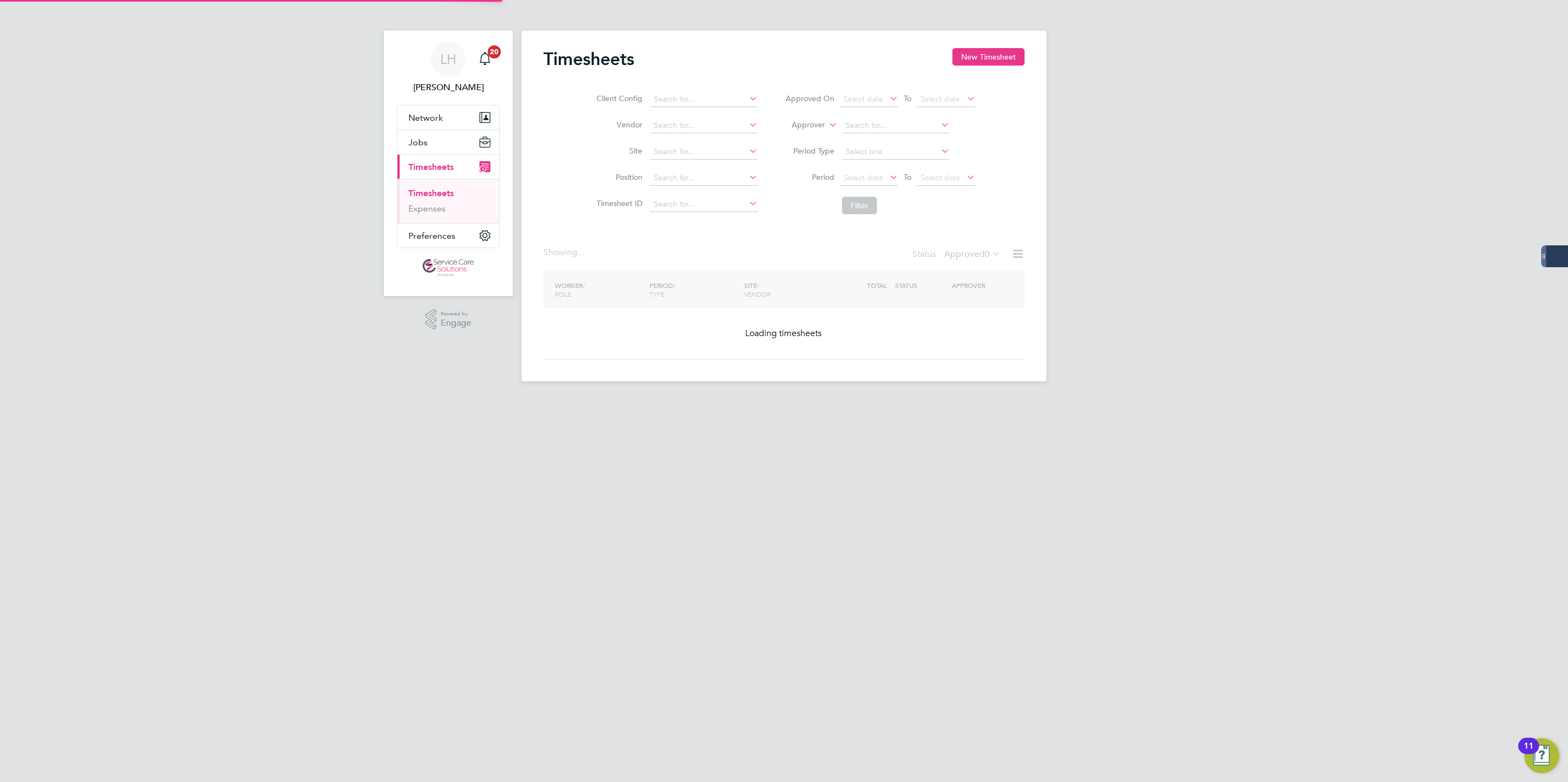
click at [1005, 70] on div "Timesheets New Timesheet" at bounding box center [784, 64] width 482 height 32
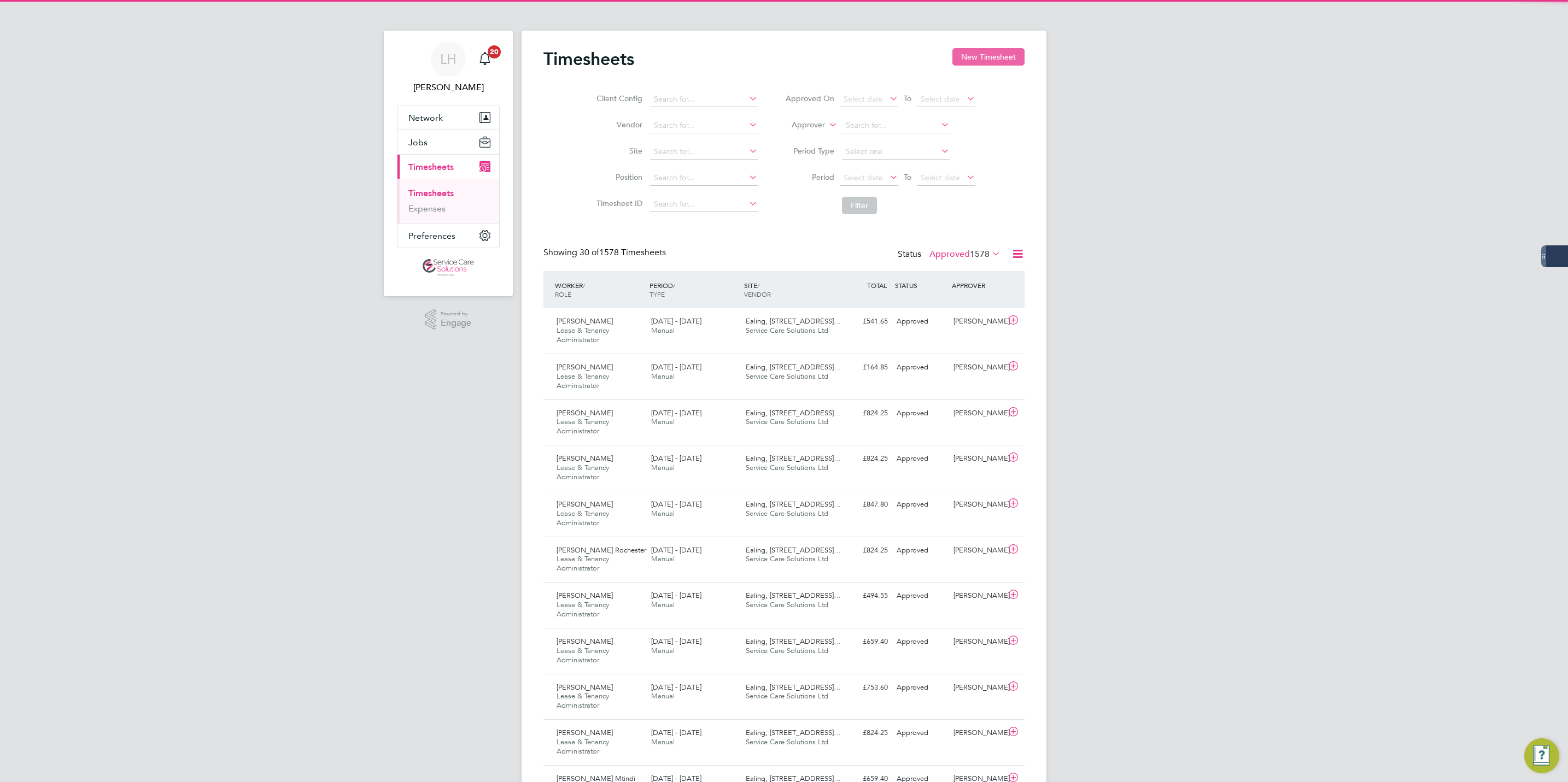
click at [1001, 62] on button "New Timesheet" at bounding box center [988, 57] width 72 height 18
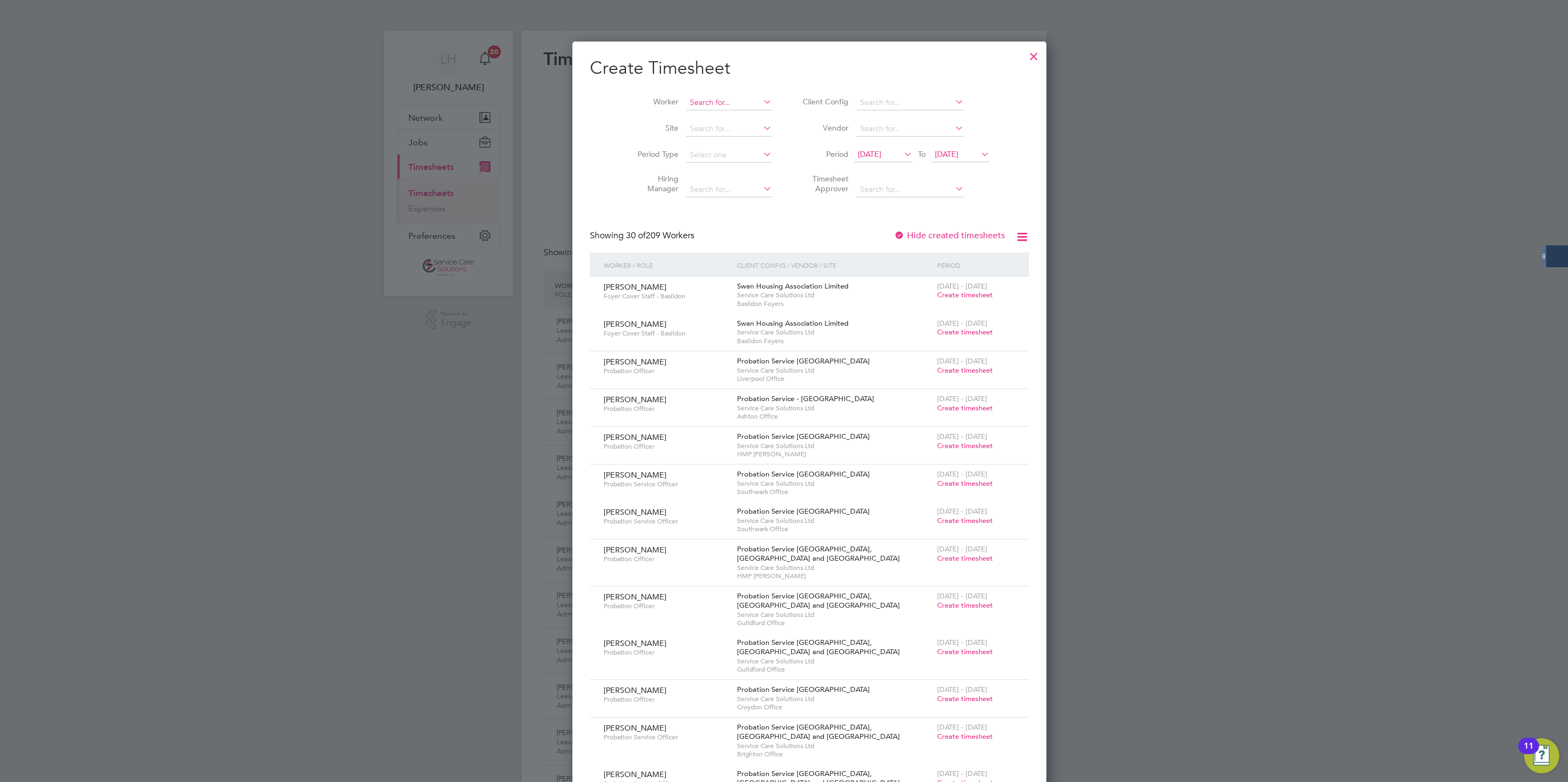
click at [686, 107] on input at bounding box center [729, 102] width 86 height 15
click at [710, 214] on li "Scott Ryan" at bounding box center [727, 221] width 135 height 15
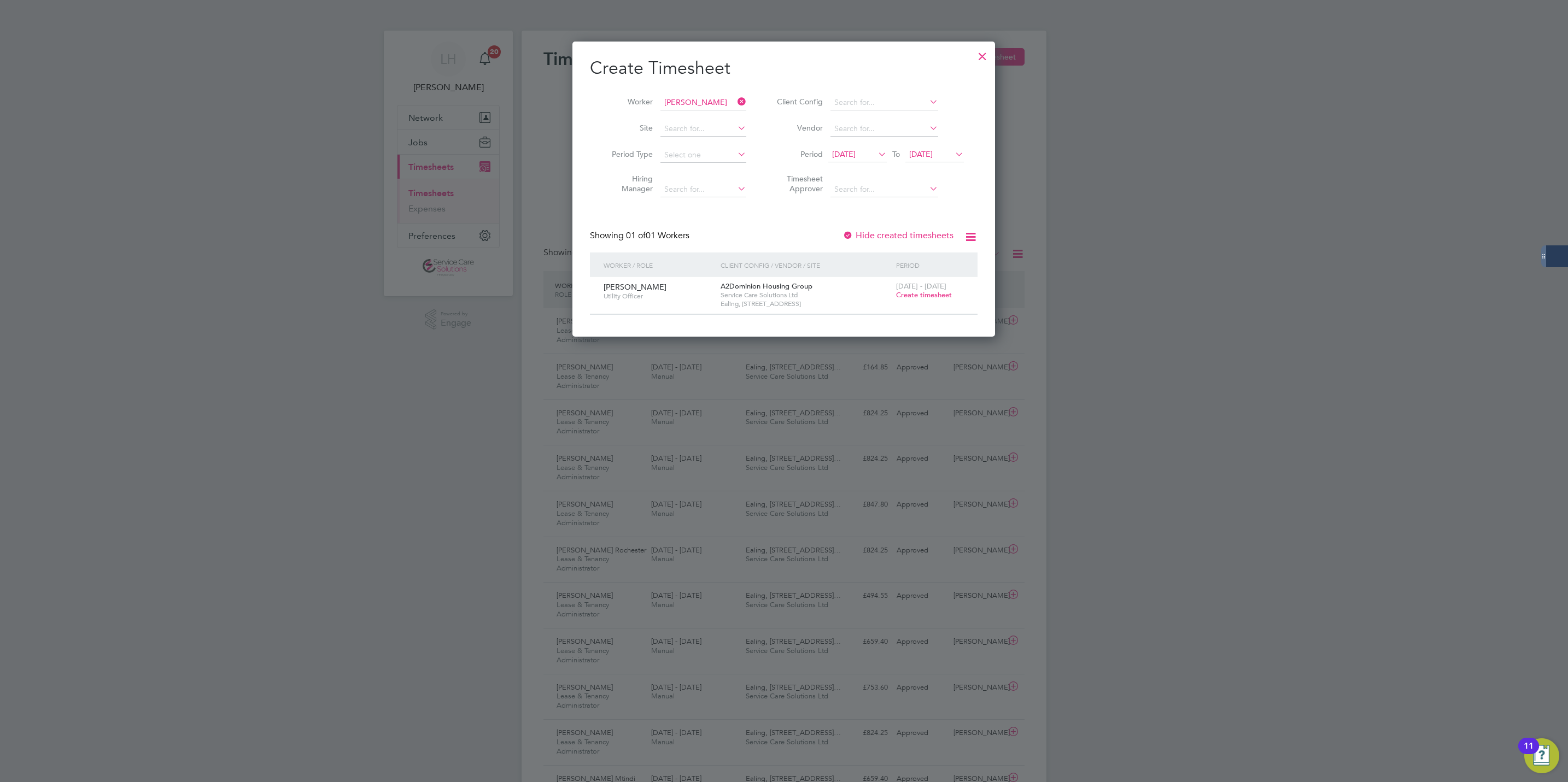
click at [910, 296] on span "Create timesheet" at bounding box center [923, 294] width 56 height 9
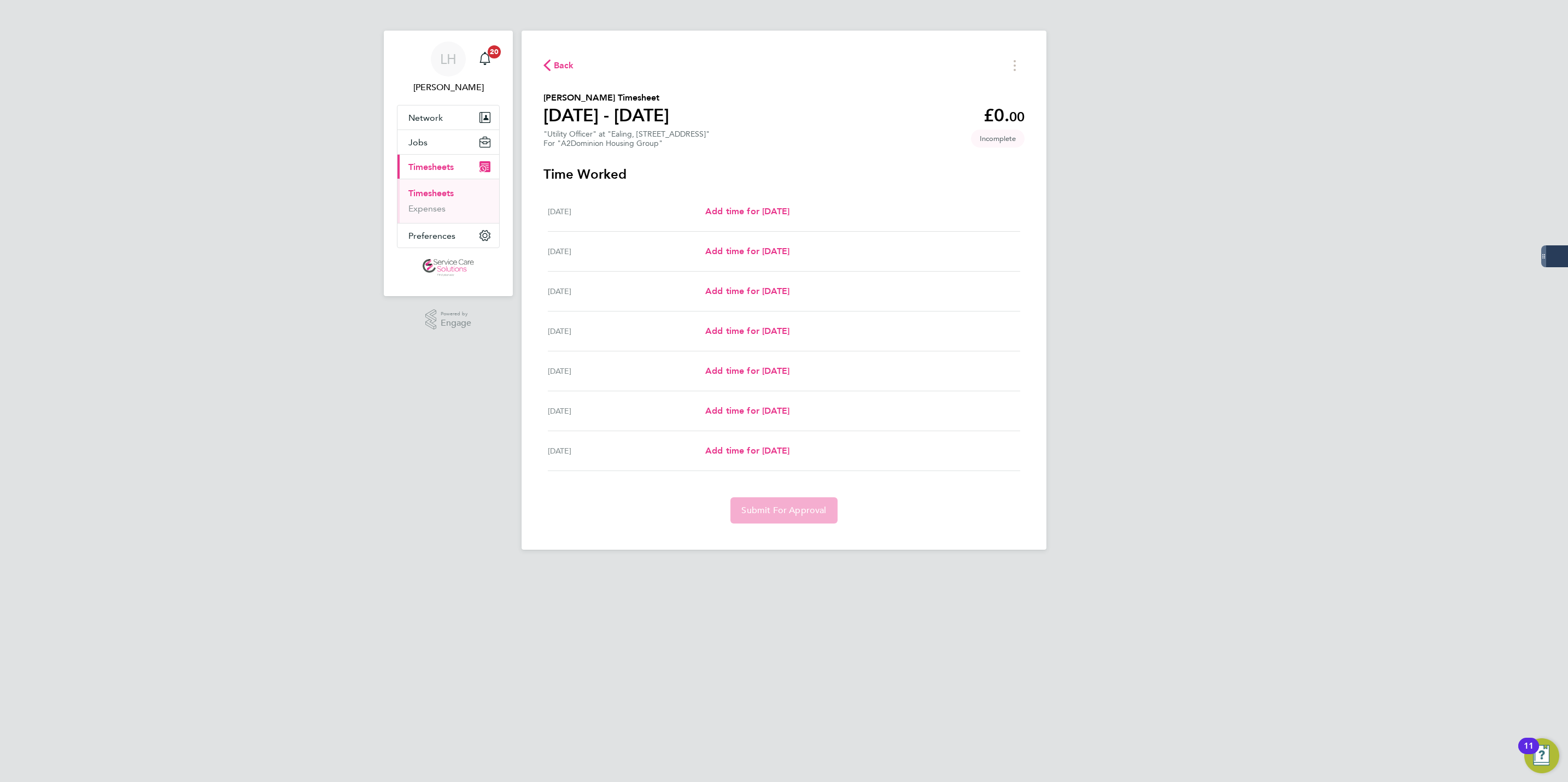
click at [758, 274] on div "[DATE] Add time for [DATE] Add time for [DATE]" at bounding box center [784, 291] width 473 height 40
click at [747, 251] on span "Add time for [DATE]" at bounding box center [748, 250] width 84 height 11
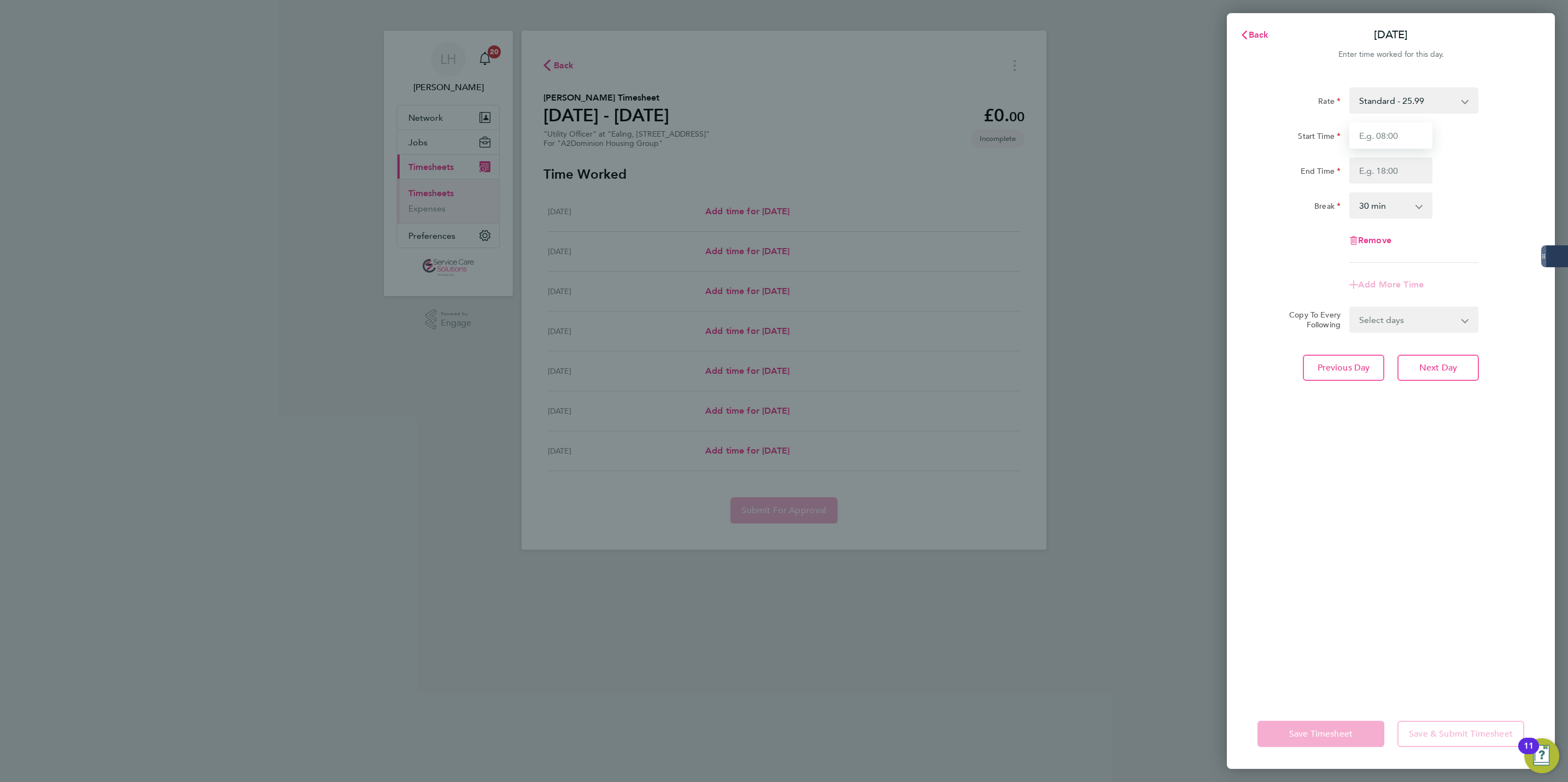
click at [1386, 137] on input "Start Time" at bounding box center [1391, 135] width 84 height 26
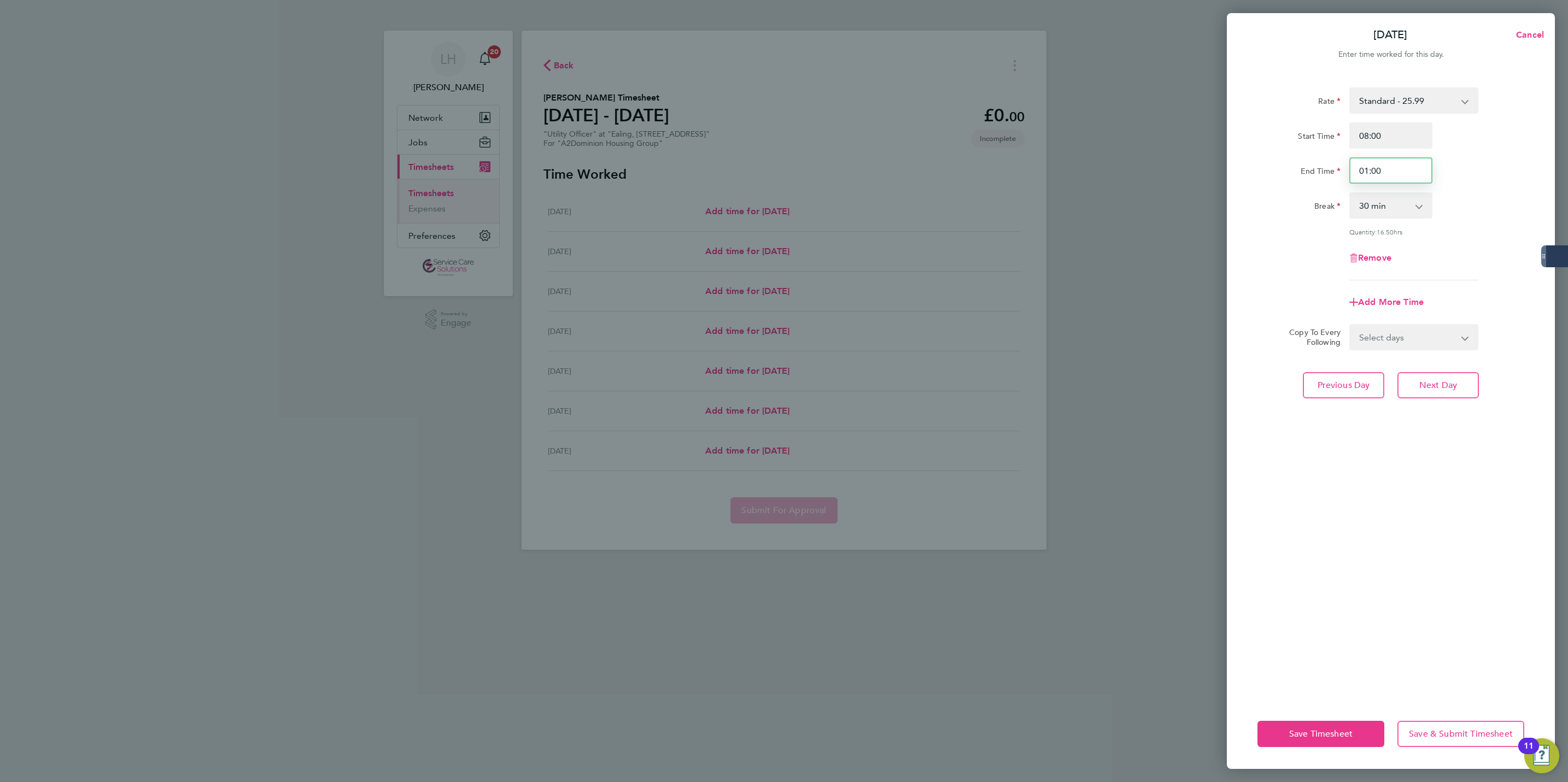
drag, startPoint x: 1360, startPoint y: 172, endPoint x: 1486, endPoint y: 169, distance: 126.0
click at [1486, 169] on div "End Time 01:00" at bounding box center [1391, 170] width 276 height 26
click at [1417, 338] on select "Select days Day Weekday (Mon-Fri) Weekend (Sat-Sun) Wednesday Thursday Friday S…" at bounding box center [1408, 337] width 115 height 24
click at [1351, 325] on select "Select days Day Weekday (Mon-Fri) Weekend (Sat-Sun) Wednesday Thursday Friday S…" at bounding box center [1408, 337] width 115 height 24
click at [1429, 422] on button "Next Day" at bounding box center [1438, 434] width 81 height 26
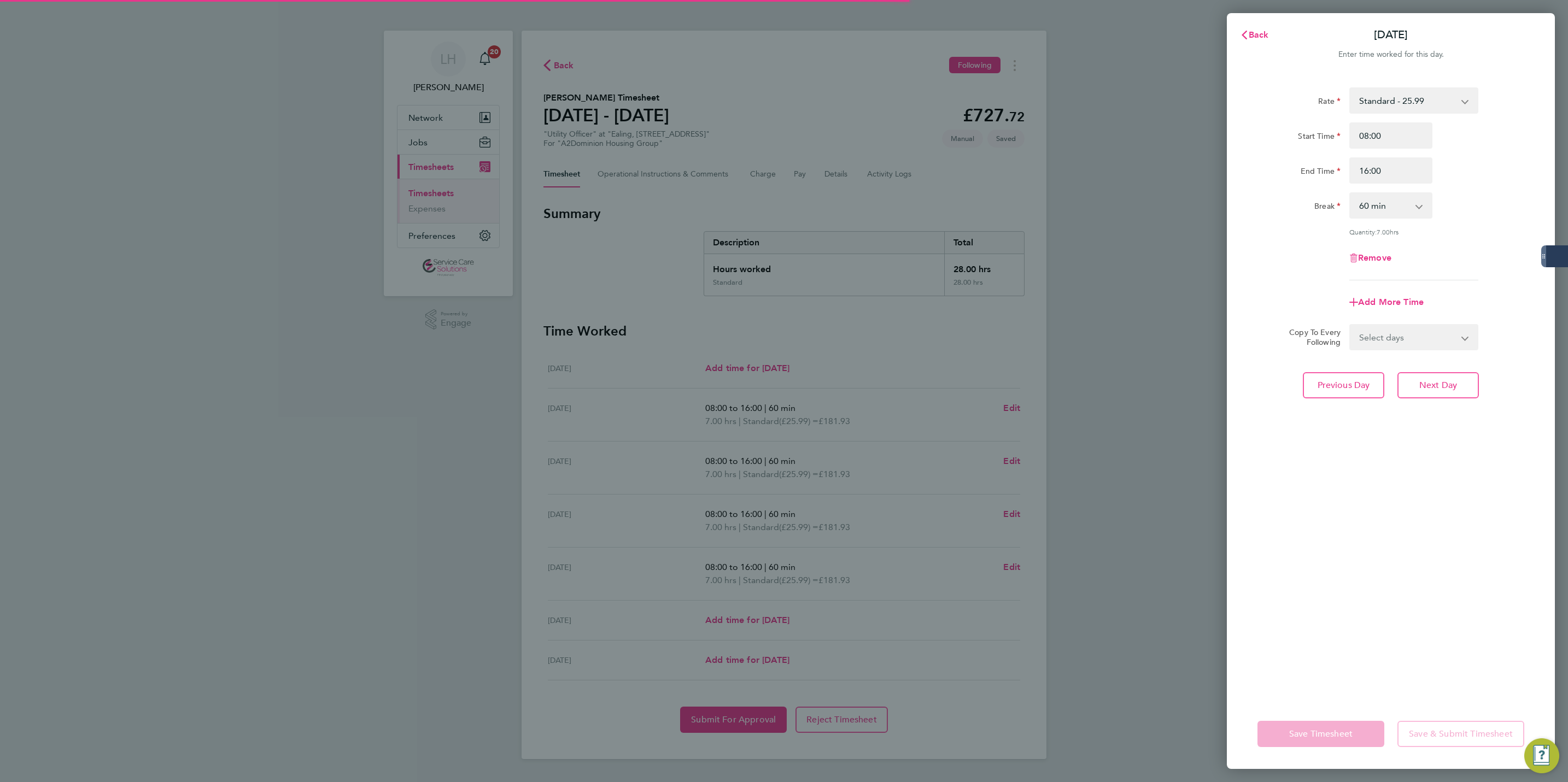
click at [1039, 320] on div "Back Wed 27 Aug Enter time worked for this day. Rate Standard - 25.99 Start Tim…" at bounding box center [784, 391] width 1568 height 782
click at [1247, 29] on svg-icon "button" at bounding box center [1245, 34] width 9 height 11
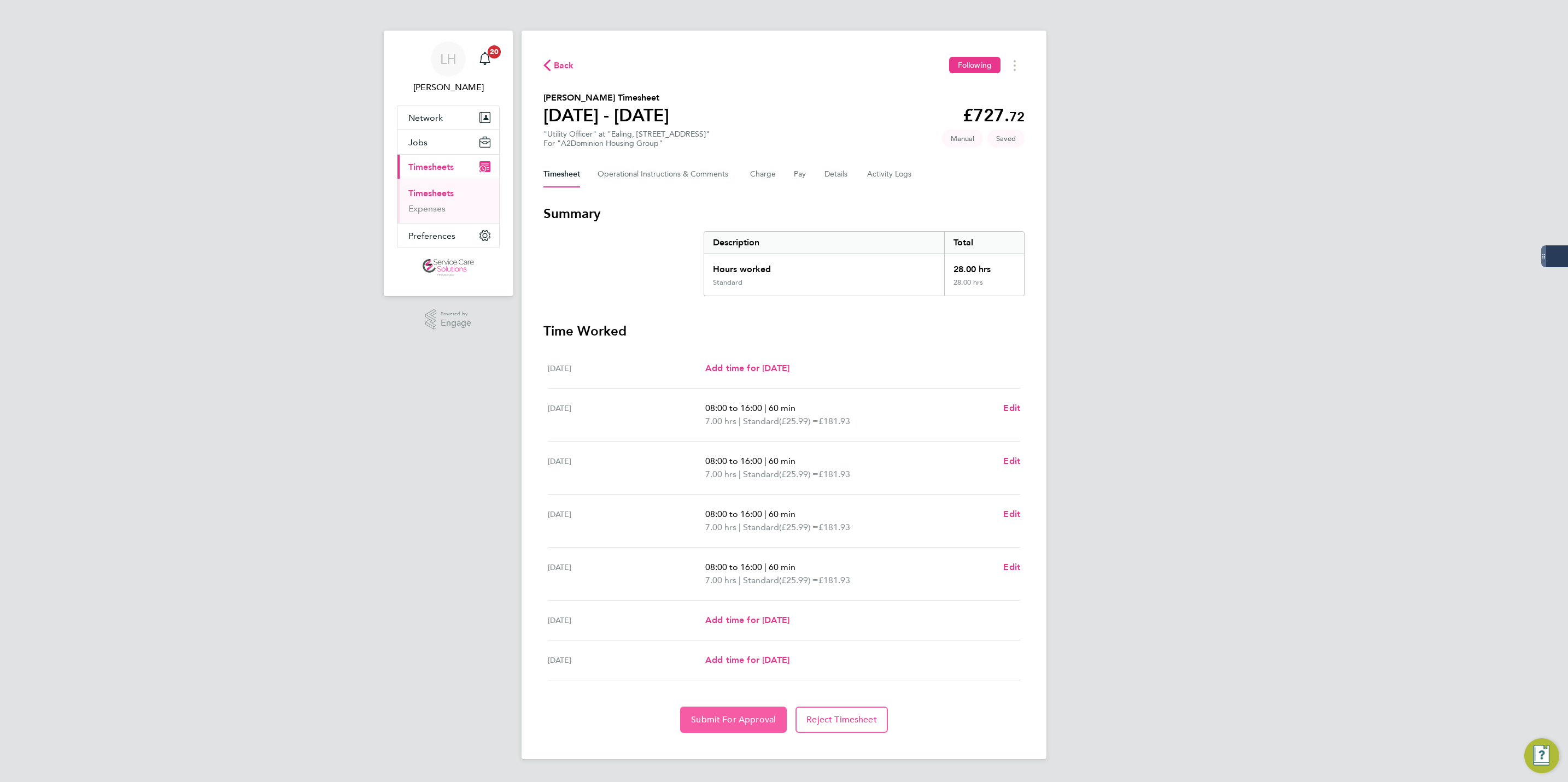
click at [748, 724] on span "Submit For Approval" at bounding box center [733, 719] width 85 height 11
click at [448, 190] on link "Timesheets" at bounding box center [431, 193] width 45 height 11
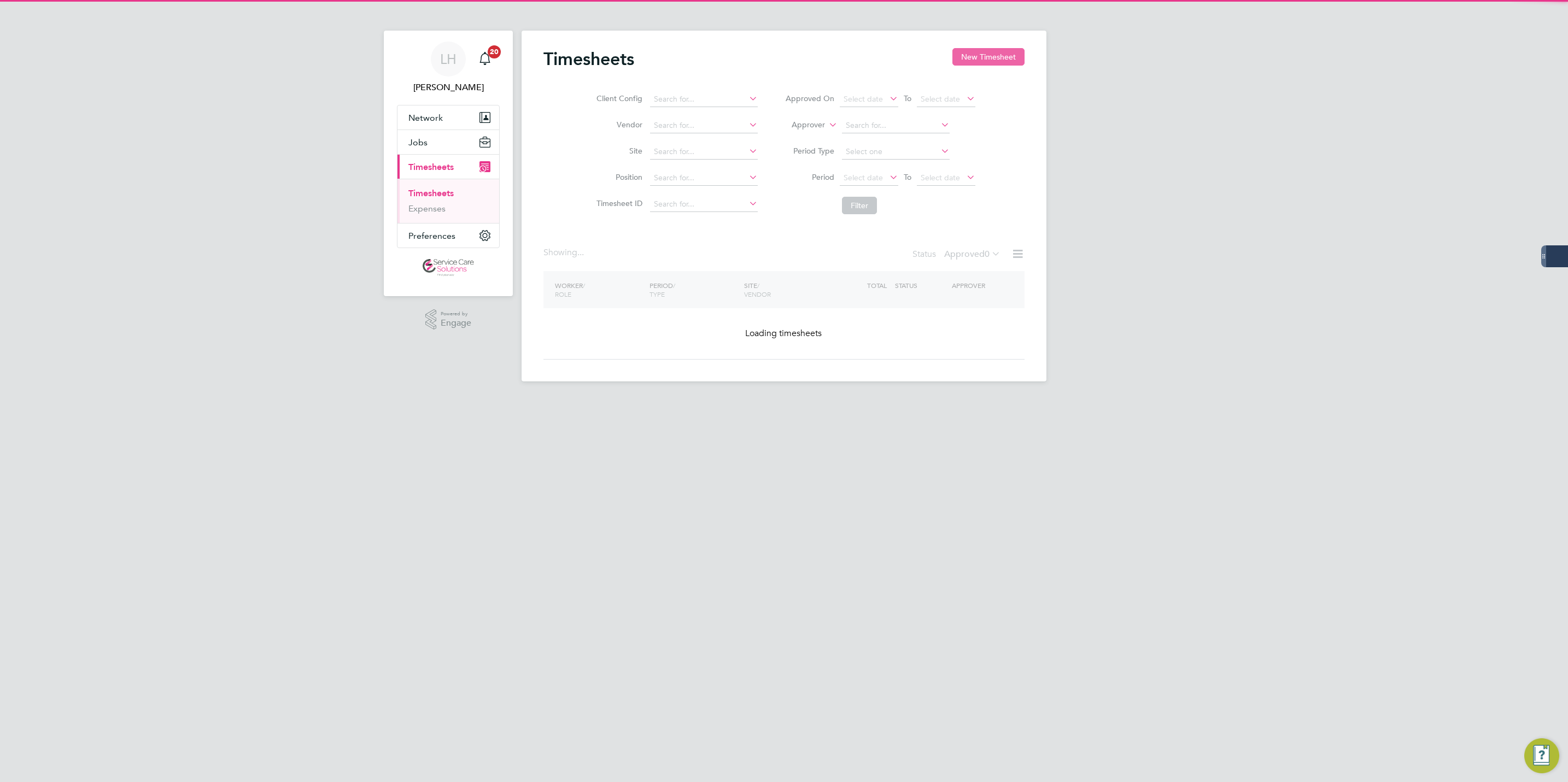
click at [977, 63] on button "New Timesheet" at bounding box center [988, 57] width 72 height 18
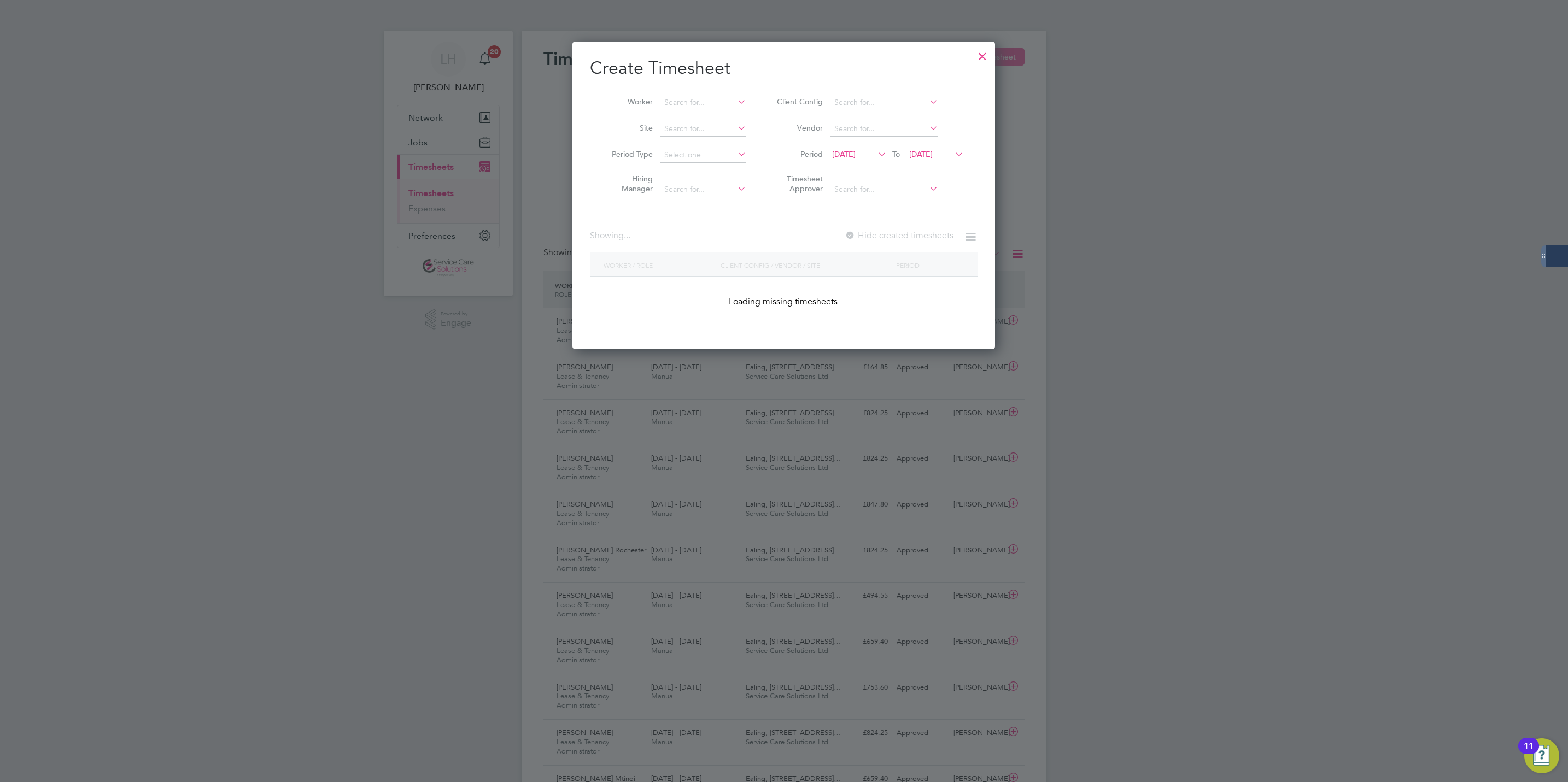
scroll to position [36, 95]
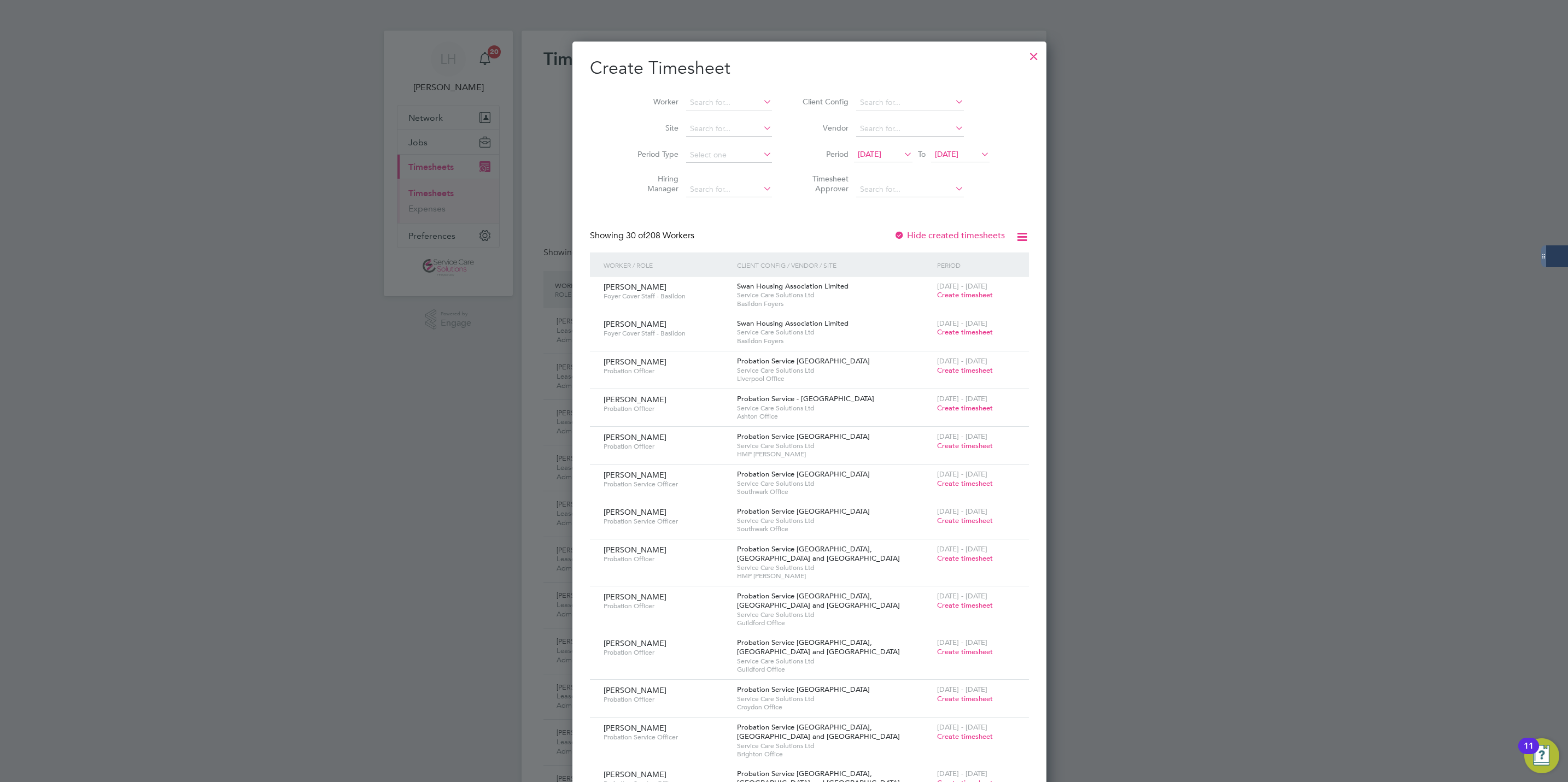
click at [679, 90] on li "Worker" at bounding box center [700, 103] width 170 height 26
click at [689, 98] on input at bounding box center [729, 102] width 86 height 15
click at [696, 187] on li "Rod Lewis" at bounding box center [715, 192] width 110 height 15
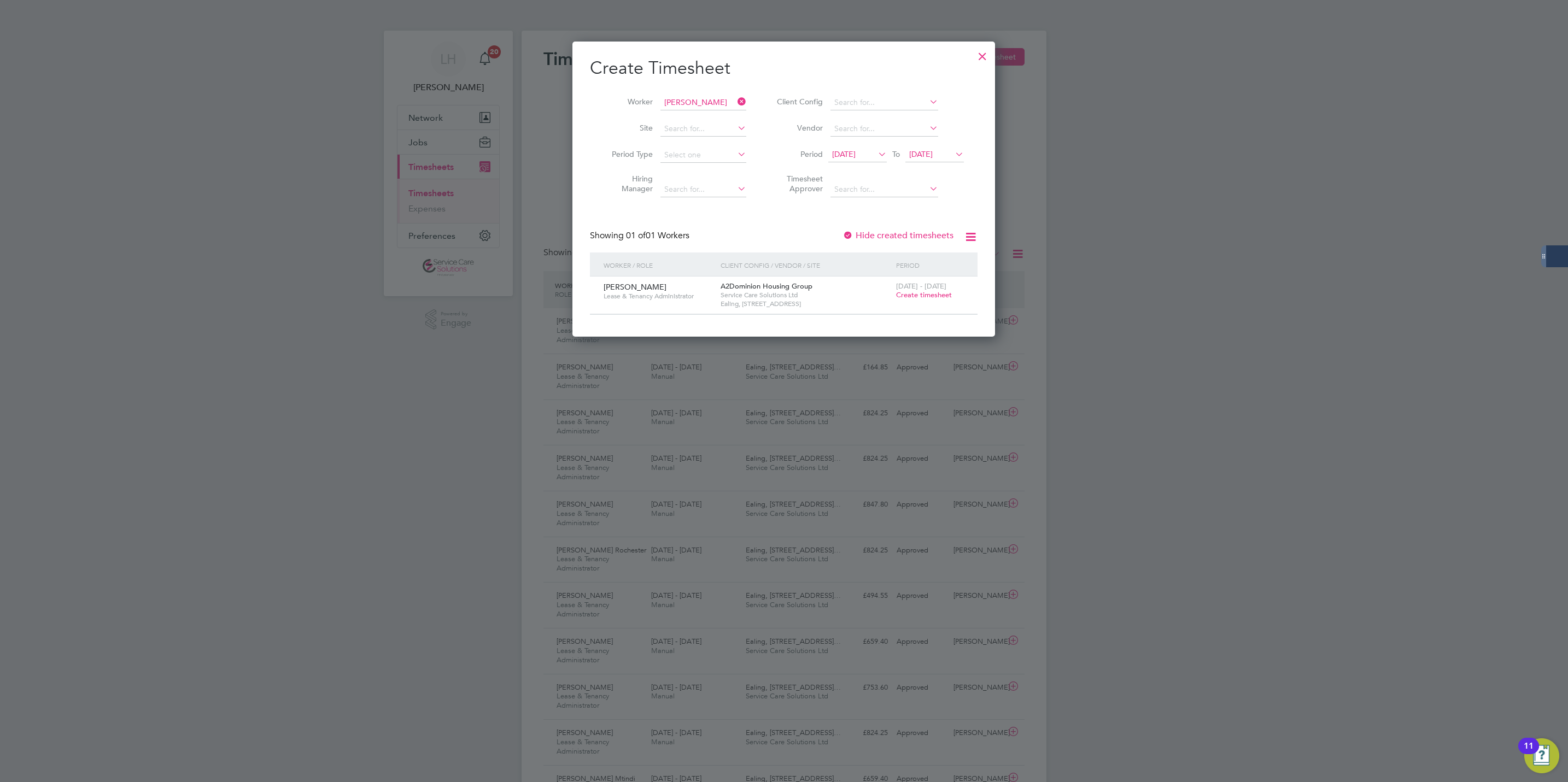
click at [916, 297] on span "Create timesheet" at bounding box center [923, 294] width 56 height 9
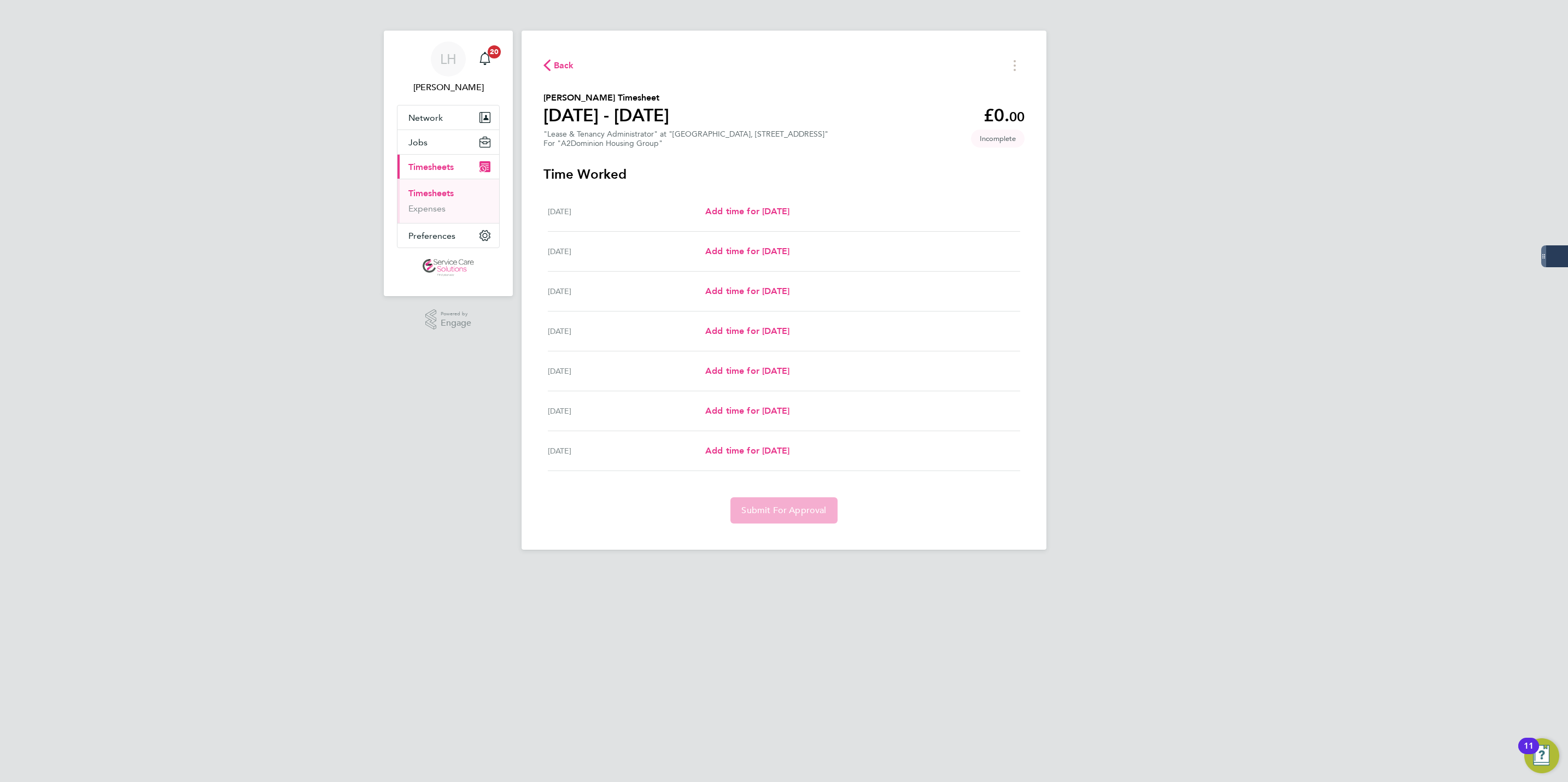
click at [740, 242] on div "Tue 26 Aug Add time for Tue 26 Aug Add time for Tue 26 Aug" at bounding box center [784, 251] width 473 height 40
click at [740, 254] on span "Add time for [DATE]" at bounding box center [748, 250] width 84 height 11
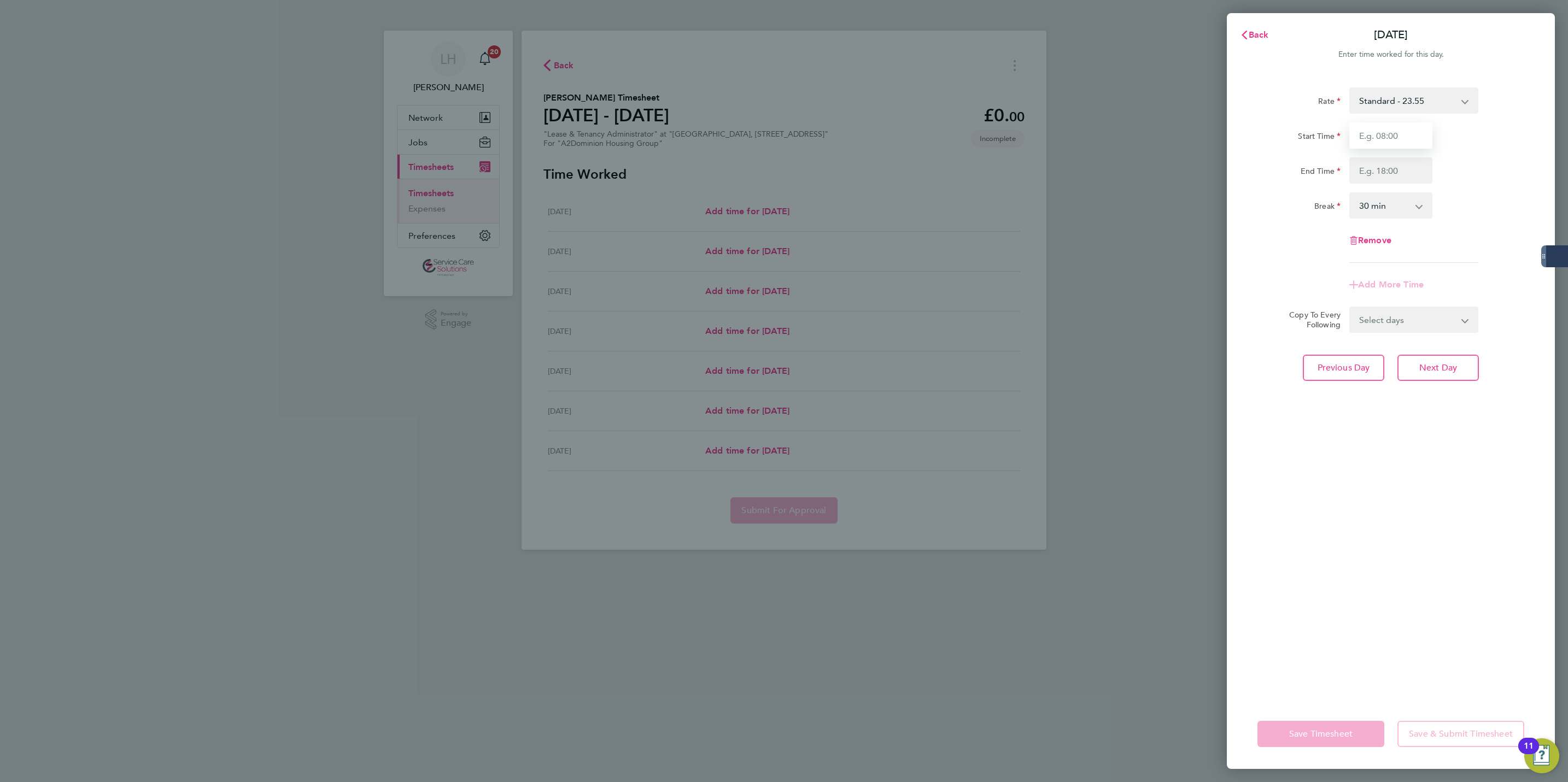
click at [1363, 141] on input "Start Time" at bounding box center [1391, 135] width 84 height 26
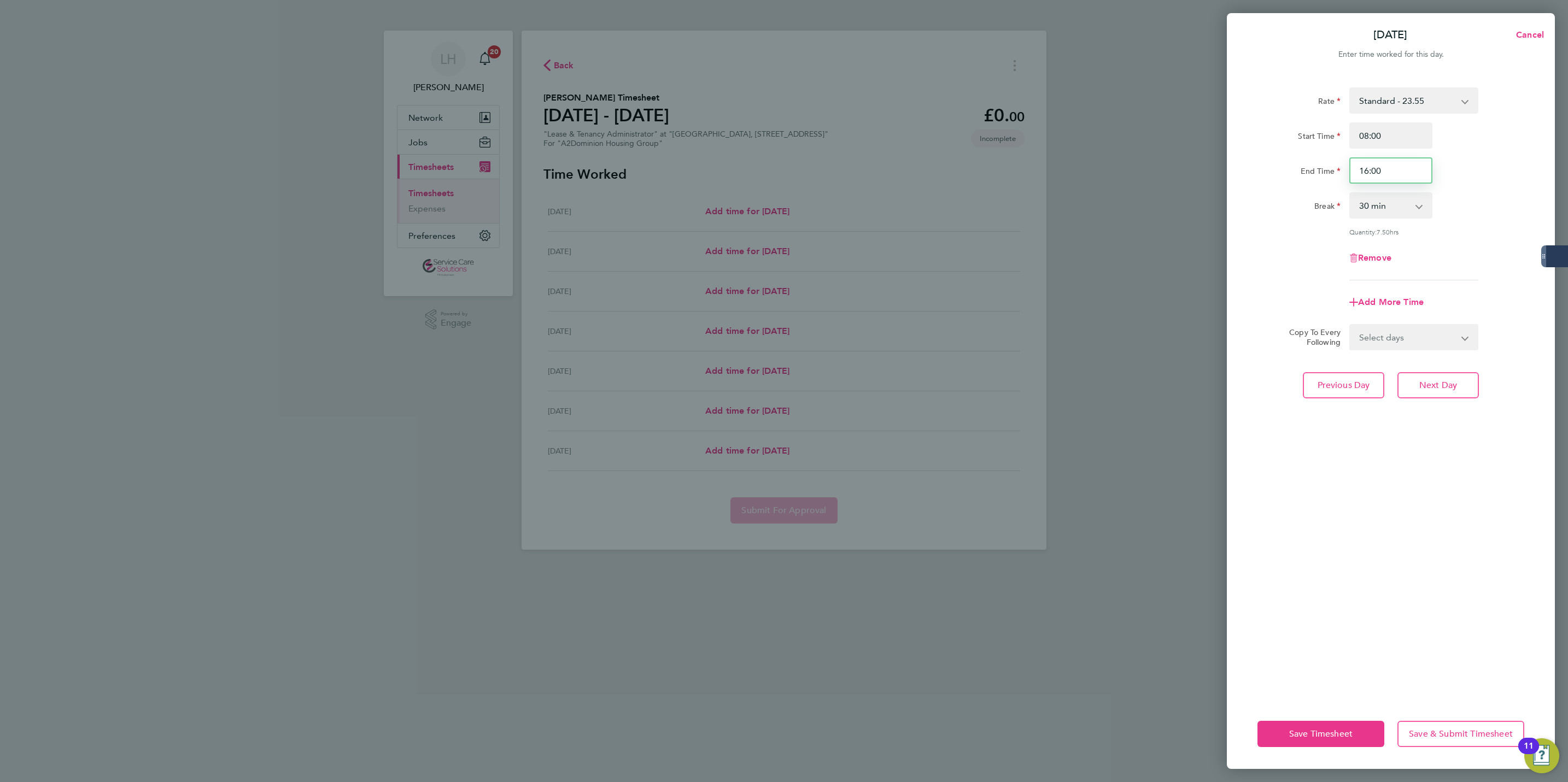
drag, startPoint x: 1364, startPoint y: 170, endPoint x: 1439, endPoint y: 177, distance: 75.3
click at [1439, 177] on div "End Time 16:00" at bounding box center [1391, 170] width 276 height 26
click at [1410, 169] on input "16:00" at bounding box center [1391, 170] width 84 height 26
click at [1382, 169] on input "16:00" at bounding box center [1391, 170] width 84 height 26
click at [1373, 169] on input "16:00" at bounding box center [1391, 170] width 84 height 26
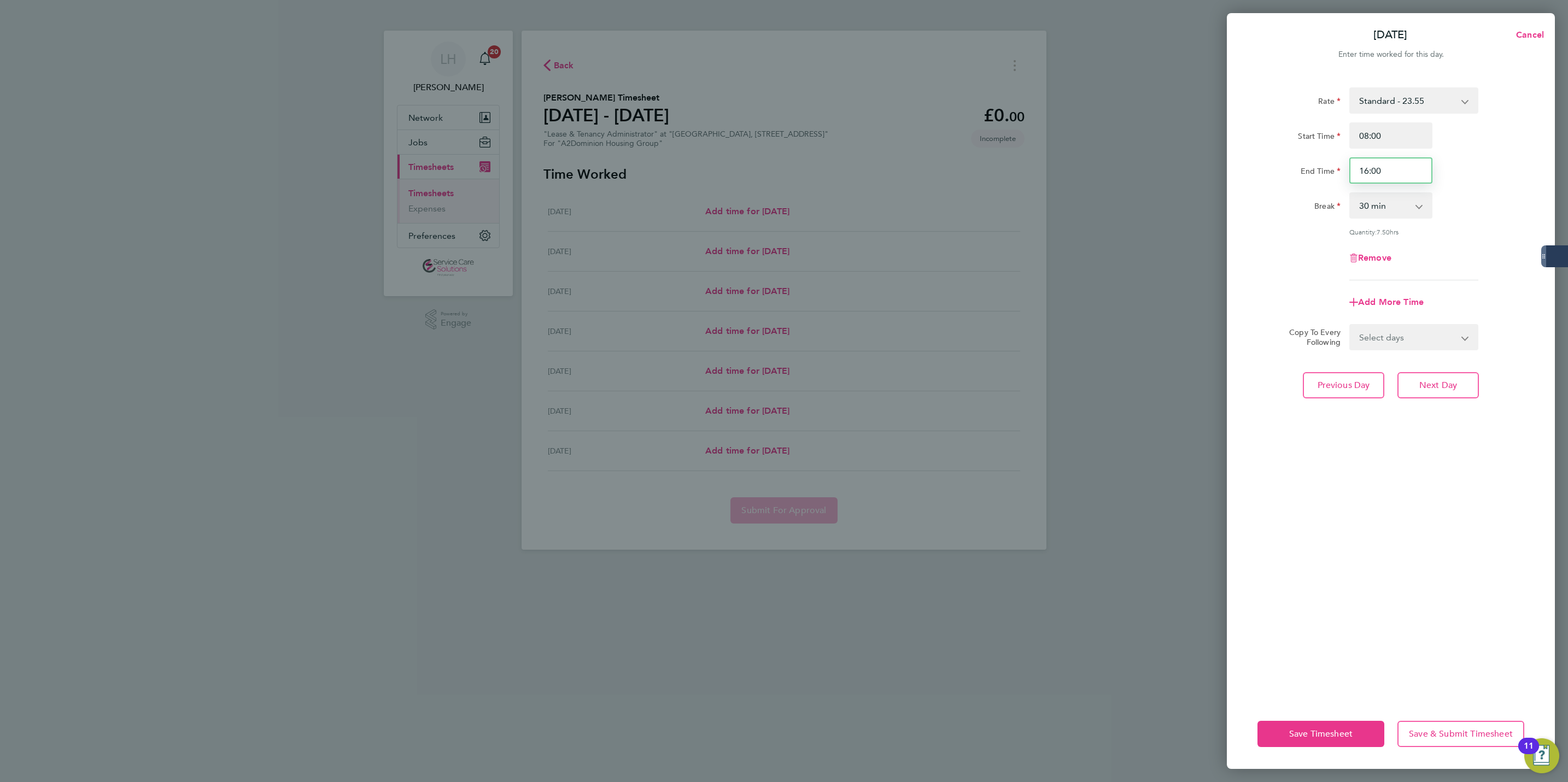
drag, startPoint x: 1371, startPoint y: 171, endPoint x: 1420, endPoint y: 171, distance: 49.0
click at [1420, 171] on input "16:00" at bounding box center [1391, 170] width 84 height 26
click at [1426, 344] on select "Select days Day Weekday (Mon-Fri) Weekend (Sat-Sun) Wednesday Thursday Friday S…" at bounding box center [1408, 337] width 115 height 24
click at [1351, 325] on select "Select days Day Weekday (Mon-Fri) Weekend (Sat-Sun) Wednesday Thursday Friday S…" at bounding box center [1408, 337] width 115 height 24
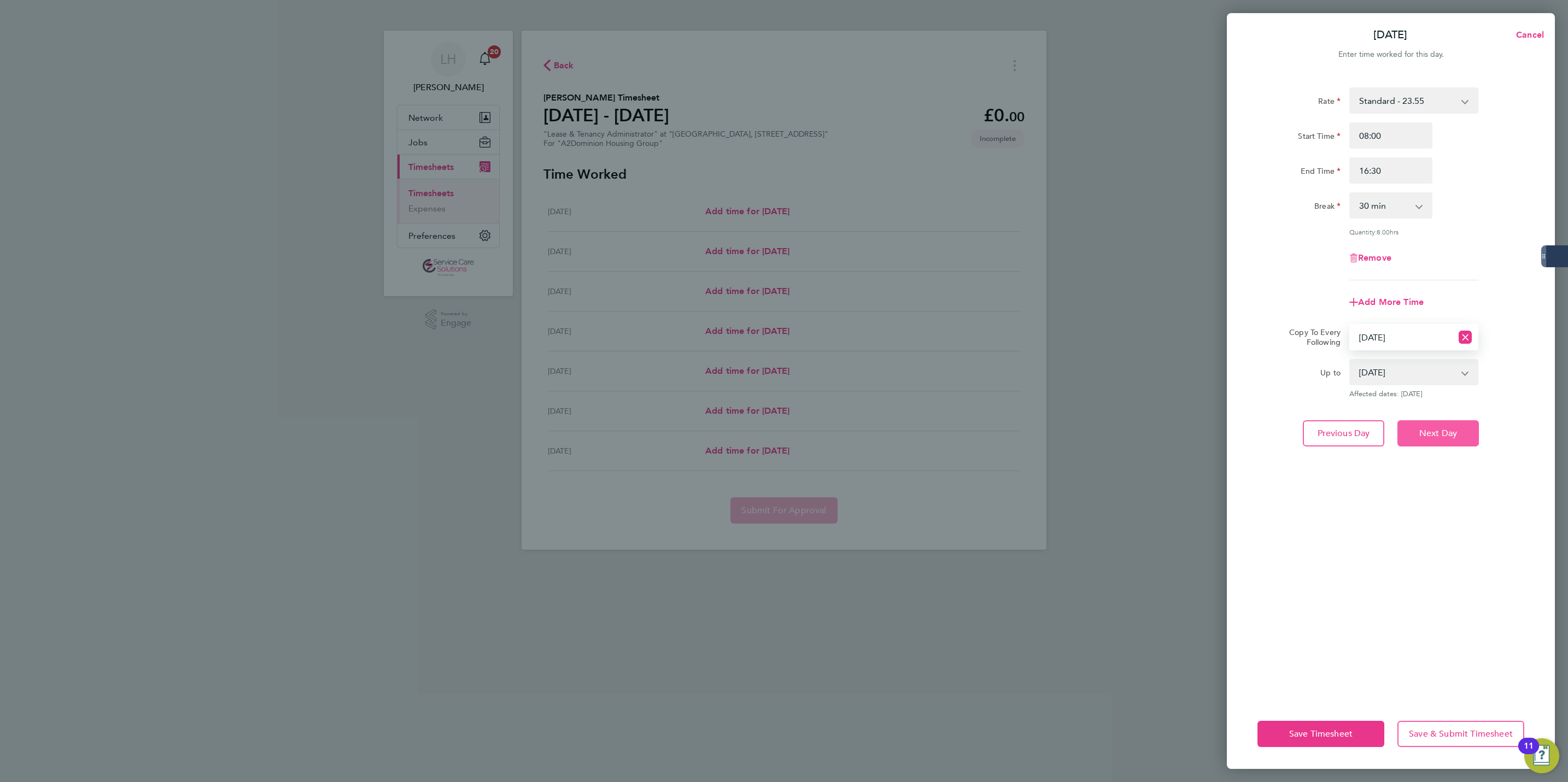
click at [1441, 428] on span "Next Day" at bounding box center [1438, 433] width 38 height 11
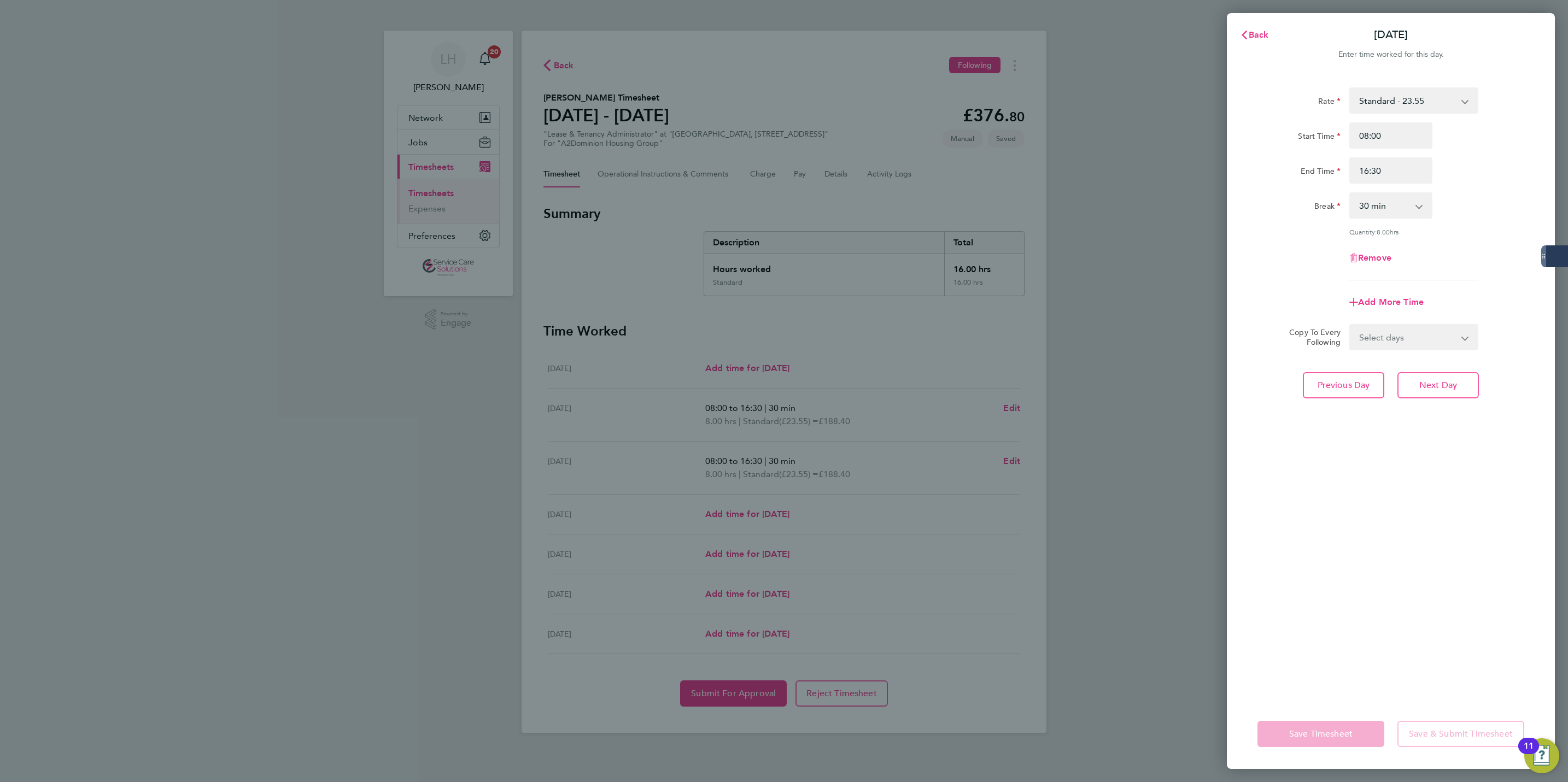
click at [1412, 335] on select "Select days Day Weekday (Mon-Fri) Weekend (Sat-Sun) Thursday Friday Saturday Su…" at bounding box center [1408, 337] width 115 height 24
click at [1457, 258] on div "Remove" at bounding box center [1391, 258] width 276 height 26
click at [1444, 381] on span "Next Day" at bounding box center [1438, 385] width 38 height 11
click at [1397, 135] on input "Start Time" at bounding box center [1391, 135] width 84 height 26
click at [1368, 169] on input "16:00" at bounding box center [1391, 170] width 84 height 26
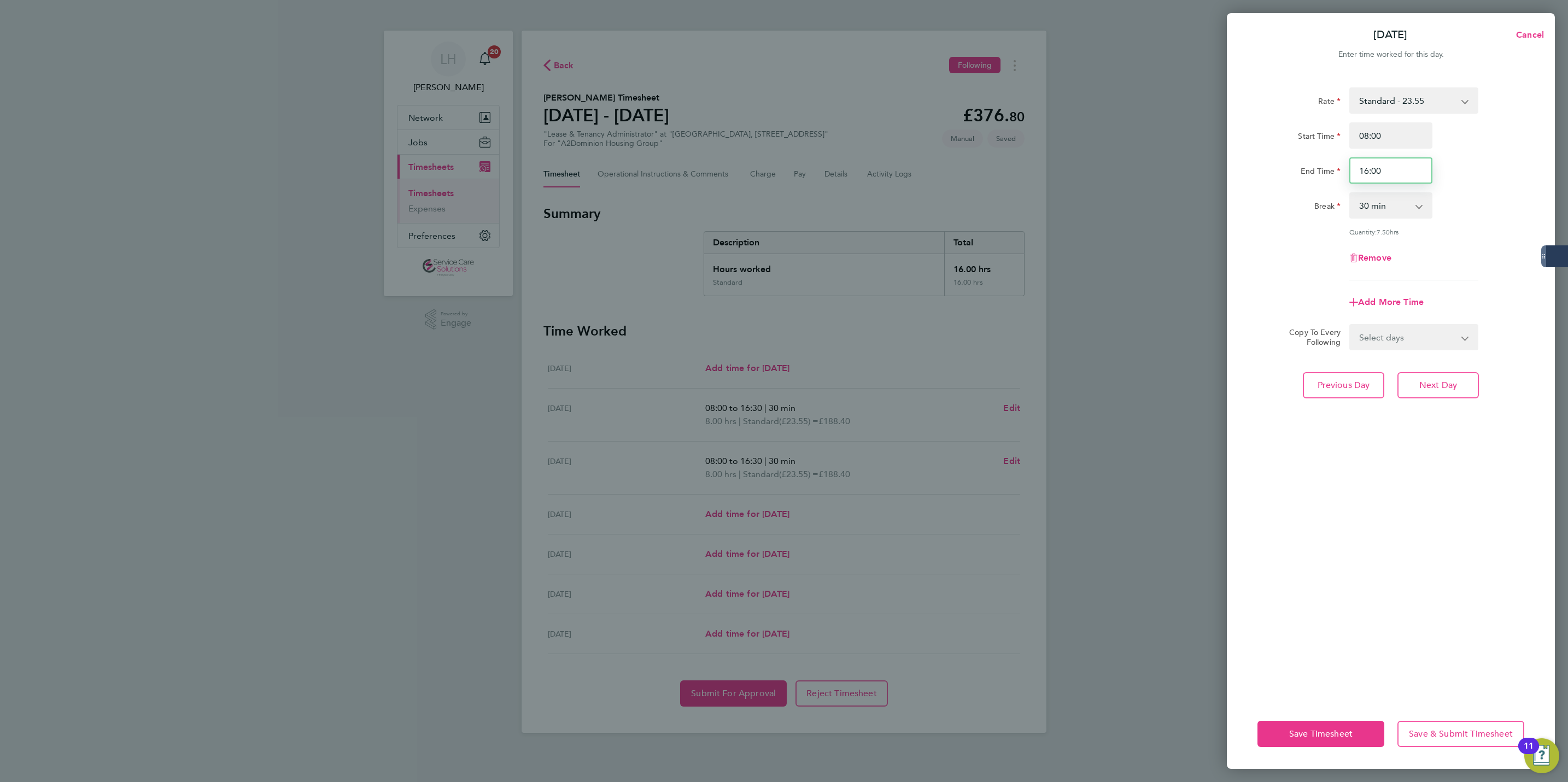
drag, startPoint x: 1365, startPoint y: 169, endPoint x: 1432, endPoint y: 170, distance: 67.0
click at [1432, 170] on input "16:00" at bounding box center [1391, 170] width 84 height 26
drag, startPoint x: 1465, startPoint y: 355, endPoint x: 1468, endPoint y: 391, distance: 36.1
click at [1468, 391] on button "Next Day" at bounding box center [1438, 385] width 81 height 26
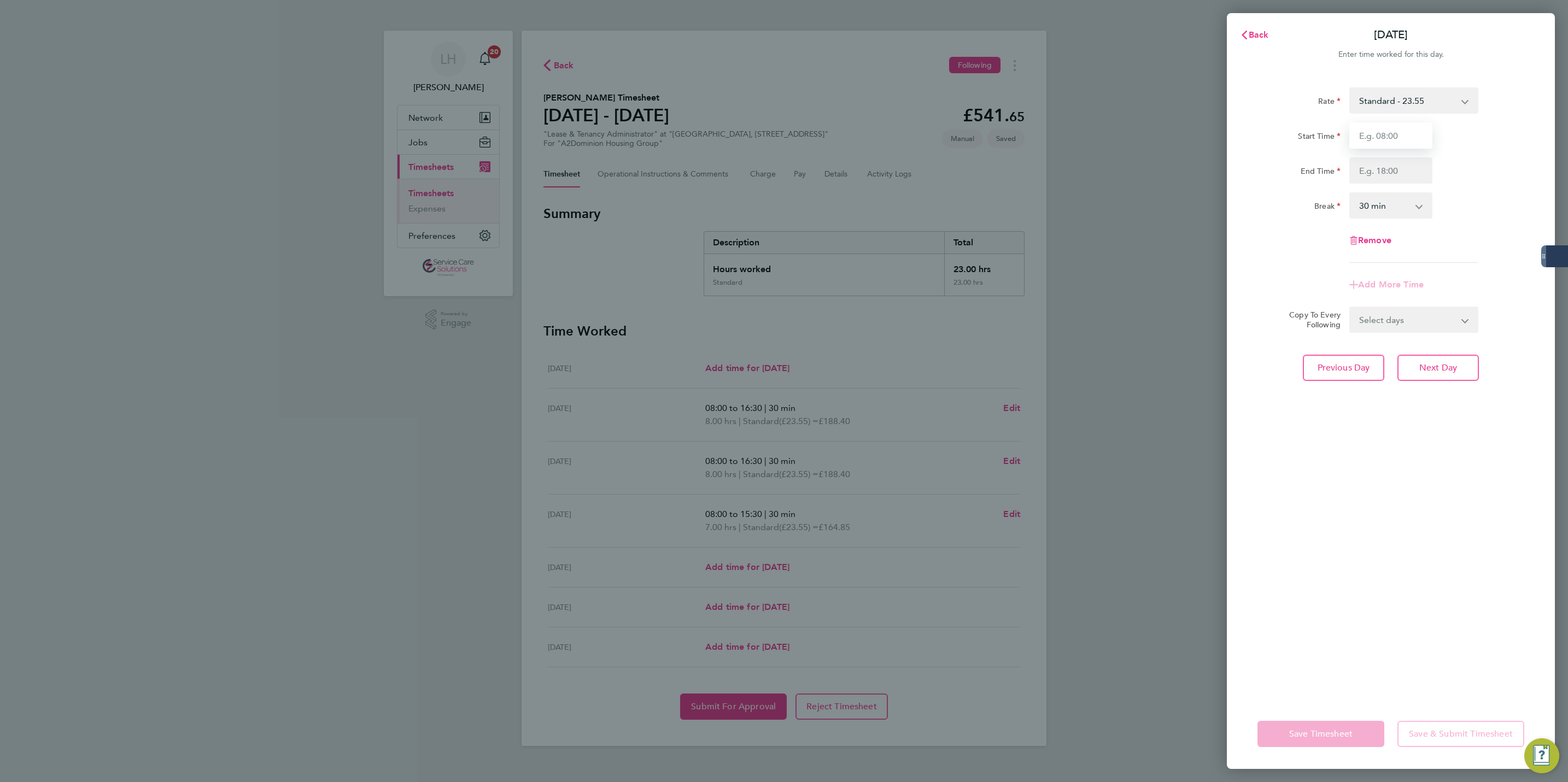
click at [1408, 135] on input "Start Time" at bounding box center [1391, 135] width 84 height 26
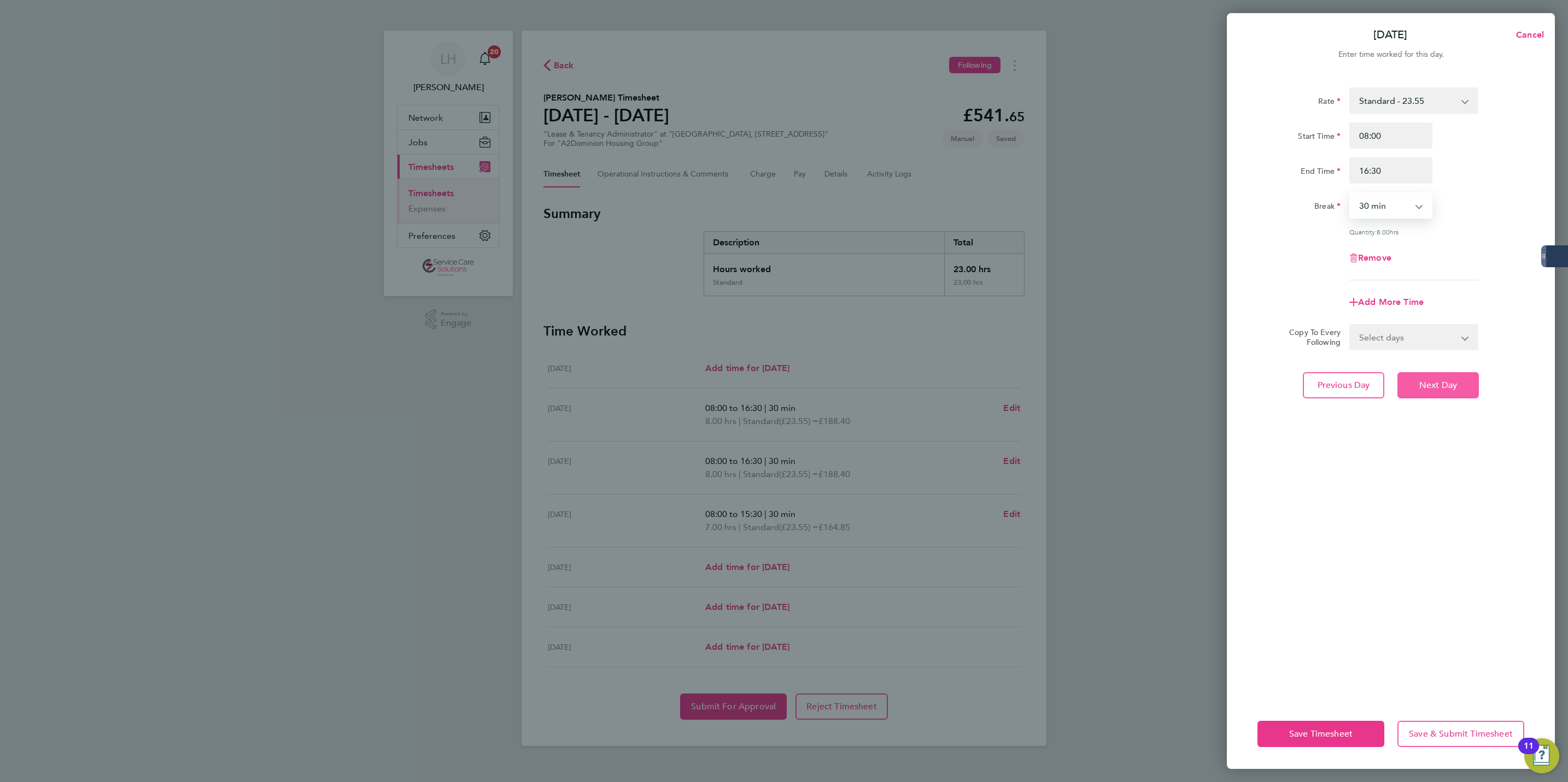
click at [1454, 380] on span "Next Day" at bounding box center [1438, 385] width 38 height 11
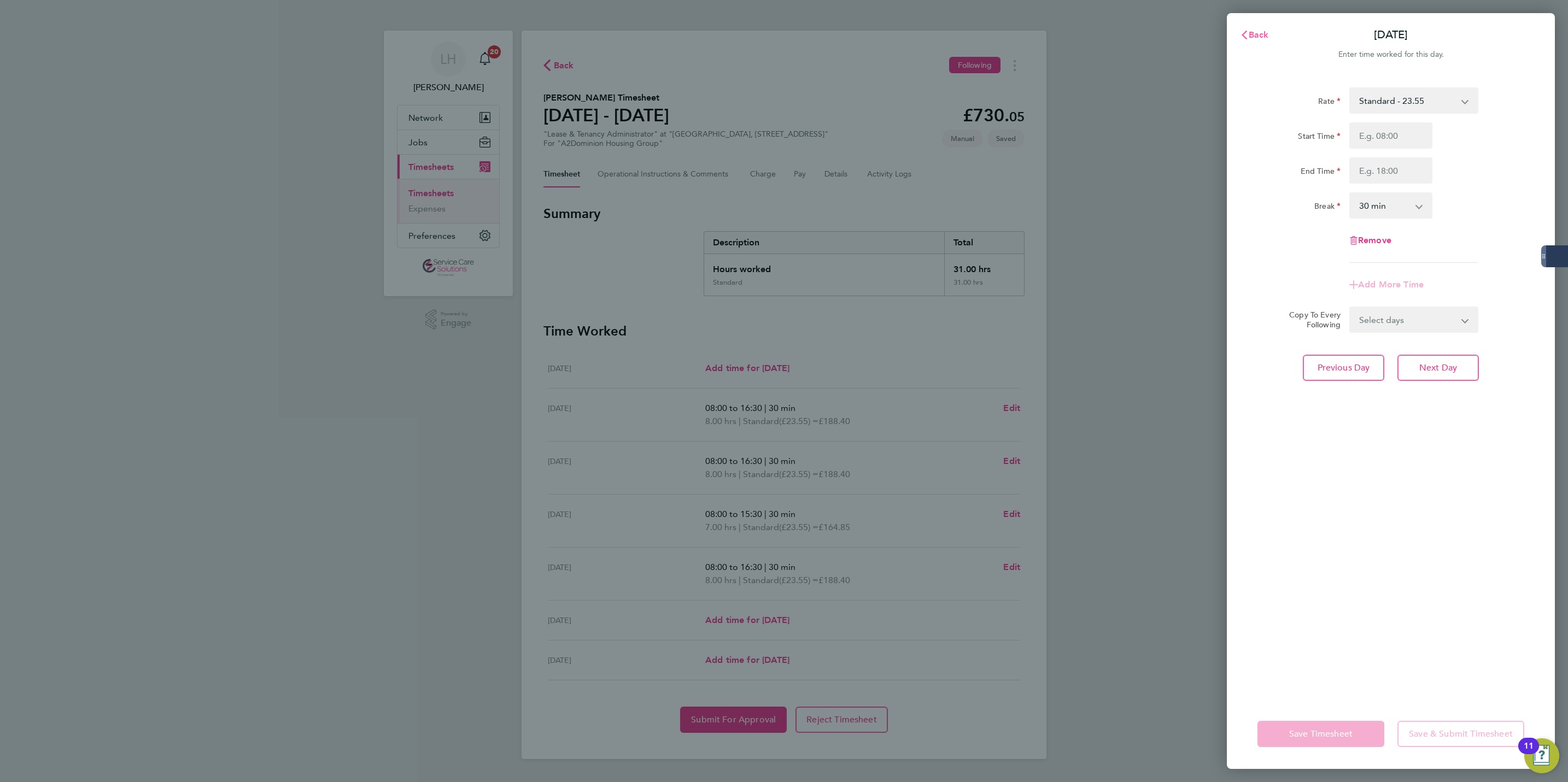
click at [1247, 31] on icon "button" at bounding box center [1245, 35] width 9 height 9
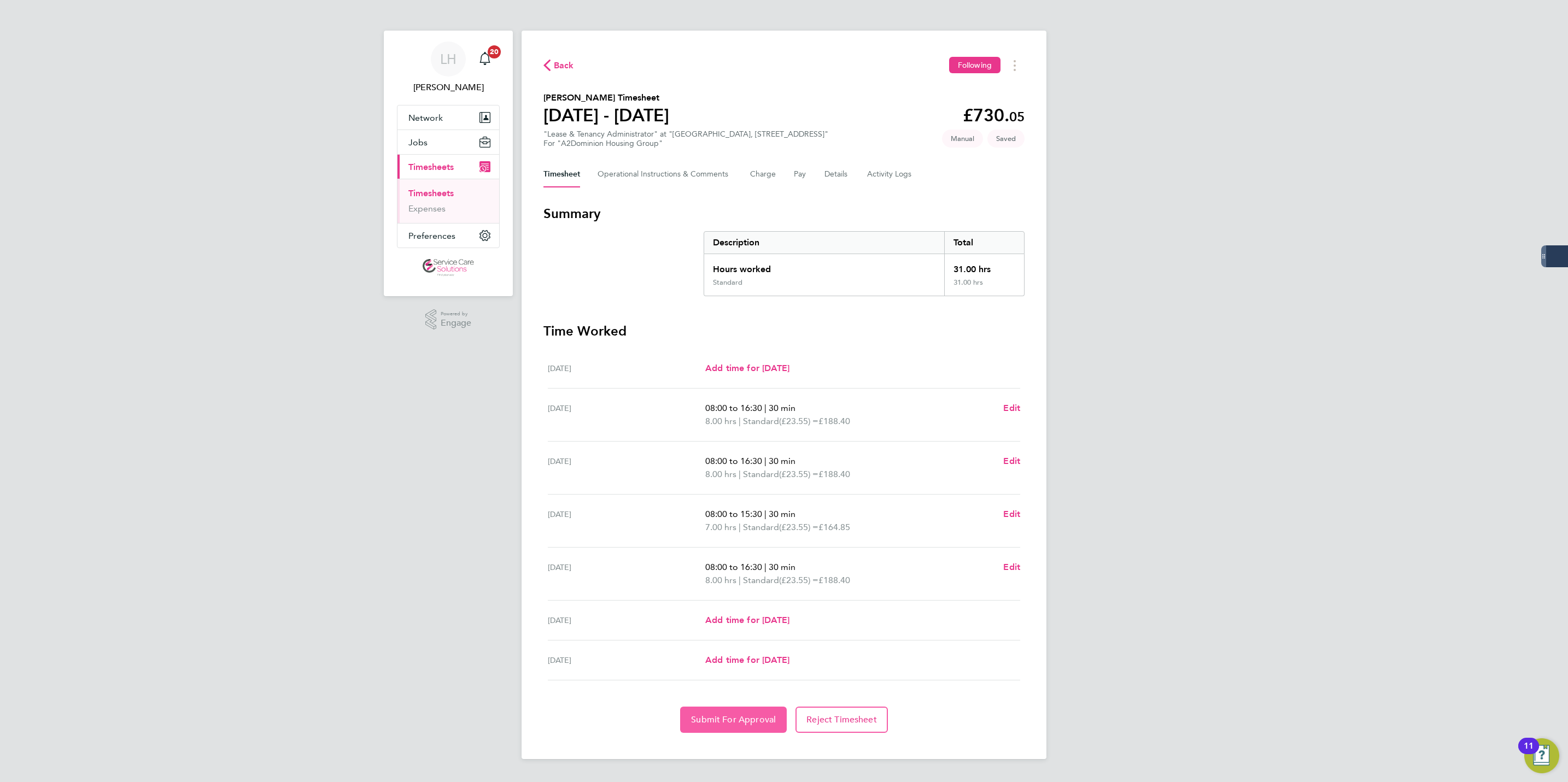
click at [723, 708] on button "Submit For Approval" at bounding box center [734, 720] width 107 height 26
click at [436, 194] on link "Timesheets" at bounding box center [431, 193] width 45 height 11
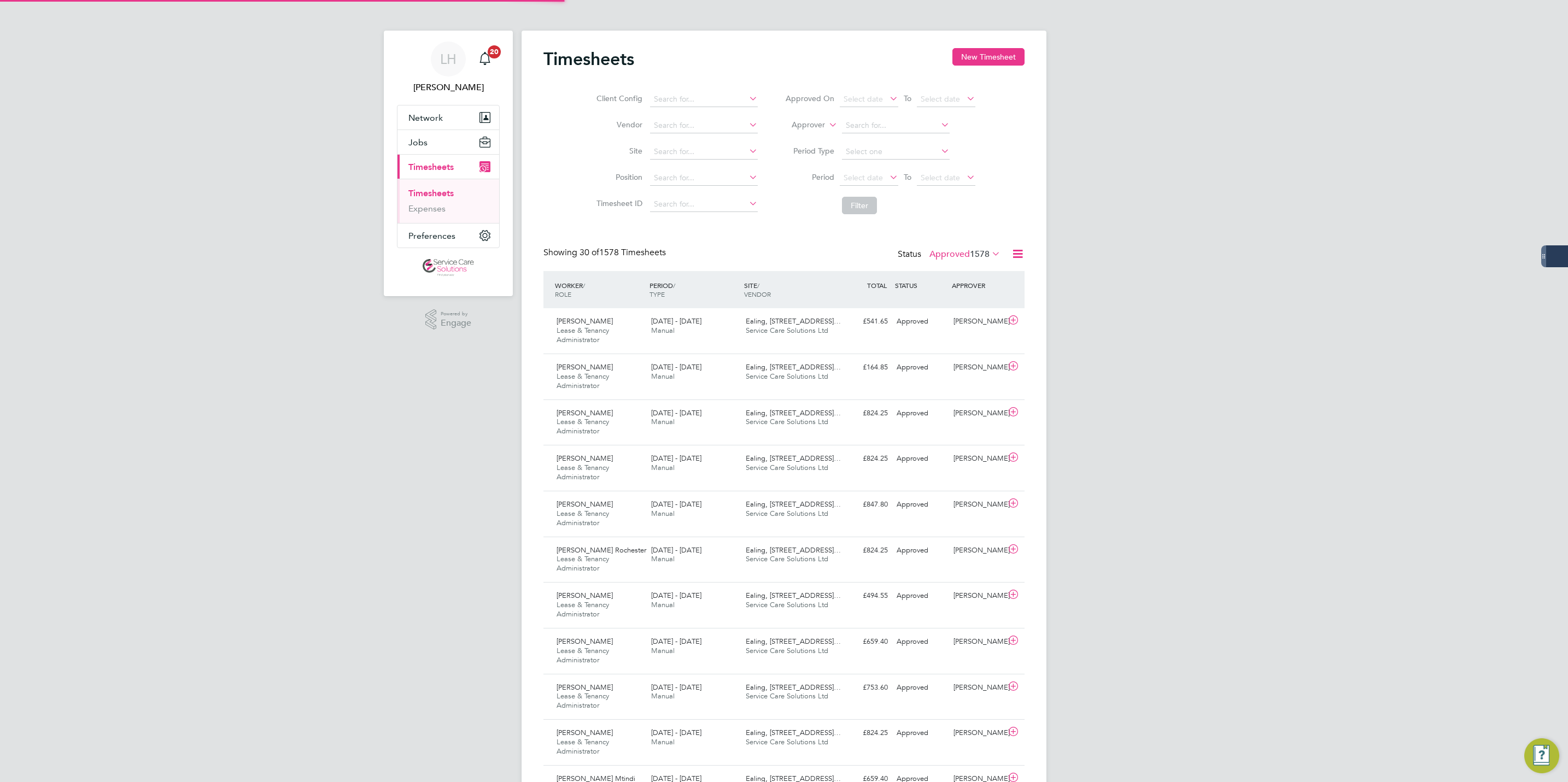
scroll to position [36, 95]
click at [979, 59] on button "New Timesheet" at bounding box center [988, 57] width 72 height 18
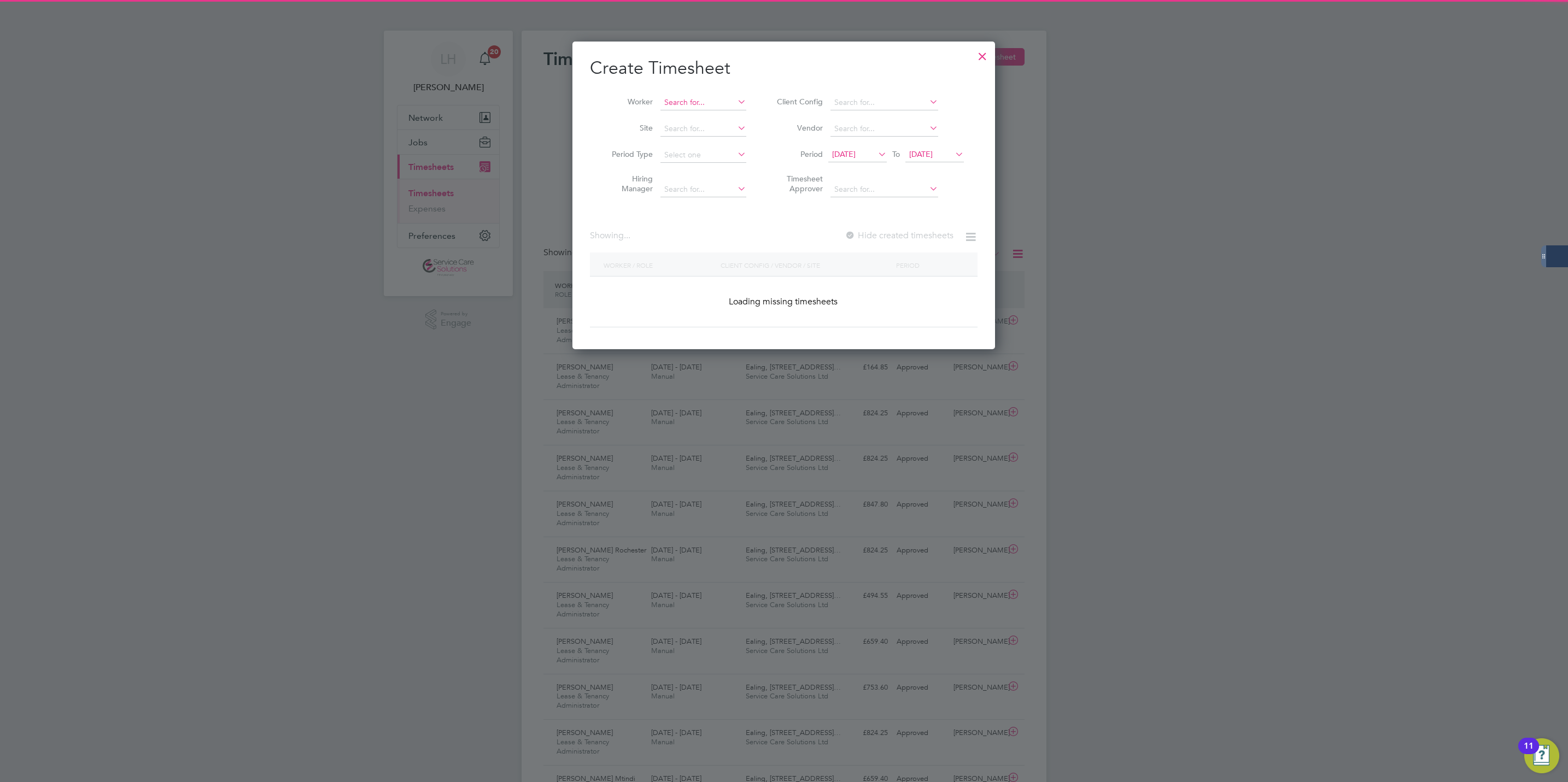
drag, startPoint x: 681, startPoint y: 104, endPoint x: 707, endPoint y: 95, distance: 27.5
click at [681, 103] on input at bounding box center [704, 102] width 86 height 15
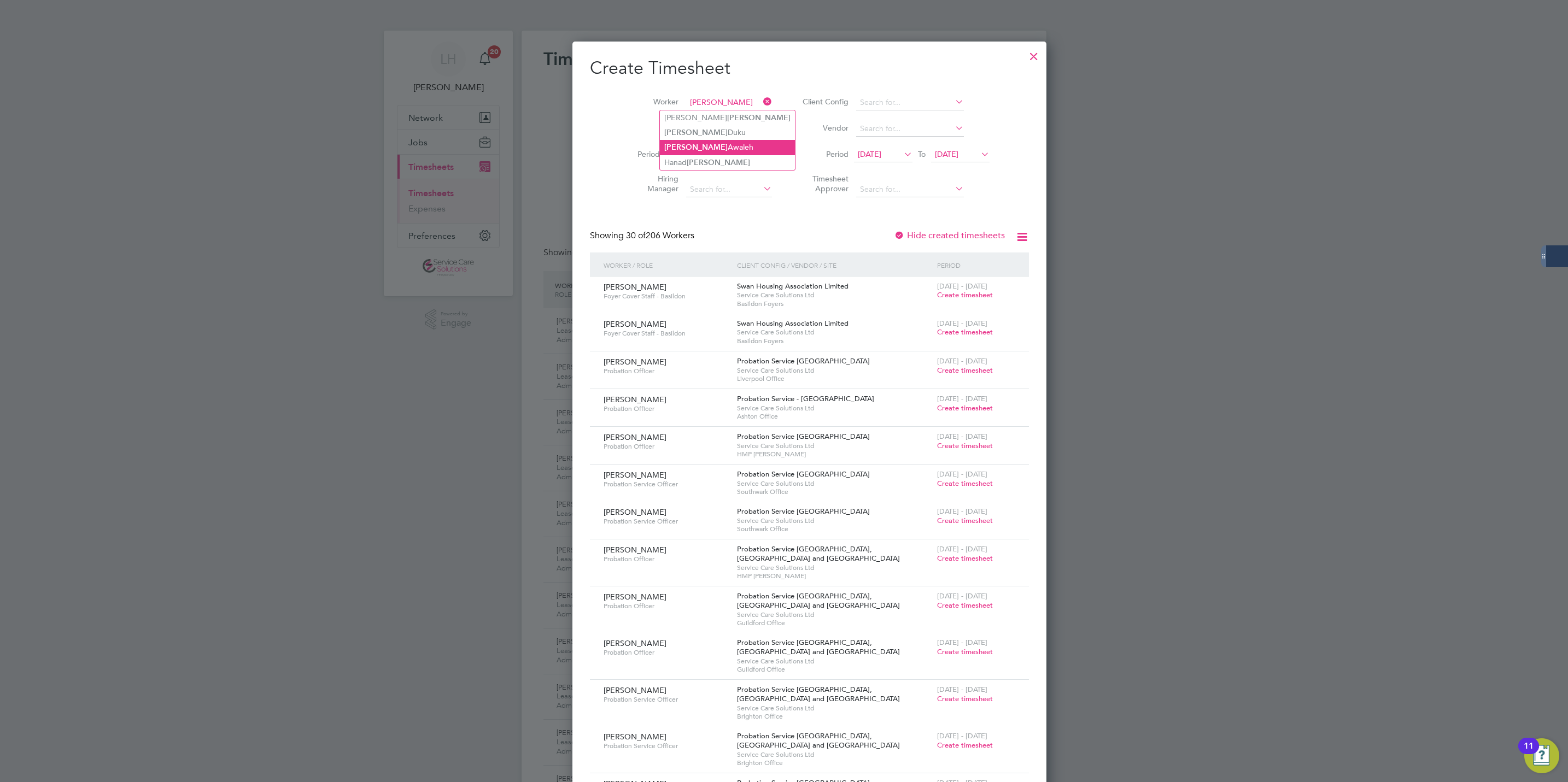
click at [694, 150] on li "[PERSON_NAME]" at bounding box center [727, 147] width 135 height 15
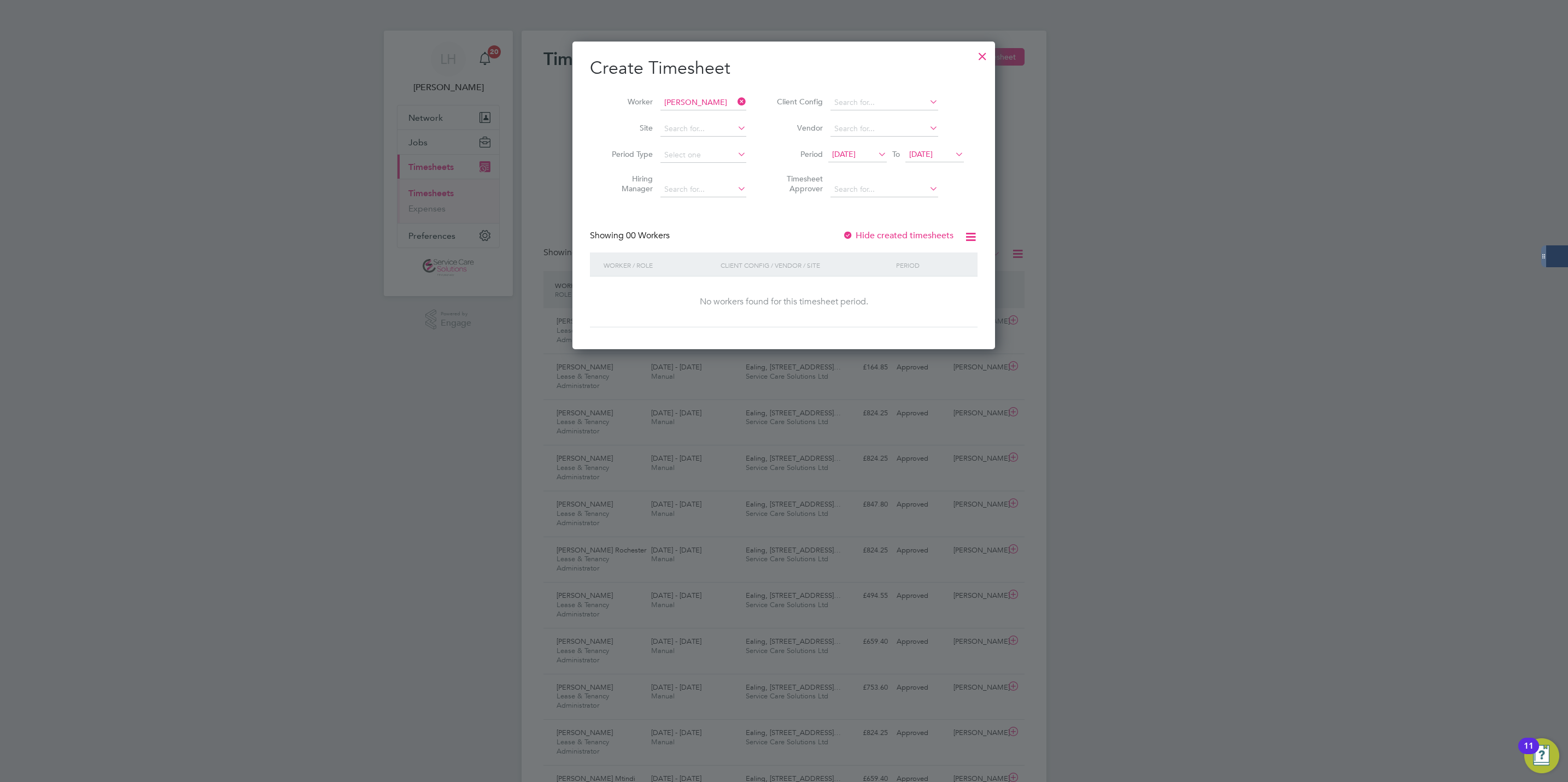
click at [883, 235] on label "Hide created timesheets" at bounding box center [898, 235] width 111 height 11
click at [933, 157] on span "[DATE]" at bounding box center [921, 154] width 24 height 10
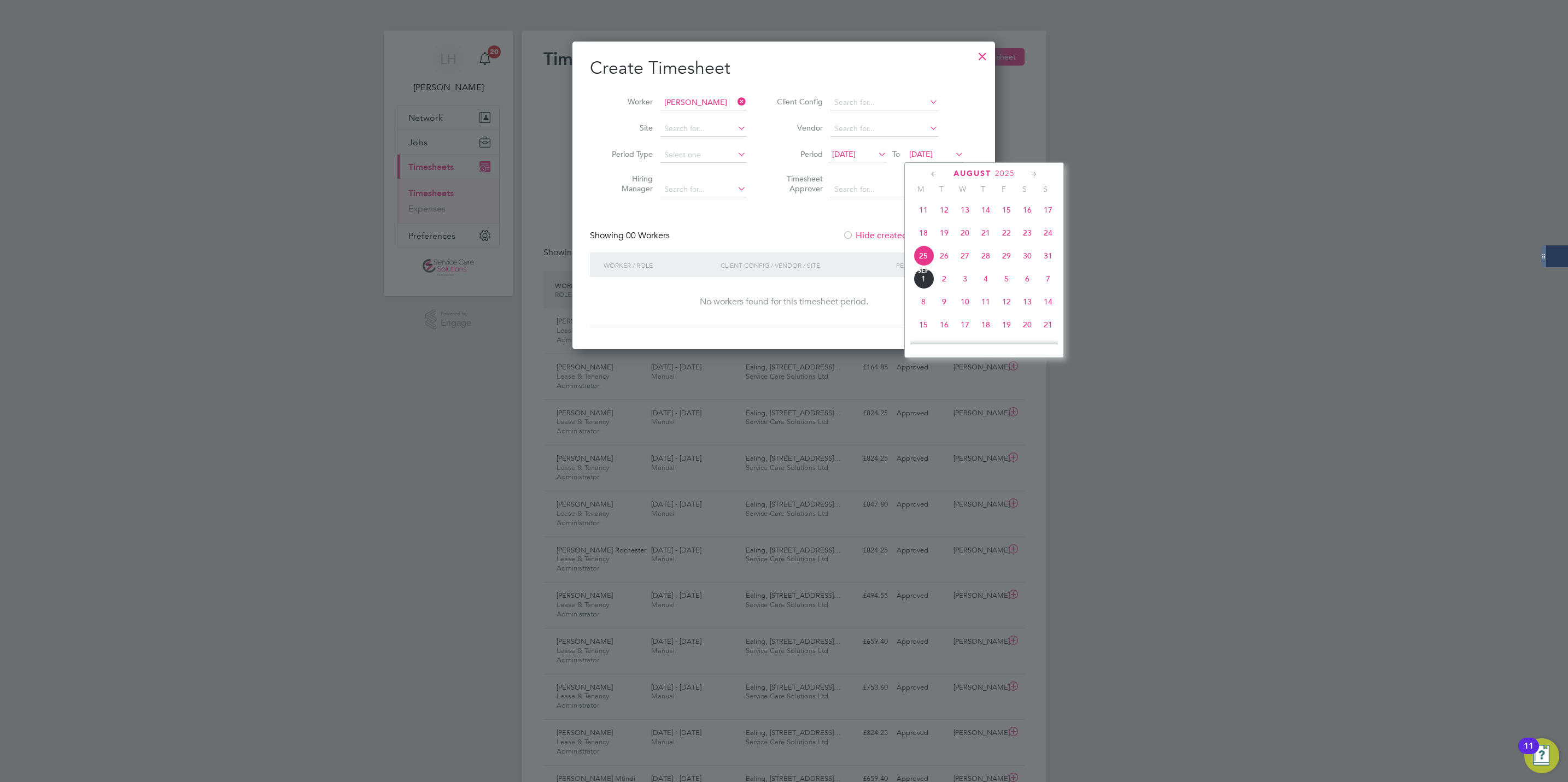
click at [929, 305] on span "8" at bounding box center [923, 301] width 21 height 21
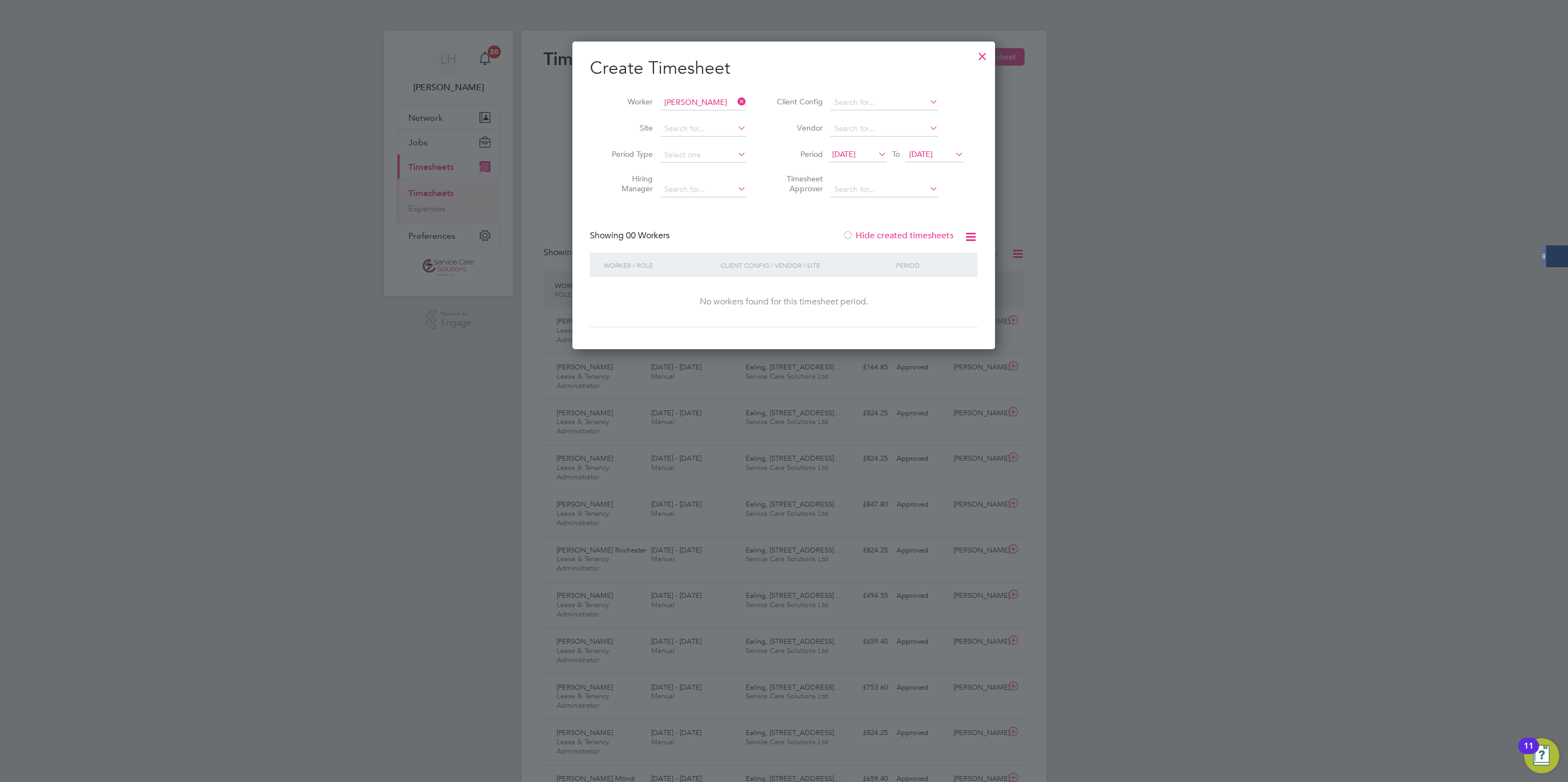
click at [1181, 320] on div at bounding box center [784, 391] width 1568 height 782
click at [973, 54] on div at bounding box center [983, 53] width 19 height 19
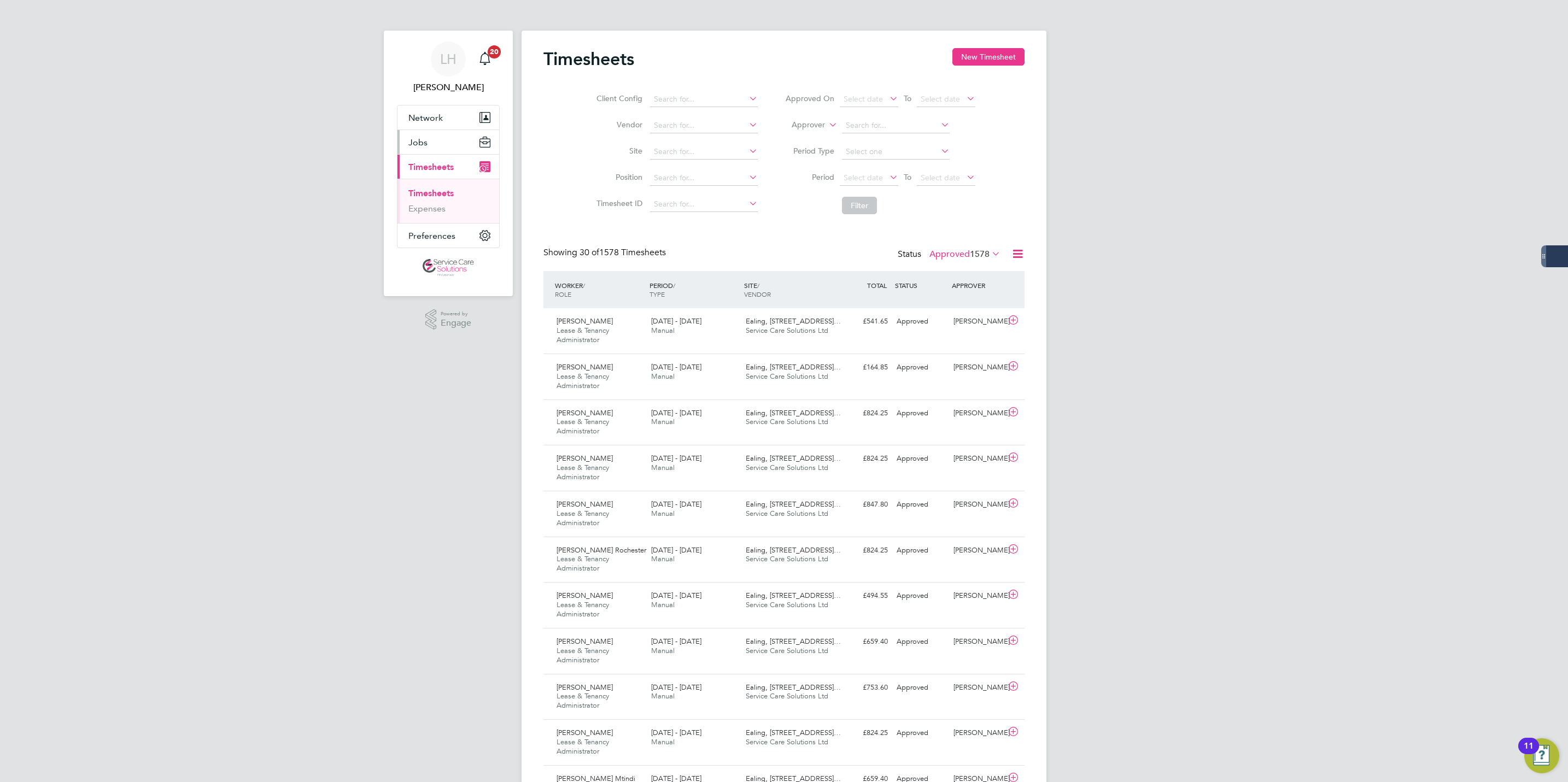
click at [433, 142] on button "Jobs" at bounding box center [448, 143] width 101 height 24
click at [434, 203] on link "Placements" at bounding box center [431, 199] width 45 height 11
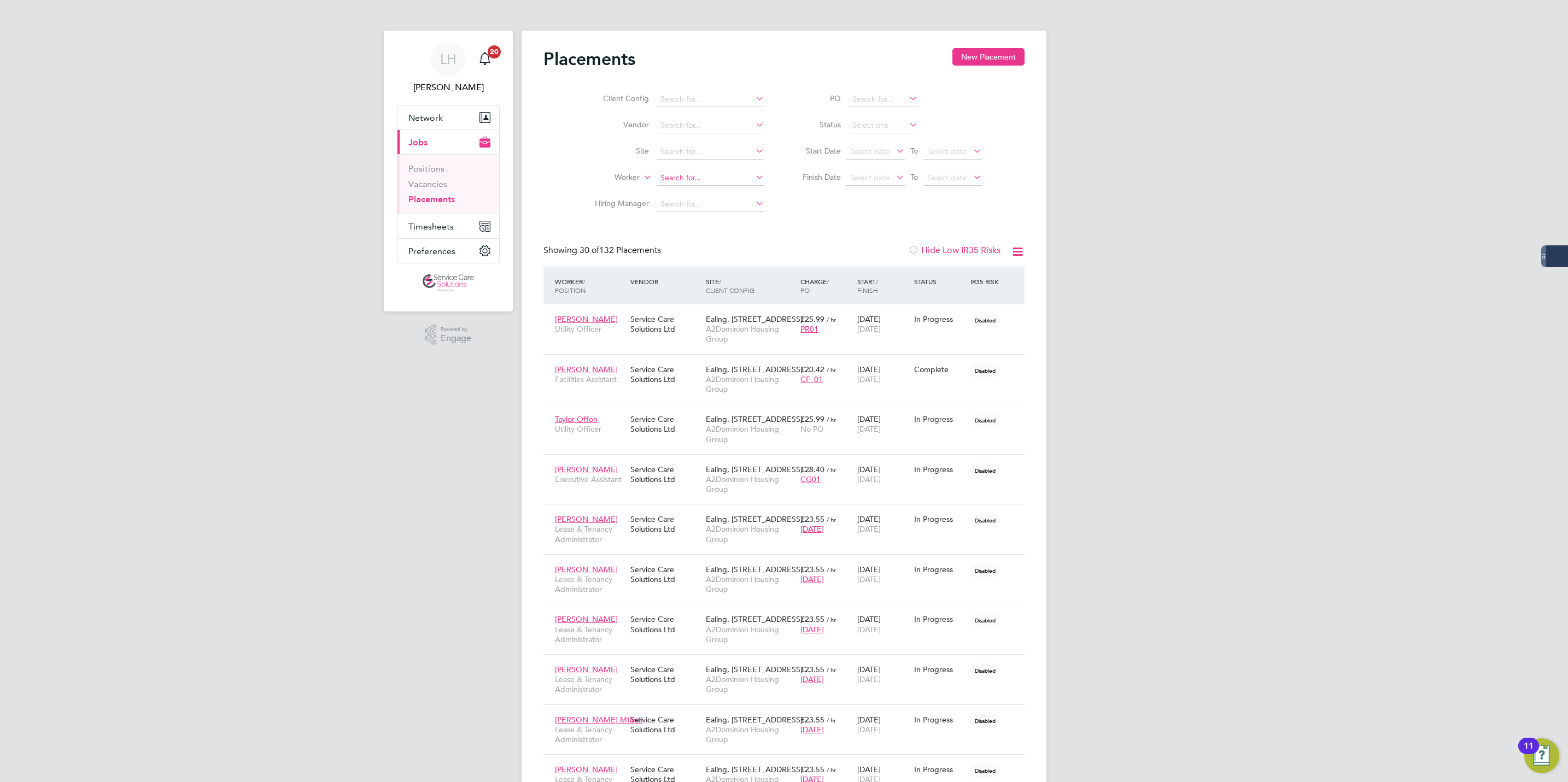
click at [688, 182] on input at bounding box center [710, 177] width 108 height 15
click at [686, 184] on input at bounding box center [710, 177] width 108 height 15
click at [704, 219] on li "[PERSON_NAME]" at bounding box center [723, 224] width 135 height 15
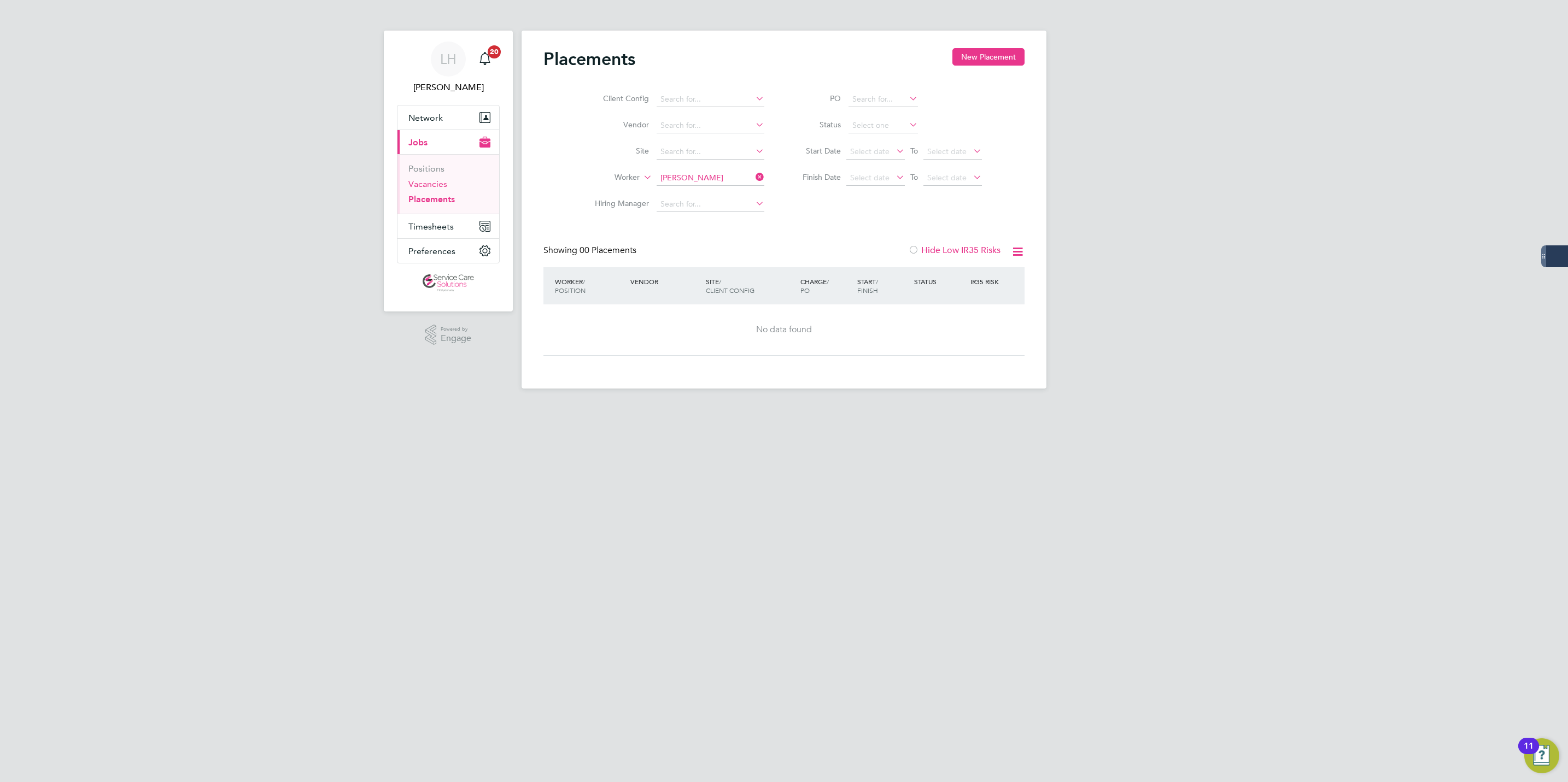
click at [437, 184] on link "Vacancies" at bounding box center [428, 184] width 39 height 11
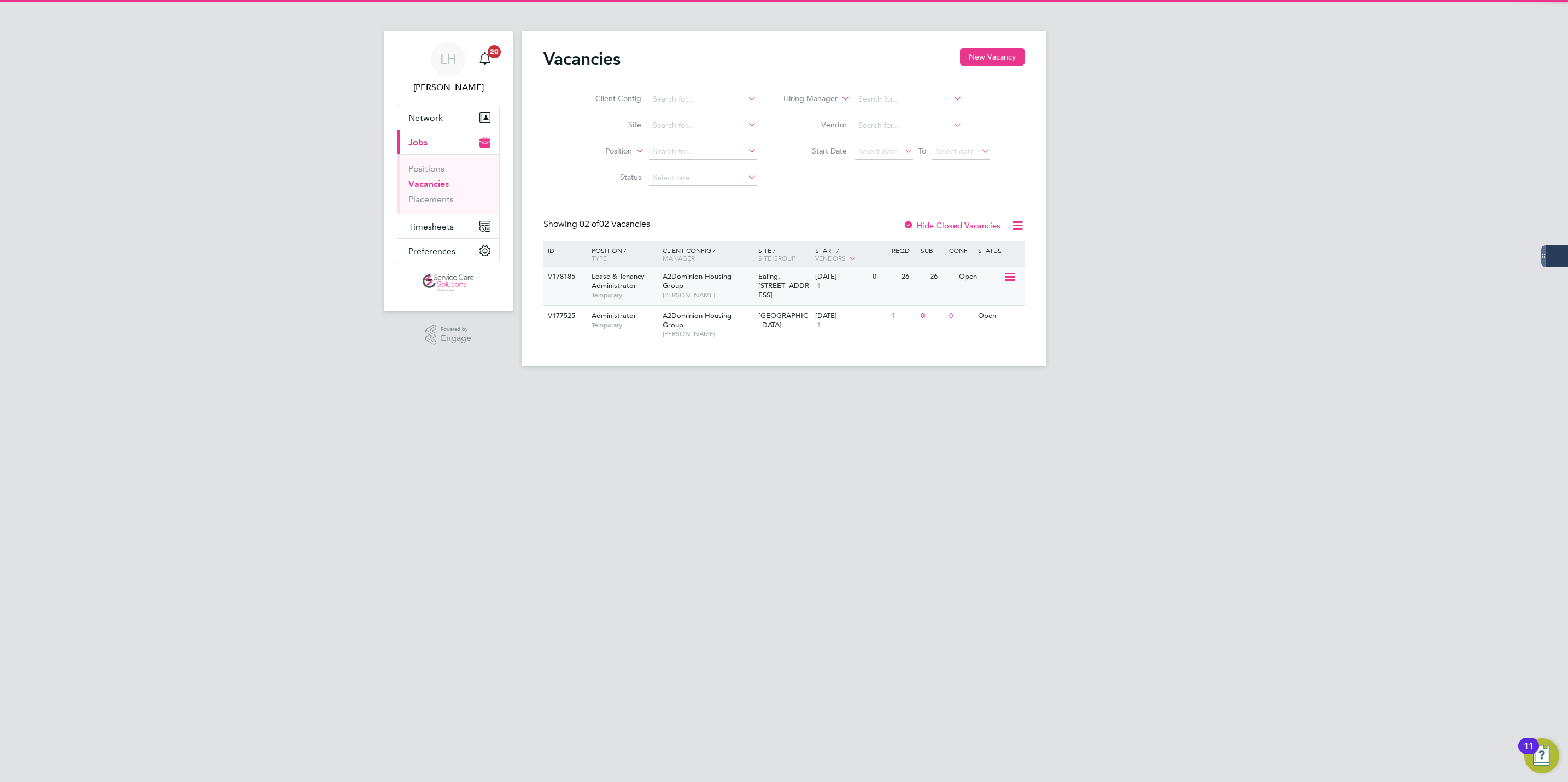
click at [641, 282] on div "Lease & Tenancy Administrator Temporary" at bounding box center [622, 285] width 76 height 38
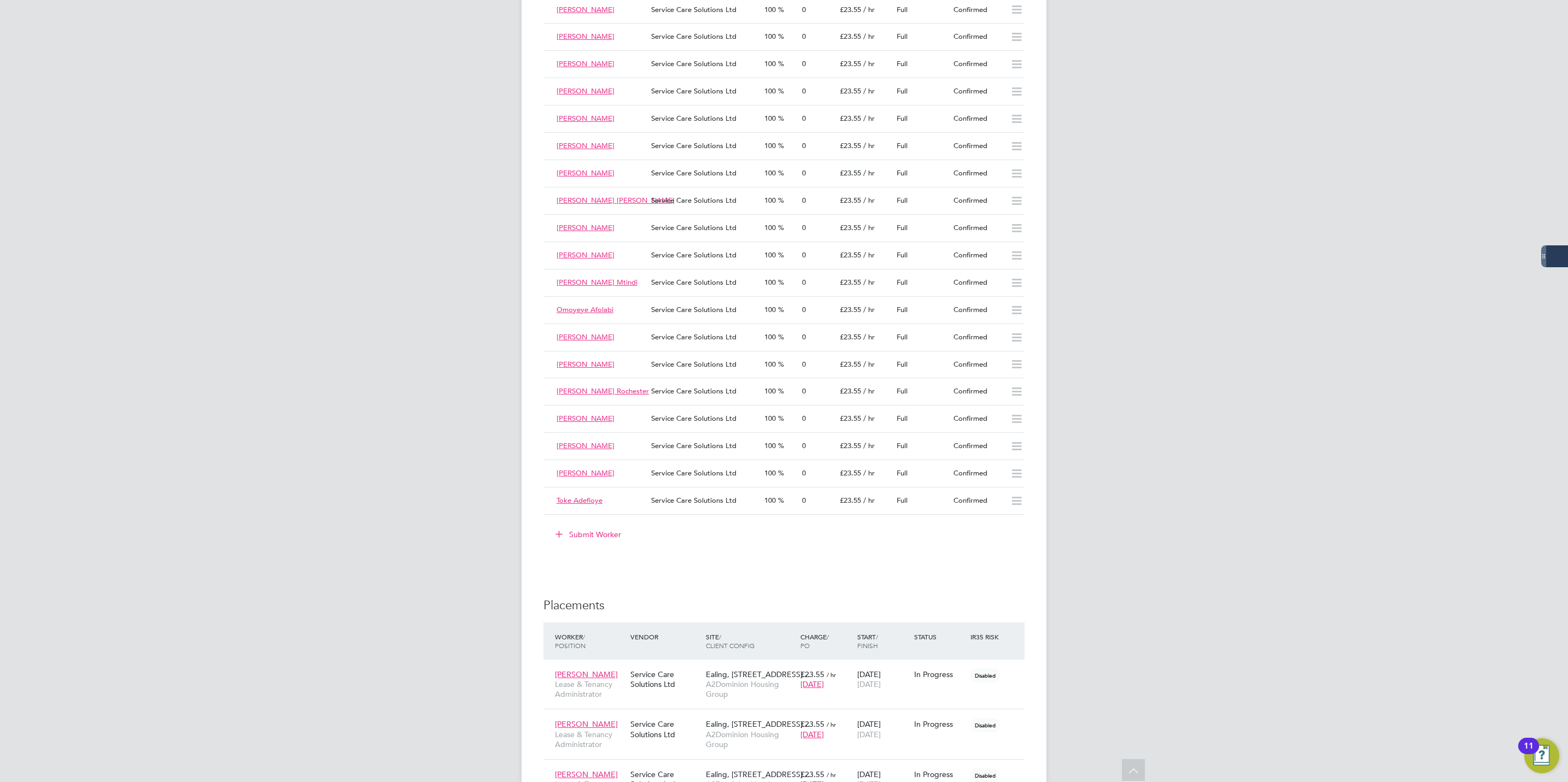
click at [585, 543] on button "Submit Worker" at bounding box center [589, 535] width 82 height 18
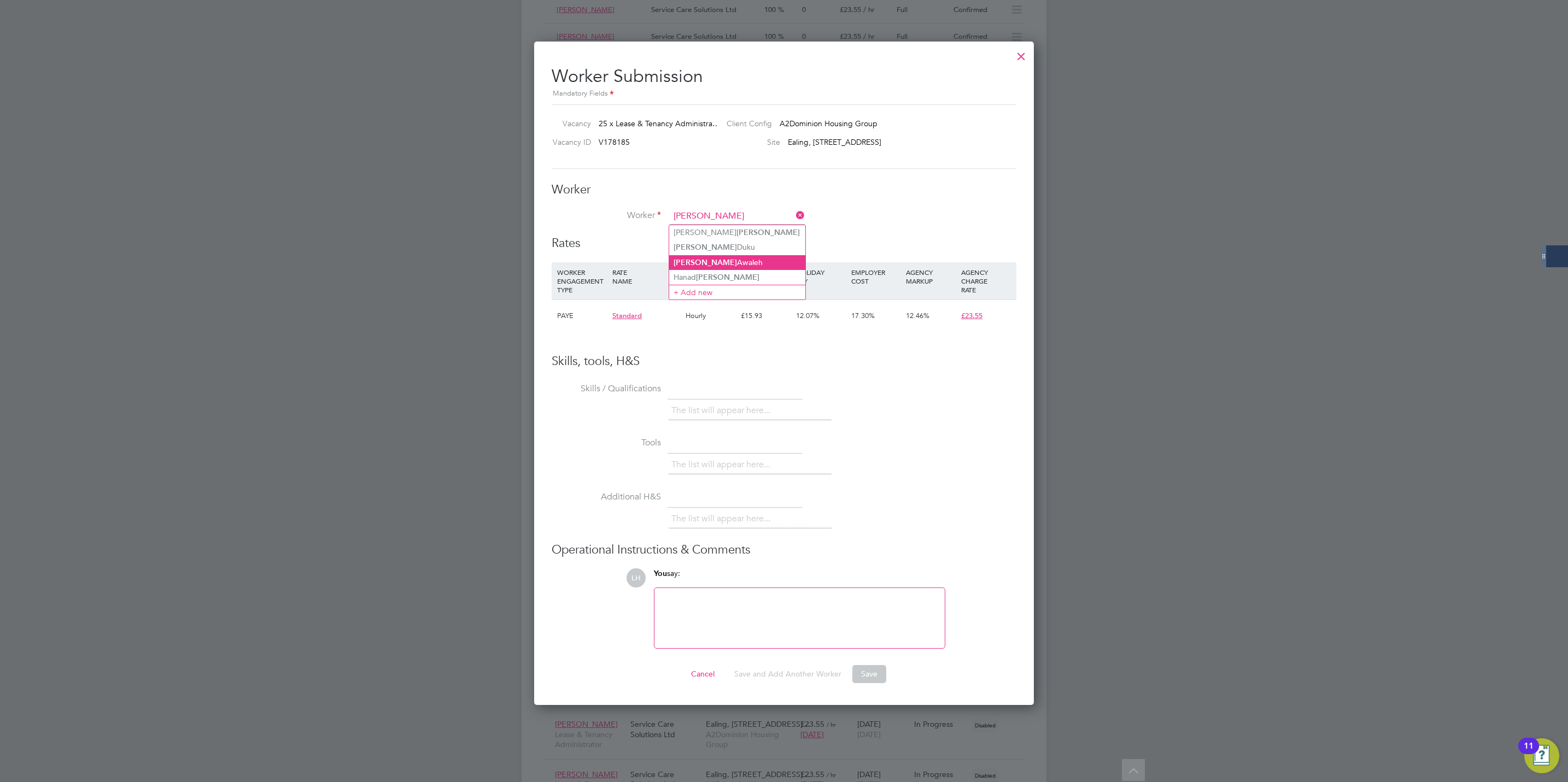
click at [731, 259] on li "[PERSON_NAME]" at bounding box center [738, 263] width 136 height 15
type input "[PERSON_NAME]"
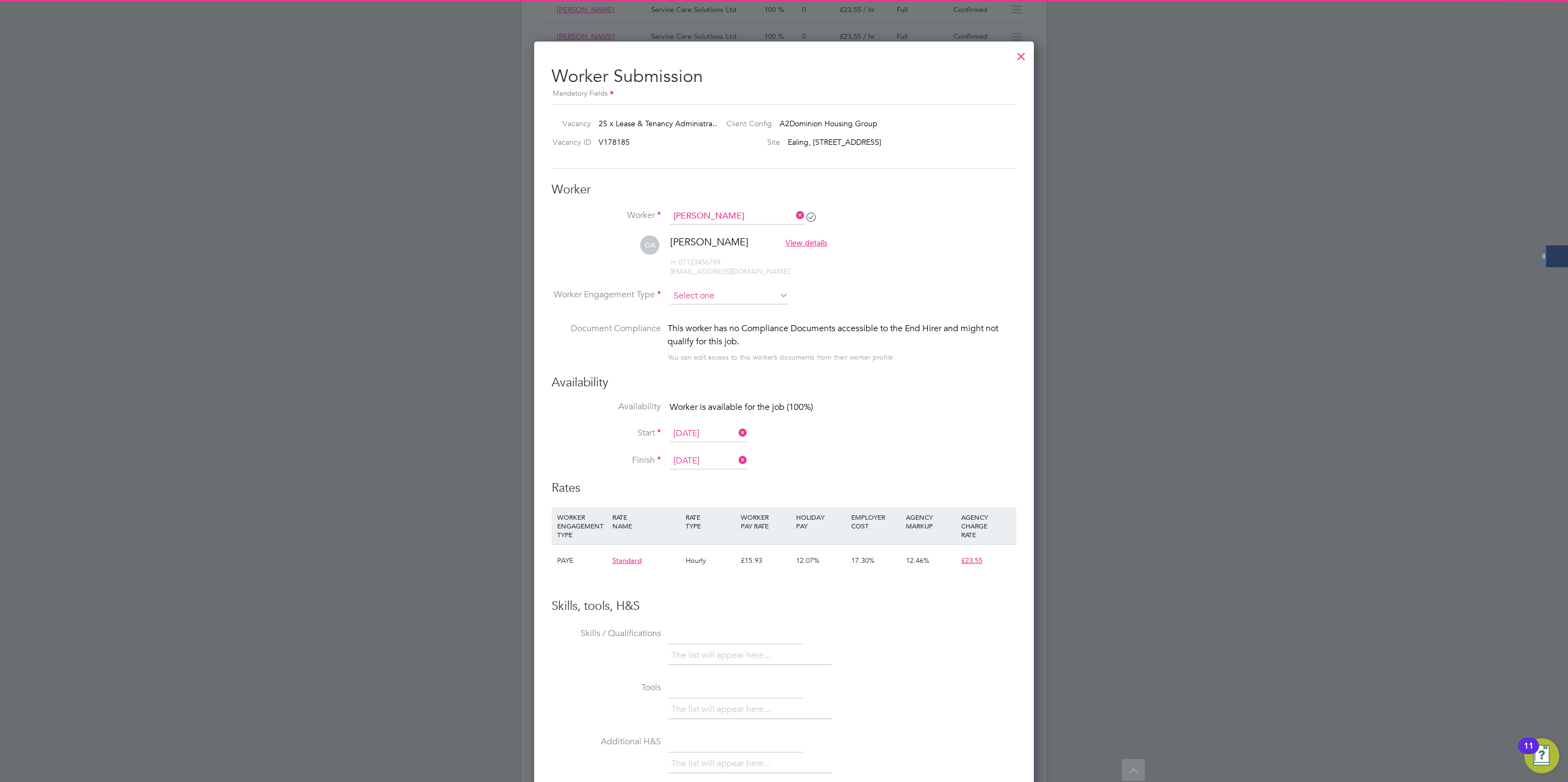
click at [702, 299] on input at bounding box center [729, 296] width 118 height 16
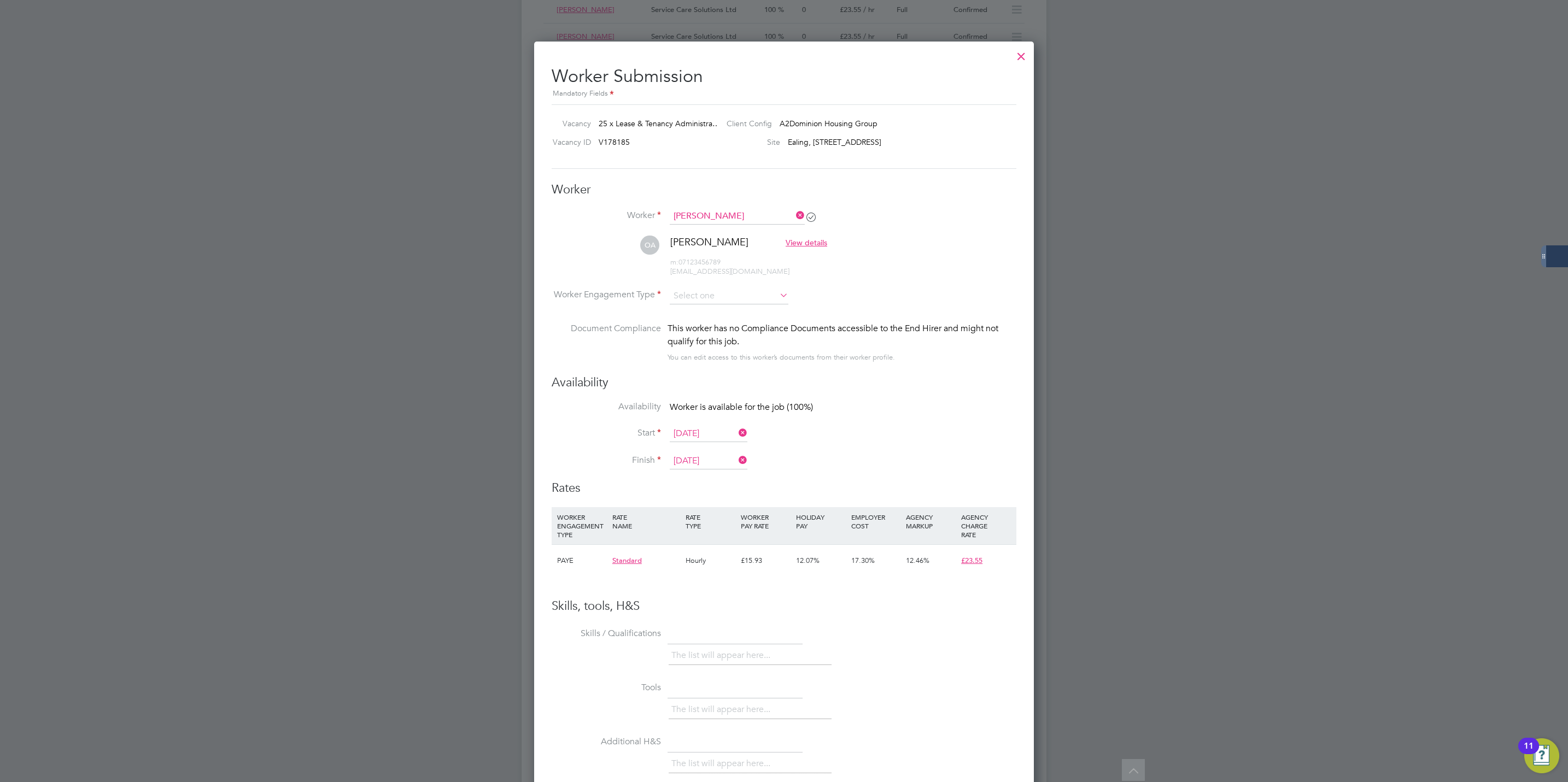
click at [879, 425] on li "Start [DATE]" at bounding box center [784, 439] width 465 height 28
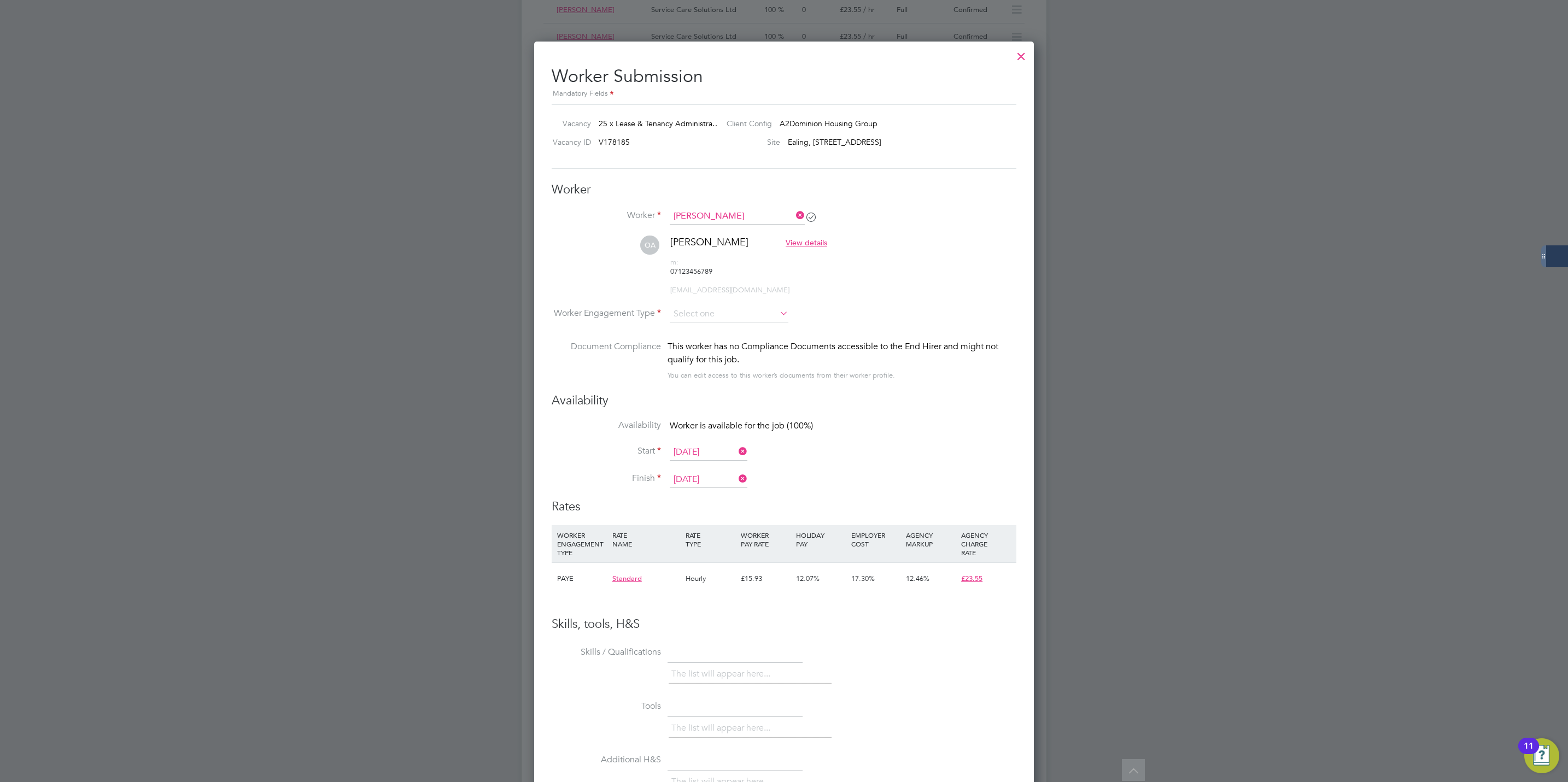
click at [683, 444] on input "[DATE]" at bounding box center [709, 452] width 78 height 16
click at [1017, 392] on div "Worker Submission Mandatory Fields Vacancy 25 x Lease & Tenancy Administra… Cli…" at bounding box center [784, 504] width 499 height 926
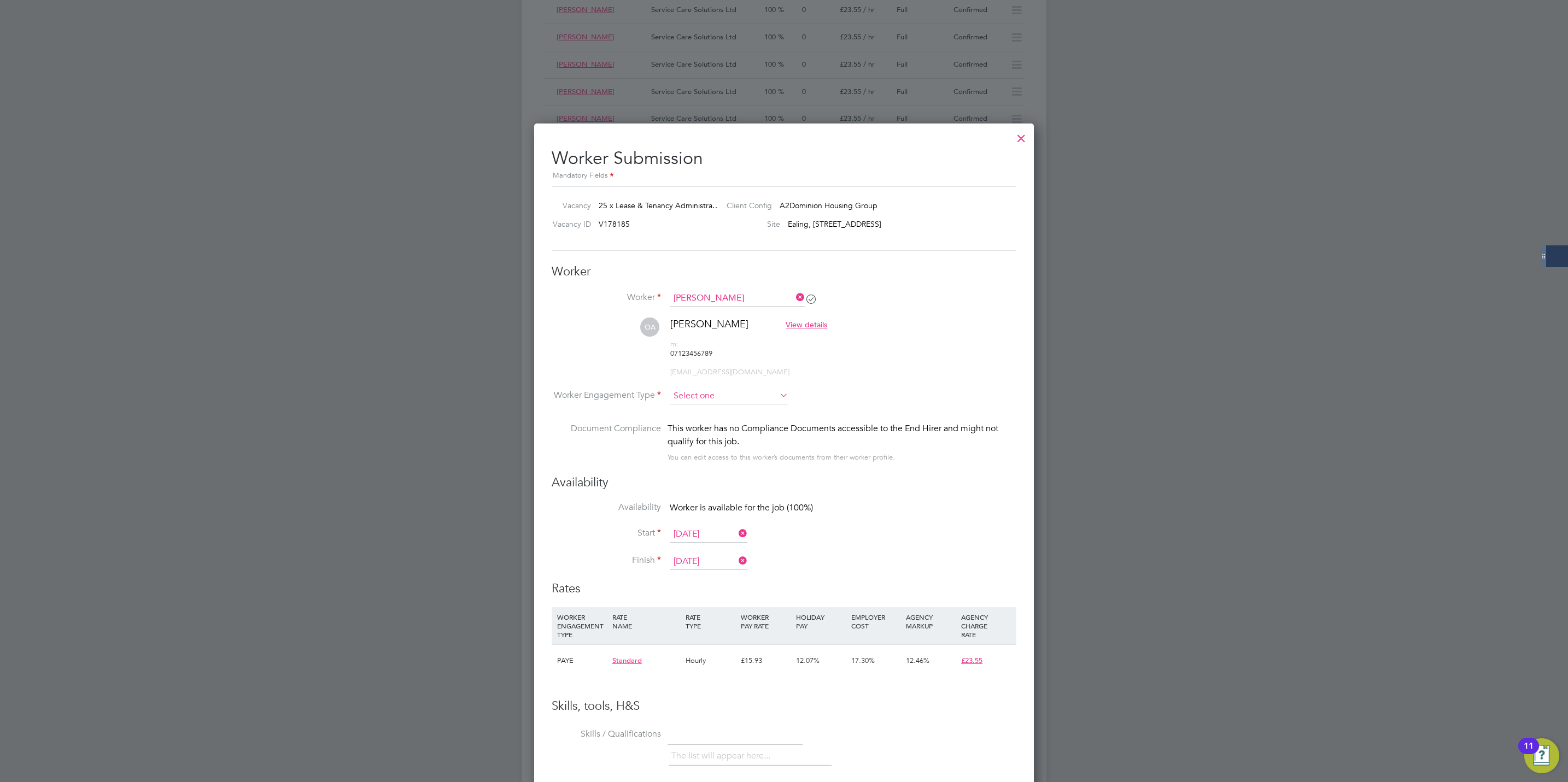
click at [753, 388] on input at bounding box center [729, 396] width 118 height 16
click at [728, 400] on li "PAYE" at bounding box center [730, 408] width 120 height 15
type input "PAYE"
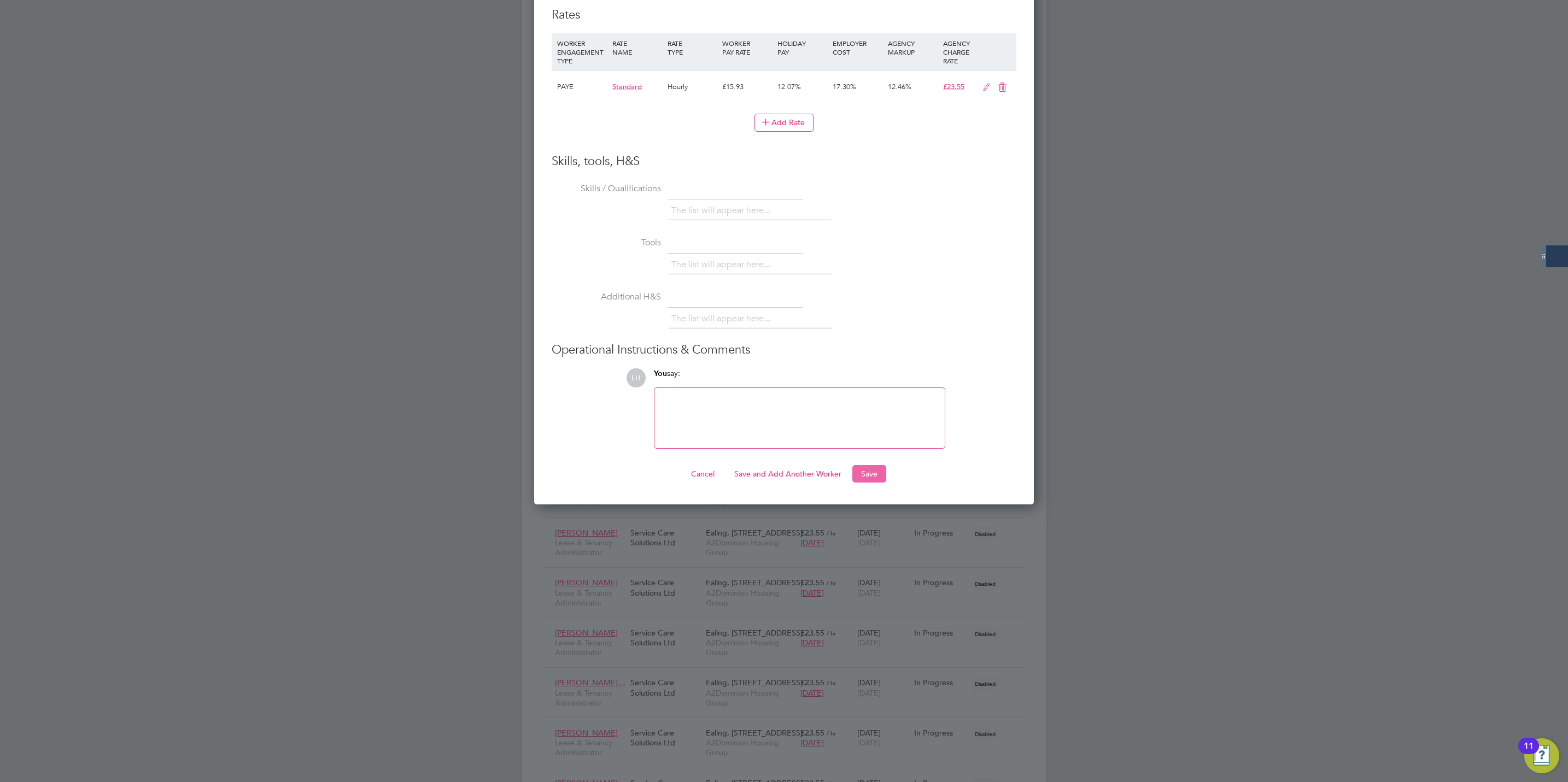
click at [869, 465] on button "Save" at bounding box center [869, 474] width 34 height 18
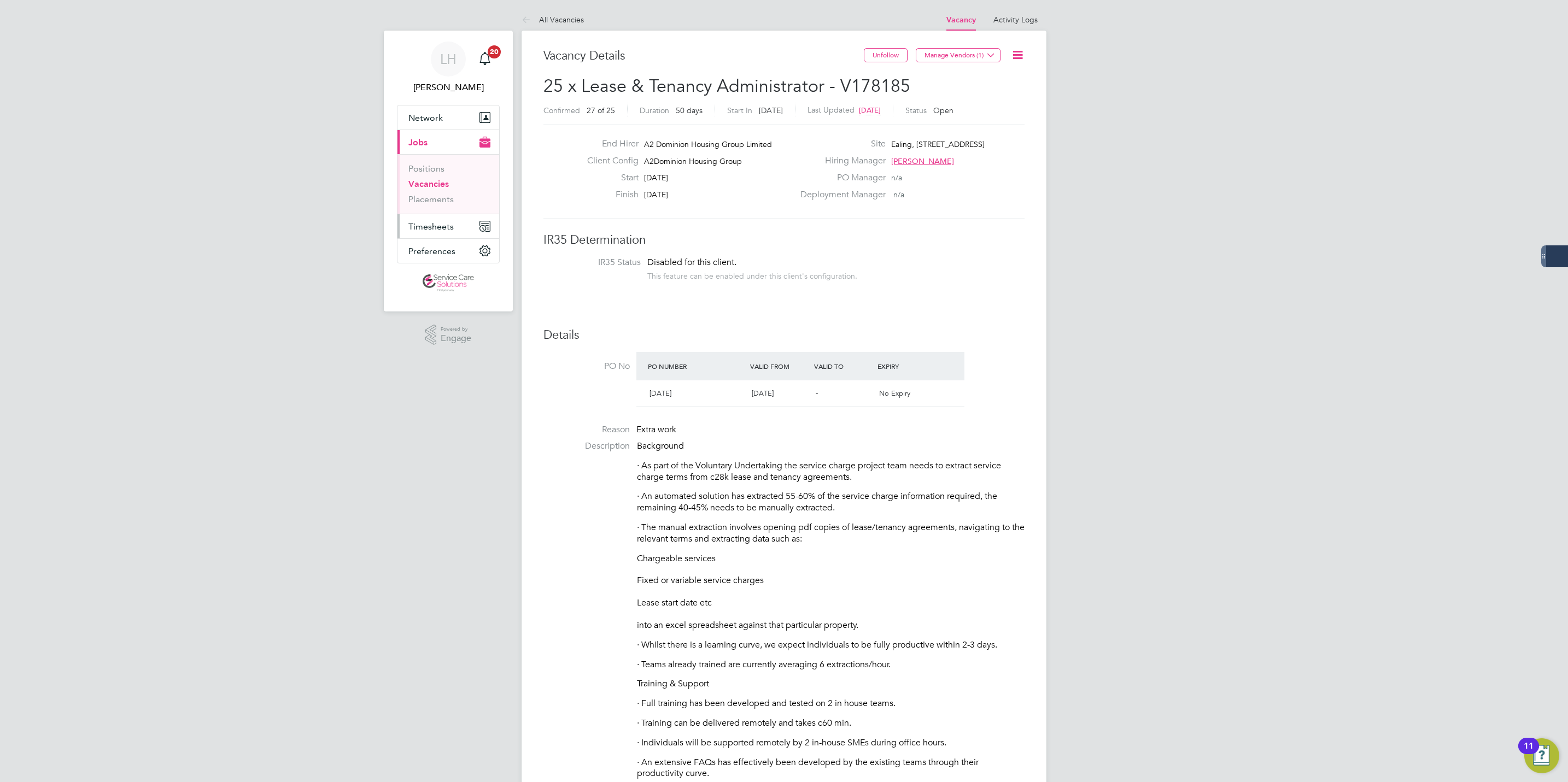
click at [453, 222] on button "Timesheets" at bounding box center [448, 226] width 101 height 24
click at [443, 189] on link "Timesheets" at bounding box center [431, 193] width 45 height 11
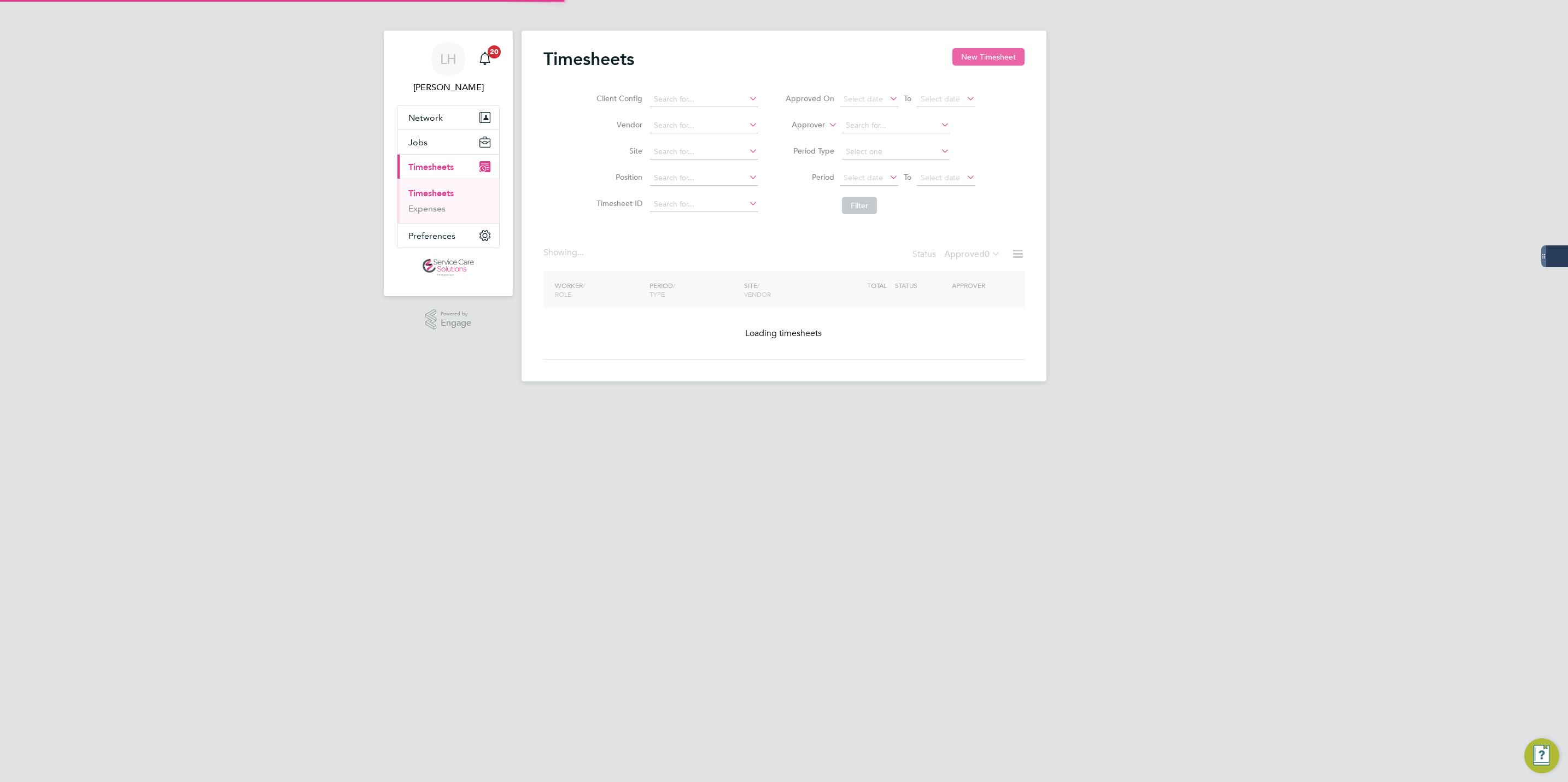
click at [983, 53] on button "New Timesheet" at bounding box center [988, 57] width 72 height 18
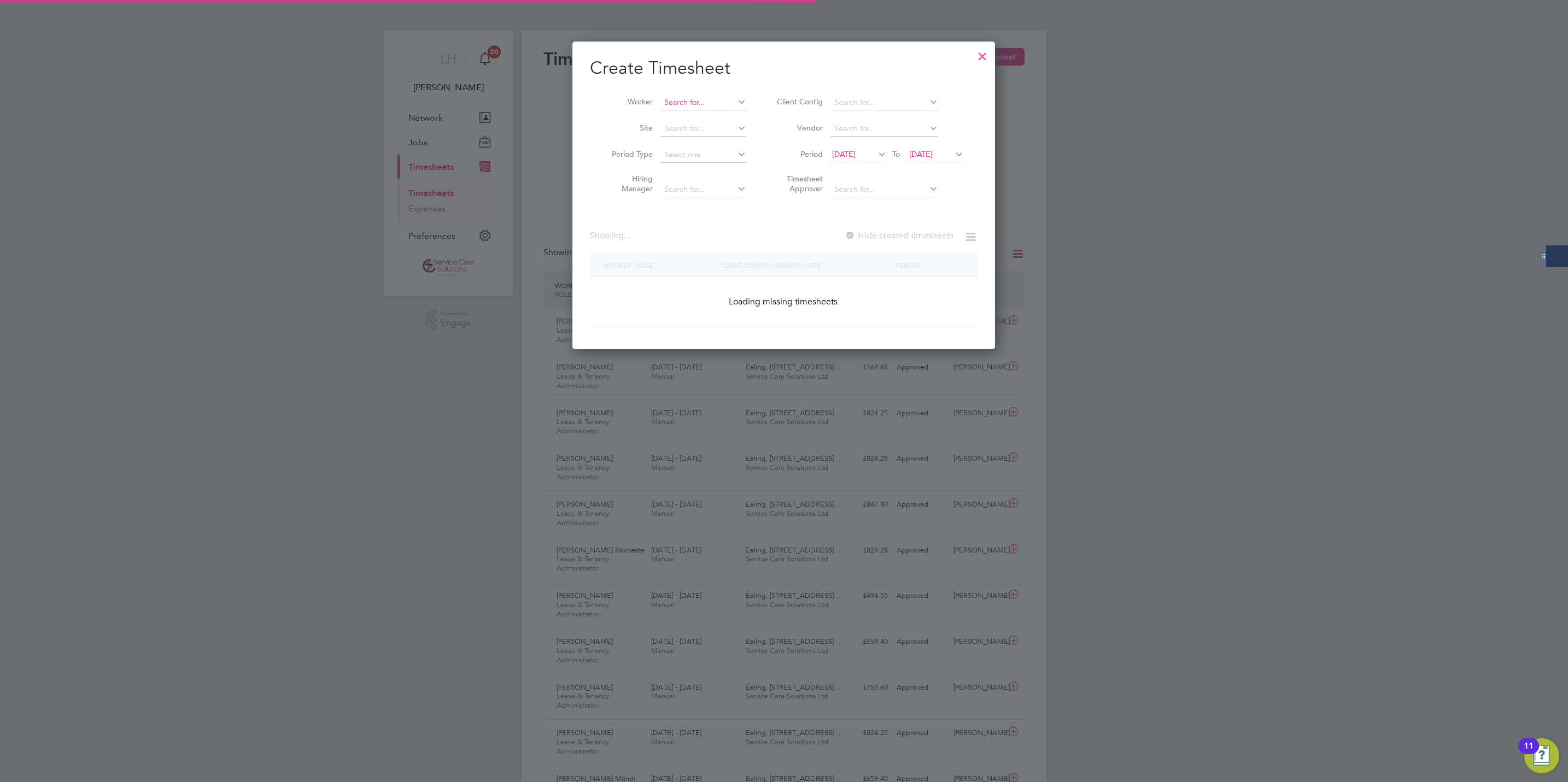
click at [692, 109] on input at bounding box center [704, 102] width 86 height 15
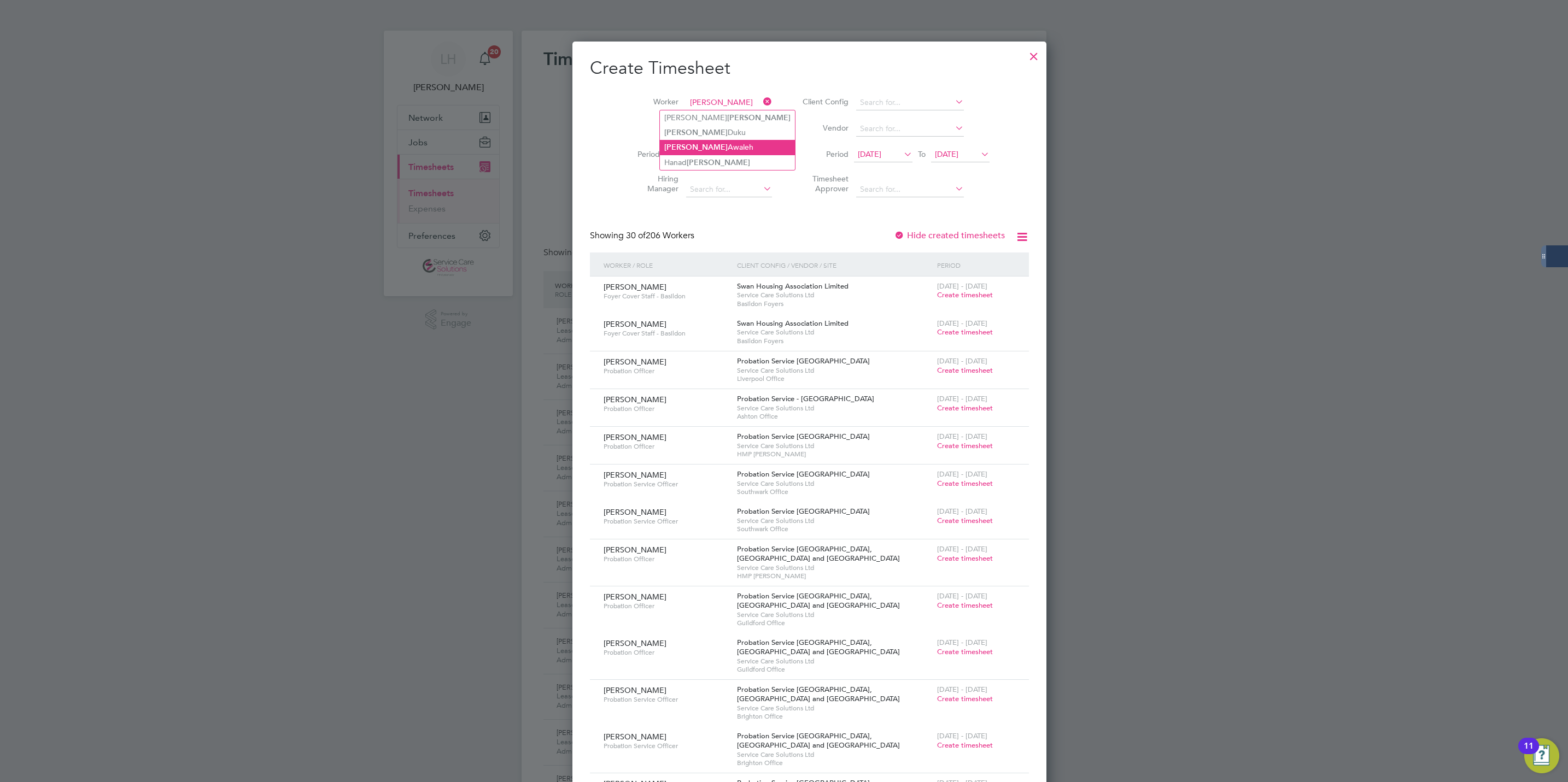
click at [706, 144] on li "[PERSON_NAME]" at bounding box center [727, 147] width 135 height 15
type input "[PERSON_NAME]"
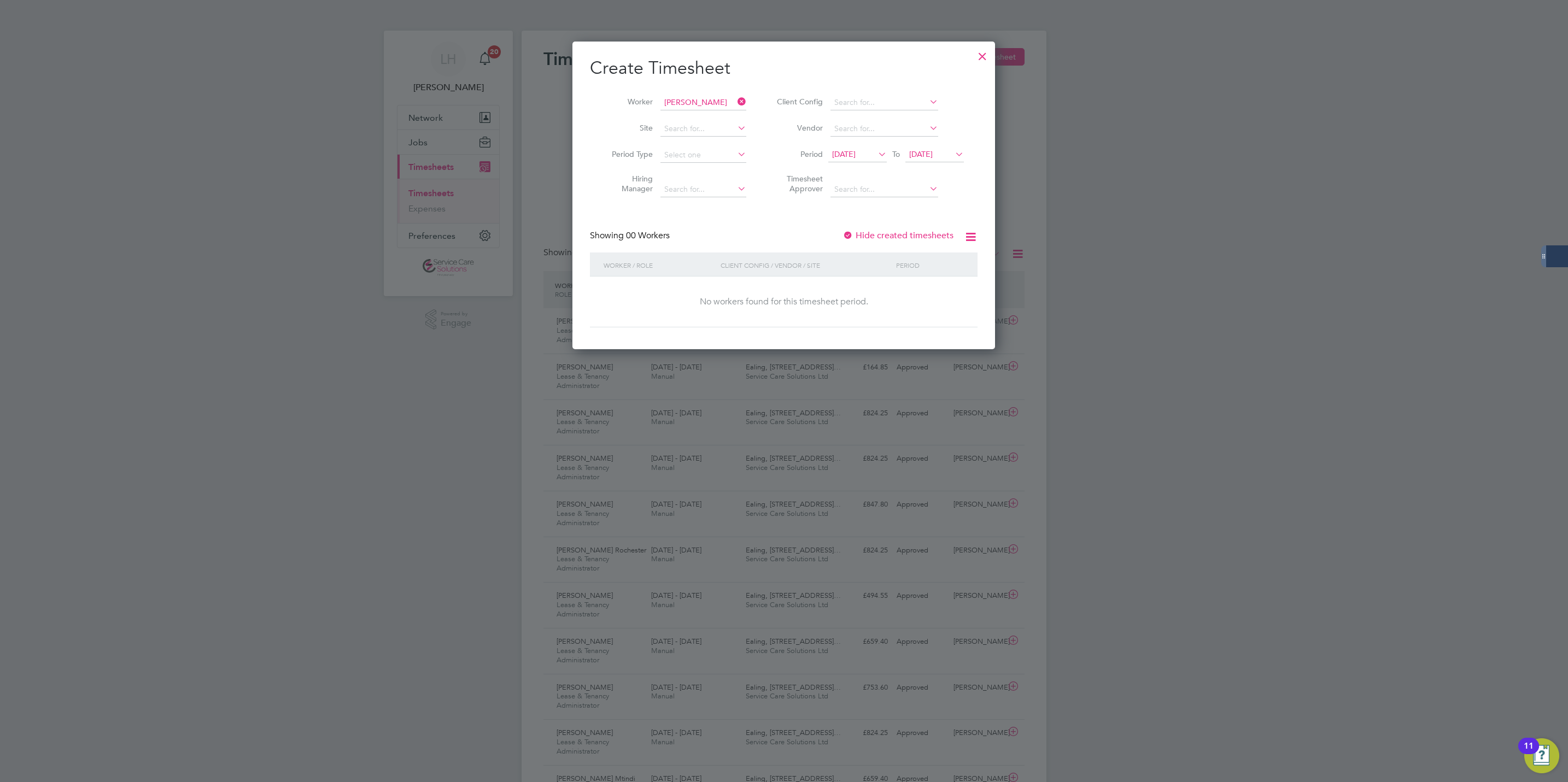
drag, startPoint x: 891, startPoint y: 239, endPoint x: 888, endPoint y: 233, distance: 6.7
click at [889, 237] on label "Hide created timesheets" at bounding box center [898, 235] width 111 height 11
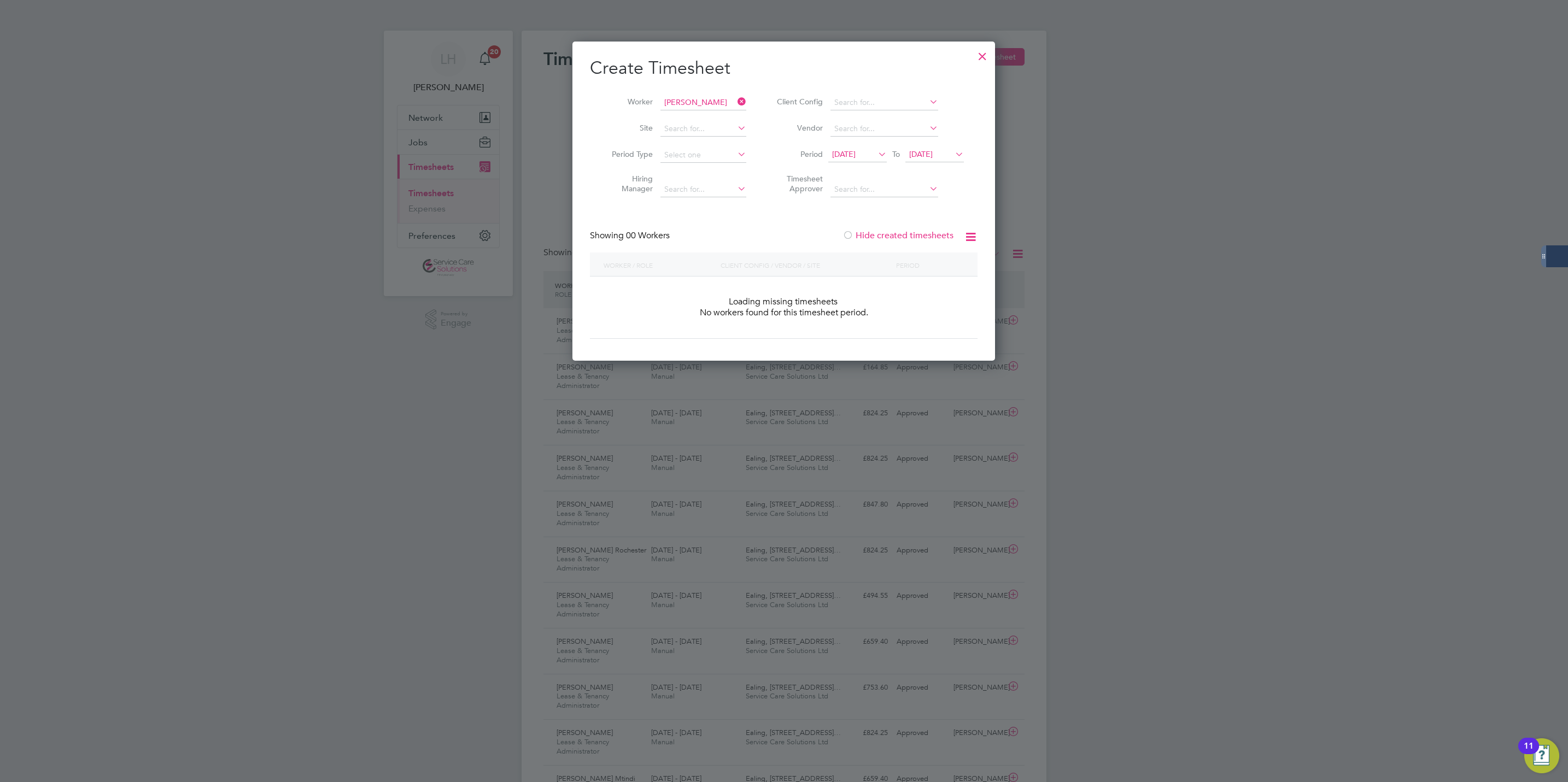
click at [888, 233] on label "Hide created timesheets" at bounding box center [898, 235] width 111 height 11
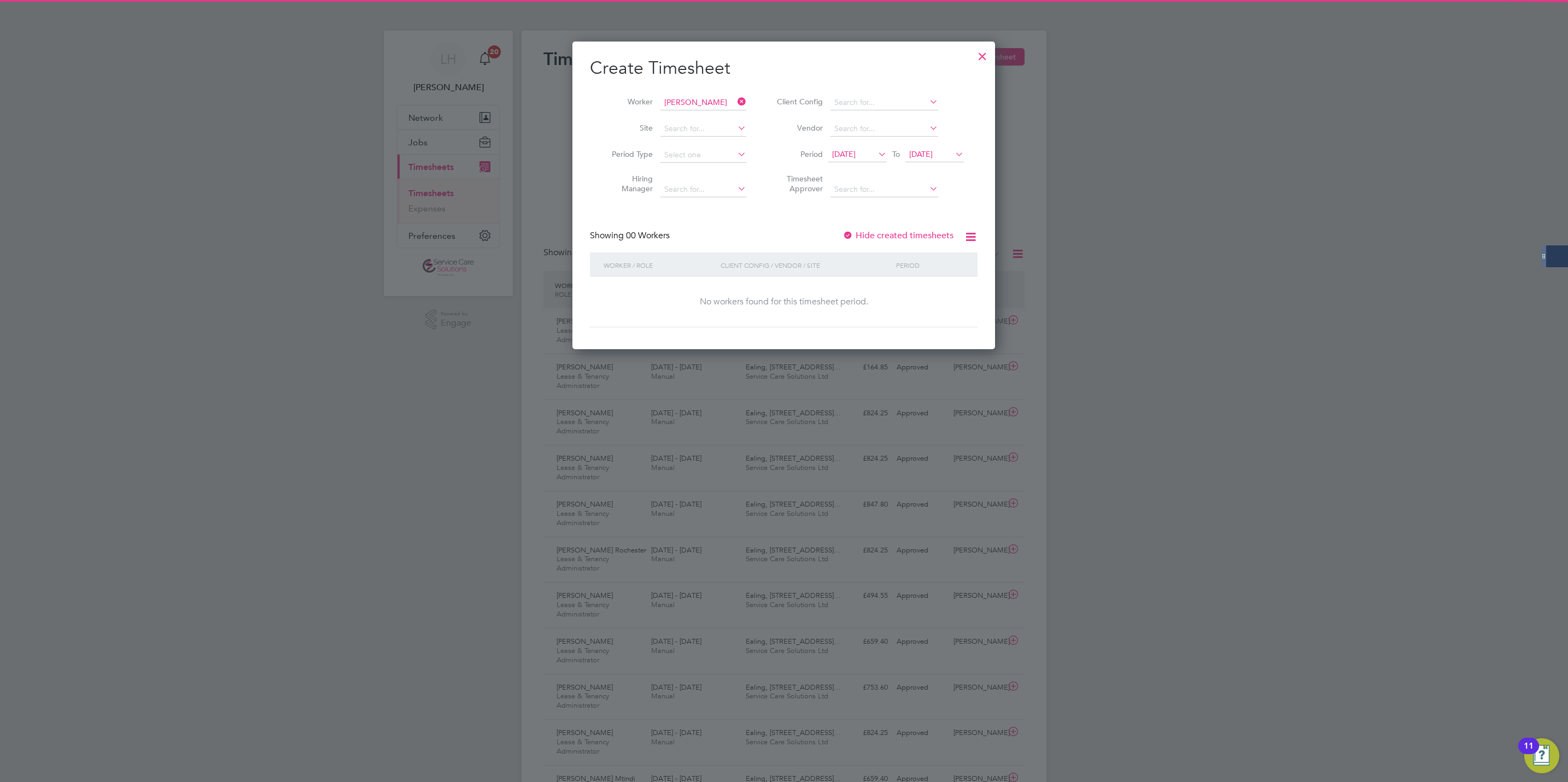
click at [933, 152] on span "[DATE]" at bounding box center [921, 154] width 24 height 10
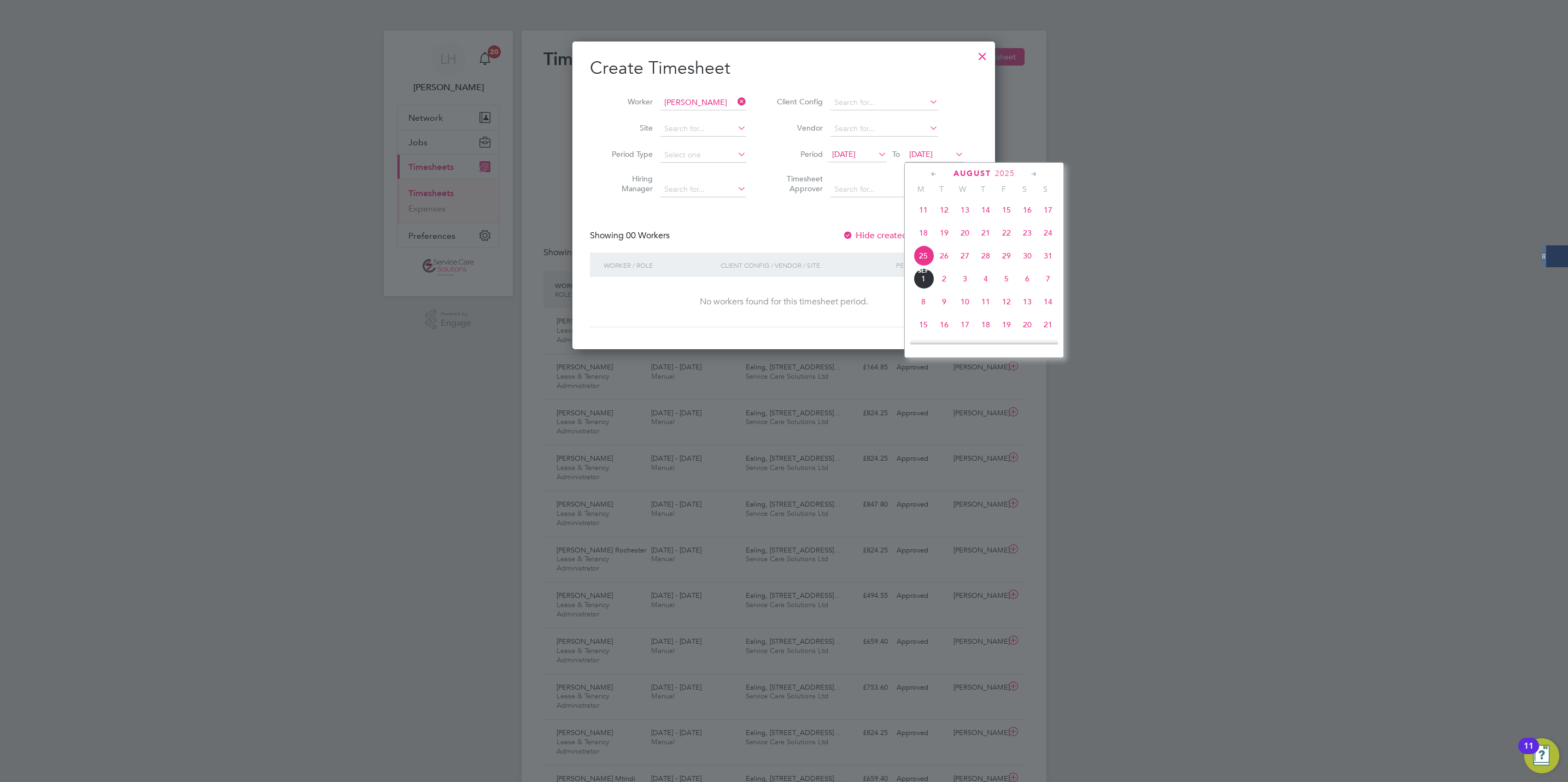
click at [923, 312] on span "8" at bounding box center [923, 301] width 21 height 21
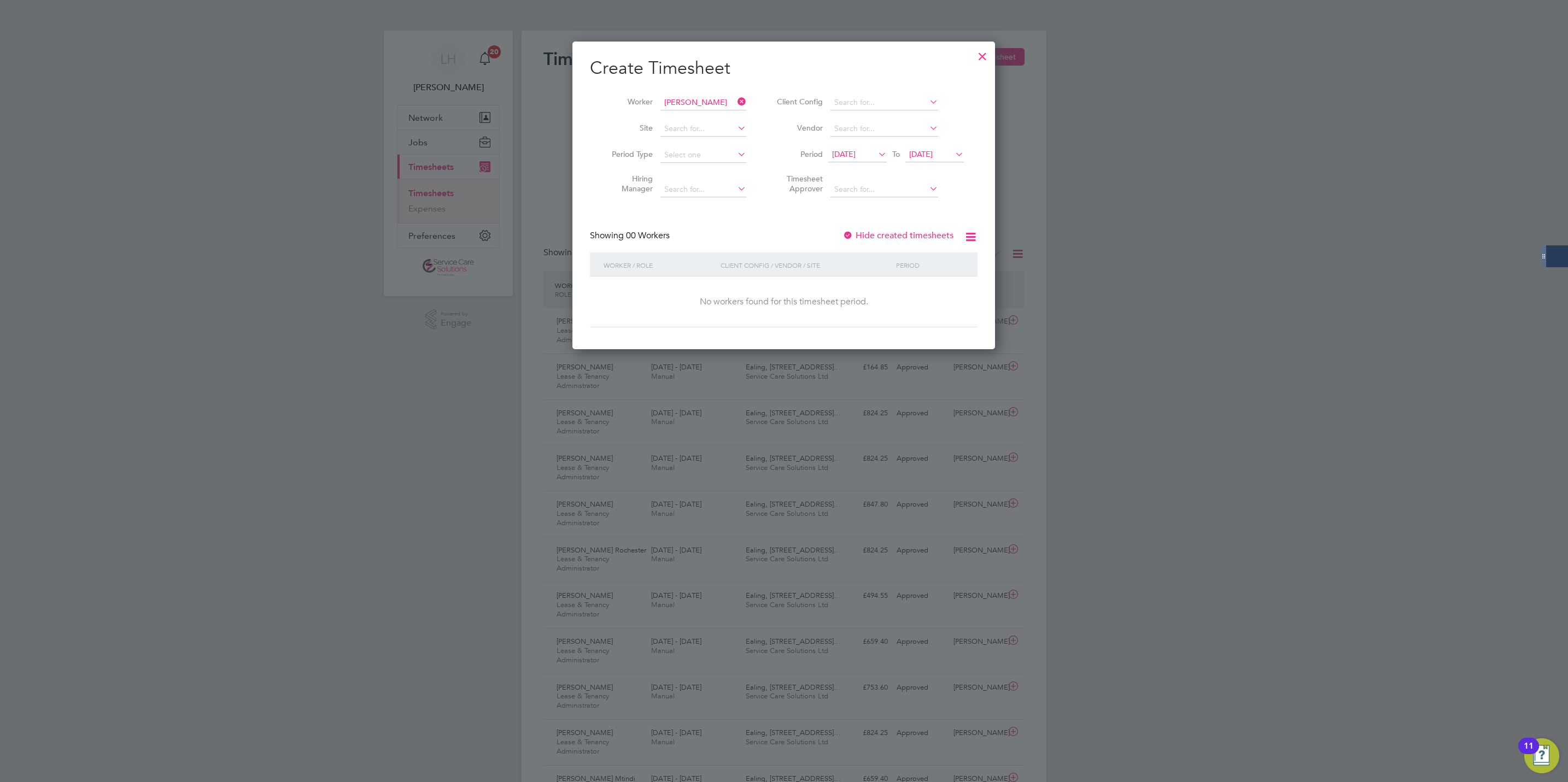
click at [982, 58] on div at bounding box center [983, 53] width 19 height 19
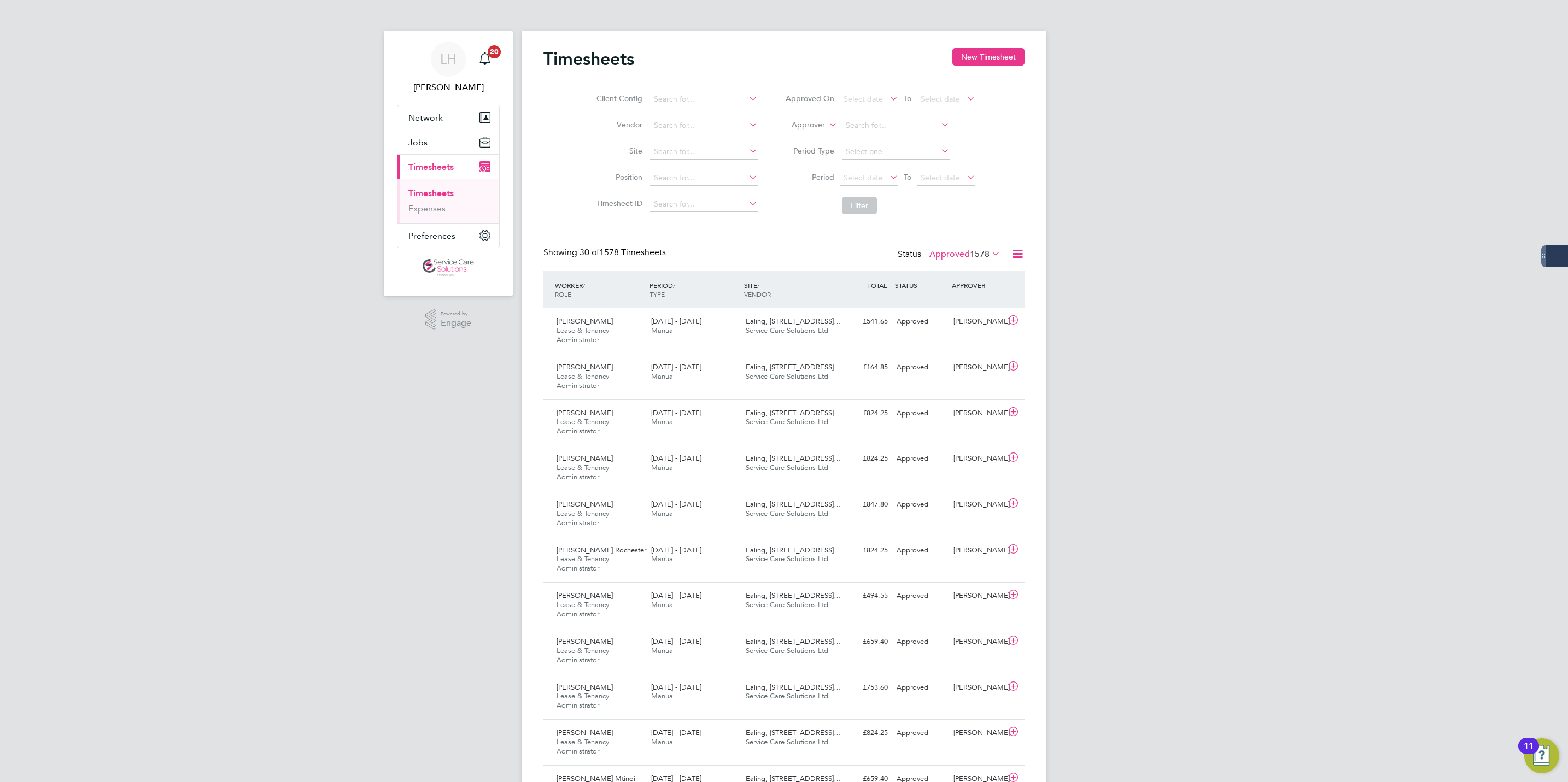
click at [453, 159] on button "Current page: Timesheets" at bounding box center [448, 167] width 101 height 24
click at [452, 151] on button "Jobs" at bounding box center [448, 143] width 101 height 24
click at [432, 203] on link "Placements" at bounding box center [431, 199] width 45 height 11
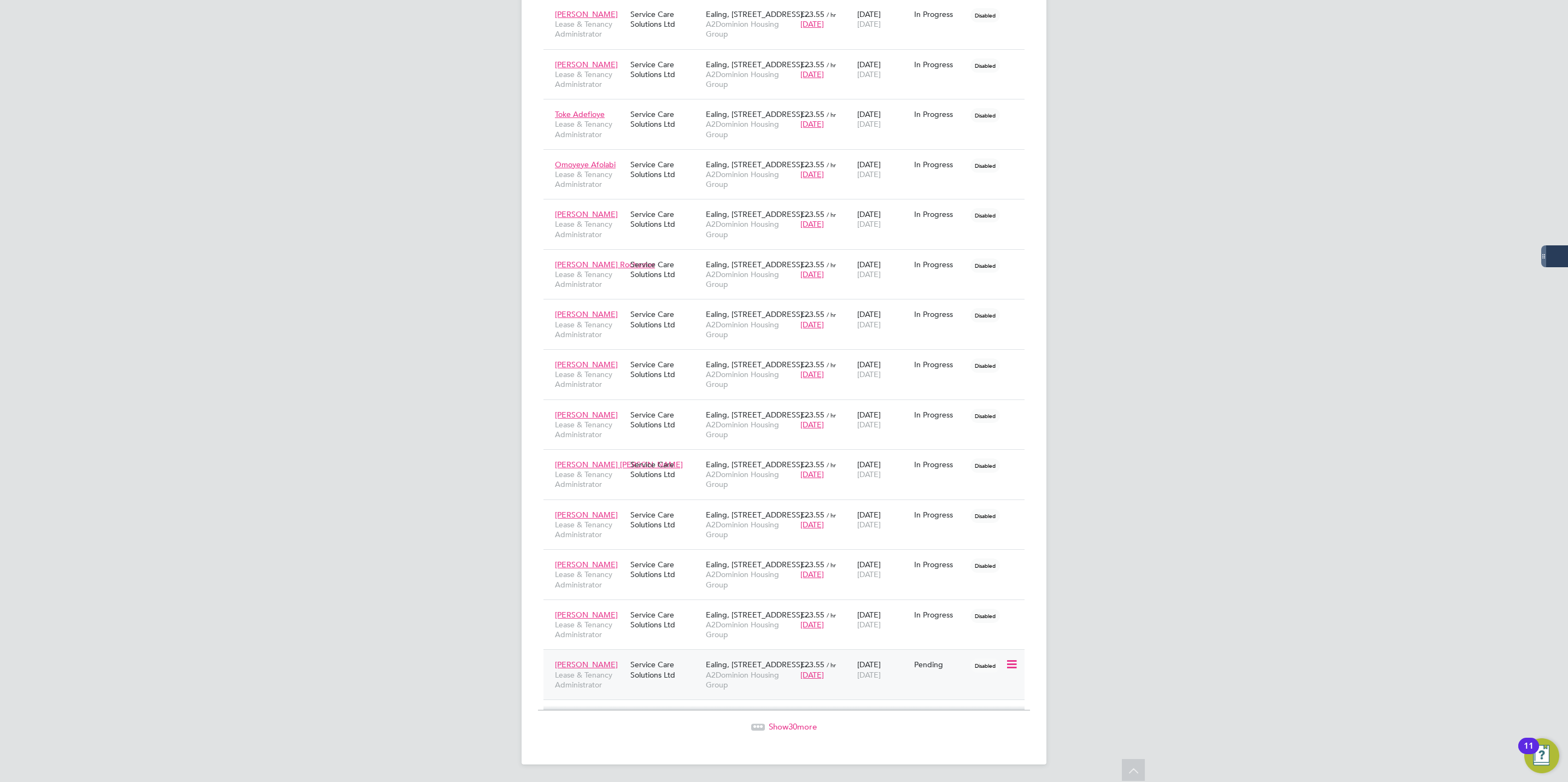
click at [944, 681] on div "[PERSON_NAME] Lease & Tenancy Administrator Service Care Solutions Ltd [GEOGRAP…" at bounding box center [784, 674] width 482 height 50
click at [1009, 664] on icon at bounding box center [1010, 664] width 11 height 13
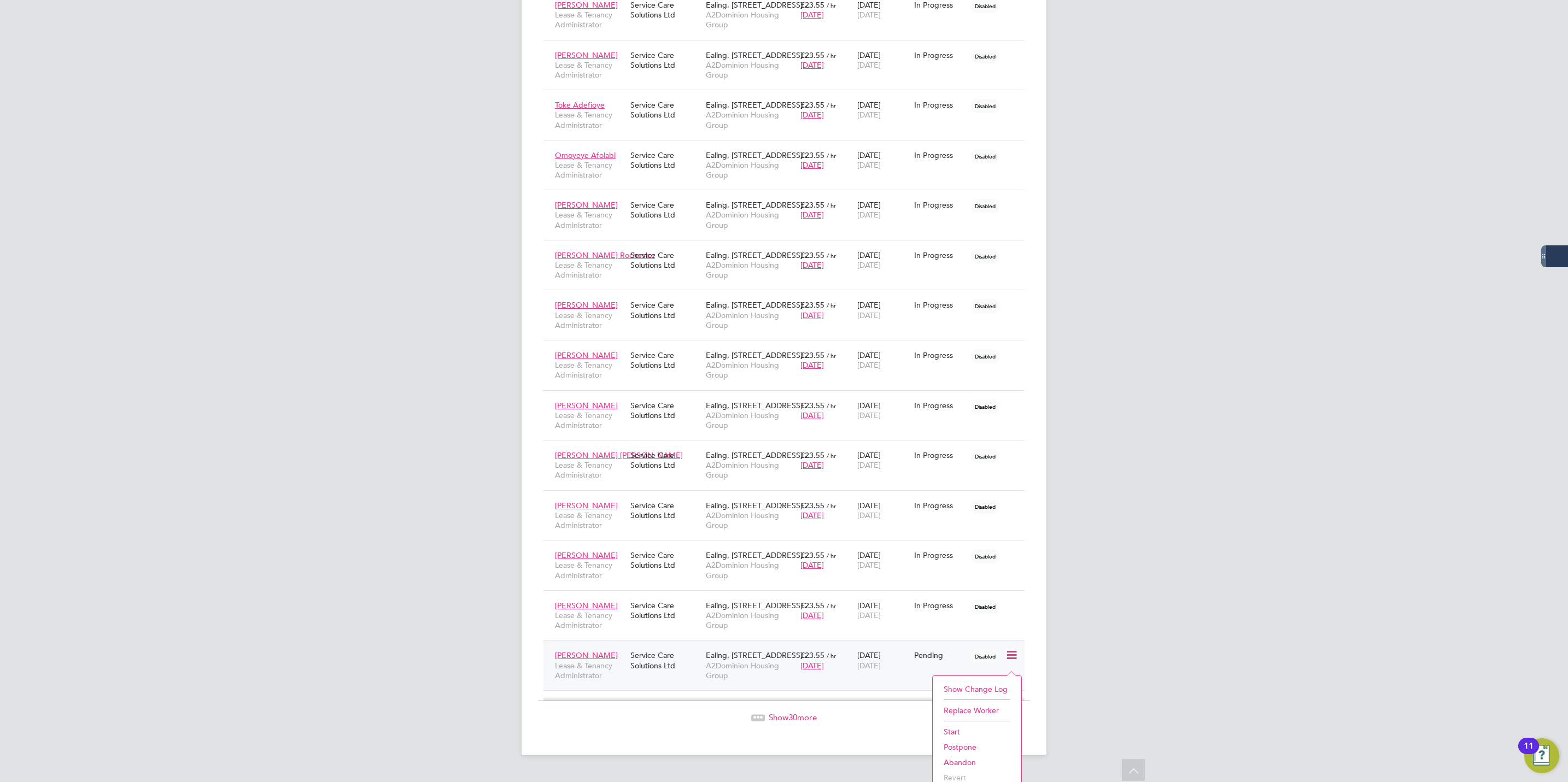
click at [976, 734] on li "Start" at bounding box center [977, 732] width 78 height 15
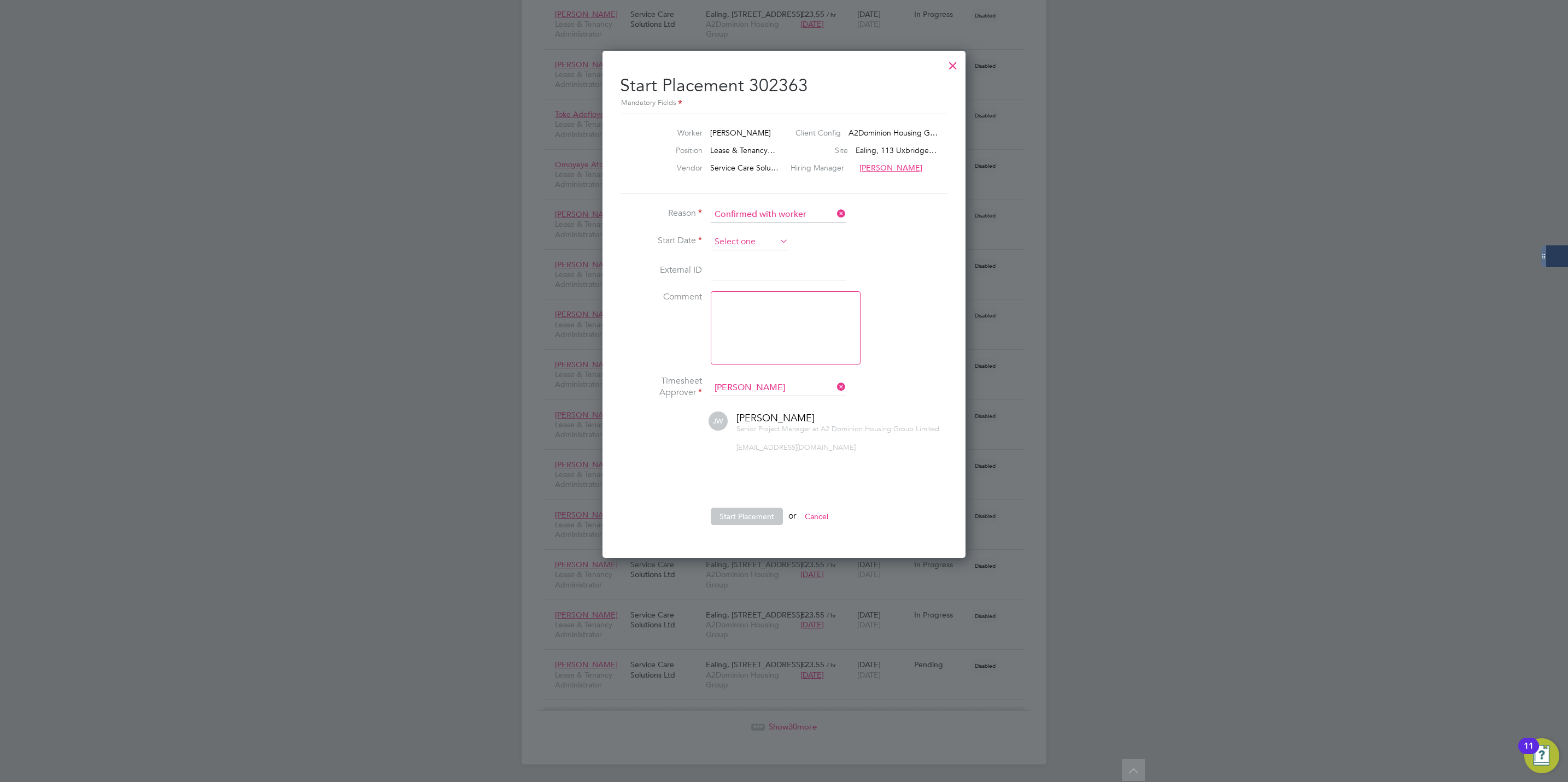
click at [730, 239] on input at bounding box center [750, 242] width 78 height 16
click at [727, 110] on span "25" at bounding box center [729, 109] width 21 height 21
type input "[DATE]"
click at [730, 508] on button "Start Placement" at bounding box center [747, 517] width 72 height 18
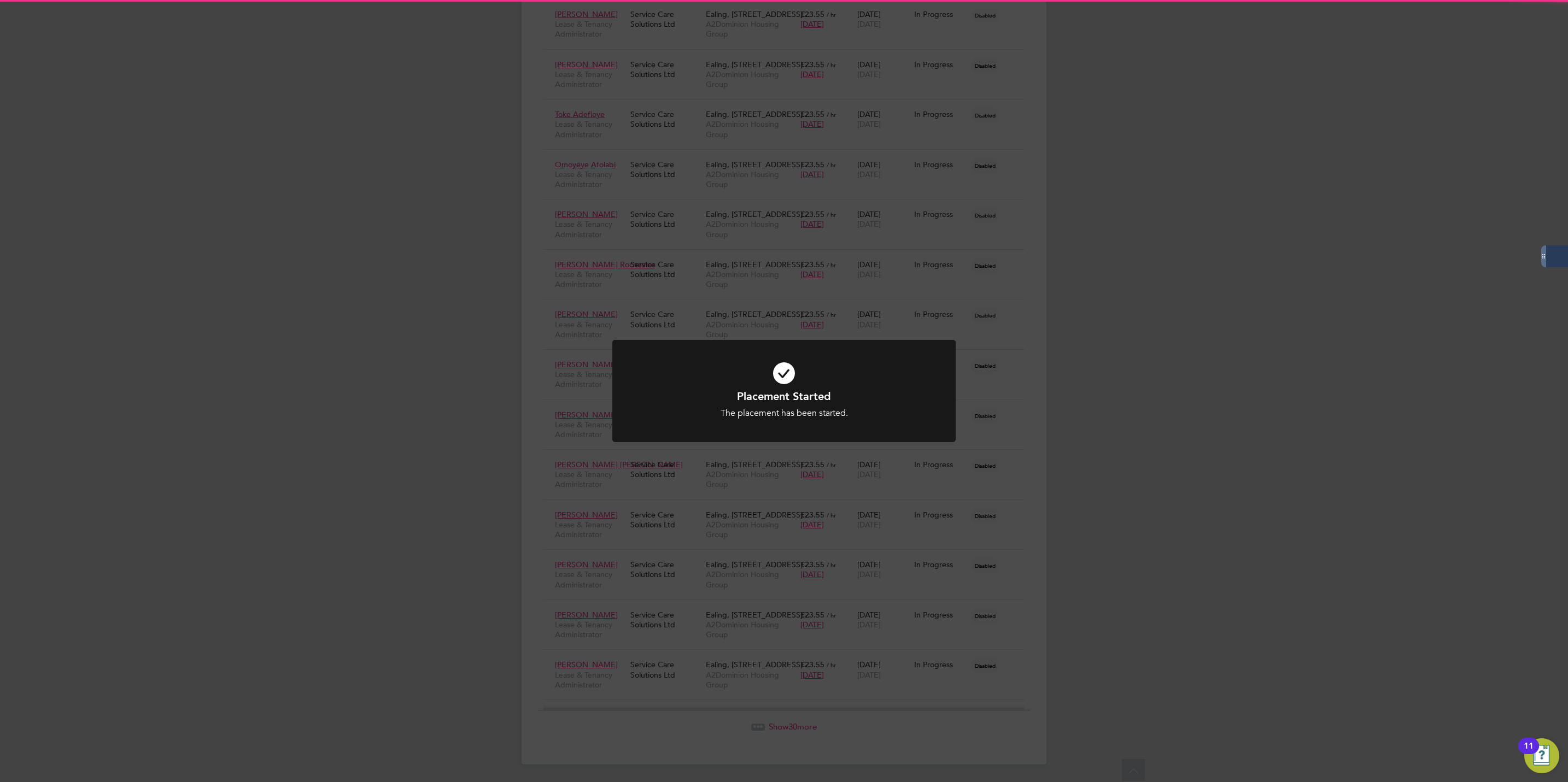
click at [1373, 382] on div "Placement Started The placement has been started. Cancel Okay" at bounding box center [784, 391] width 1568 height 782
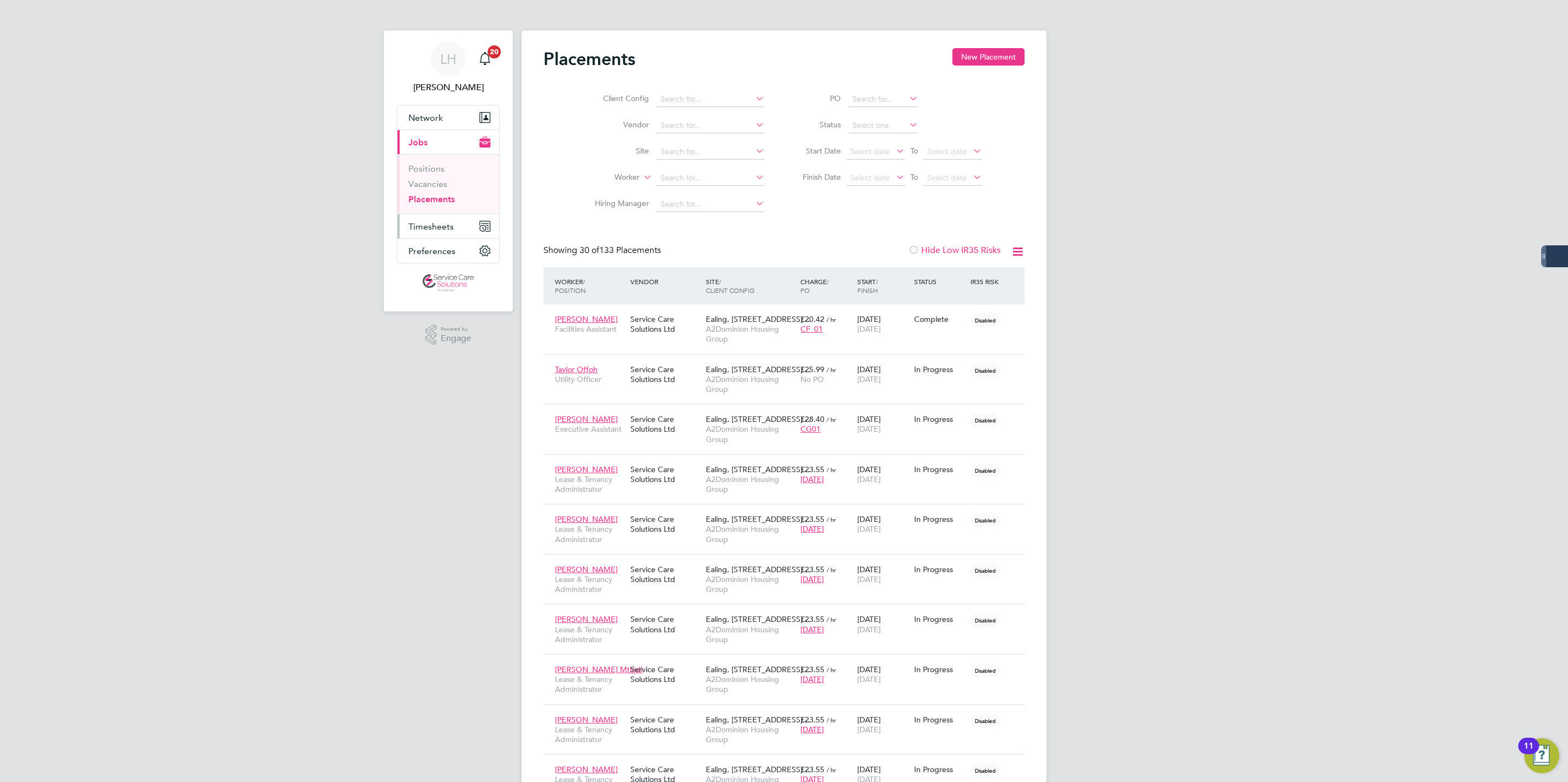
click at [412, 226] on span "Timesheets" at bounding box center [431, 226] width 45 height 11
click at [442, 224] on span "Timesheets" at bounding box center [431, 226] width 45 height 11
click at [435, 194] on link "Timesheets" at bounding box center [431, 193] width 45 height 11
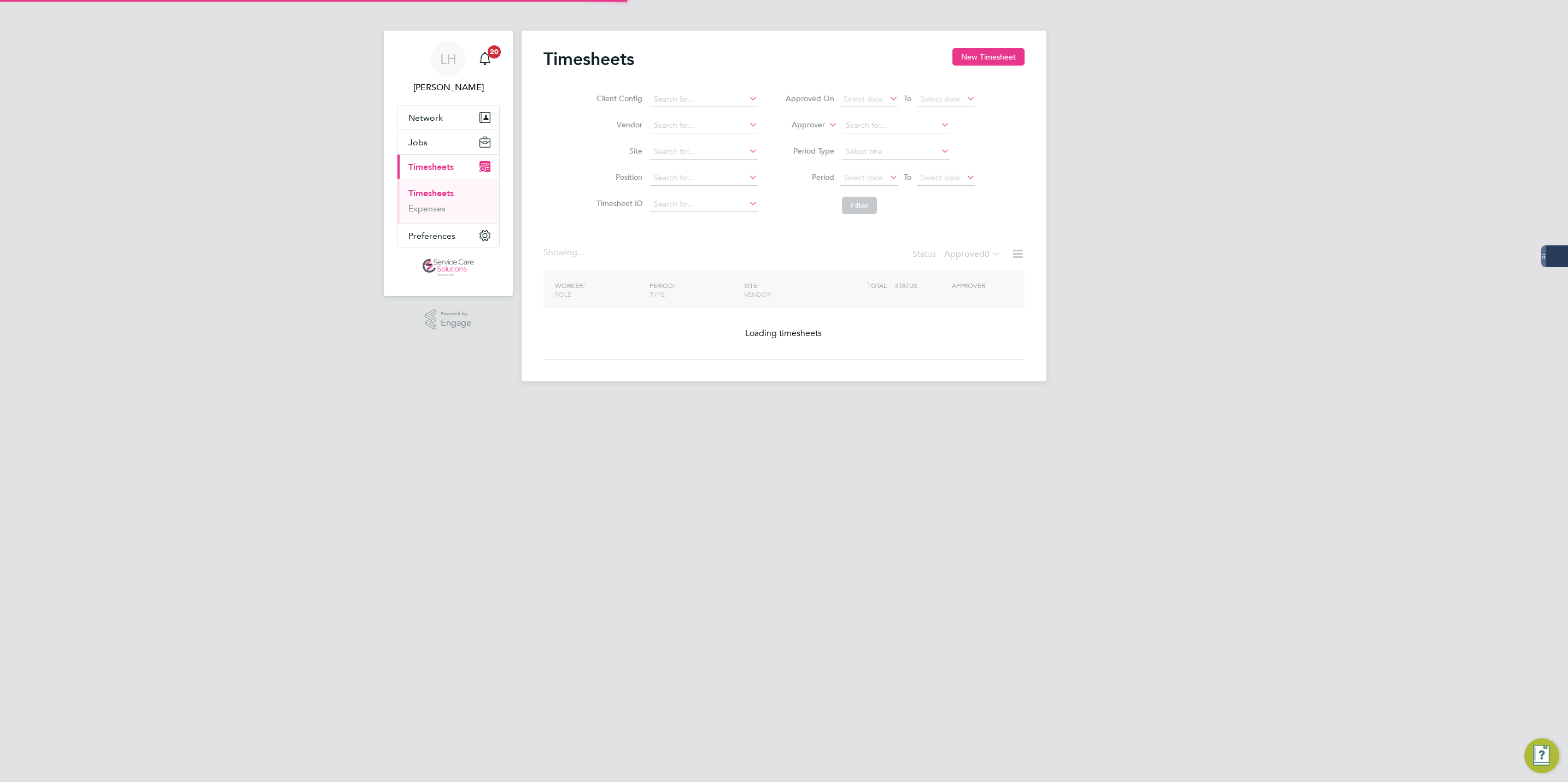
click at [1013, 62] on button "New Timesheet" at bounding box center [988, 57] width 72 height 18
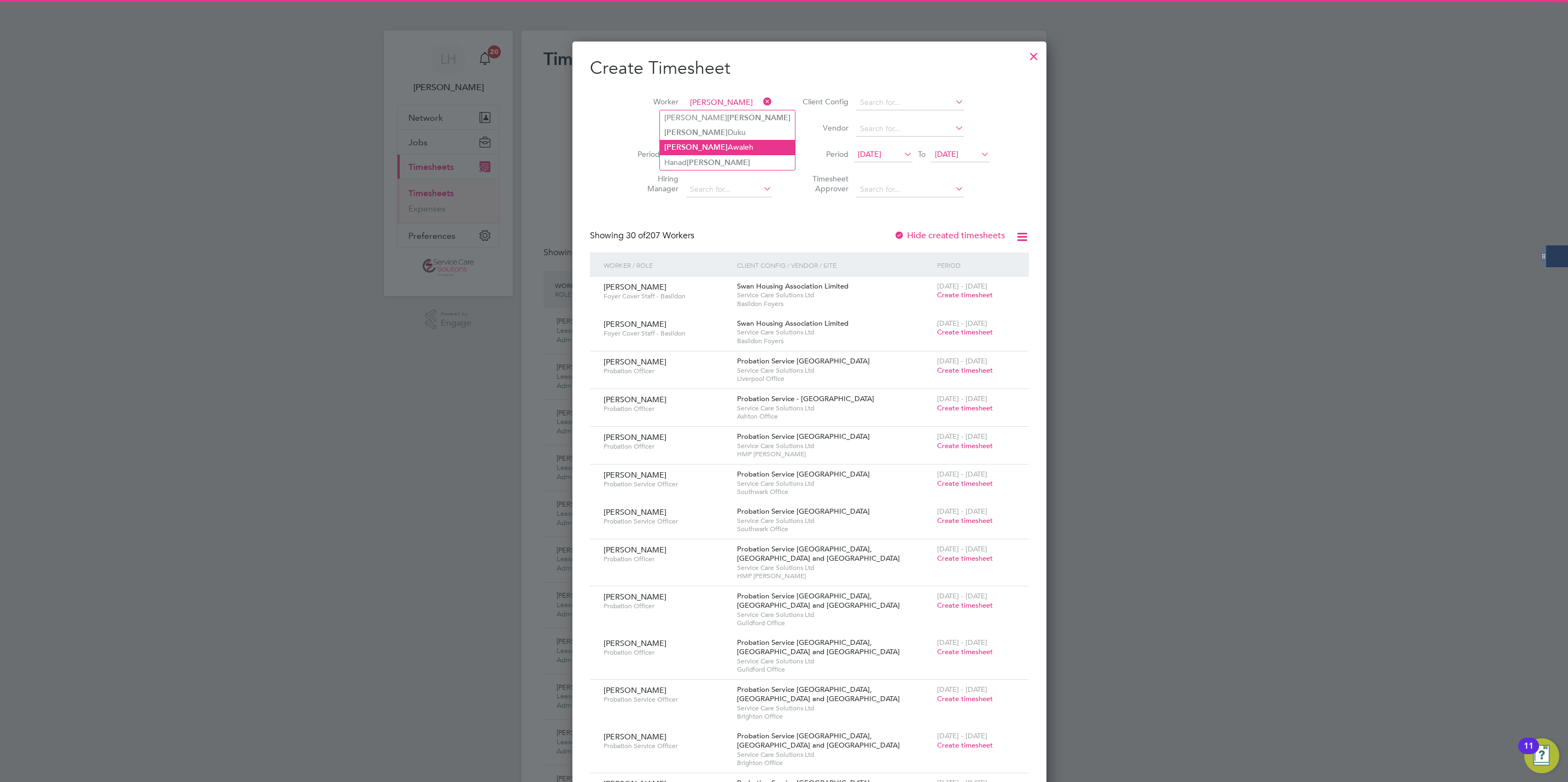
click at [696, 152] on li "[PERSON_NAME]" at bounding box center [727, 147] width 135 height 15
type input "[PERSON_NAME]"
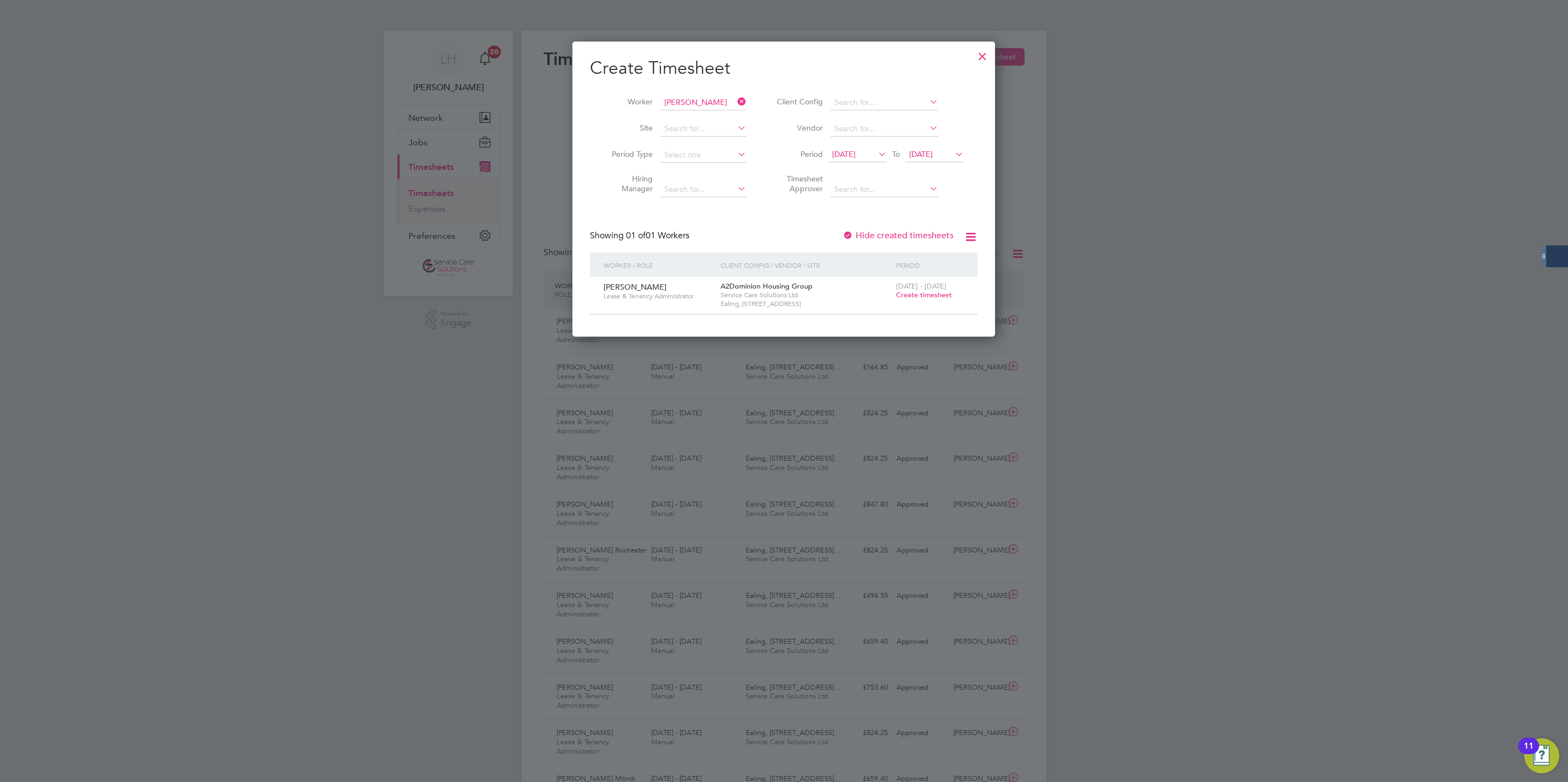
click at [931, 297] on span "Create timesheet" at bounding box center [923, 294] width 56 height 9
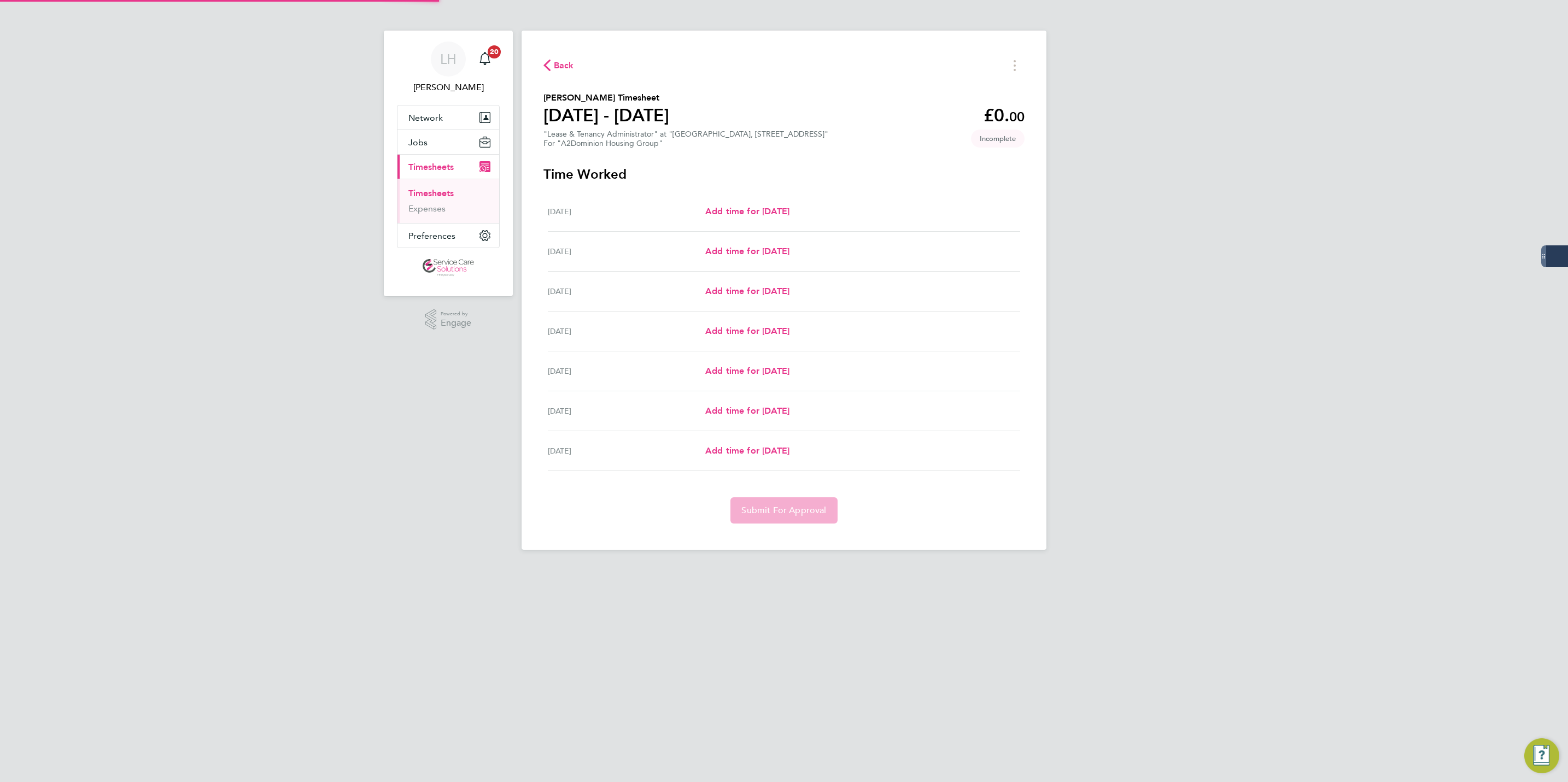
click at [745, 306] on div "[DATE] Add time for [DATE] Add time for [DATE]" at bounding box center [784, 291] width 473 height 40
click at [743, 291] on span "Add time for [DATE]" at bounding box center [748, 291] width 84 height 11
select select "30"
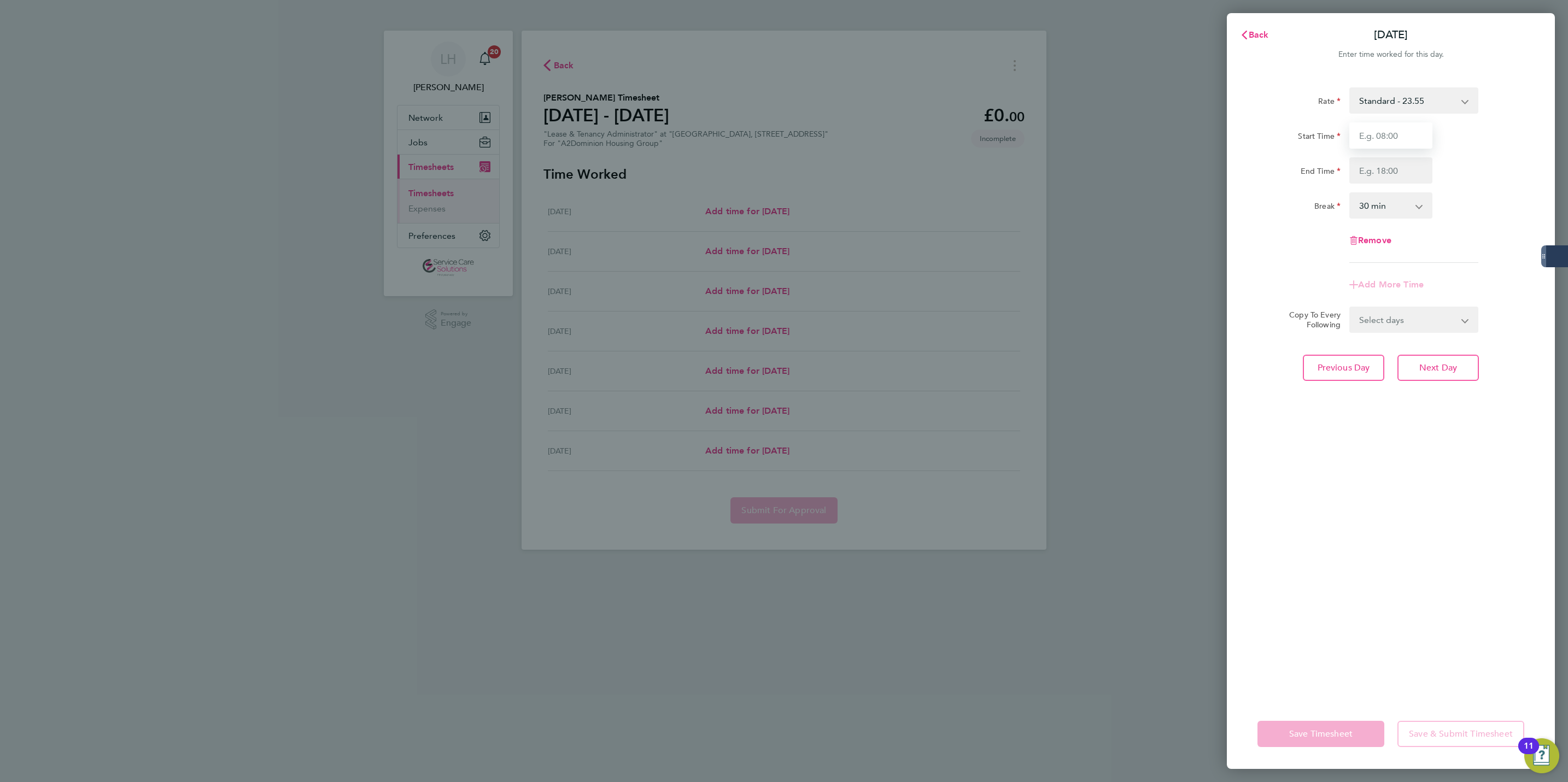
click at [1378, 130] on input "Start Time" at bounding box center [1391, 135] width 84 height 26
type input "14:00"
type input "16:00"
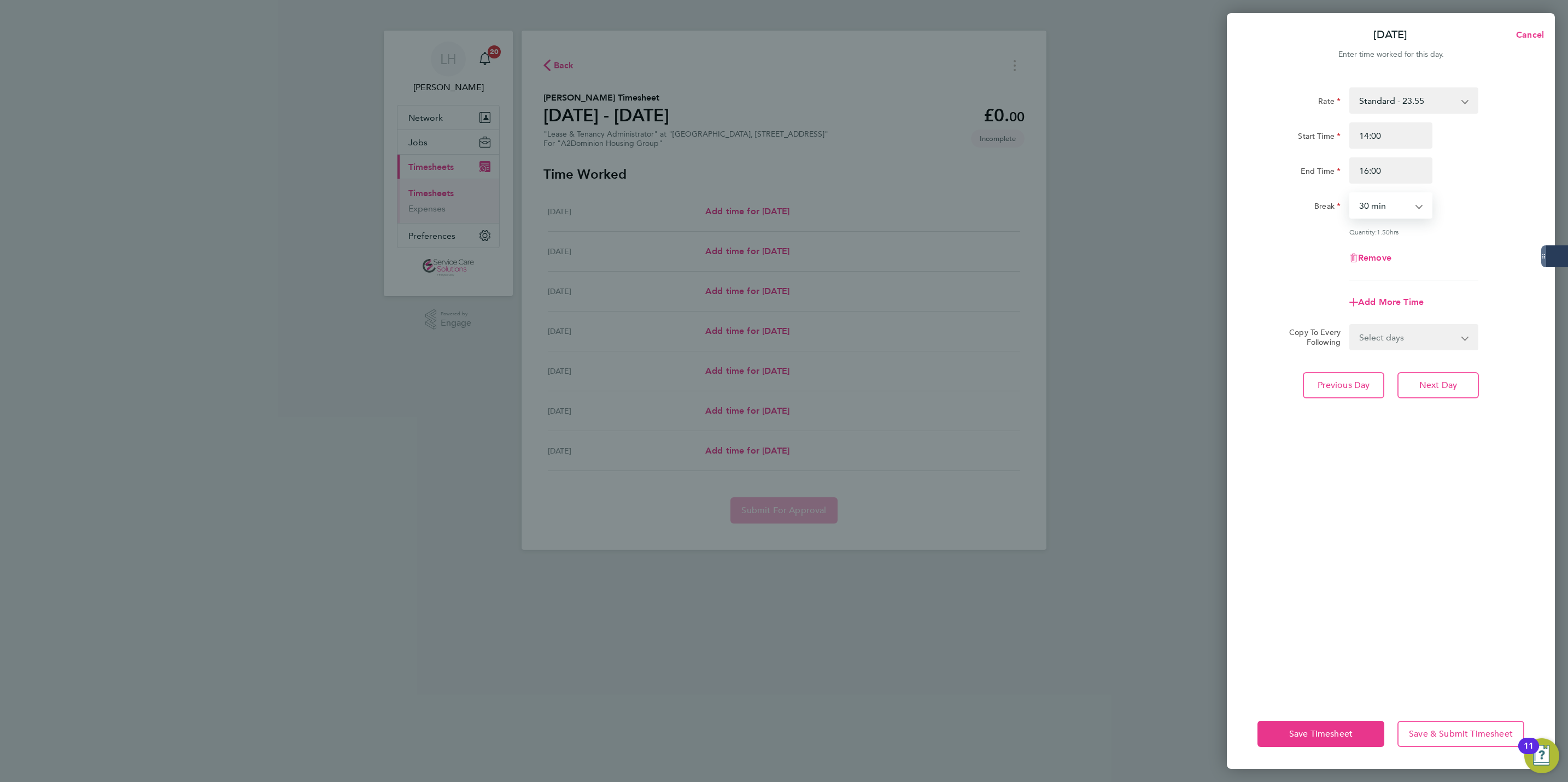
select select "0"
click at [1446, 382] on span "Next Day" at bounding box center [1438, 385] width 38 height 11
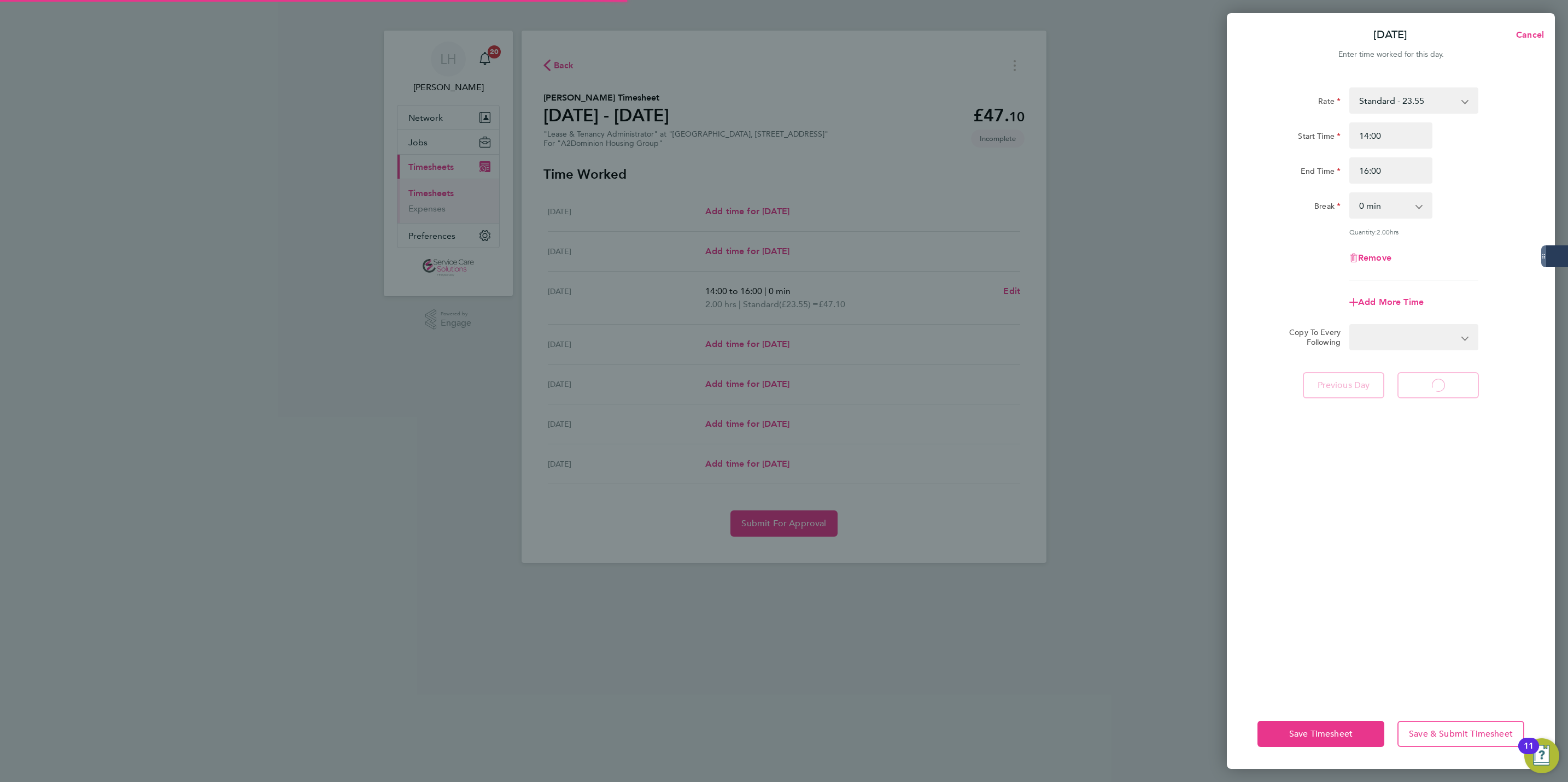
select select "30"
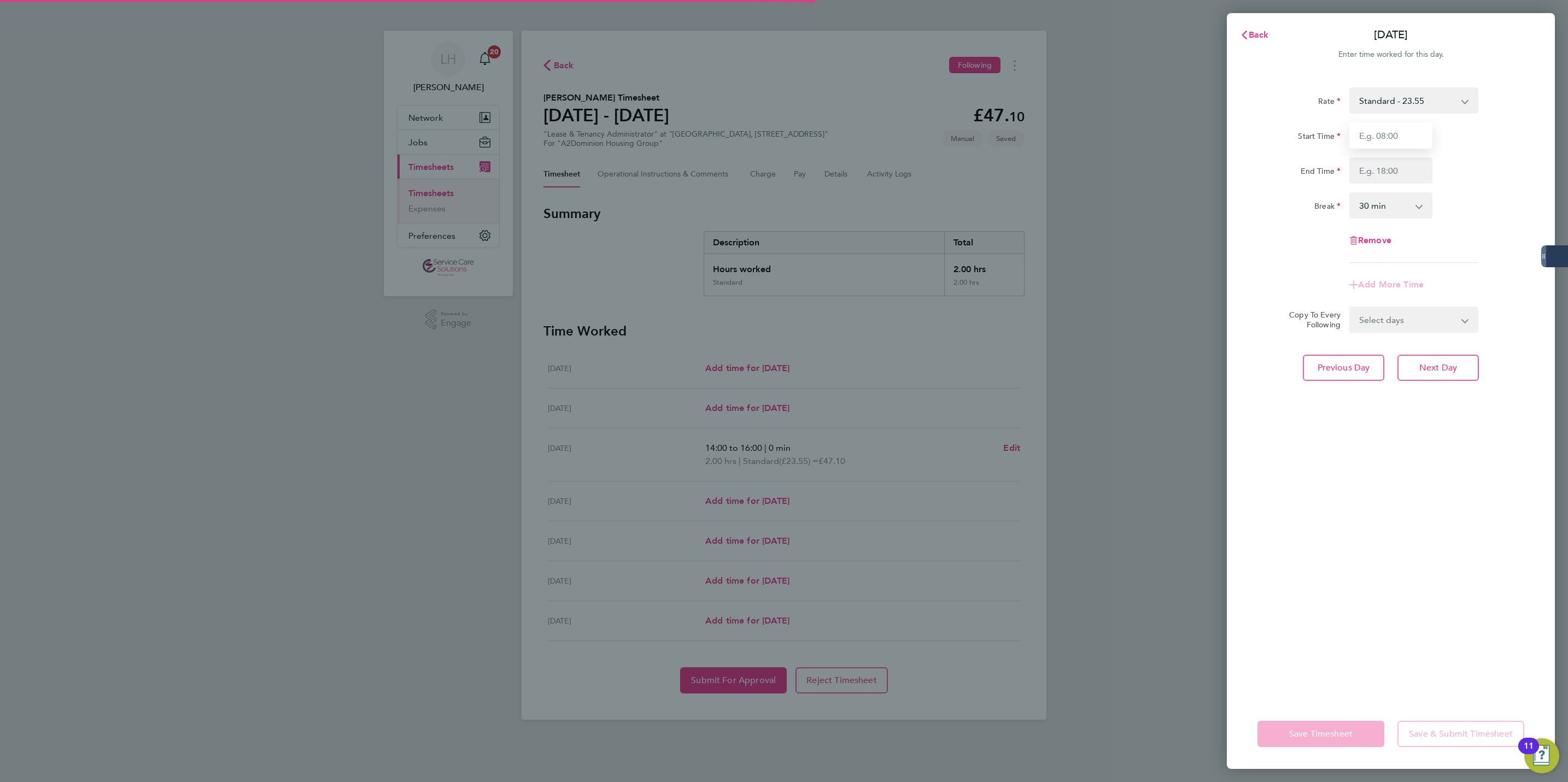
click at [1366, 139] on input "Start Time" at bounding box center [1391, 135] width 84 height 26
type input "10:00"
type input "17:00"
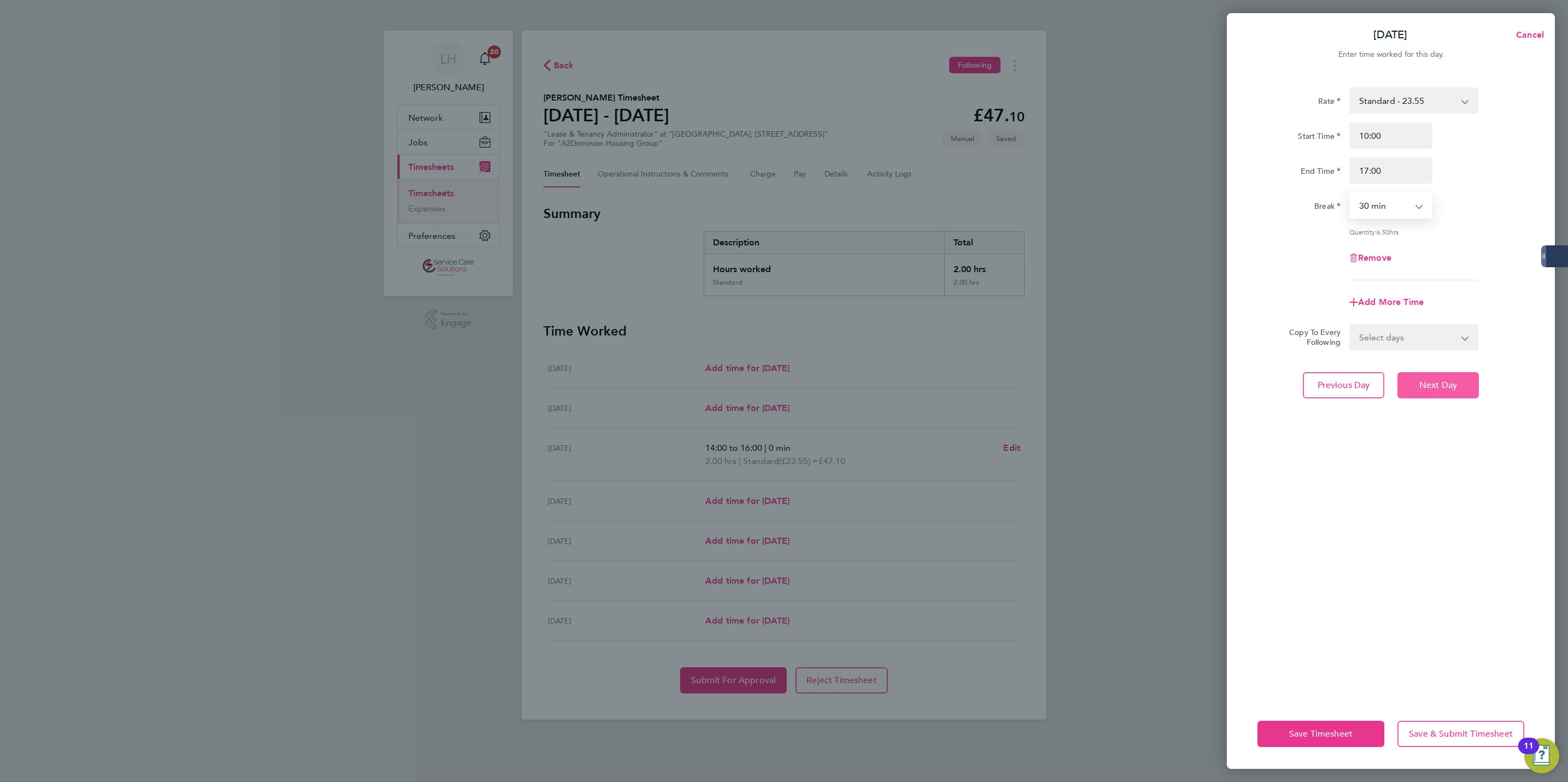
click at [1457, 372] on button "Next Day" at bounding box center [1438, 385] width 81 height 26
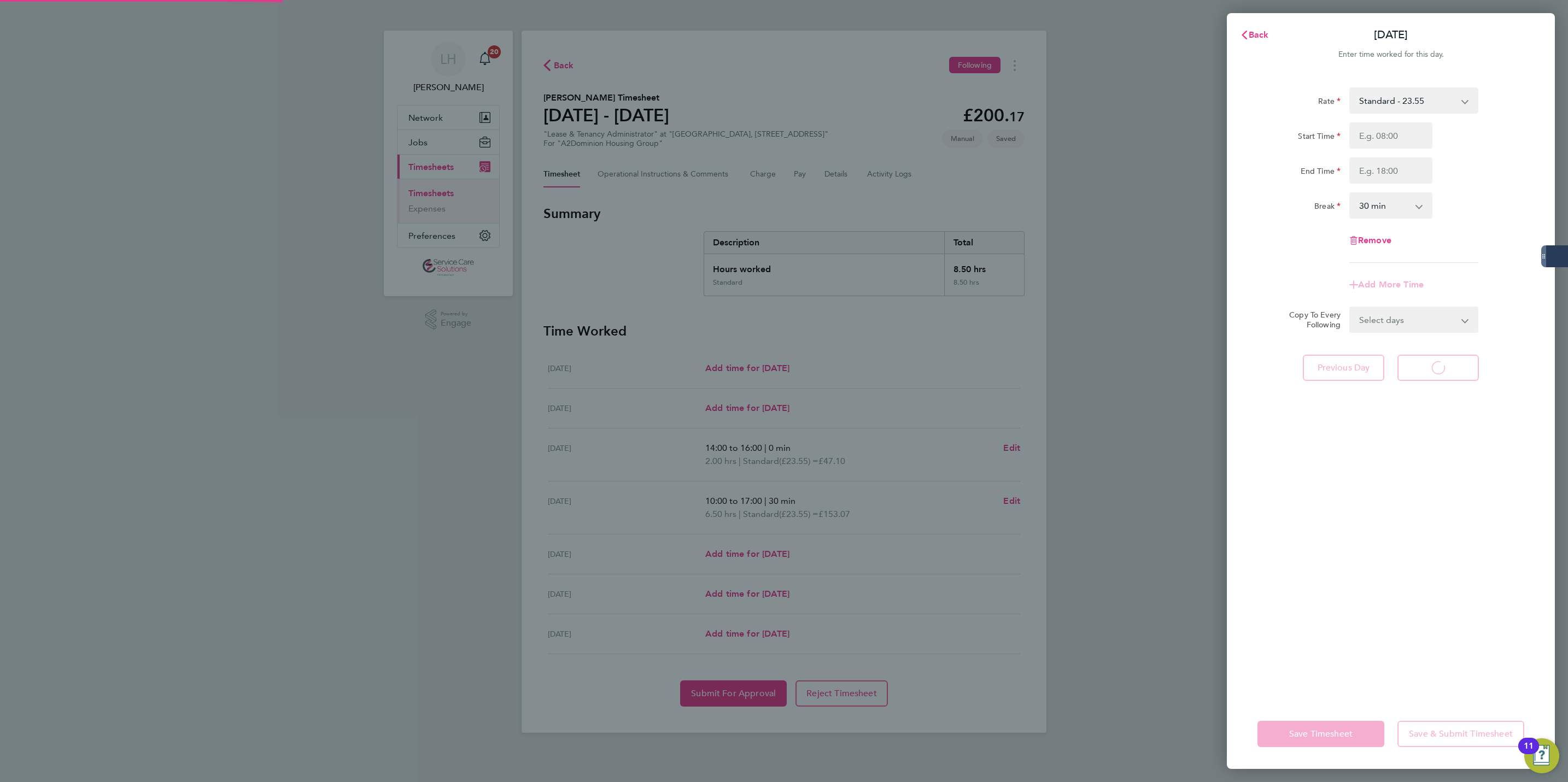
select select "30"
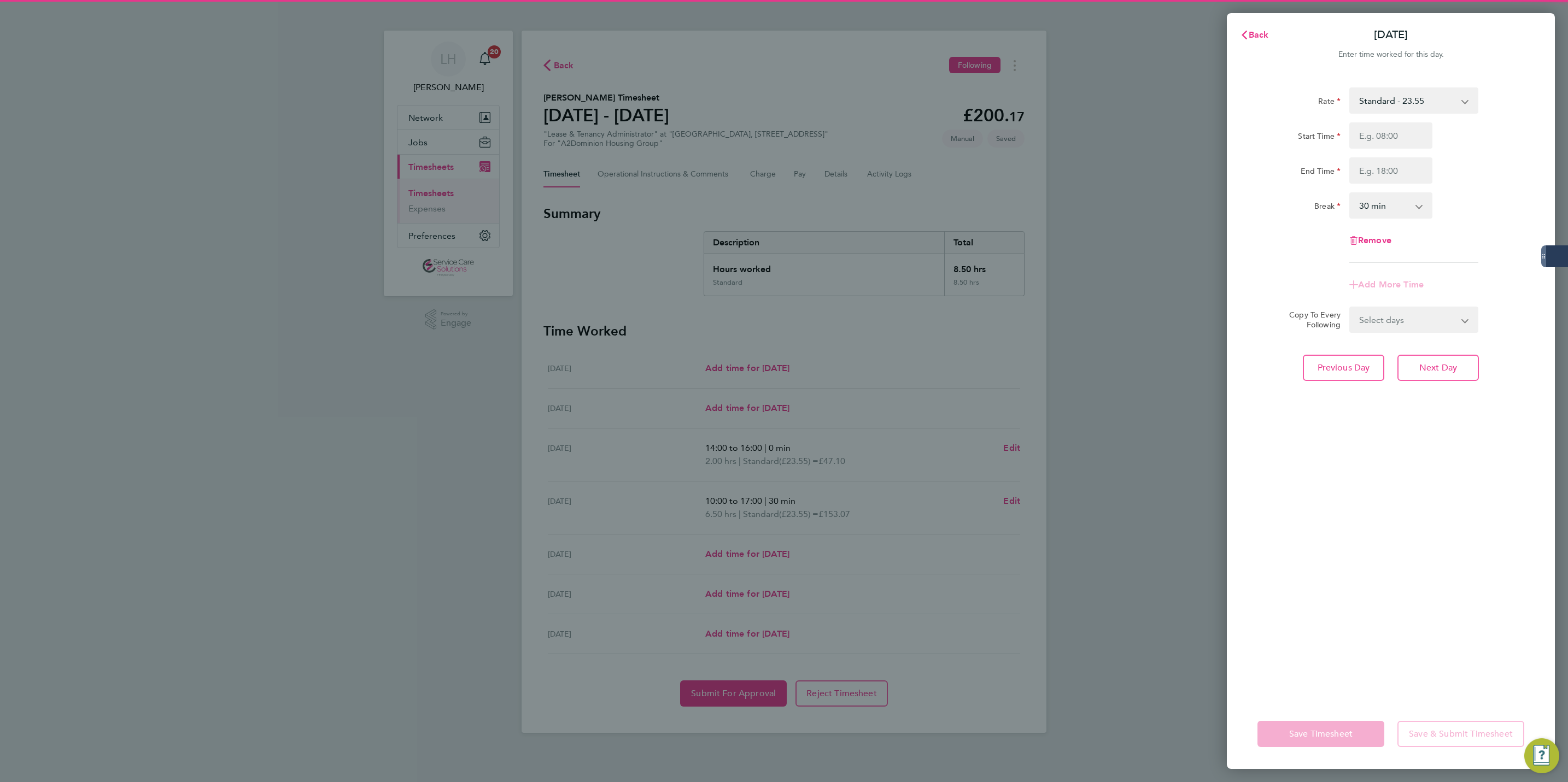
click at [1386, 153] on div "Start Time End Time" at bounding box center [1391, 153] width 276 height 62
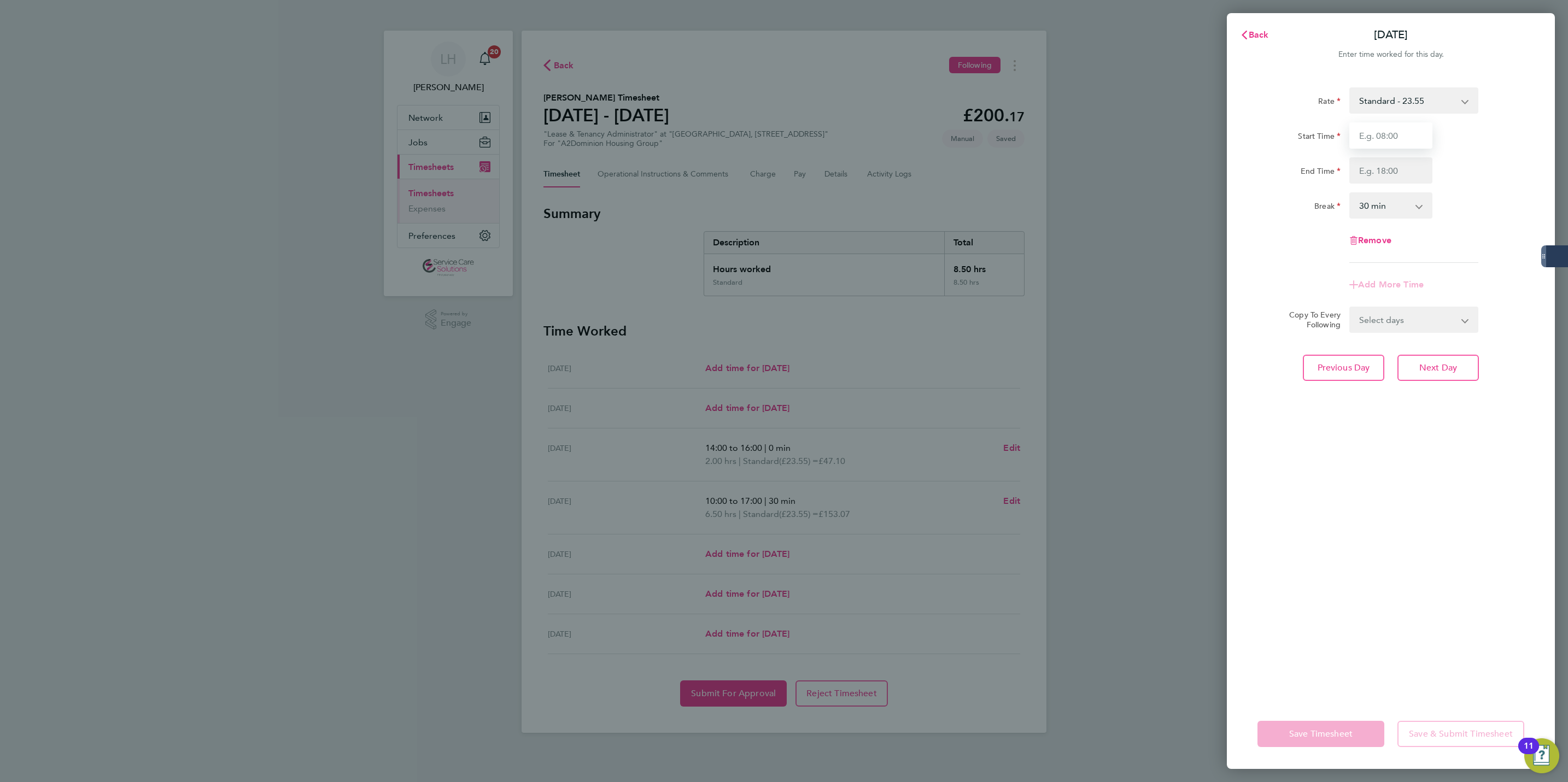
click at [1380, 143] on input "Start Time" at bounding box center [1391, 135] width 84 height 26
type input "09:00"
type input "17:00"
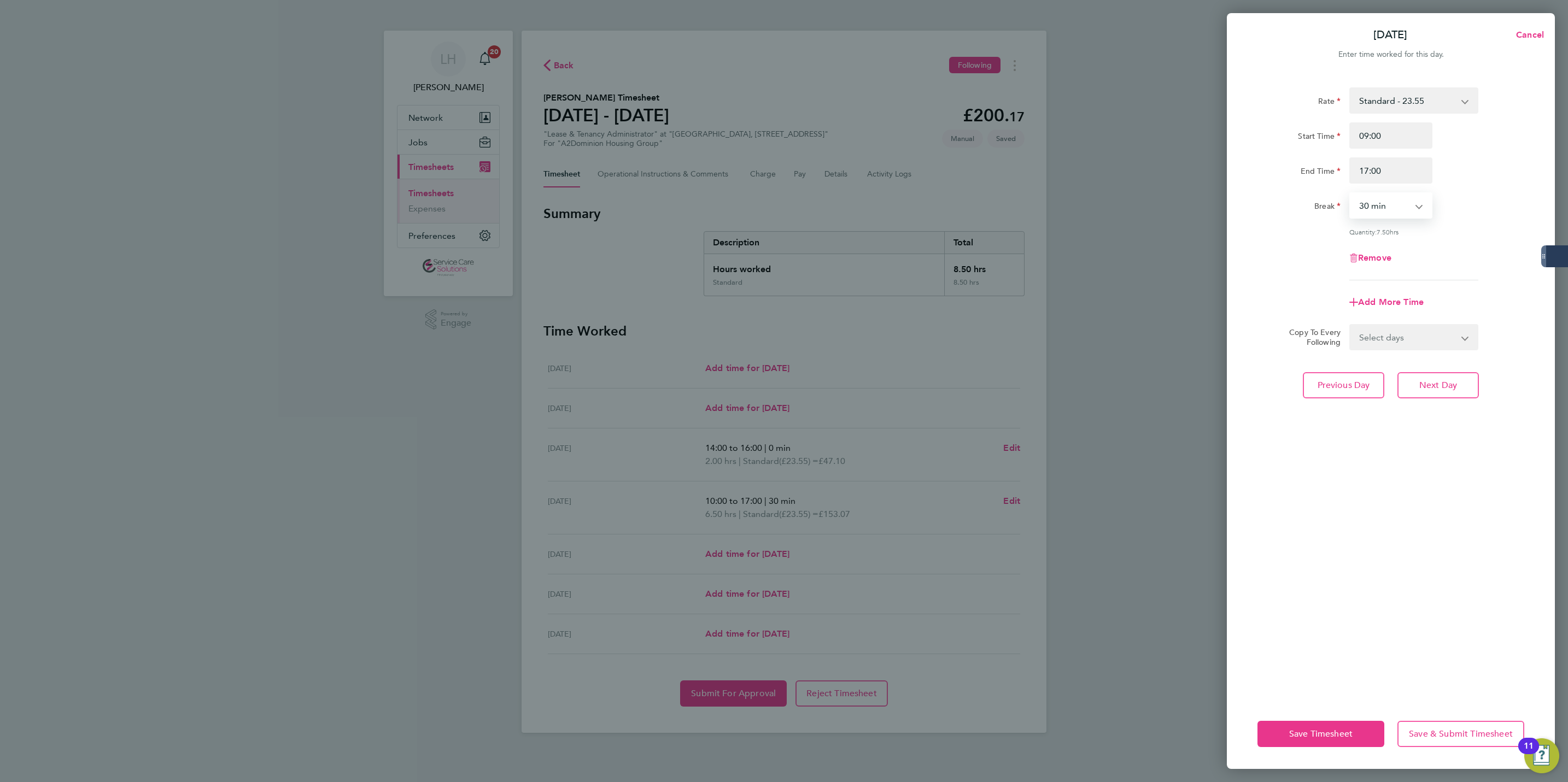
select select "60"
click at [1433, 380] on span "Next Day" at bounding box center [1438, 385] width 38 height 11
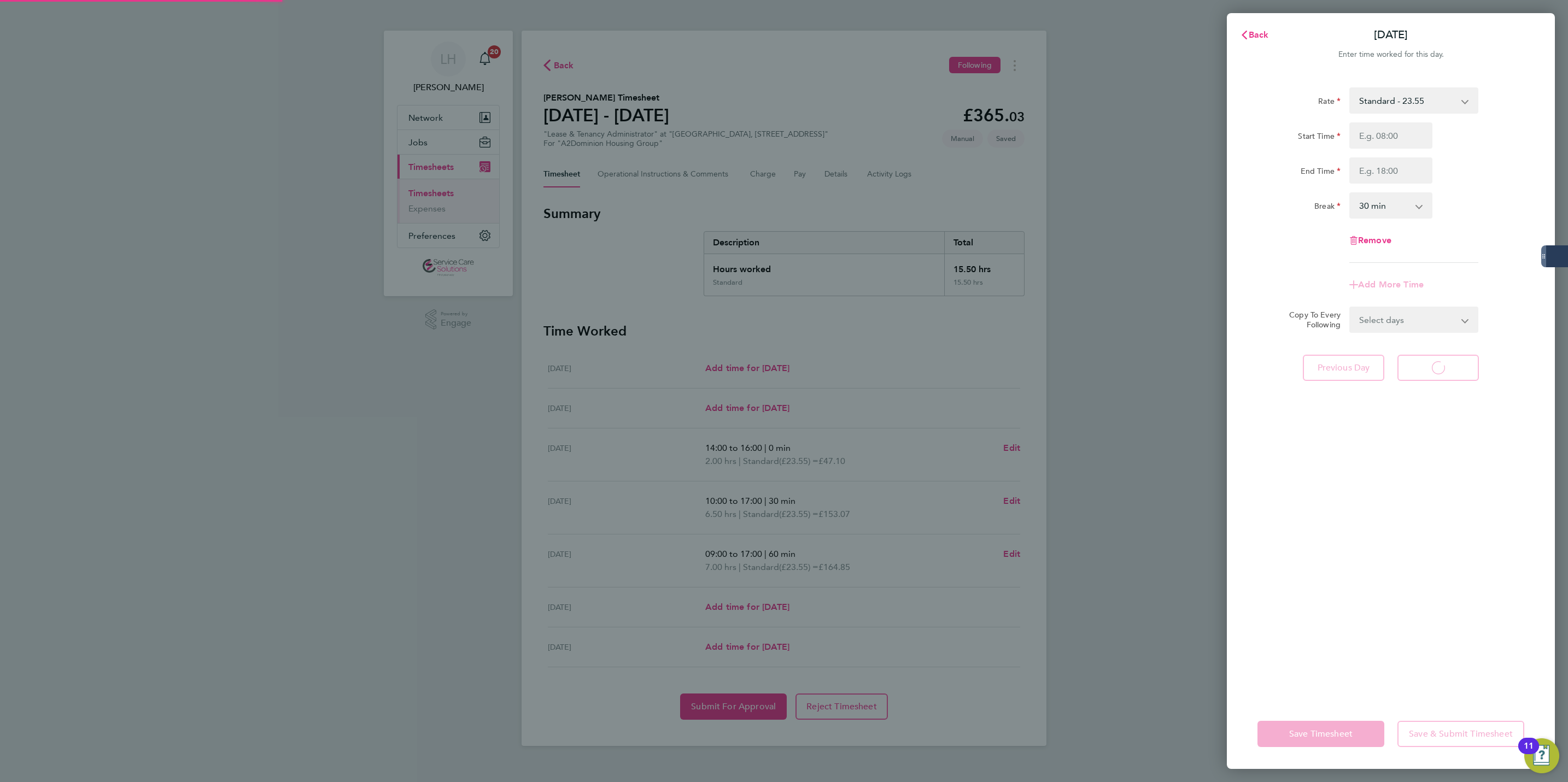
select select "30"
click at [1361, 372] on span "Previous Day" at bounding box center [1343, 367] width 53 height 11
select select "60"
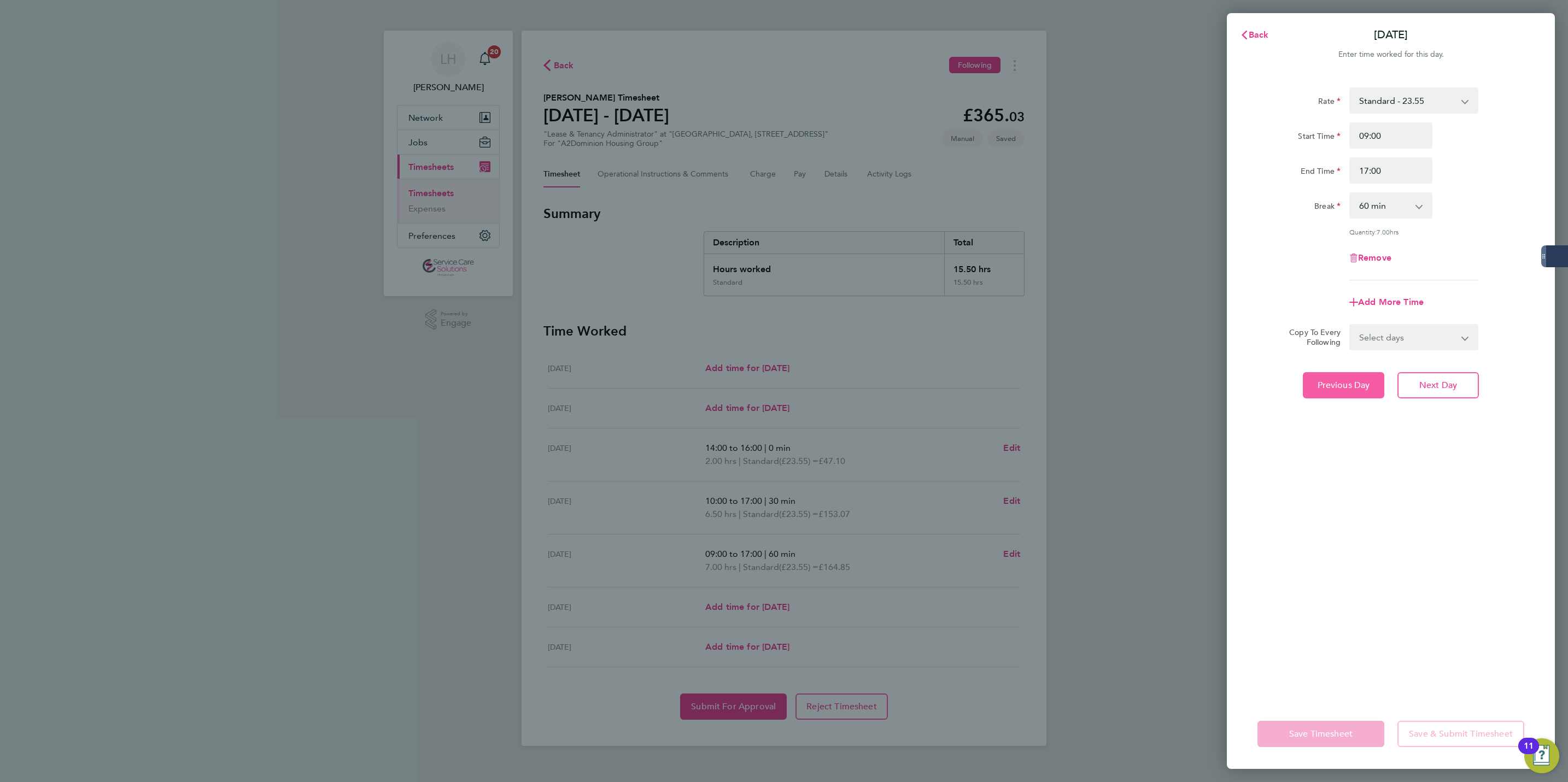
click at [1361, 372] on button "Previous Day" at bounding box center [1343, 385] width 81 height 26
click at [1399, 205] on select "0 min 15 min 30 min 45 min 60 min 75 min 90 min" at bounding box center [1385, 206] width 68 height 24
select select "60"
click at [1351, 194] on select "0 min 15 min 30 min 45 min 60 min 75 min 90 min" at bounding box center [1385, 206] width 68 height 24
click at [1440, 421] on div "Rate Standard - 23.55 Start Time 10:00 End Time 17:00 Break 0 min 15 min 30 min…" at bounding box center [1390, 387] width 328 height 625
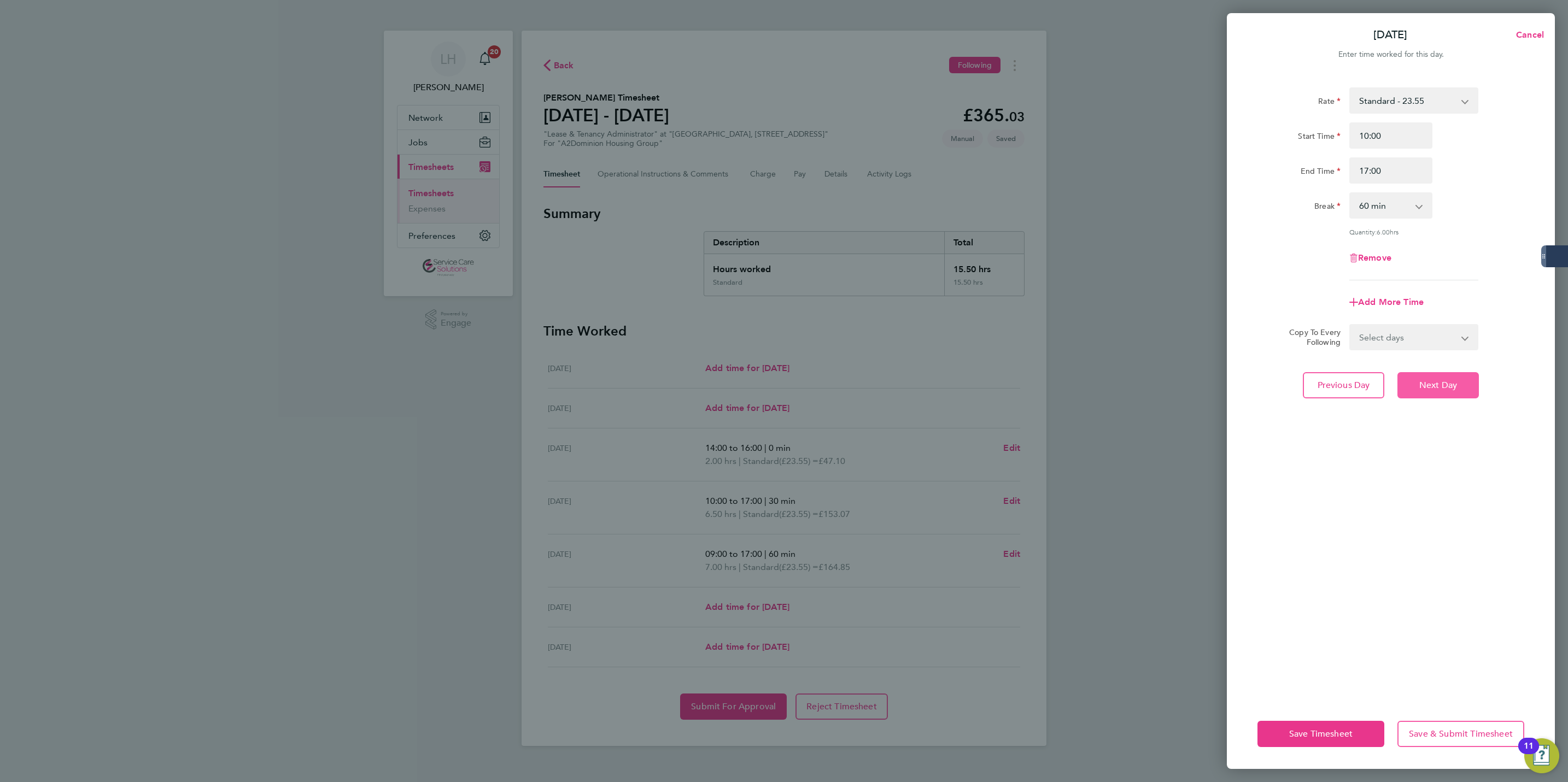
click at [1420, 386] on span "Next Day" at bounding box center [1438, 385] width 38 height 11
select select "60"
click at [1256, 29] on span "Back" at bounding box center [1258, 34] width 20 height 11
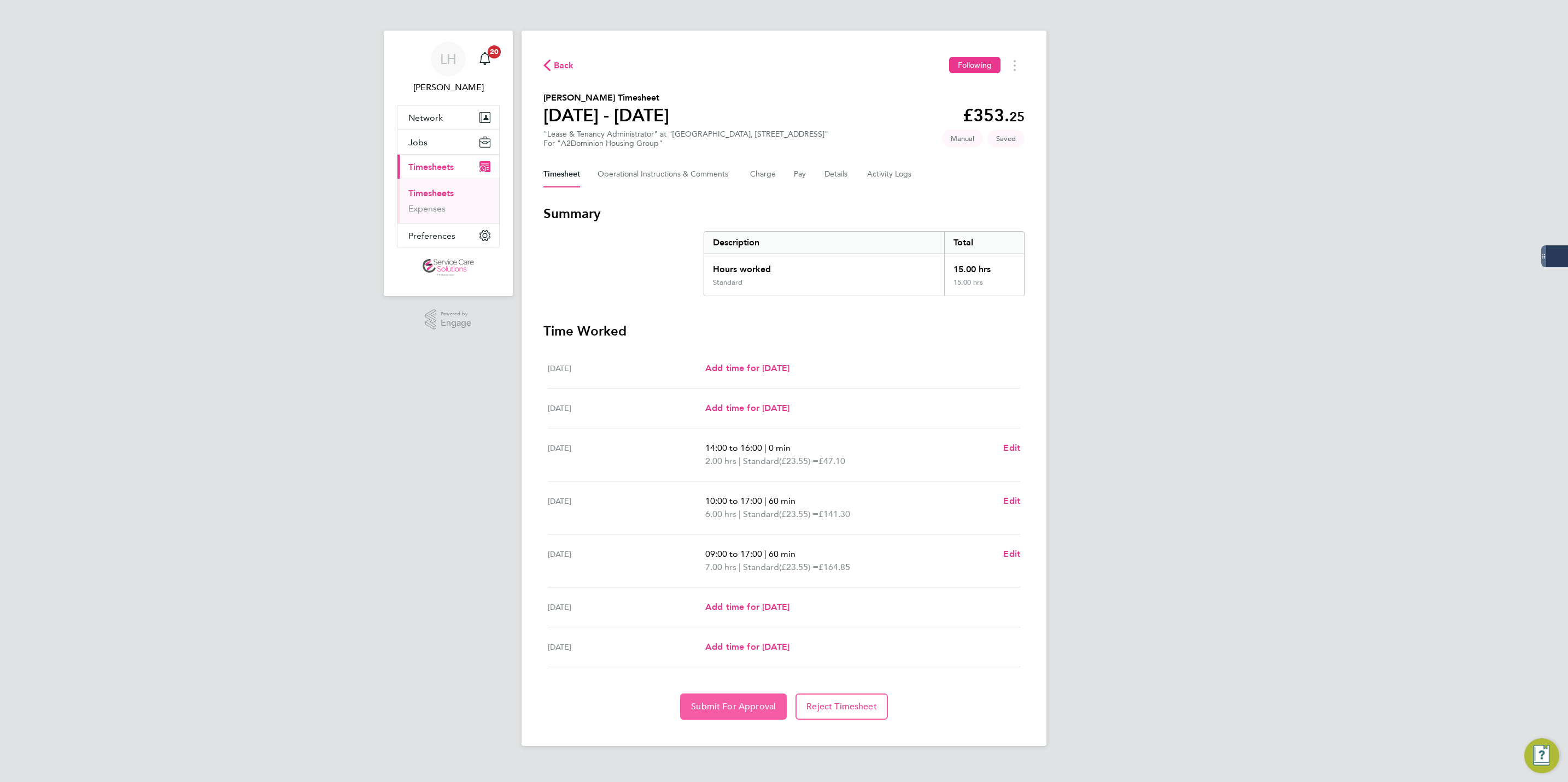
click at [750, 707] on span "Submit For Approval" at bounding box center [733, 706] width 85 height 11
